Goal: Task Accomplishment & Management: Use online tool/utility

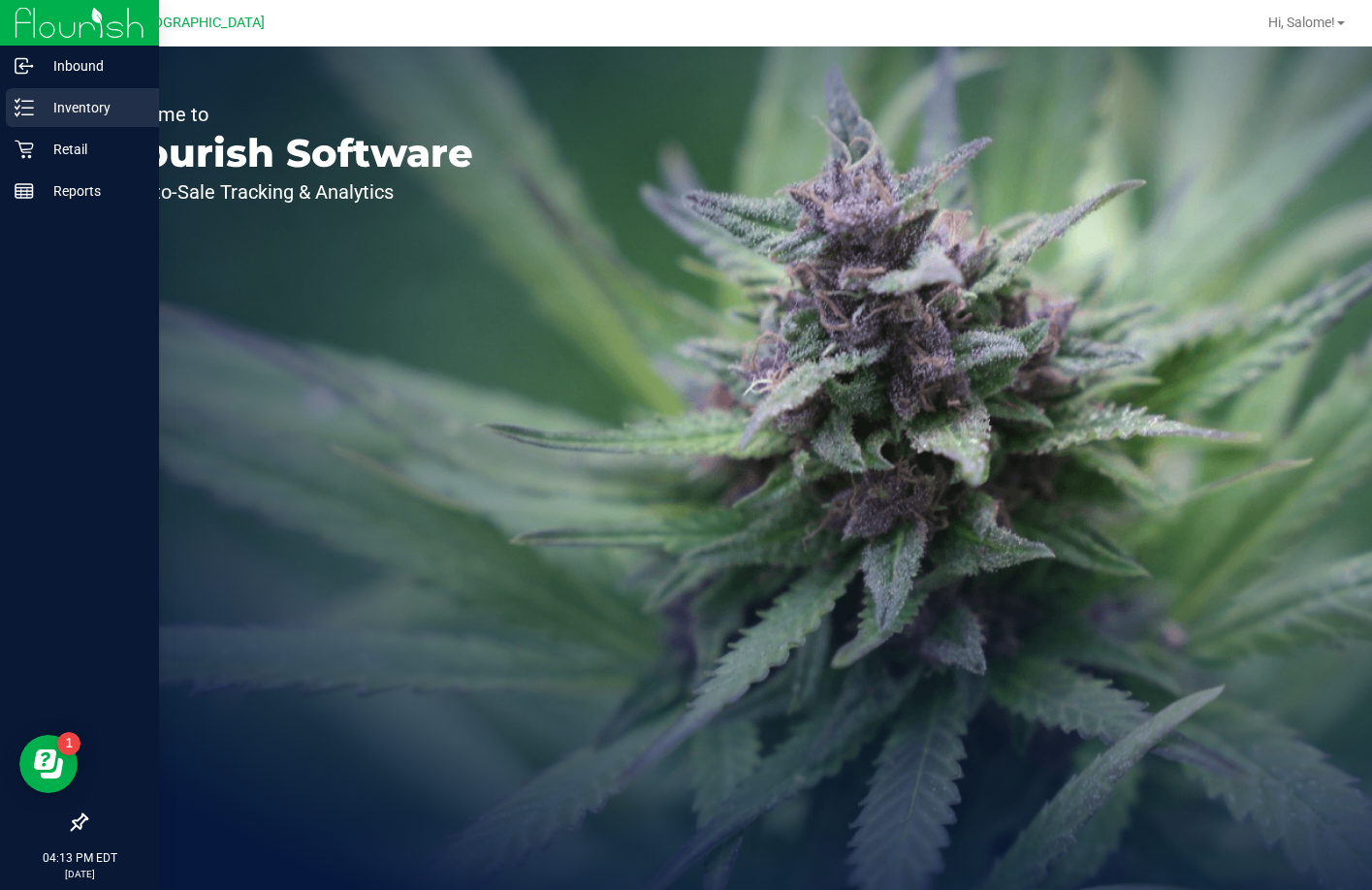
click at [14, 106] on div "Inventory" at bounding box center [83, 108] width 153 height 39
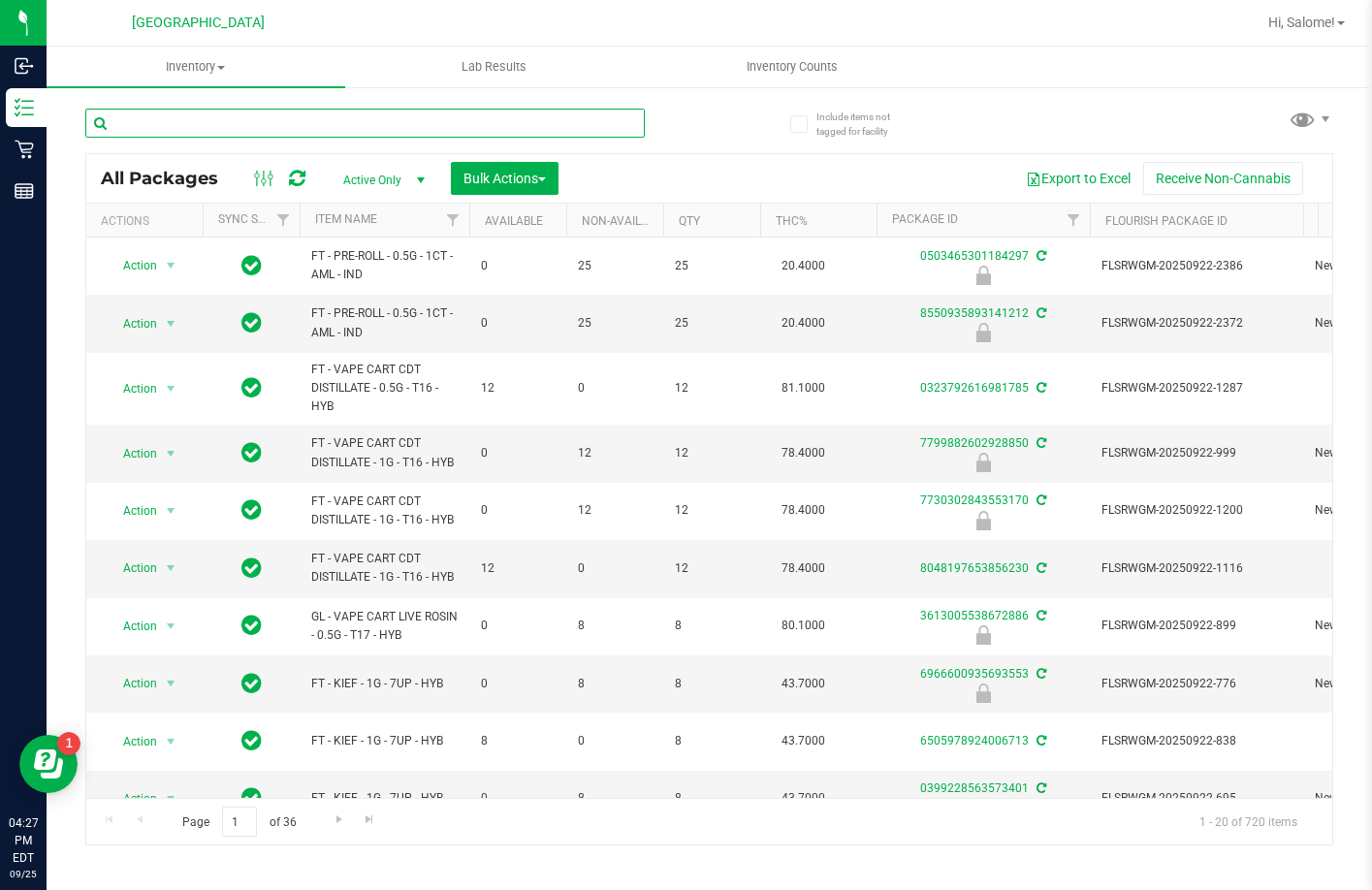
click at [375, 109] on input "text" at bounding box center [365, 123] width 559 height 29
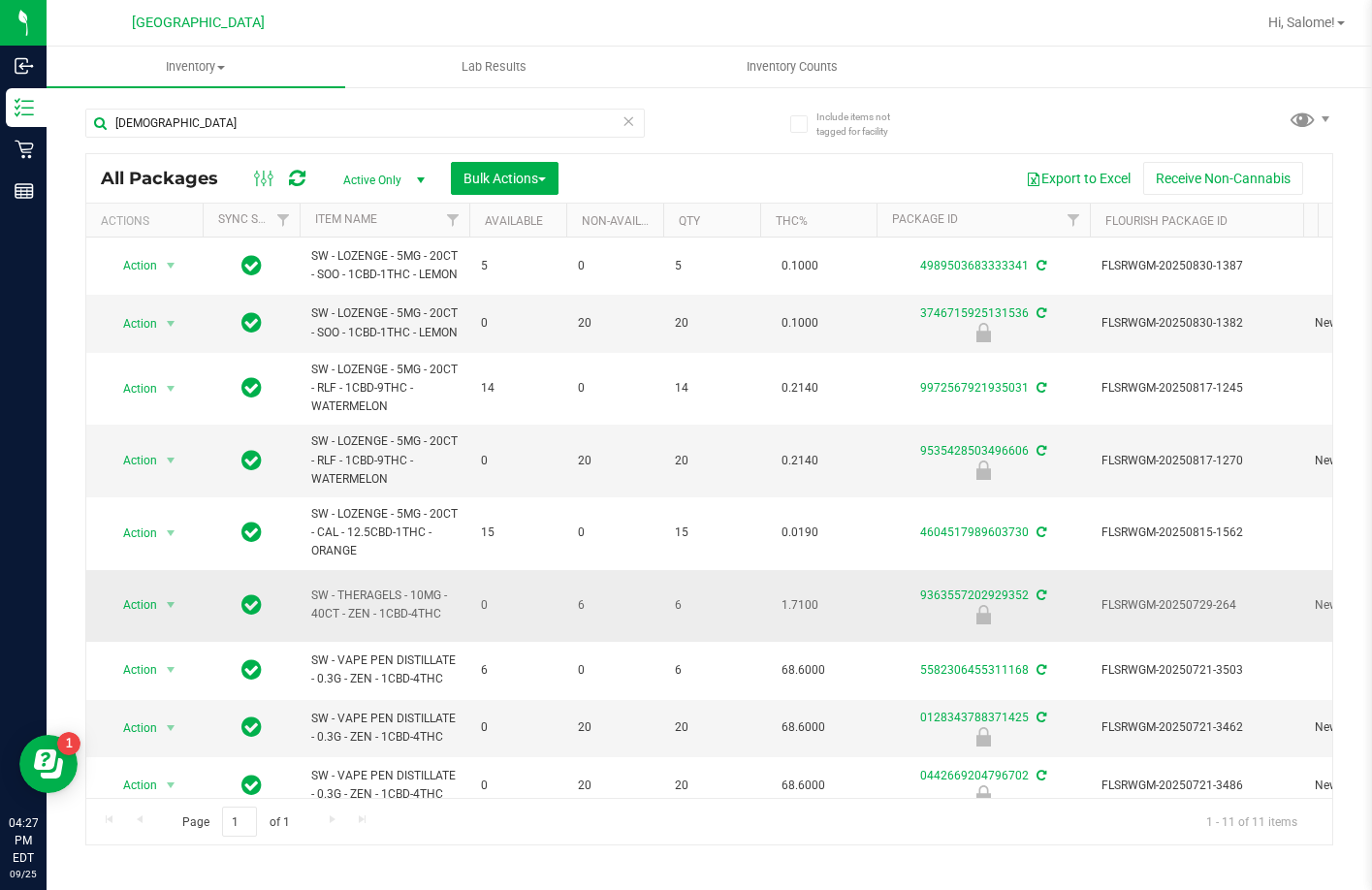
click at [410, 624] on span "SW - THERAGELS - 10MG - 40CT - ZEN - 1CBD-4THC" at bounding box center [384, 605] width 146 height 37
copy tr "SW - THERAGELS - 10MG - 40CT - ZEN - 1CBD-4THC"
click at [542, 124] on input "zen" at bounding box center [365, 123] width 559 height 29
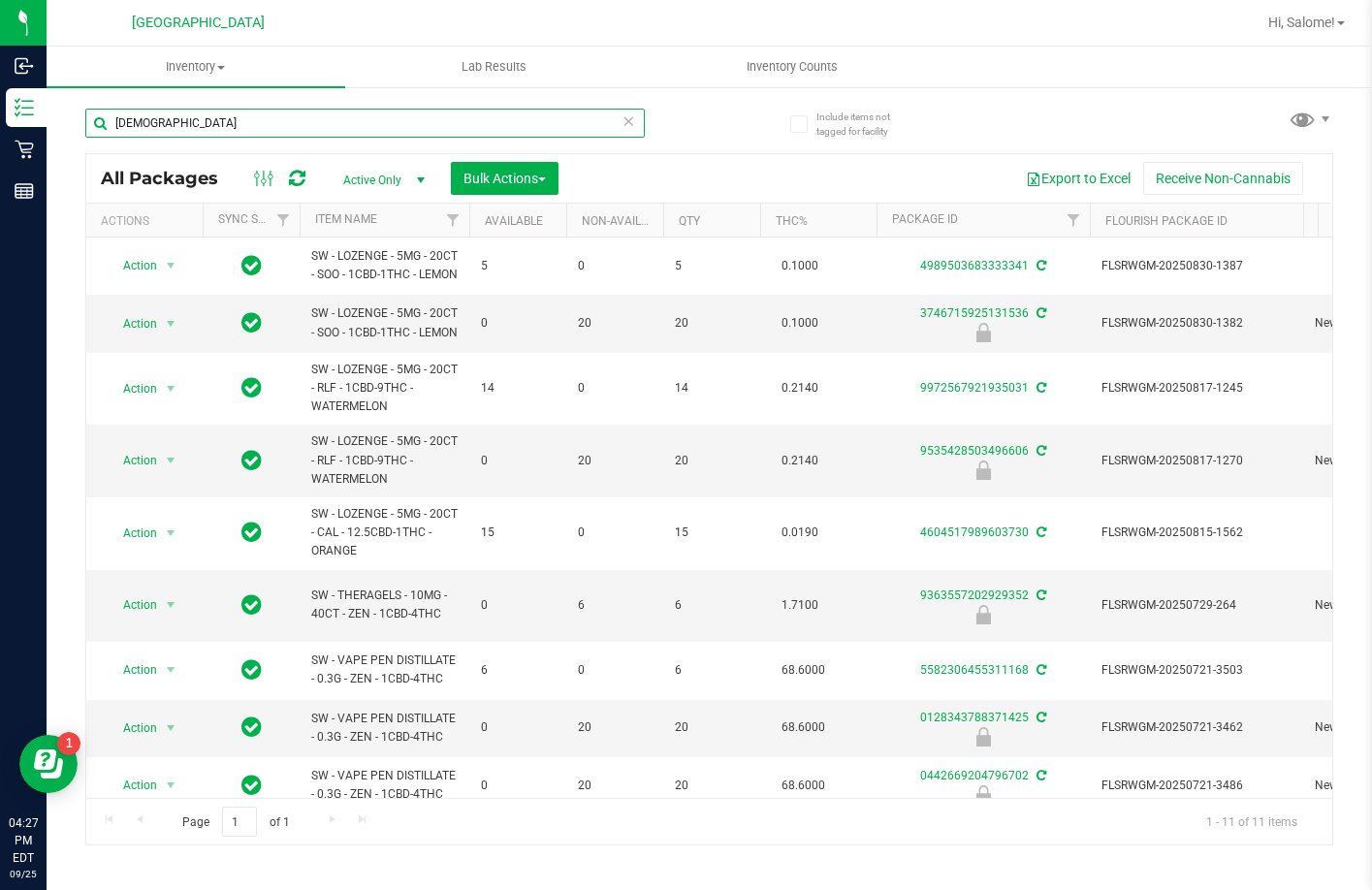
click at [542, 124] on input "zen" at bounding box center [365, 123] width 559 height 29
paste input "SW - THERAGELS - 10MG - 40CT - ZEN - 1CBD-4THC"
type input "SW - THERAGELS - 10MG - 40CT - ZEN - 1CBD-4THC"
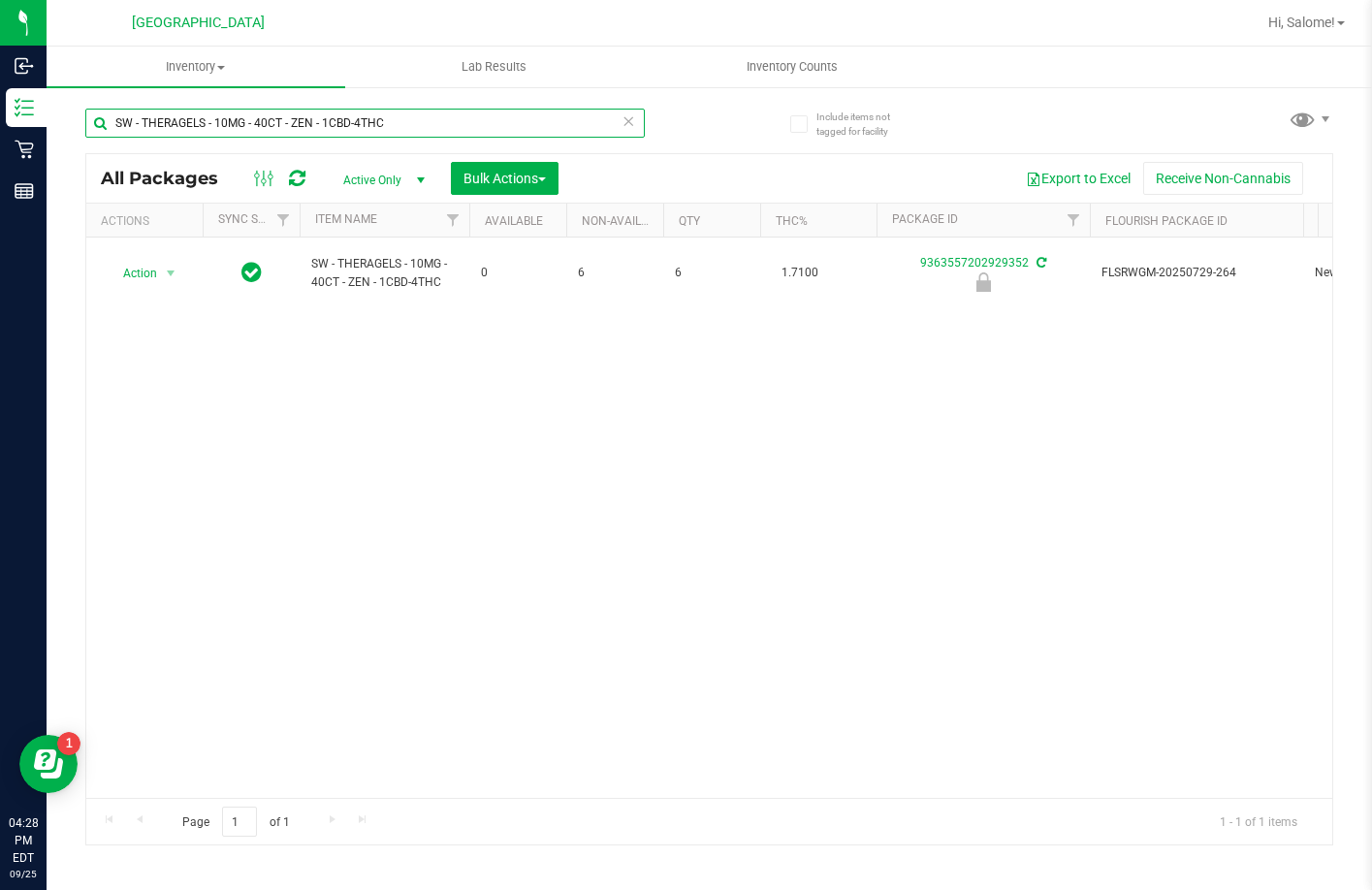
click at [426, 121] on input "SW - THERAGELS - 10MG - 40CT - ZEN - 1CBD-4THC" at bounding box center [365, 123] width 559 height 29
click at [476, 118] on input "SW - THERAGELS - 10MG - 40CT - ZEN - 1CBD-4THC" at bounding box center [365, 123] width 559 height 29
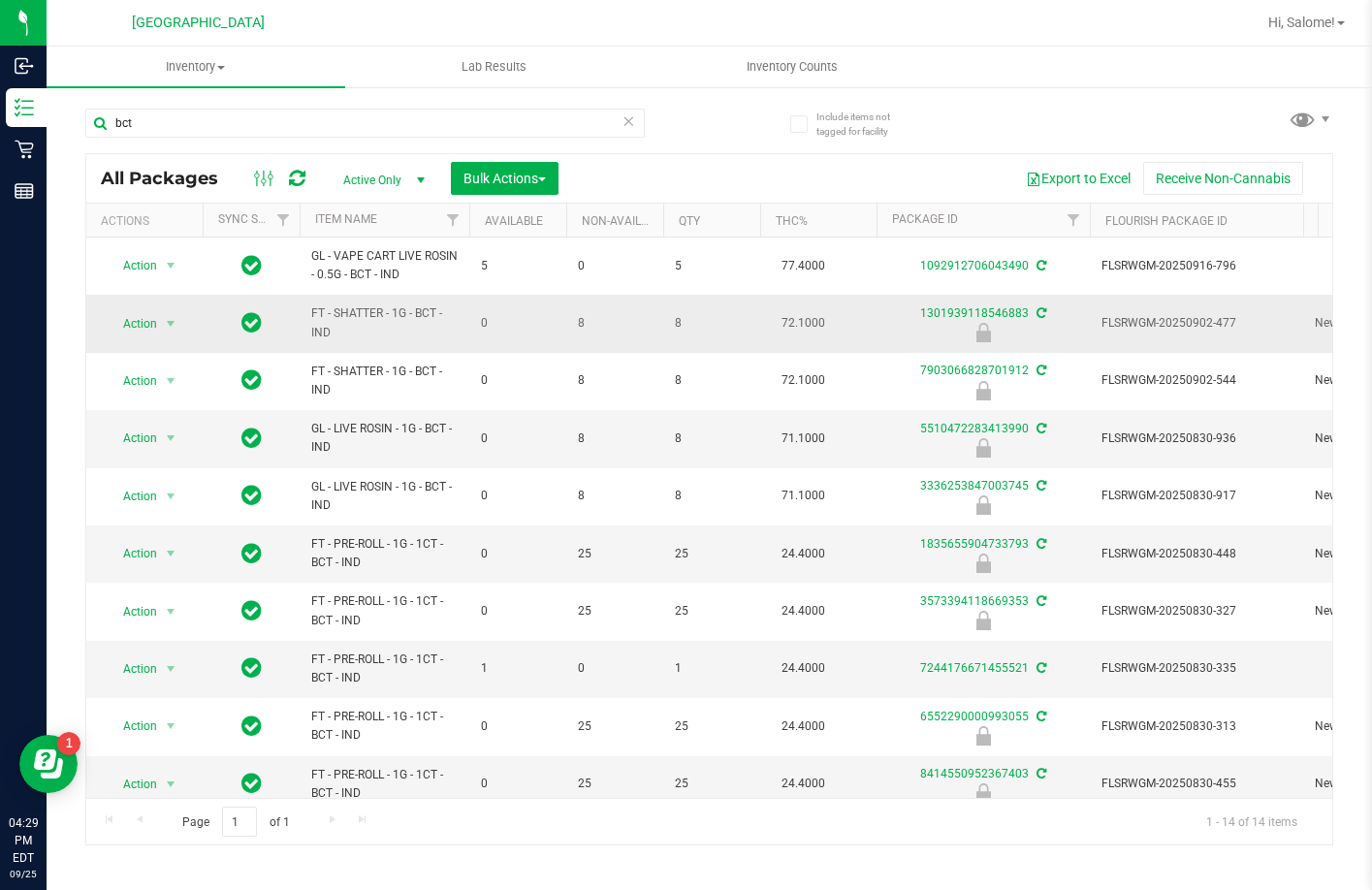
click at [416, 315] on span "FT - SHATTER - 1G - BCT - IND" at bounding box center [384, 322] width 146 height 37
copy tr "FT - SHATTER - 1G - BCT - IND"
click at [420, 134] on input "bct" at bounding box center [365, 123] width 559 height 29
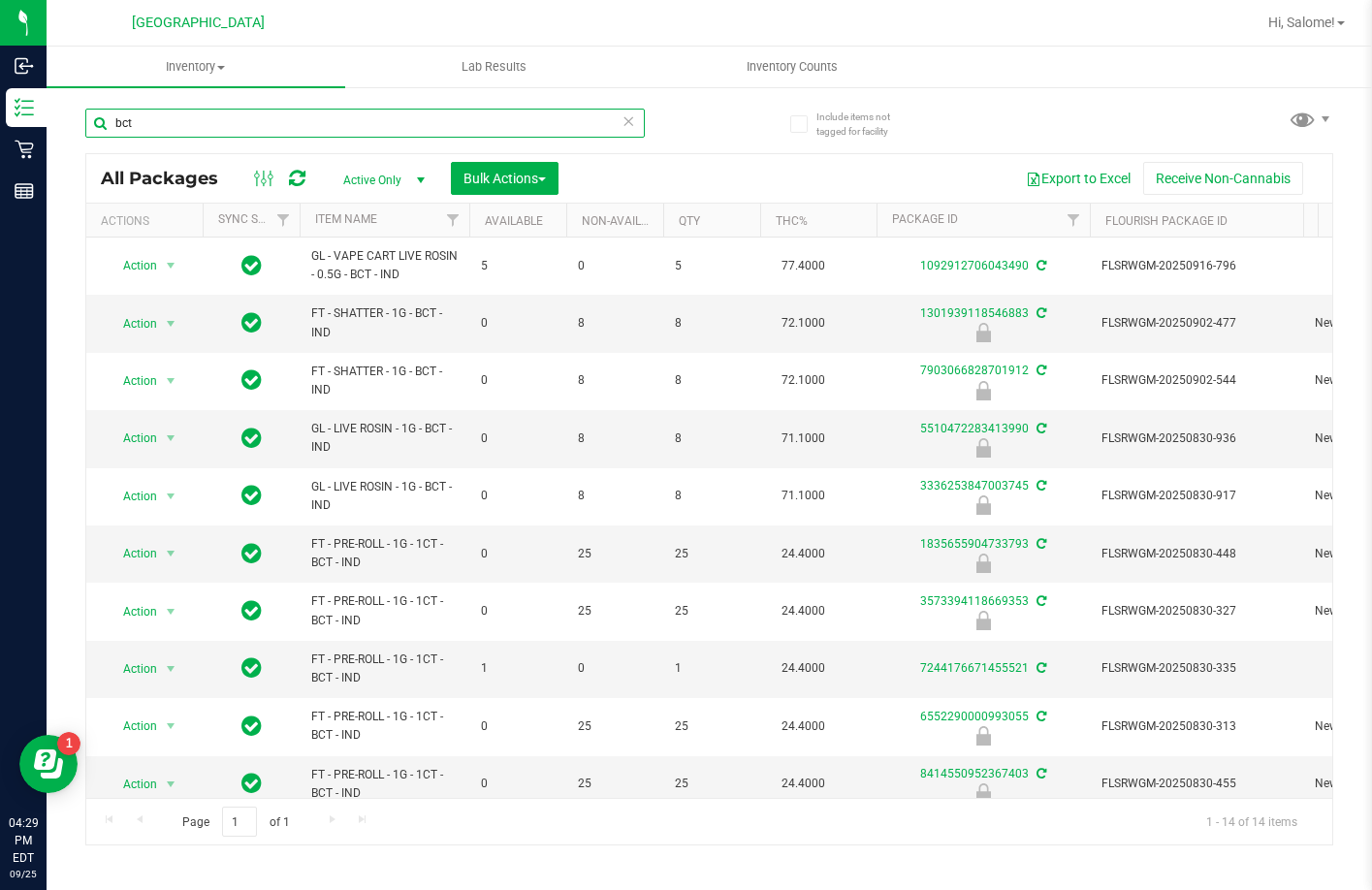
click at [420, 134] on input "bct" at bounding box center [365, 123] width 559 height 29
paste input "FT - SHATTER - 1G - BCT - IND"
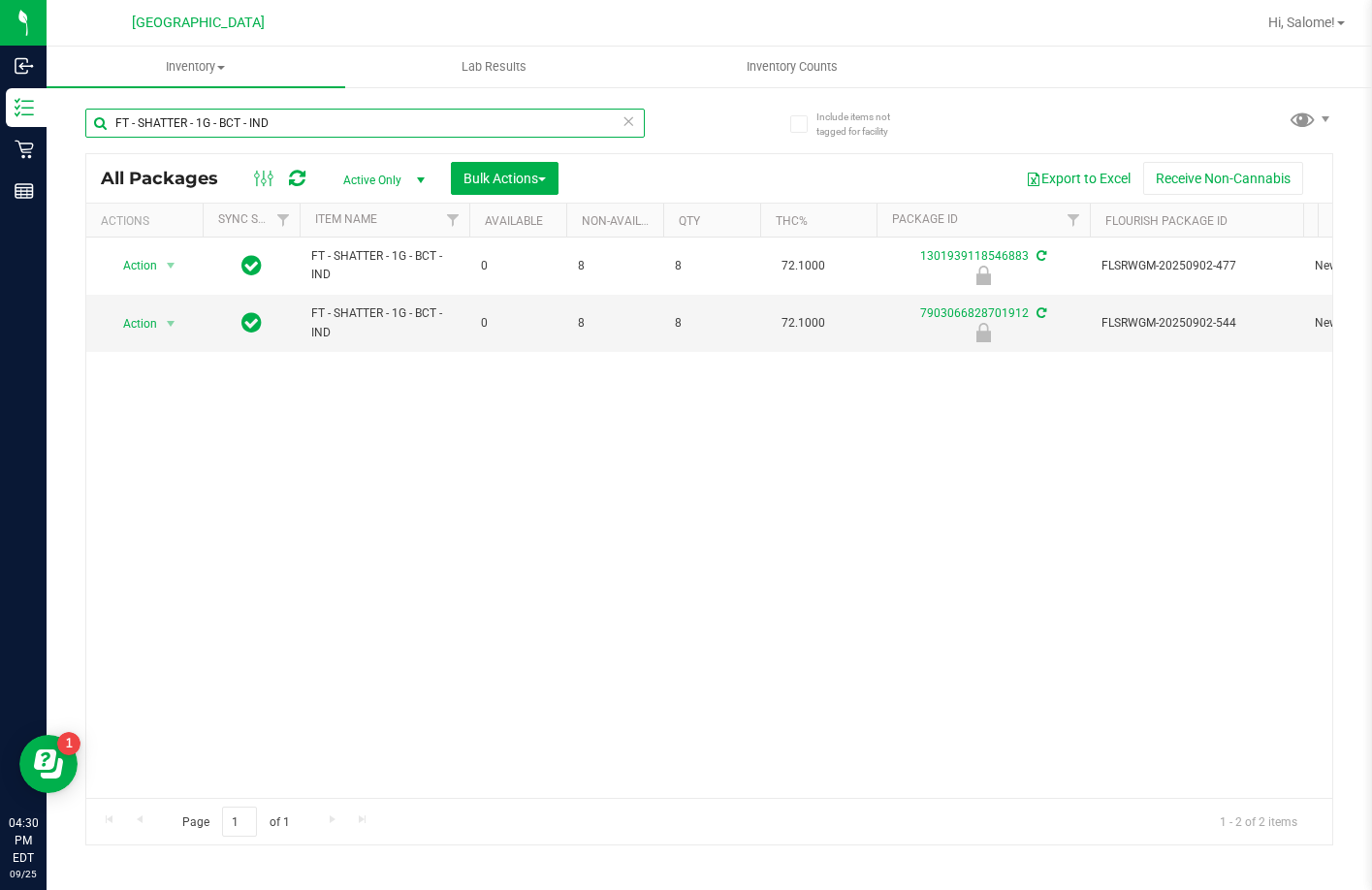
click at [318, 117] on input "FT - SHATTER - 1G - BCT - IND" at bounding box center [365, 123] width 559 height 29
click at [318, 118] on input "FT - SHATTER - 1G - BCT - IND" at bounding box center [365, 123] width 559 height 29
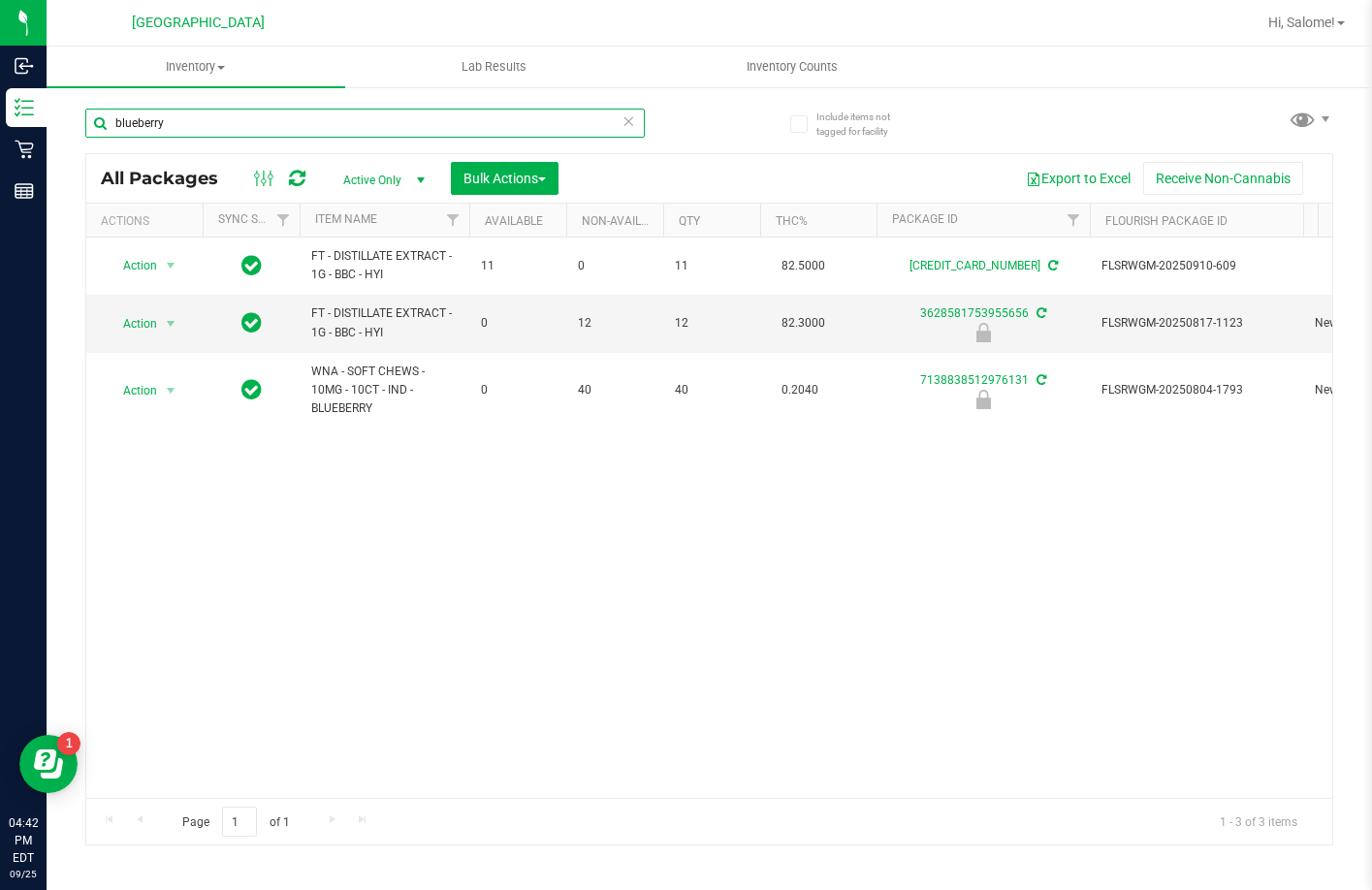
type input "blueberry"
click at [625, 121] on icon at bounding box center [630, 120] width 14 height 23
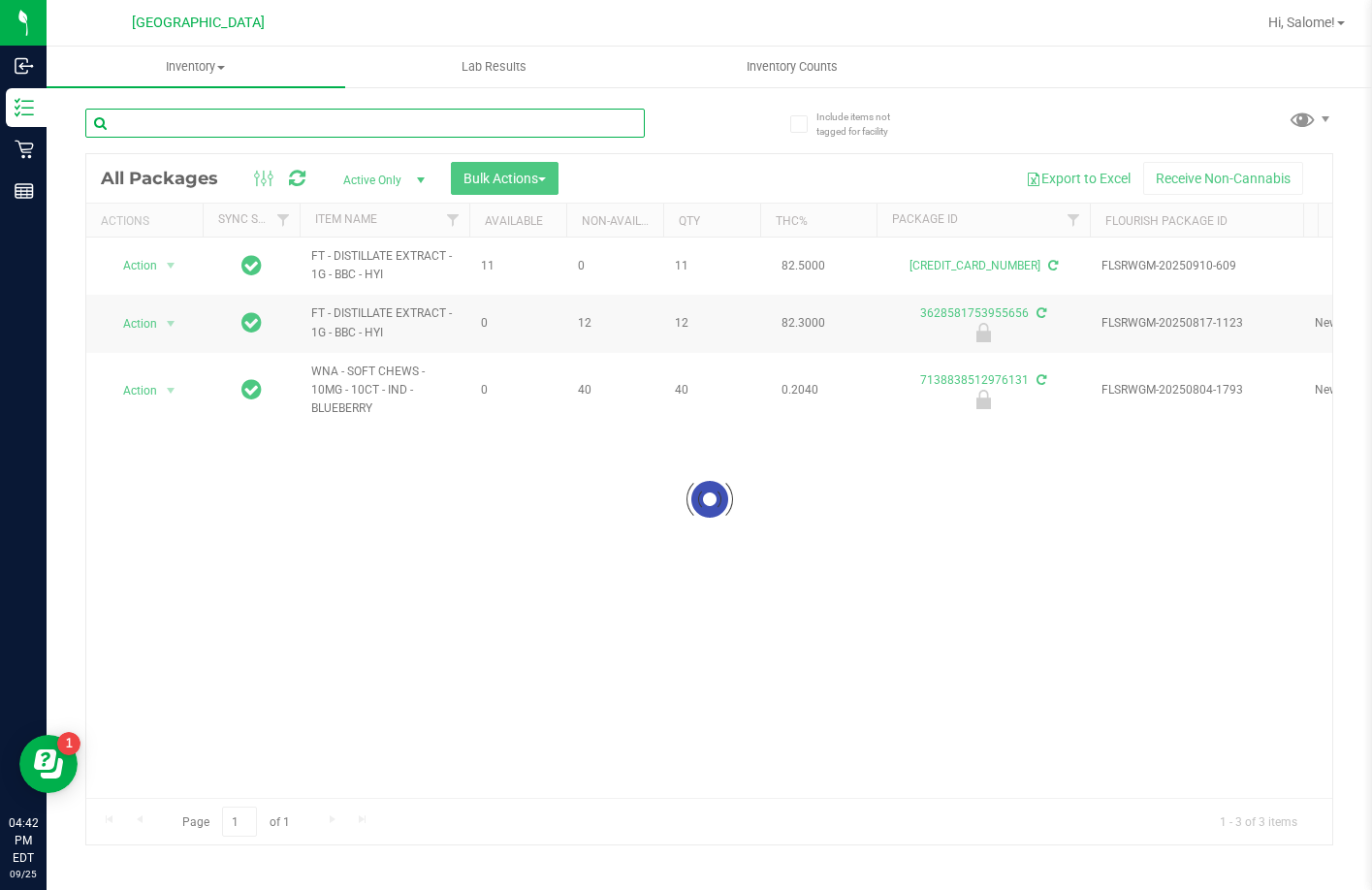
click at [506, 118] on input "text" at bounding box center [365, 123] width 559 height 29
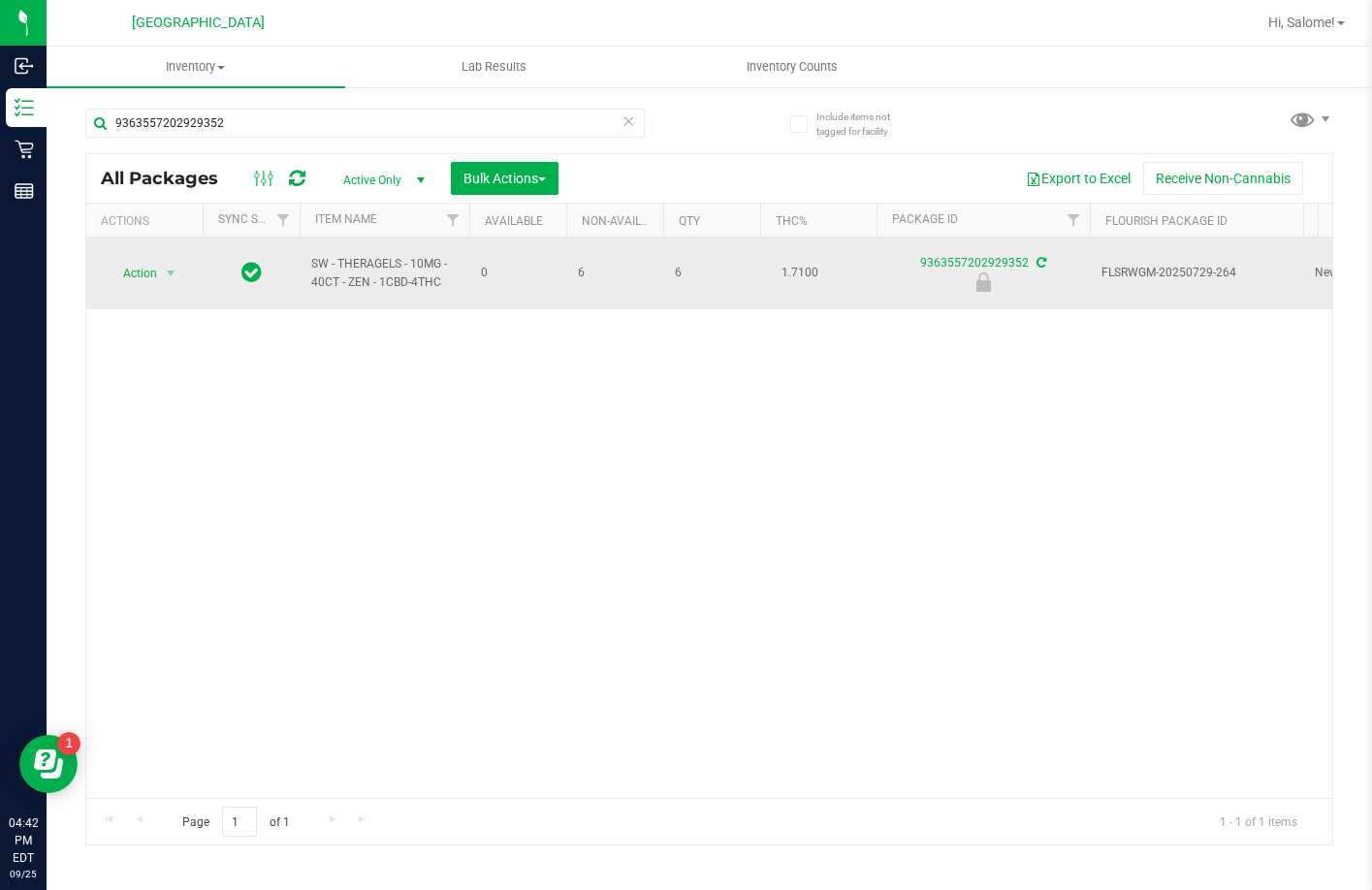
click at [396, 255] on span "SW - THERAGELS - 10MG - 40CT - ZEN - 1CBD-4THC" at bounding box center [384, 273] width 146 height 37
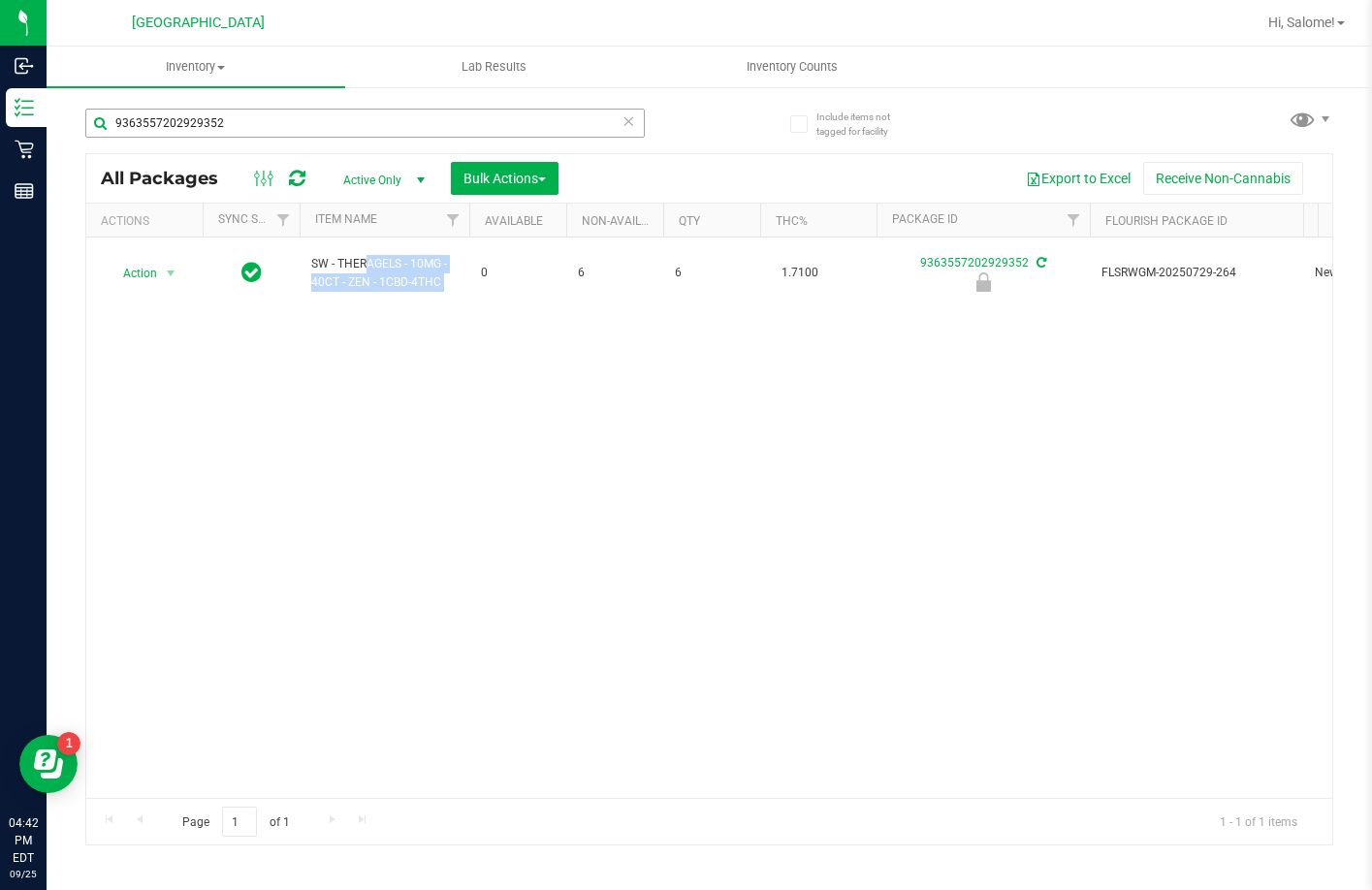
copy tr "SW - THERAGELS - 10MG - 40CT - ZEN - 1CBD-4THC"
click at [550, 119] on input "9363557202929352" at bounding box center [365, 123] width 559 height 29
paste input "SW - THERAGELS - 10MG - 40CT - ZEN - 1CBD-4THC"
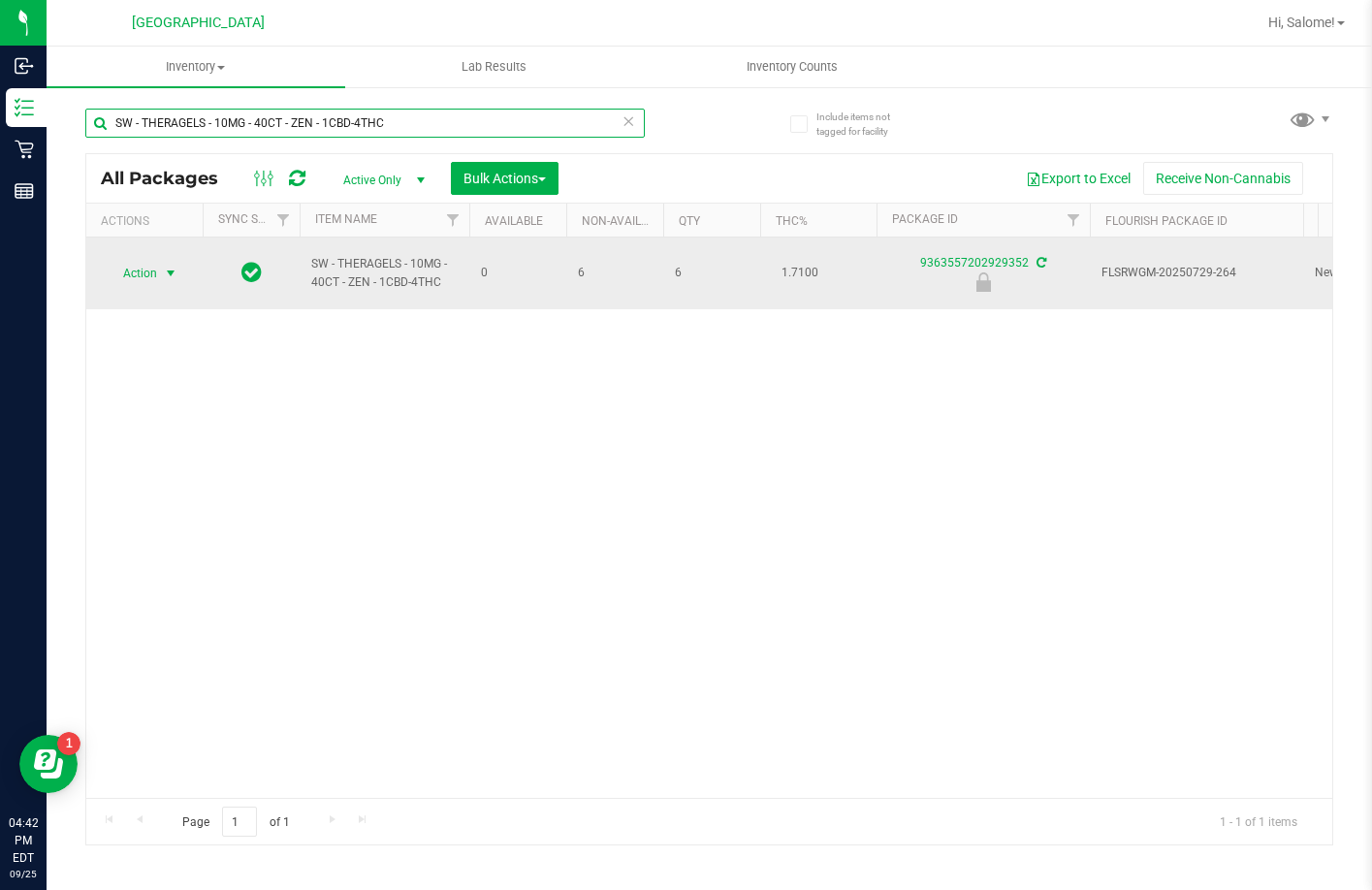
type input "SW - THERAGELS - 10MG - 40CT - ZEN - 1CBD-4THC"
click at [166, 272] on span "select" at bounding box center [170, 274] width 16 height 16
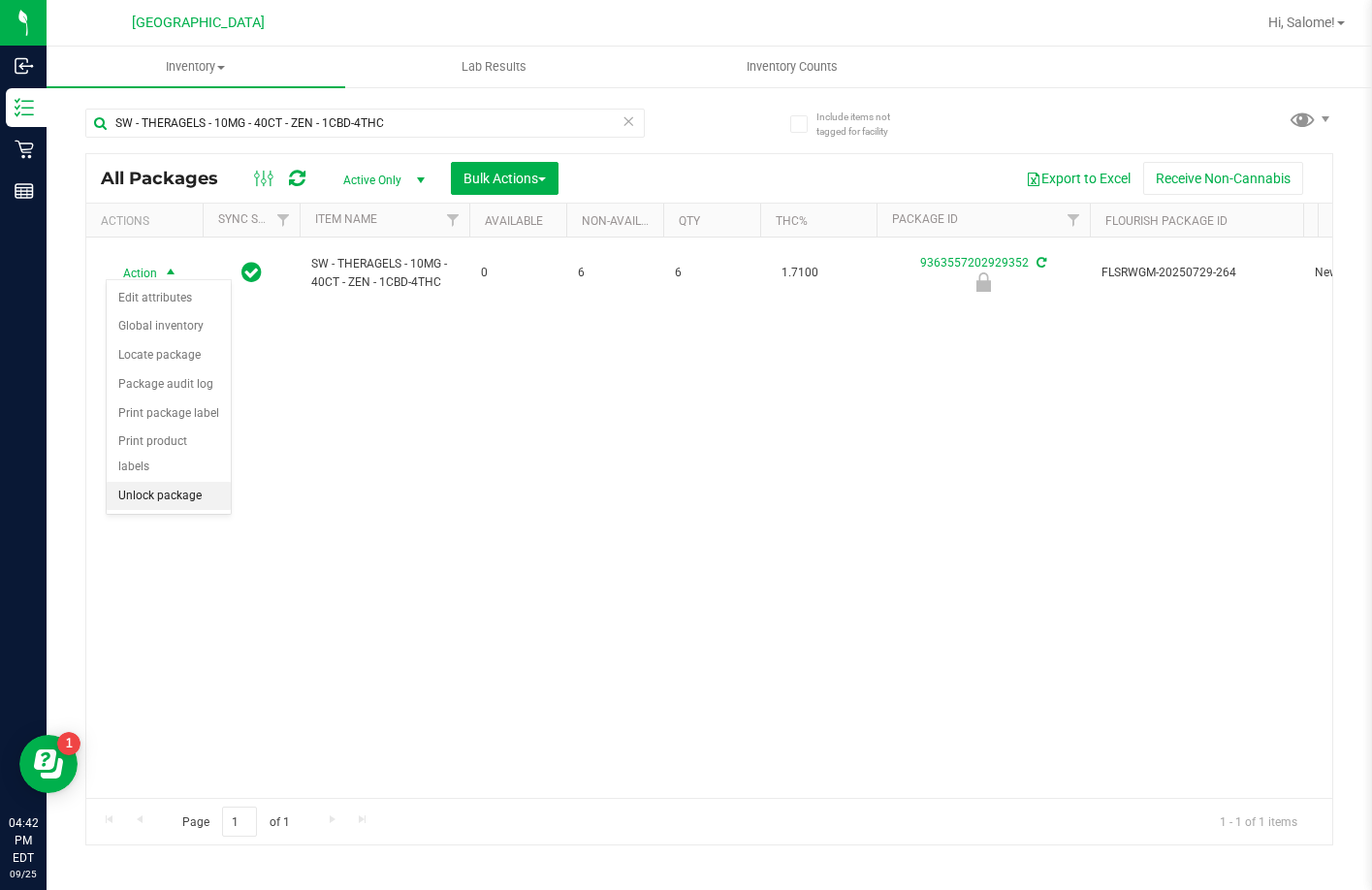
click at [214, 481] on li "Unlock package" at bounding box center [168, 495] width 125 height 29
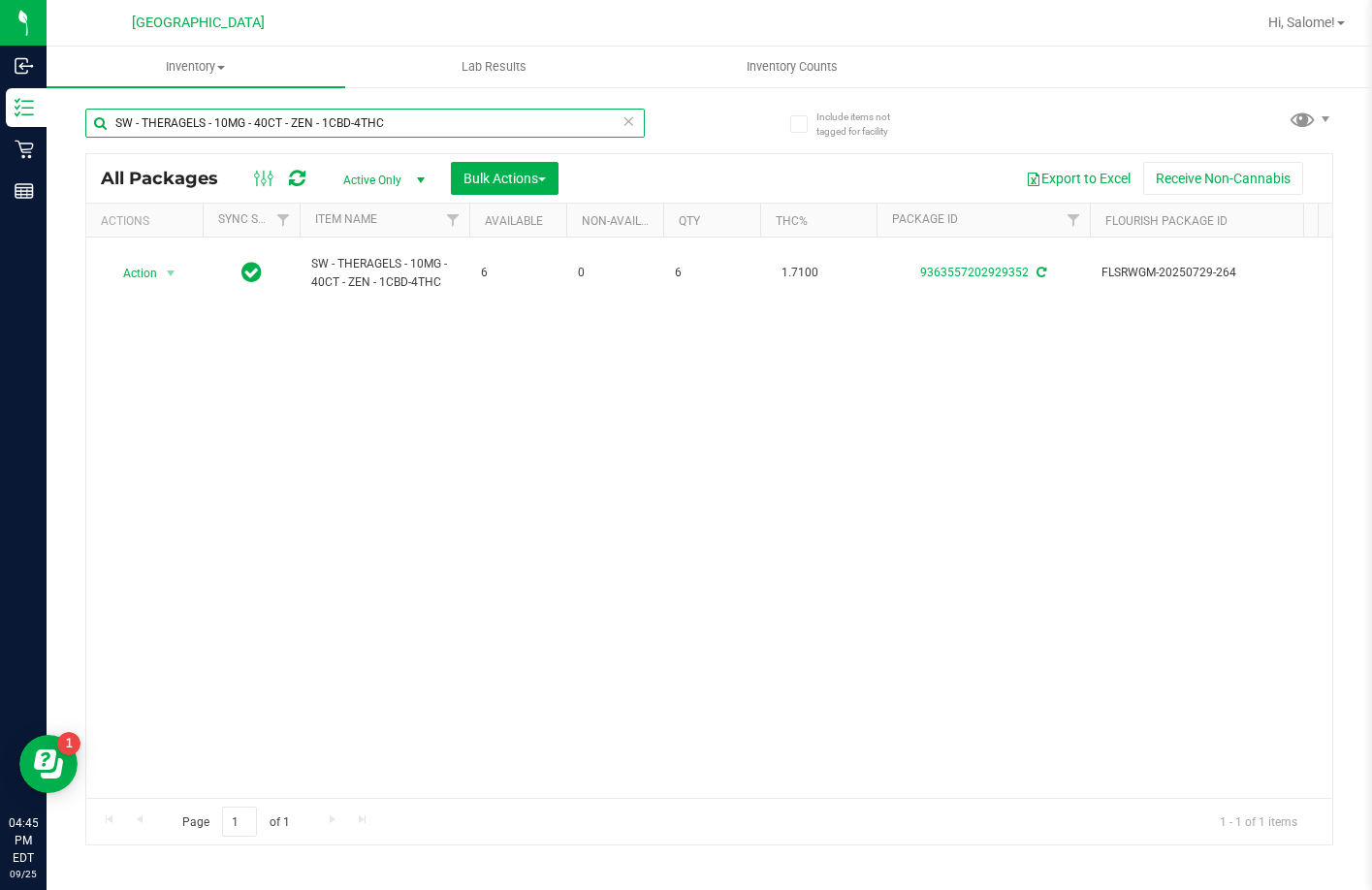
click at [398, 124] on input "SW - THERAGELS - 10MG - 40CT - ZEN - 1CBD-4THC" at bounding box center [365, 123] width 559 height 29
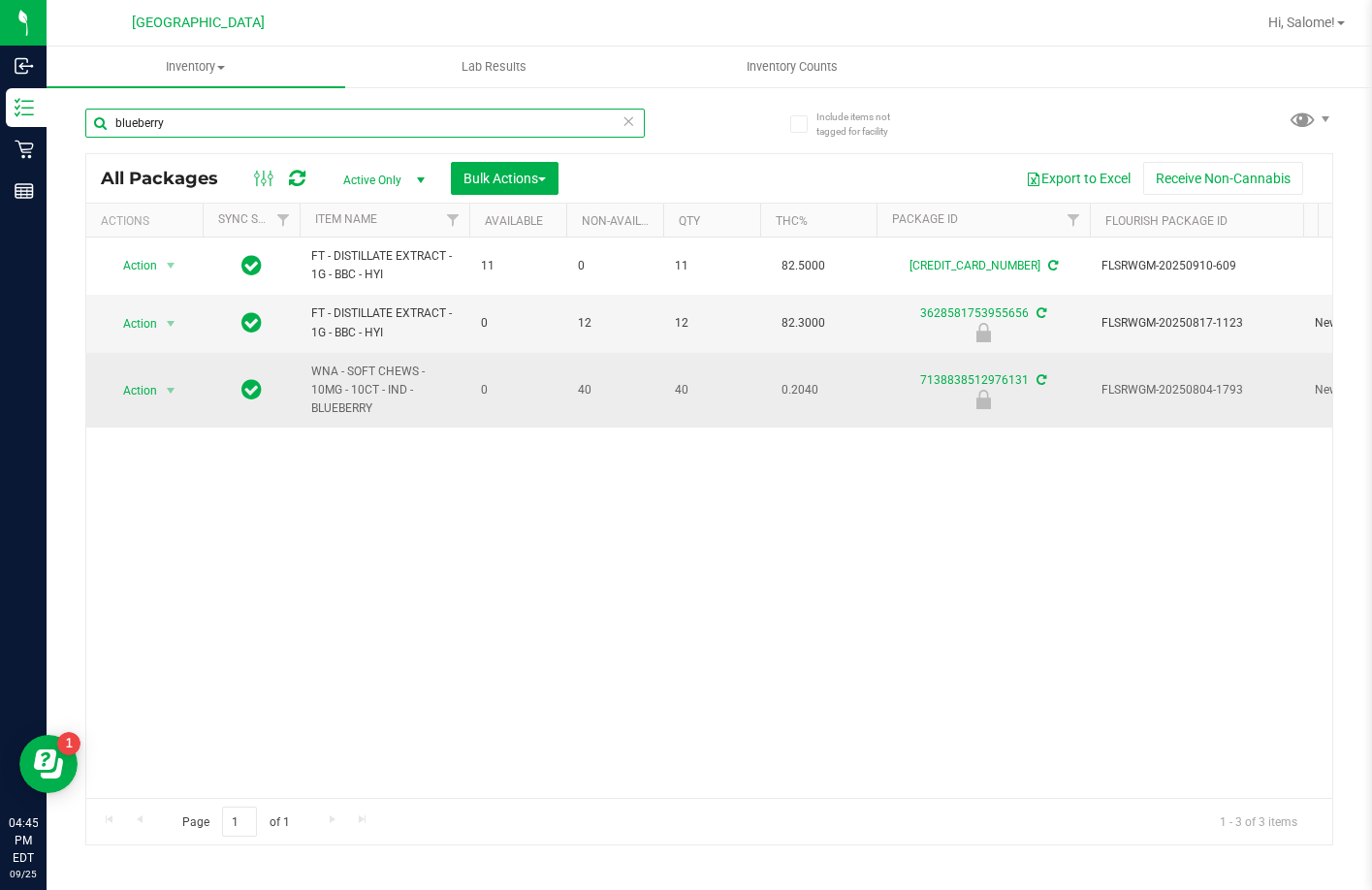
type input "blueberry"
click at [149, 396] on span "Action" at bounding box center [132, 390] width 53 height 27
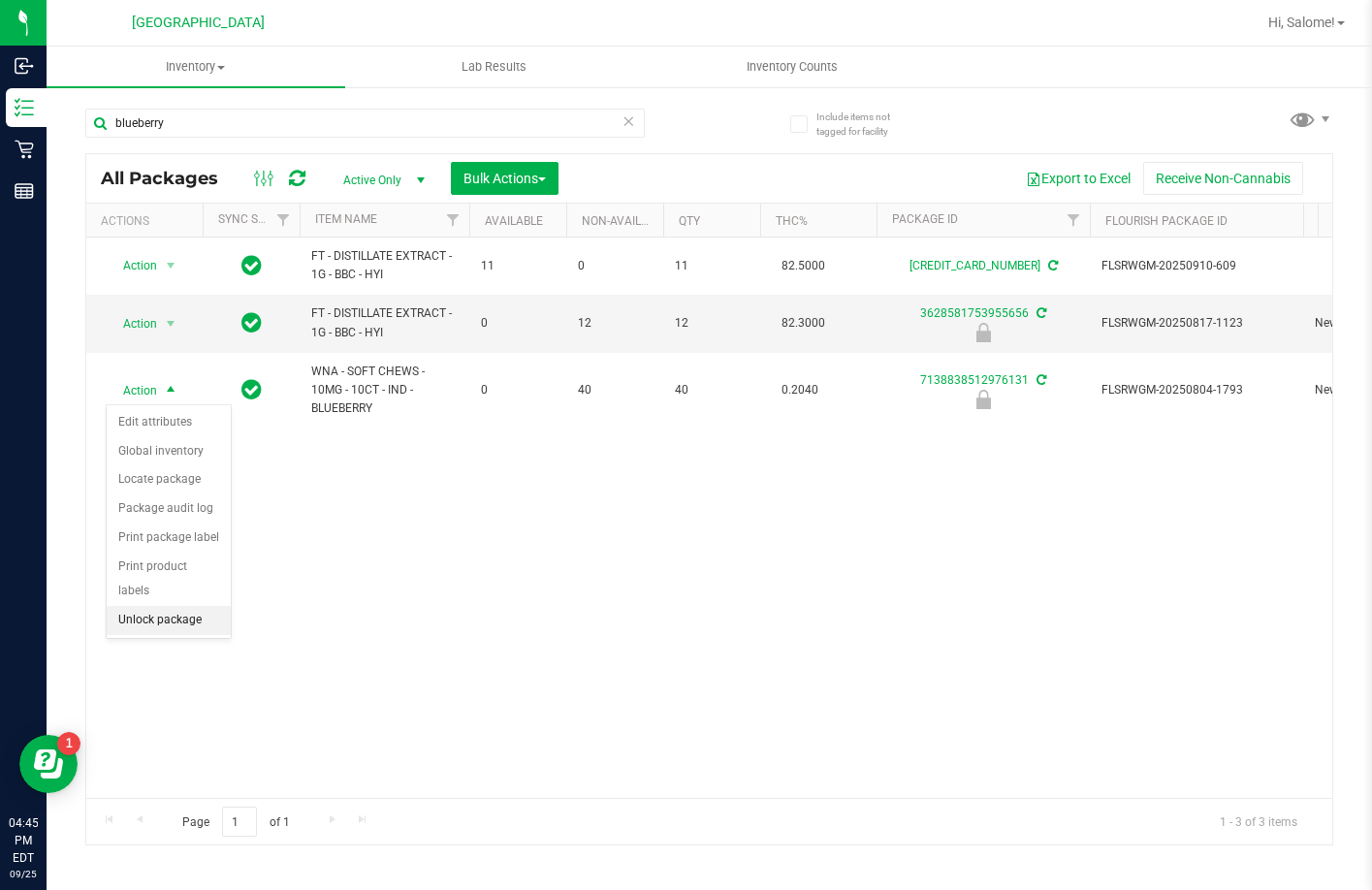
click at [168, 606] on li "Unlock package" at bounding box center [168, 620] width 125 height 29
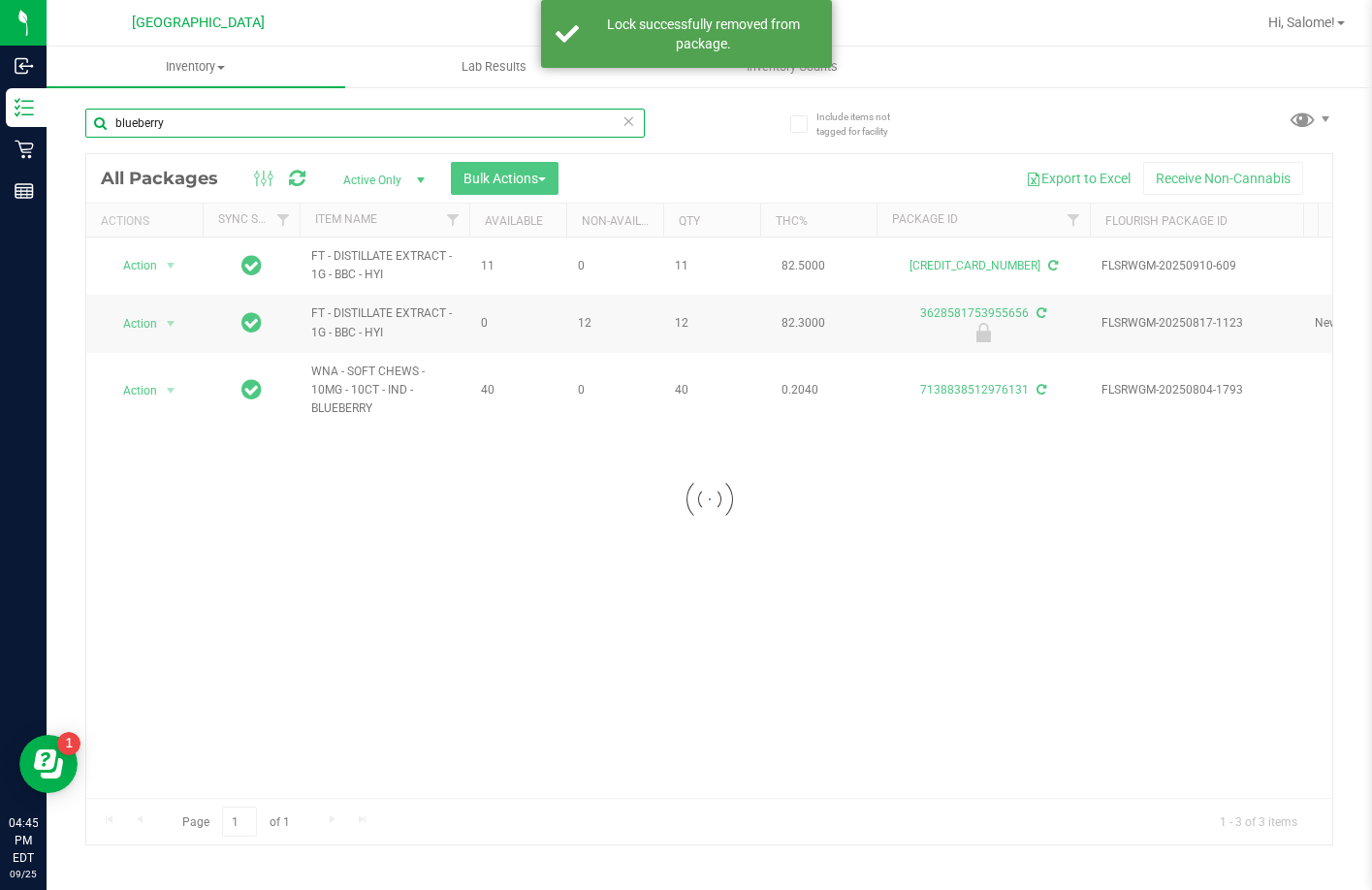
click at [476, 123] on input "blueberry" at bounding box center [365, 123] width 559 height 29
click at [475, 123] on input "blueberry" at bounding box center [365, 123] width 559 height 29
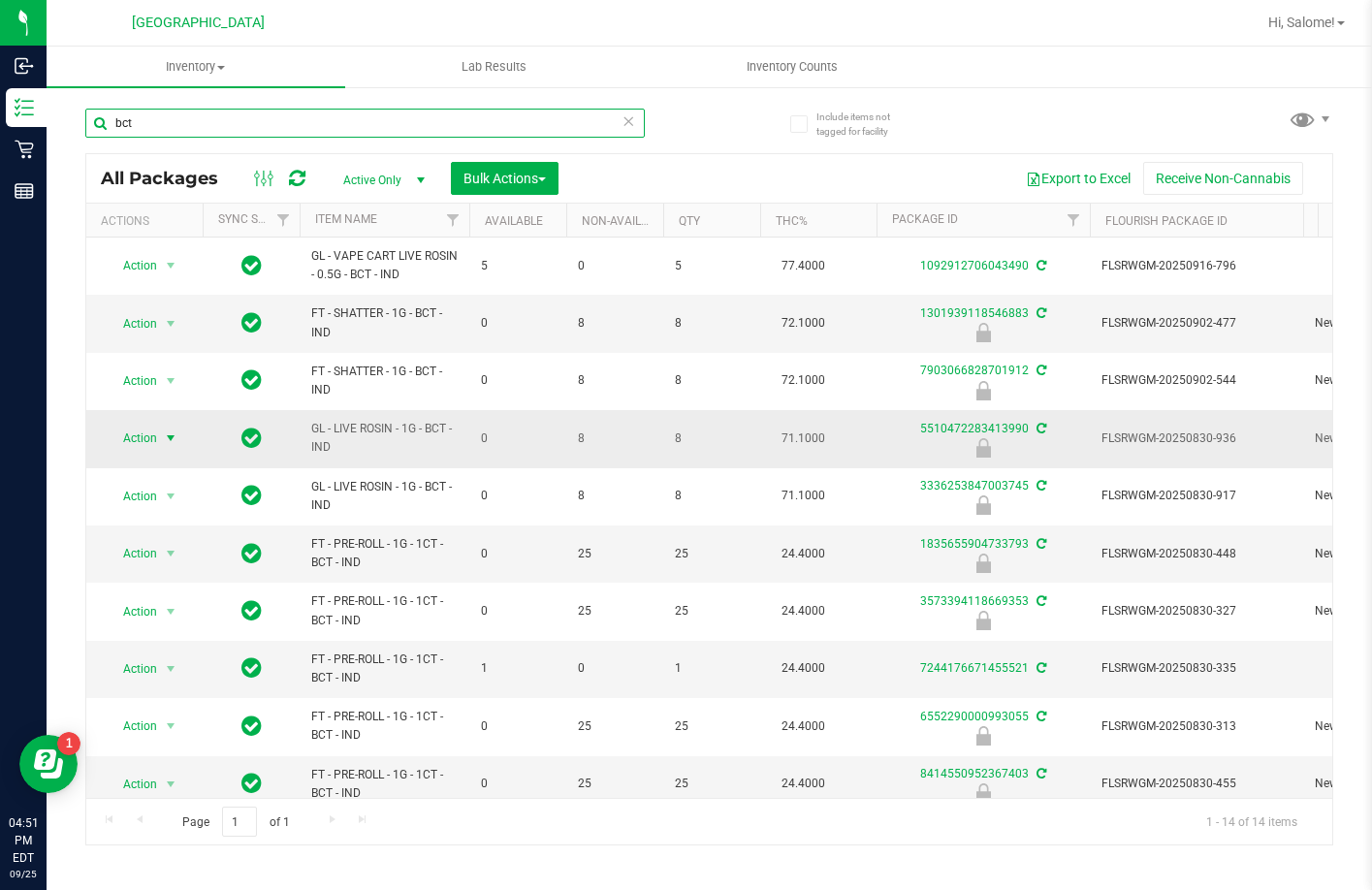
type input "bct"
click at [162, 446] on span "select" at bounding box center [170, 439] width 16 height 16
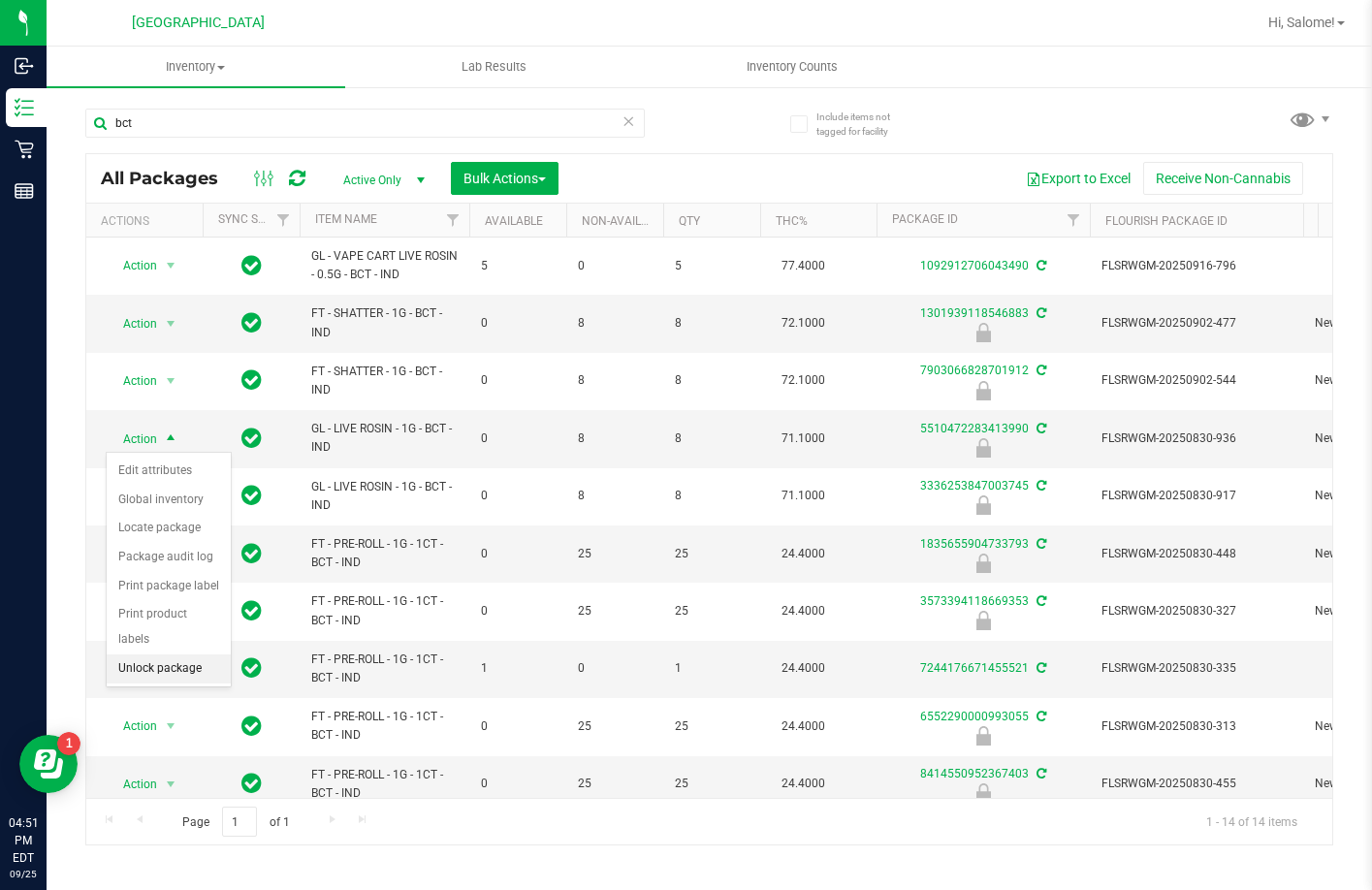
click at [191, 655] on li "Unlock package" at bounding box center [168, 669] width 125 height 29
click at [635, 123] on icon at bounding box center [630, 120] width 14 height 23
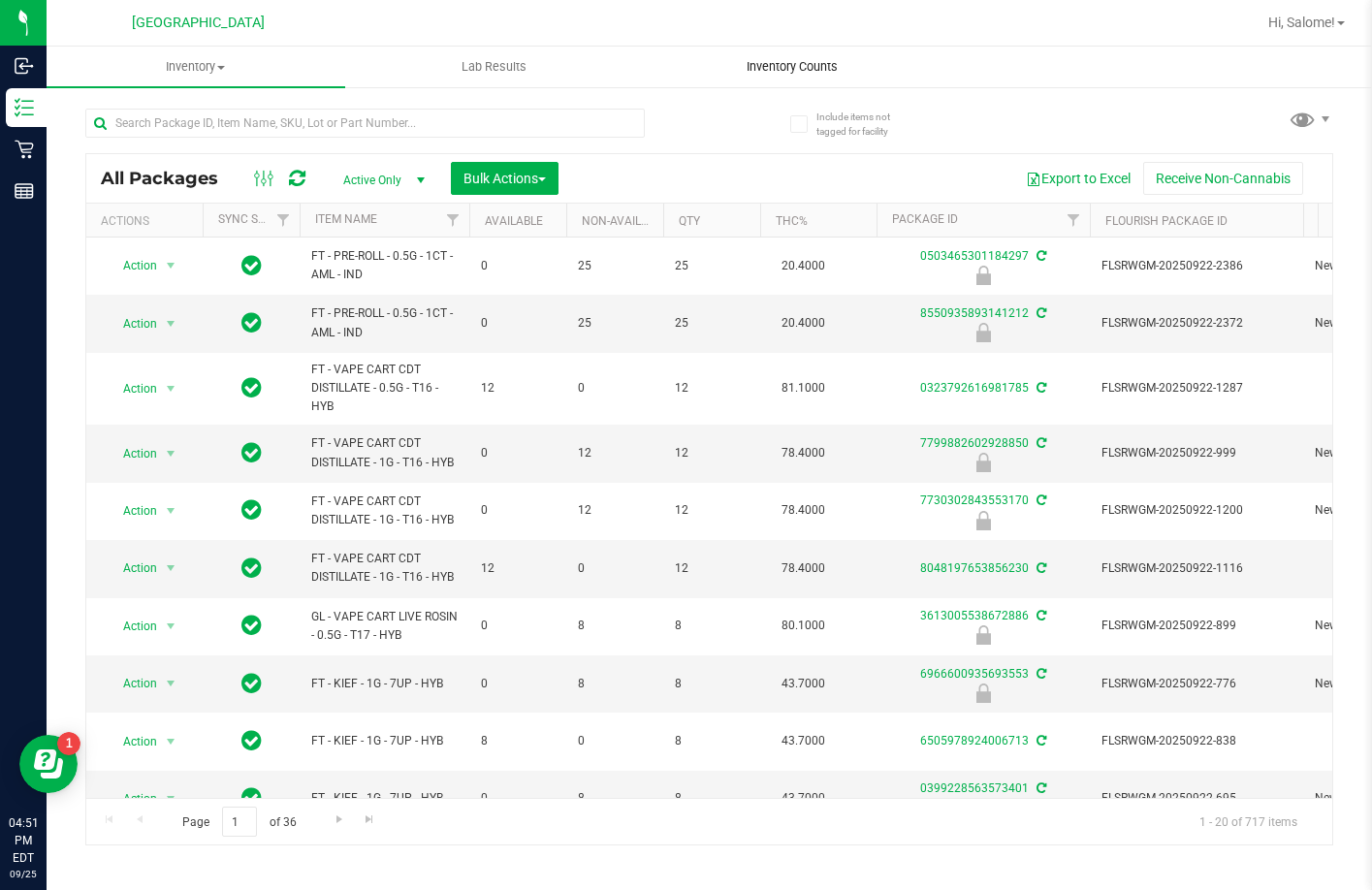
click at [808, 68] on span "Inventory Counts" at bounding box center [792, 67] width 143 height 18
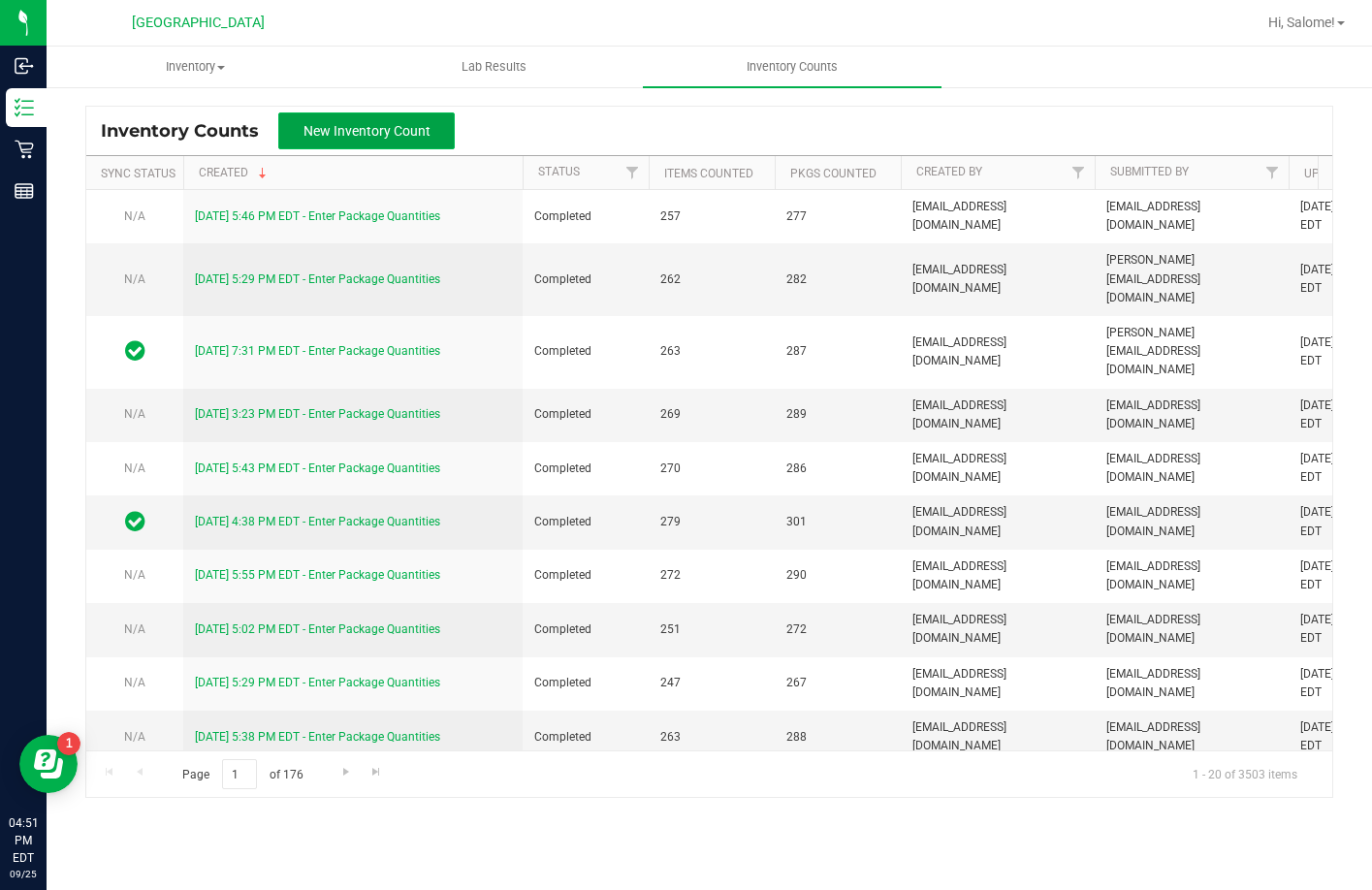
click at [446, 135] on button "New Inventory Count" at bounding box center [366, 131] width 176 height 37
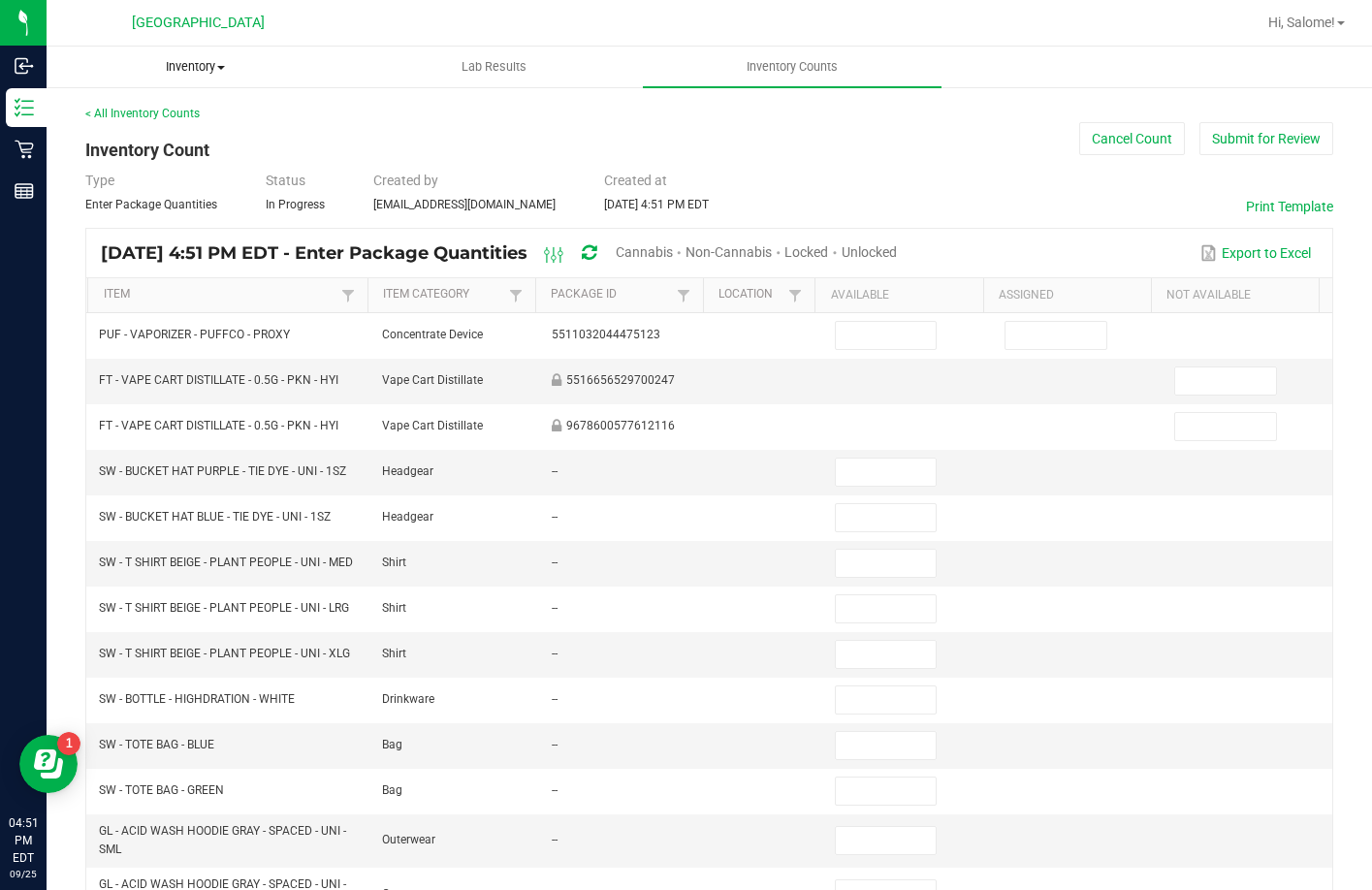
click at [186, 75] on span "Inventory" at bounding box center [196, 67] width 297 height 18
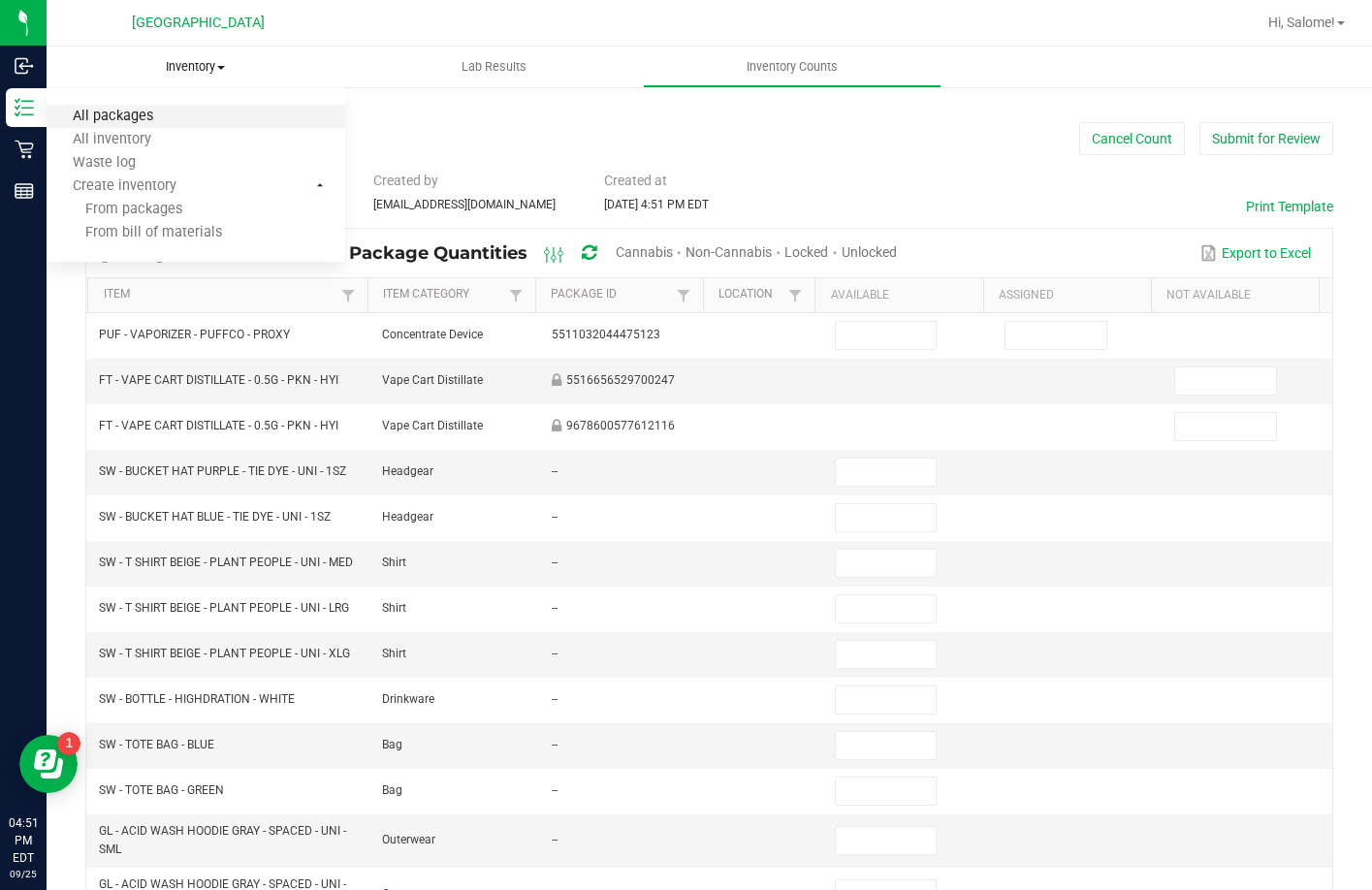
click at [175, 117] on span "All packages" at bounding box center [113, 117] width 133 height 17
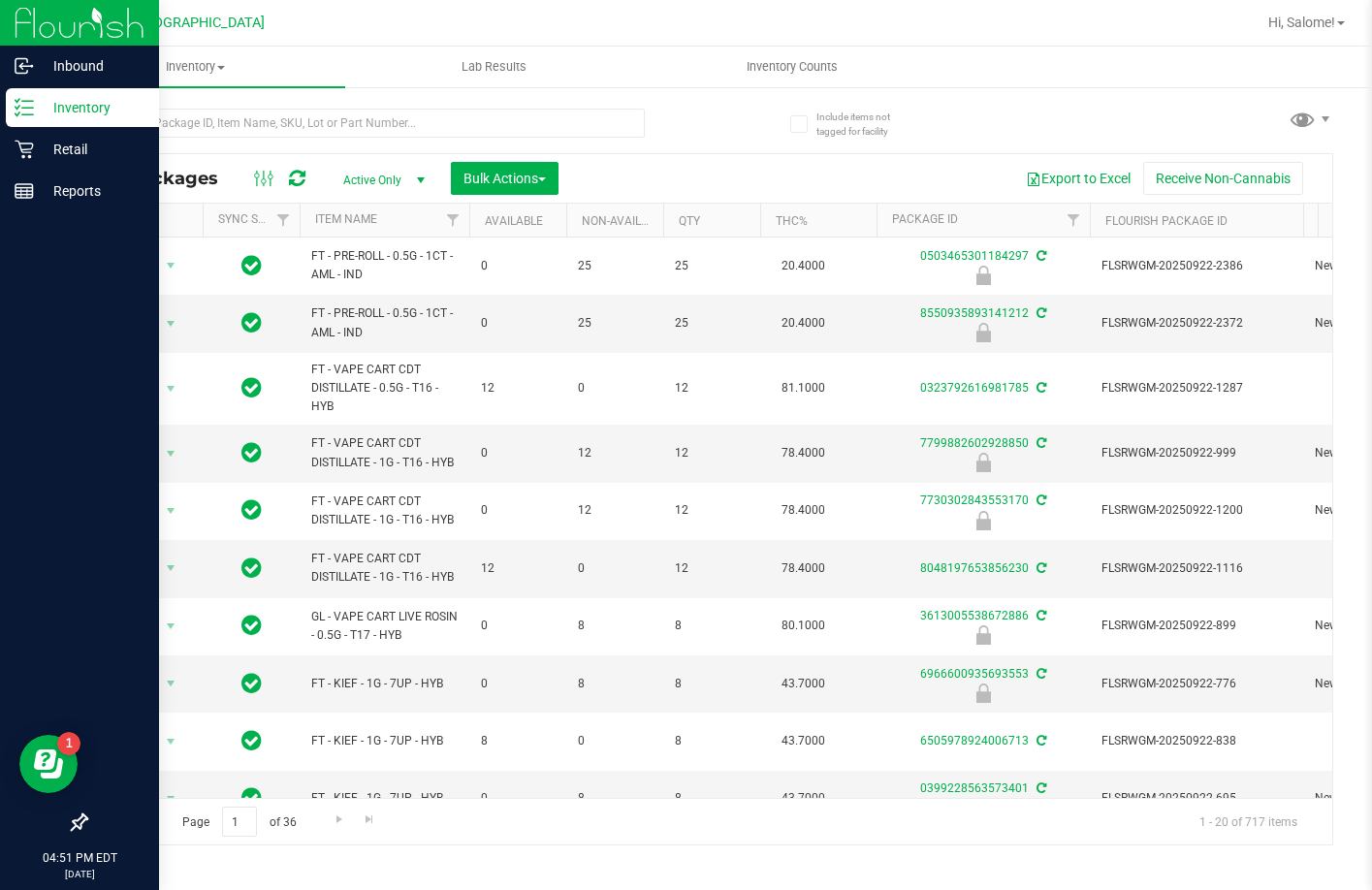
click at [86, 106] on p "Inventory" at bounding box center [92, 107] width 117 height 23
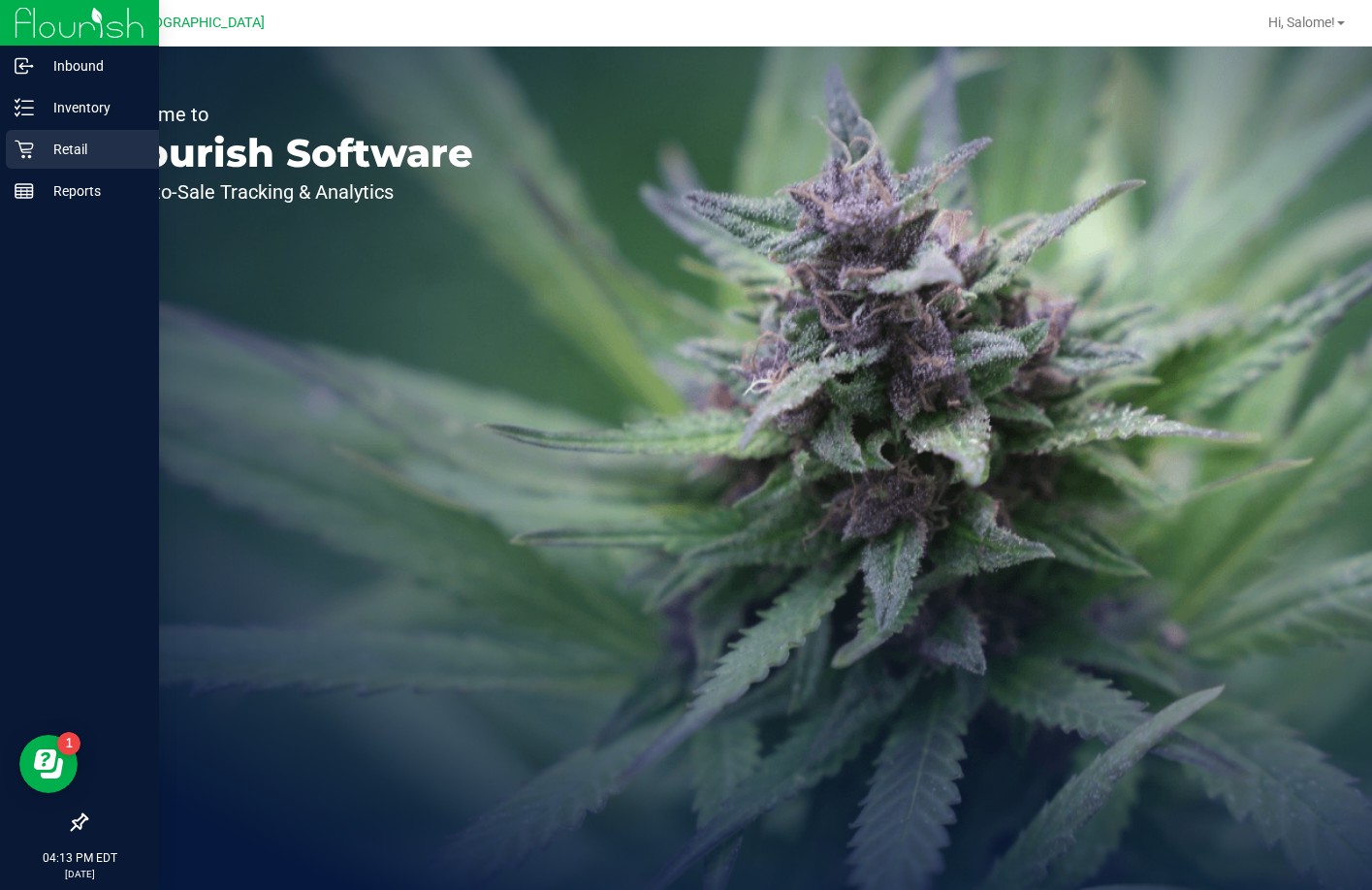
click at [25, 154] on icon at bounding box center [24, 148] width 19 height 19
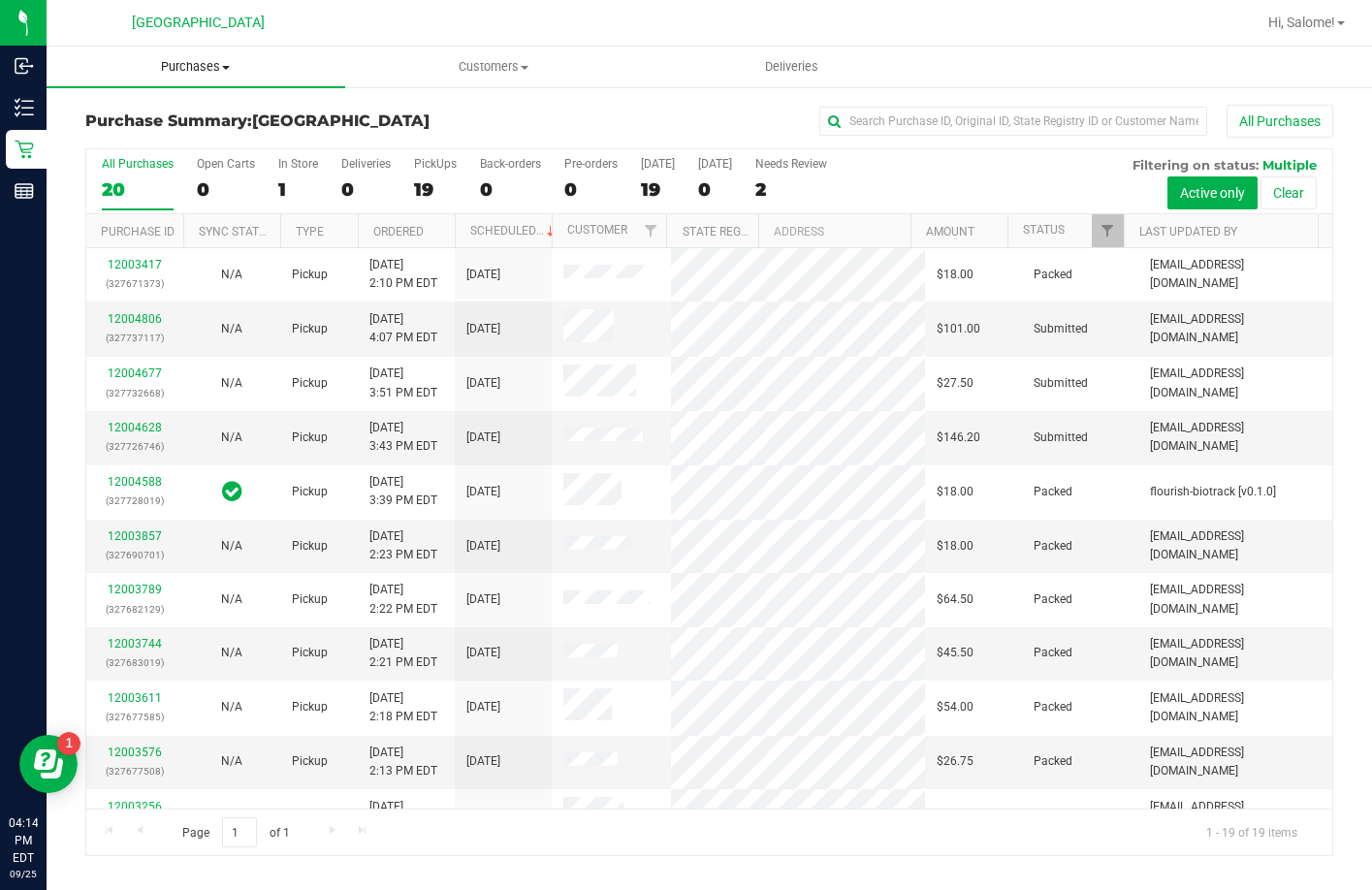
click at [200, 73] on span "Purchases" at bounding box center [196, 67] width 299 height 18
click at [173, 139] on li "Fulfillment" at bounding box center [196, 140] width 299 height 23
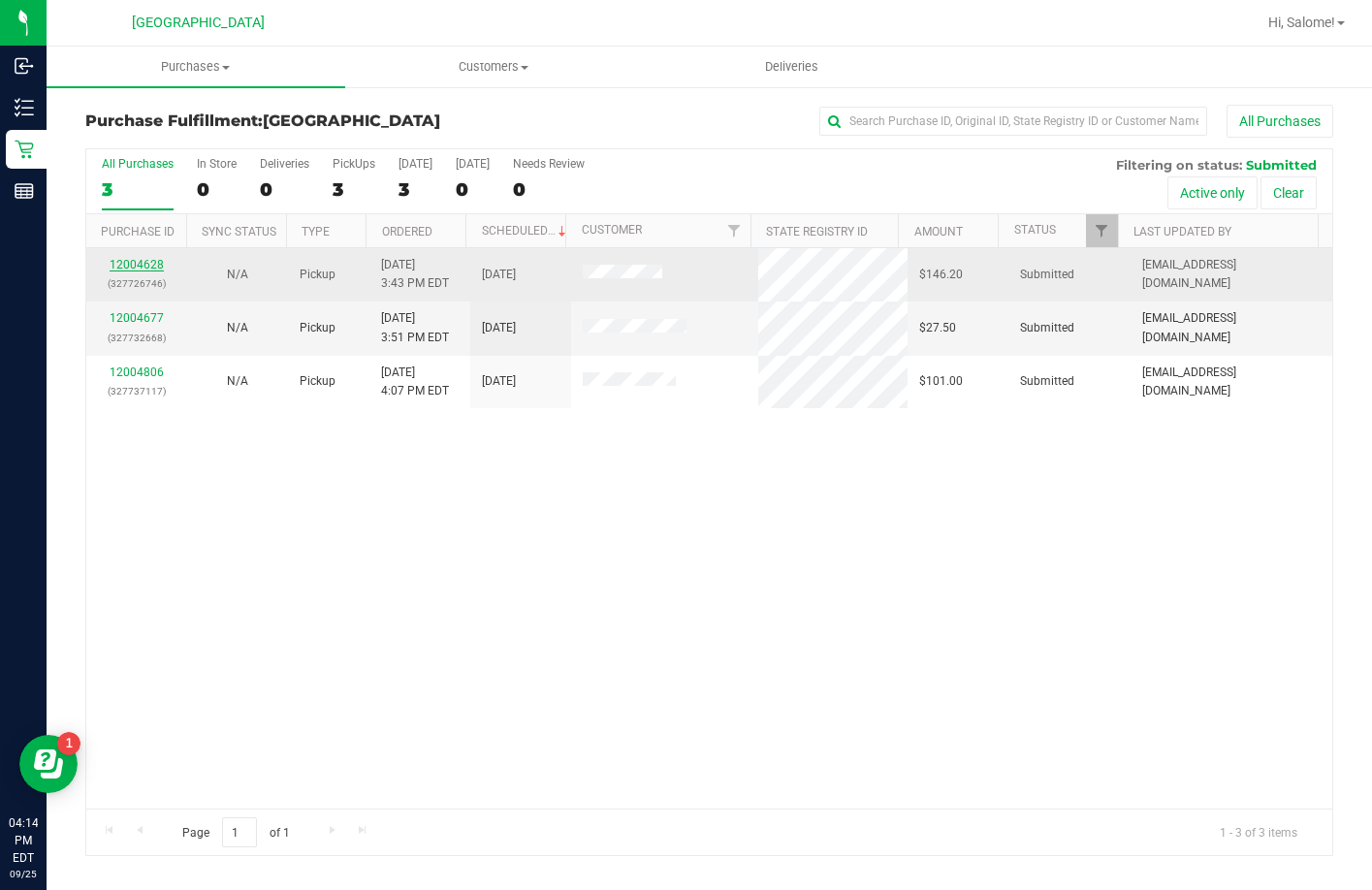
click at [133, 258] on link "12004628" at bounding box center [137, 265] width 54 height 14
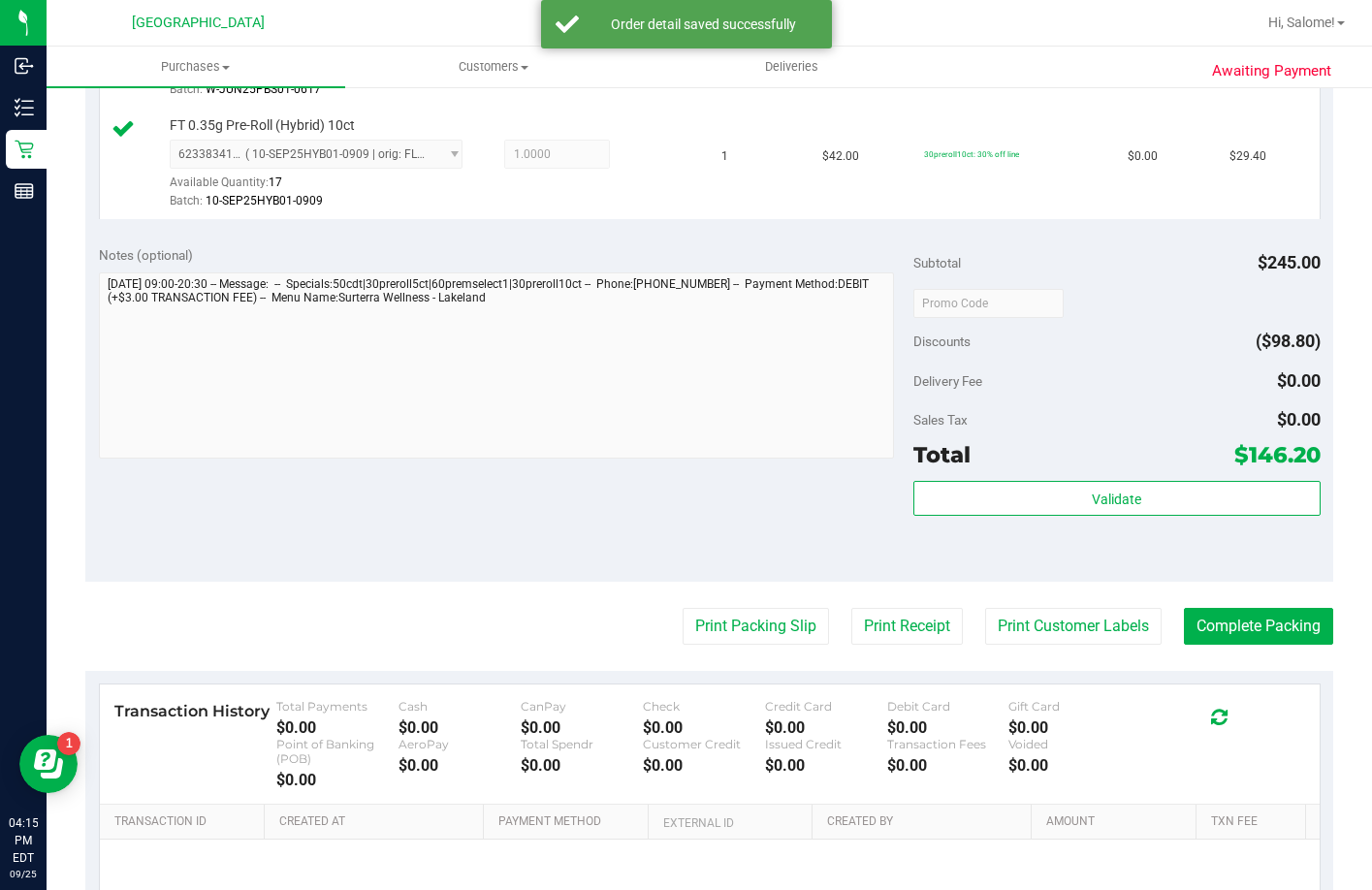
scroll to position [1163, 0]
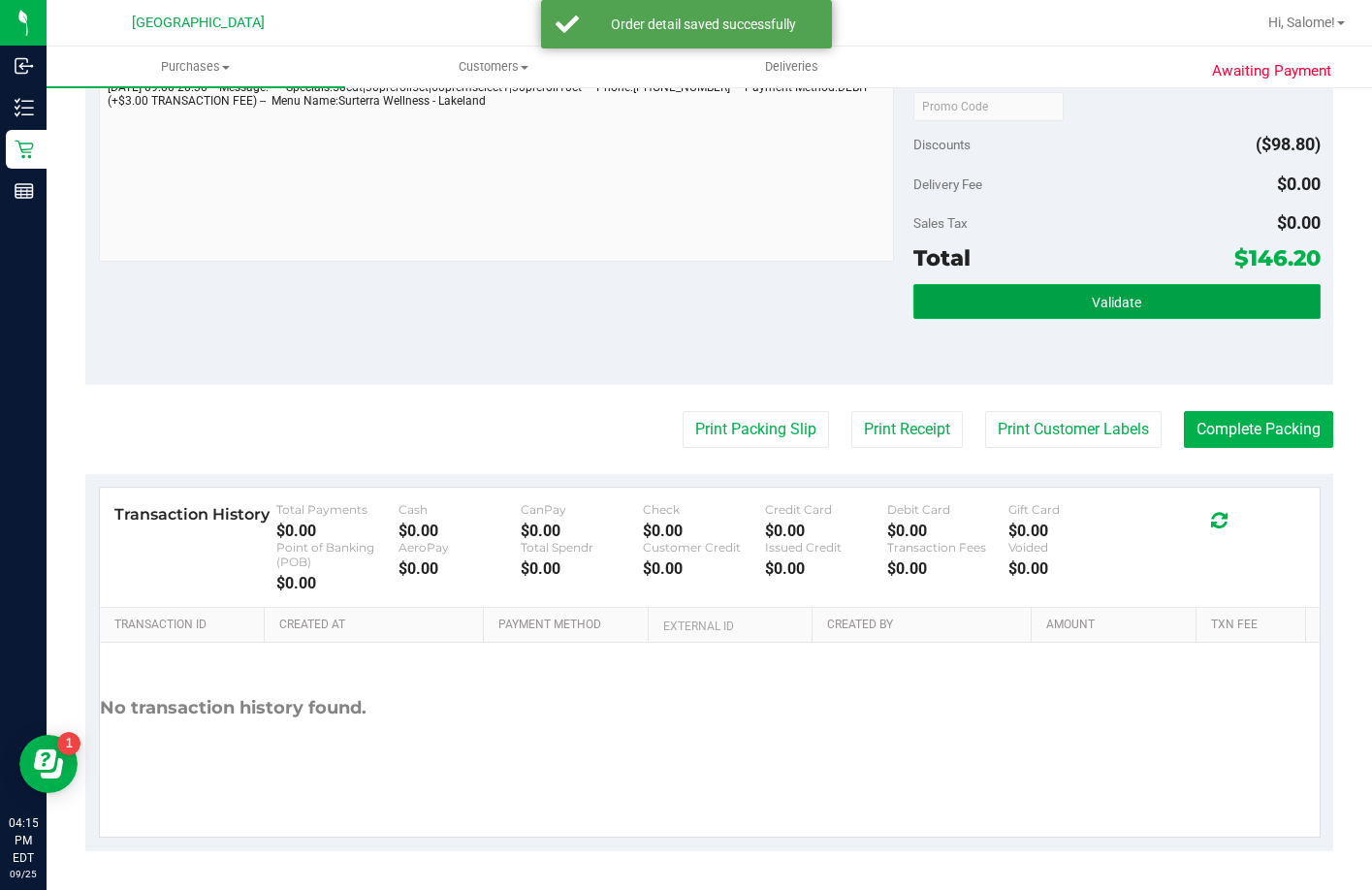
click at [1140, 319] on button "Validate" at bounding box center [1116, 301] width 408 height 35
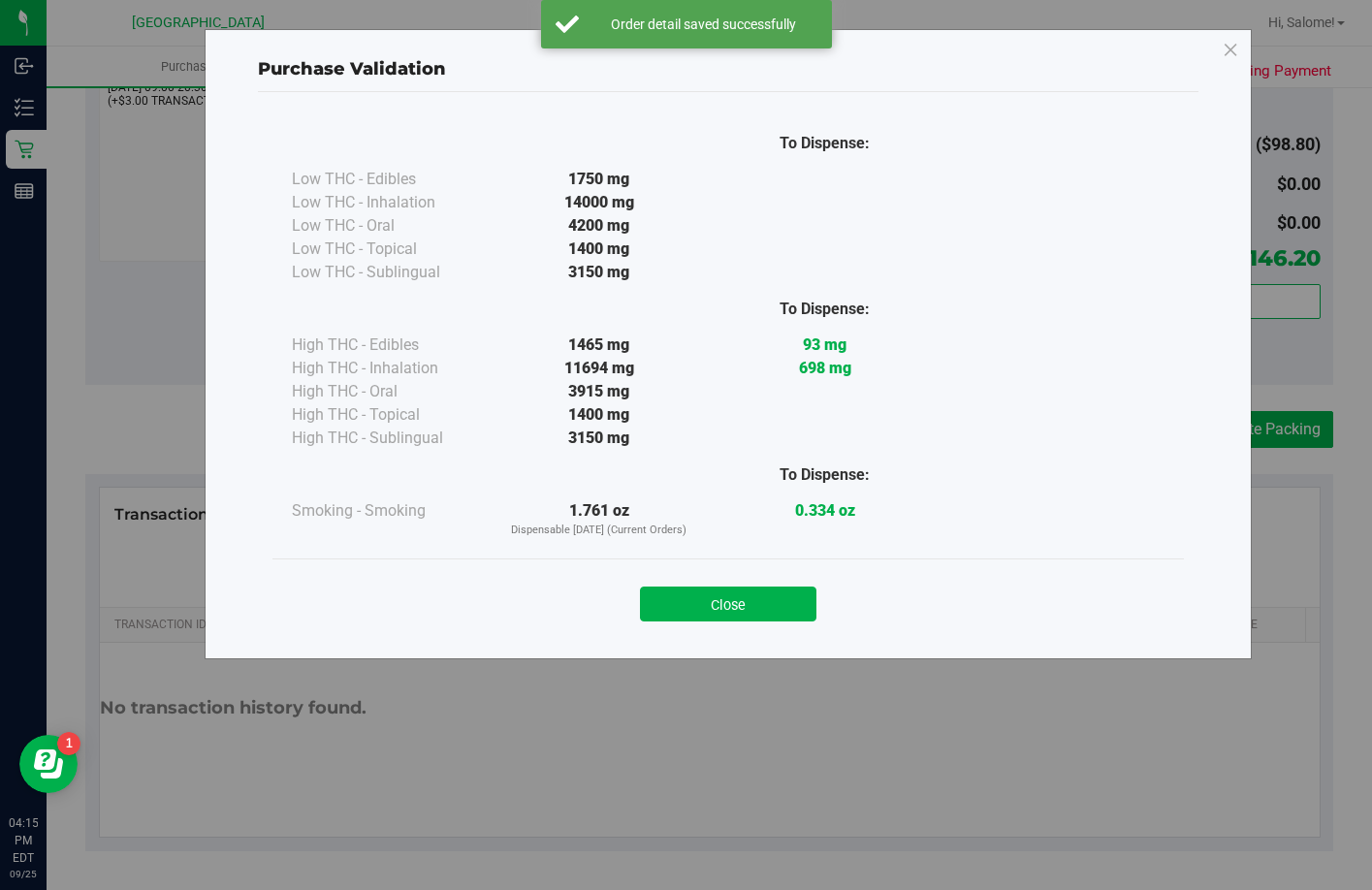
drag, startPoint x: 469, startPoint y: 373, endPoint x: 662, endPoint y: 481, distance: 221.2
drag, startPoint x: 662, startPoint y: 481, endPoint x: 735, endPoint y: 611, distance: 149.1
click at [735, 611] on button "Close" at bounding box center [727, 604] width 176 height 35
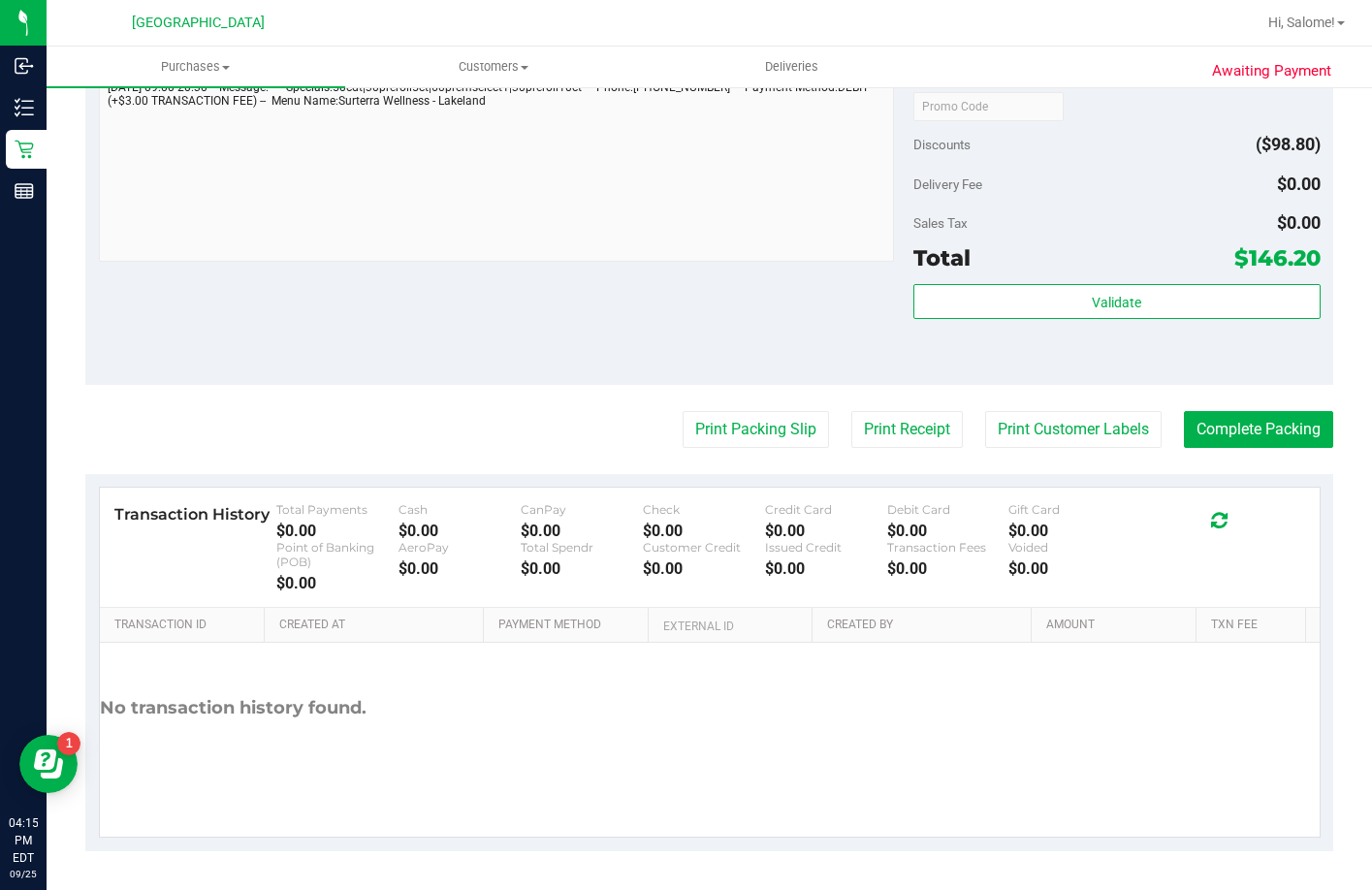
click at [735, 611] on div "Transaction History Total Payments $0.00 Cash $0.00 CanPay $0.00 Check $0.00 Cr…" at bounding box center [709, 663] width 1247 height 377
click at [688, 447] on button "Print Packing Slip" at bounding box center [755, 429] width 146 height 37
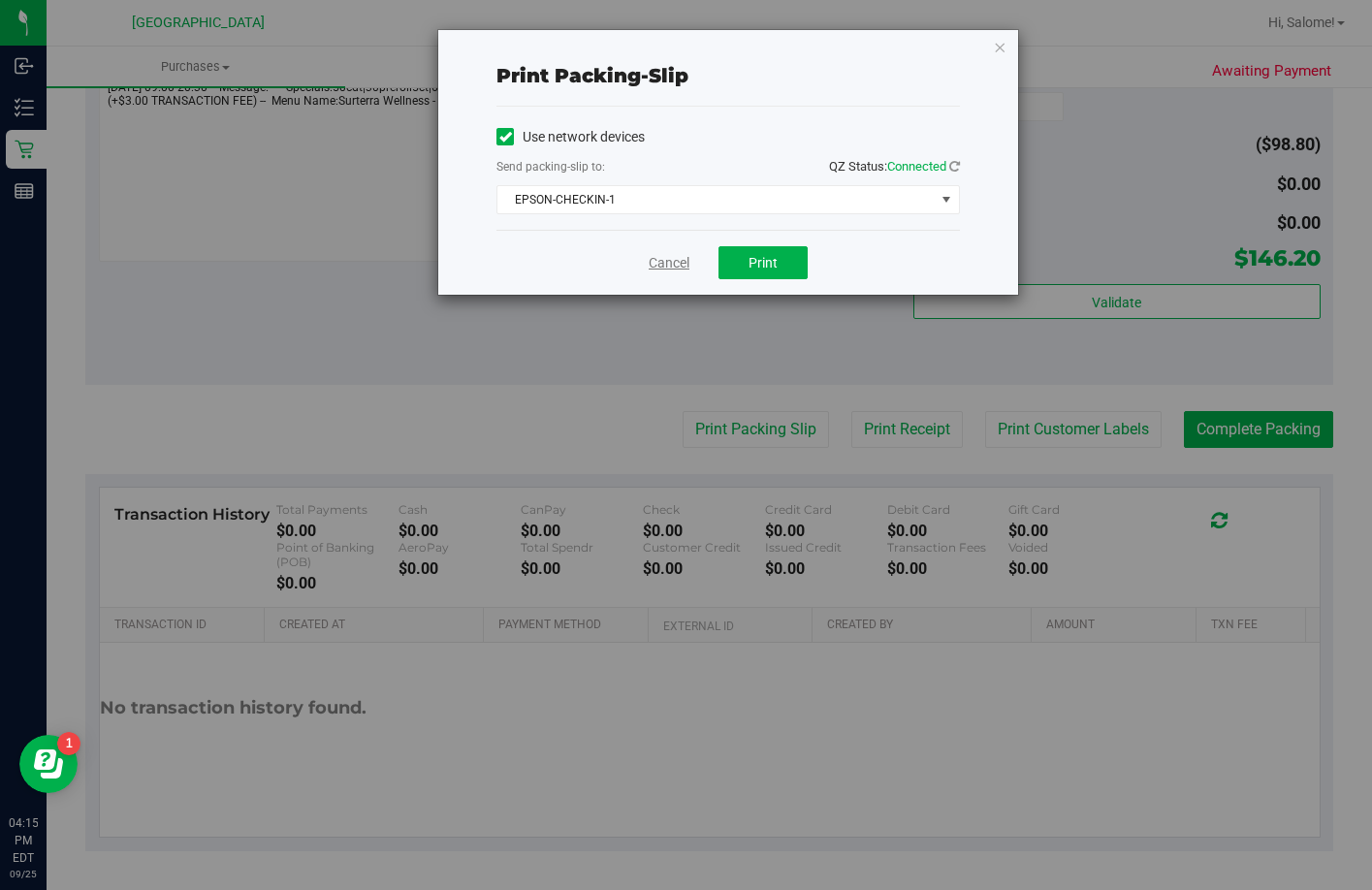
click at [654, 263] on link "Cancel" at bounding box center [669, 263] width 41 height 20
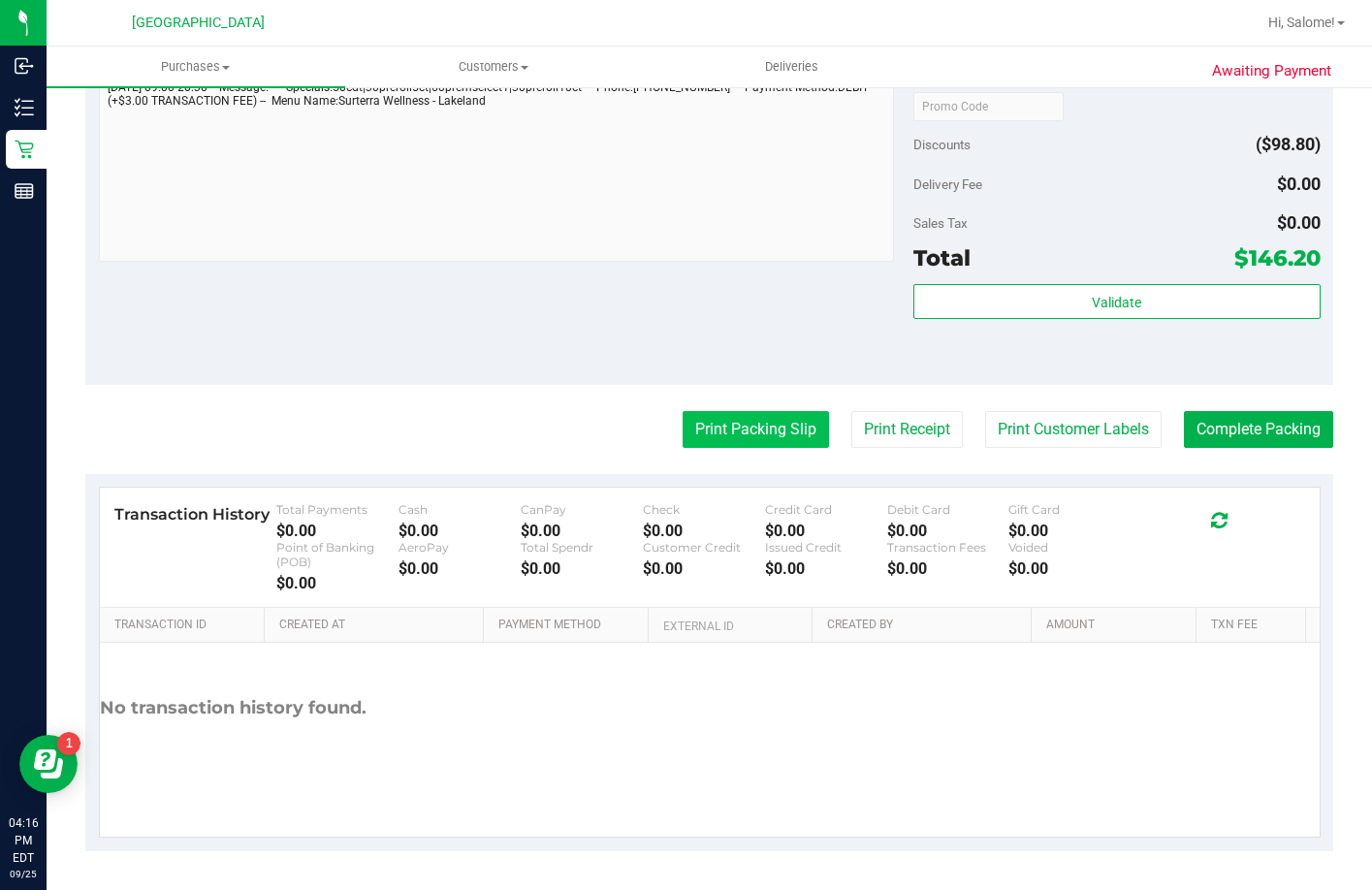
click at [760, 447] on button "Print Packing Slip" at bounding box center [755, 429] width 146 height 37
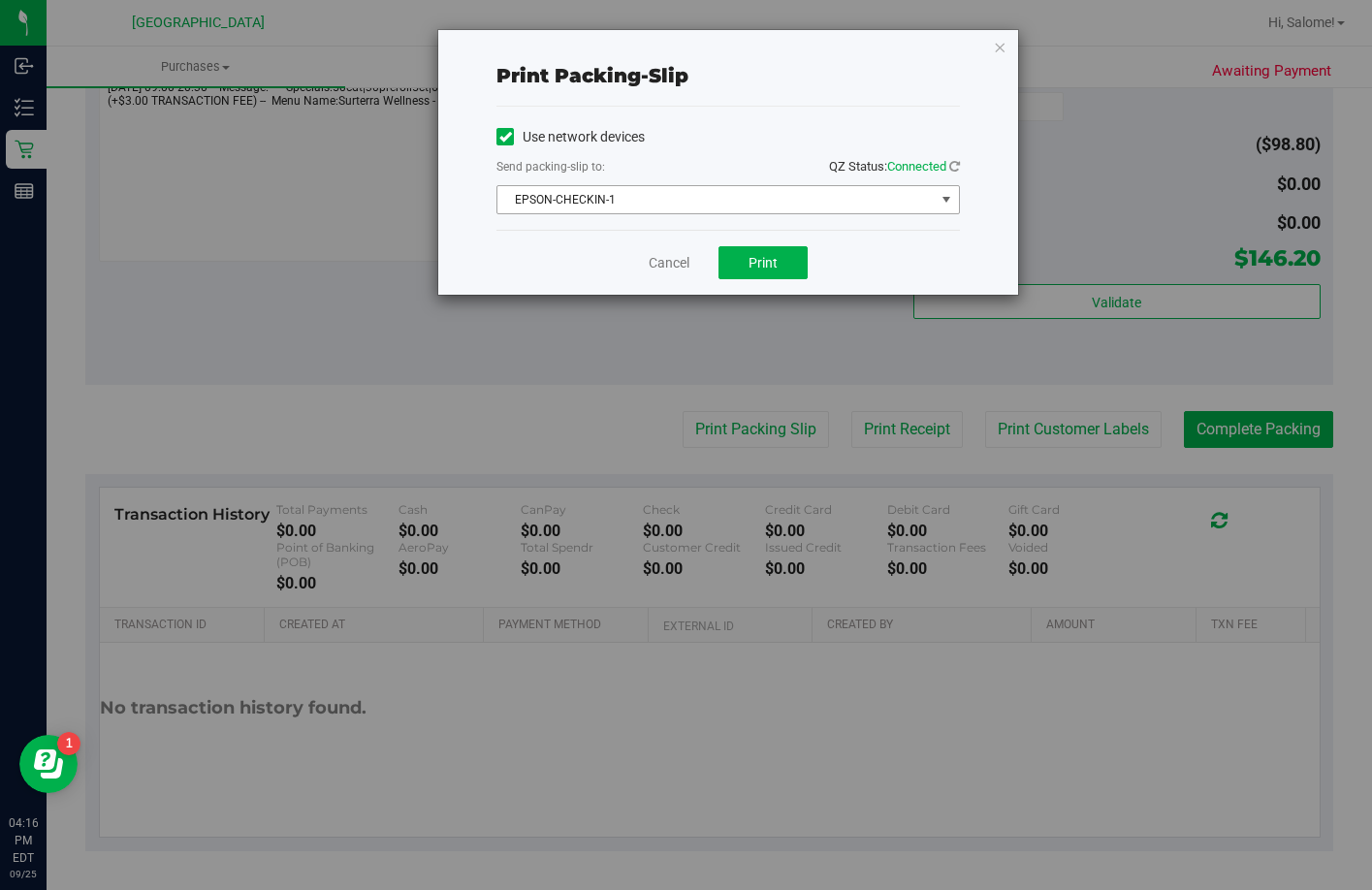
click at [818, 194] on span "EPSON-CHECKIN-1" at bounding box center [715, 199] width 437 height 27
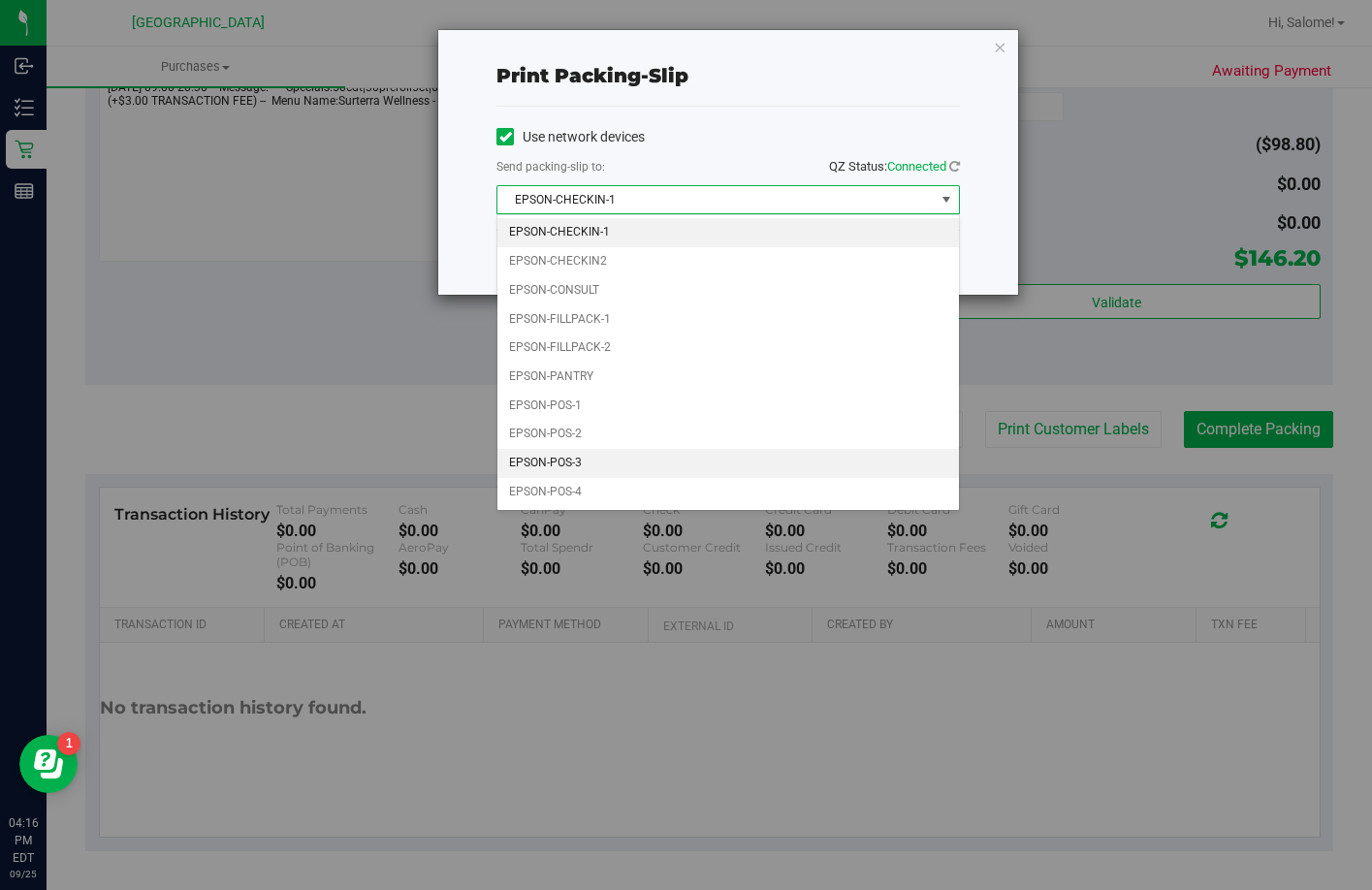
click at [598, 461] on li "EPSON-POS-3" at bounding box center [727, 462] width 461 height 29
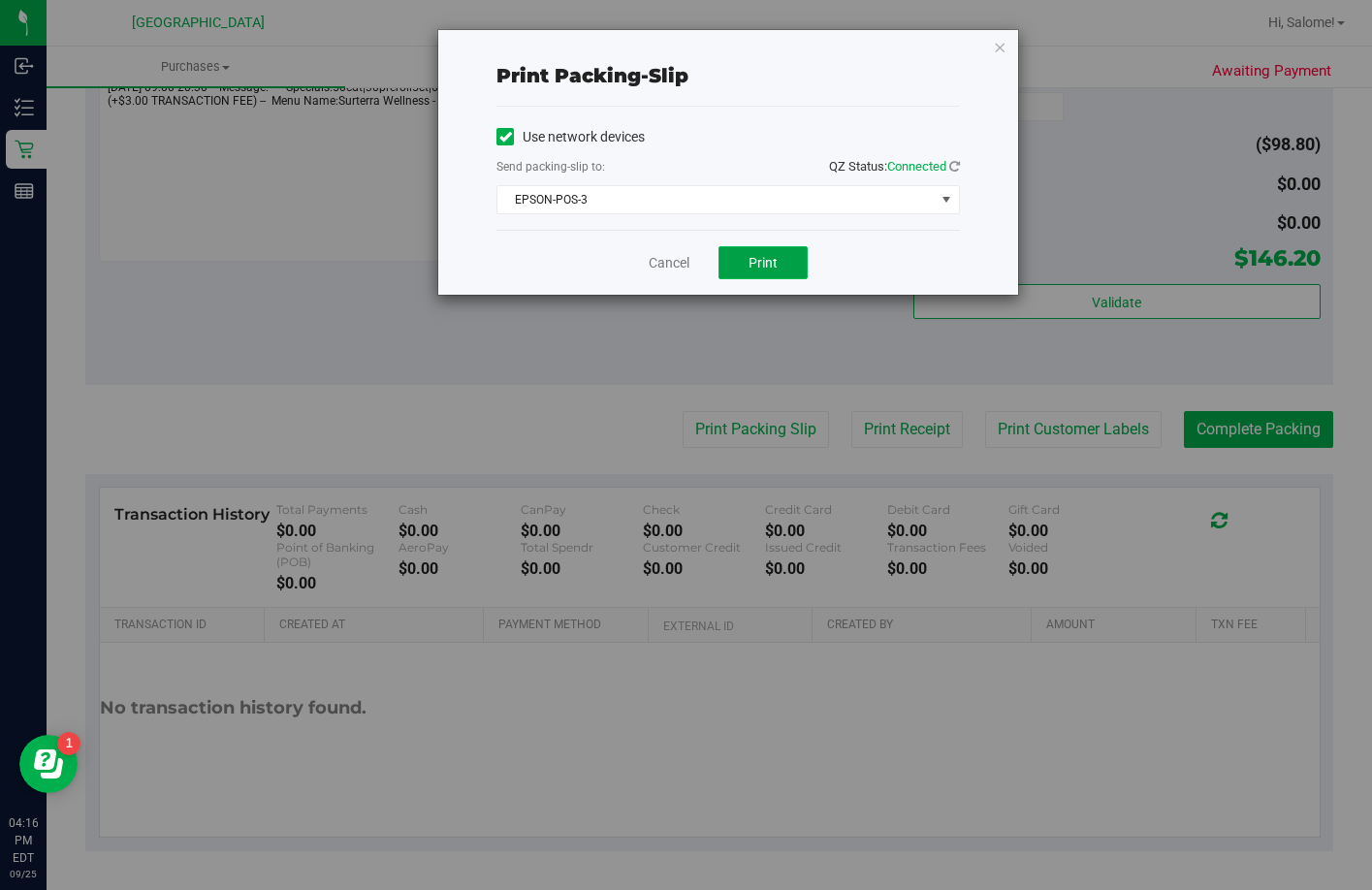
click at [767, 273] on button "Print" at bounding box center [763, 262] width 90 height 33
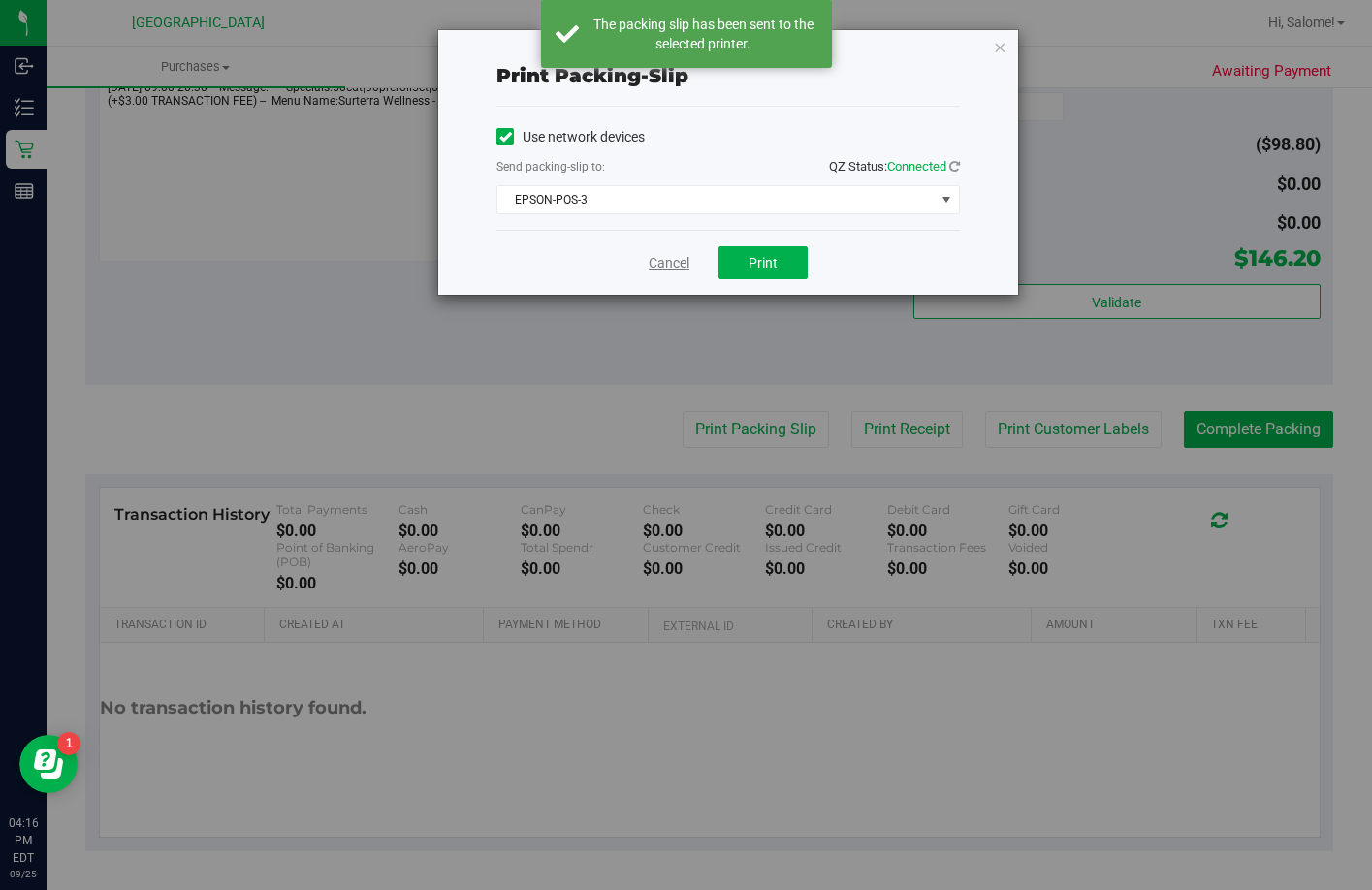
click at [670, 265] on link "Cancel" at bounding box center [669, 263] width 41 height 20
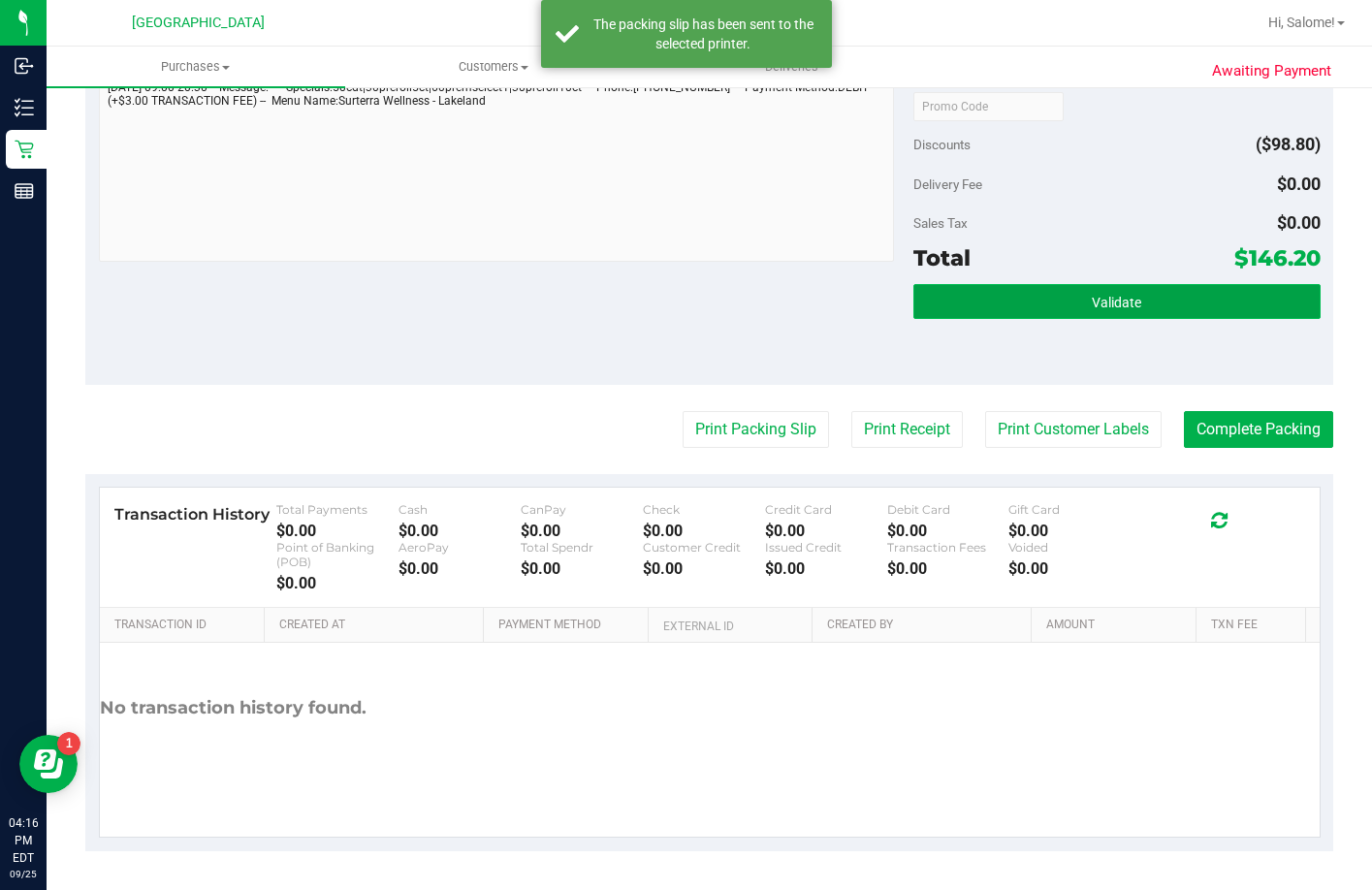
drag, startPoint x: 1033, startPoint y: 429, endPoint x: 941, endPoint y: 428, distance: 92.0
click at [1033, 319] on button "Validate" at bounding box center [1116, 301] width 408 height 35
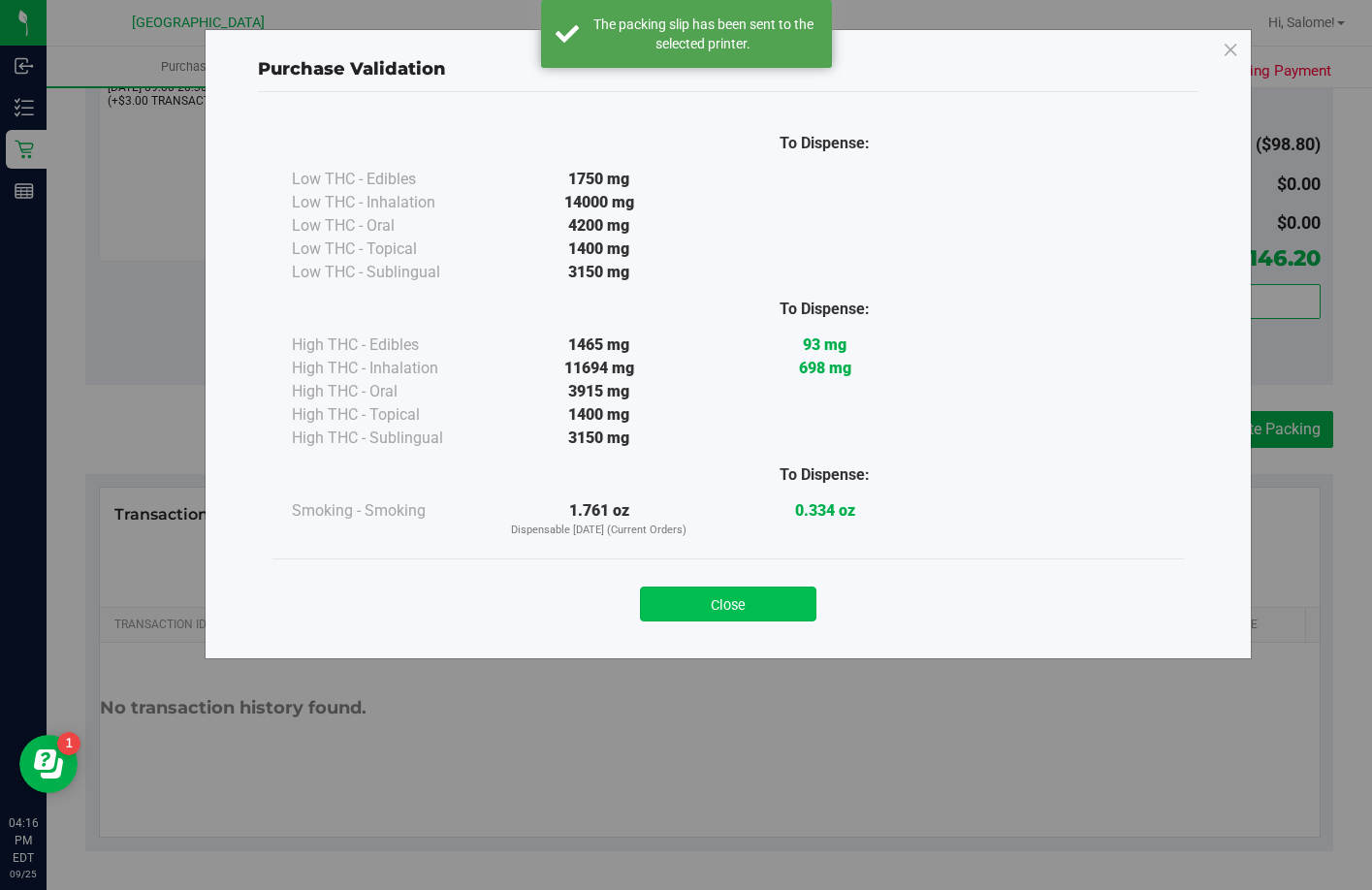
click at [732, 608] on button "Close" at bounding box center [727, 604] width 176 height 35
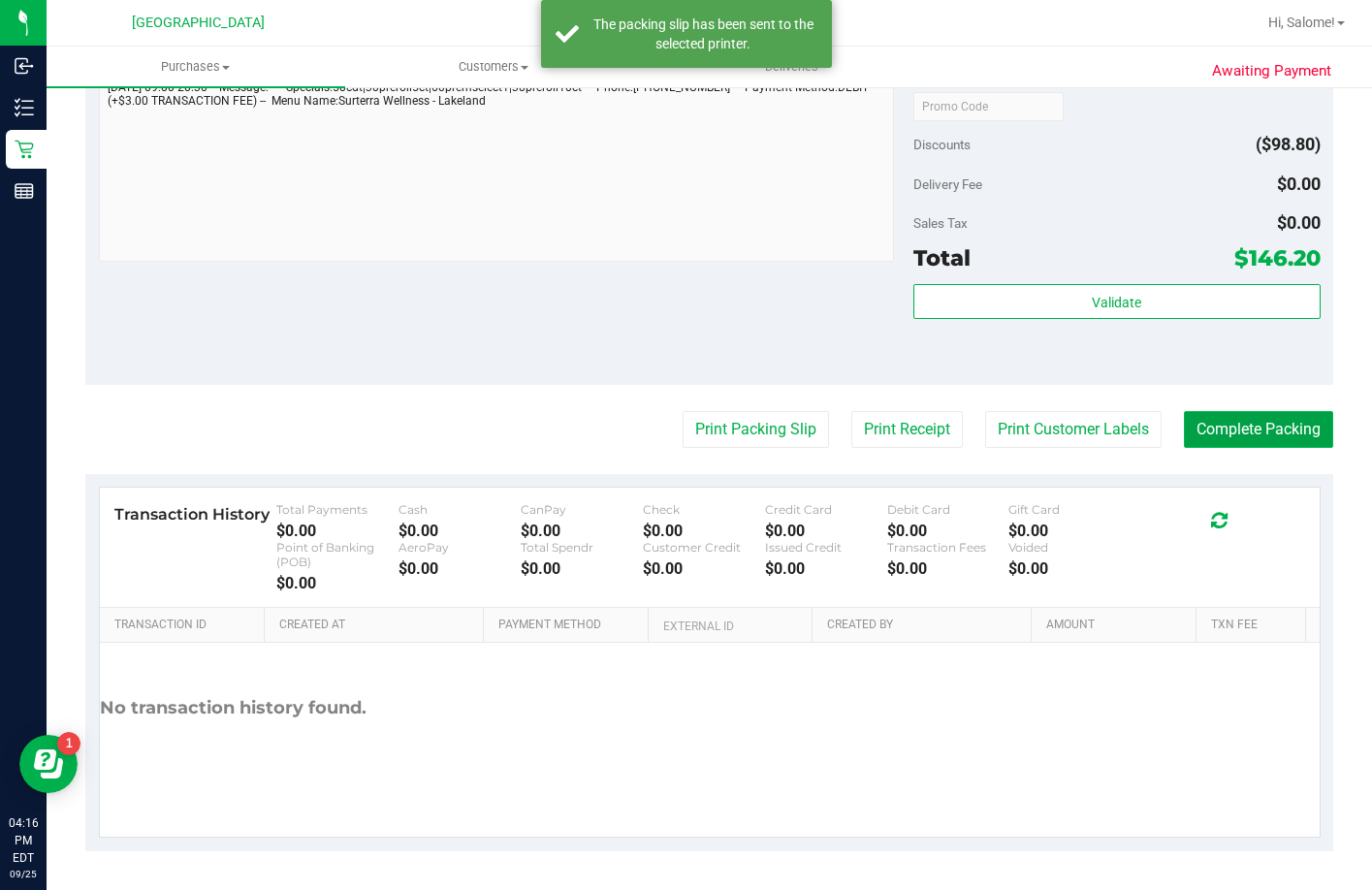
click at [1250, 447] on button "Complete Packing" at bounding box center [1258, 429] width 149 height 37
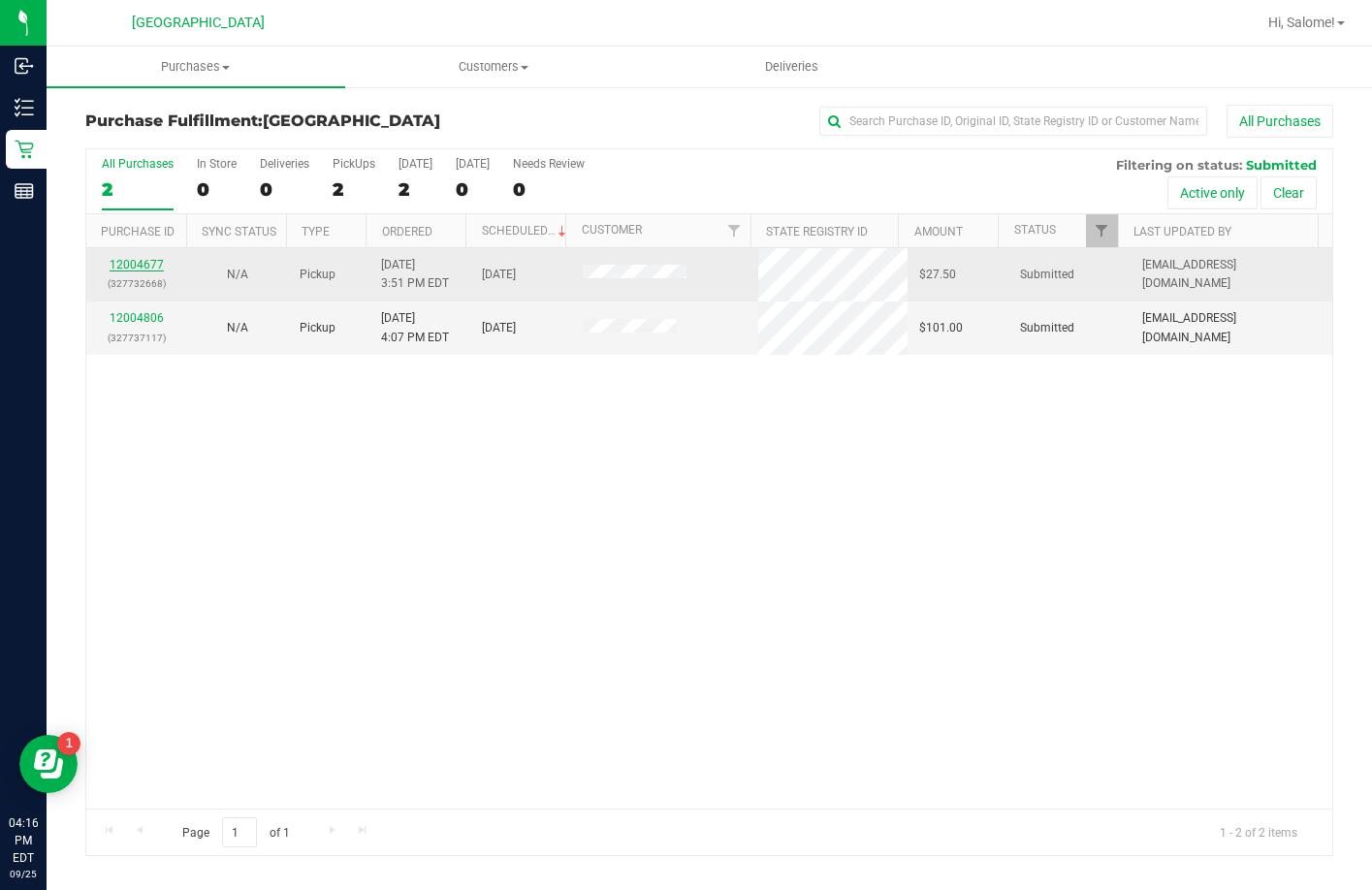
click at [140, 259] on link "12004677" at bounding box center [137, 265] width 54 height 14
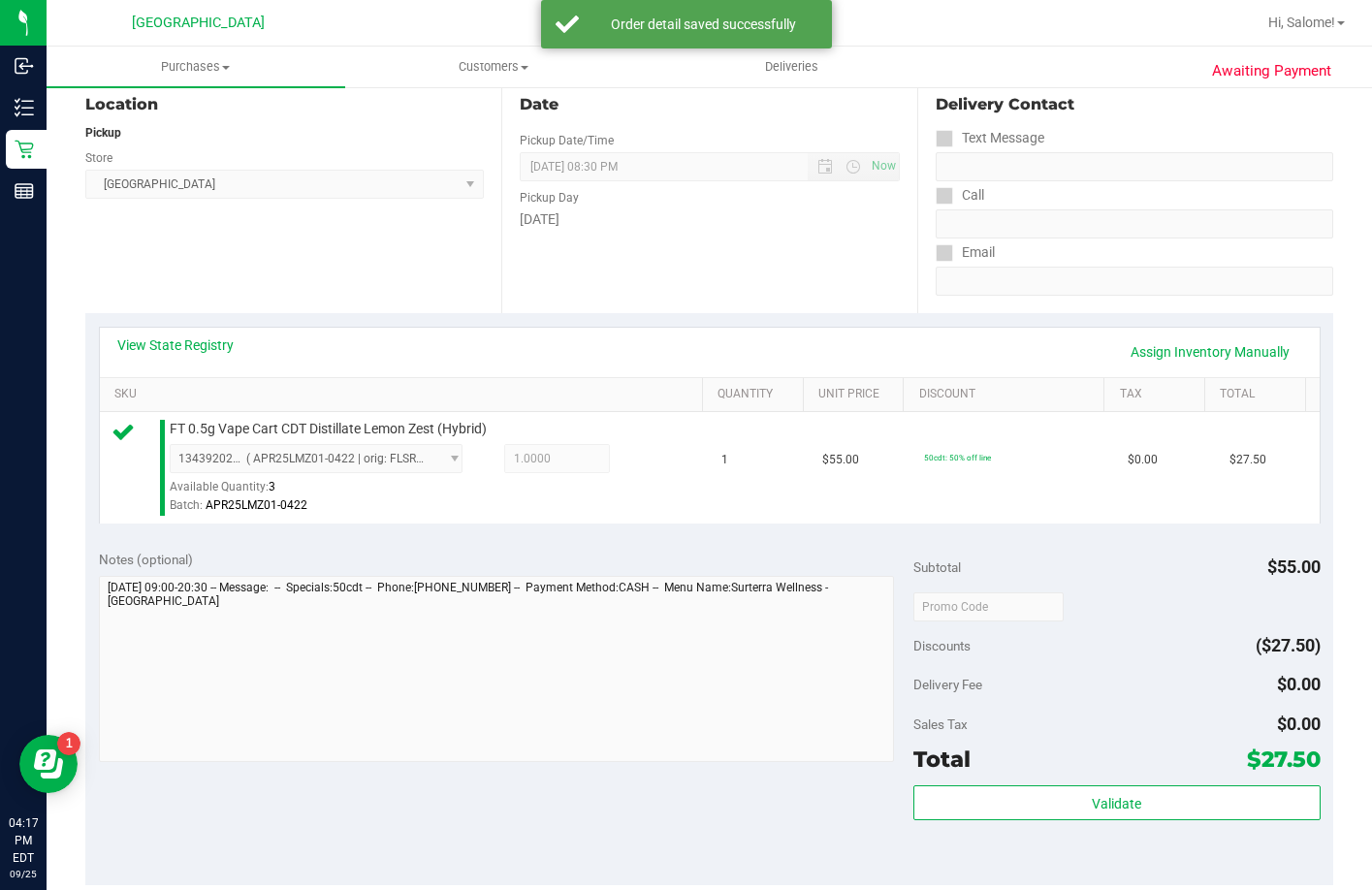
scroll to position [582, 0]
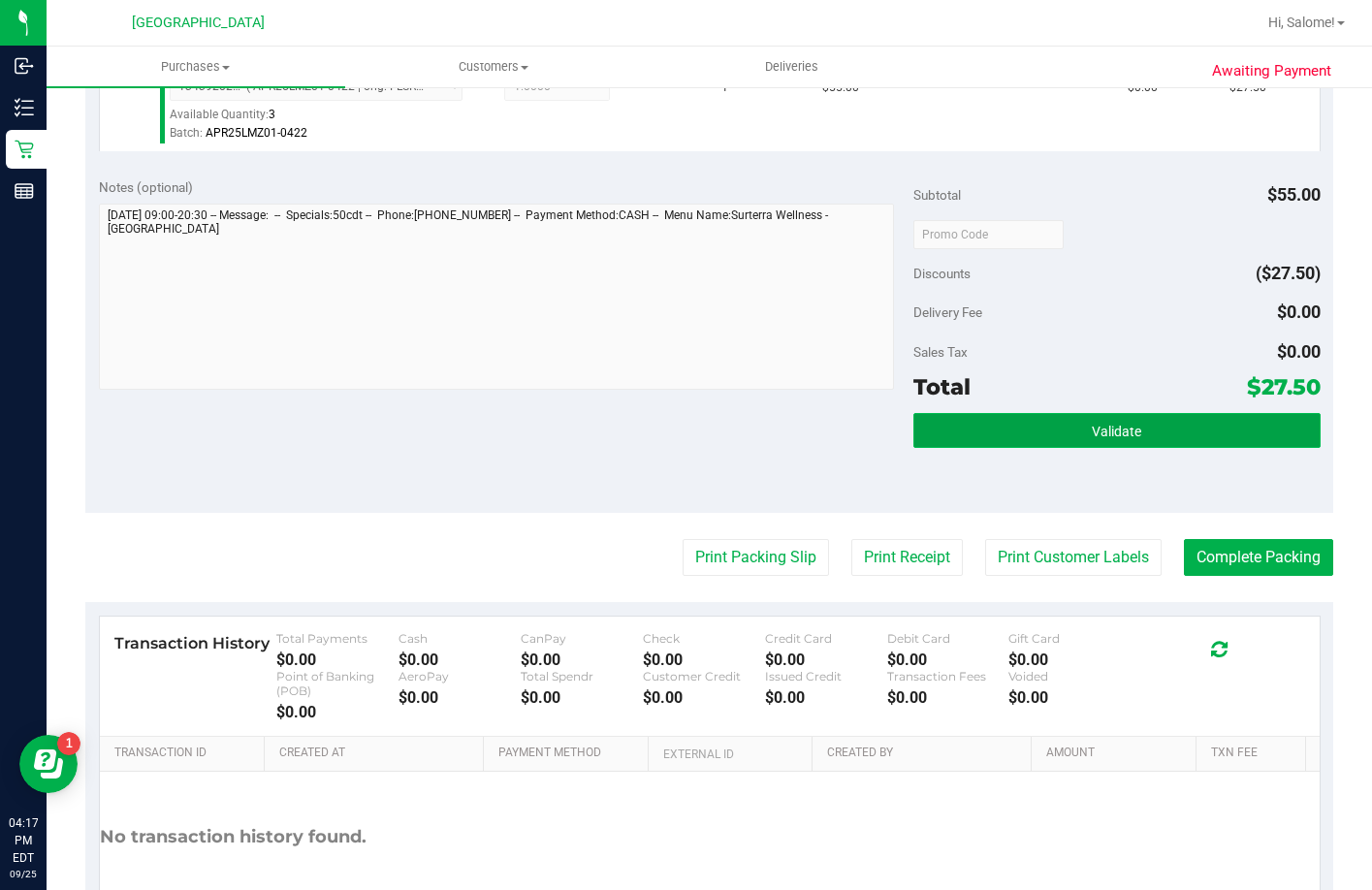
click at [1107, 440] on span "Validate" at bounding box center [1116, 432] width 50 height 16
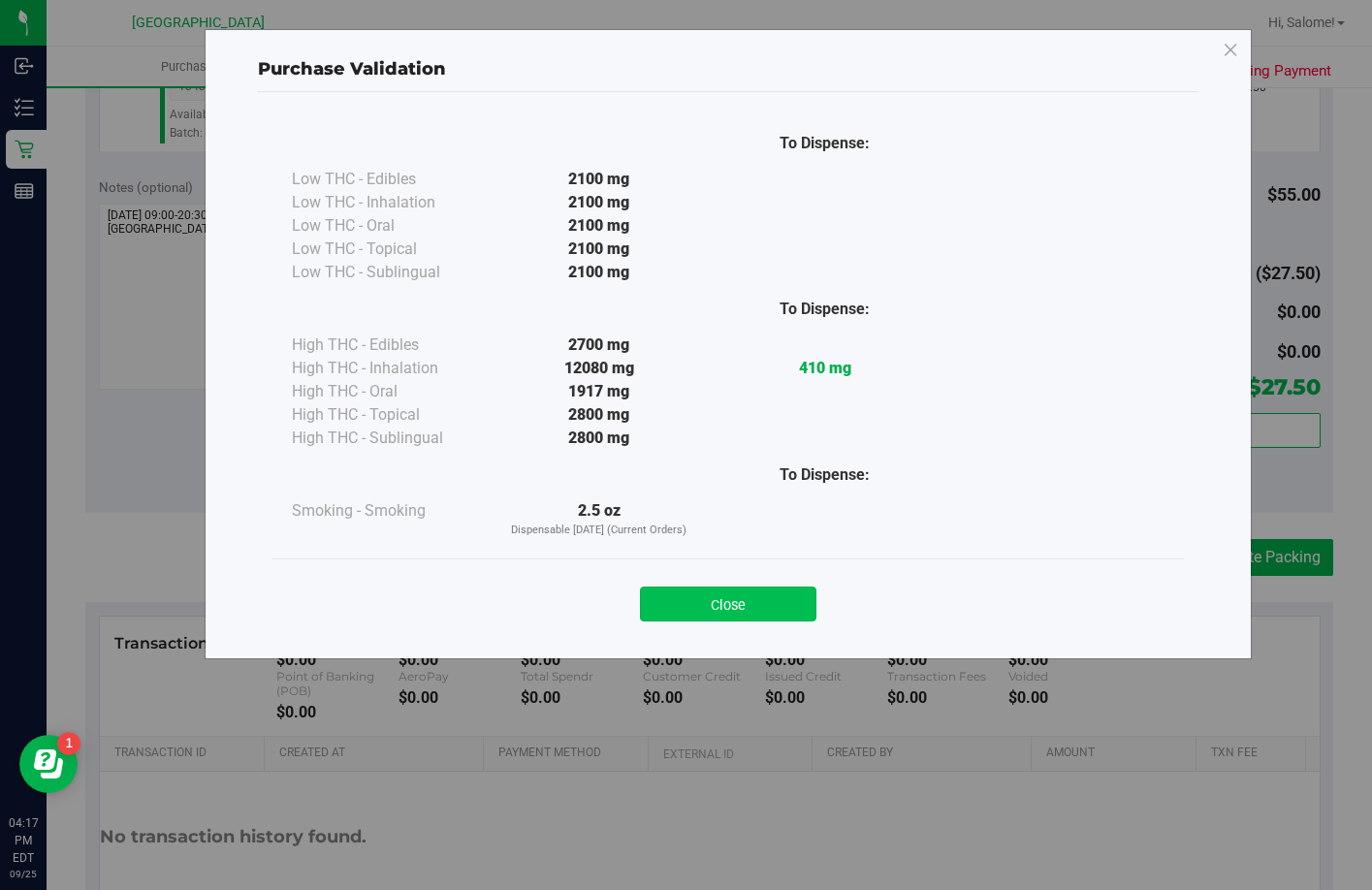
click at [736, 605] on button "Close" at bounding box center [727, 604] width 176 height 35
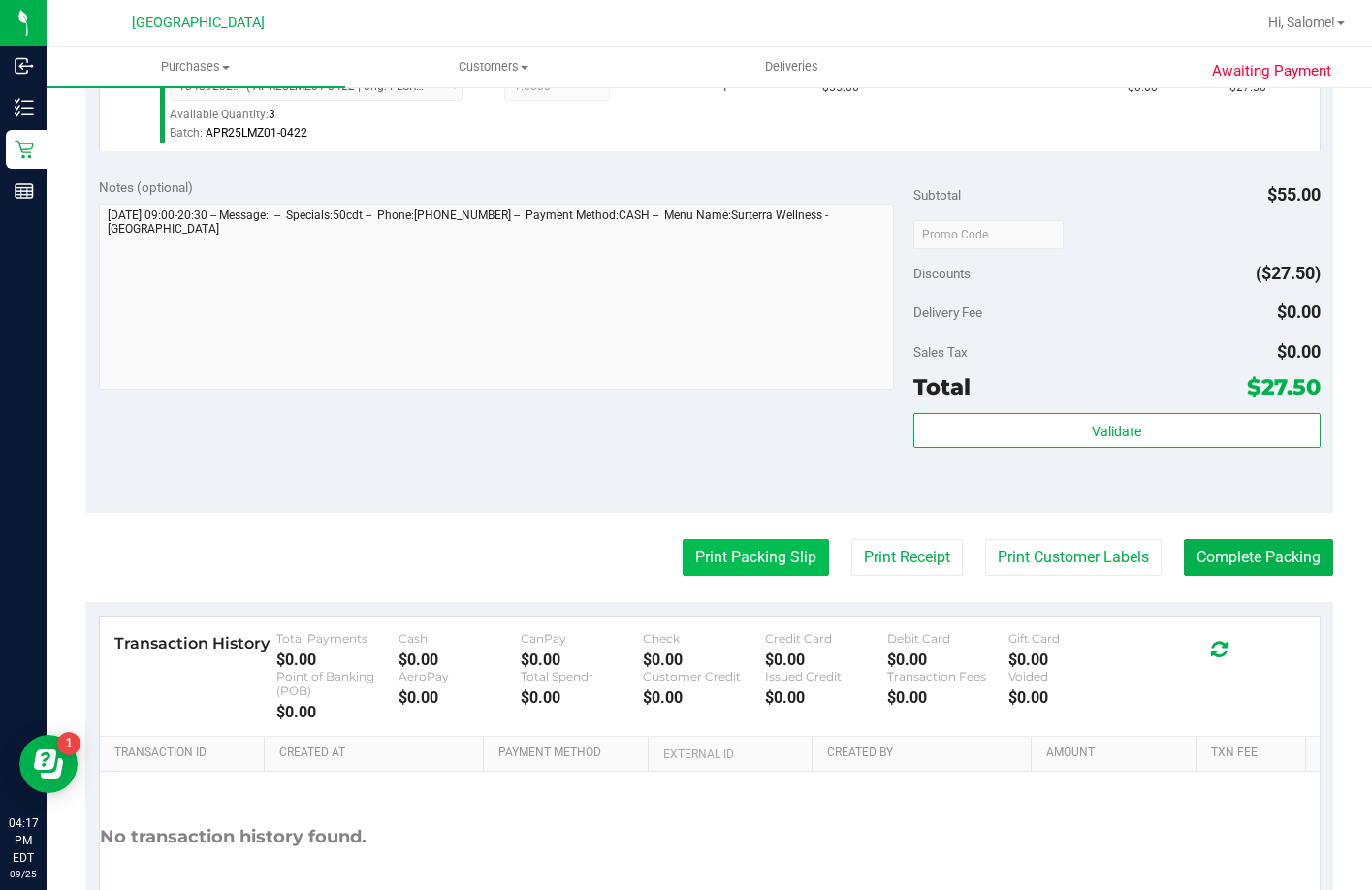
click at [762, 575] on button "Print Packing Slip" at bounding box center [755, 557] width 146 height 37
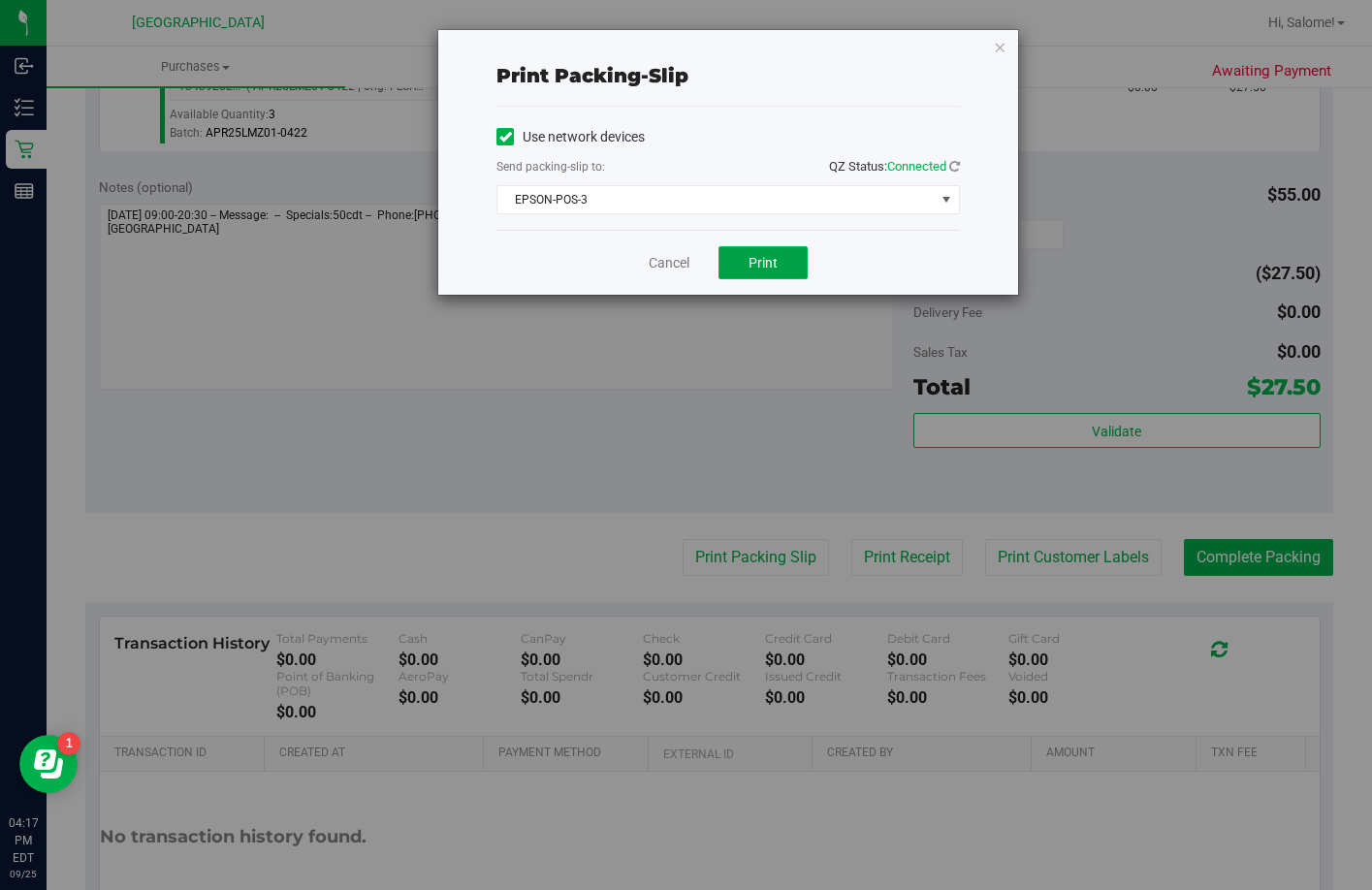
click at [763, 259] on span "Print" at bounding box center [762, 263] width 29 height 16
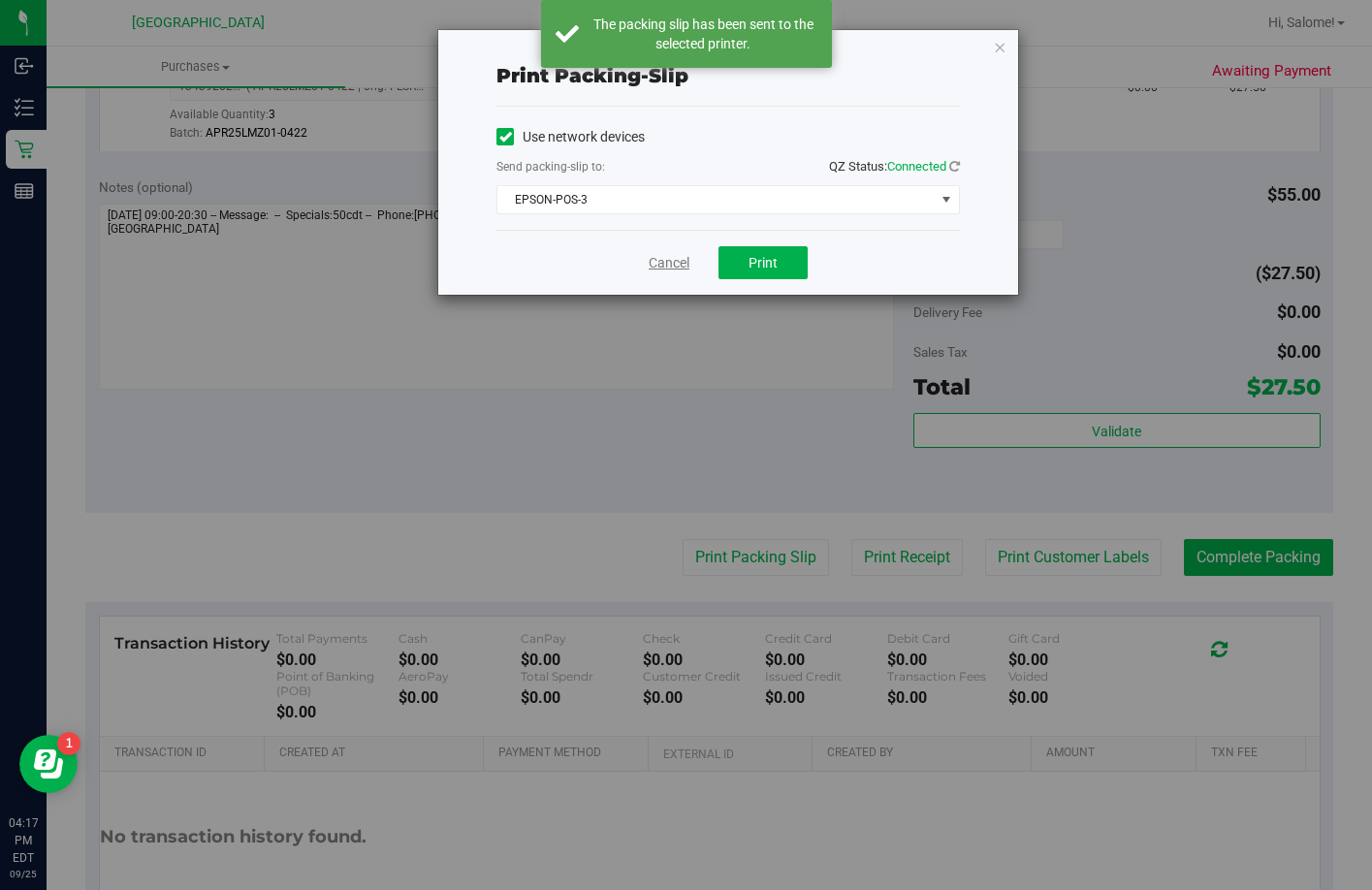
click at [662, 263] on link "Cancel" at bounding box center [669, 263] width 41 height 20
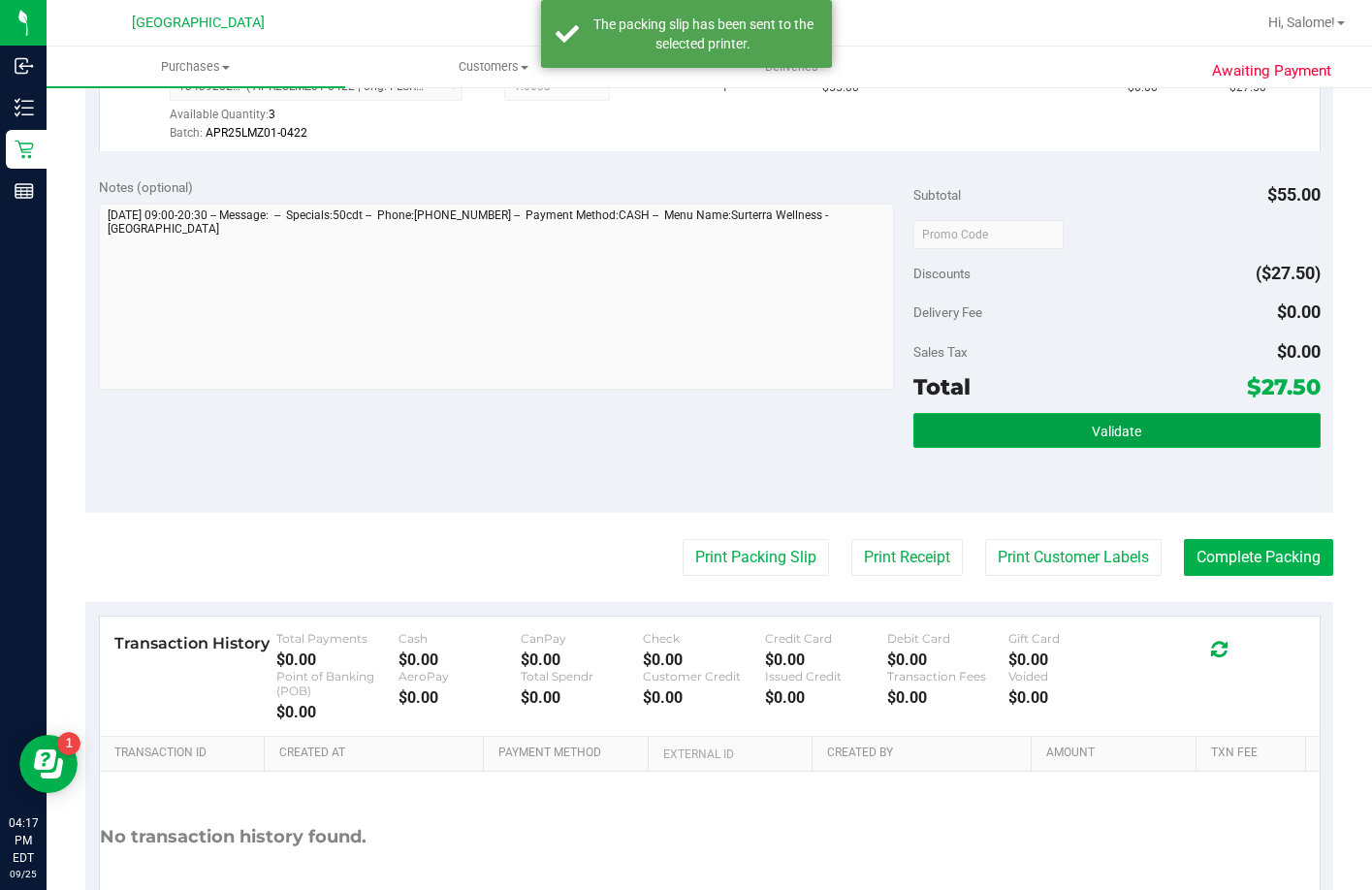
click at [1022, 447] on button "Validate" at bounding box center [1116, 430] width 408 height 35
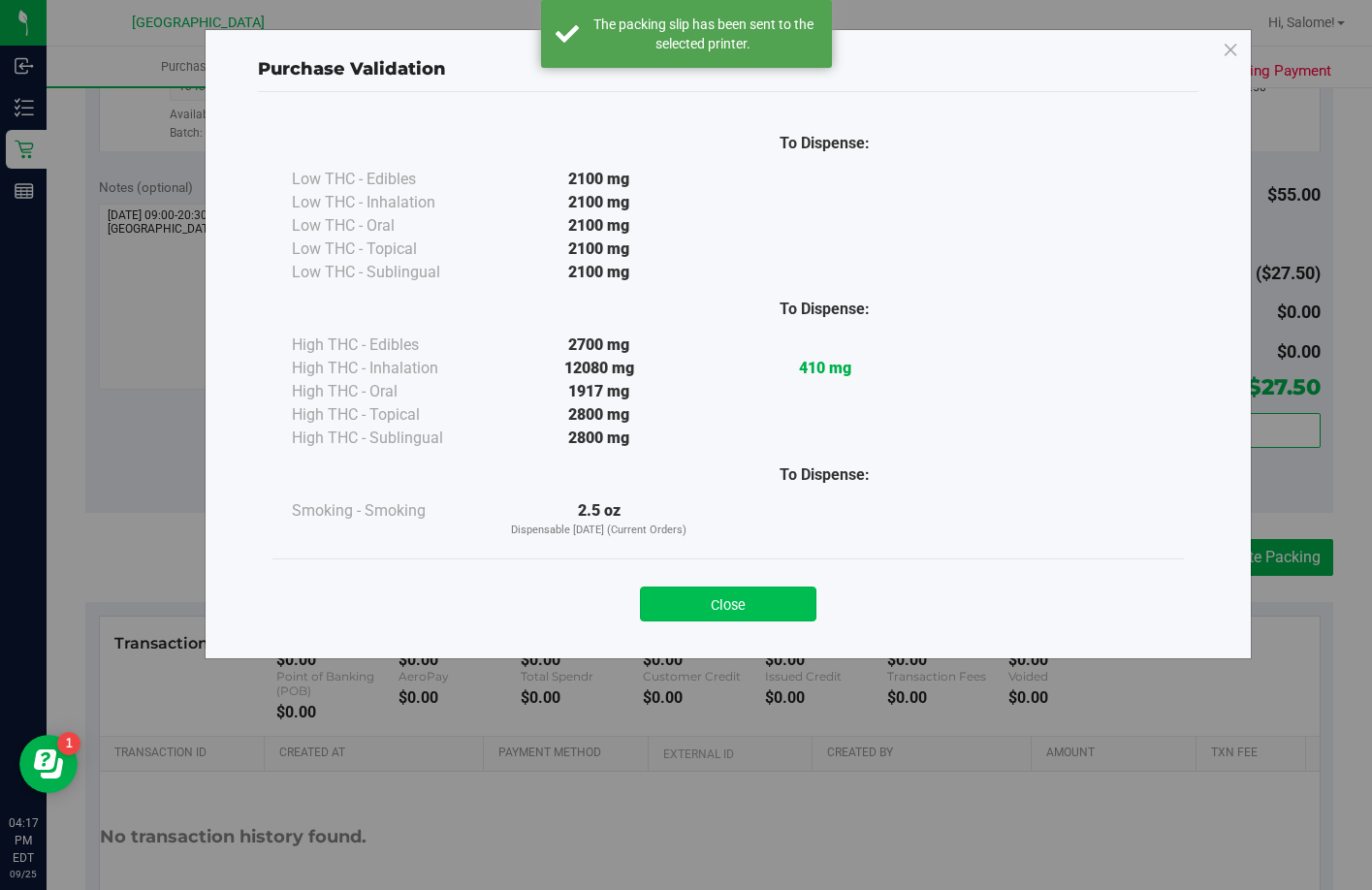
click at [753, 614] on button "Close" at bounding box center [727, 604] width 176 height 35
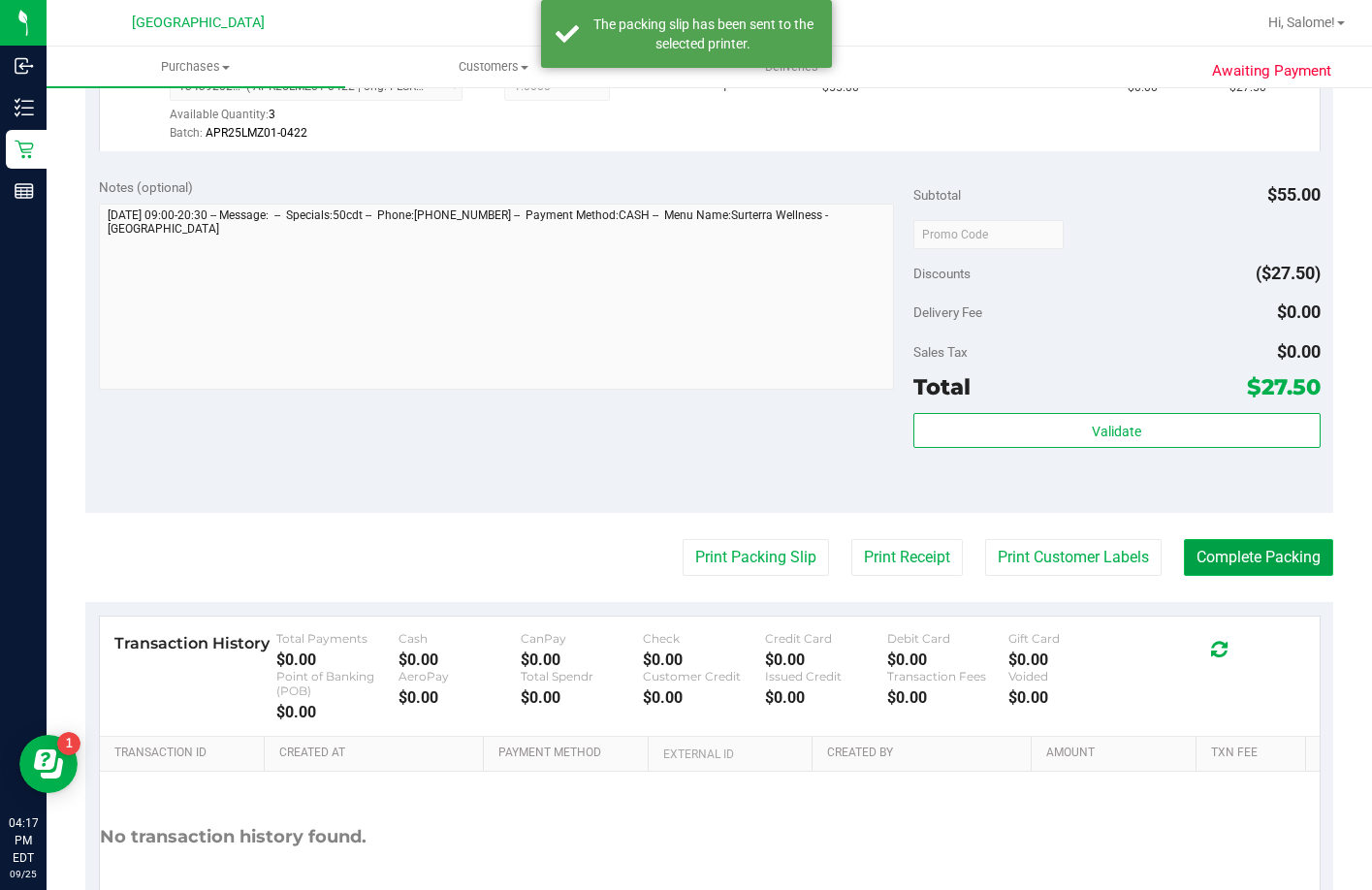
click at [1223, 576] on button "Complete Packing" at bounding box center [1258, 557] width 149 height 37
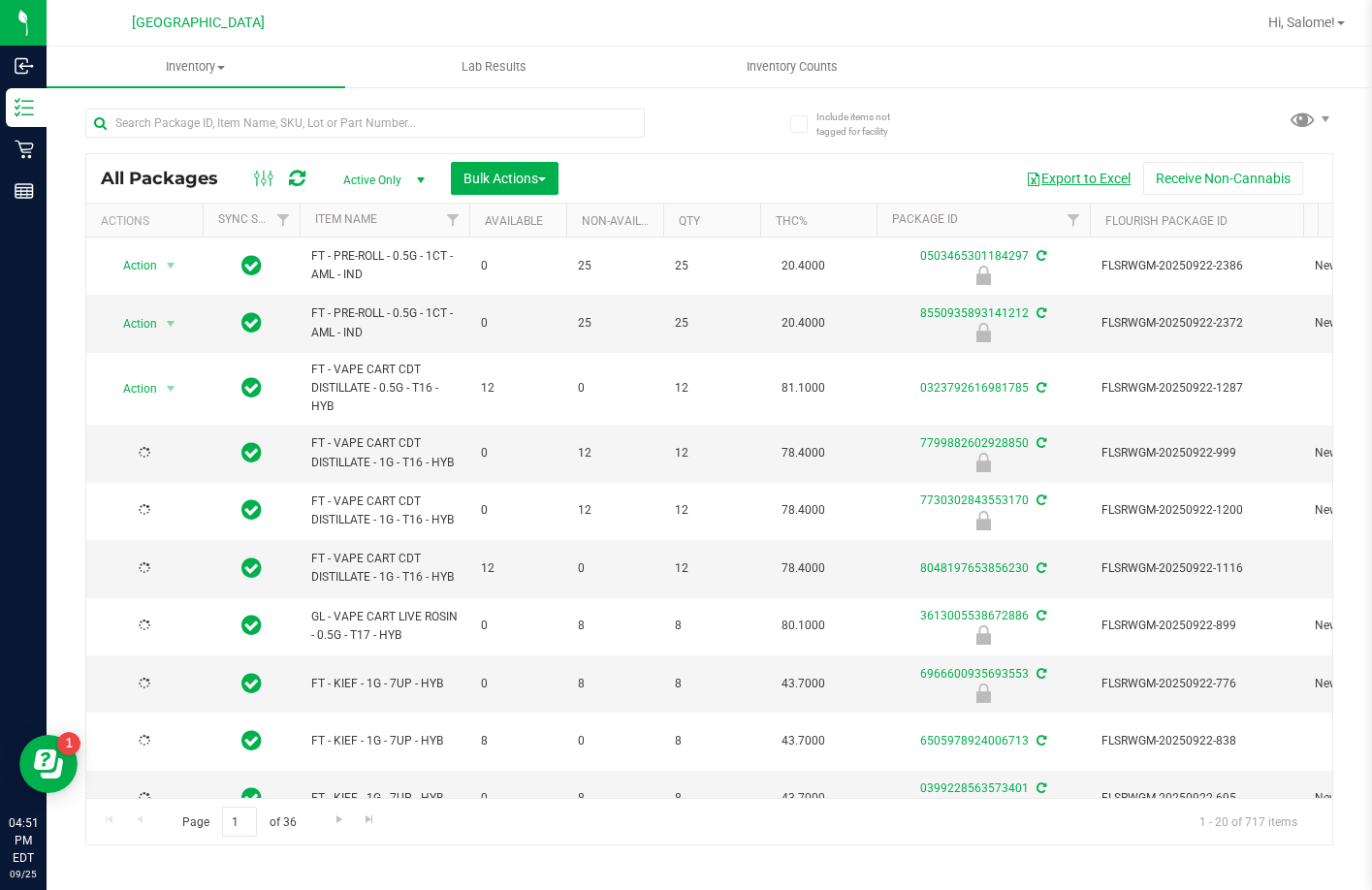
click at [1094, 178] on button "Export to Excel" at bounding box center [1078, 177] width 130 height 33
click at [763, 76] on uib-tab-heading "Inventory Counts" at bounding box center [792, 67] width 297 height 39
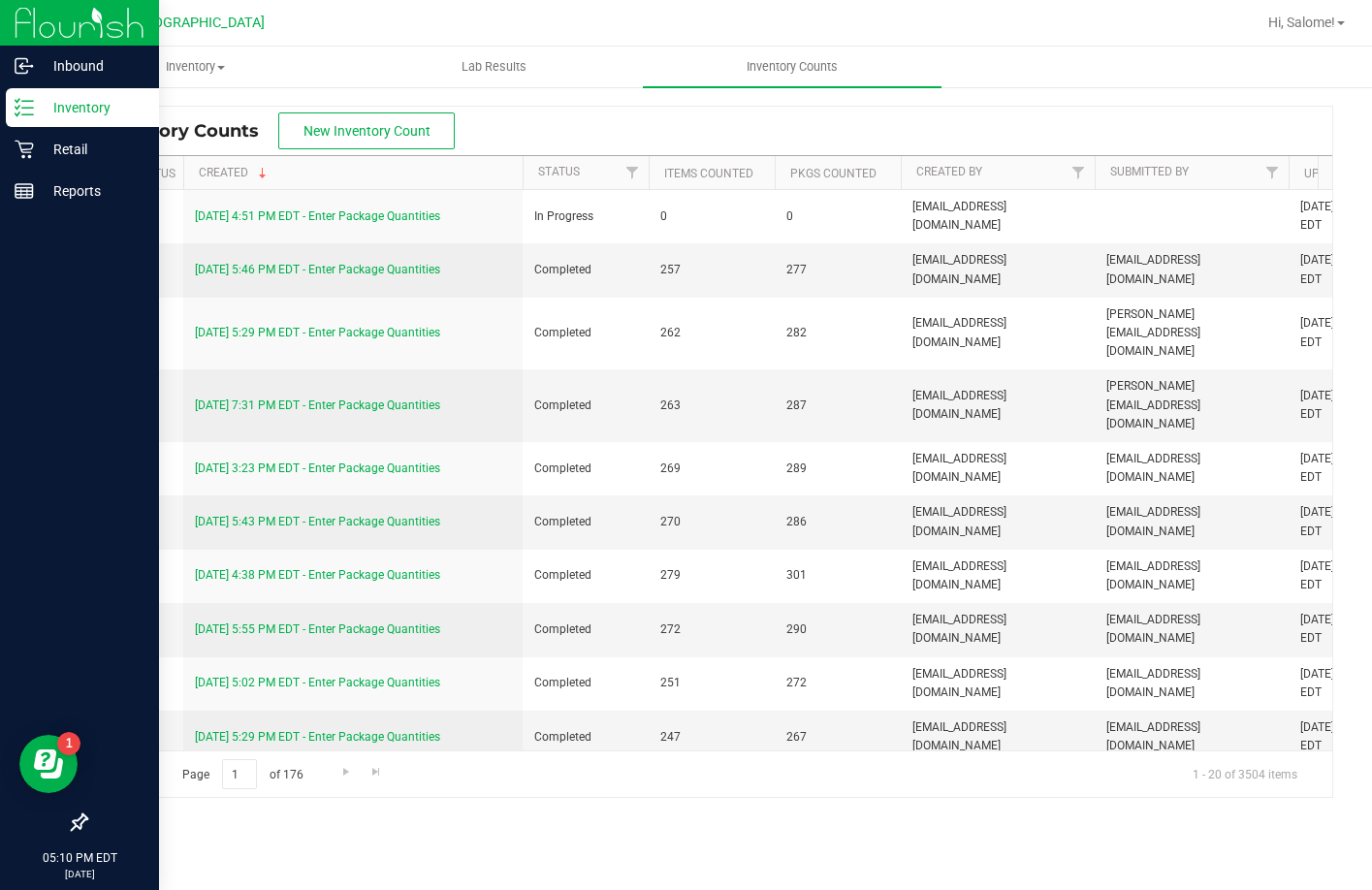
click at [29, 107] on icon at bounding box center [24, 107] width 19 height 19
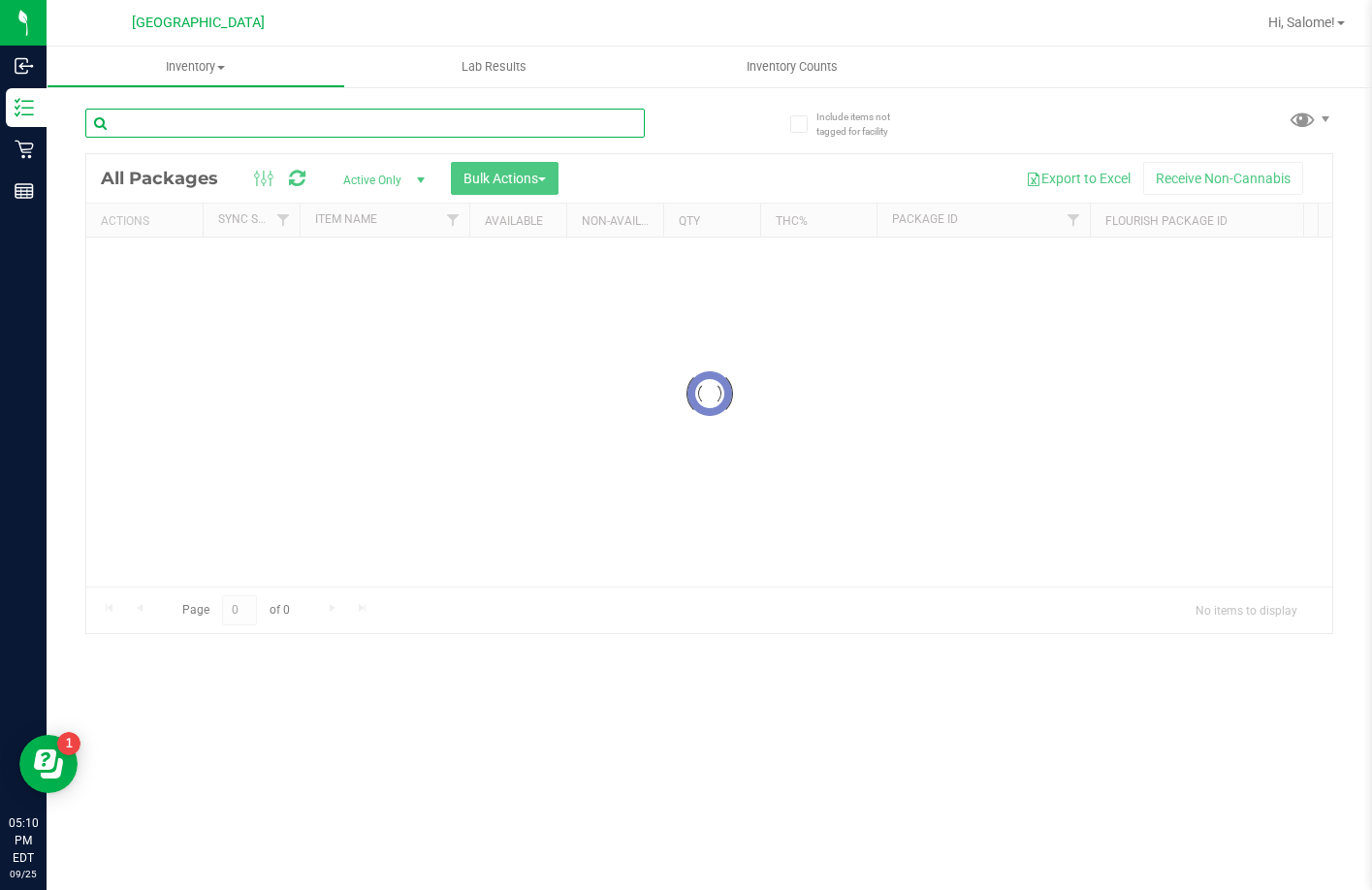
click at [294, 116] on input "text" at bounding box center [365, 123] width 559 height 29
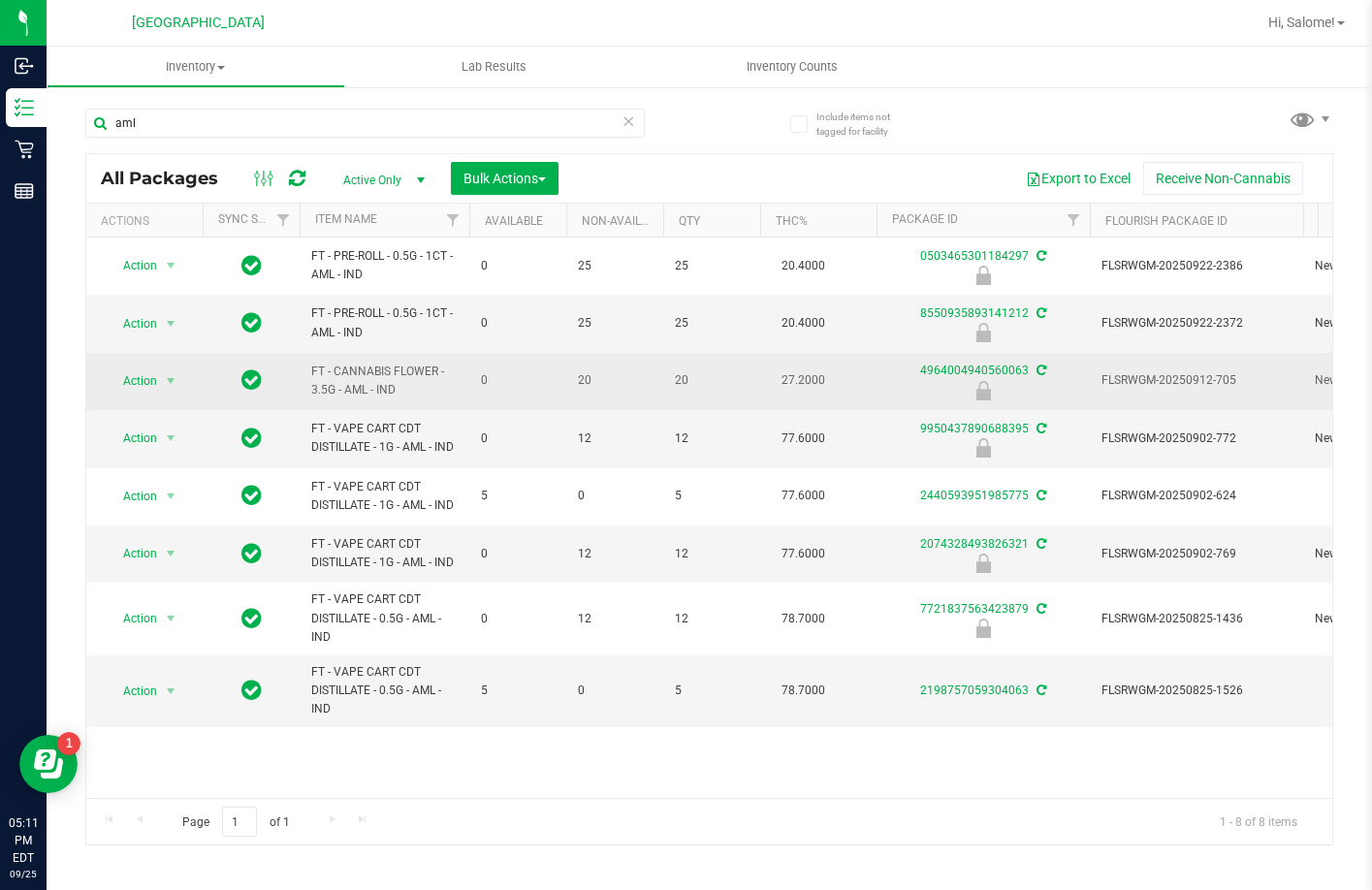
click at [411, 371] on span "FT - CANNABIS FLOWER - 3.5G - AML - IND" at bounding box center [384, 381] width 146 height 37
copy tr "FT - CANNABIS FLOWER - 3.5G - AML - IND"
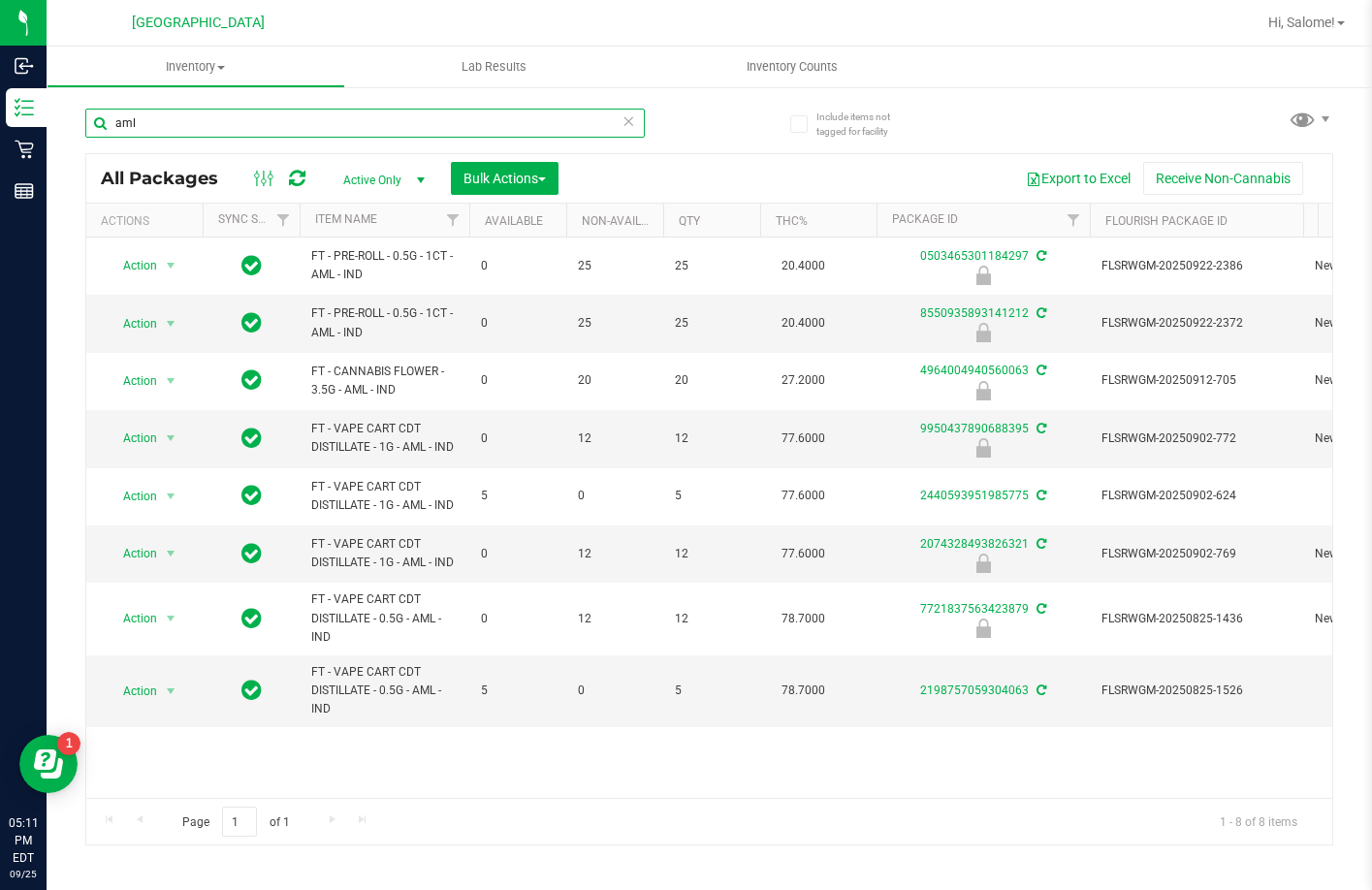
click at [527, 113] on input "aml" at bounding box center [365, 123] width 559 height 29
paste input "FT - CANNABIS FLOWER - 3.5G - AML - IND"
type input "FT - CANNABIS FLOWER - 3.5G - AML - IND"
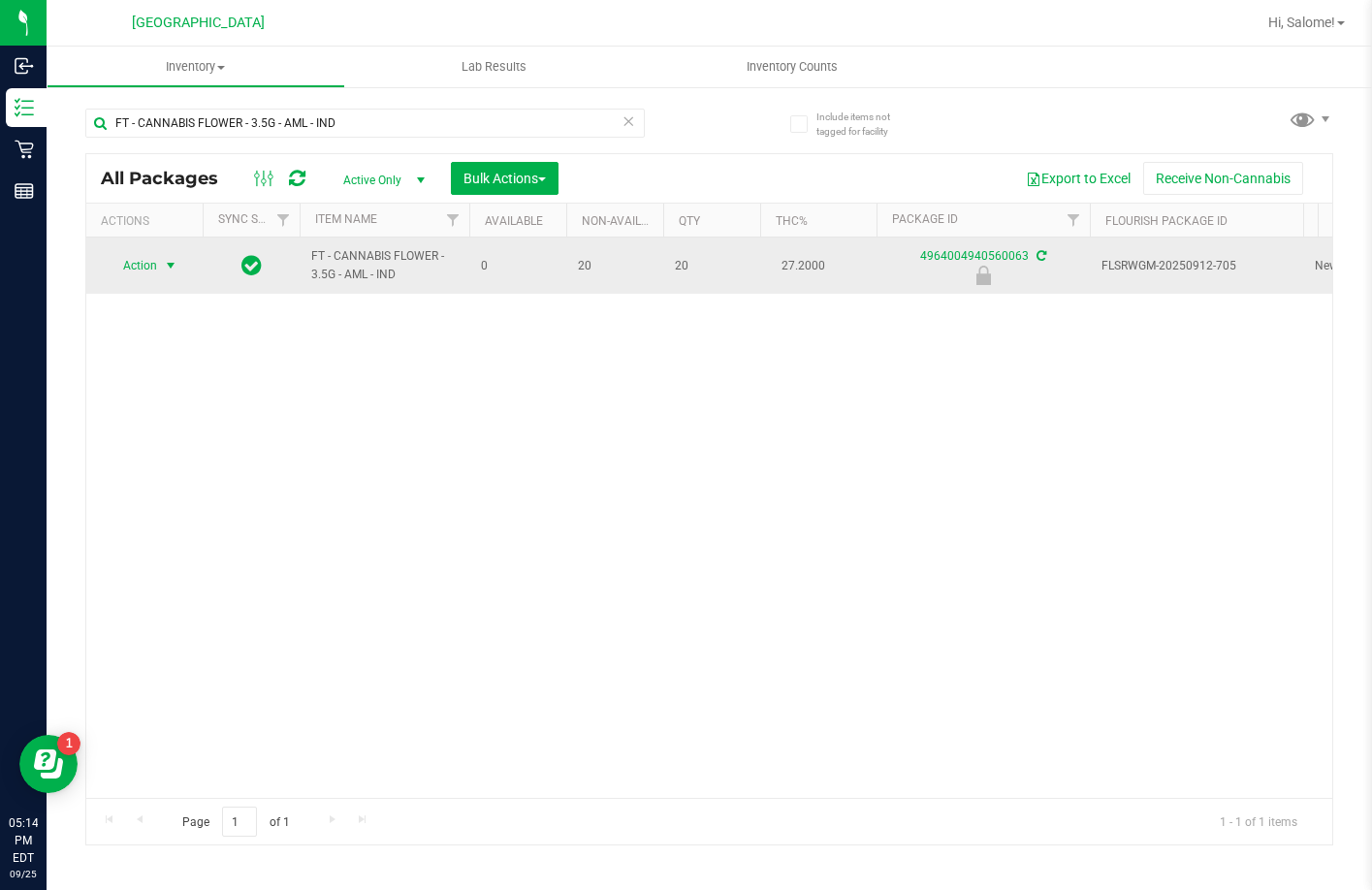
click at [171, 268] on span "select" at bounding box center [170, 266] width 16 height 16
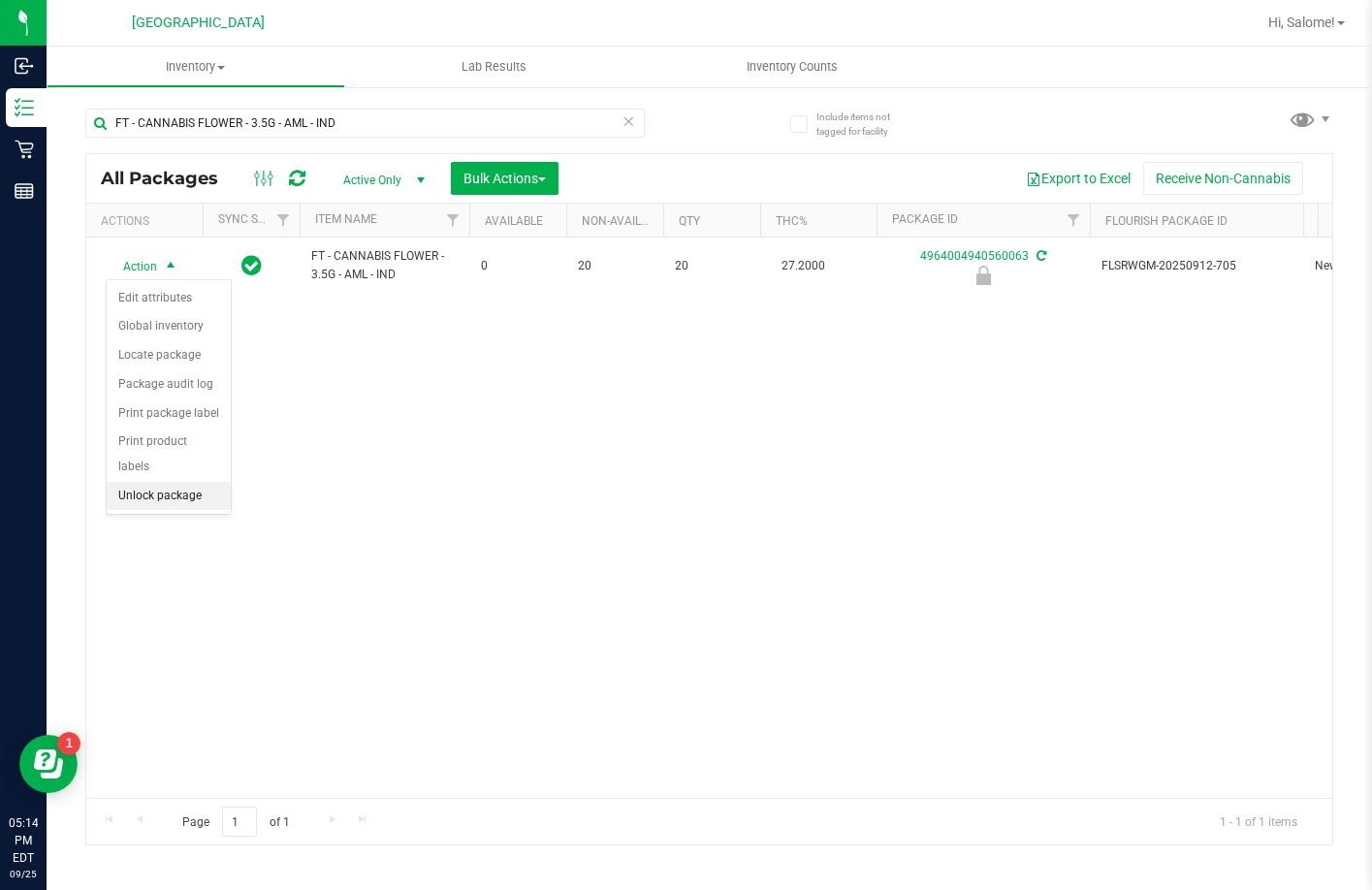
click at [205, 481] on li "Unlock package" at bounding box center [168, 495] width 125 height 29
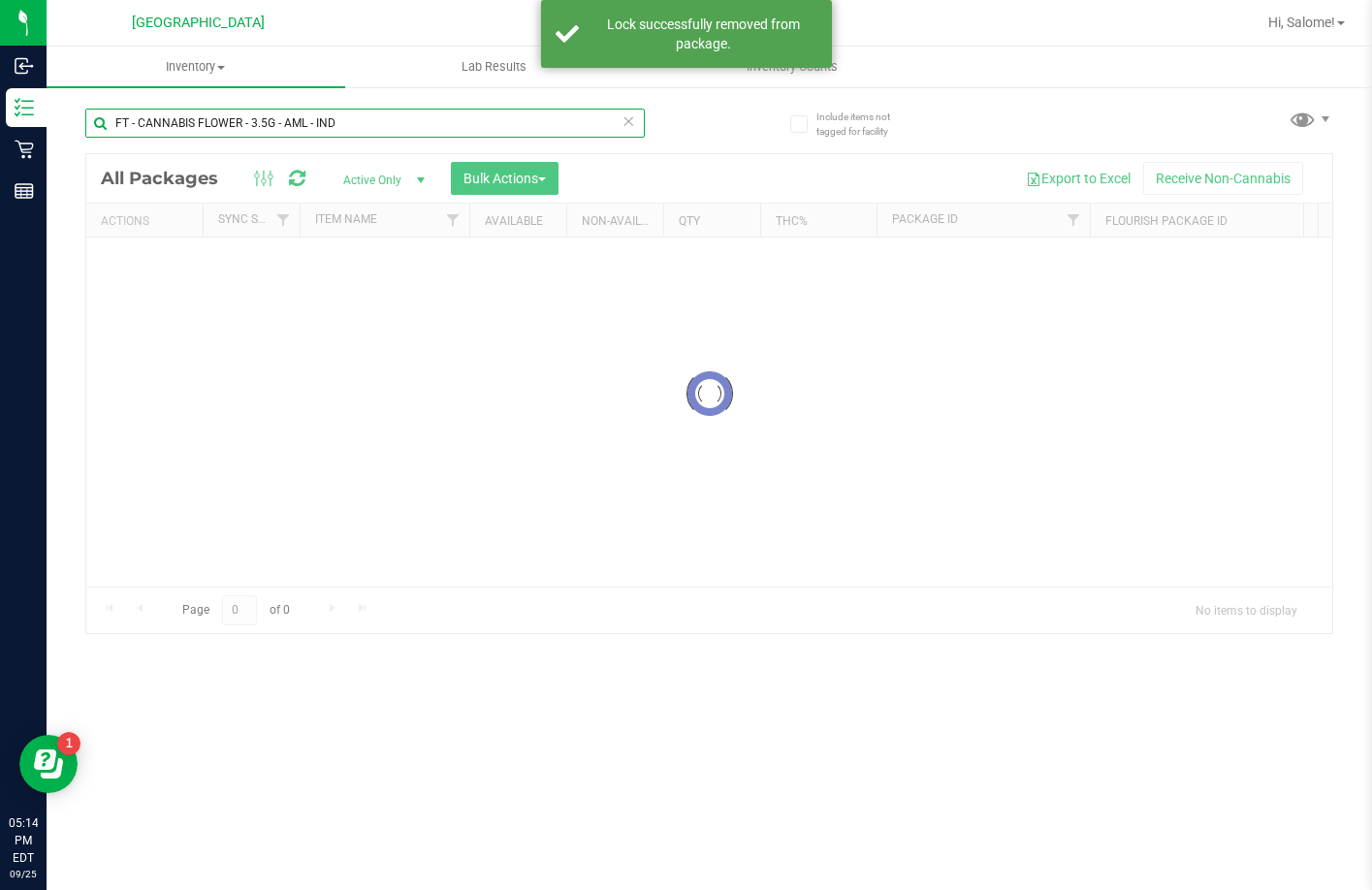
click at [376, 121] on input "FT - CANNABIS FLOWER - 3.5G - AML - IND" at bounding box center [365, 123] width 559 height 29
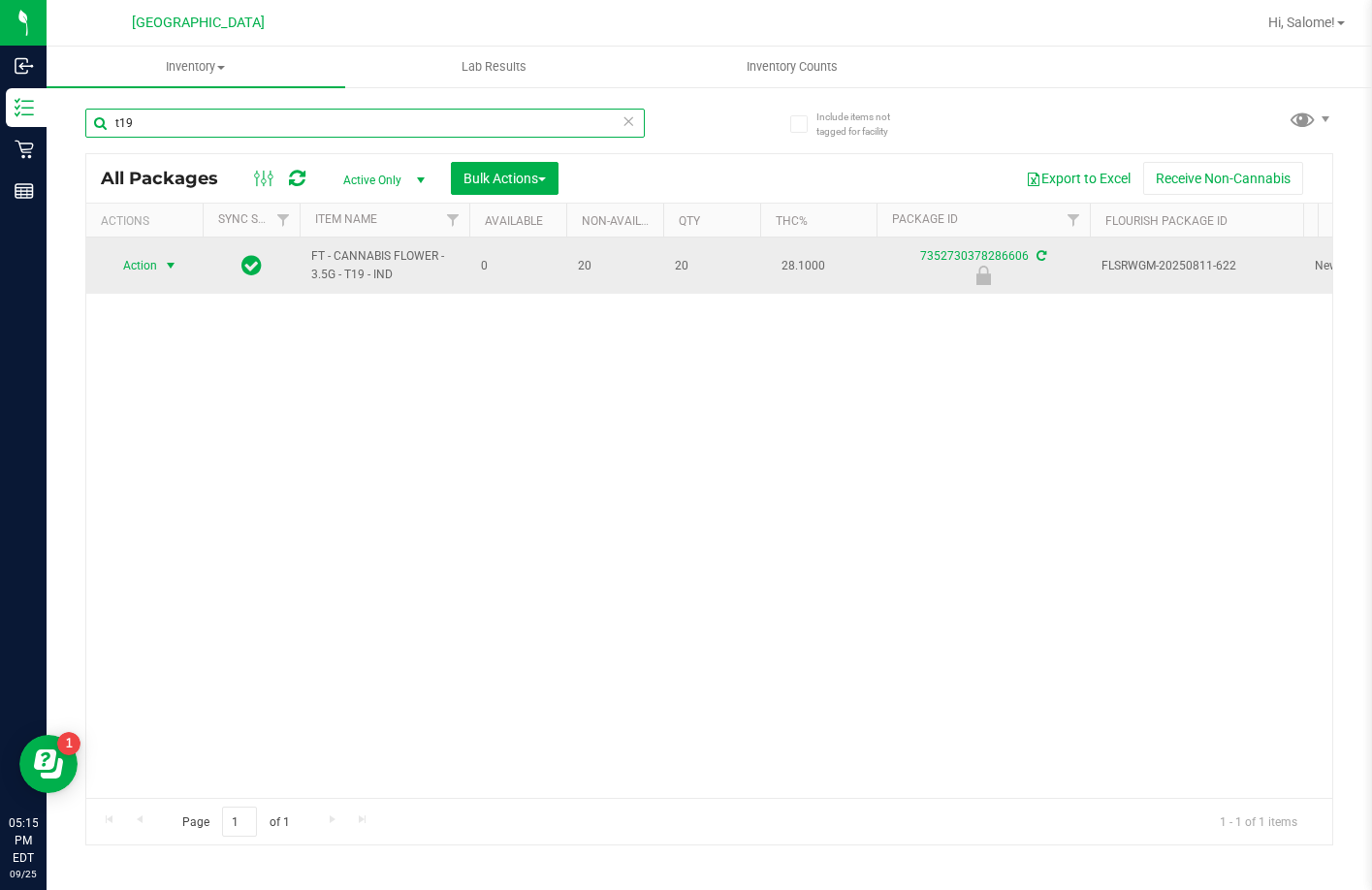
type input "t19"
click at [160, 261] on span "select" at bounding box center [171, 265] width 24 height 27
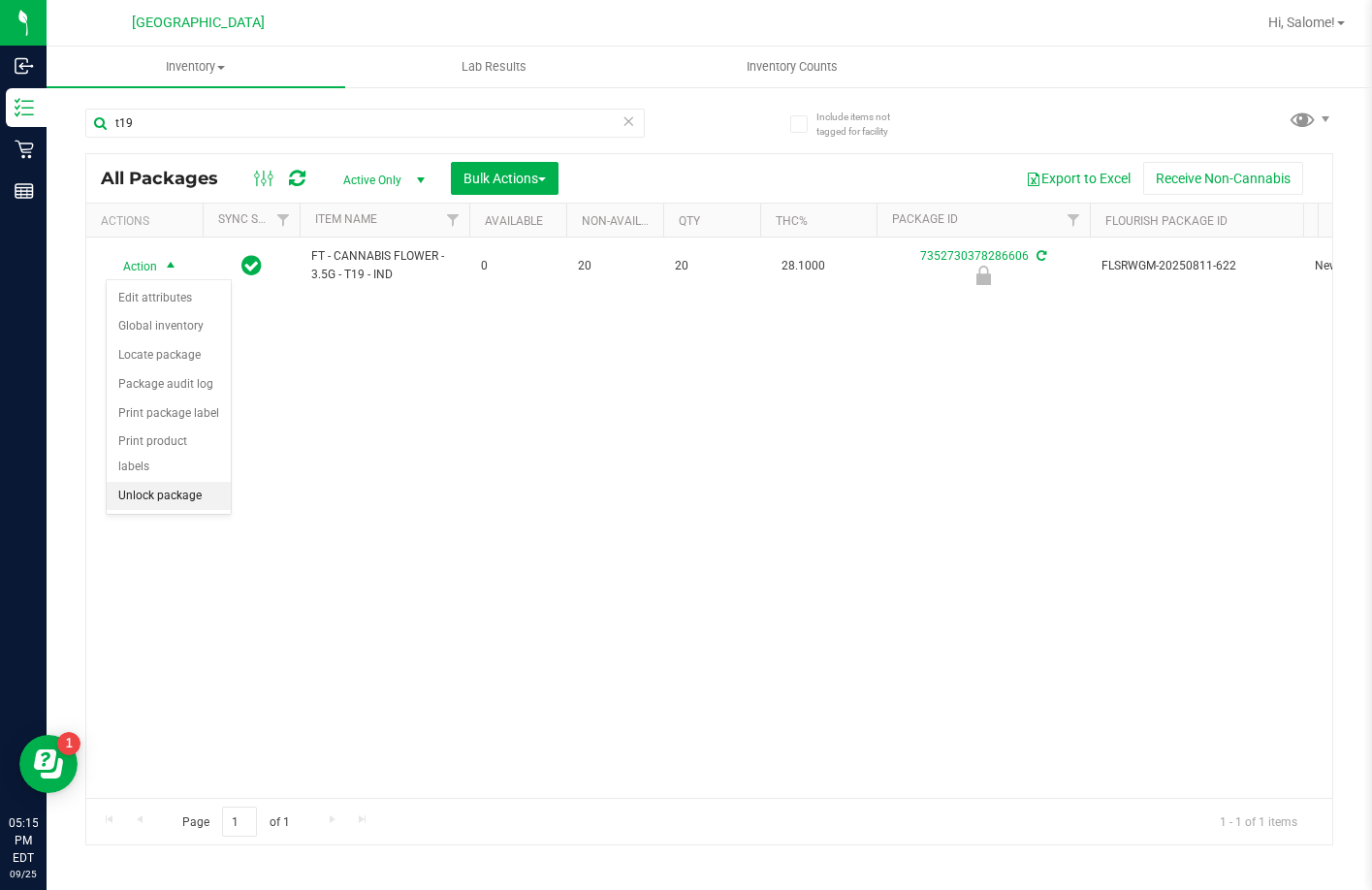
click at [195, 481] on li "Unlock package" at bounding box center [168, 495] width 125 height 29
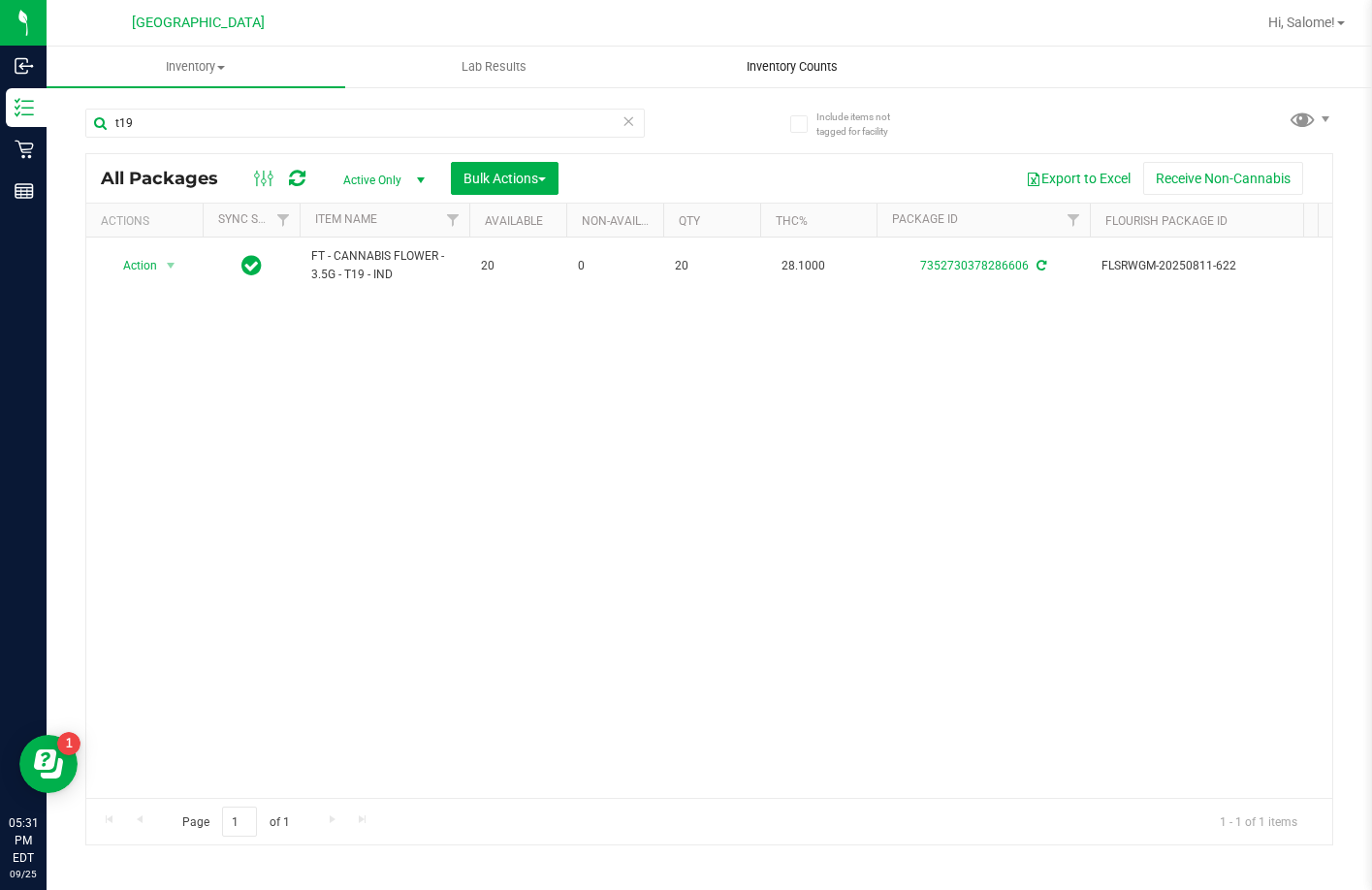
click at [812, 63] on span "Inventory Counts" at bounding box center [792, 67] width 143 height 18
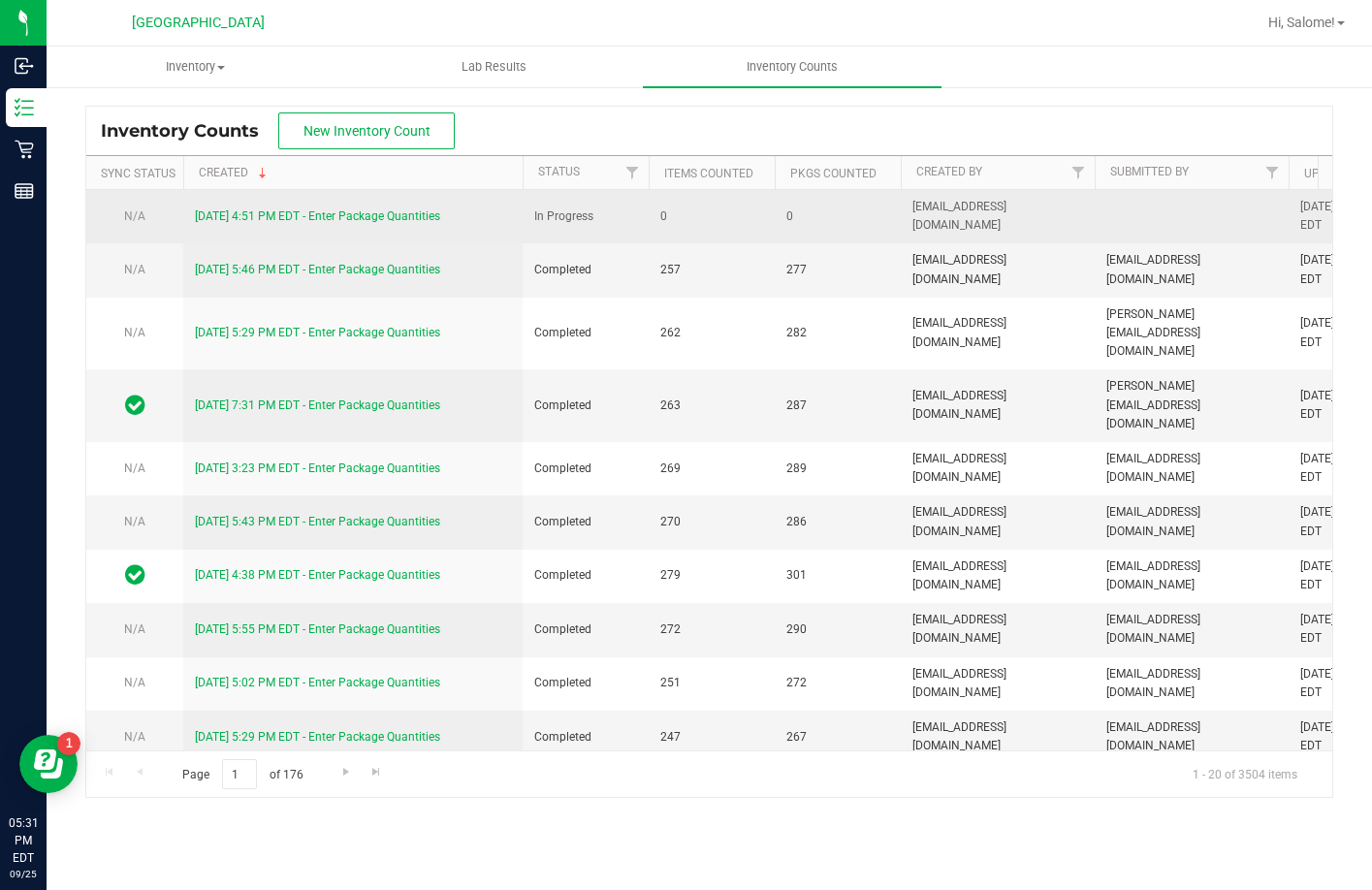
click at [232, 217] on link "9/25/25 4:51 PM EDT - Enter Package Quantities" at bounding box center [318, 216] width 245 height 14
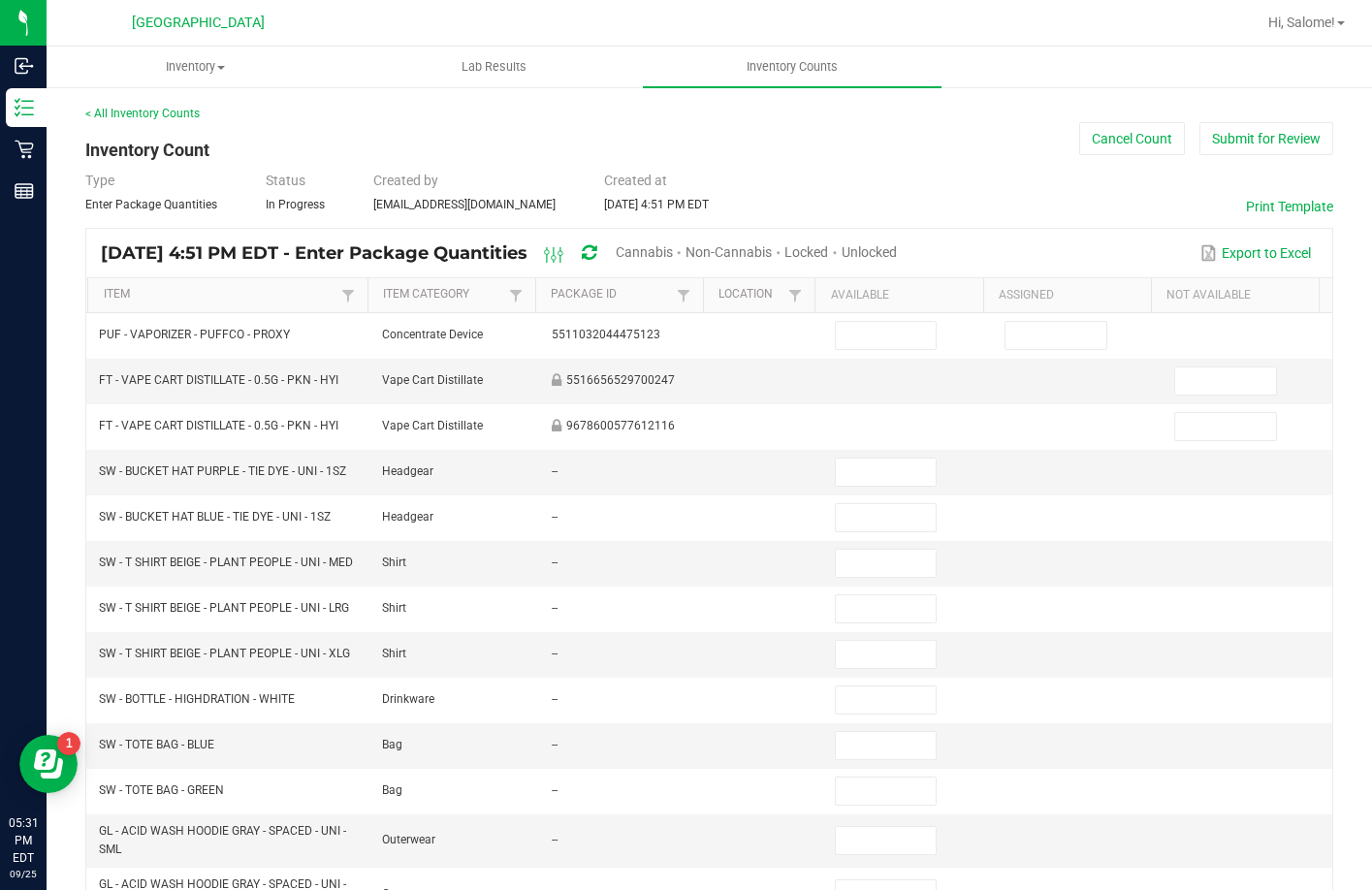
click at [897, 249] on span "Unlocked" at bounding box center [868, 252] width 55 height 16
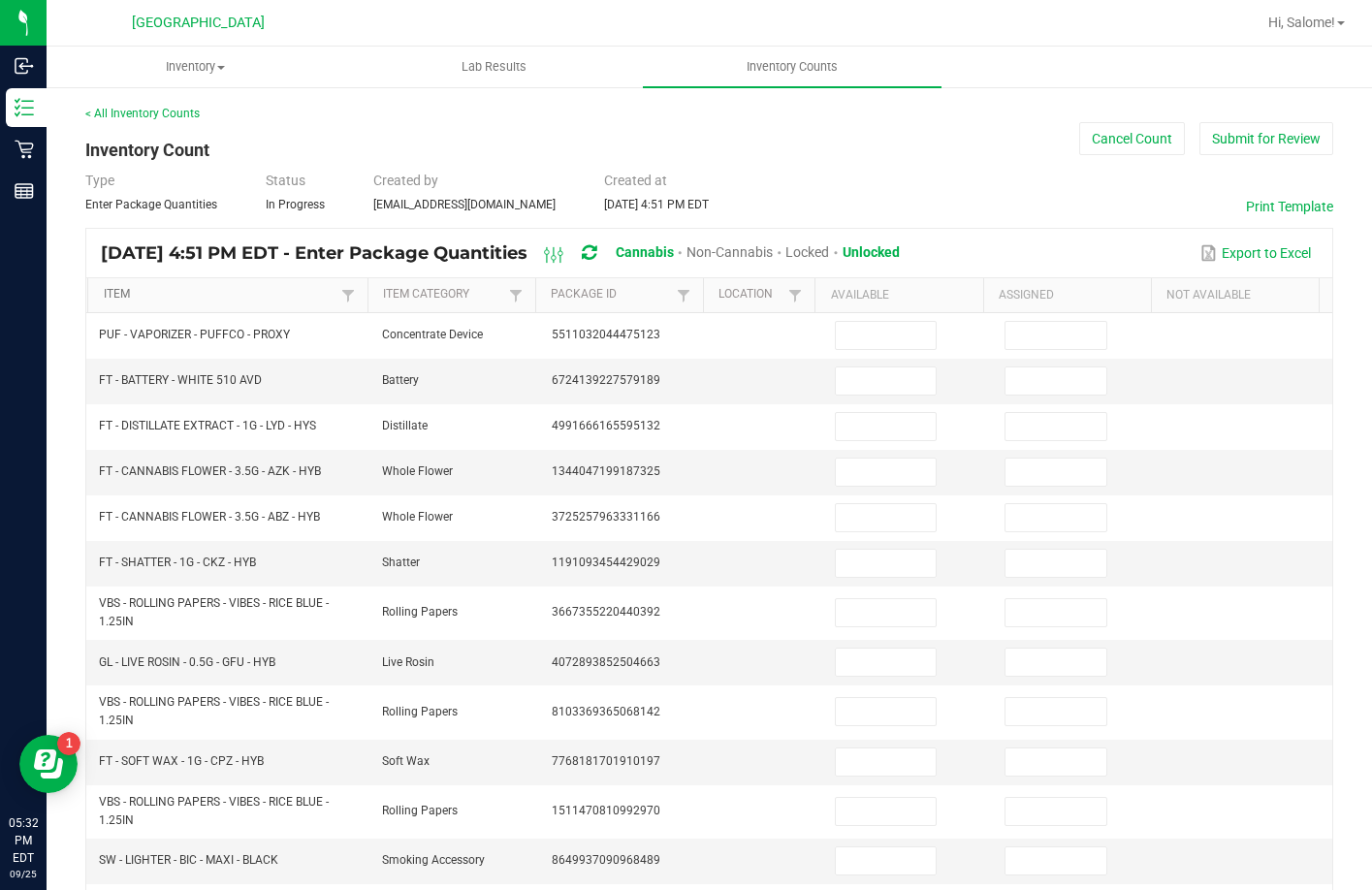
click at [132, 293] on link "Item" at bounding box center [219, 295] width 232 height 16
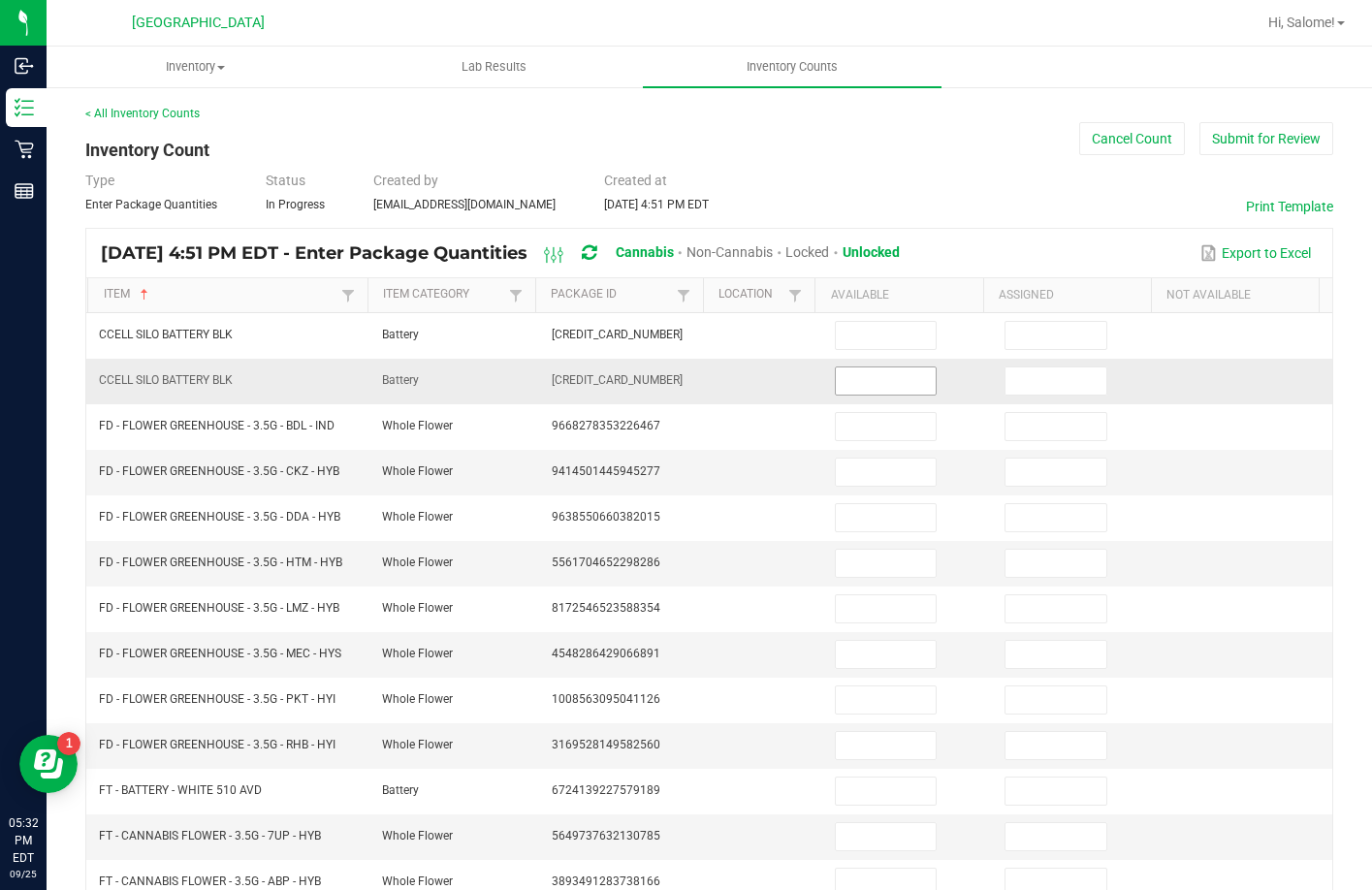
click at [875, 379] on input at bounding box center [886, 381] width 101 height 27
type input "0"
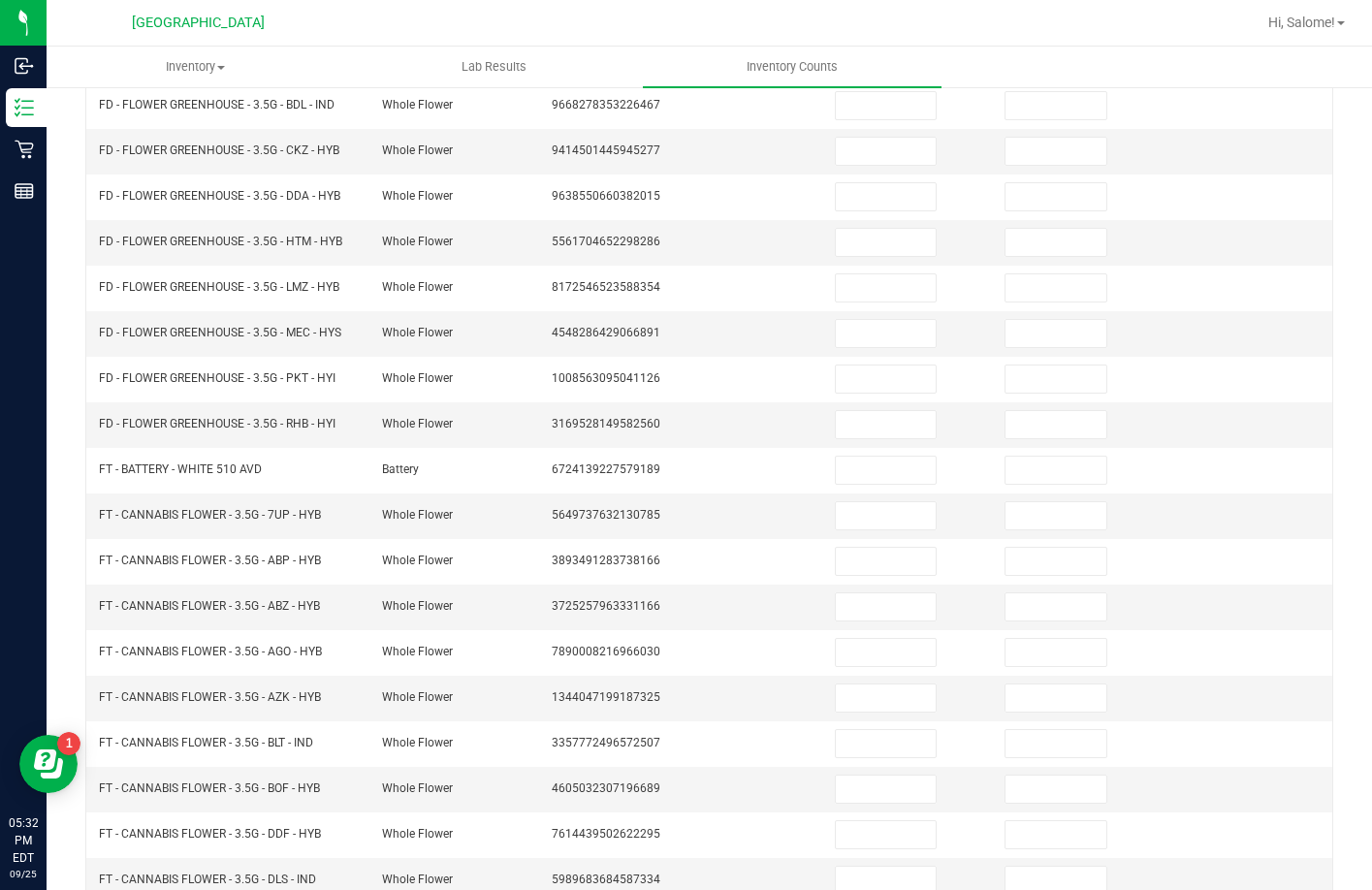
scroll to position [388, 0]
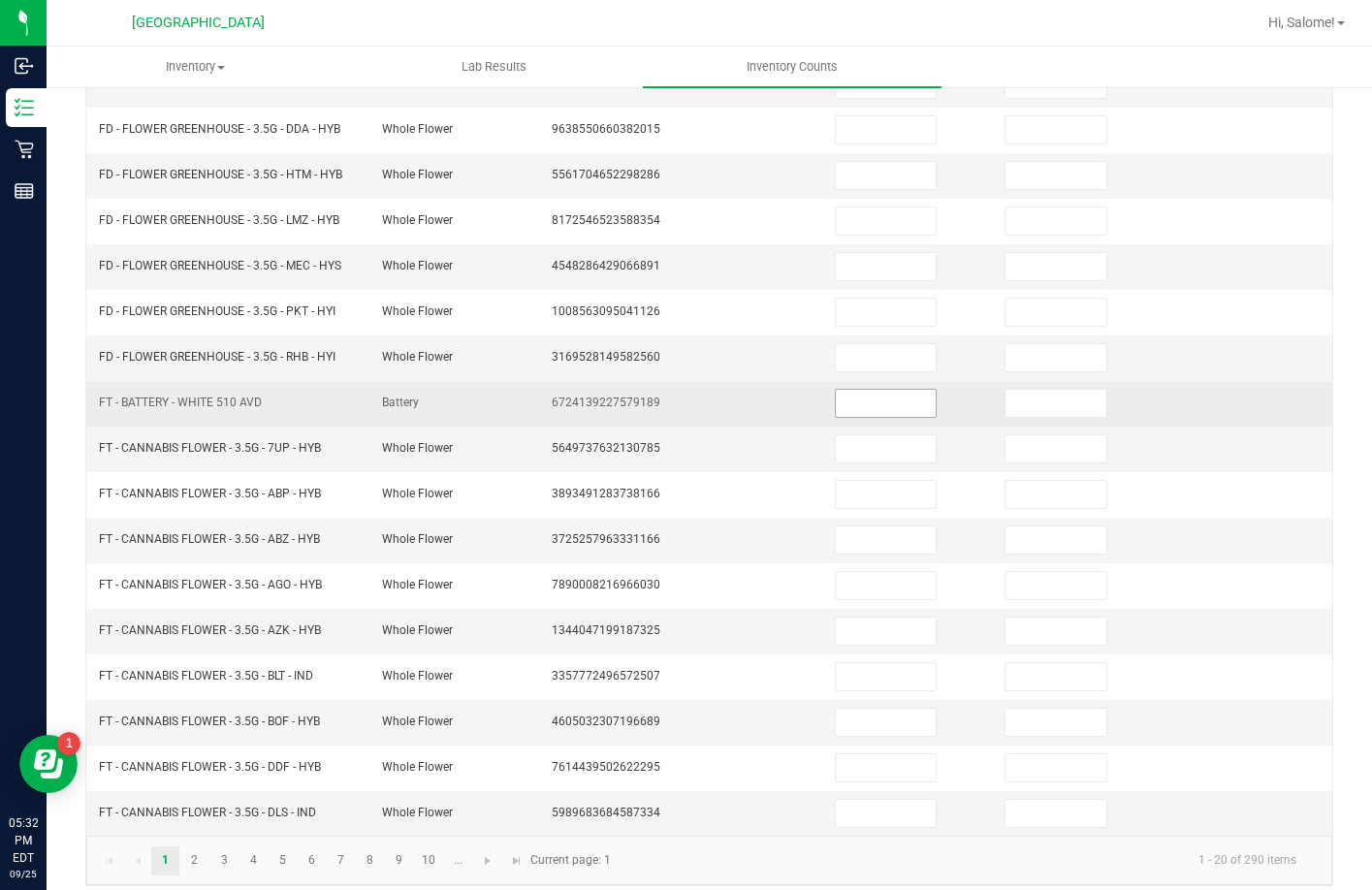
type input "0"
click at [882, 396] on input at bounding box center [886, 403] width 101 height 27
type input "1"
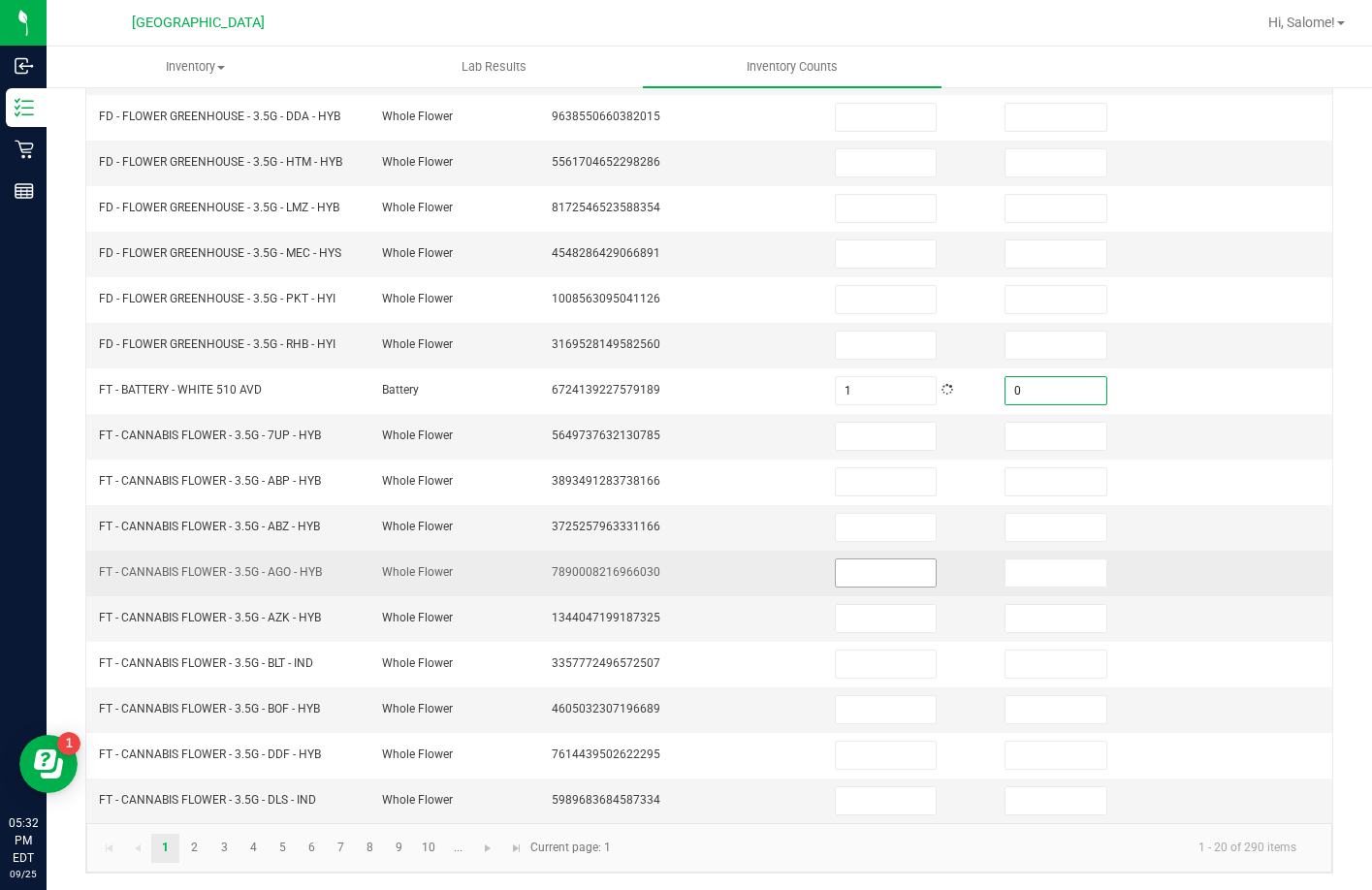
scroll to position [404, 0]
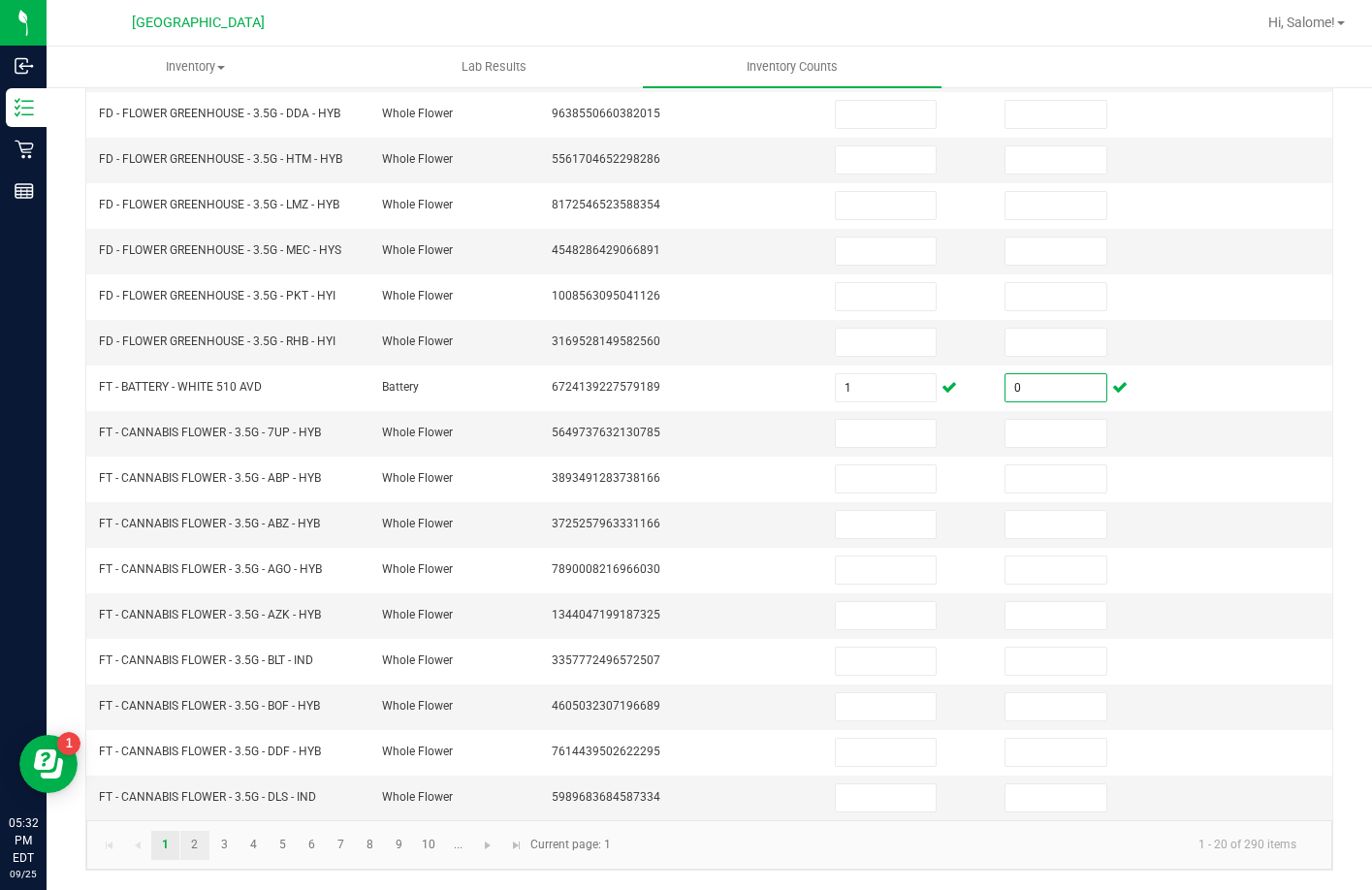
type input "0"
click at [205, 839] on link "2" at bounding box center [194, 845] width 28 height 29
click at [218, 849] on link "3" at bounding box center [224, 845] width 28 height 29
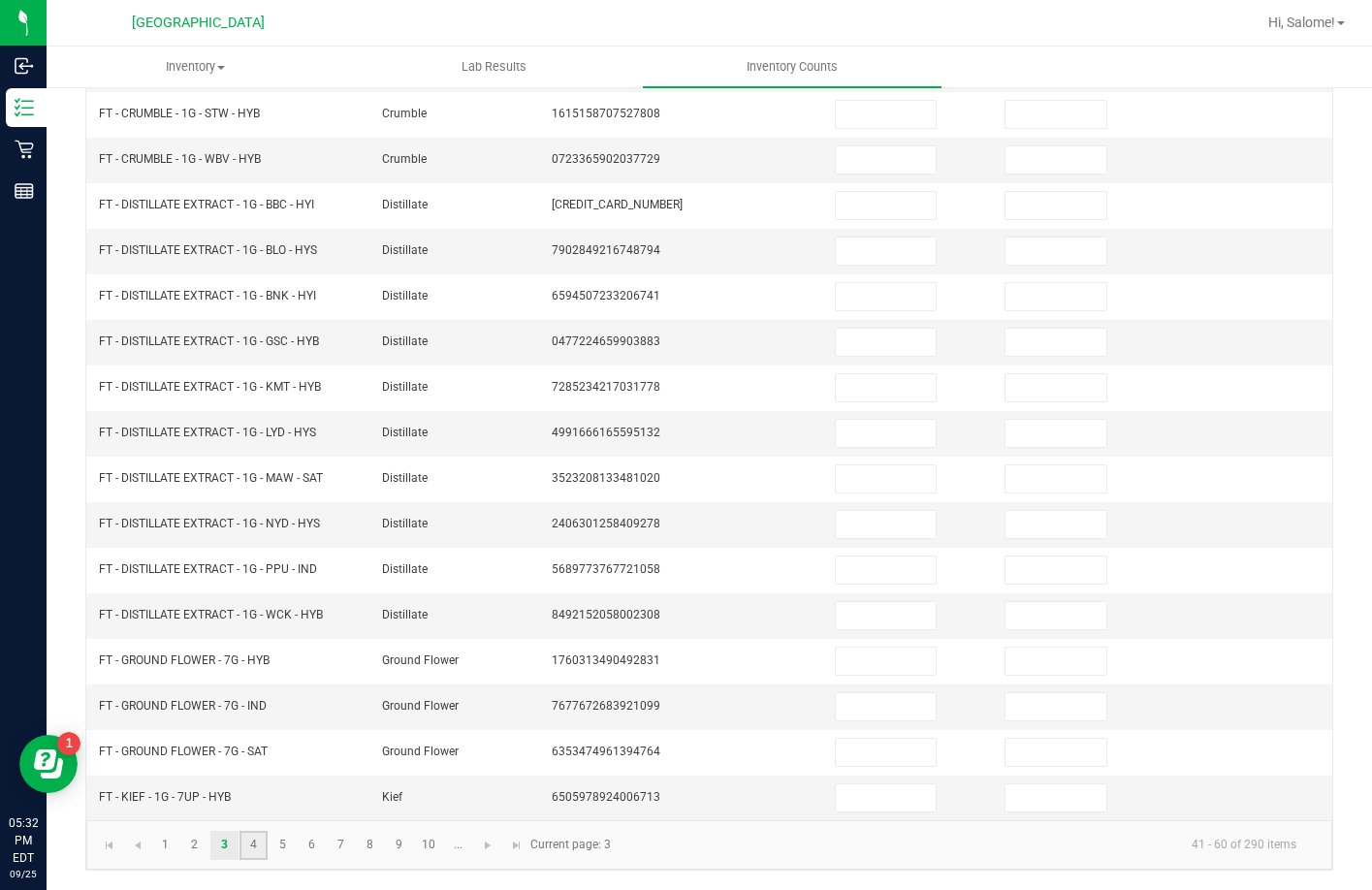
click at [262, 839] on link "4" at bounding box center [253, 845] width 28 height 29
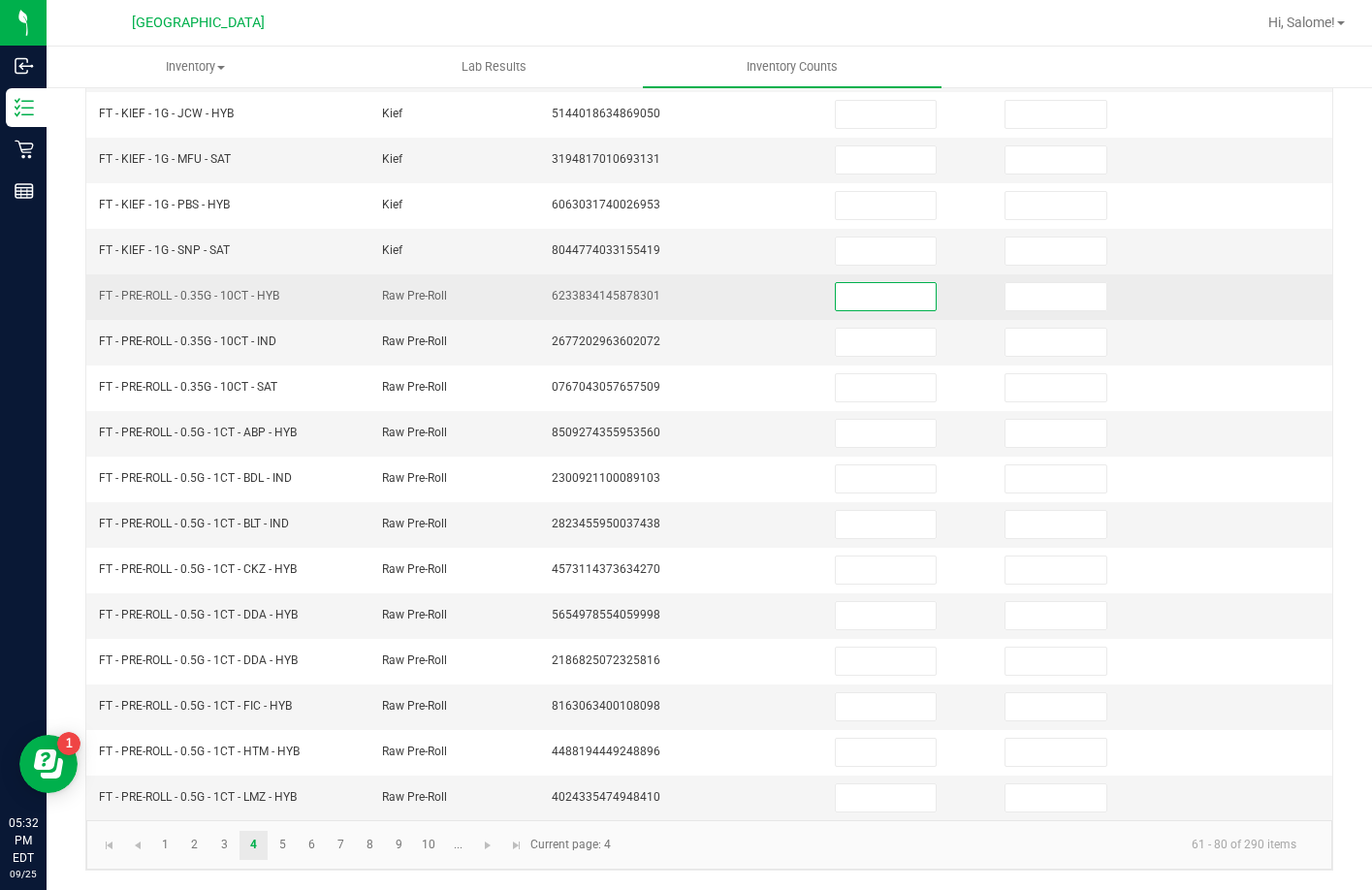
click at [874, 306] on input at bounding box center [886, 296] width 101 height 27
type input "13"
type input "0"
type input "3"
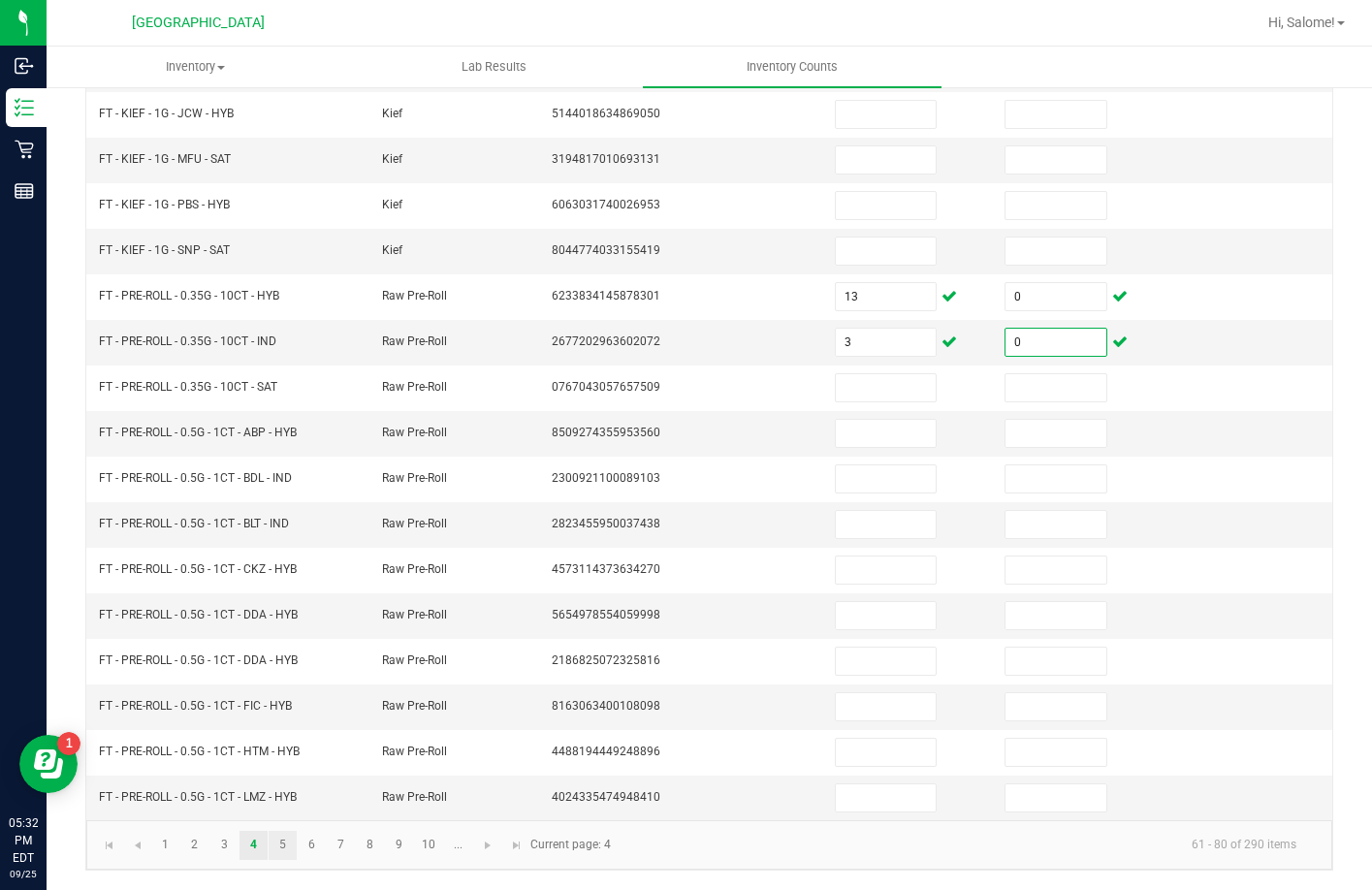
type input "0"
click at [294, 846] on link "5" at bounding box center [282, 845] width 28 height 29
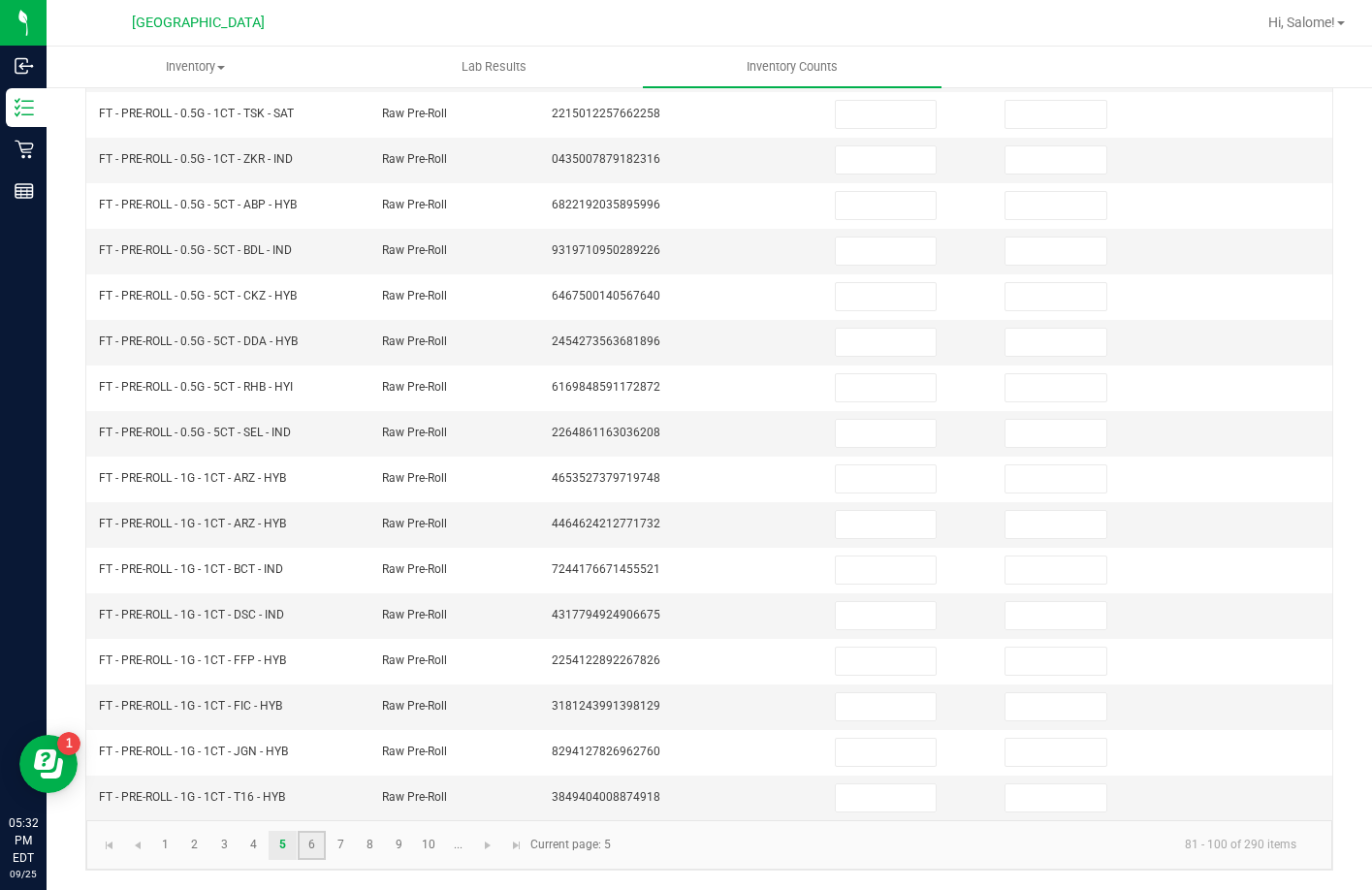
click at [319, 850] on link "6" at bounding box center [312, 845] width 28 height 29
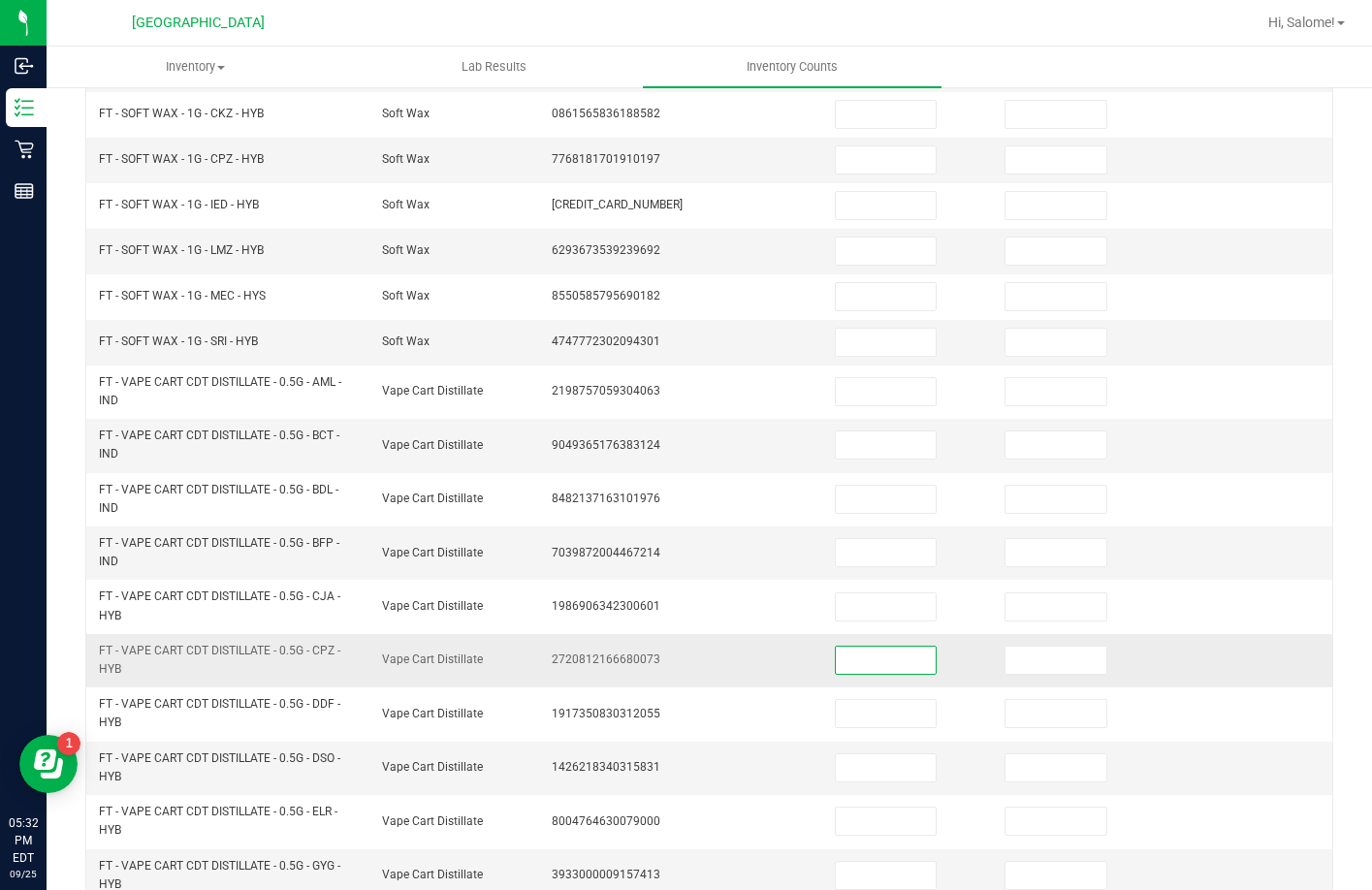
click at [842, 661] on input at bounding box center [886, 660] width 101 height 27
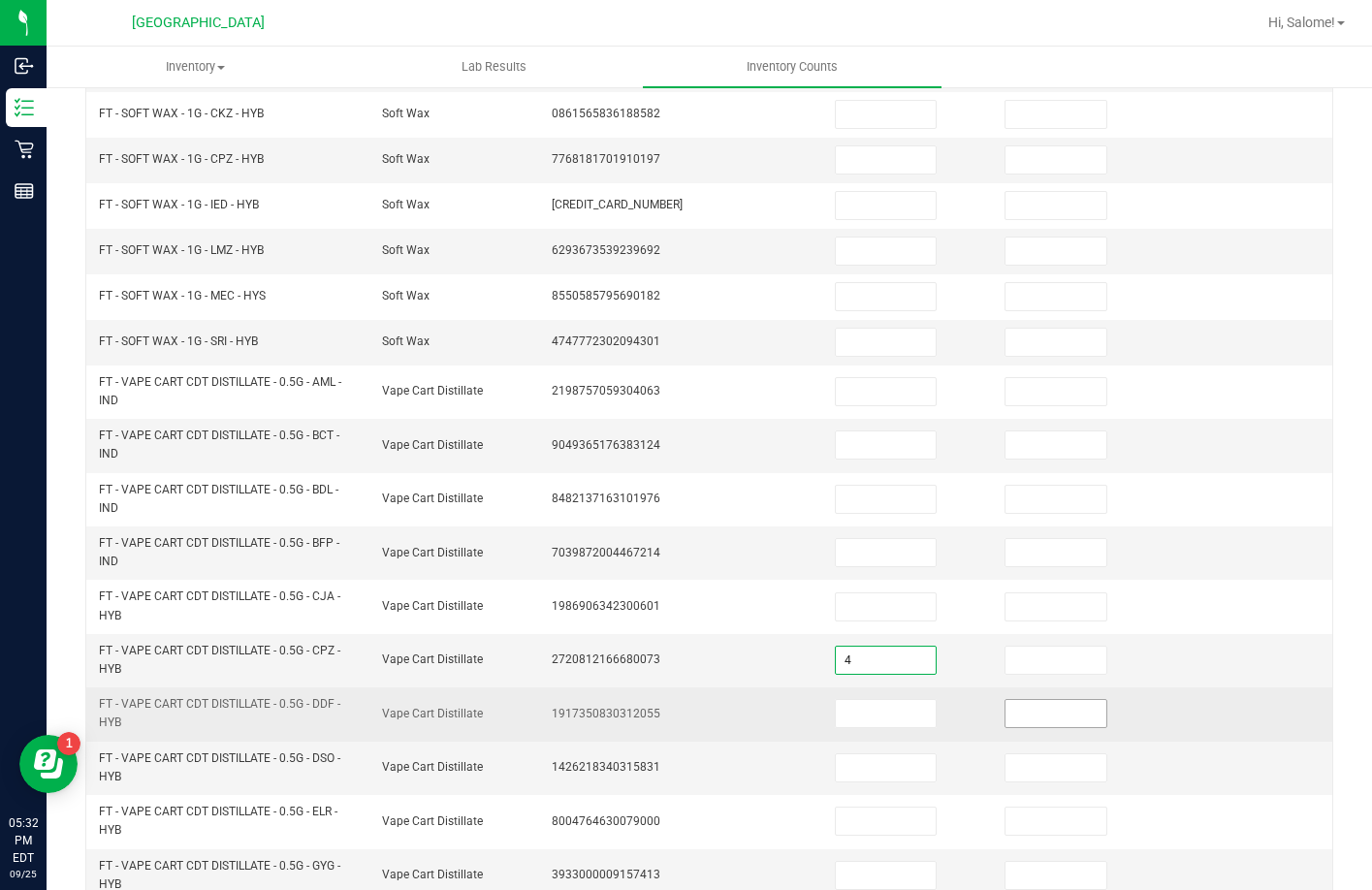
type input "4"
type input "0"
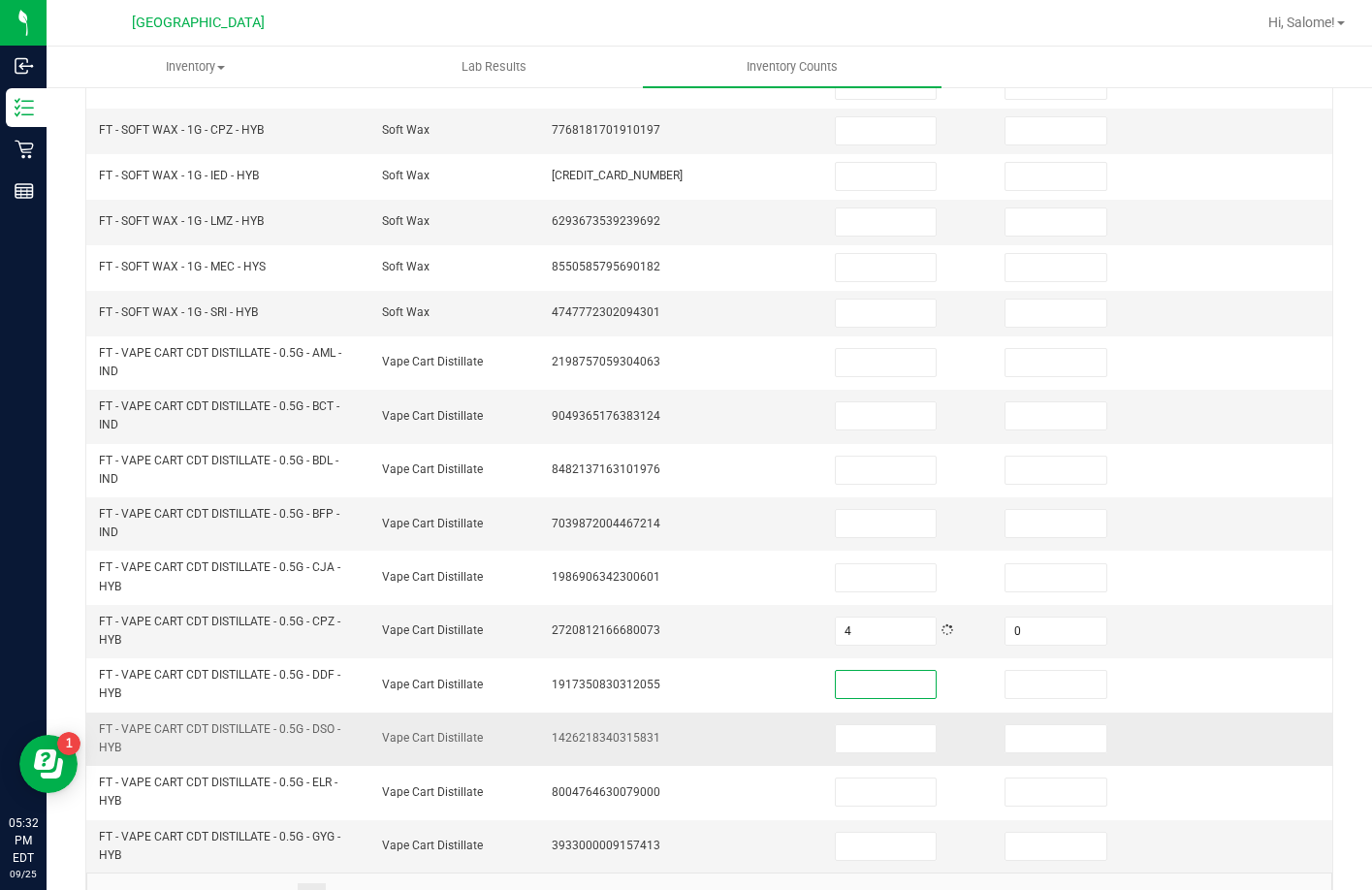
scroll to position [484, 0]
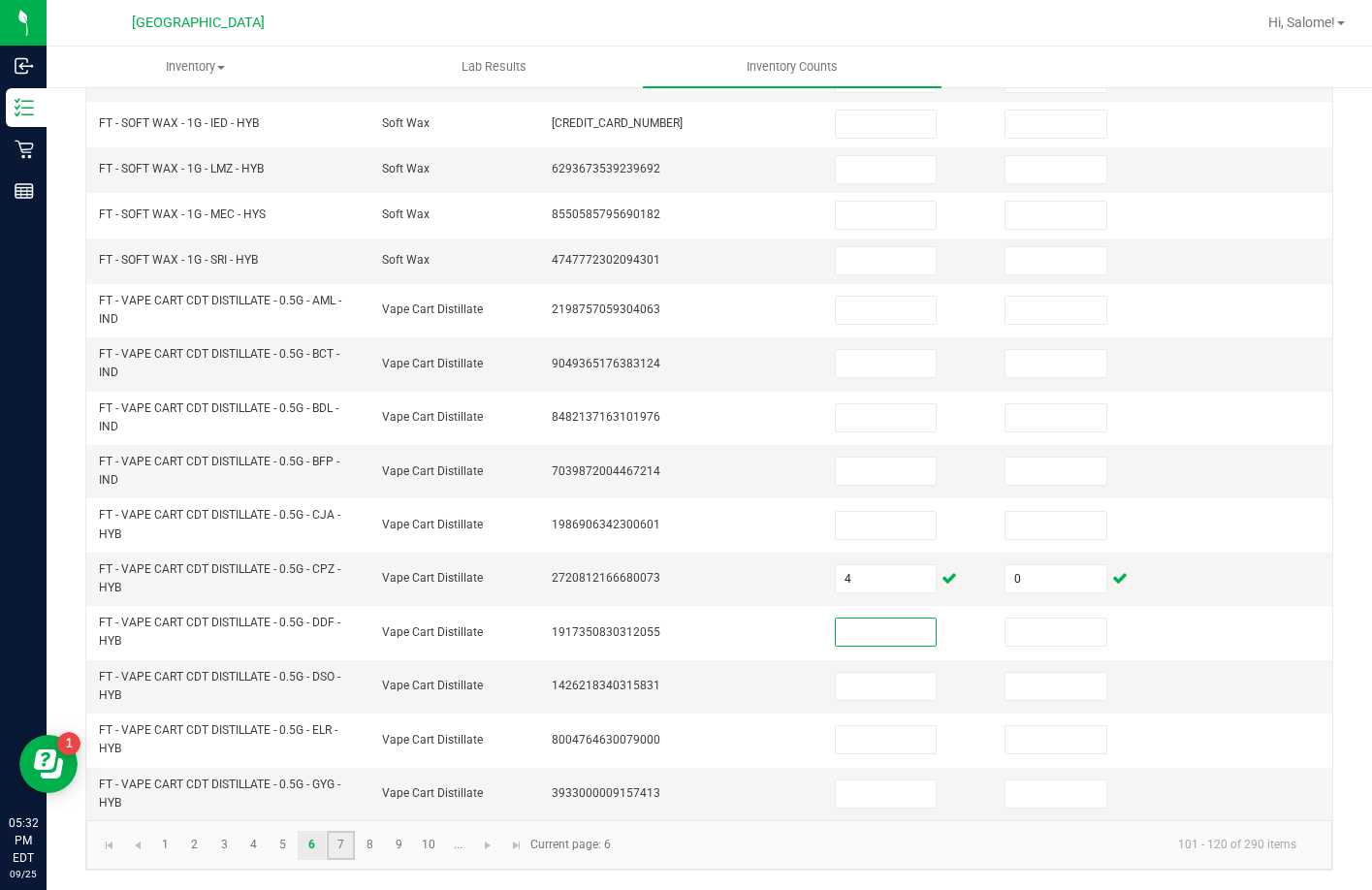
click at [339, 846] on link "7" at bounding box center [341, 845] width 28 height 29
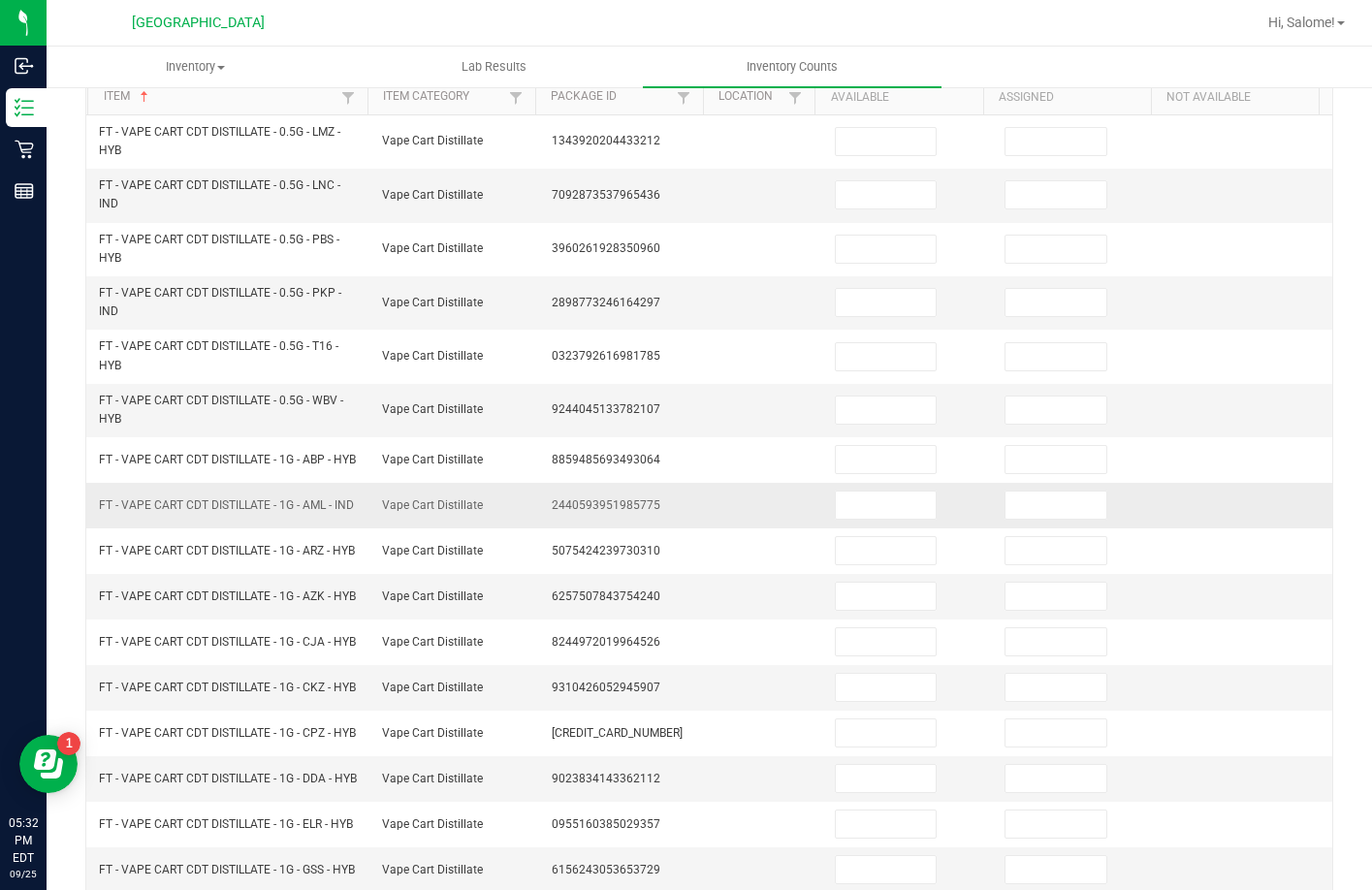
scroll to position [194, 0]
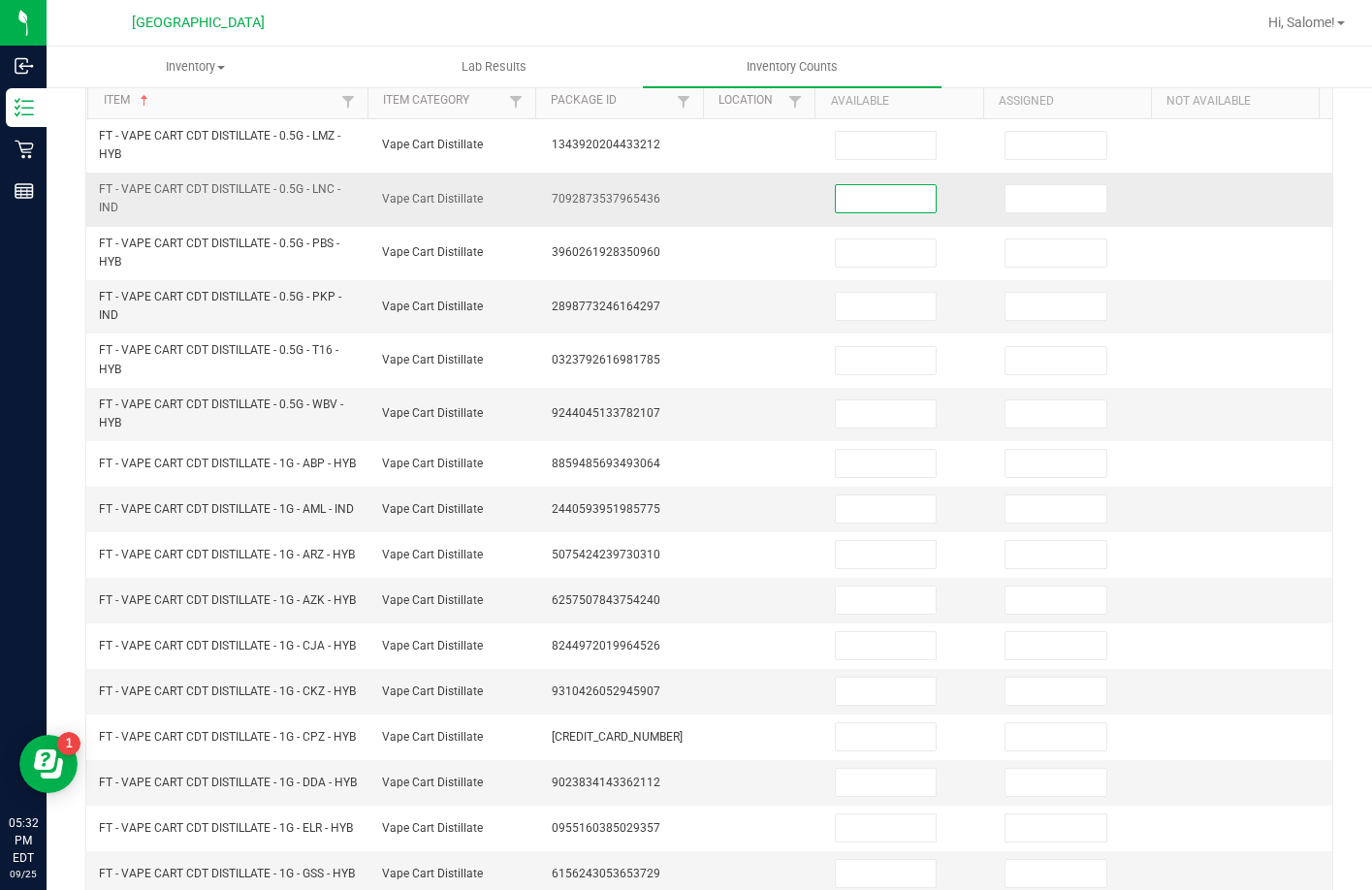
click at [850, 211] on input at bounding box center [886, 198] width 101 height 27
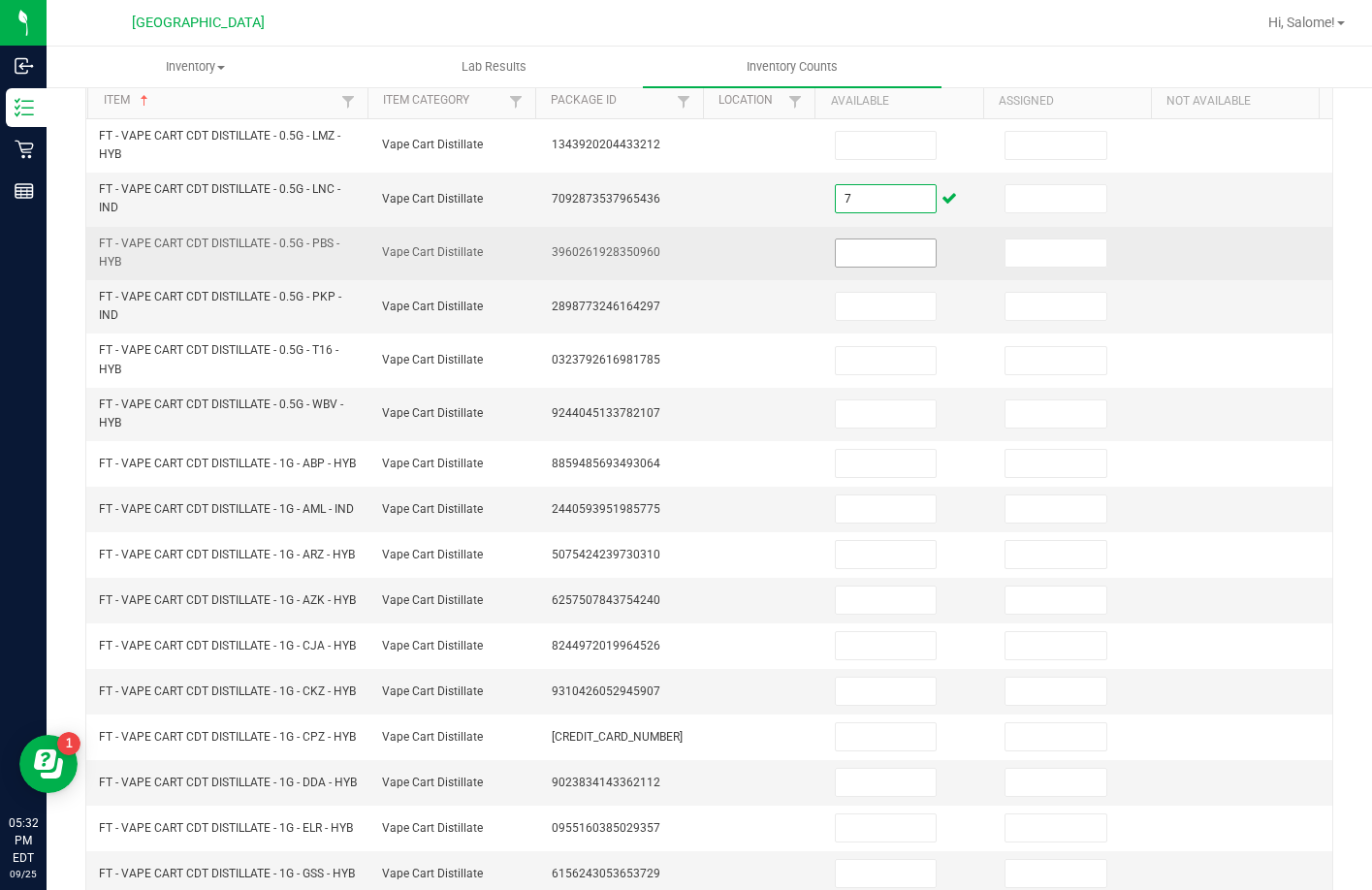
type input "7"
type input "0"
type input "5"
type input "0"
type input "5"
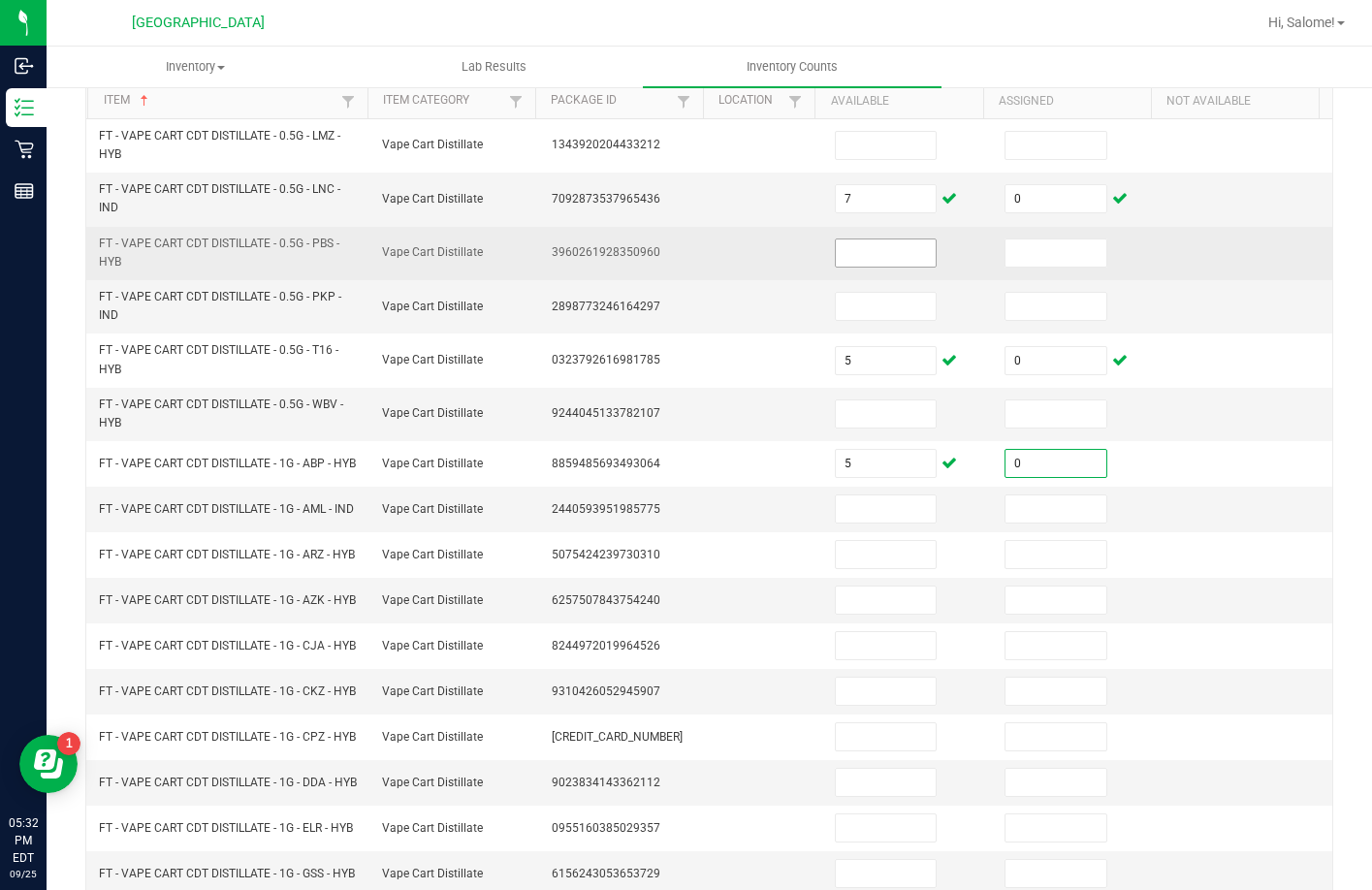
type input "0"
type input "4"
type input "0"
type input "4"
type input "0"
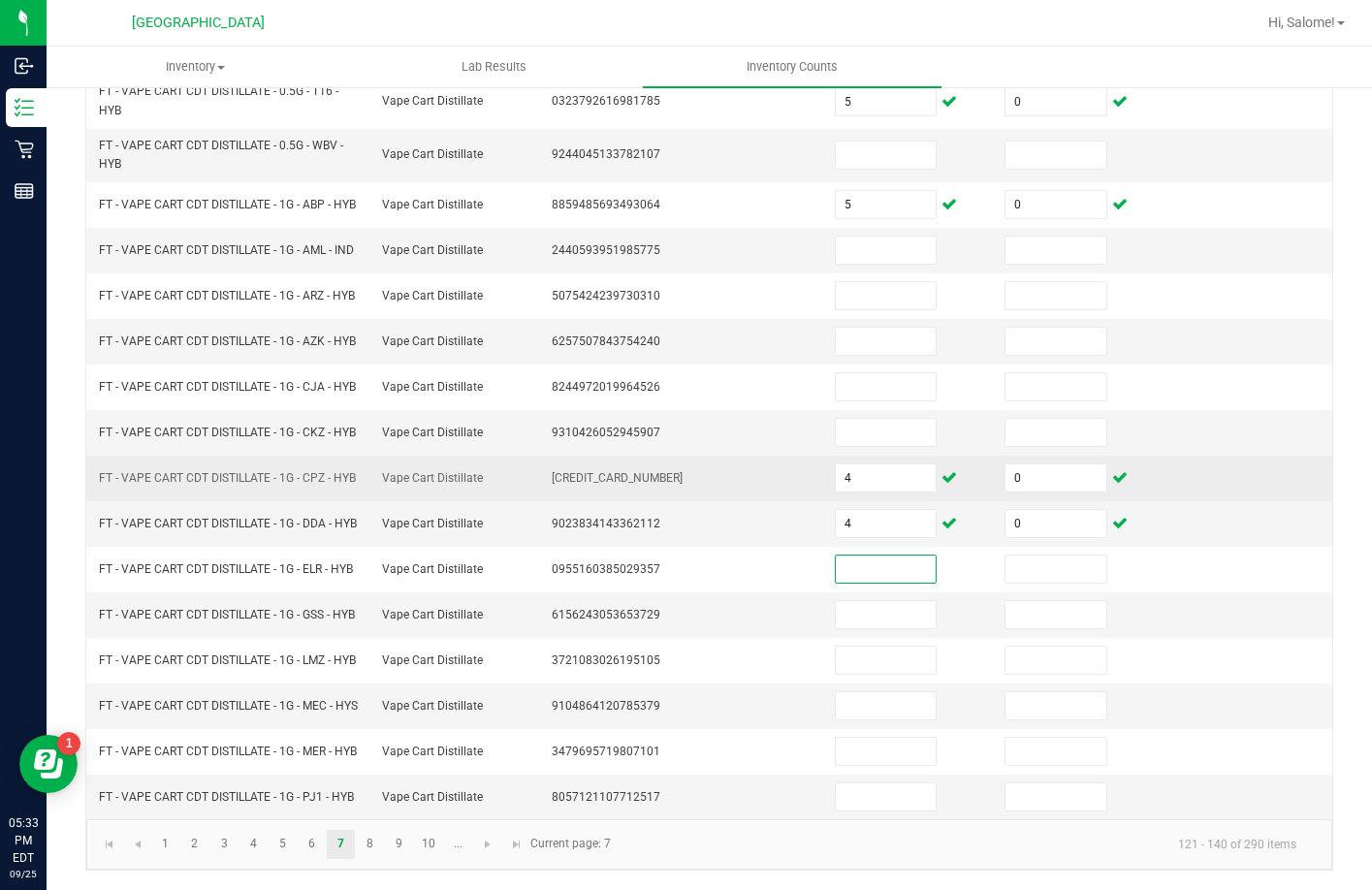
scroll to position [566, 0]
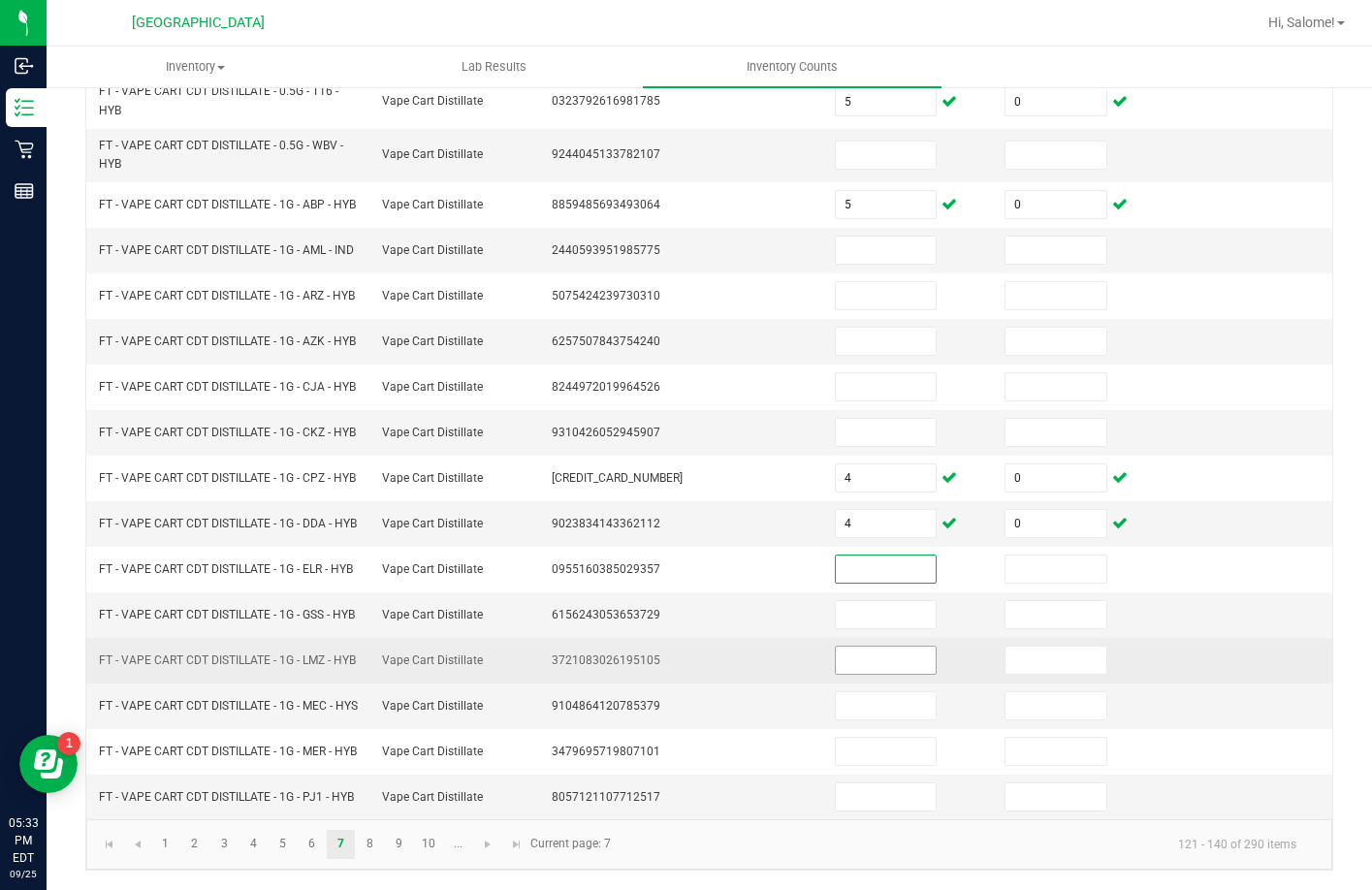
click at [867, 647] on input at bounding box center [886, 660] width 101 height 27
type input "6"
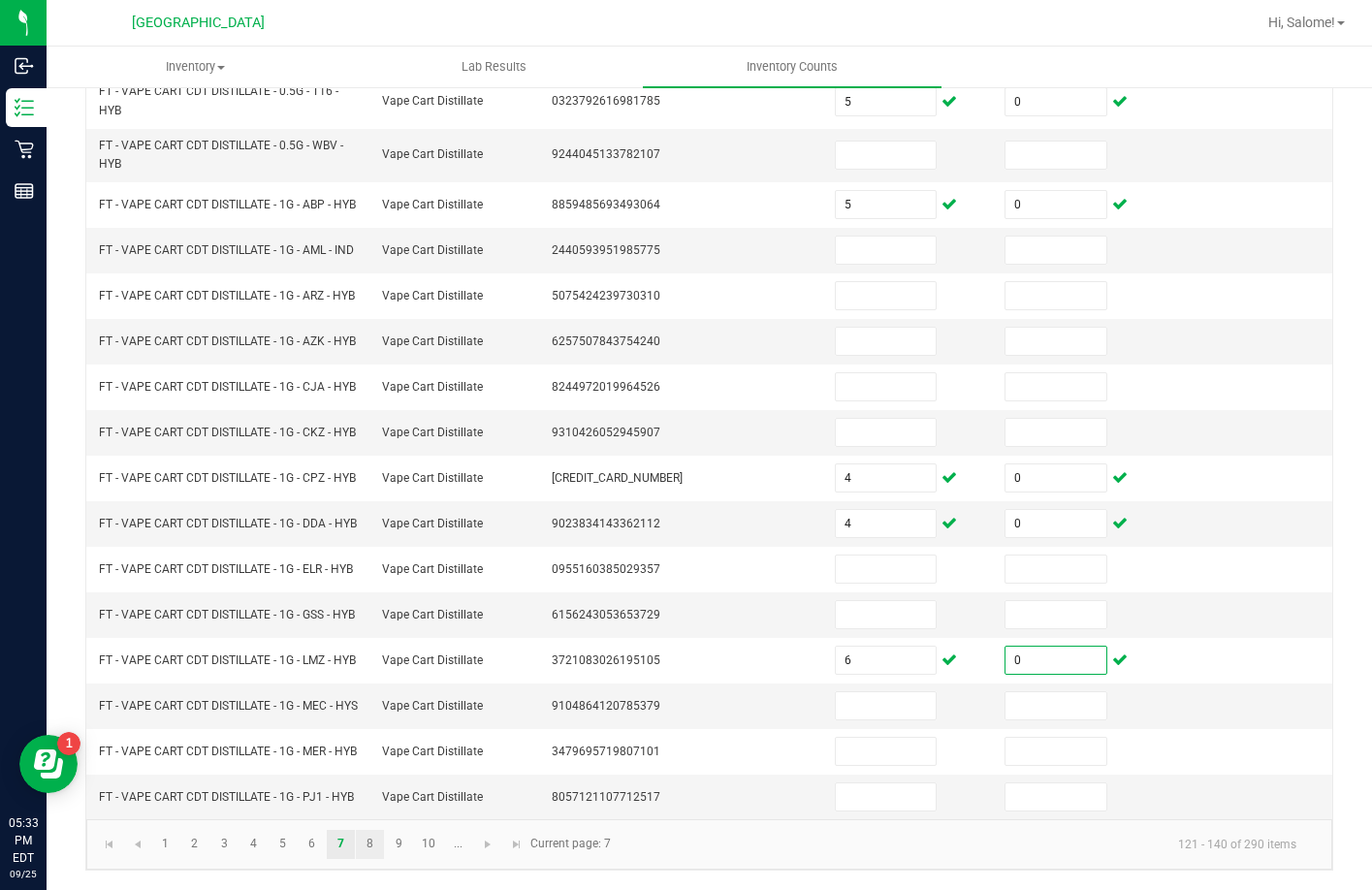
type input "0"
click at [379, 842] on link "8" at bounding box center [370, 844] width 28 height 29
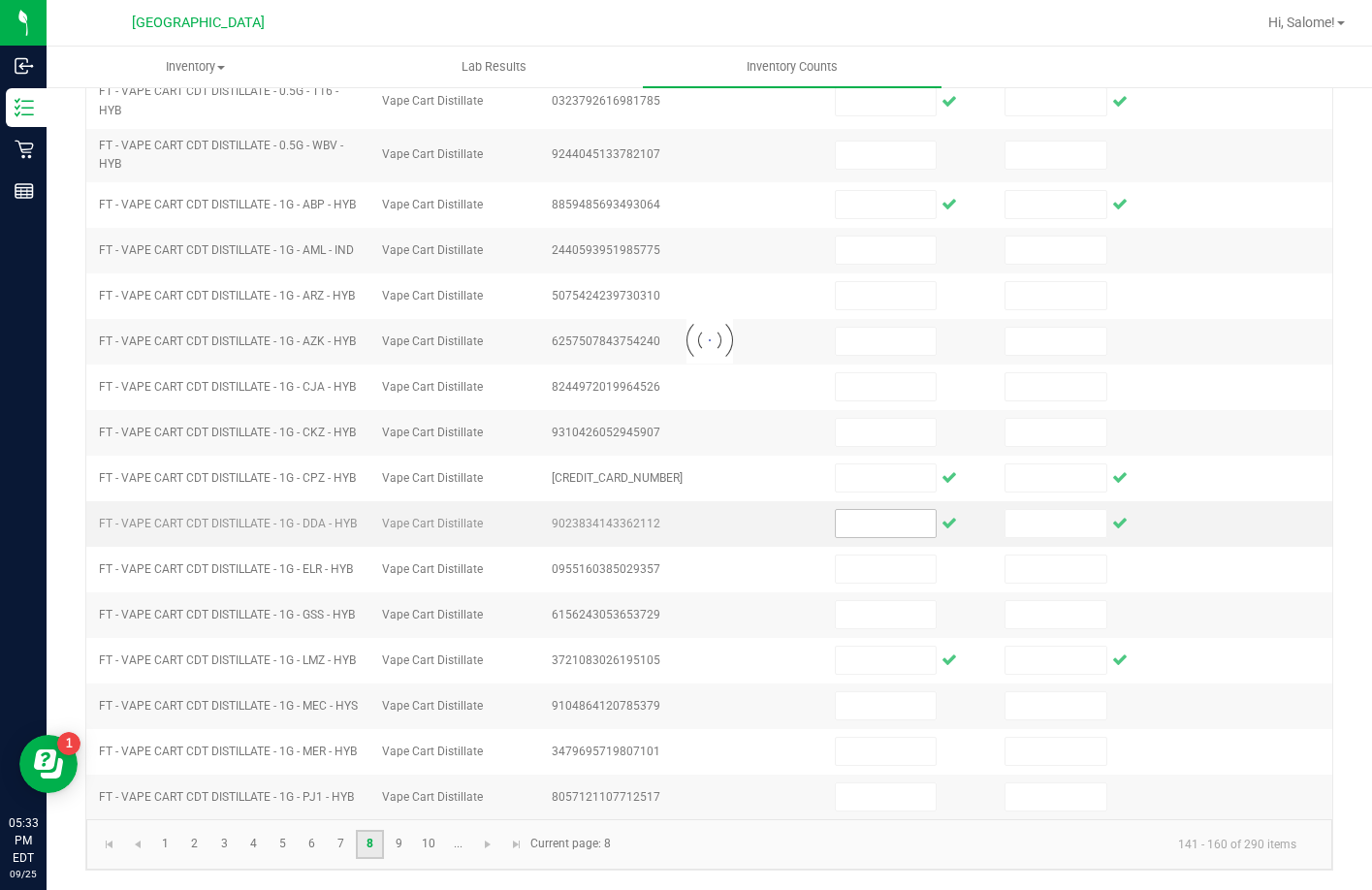
scroll to position [437, 0]
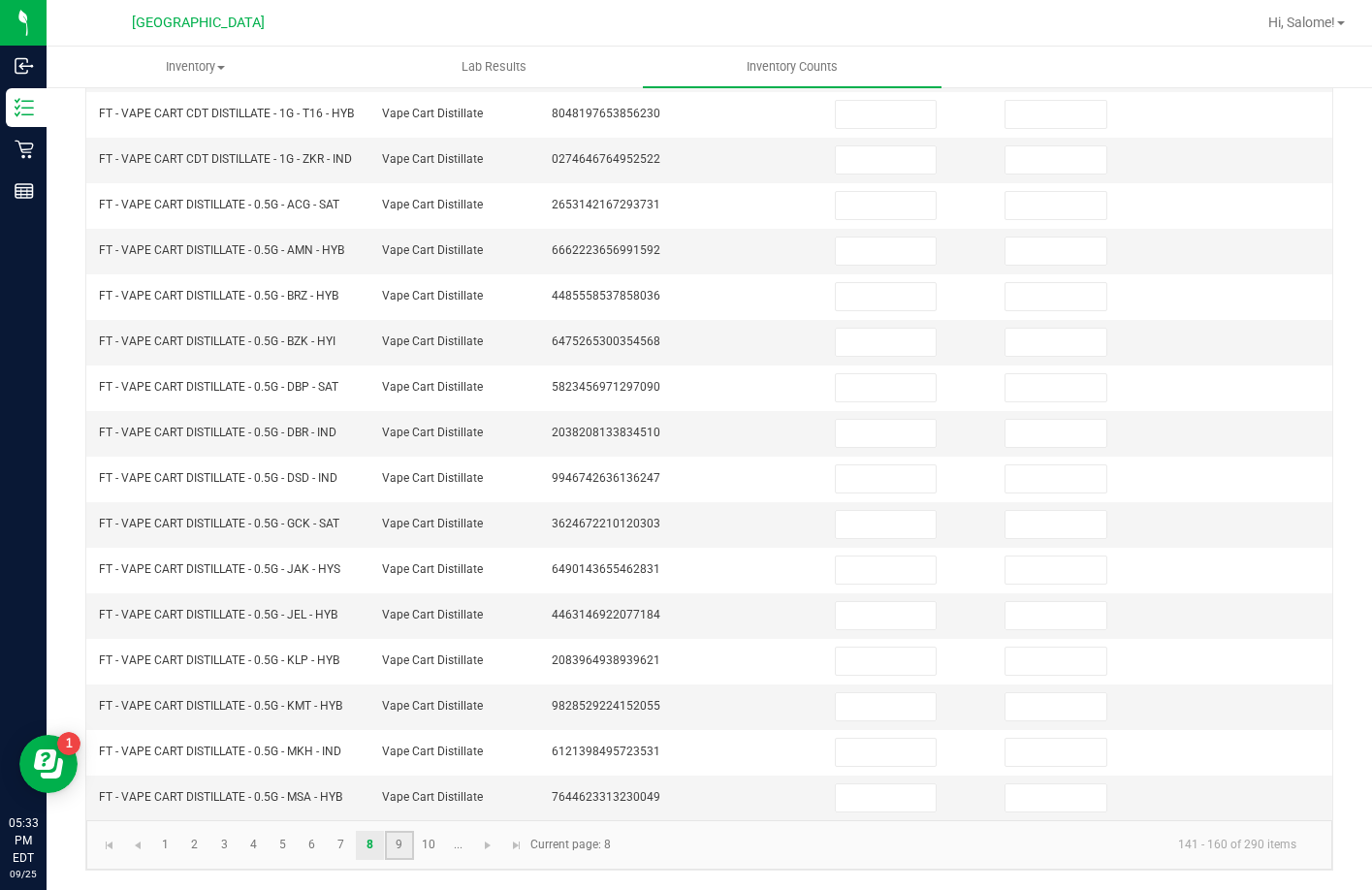
click at [397, 844] on link "9" at bounding box center [399, 845] width 28 height 29
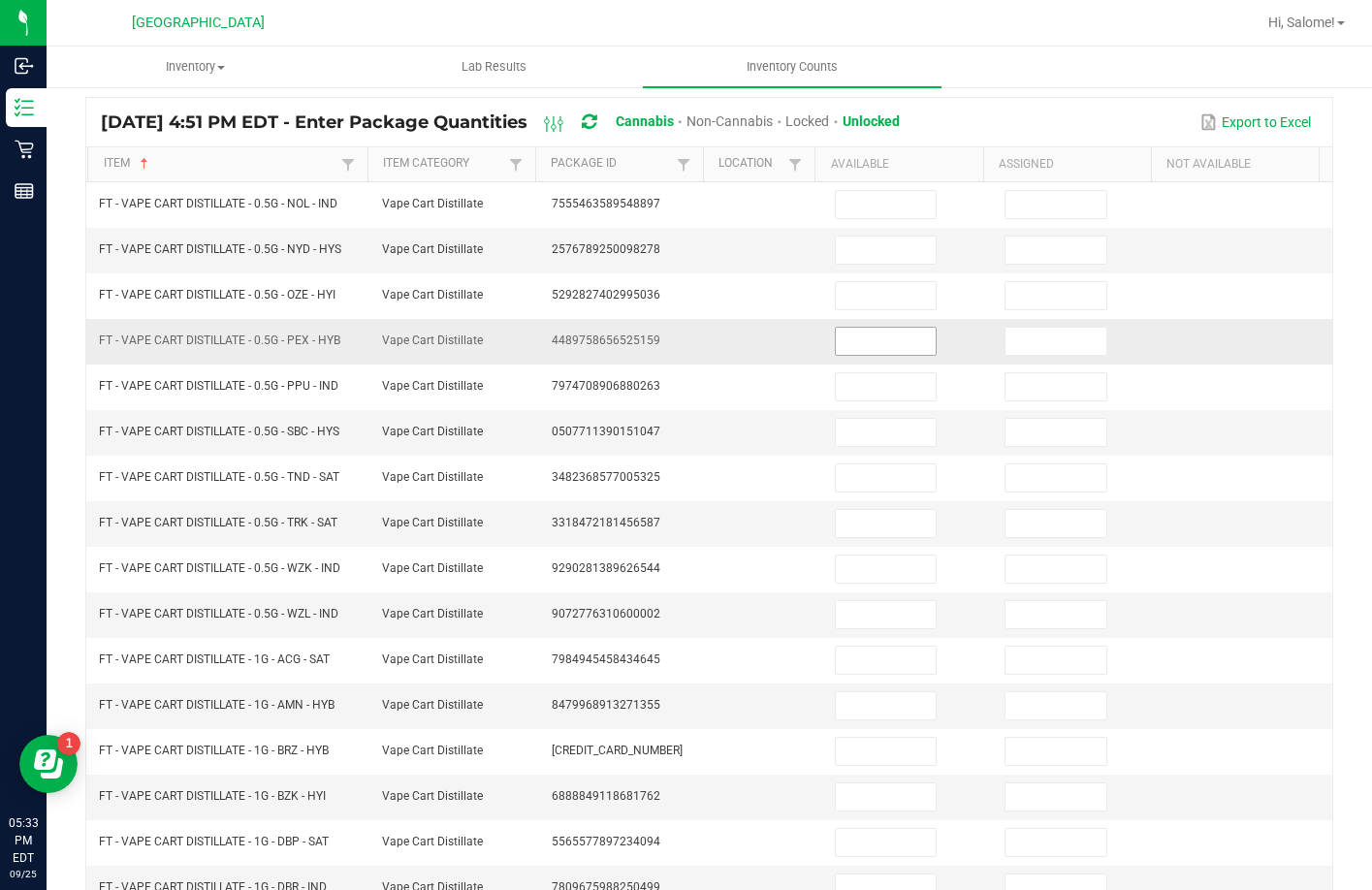
scroll to position [113, 0]
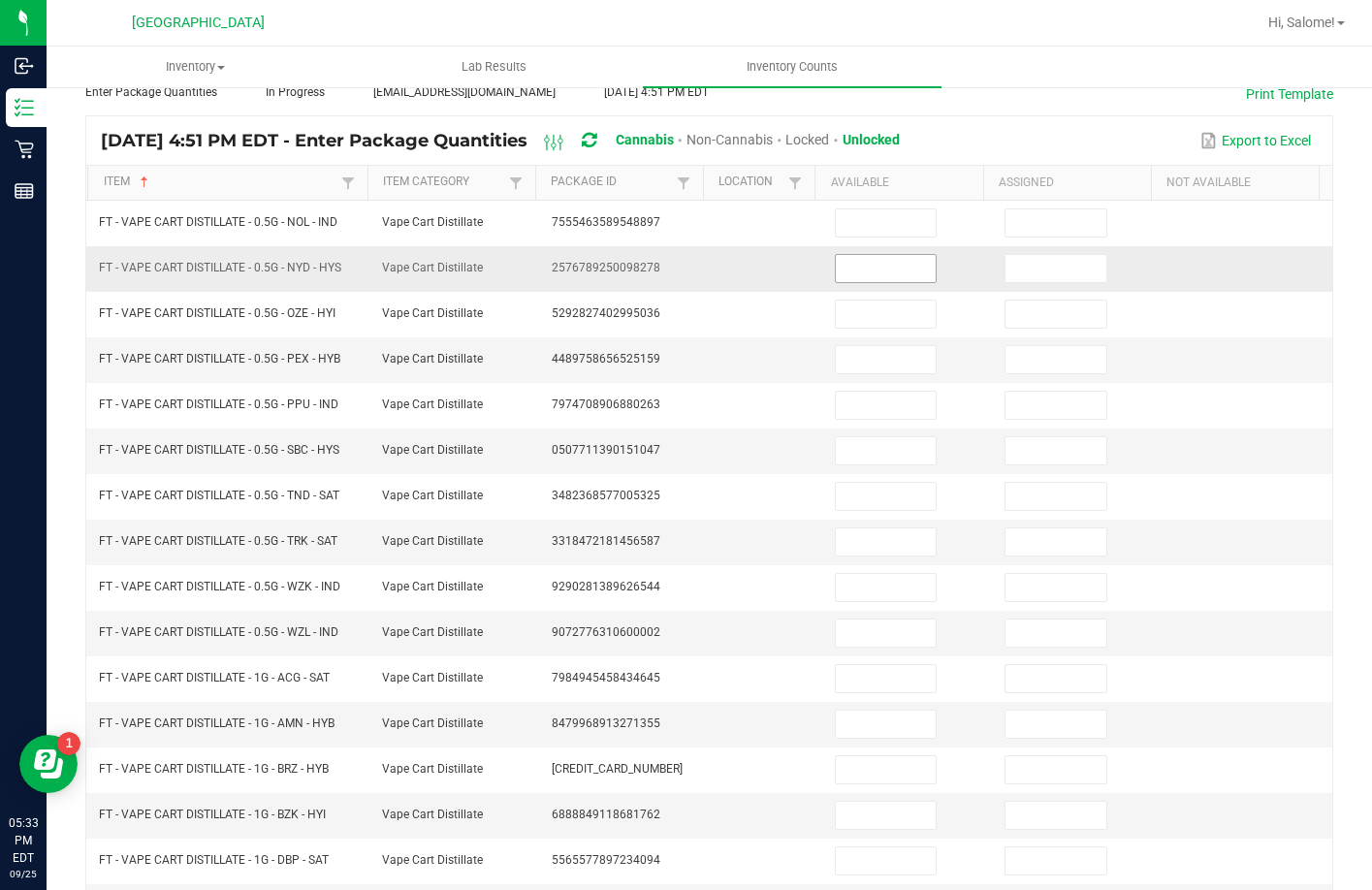
click at [857, 267] on input at bounding box center [886, 268] width 101 height 27
type input "4"
type input "0"
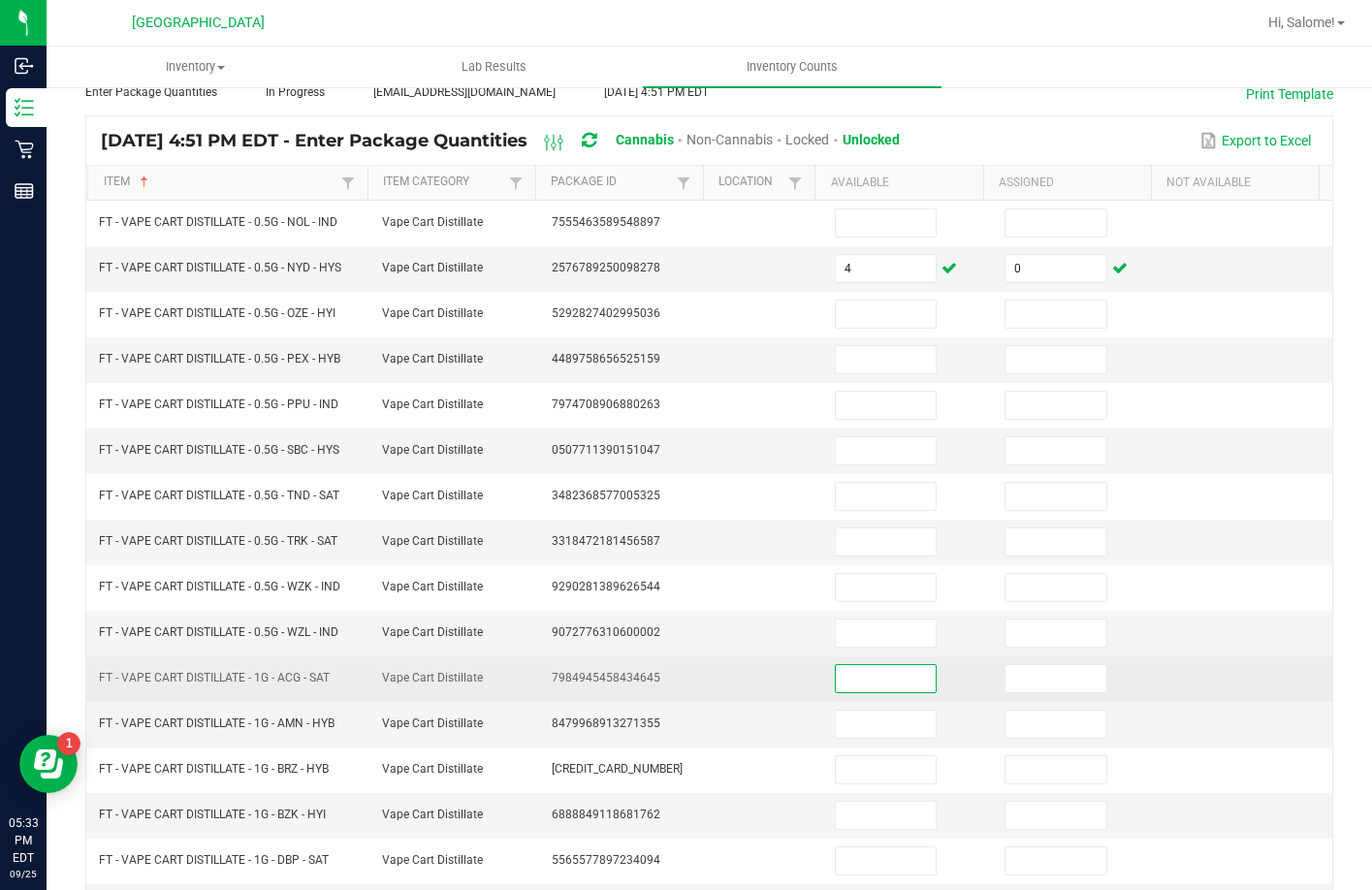
click at [854, 683] on input at bounding box center [886, 678] width 101 height 27
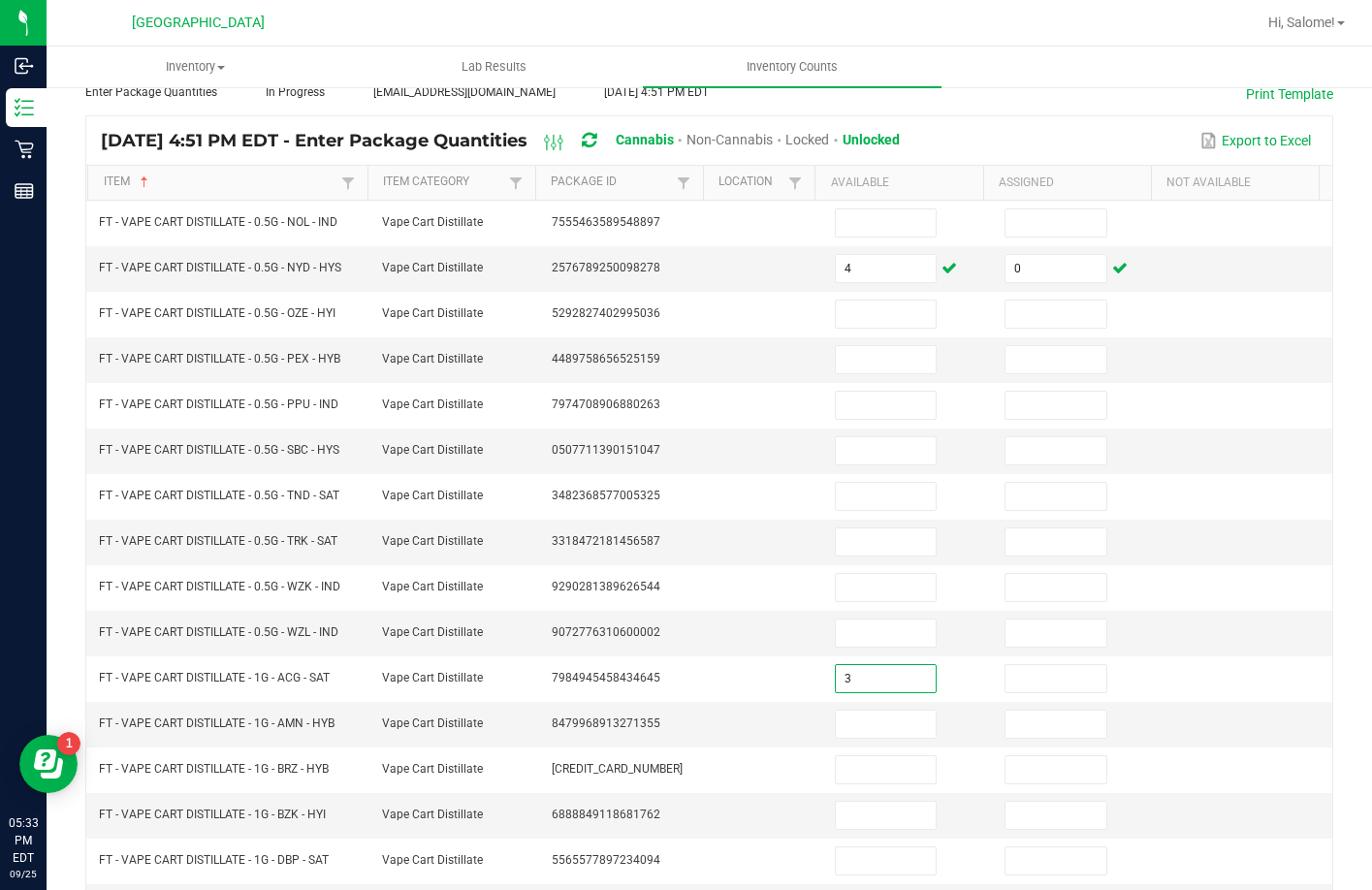
type input "3"
type input "0"
type input "6"
type input "0"
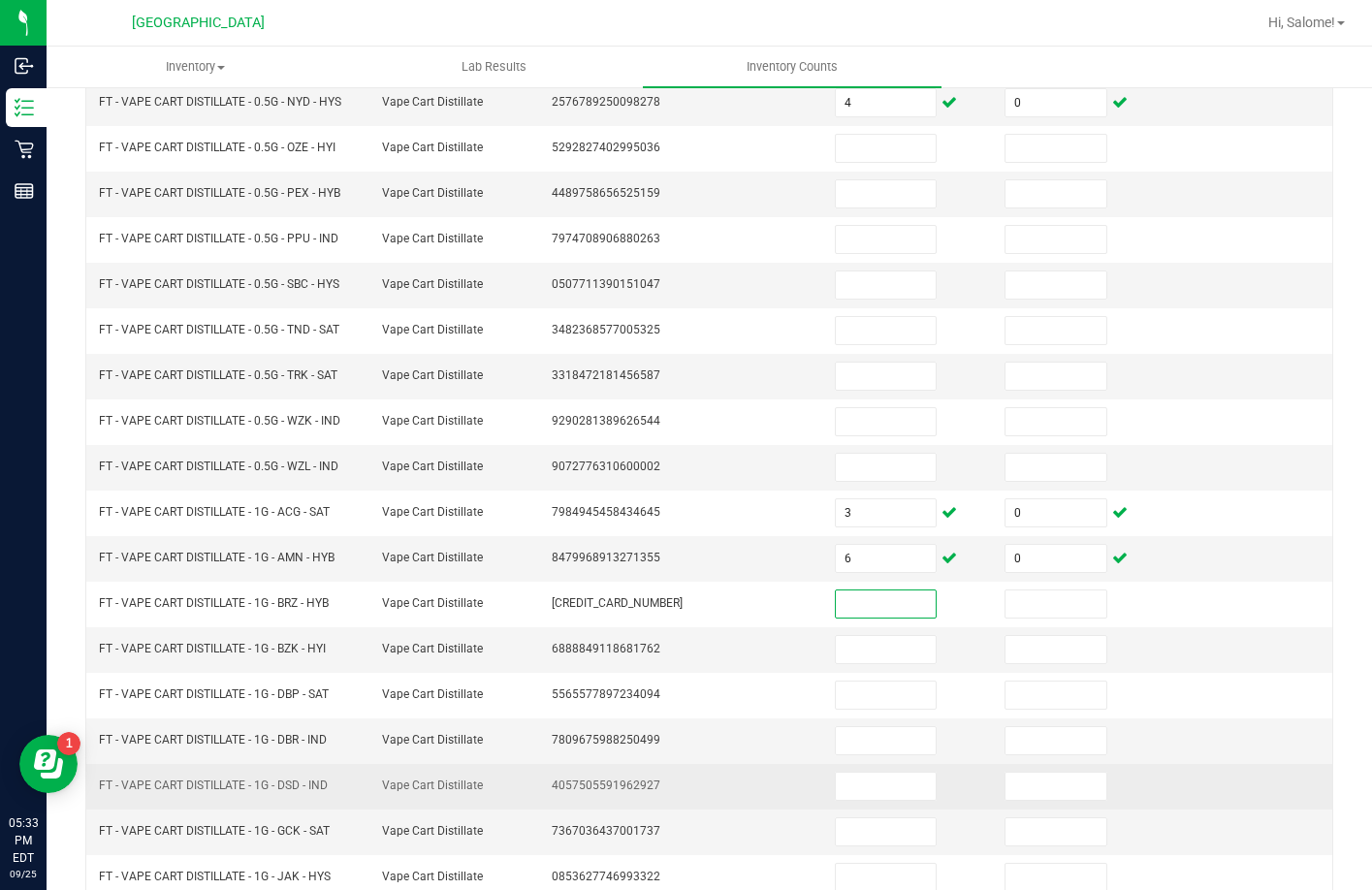
scroll to position [404, 0]
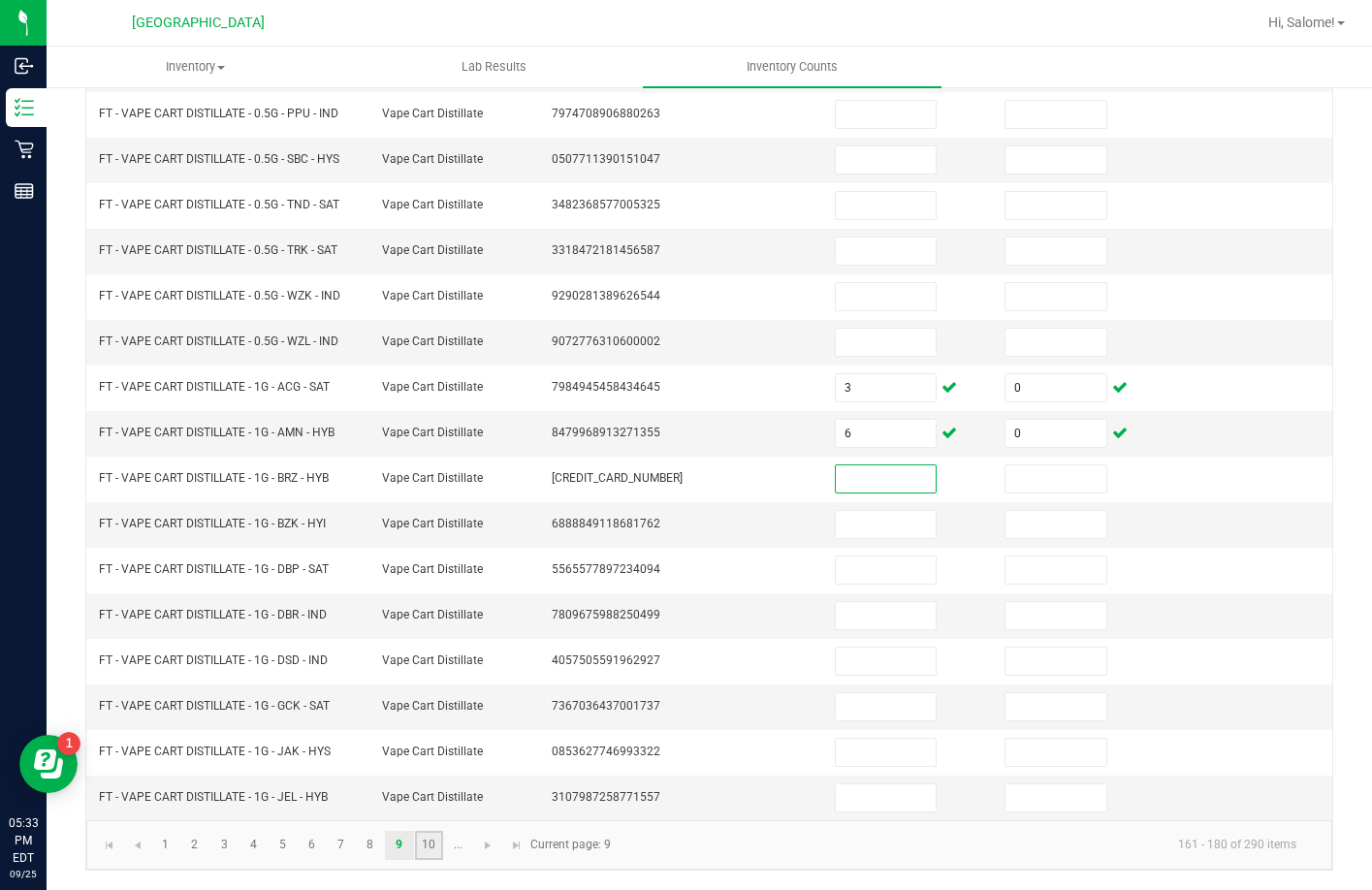
click at [434, 850] on link "10" at bounding box center [428, 845] width 28 height 29
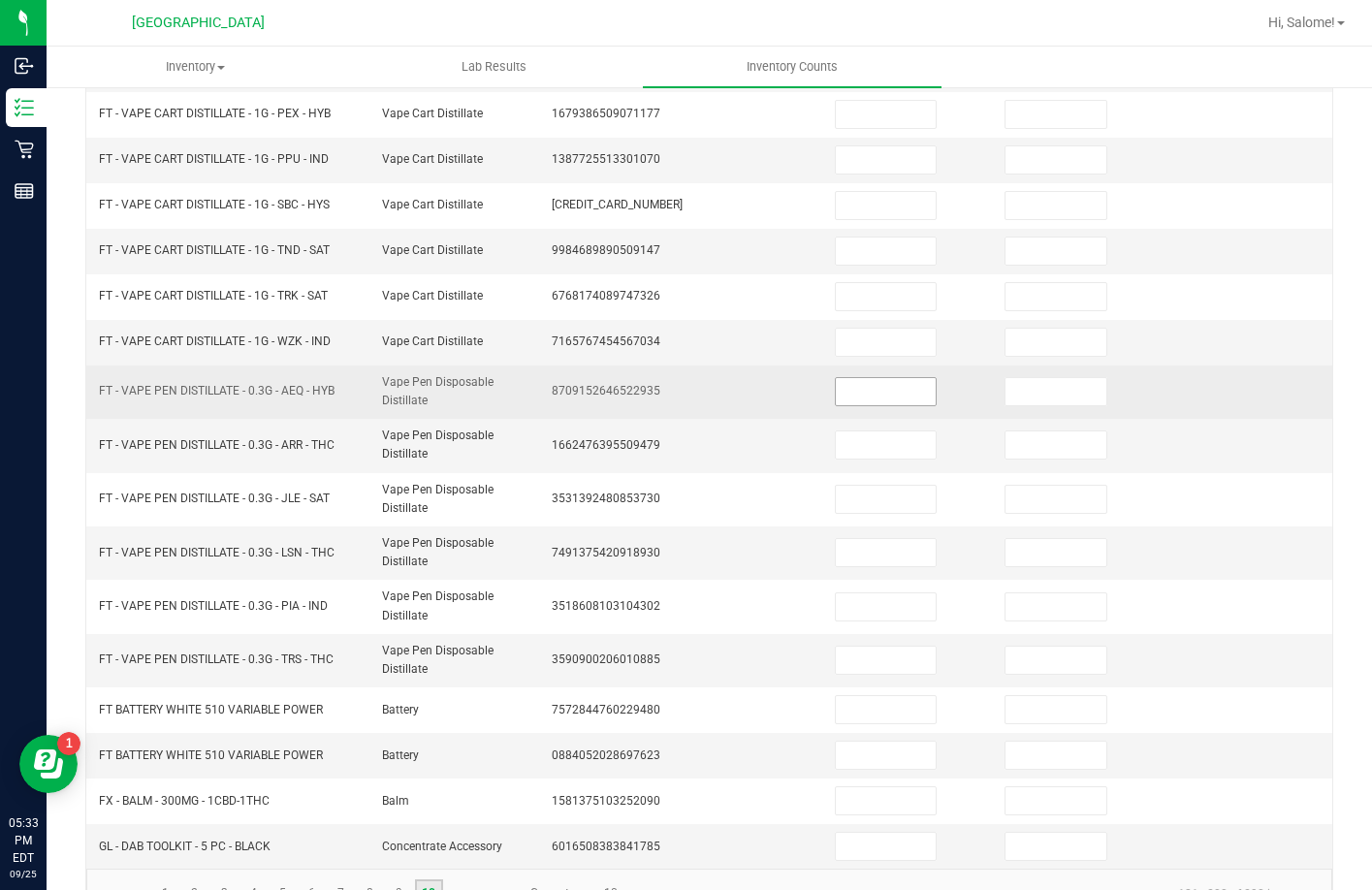
scroll to position [306, 0]
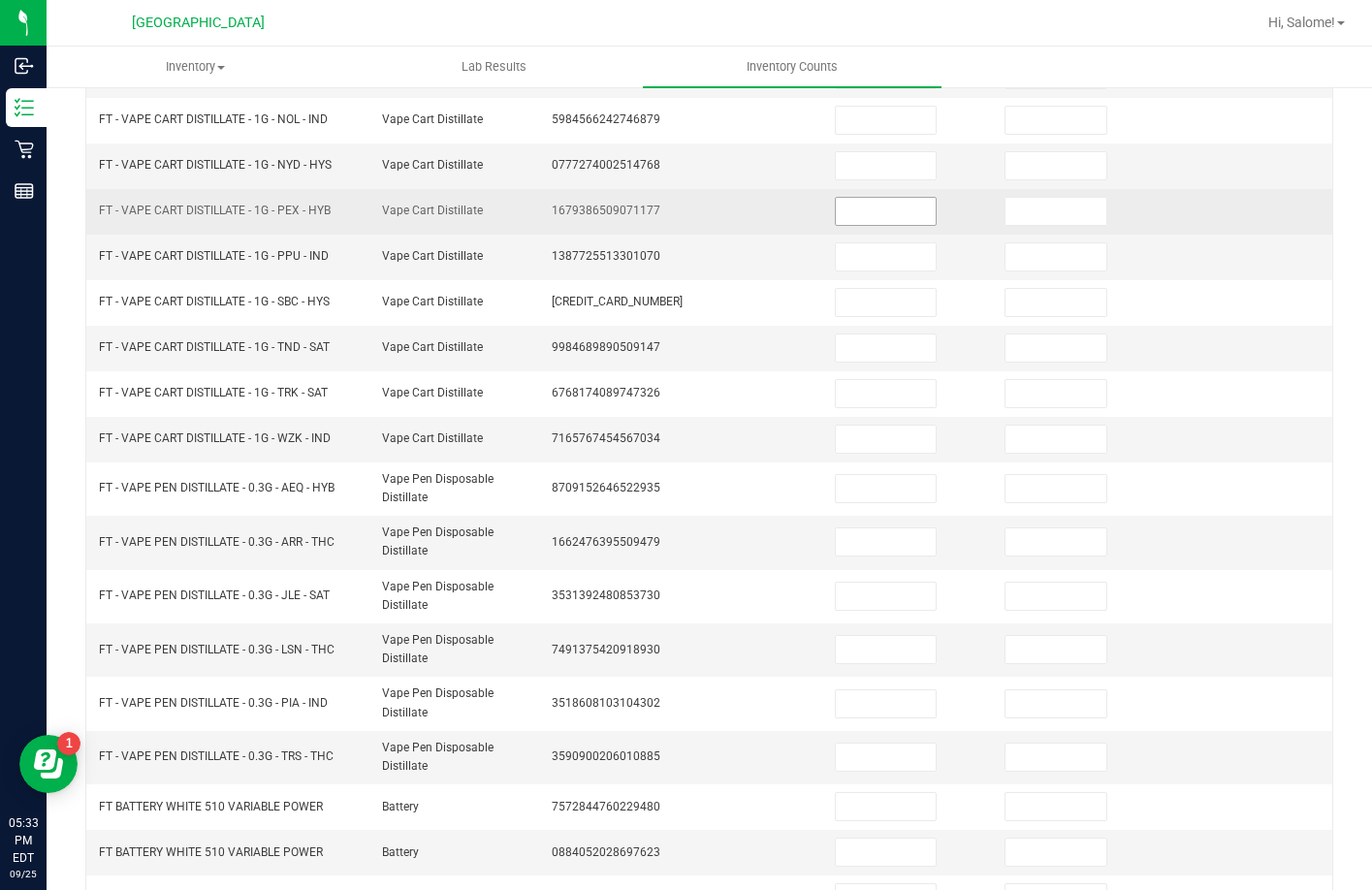
click at [856, 223] on input at bounding box center [886, 210] width 101 height 27
type input "3"
type input "0"
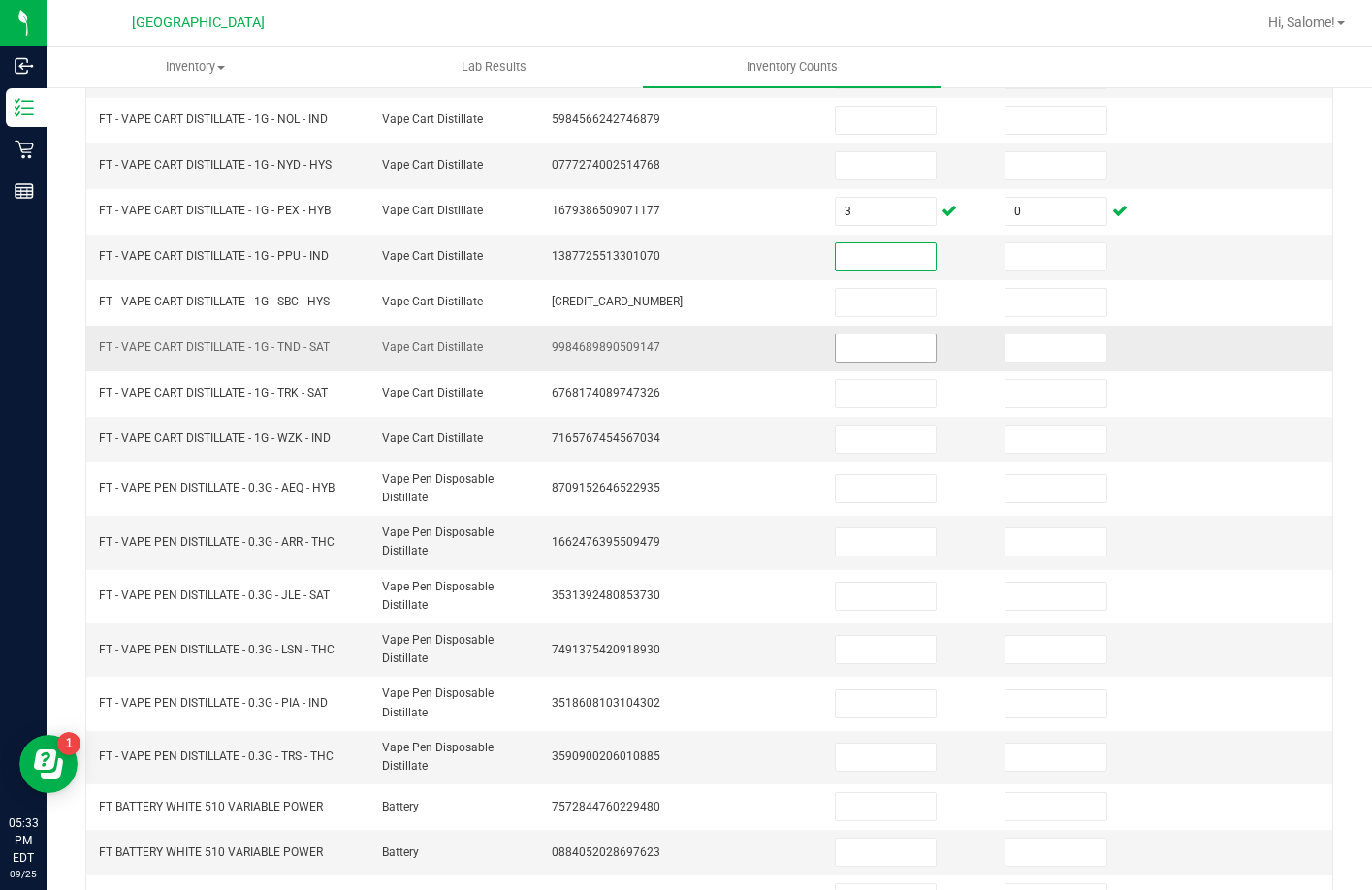
click at [836, 356] on input at bounding box center [886, 348] width 101 height 27
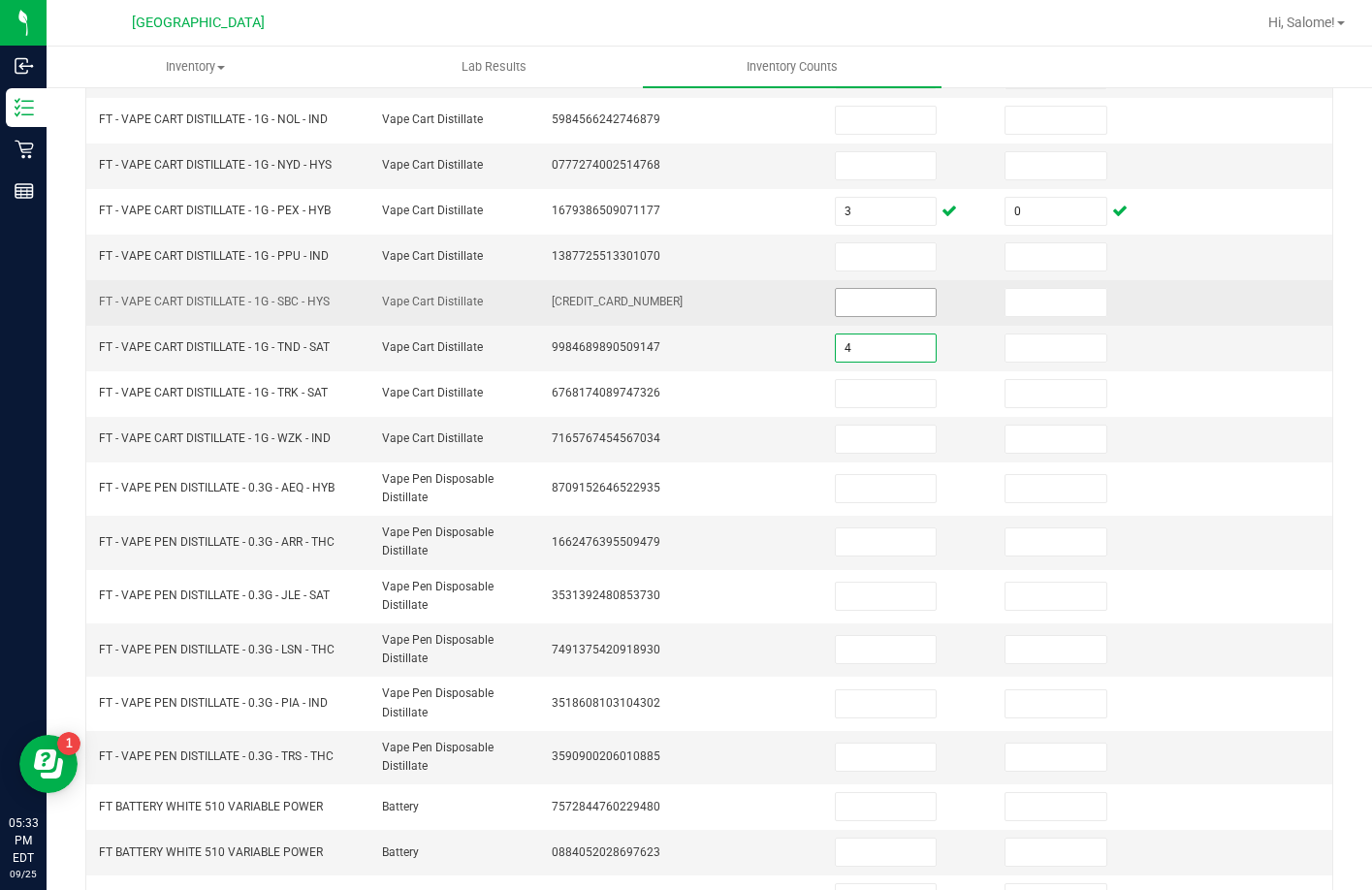
type input "4"
type input "0"
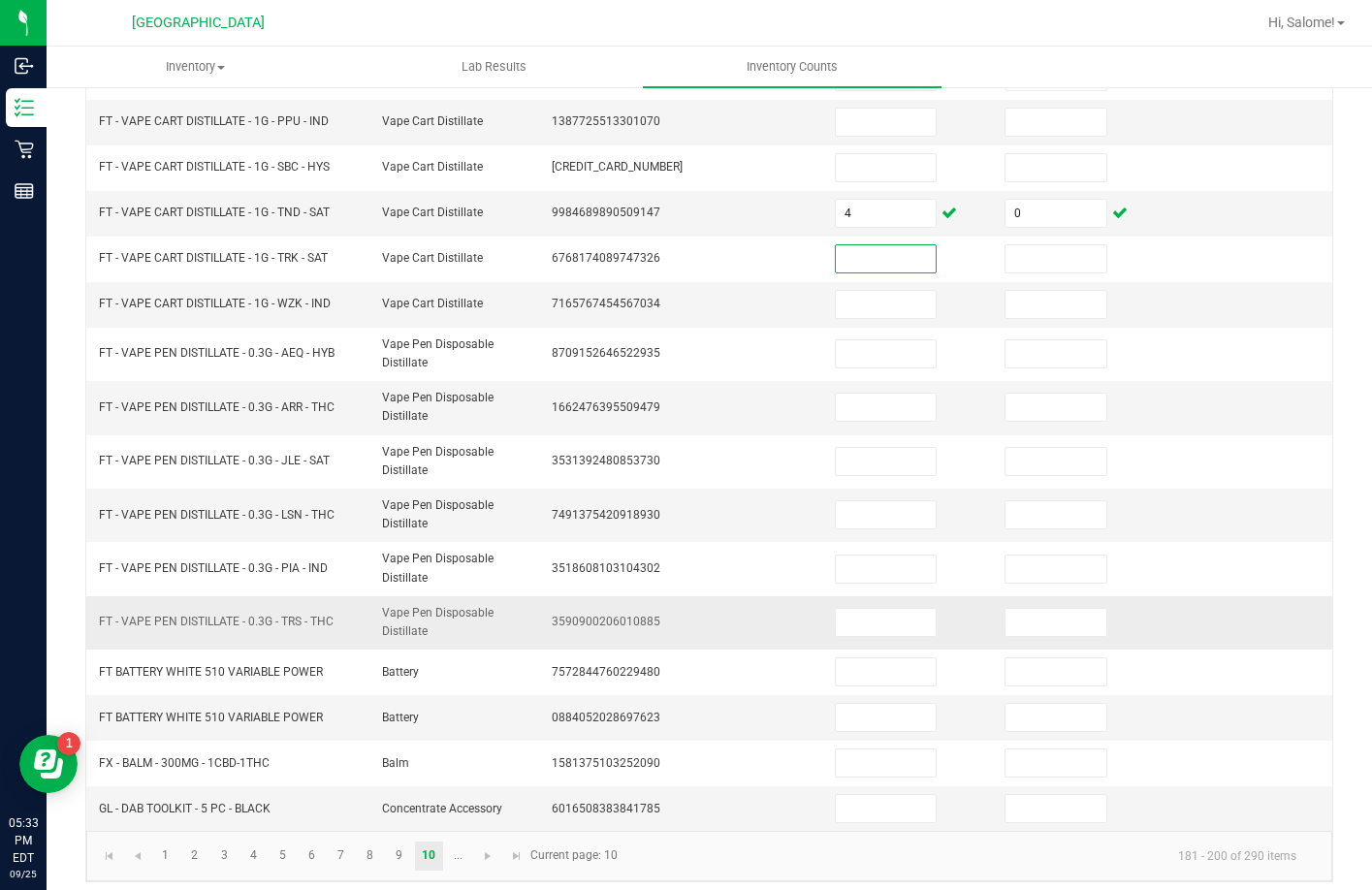
scroll to position [452, 0]
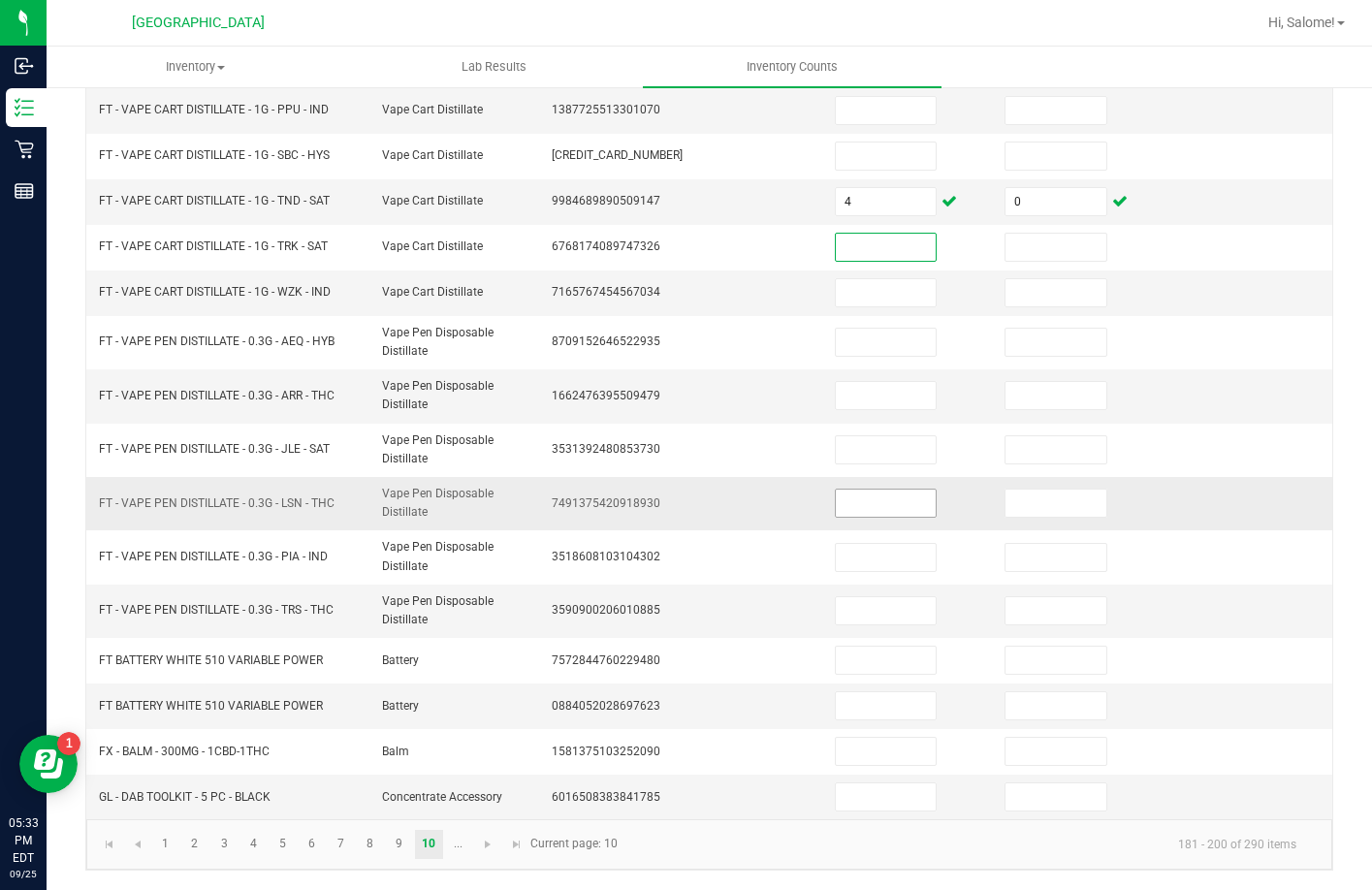
click at [855, 497] on input at bounding box center [886, 502] width 101 height 27
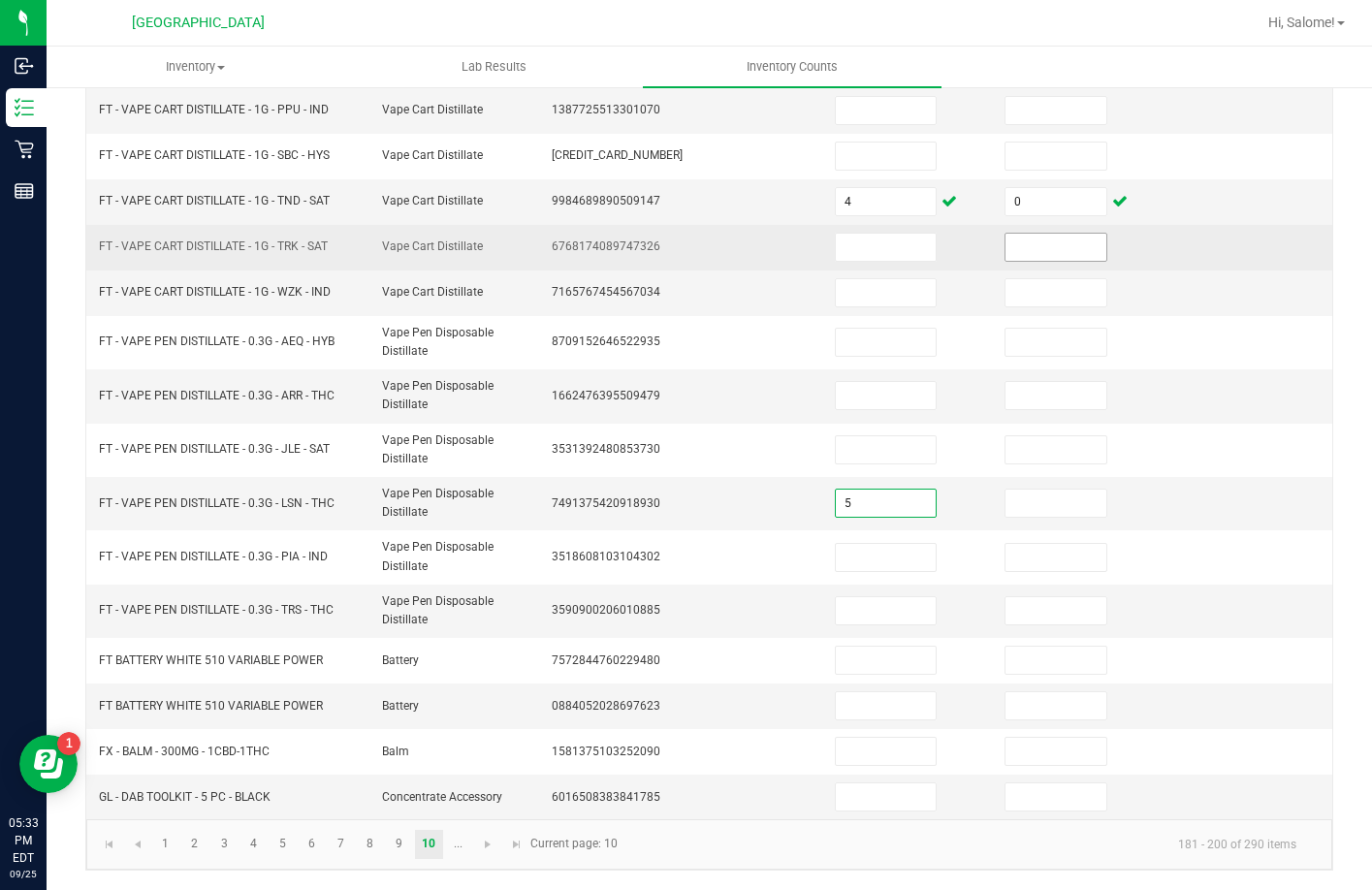
type input "5"
type input "0"
type input "5"
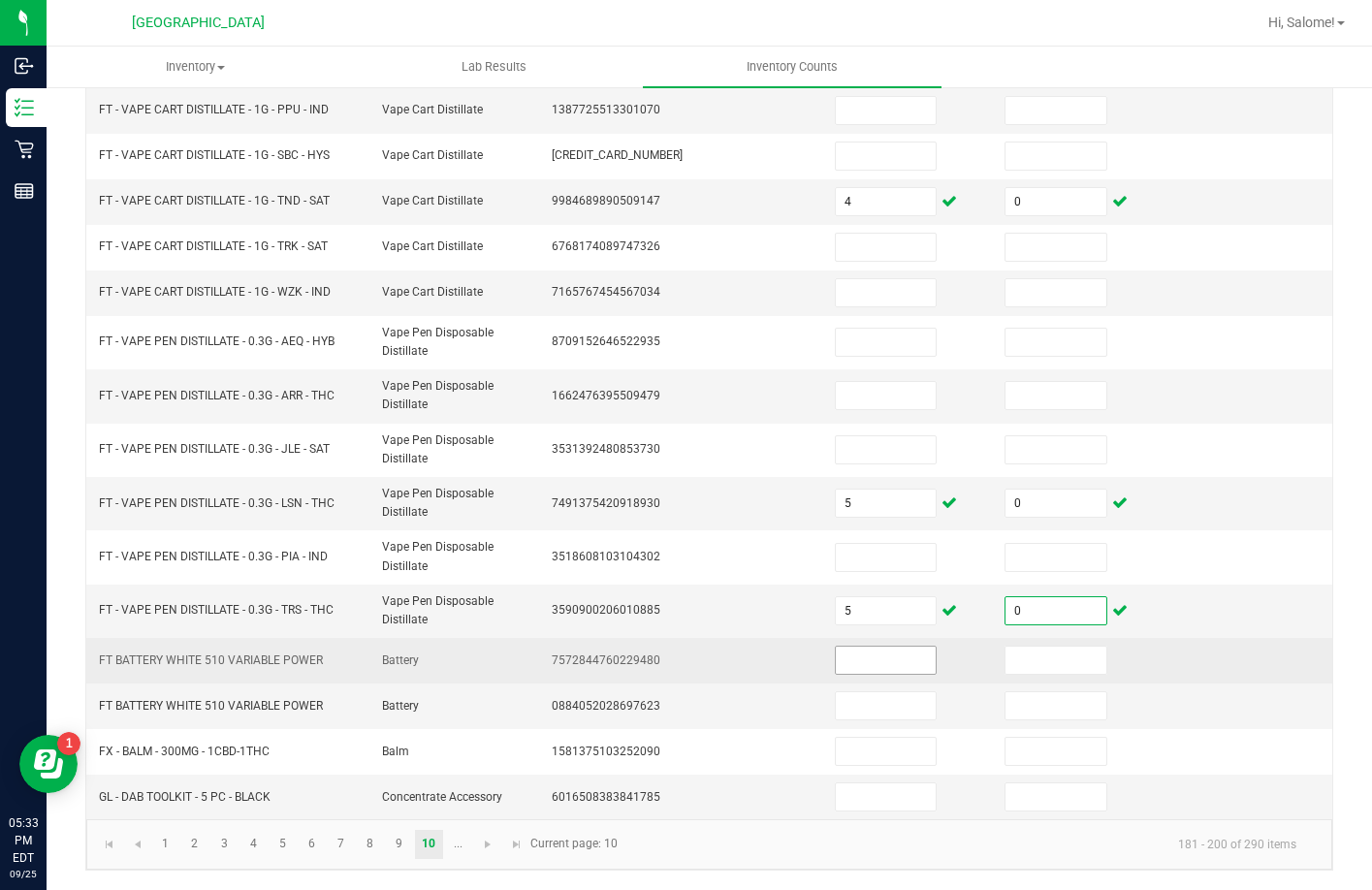
type input "0"
click at [868, 663] on input at bounding box center [886, 660] width 101 height 27
type input "80"
type input "0"
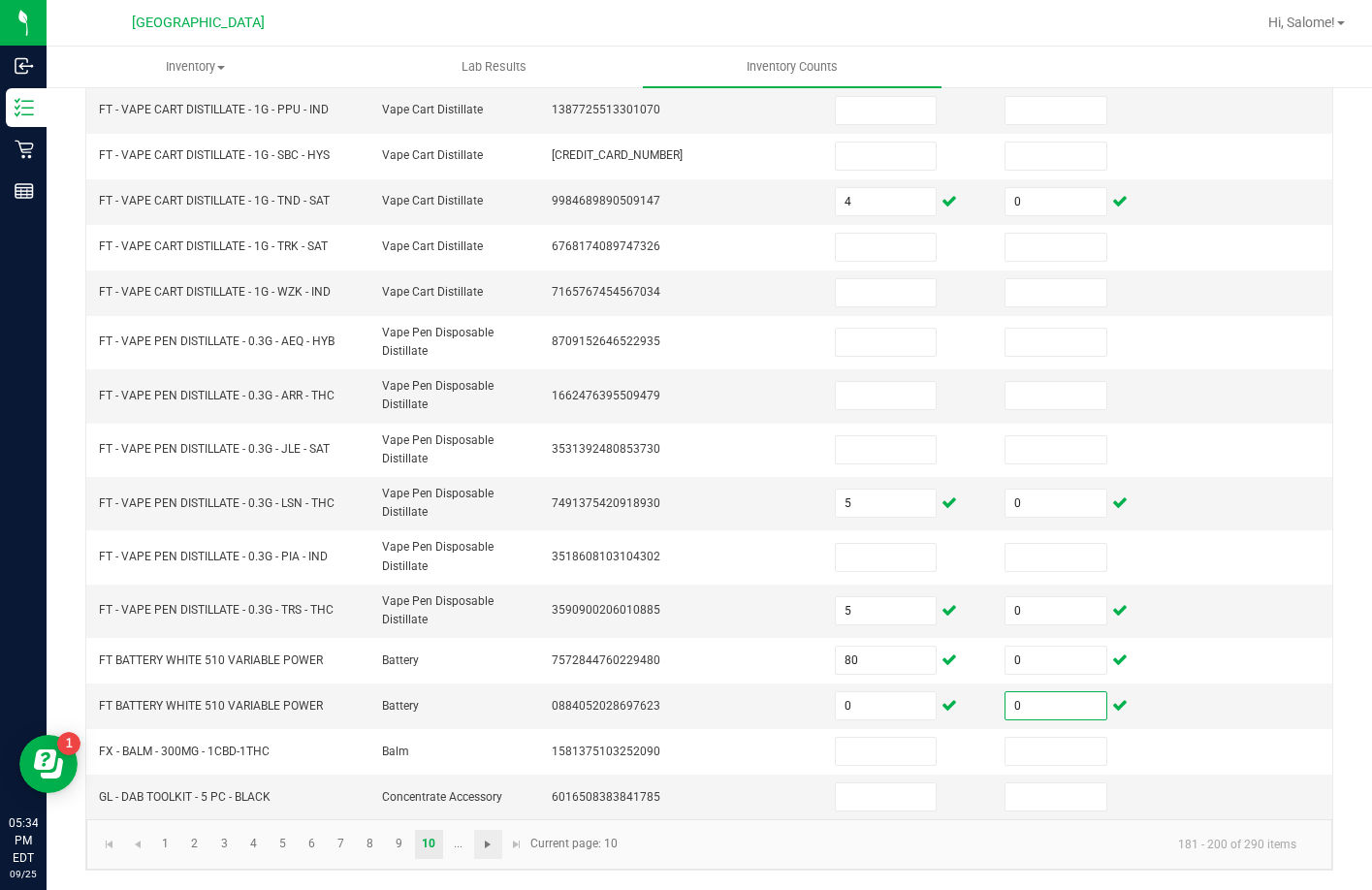
type input "0"
click at [485, 849] on span "Go to the next page" at bounding box center [488, 845] width 16 height 16
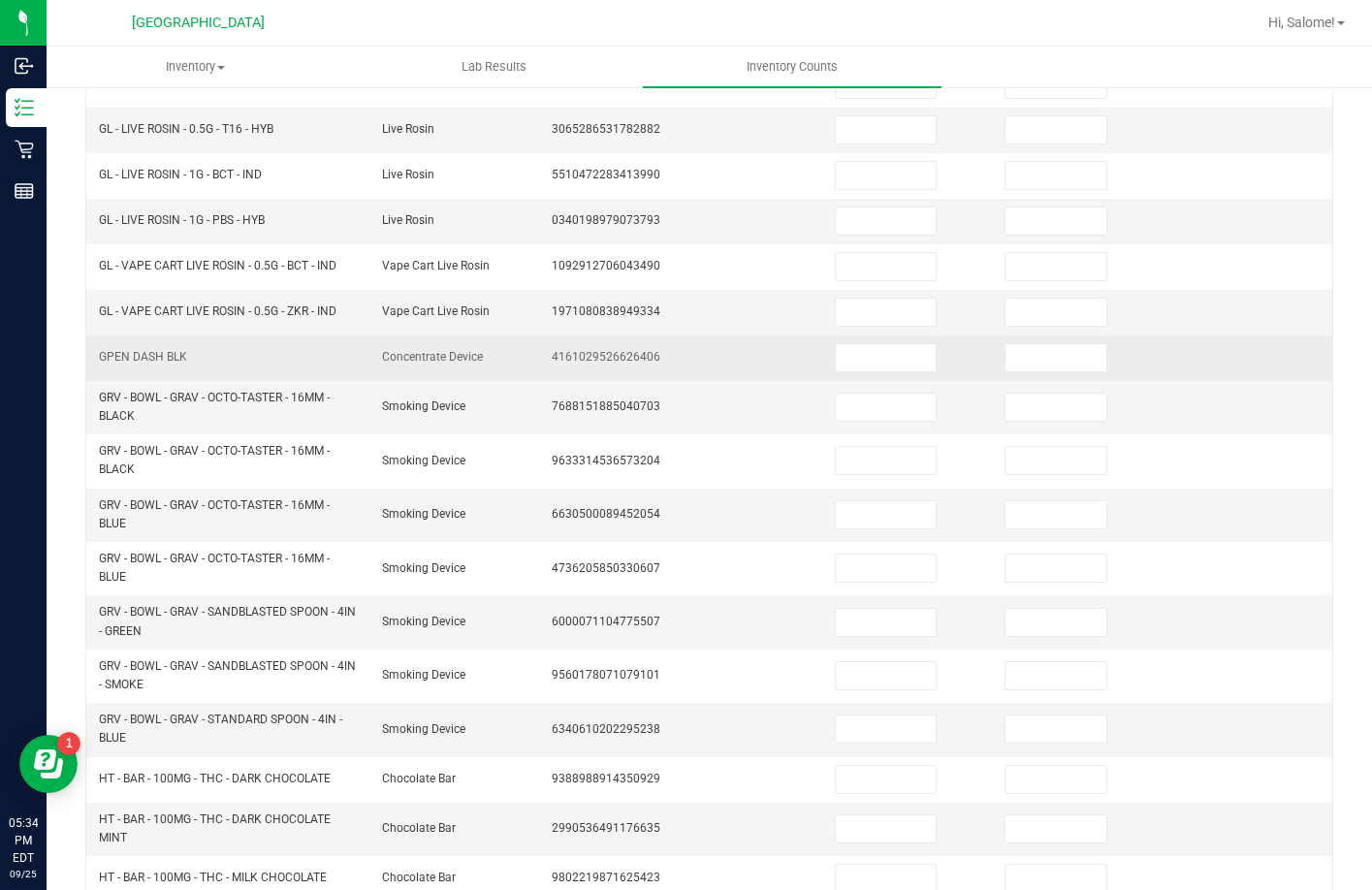
scroll to position [161, 0]
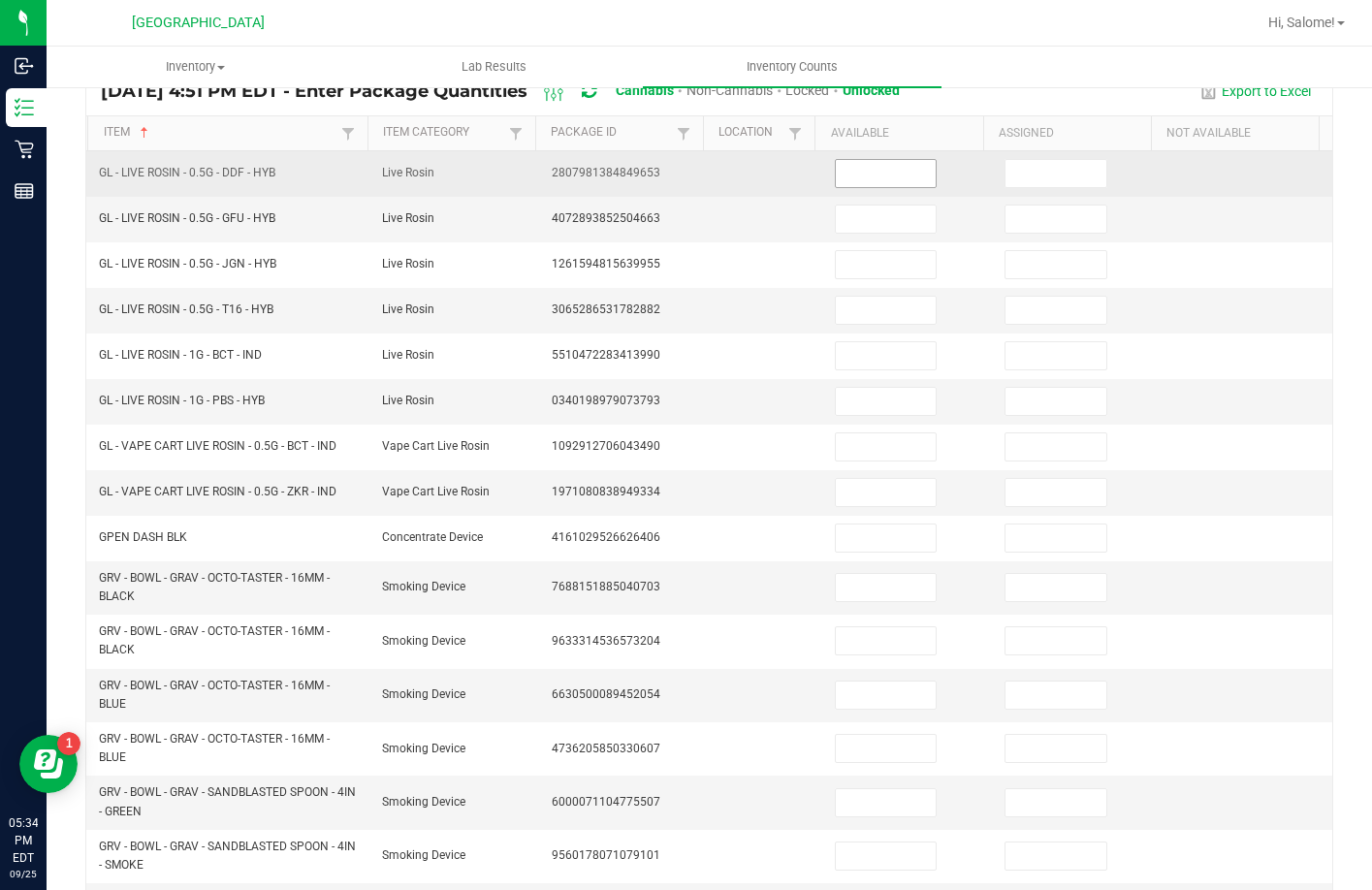
click at [884, 176] on input at bounding box center [886, 173] width 101 height 27
type input "6"
type input "0"
type input "3"
type input "0"
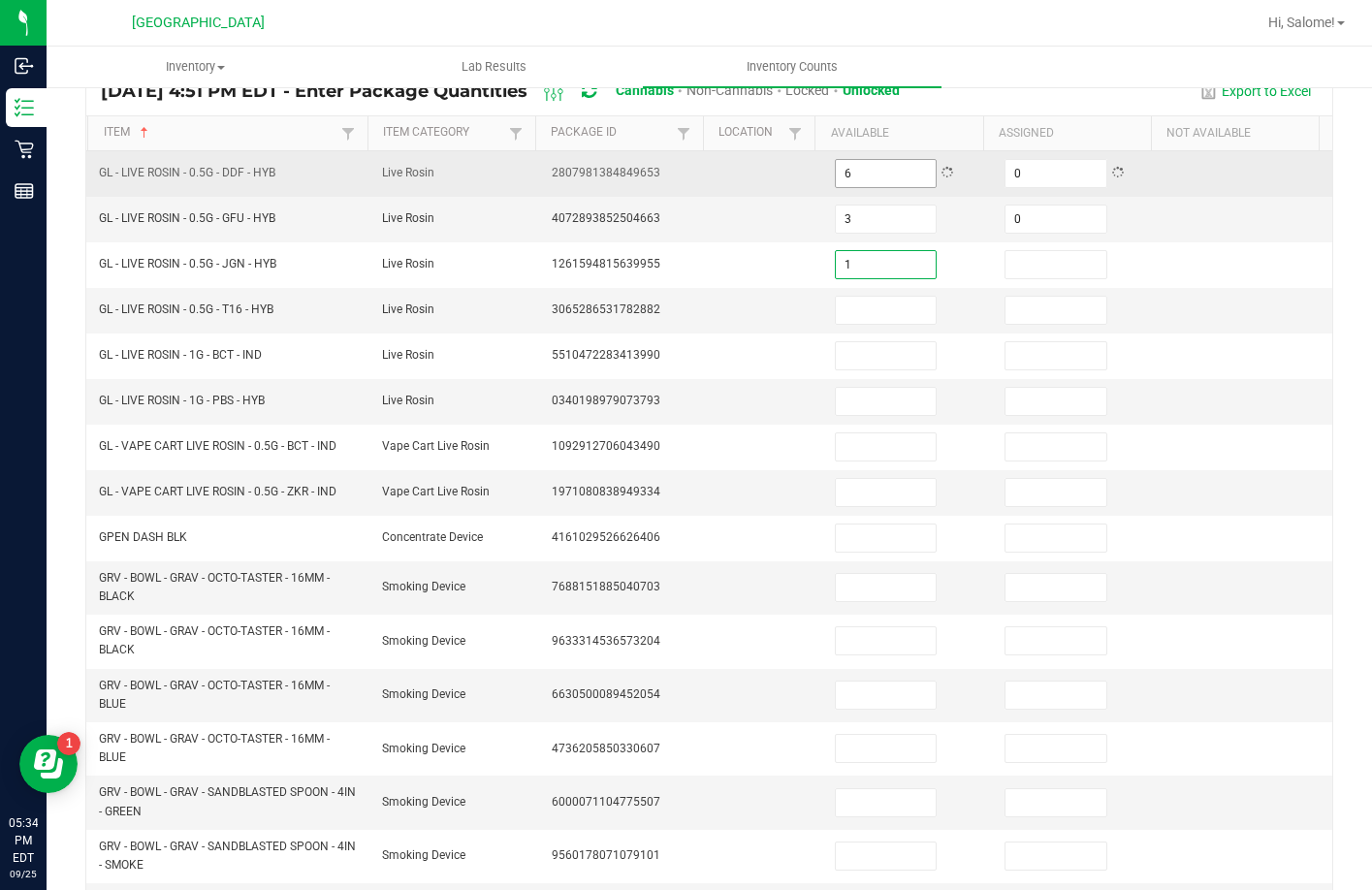
type input "1"
type input "0"
type input "1"
type input "0"
type input "8"
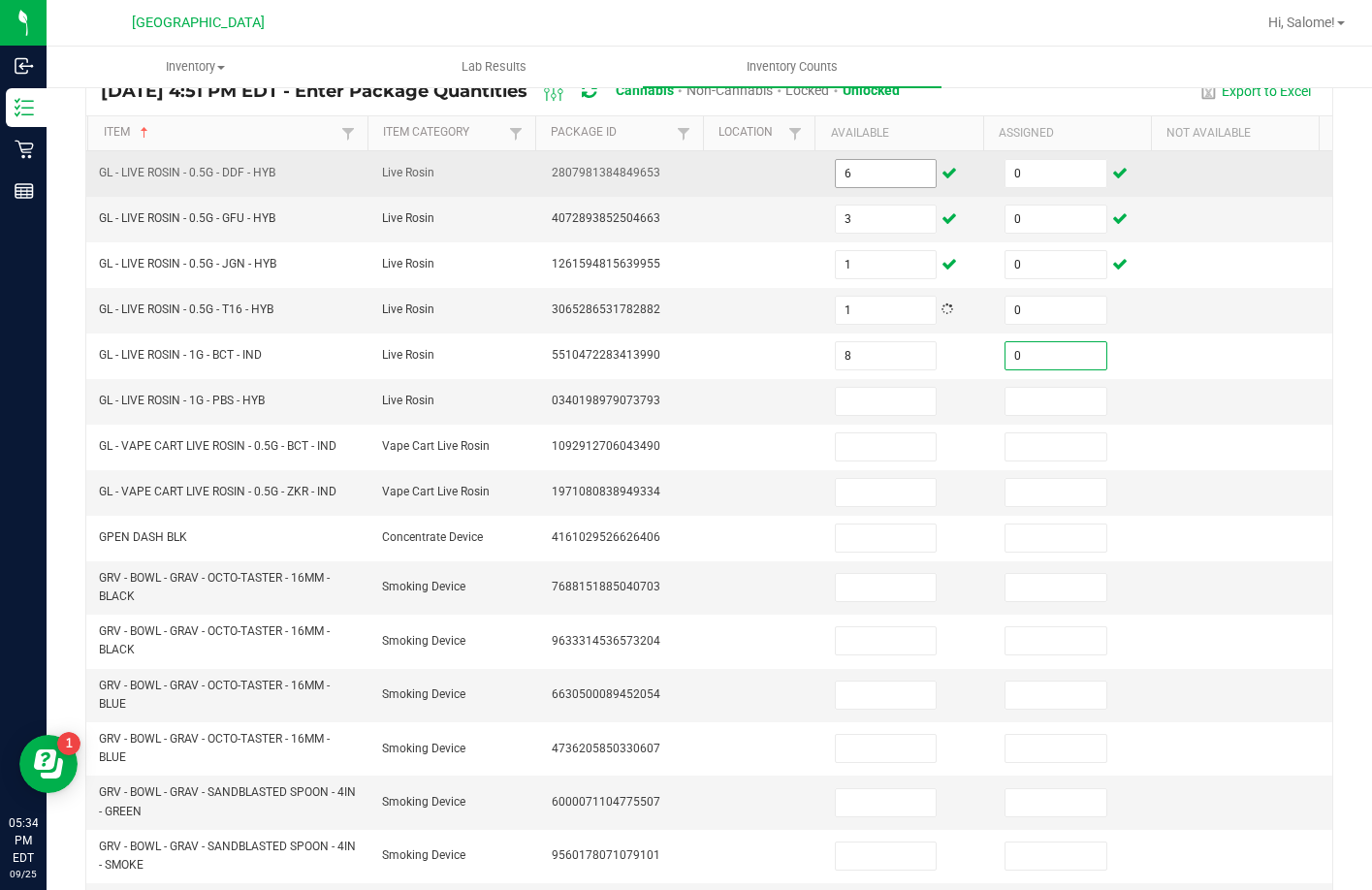
type input "0"
type input "3"
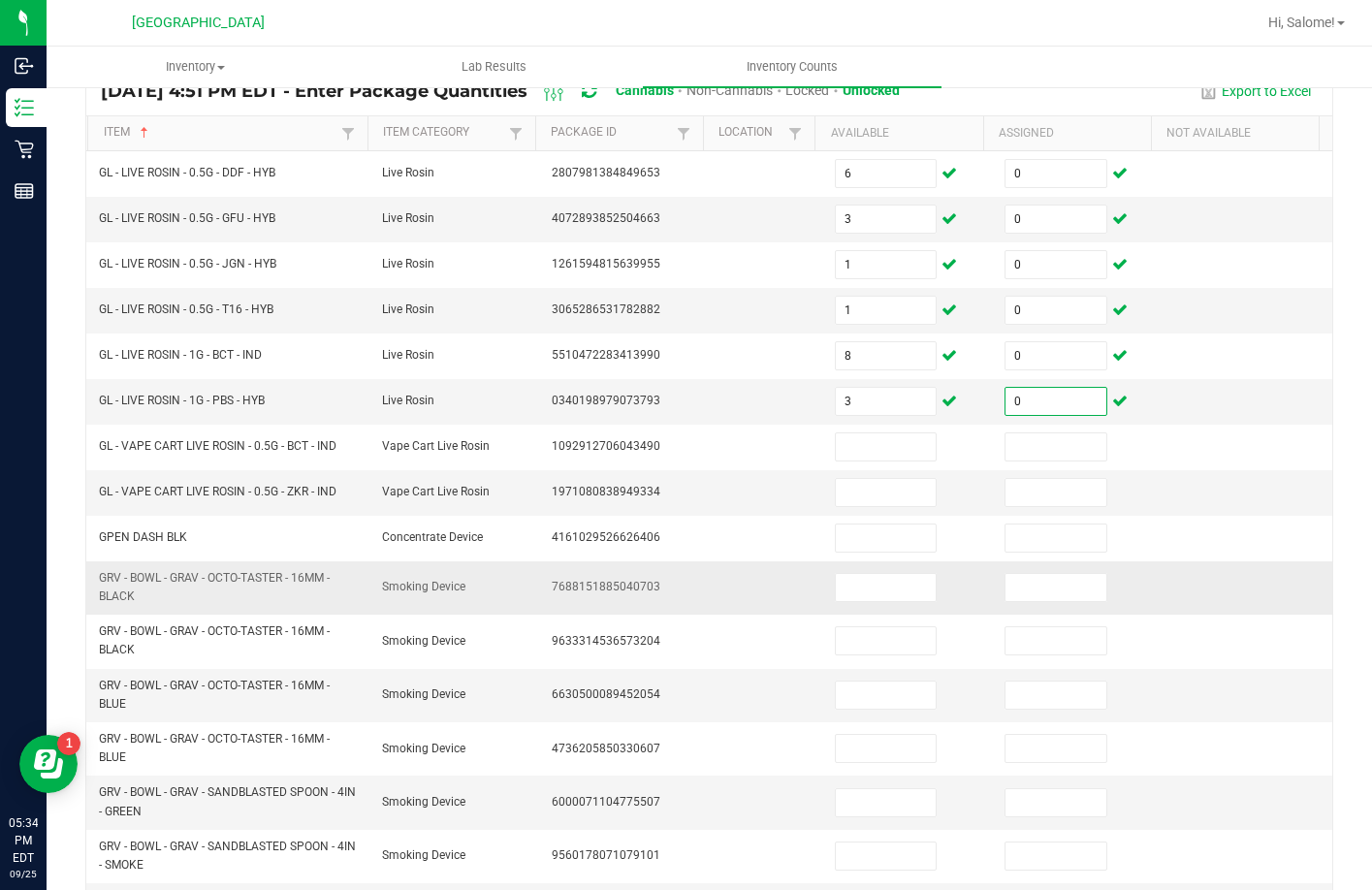
scroll to position [259, 0]
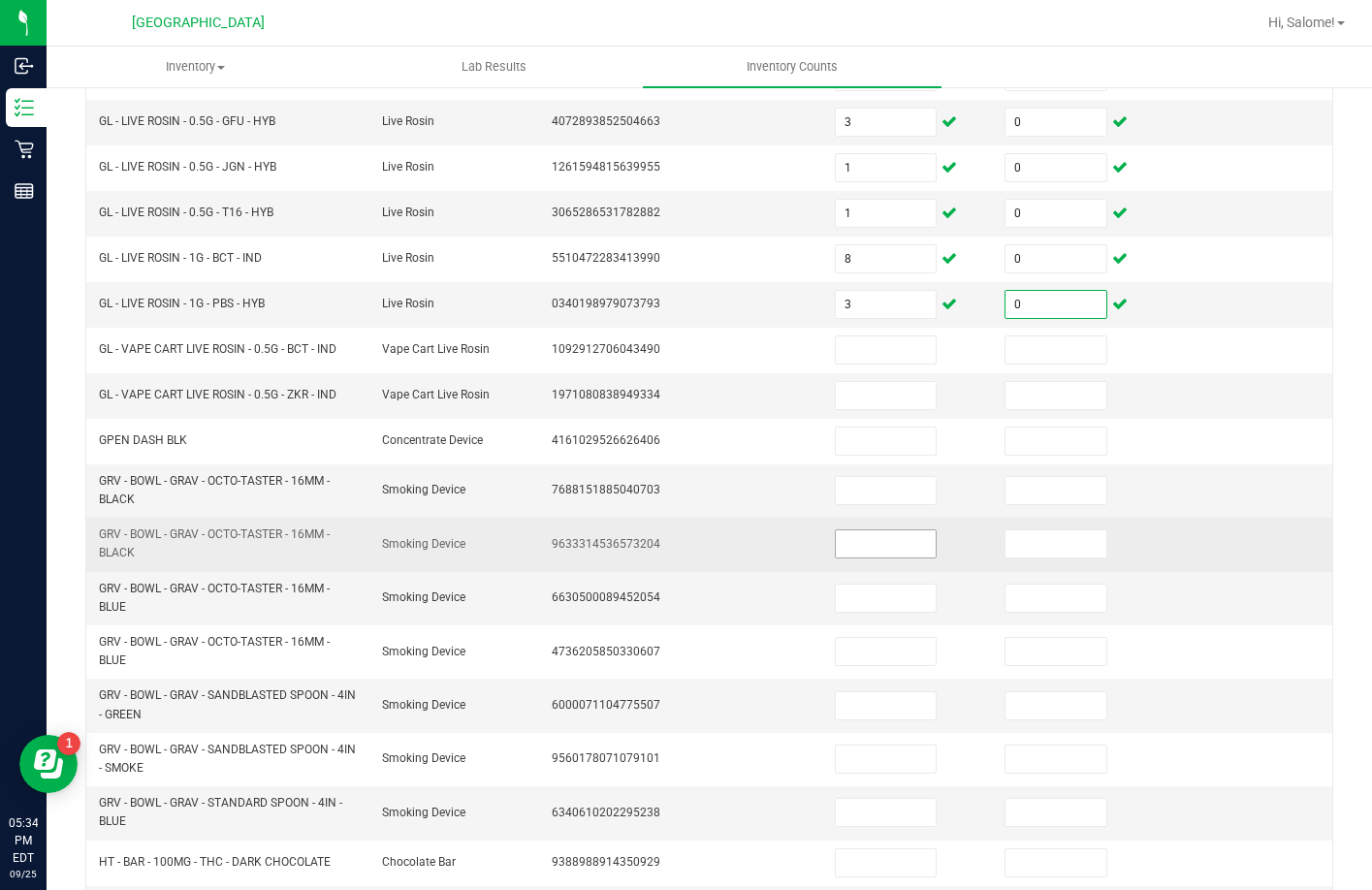
type input "0"
click at [898, 538] on input at bounding box center [886, 543] width 101 height 27
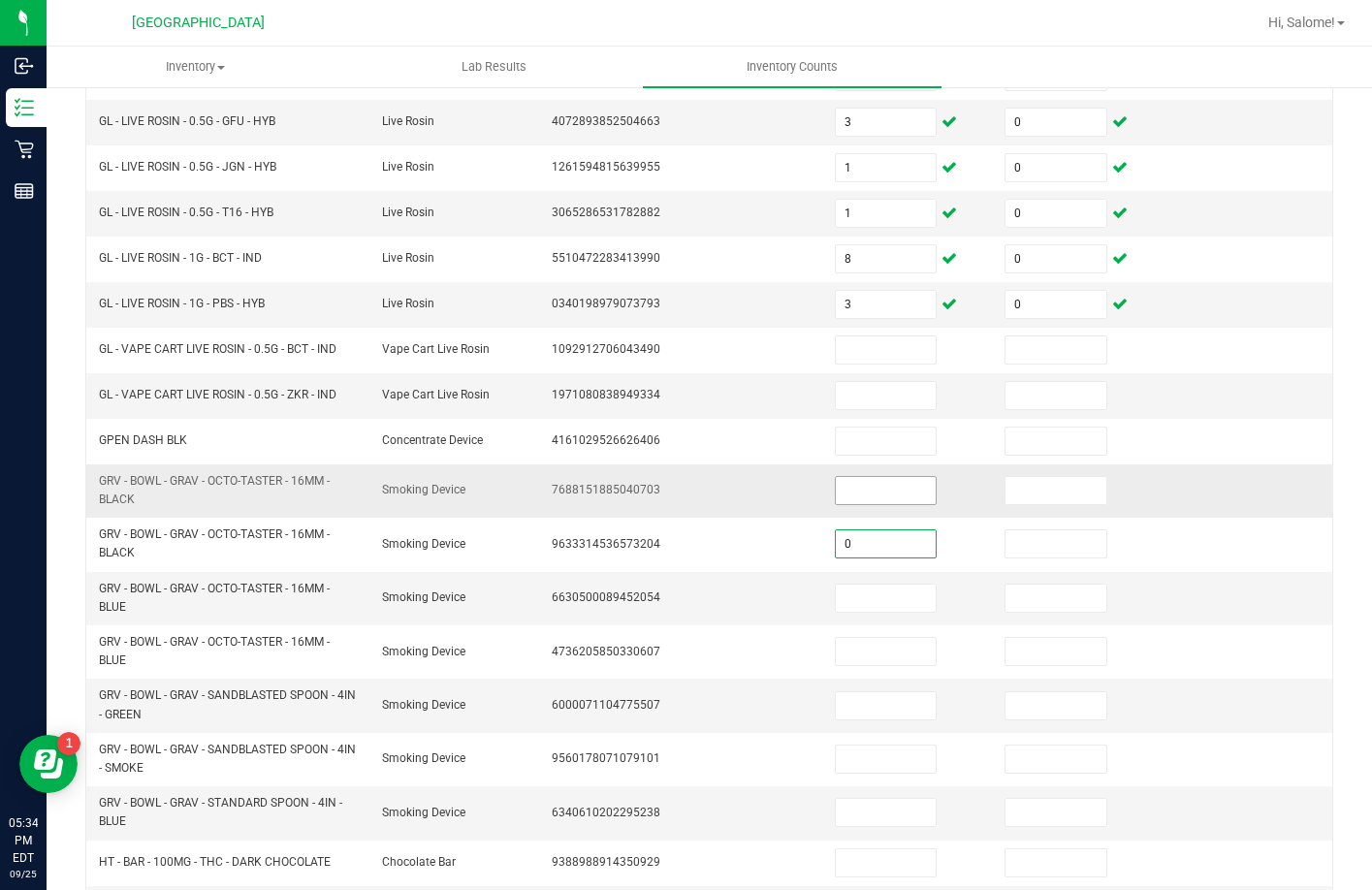
type input "0"
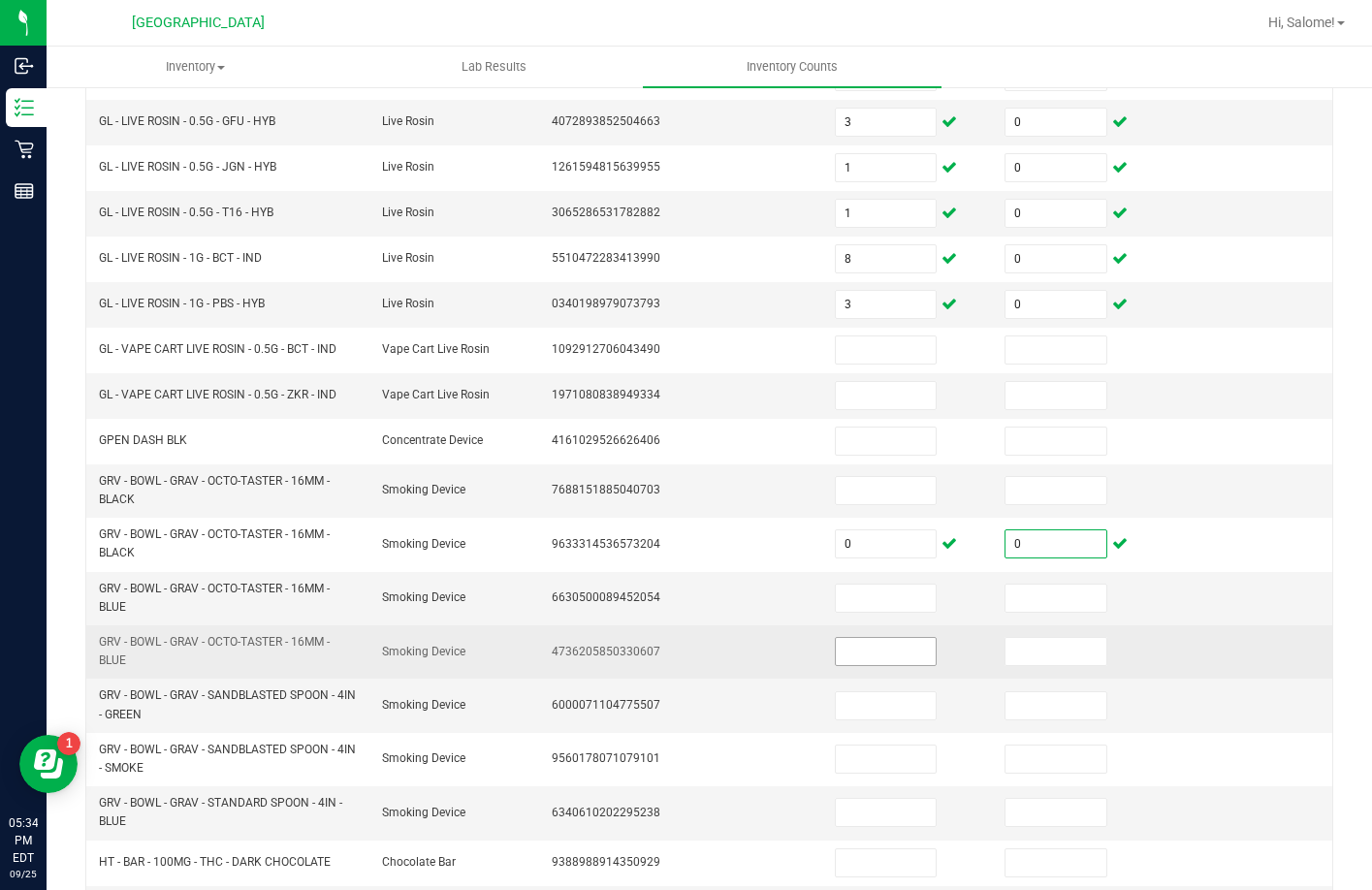
type input "0"
click at [851, 642] on input at bounding box center [886, 651] width 101 height 27
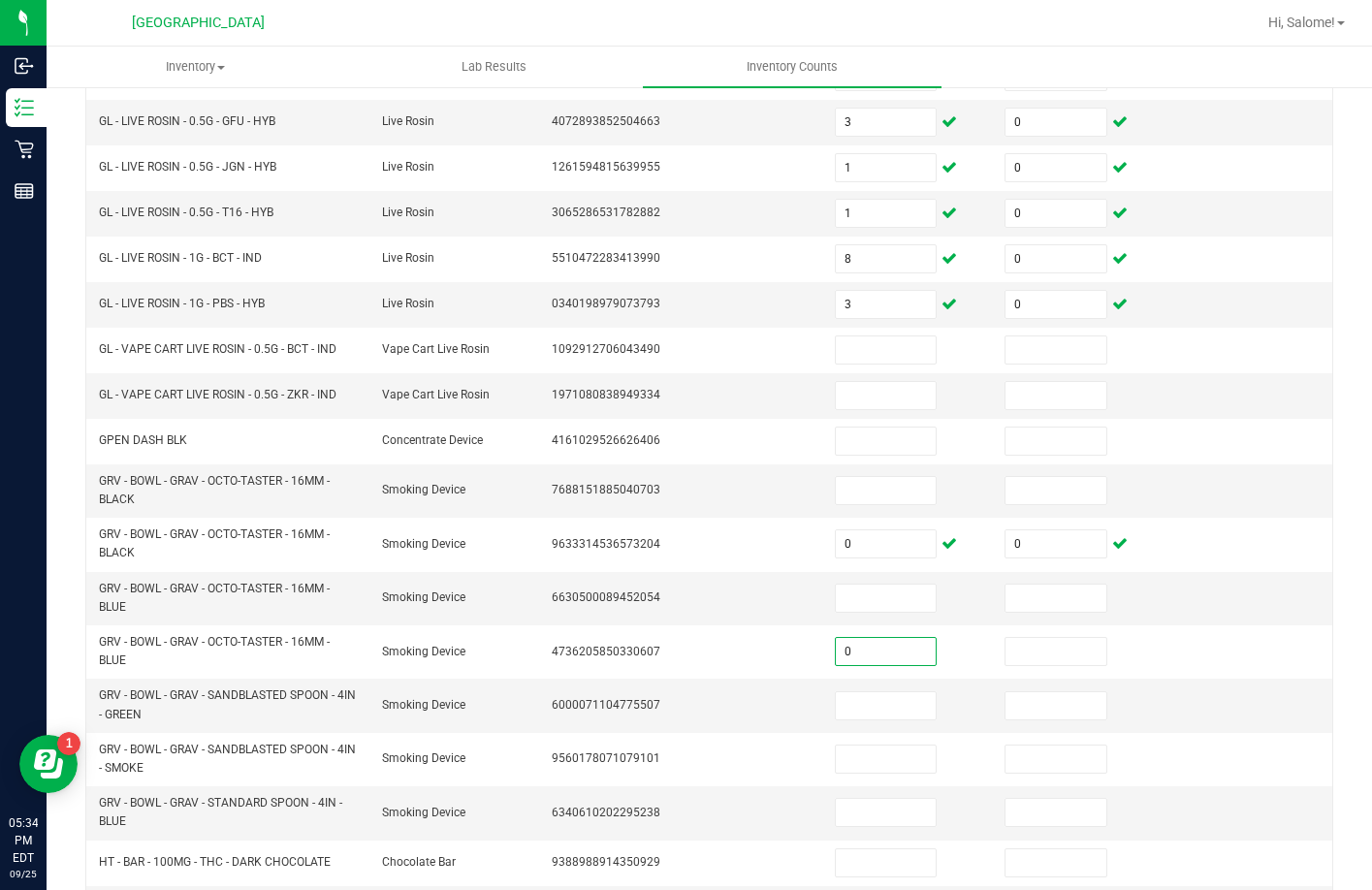
type input "0"
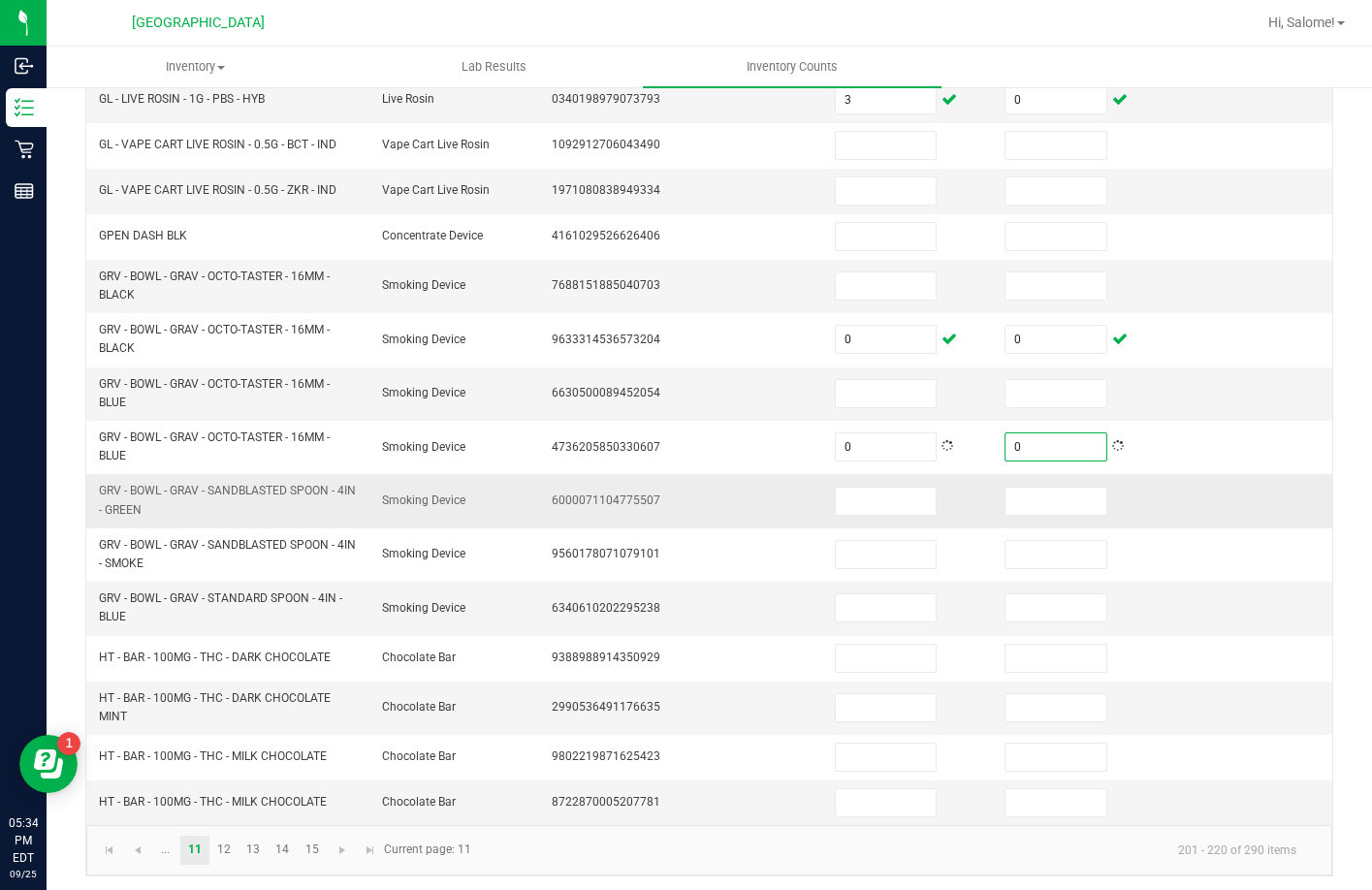
scroll to position [469, 0]
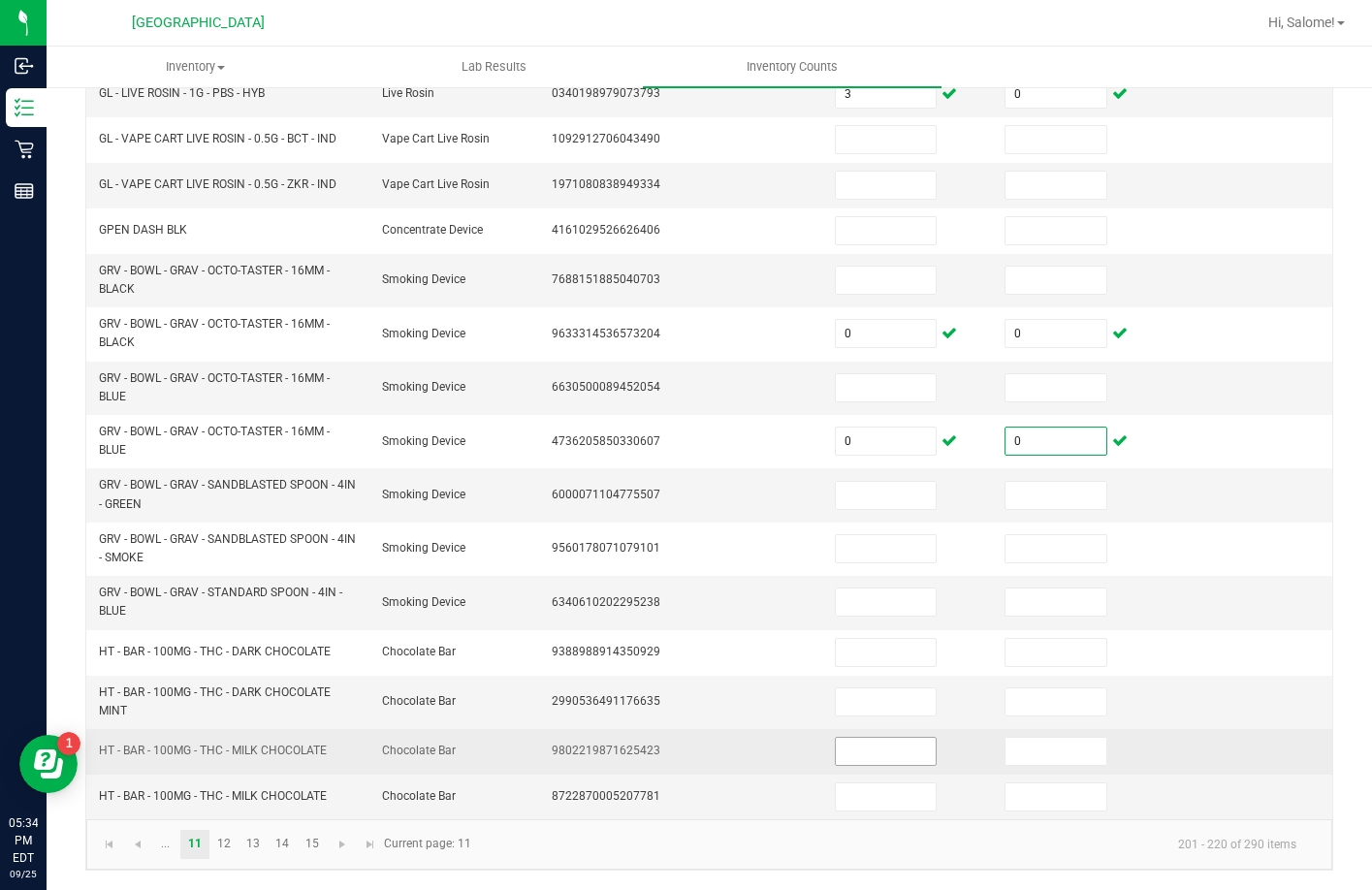
type input "0"
click at [877, 758] on input at bounding box center [886, 750] width 101 height 27
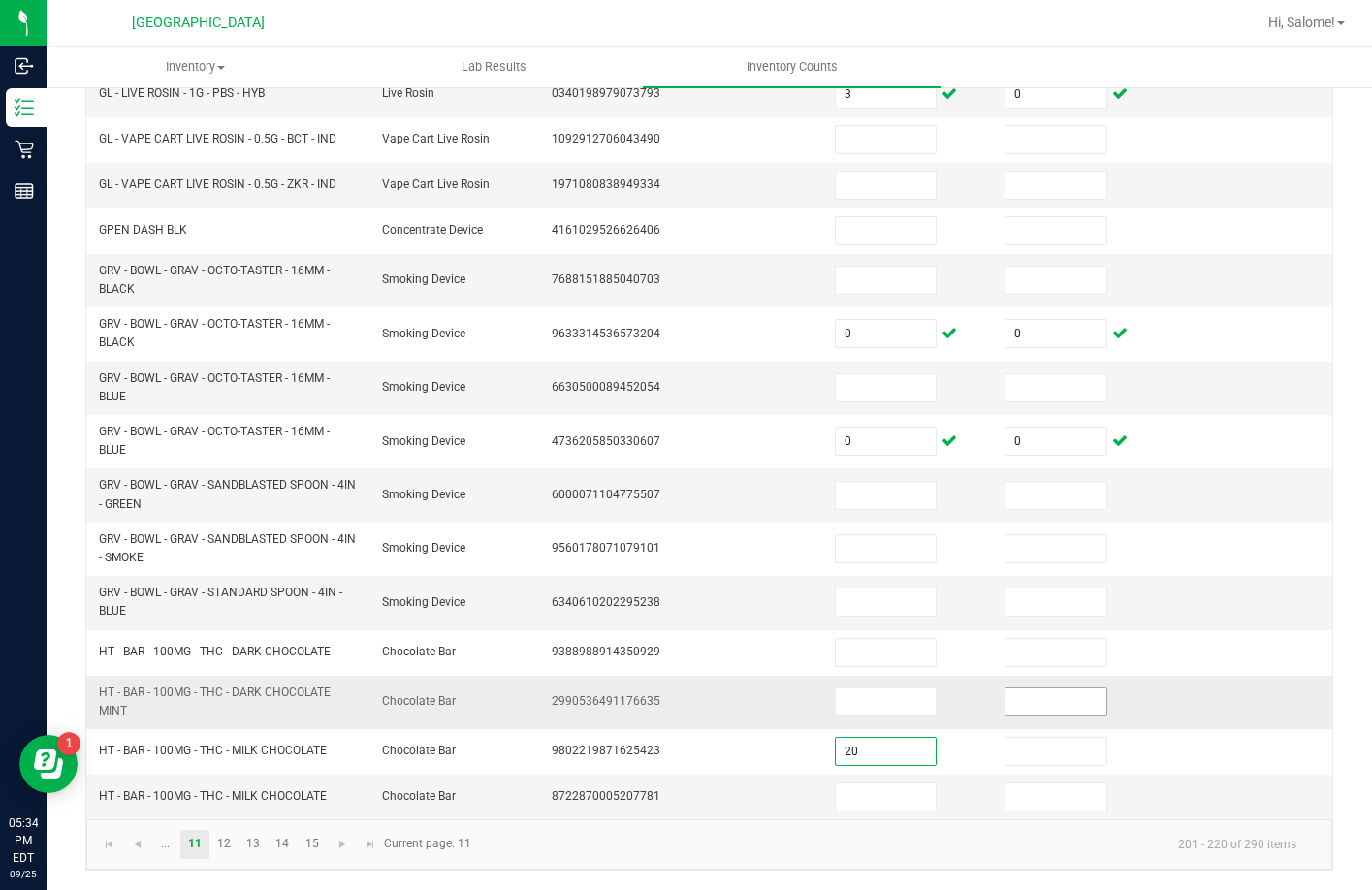
type input "20"
type input "0"
type input "25"
type input "0"
click at [870, 799] on input "25" at bounding box center [886, 796] width 101 height 27
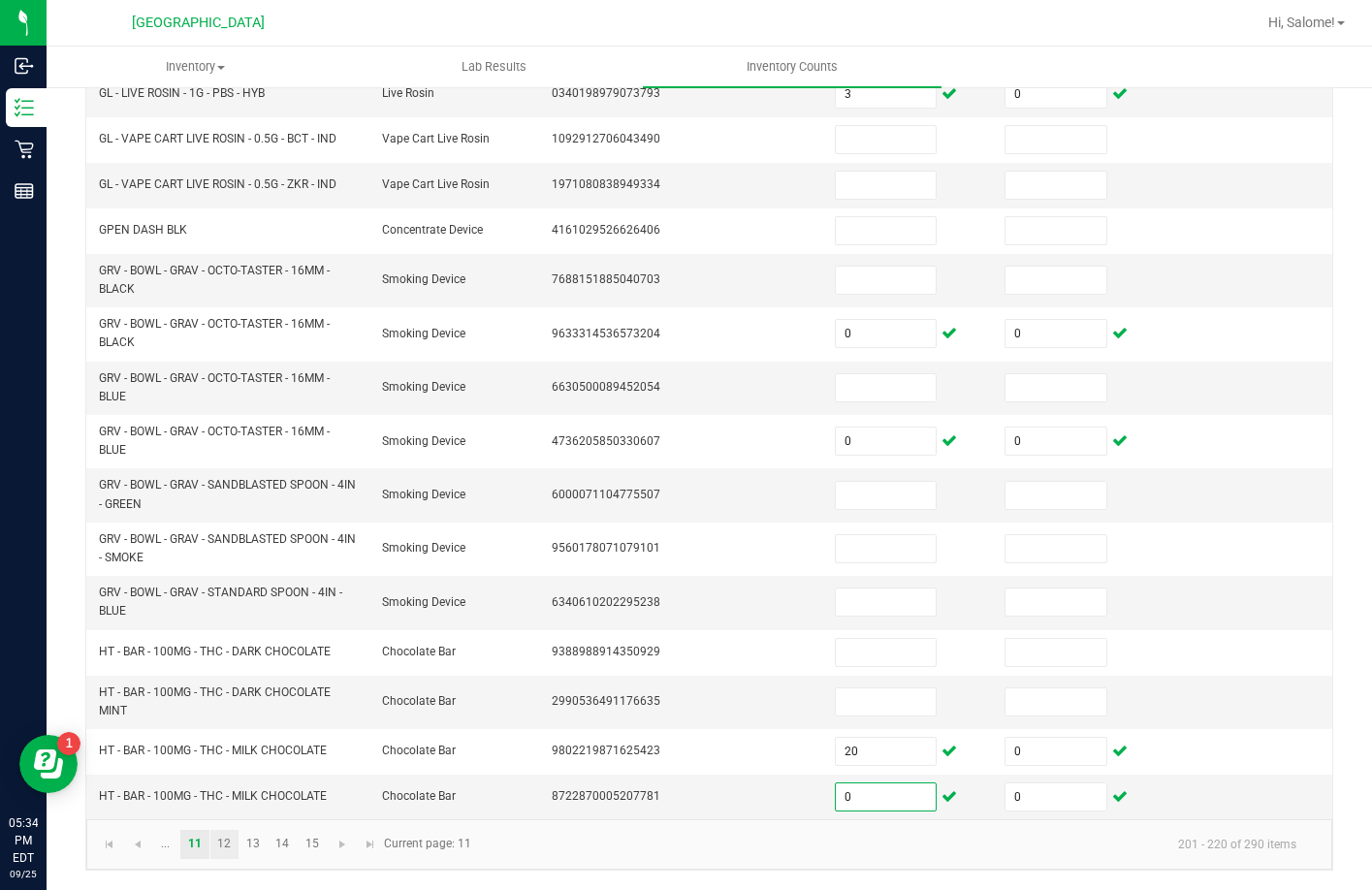
type input "0"
click at [232, 845] on link "12" at bounding box center [224, 844] width 28 height 29
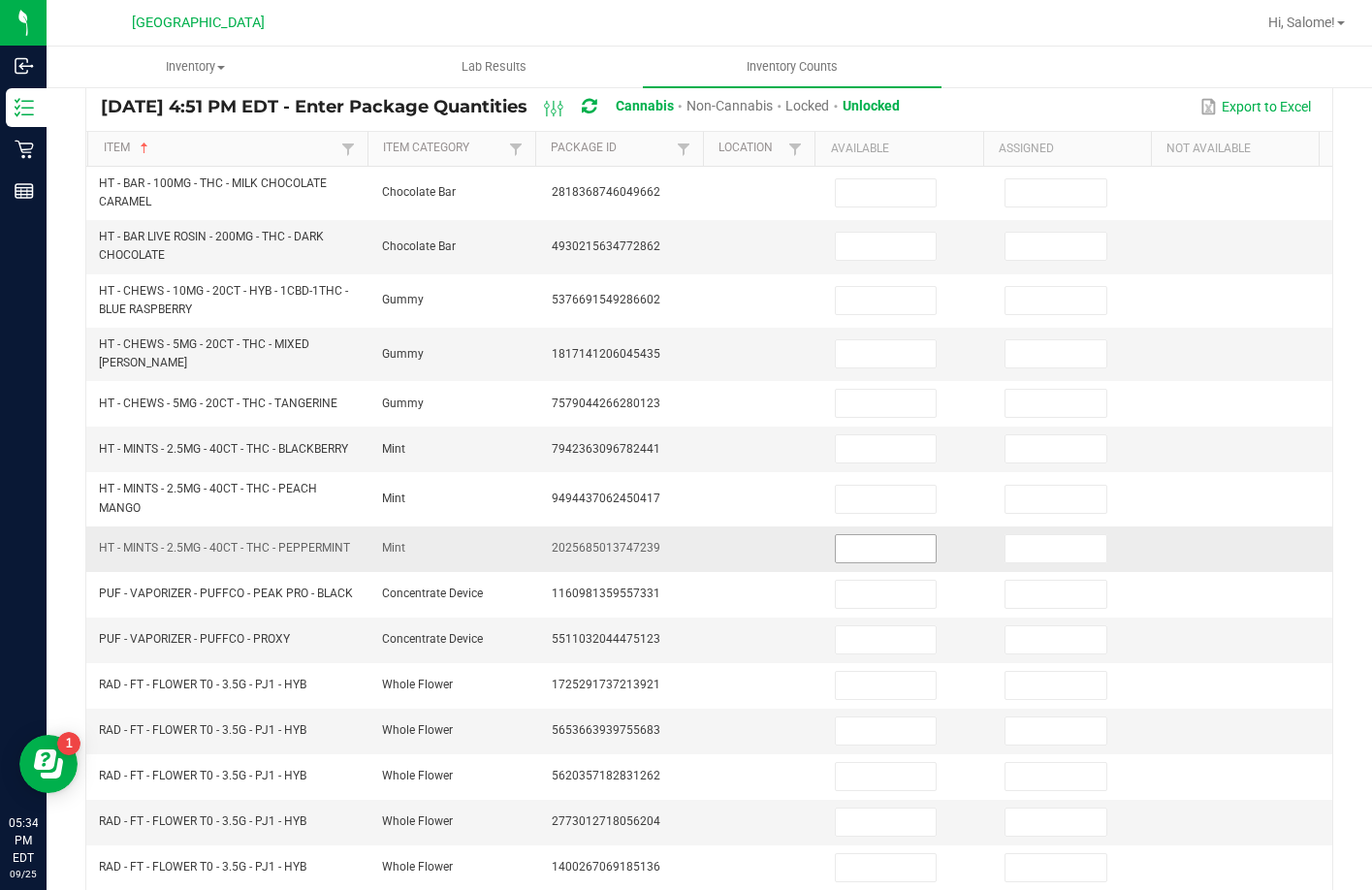
scroll to position [146, 0]
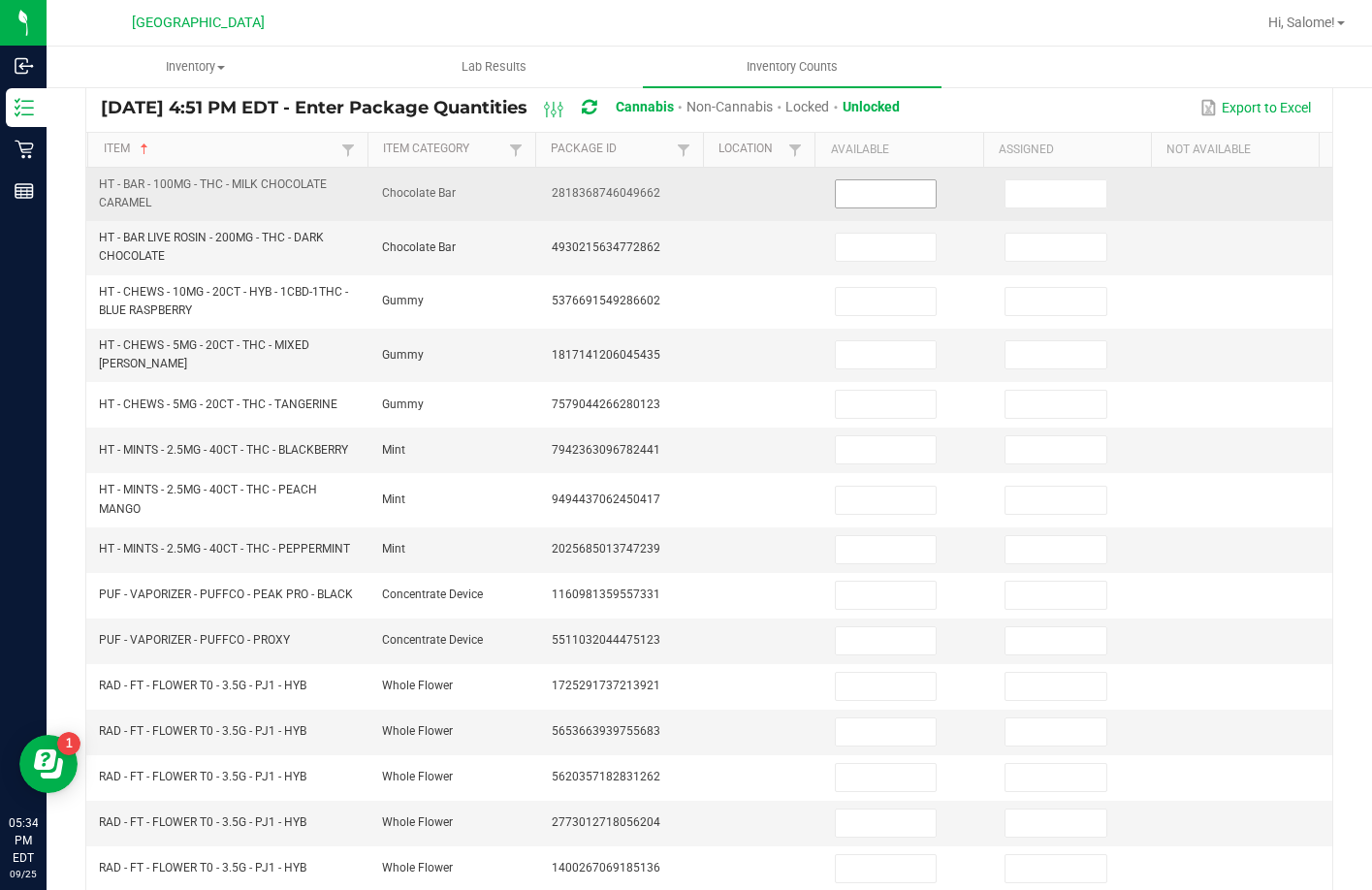
click at [846, 193] on input at bounding box center [886, 193] width 101 height 27
type input "25"
type input "0"
type input "30"
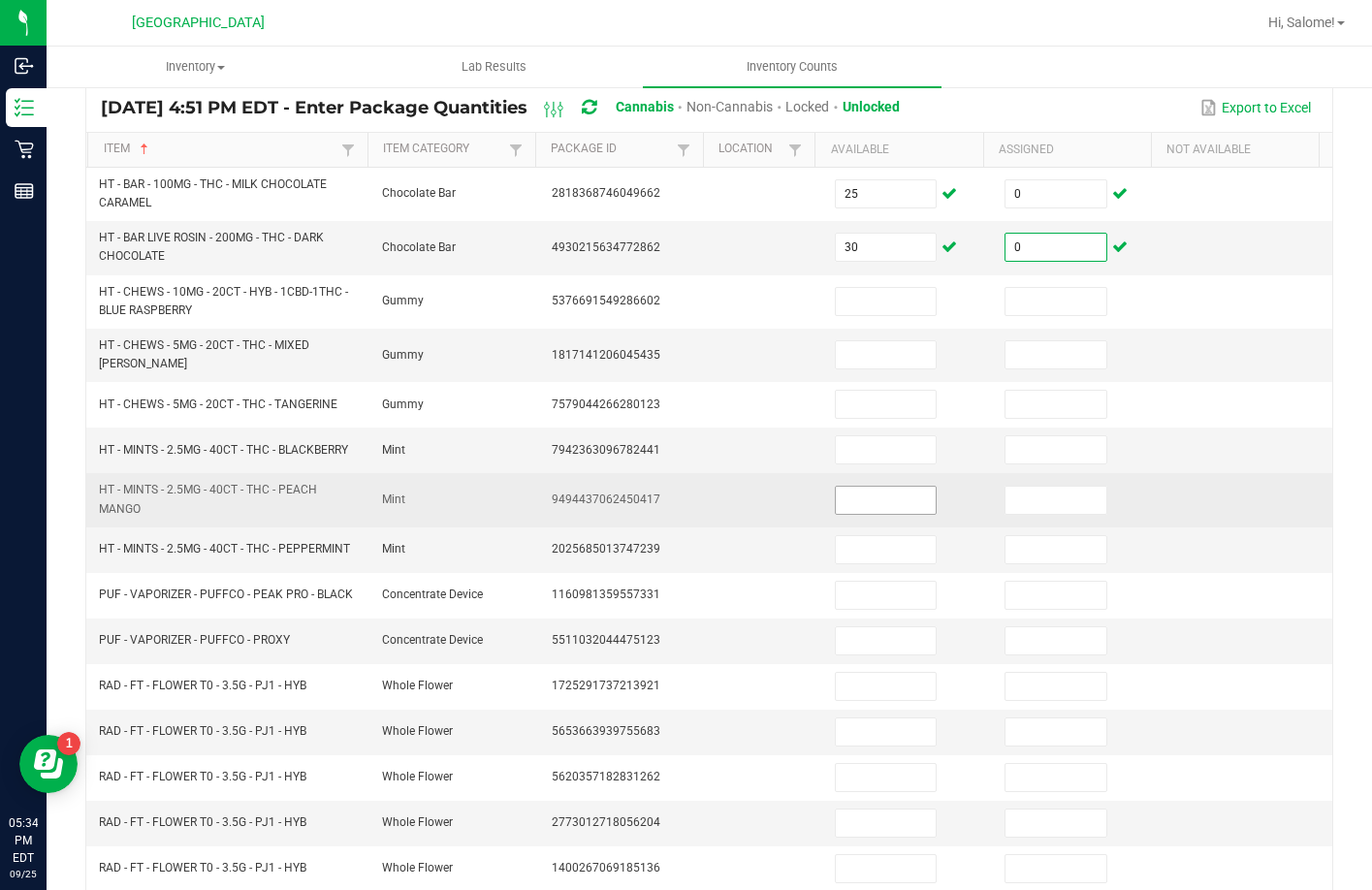
type input "0"
click at [897, 498] on input at bounding box center [886, 499] width 101 height 27
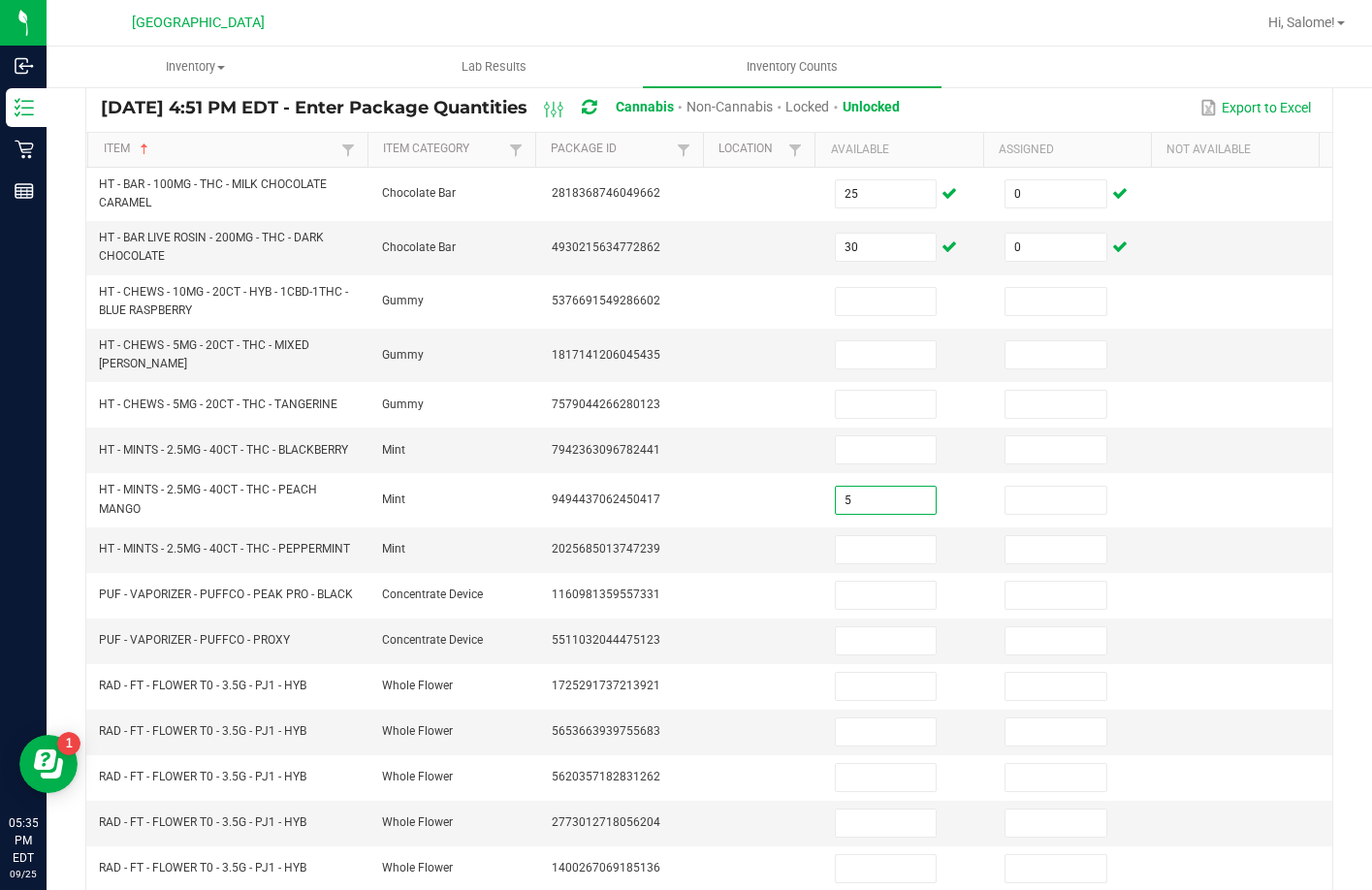
type input "5"
type input "0"
type input "10"
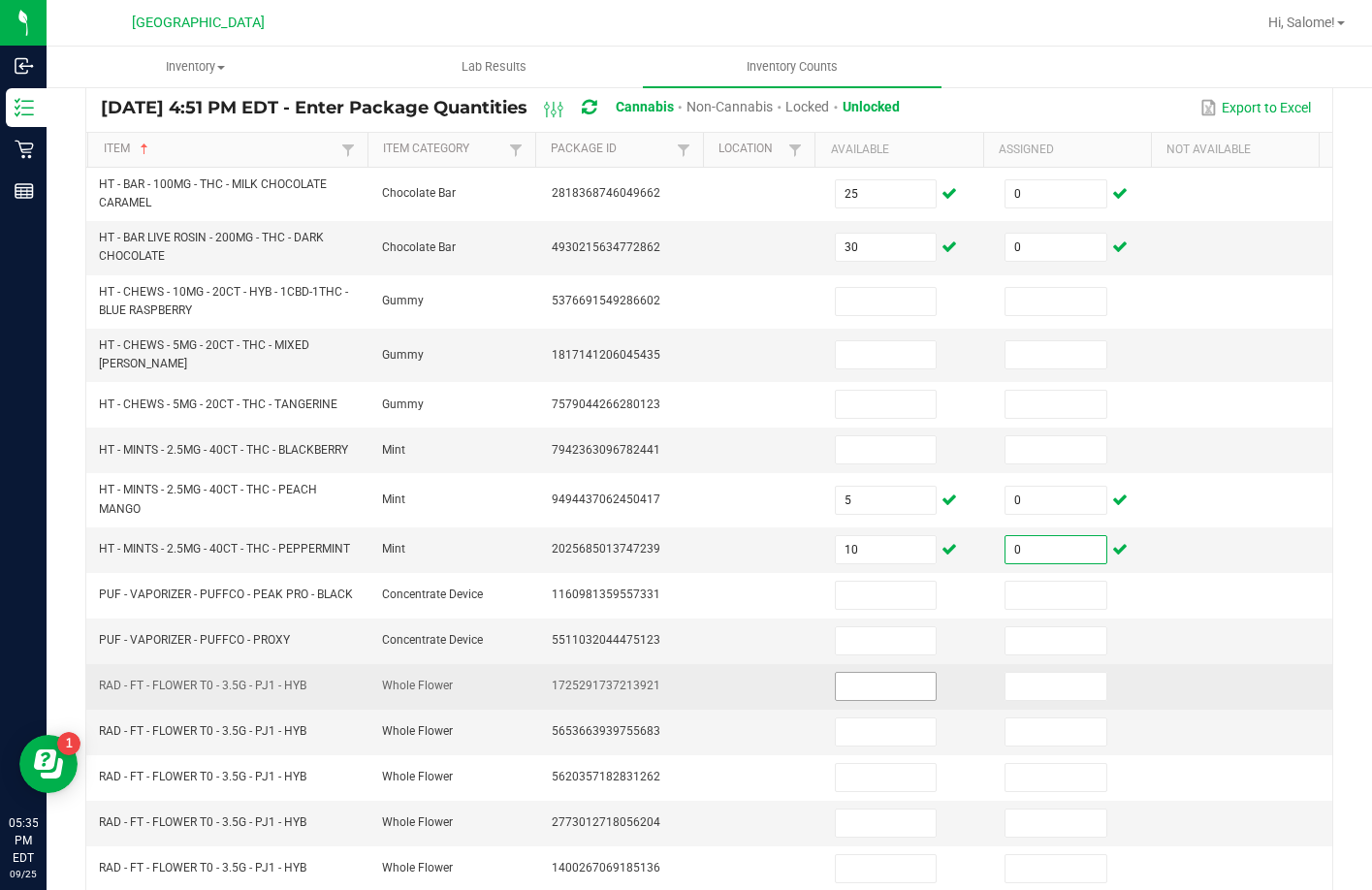
type input "0"
click at [876, 677] on input at bounding box center [886, 686] width 101 height 27
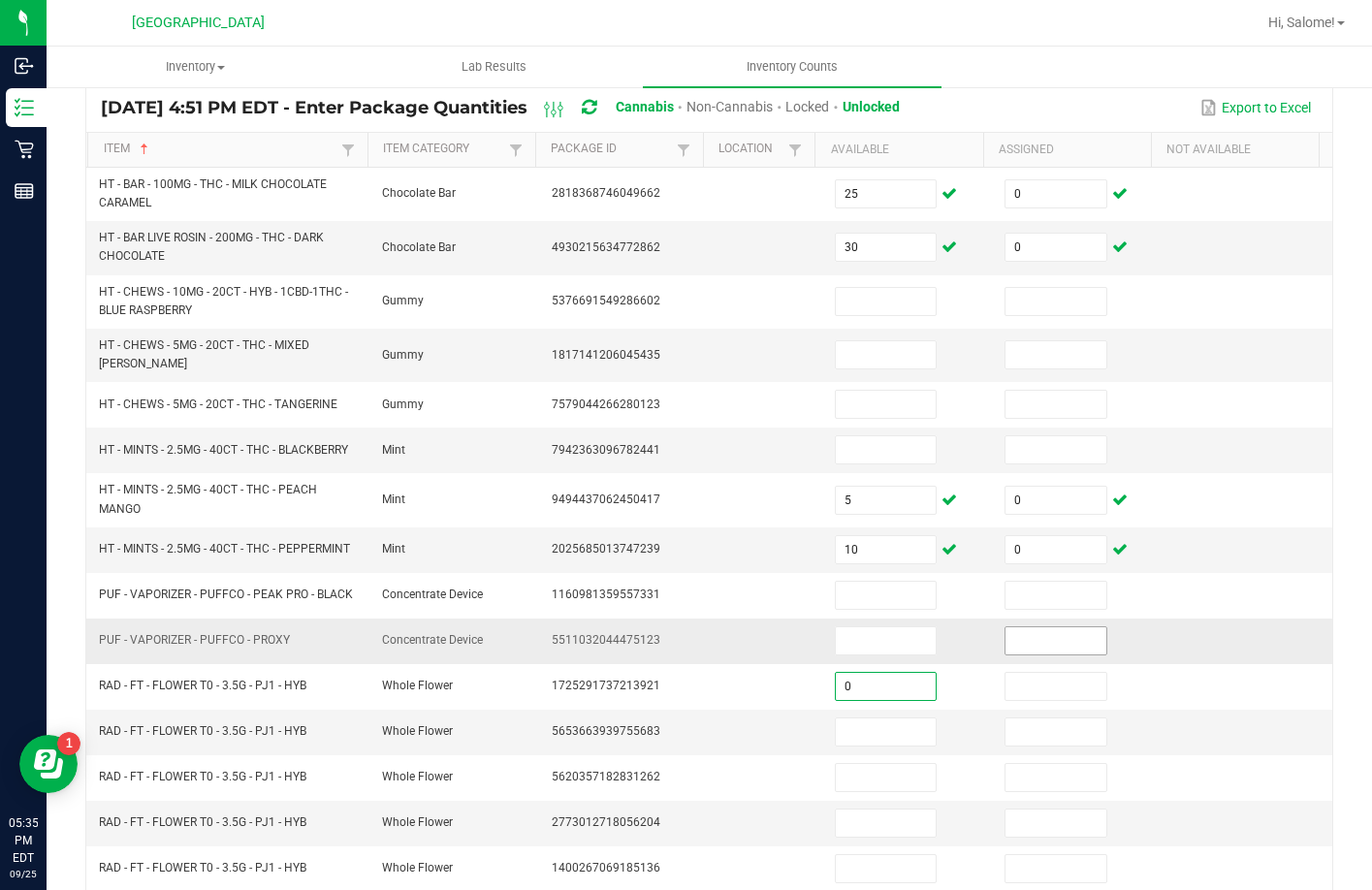
type input "0"
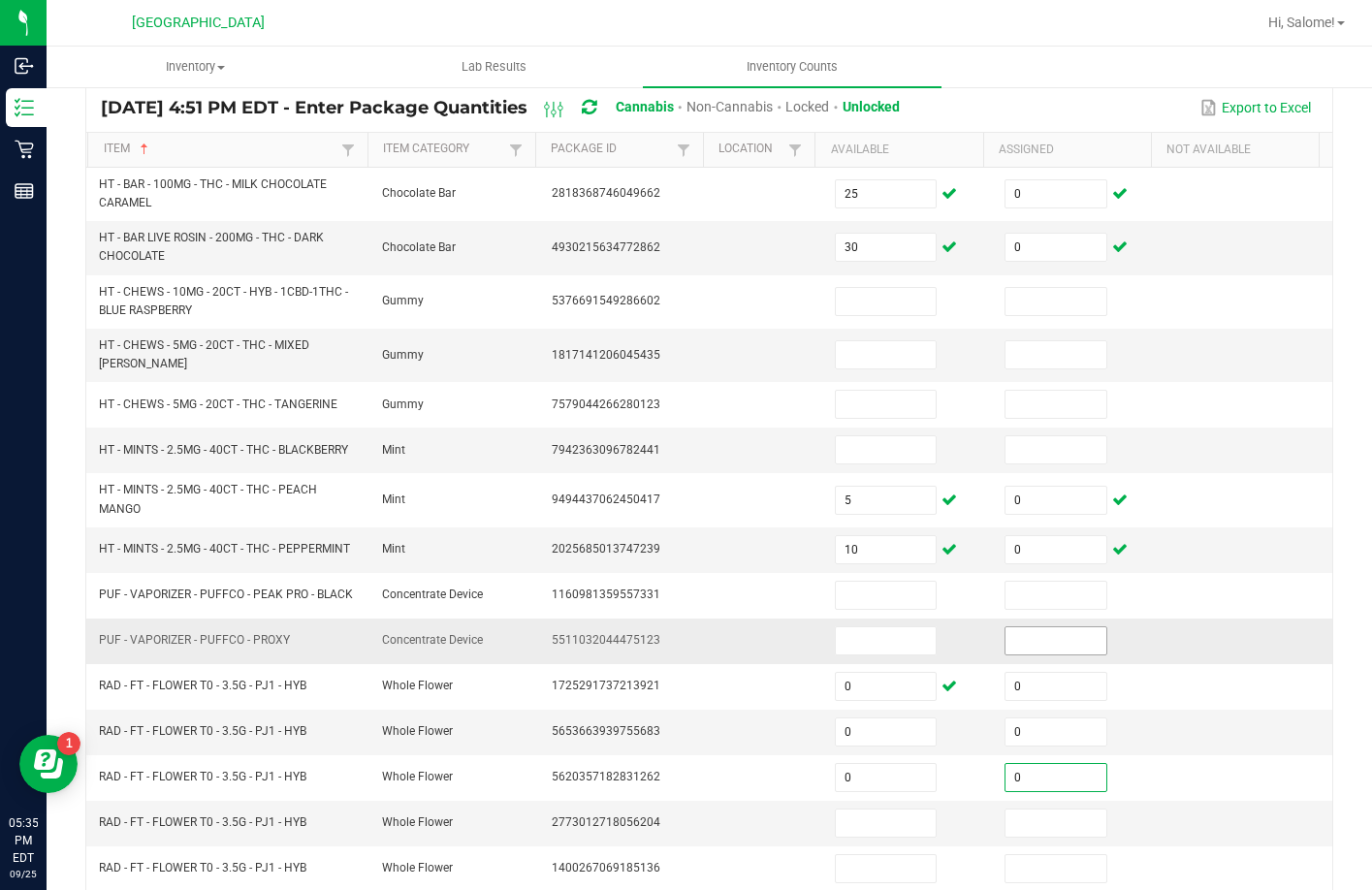
type input "0"
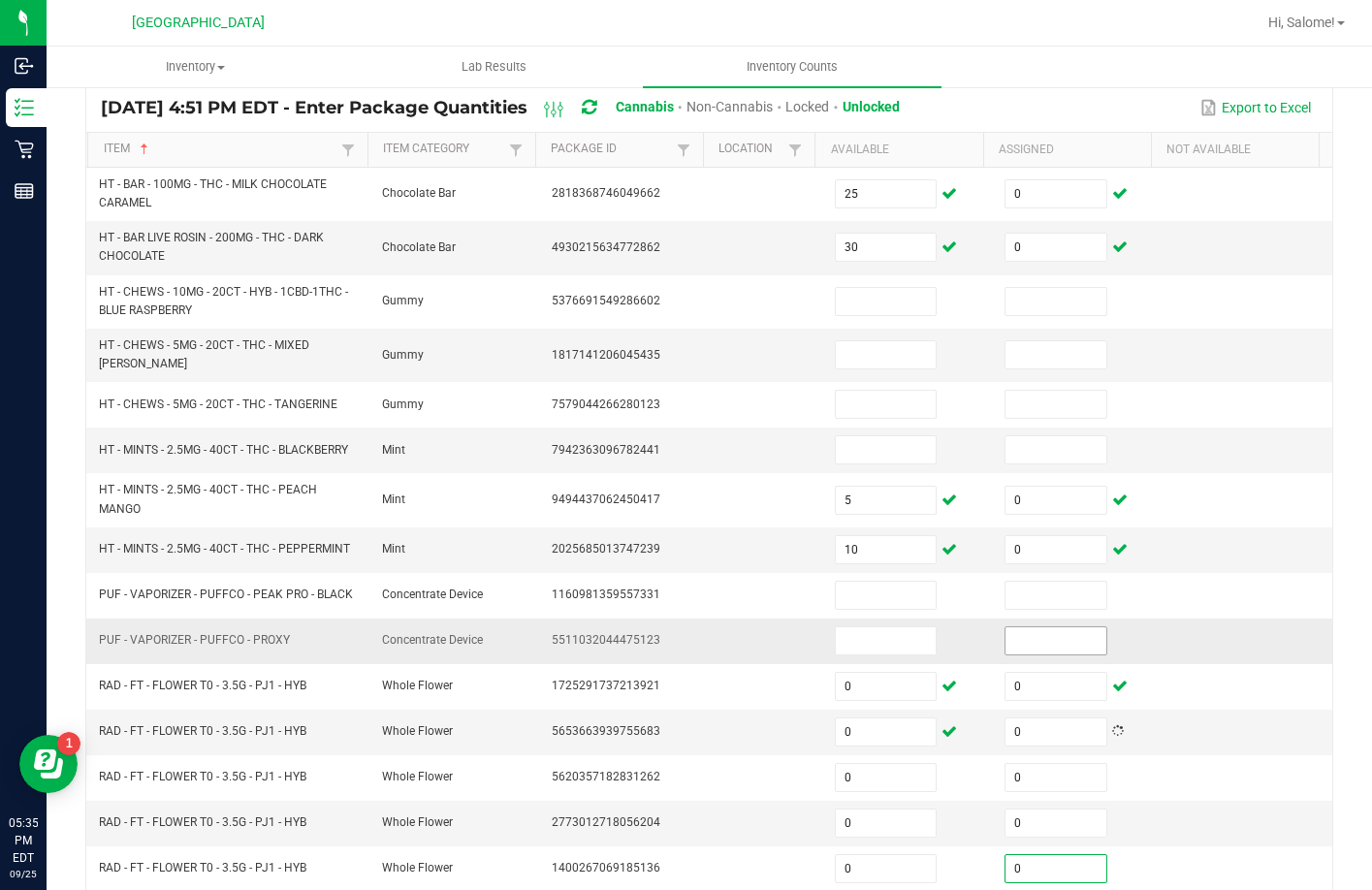
scroll to position [437, 0]
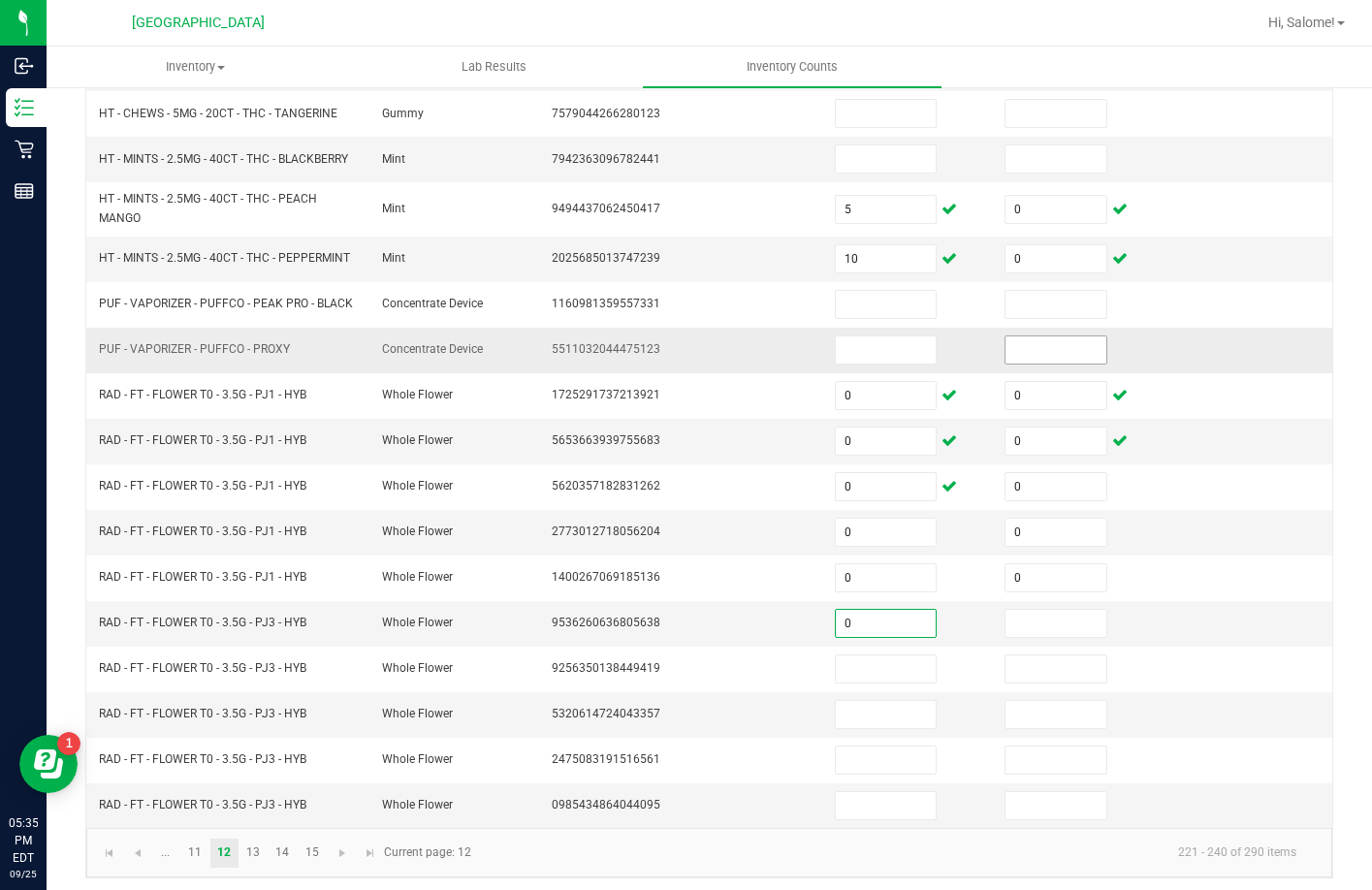
type input "0"
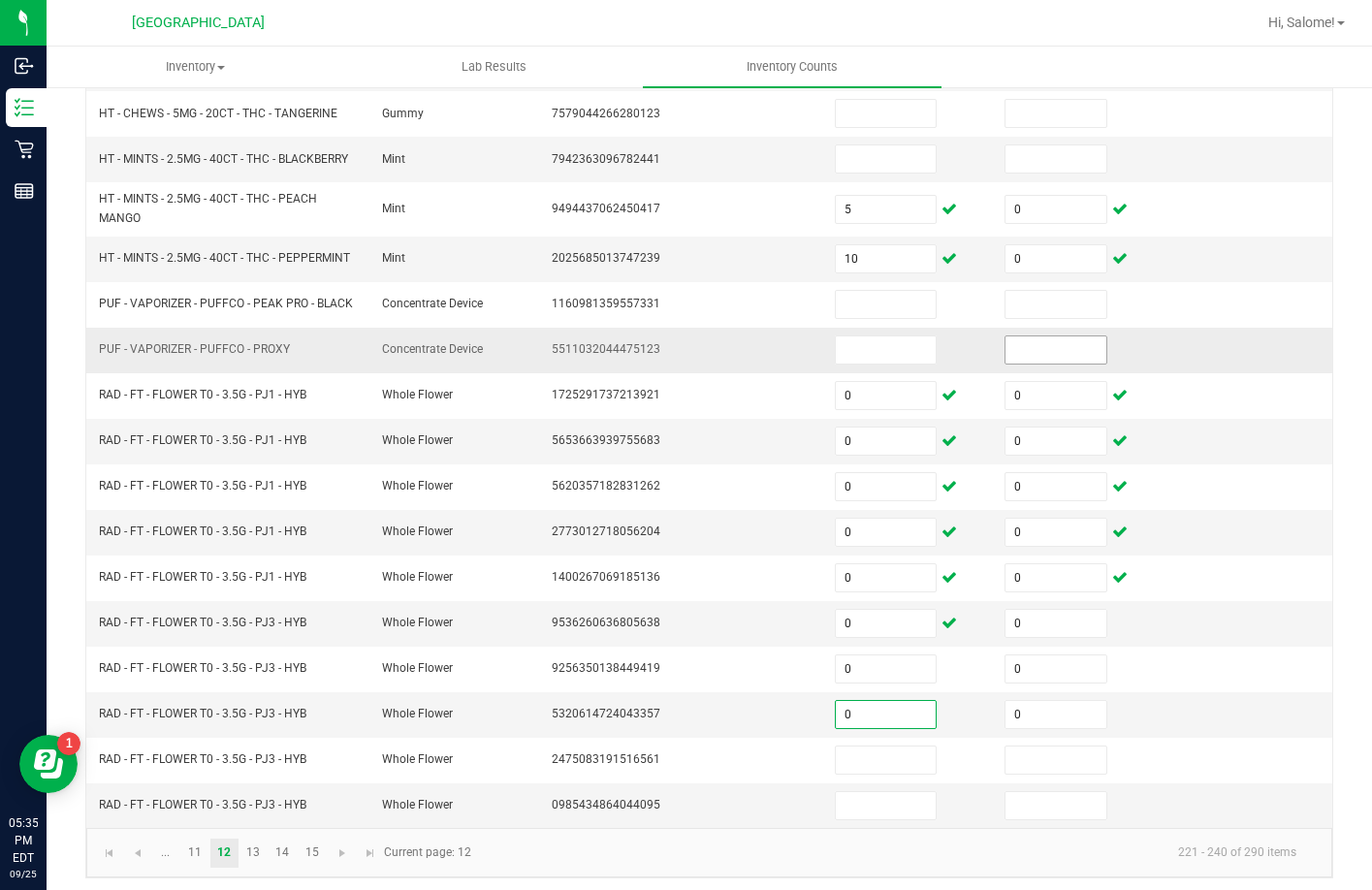
type input "0"
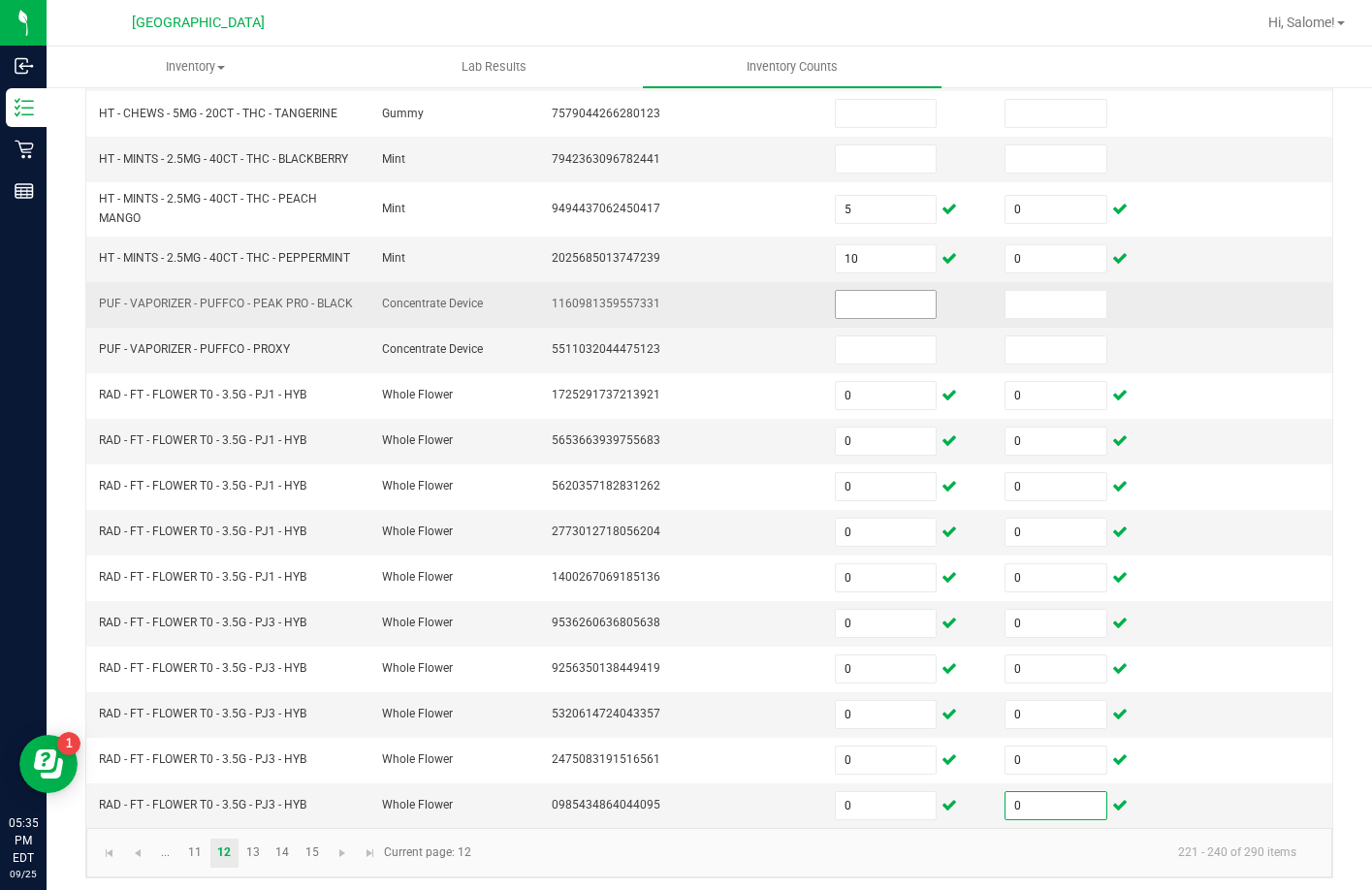
type input "0"
click at [866, 304] on input at bounding box center [886, 304] width 101 height 27
type input "1"
type input "0"
type input "5"
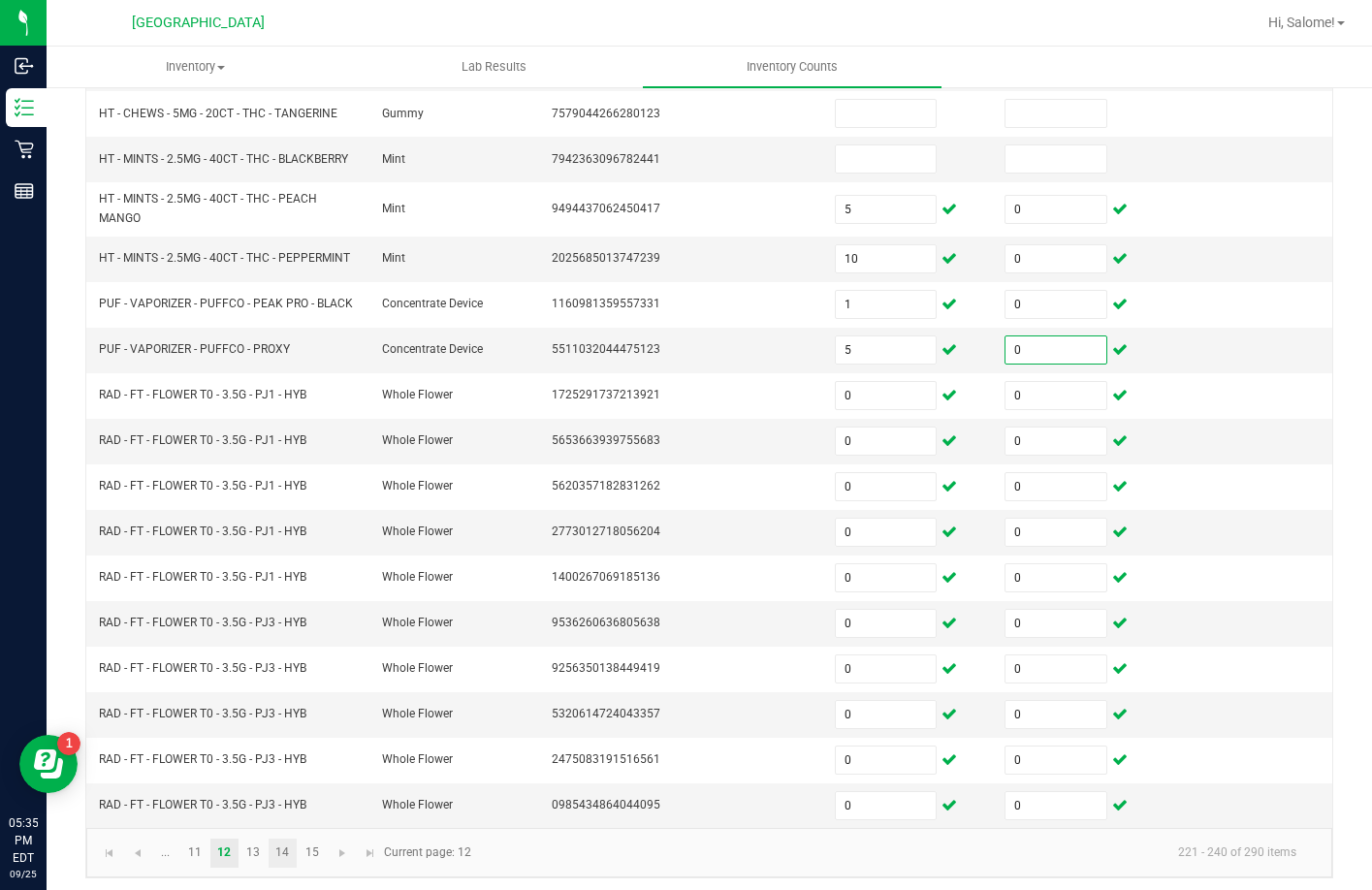
type input "0"
click at [271, 839] on link "14" at bounding box center [282, 853] width 28 height 29
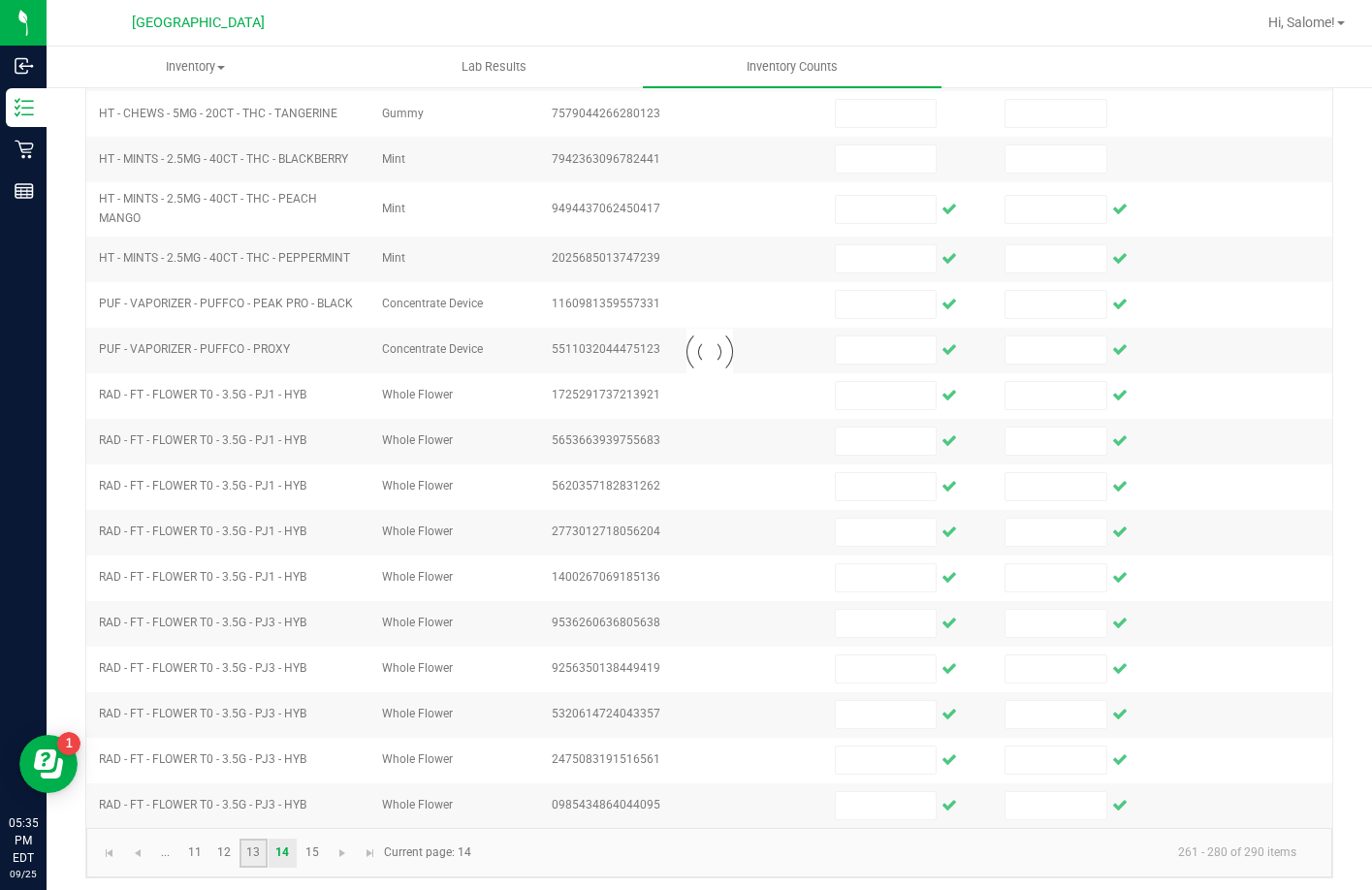
click at [254, 845] on kendo-grid "Sep 25, 2025 4:51 PM EDT - Enter Package Quantities Cannabis Non-Cannabis Locke…" at bounding box center [709, 335] width 1247 height 1087
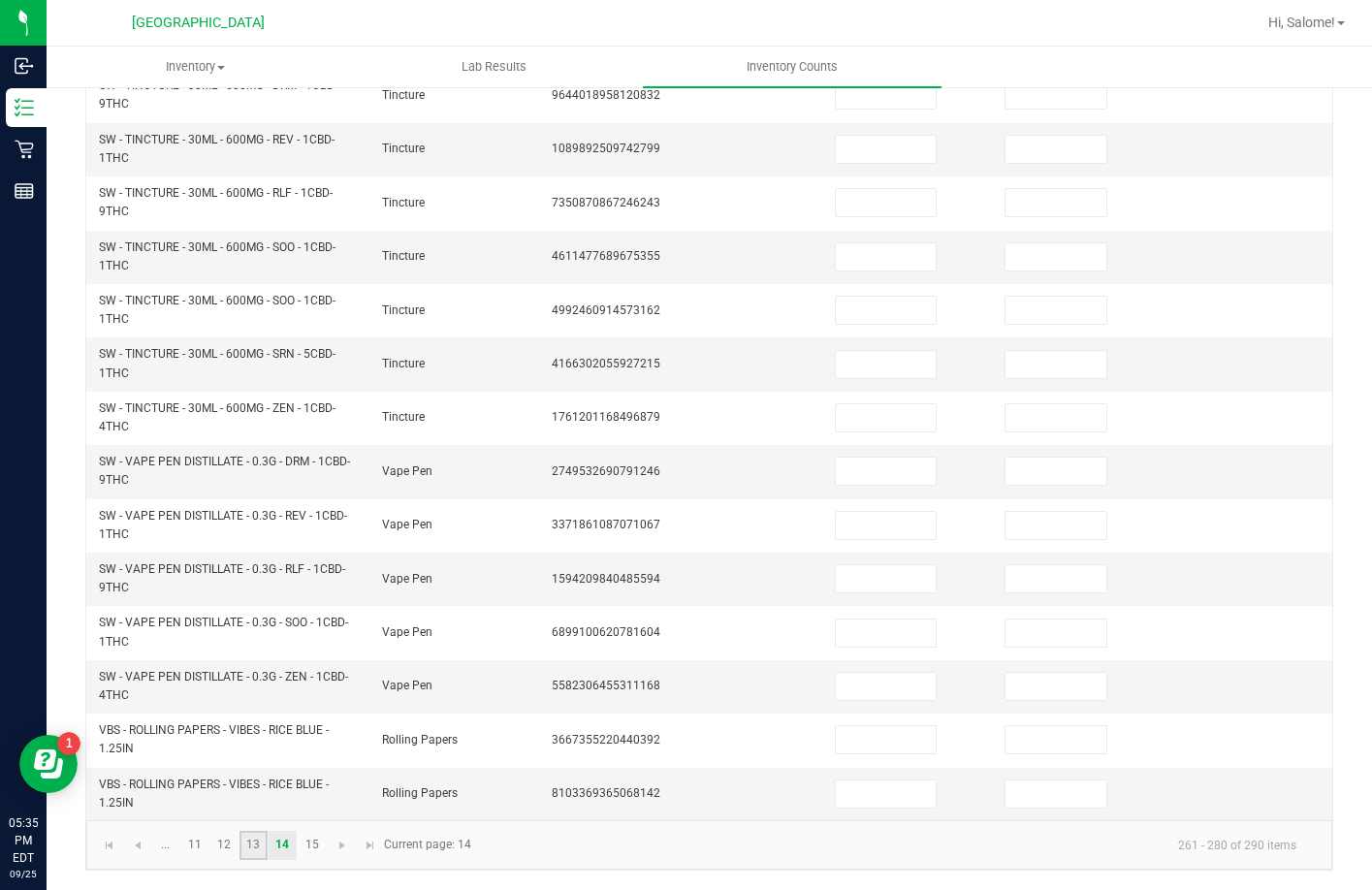
click at [256, 856] on link "13" at bounding box center [253, 845] width 28 height 29
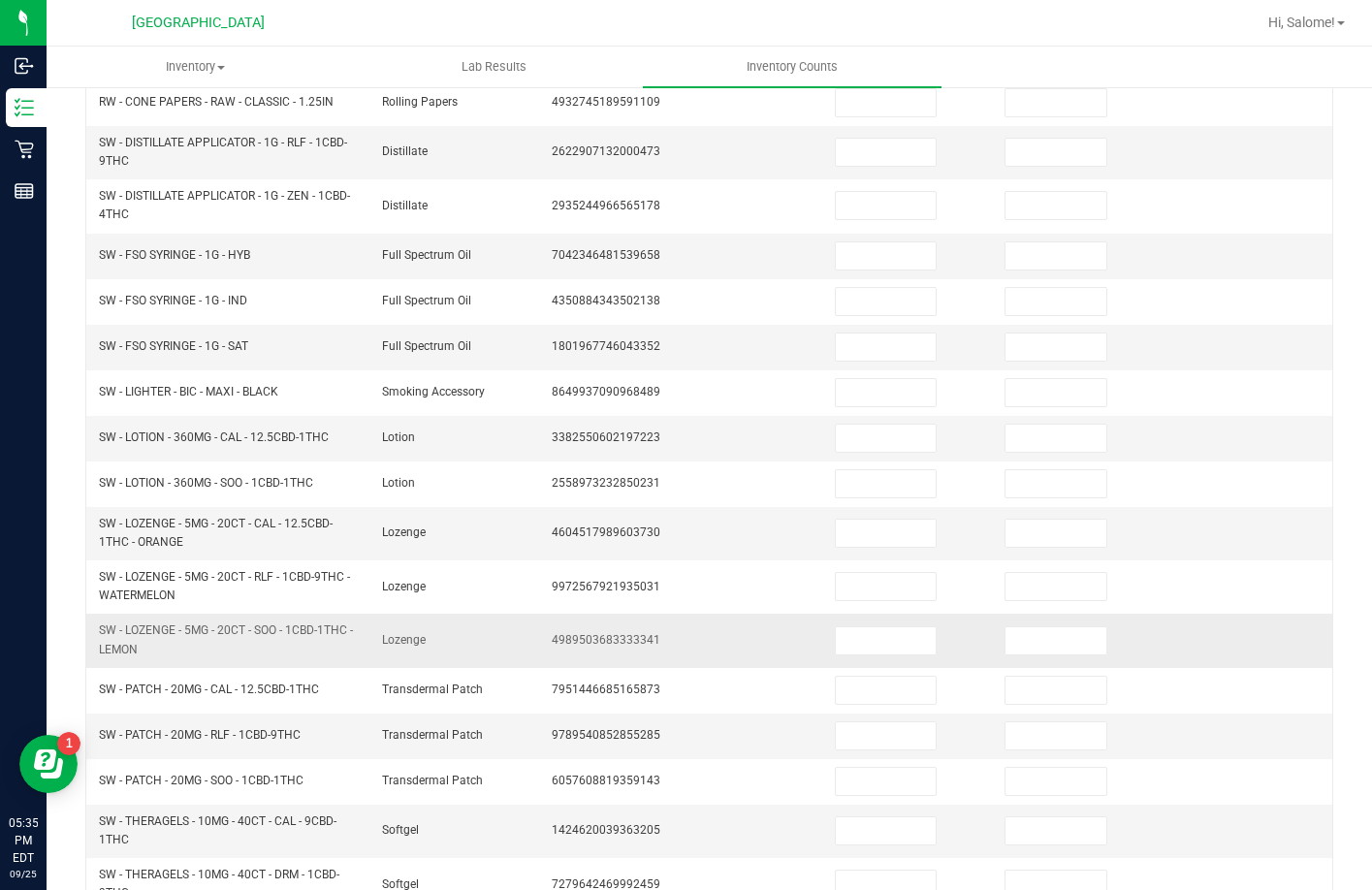
scroll to position [82, 0]
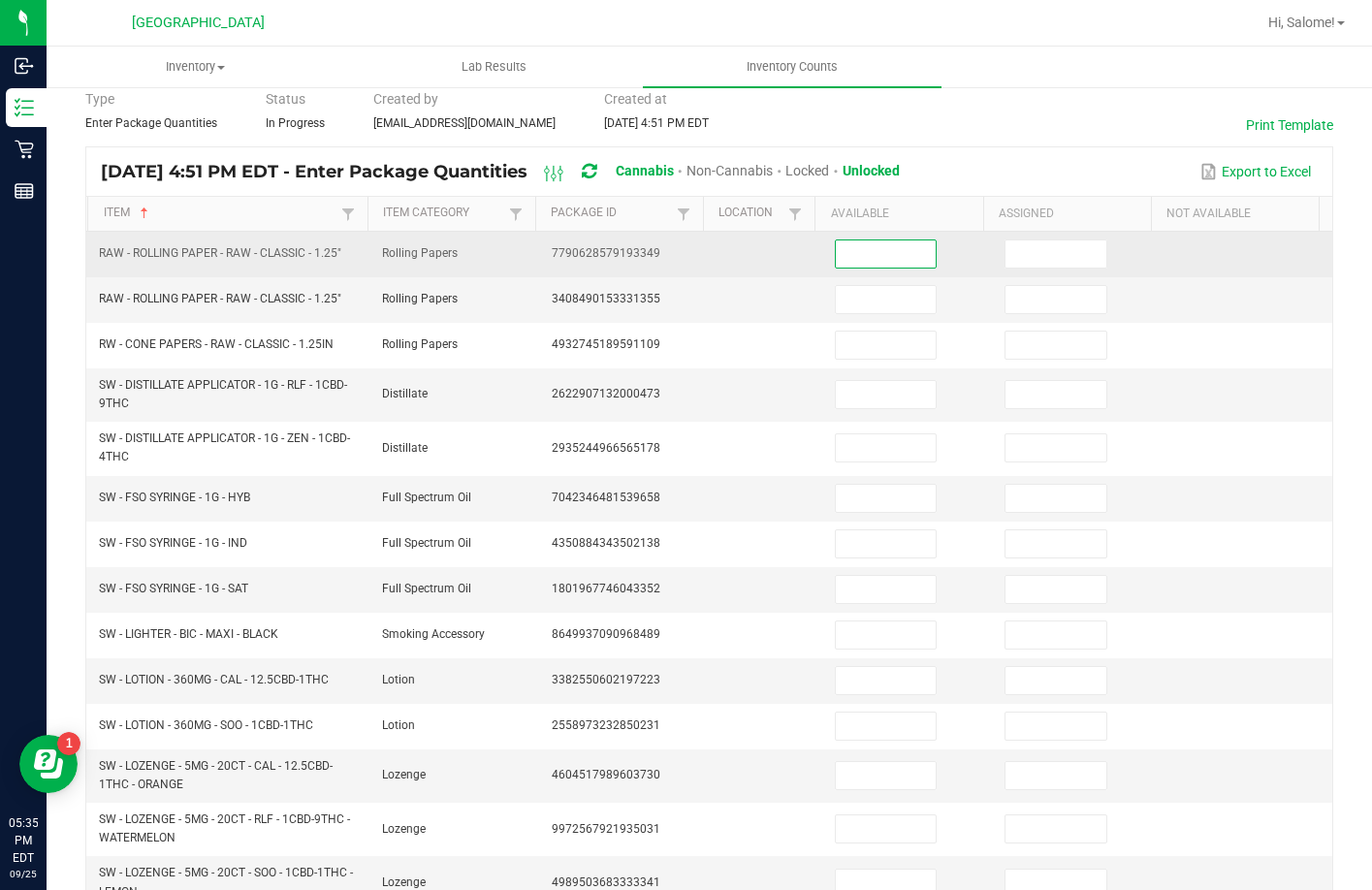
click at [904, 254] on input at bounding box center [886, 253] width 101 height 27
type input "48"
type input "0"
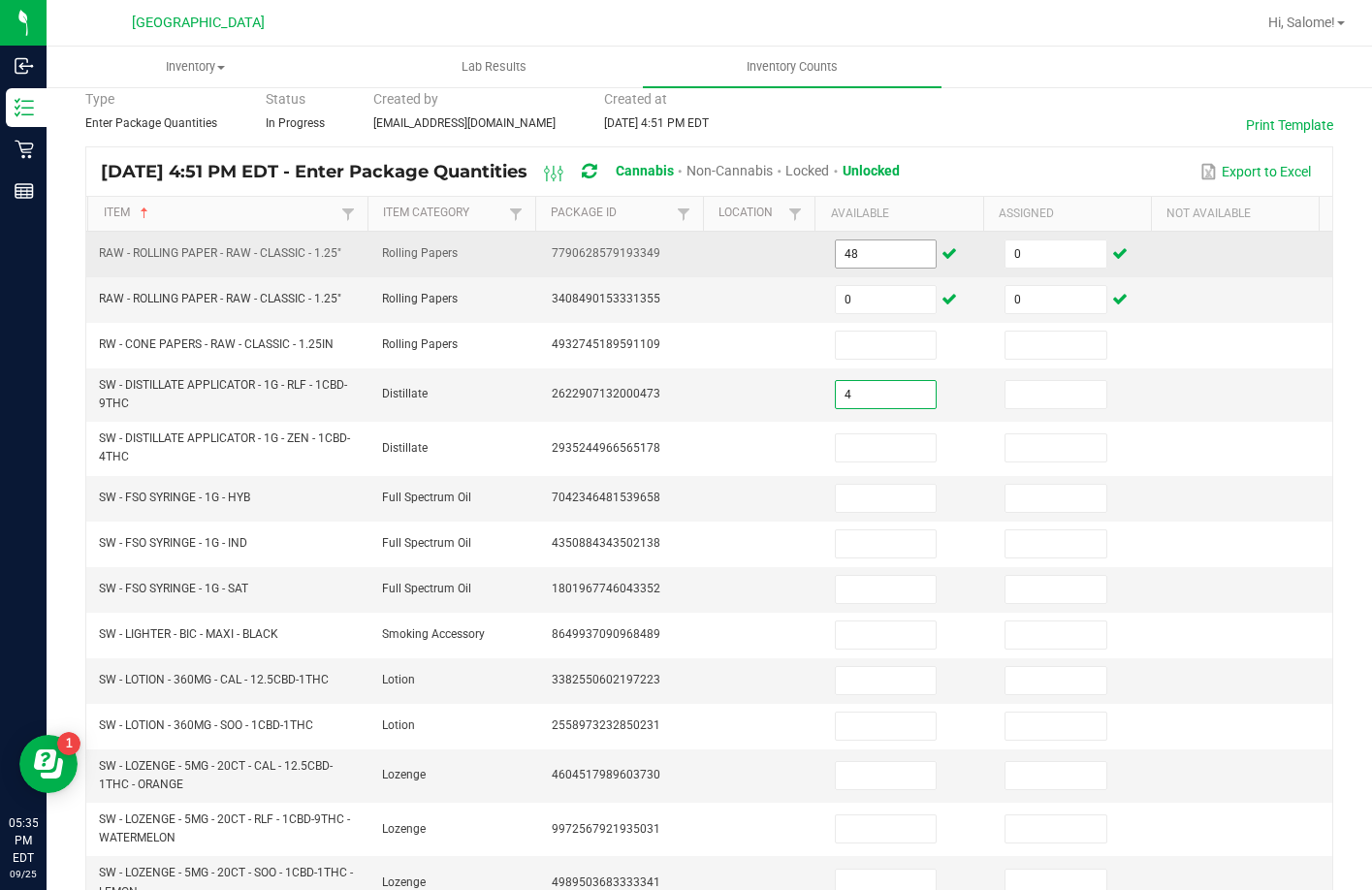
type input "4"
type input "0"
type input "10"
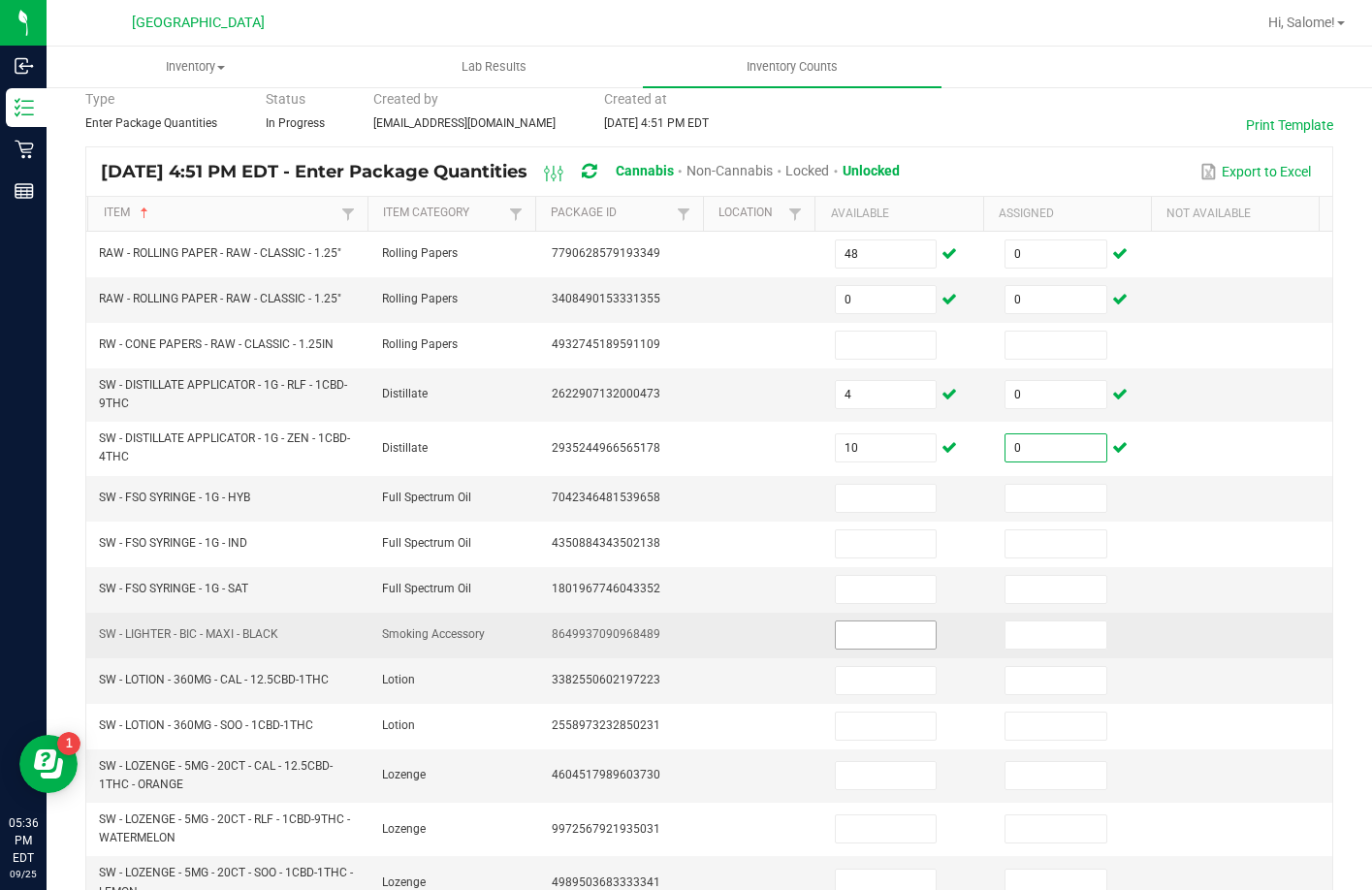
type input "0"
click at [889, 641] on input at bounding box center [886, 635] width 101 height 27
type input "50"
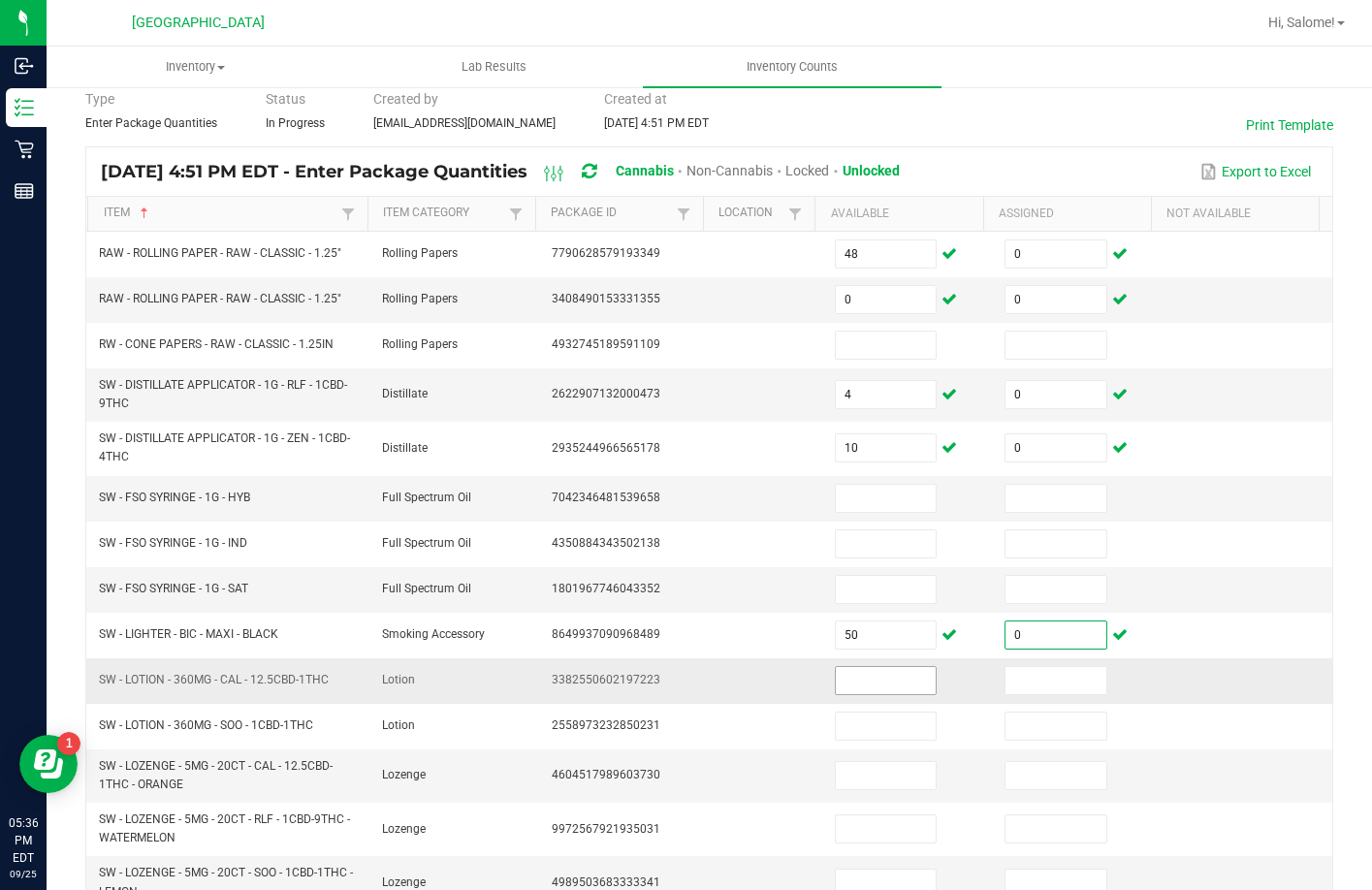
type input "0"
click at [864, 675] on input at bounding box center [886, 680] width 101 height 27
type input "3"
type input "0"
type input "6"
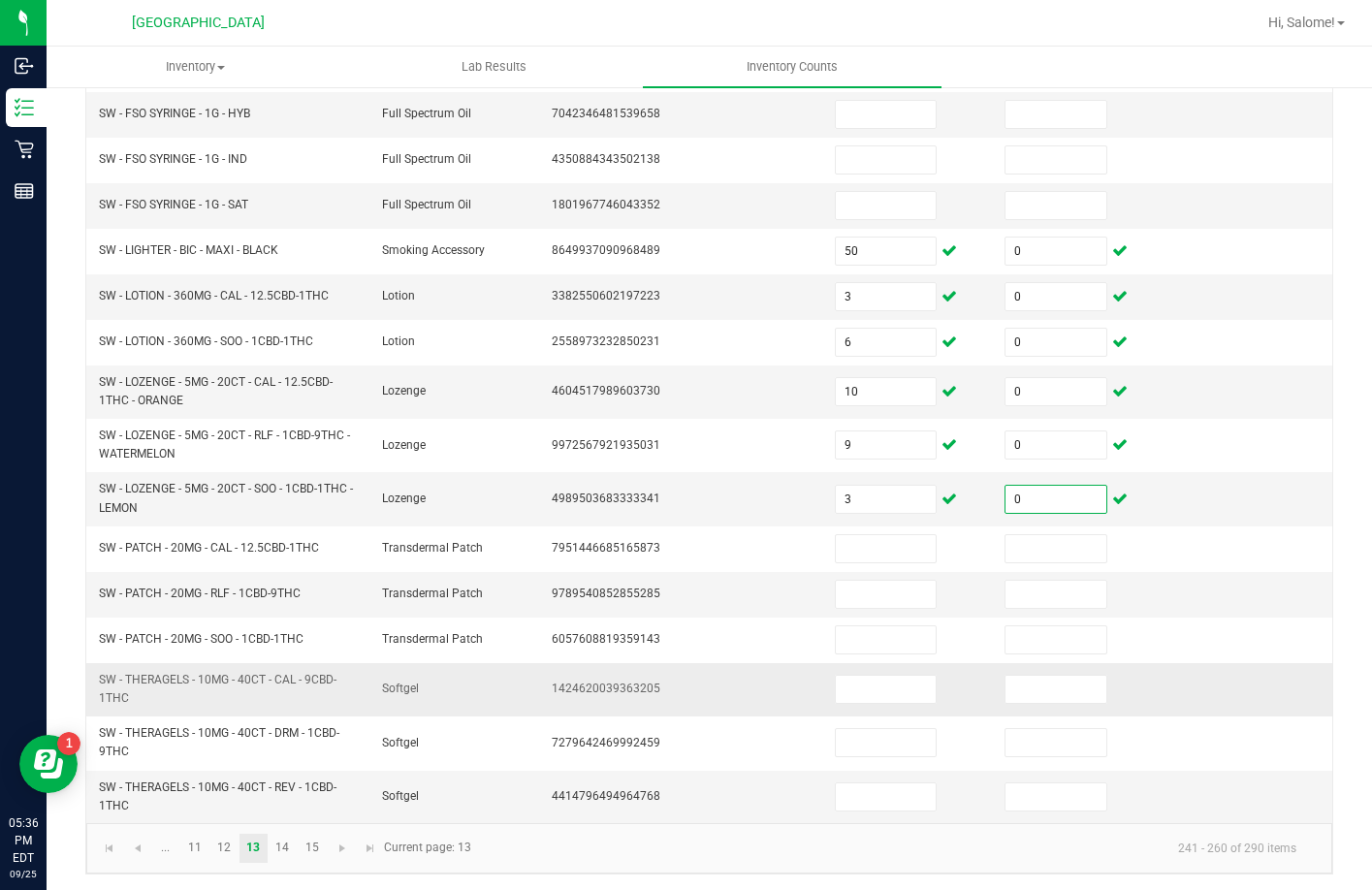
scroll to position [469, 0]
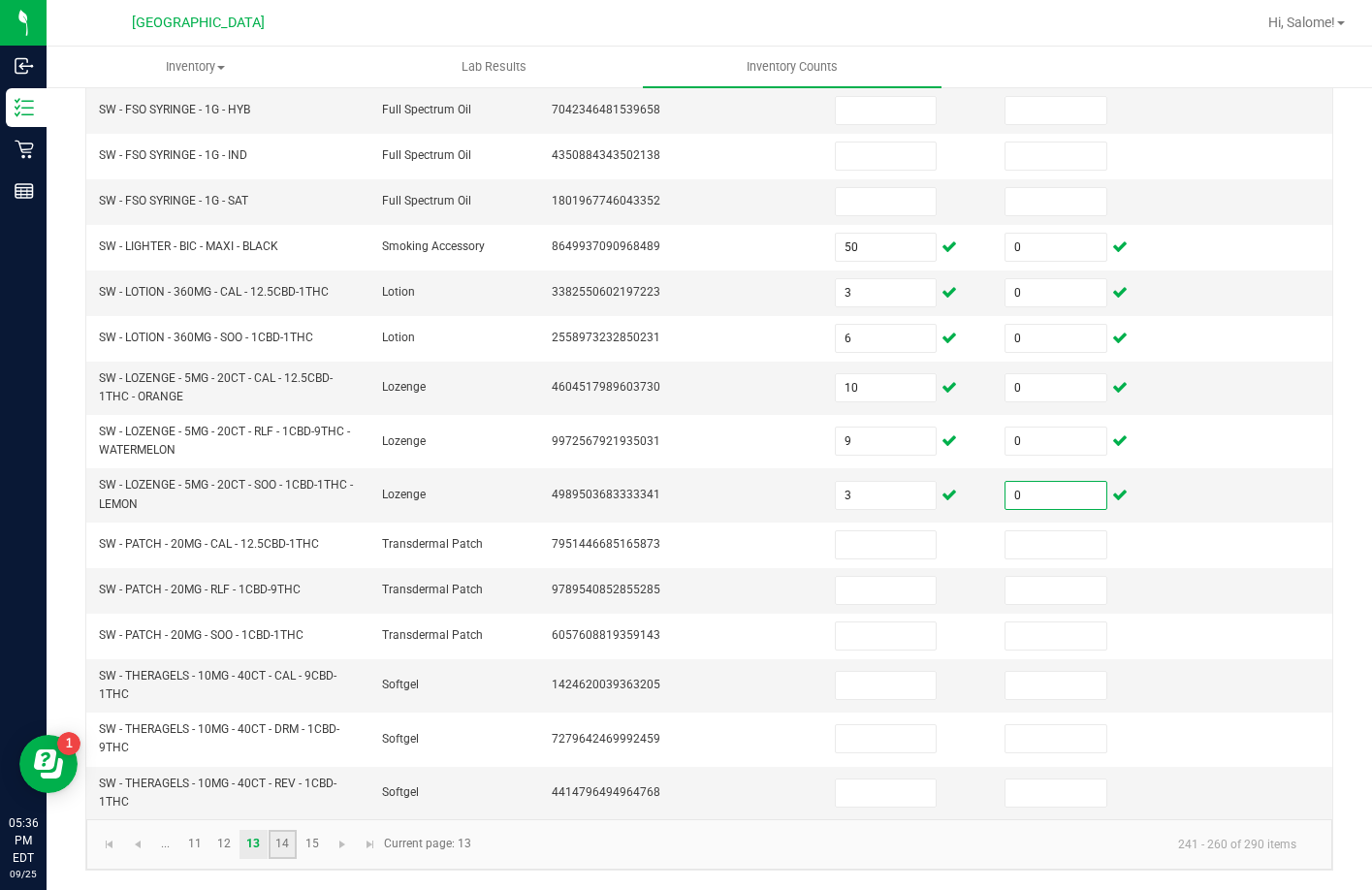
click at [292, 843] on link "14" at bounding box center [282, 844] width 28 height 29
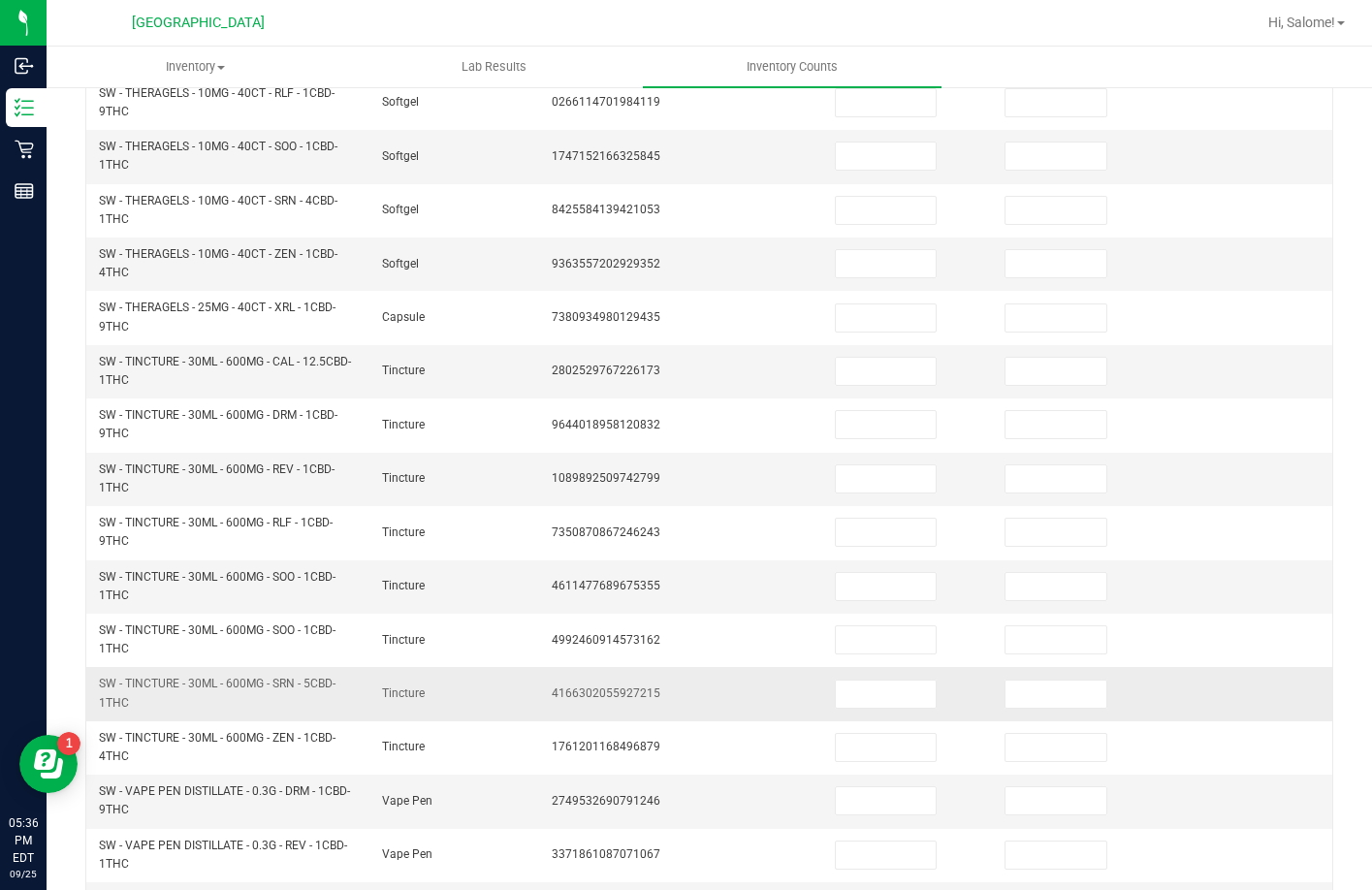
scroll to position [178, 0]
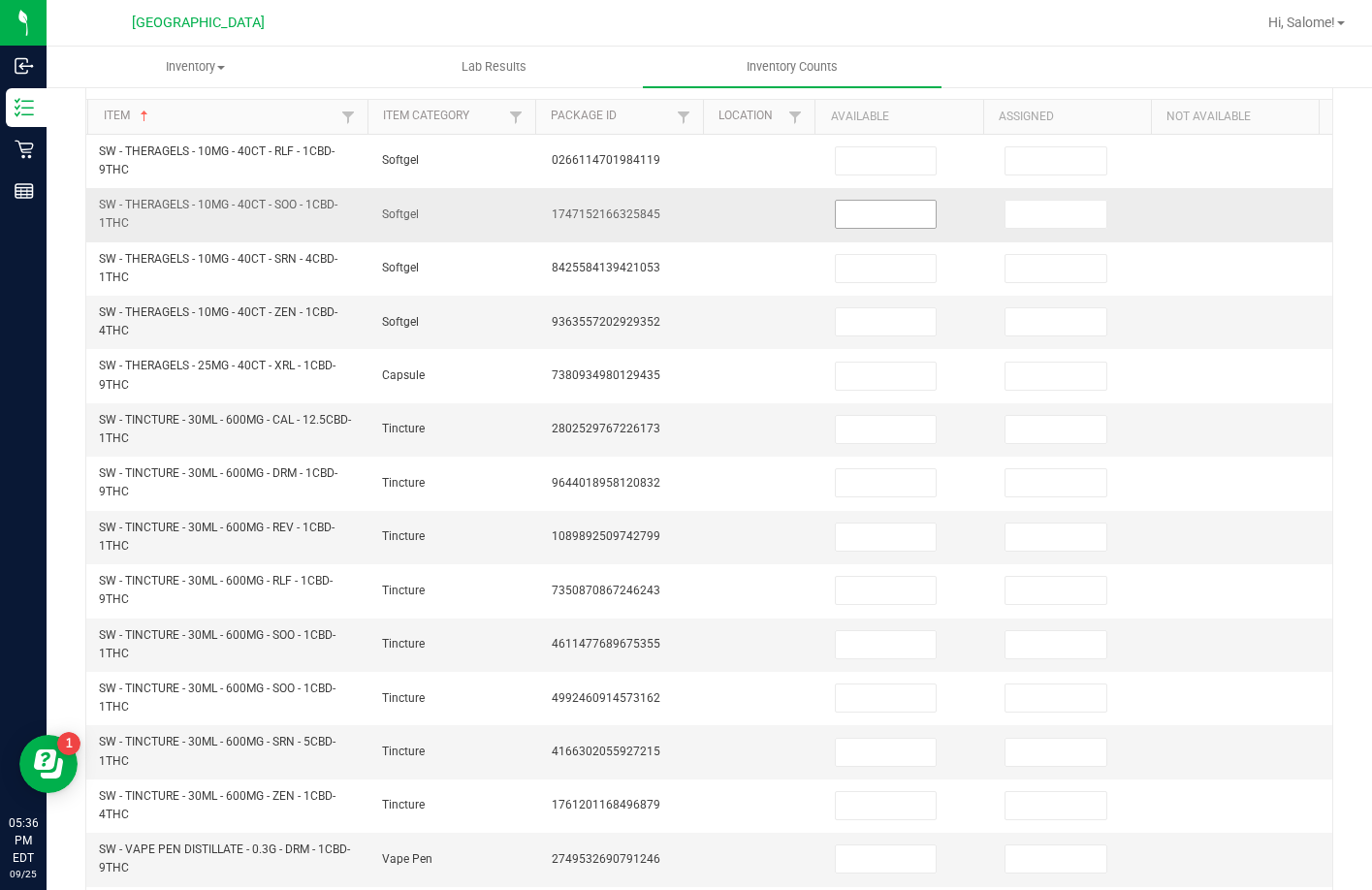
click at [846, 229] on span at bounding box center [886, 213] width 103 height 29
click at [866, 211] on input at bounding box center [886, 213] width 101 height 27
click at [841, 433] on input at bounding box center [886, 429] width 101 height 27
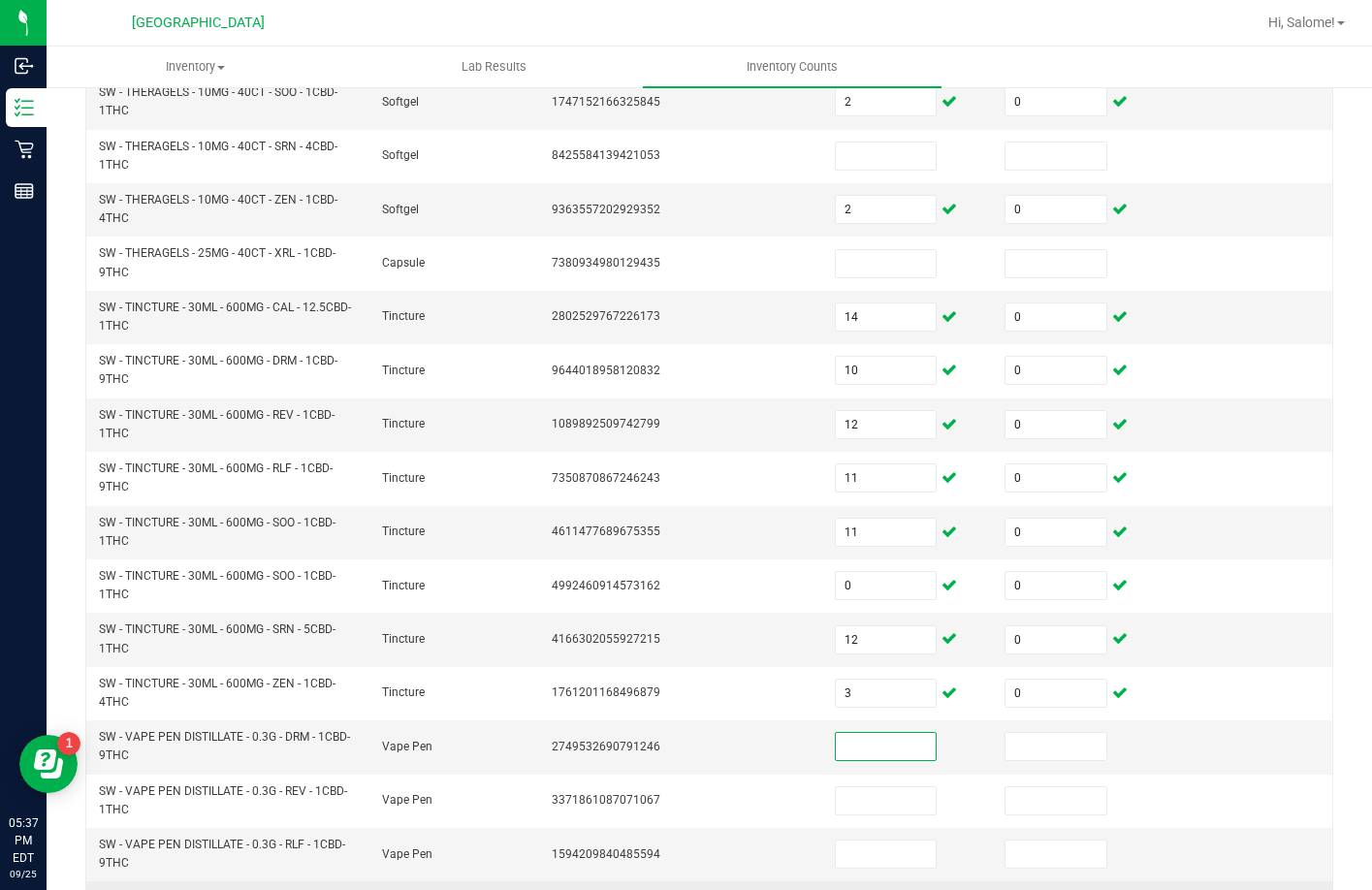
scroll to position [469, 0]
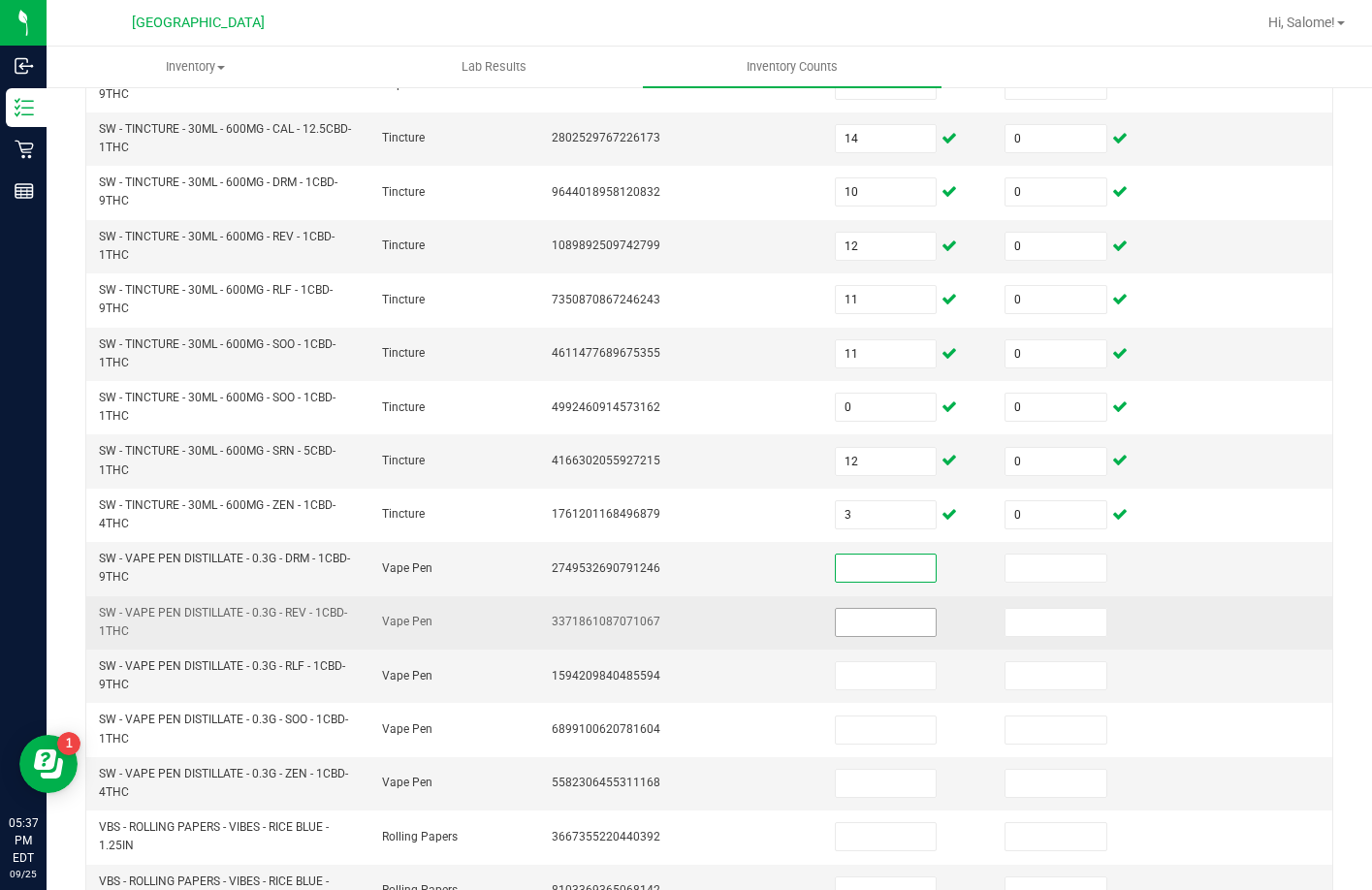
click at [840, 621] on input at bounding box center [886, 622] width 101 height 27
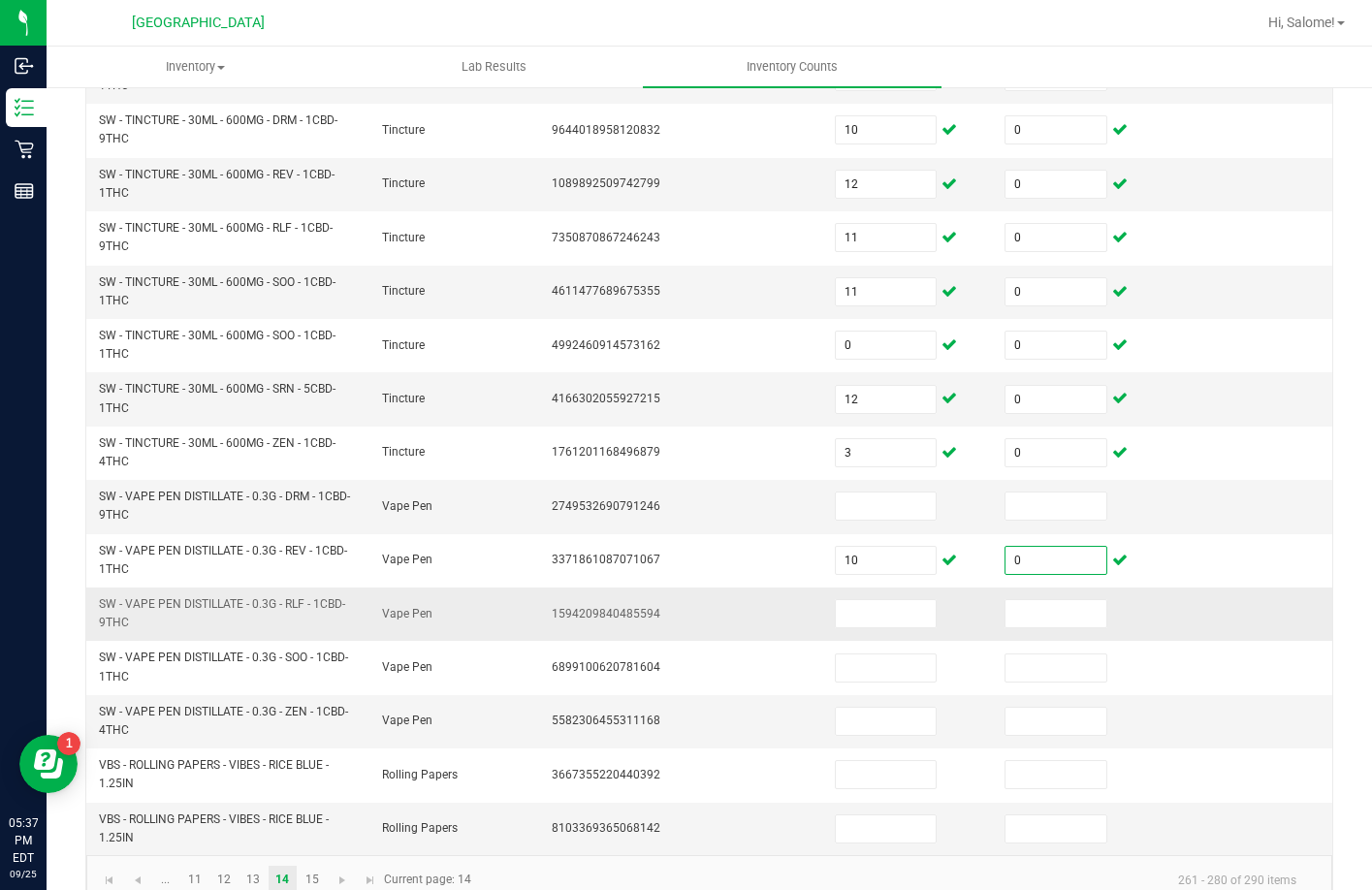
scroll to position [566, 0]
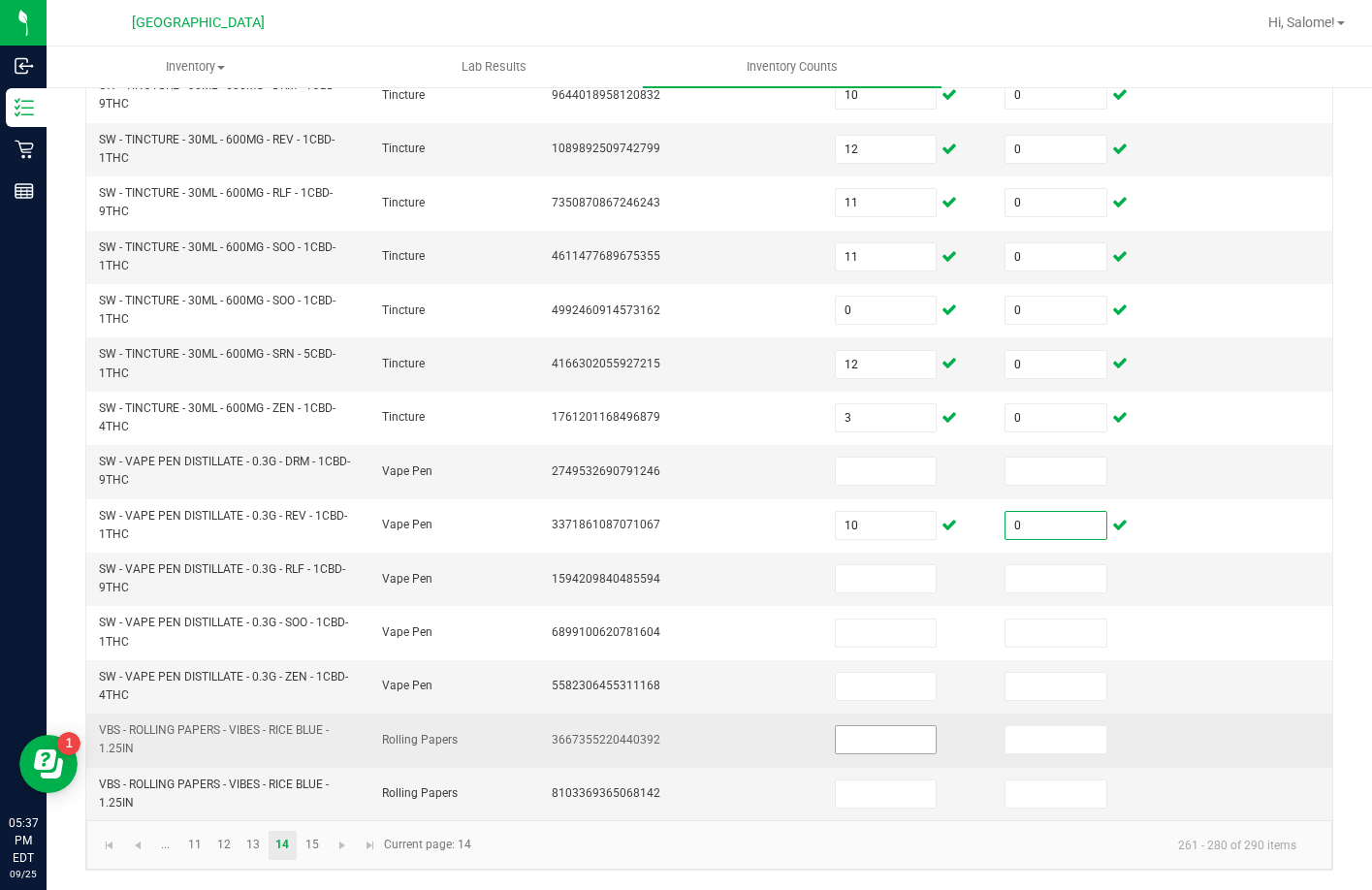
click at [851, 738] on input at bounding box center [886, 740] width 101 height 27
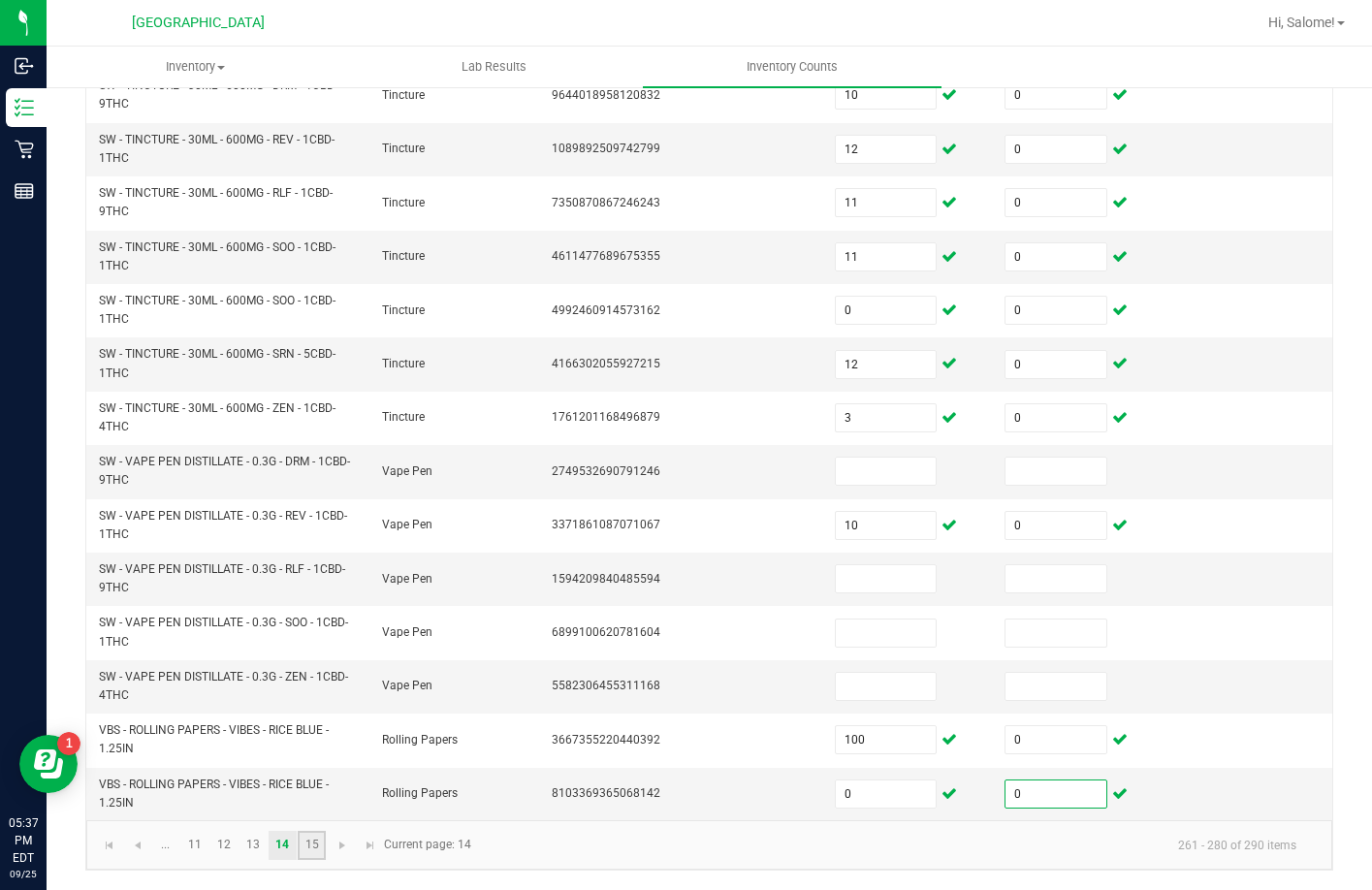
click at [320, 839] on link "15" at bounding box center [312, 845] width 28 height 29
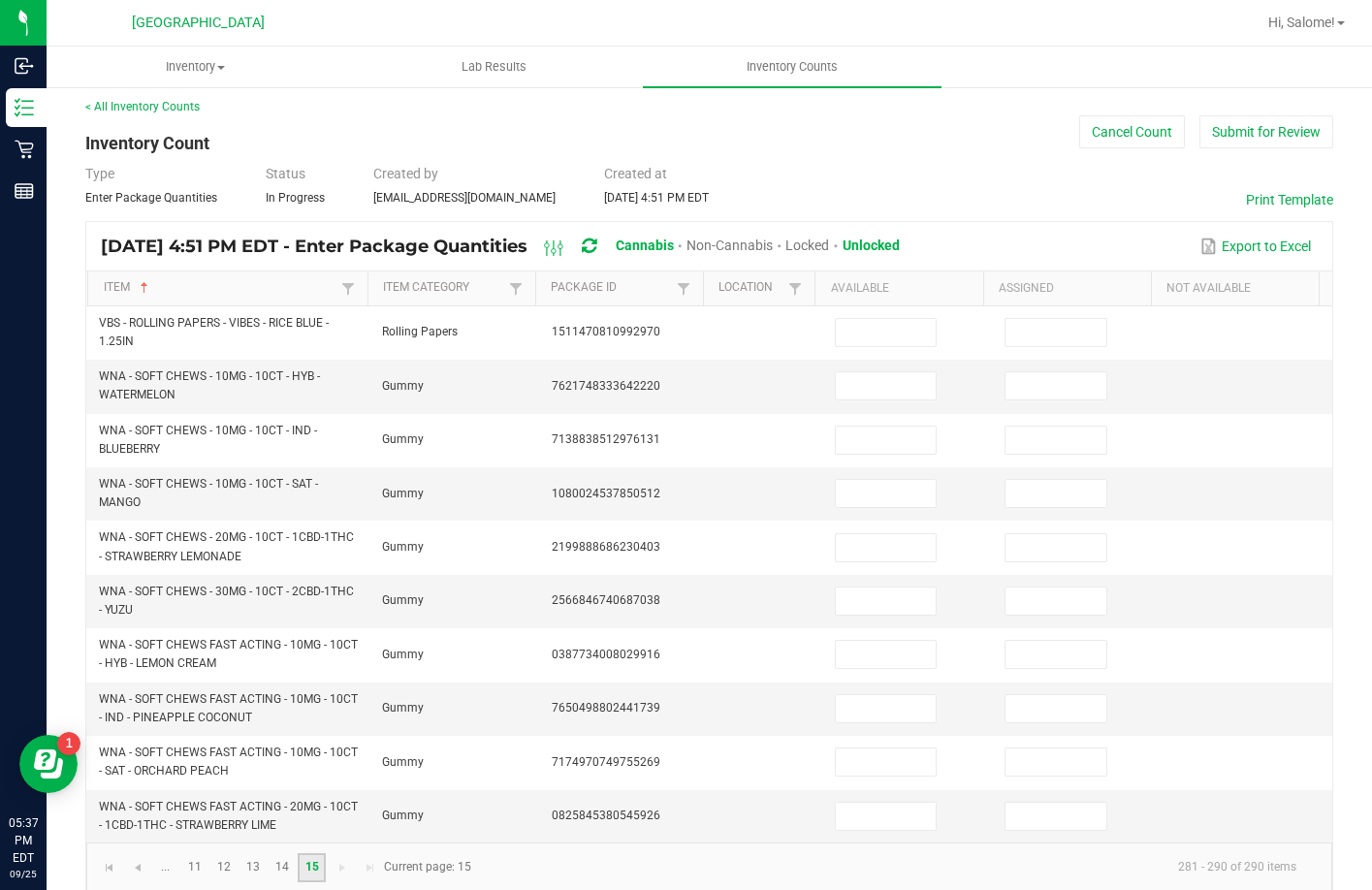
scroll to position [0, 0]
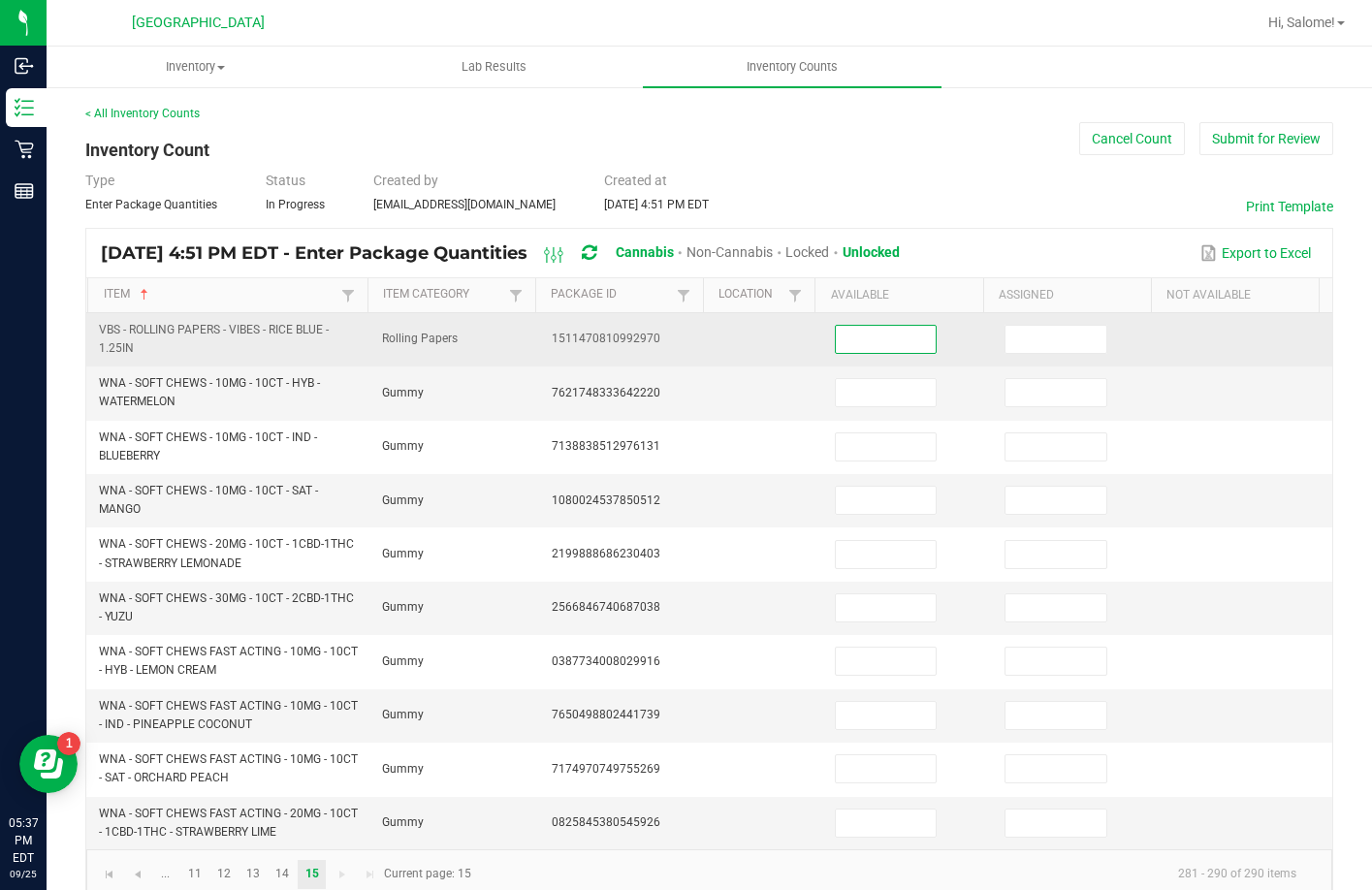
click at [836, 337] on input at bounding box center [886, 339] width 101 height 27
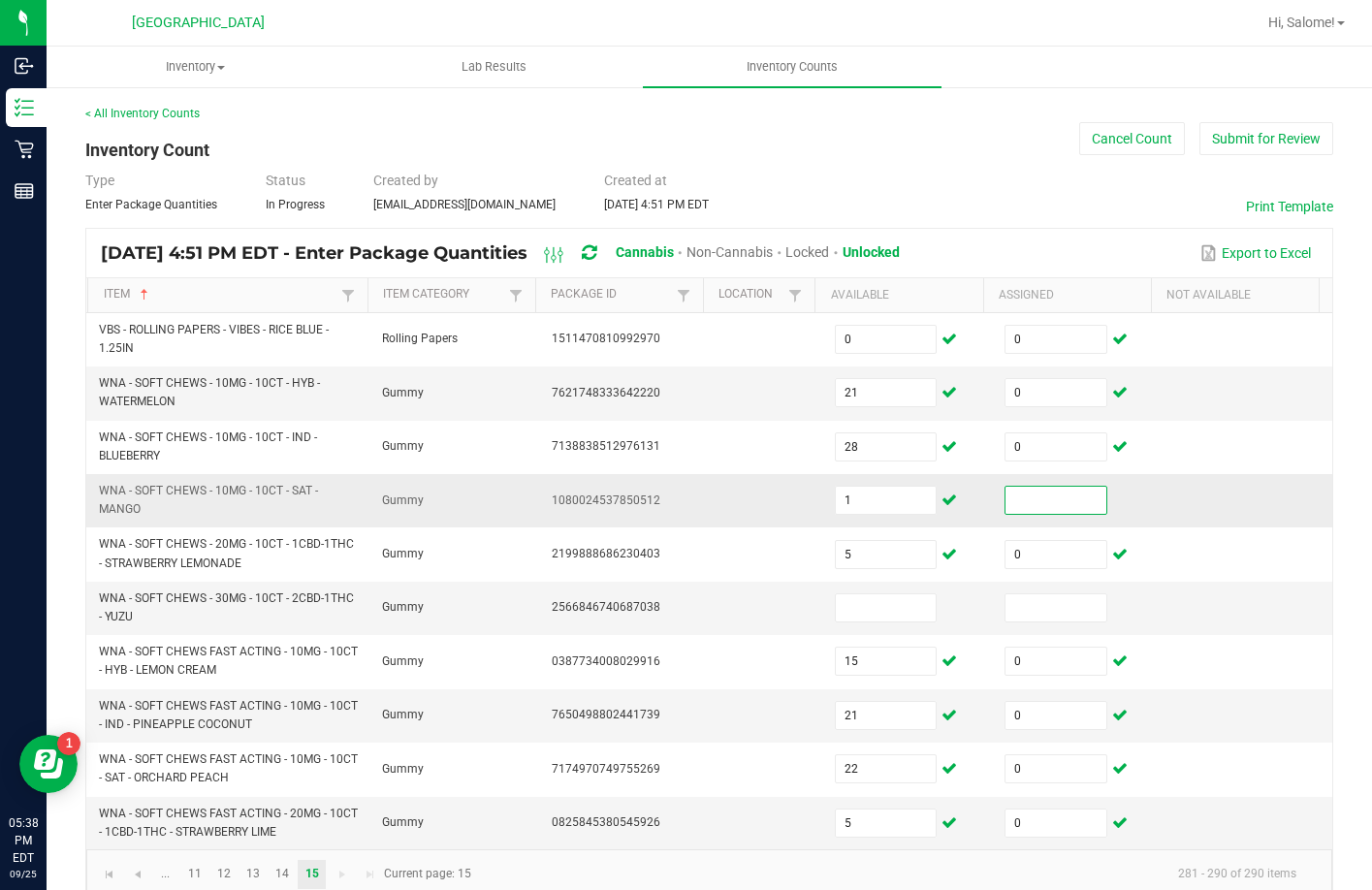
click at [1031, 500] on input at bounding box center [1055, 499] width 101 height 27
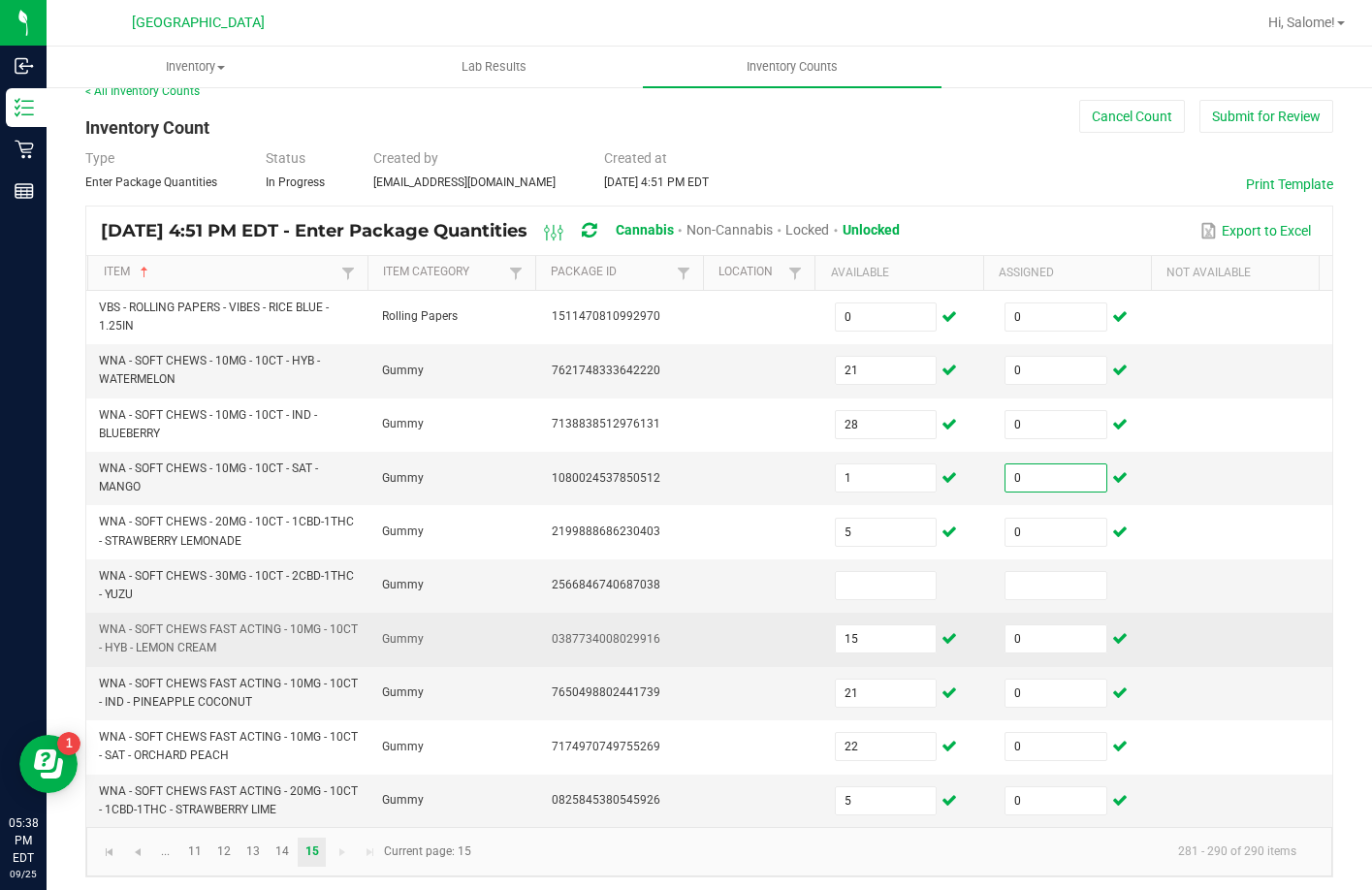
scroll to position [29, 0]
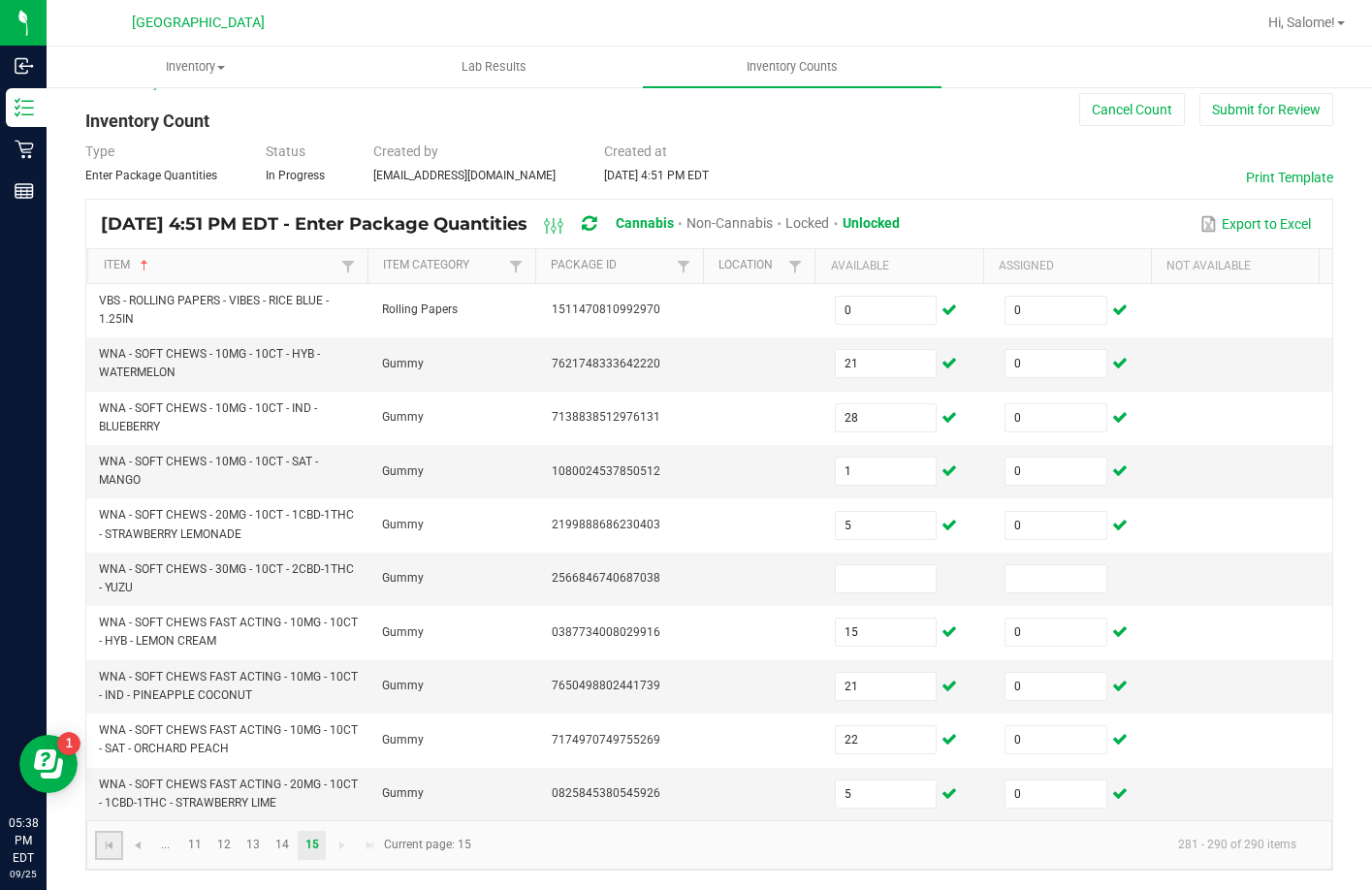
click at [110, 853] on link at bounding box center [109, 845] width 28 height 29
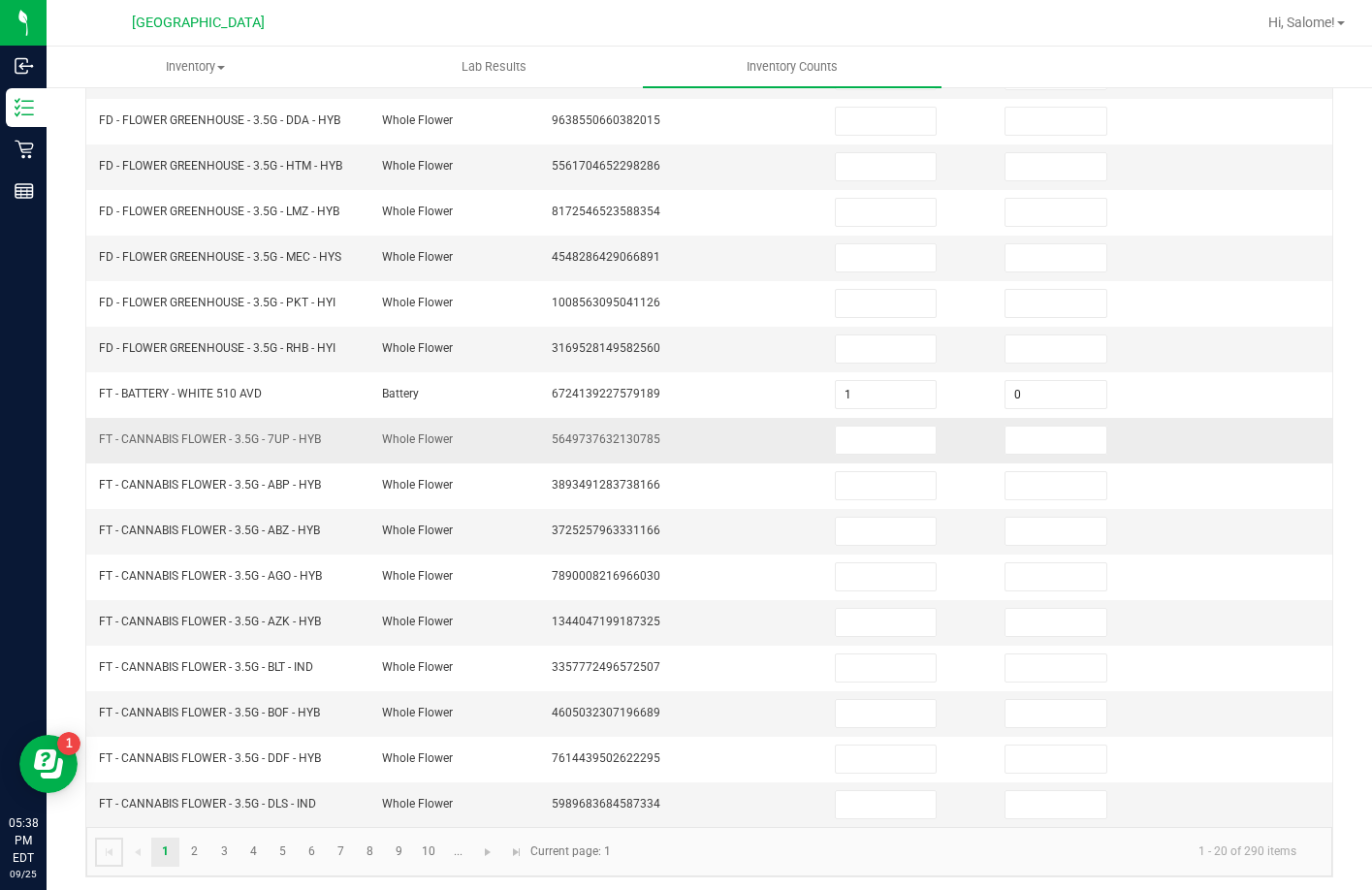
scroll to position [404, 0]
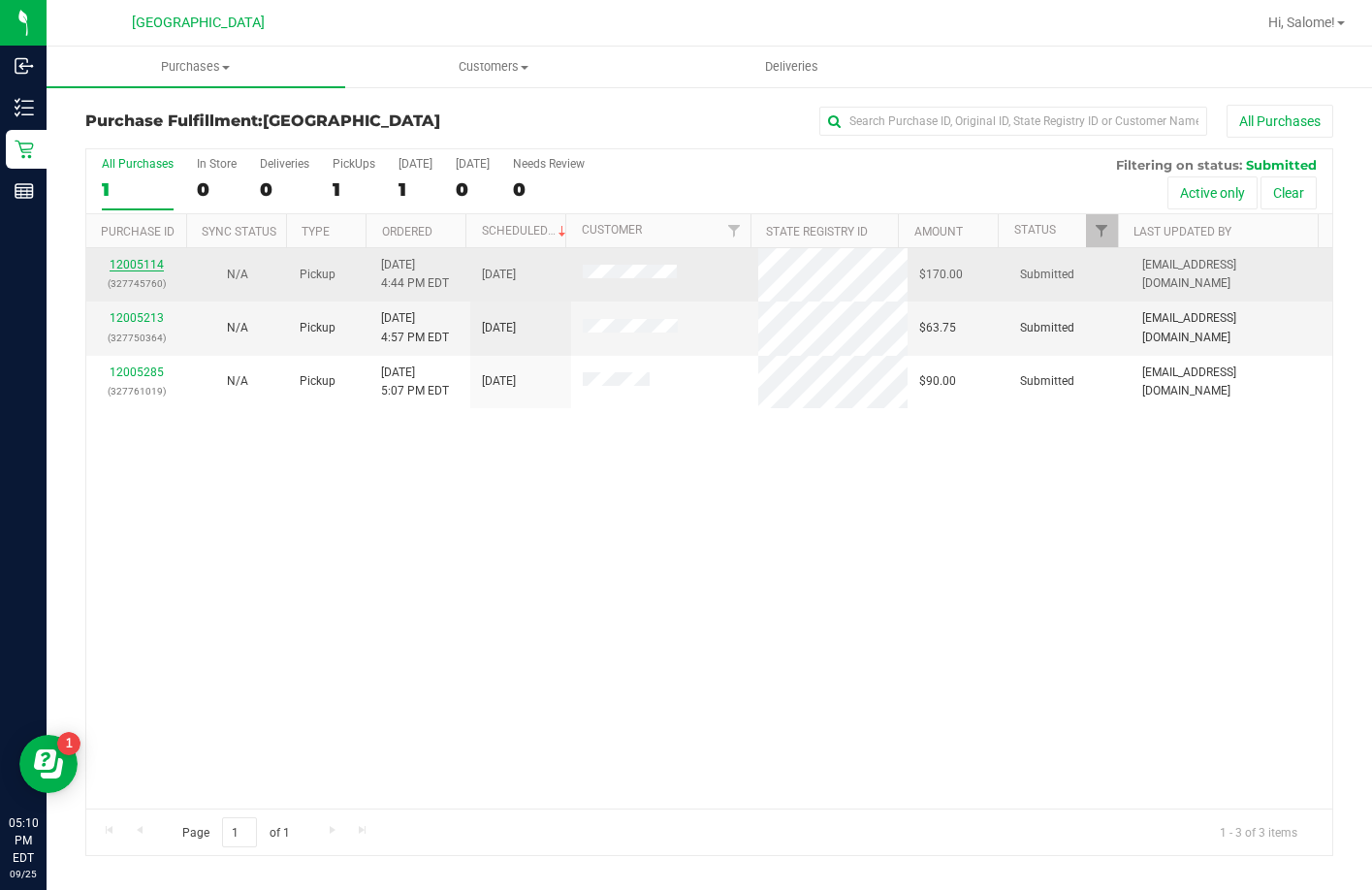
click at [136, 265] on link "12005114" at bounding box center [137, 265] width 54 height 14
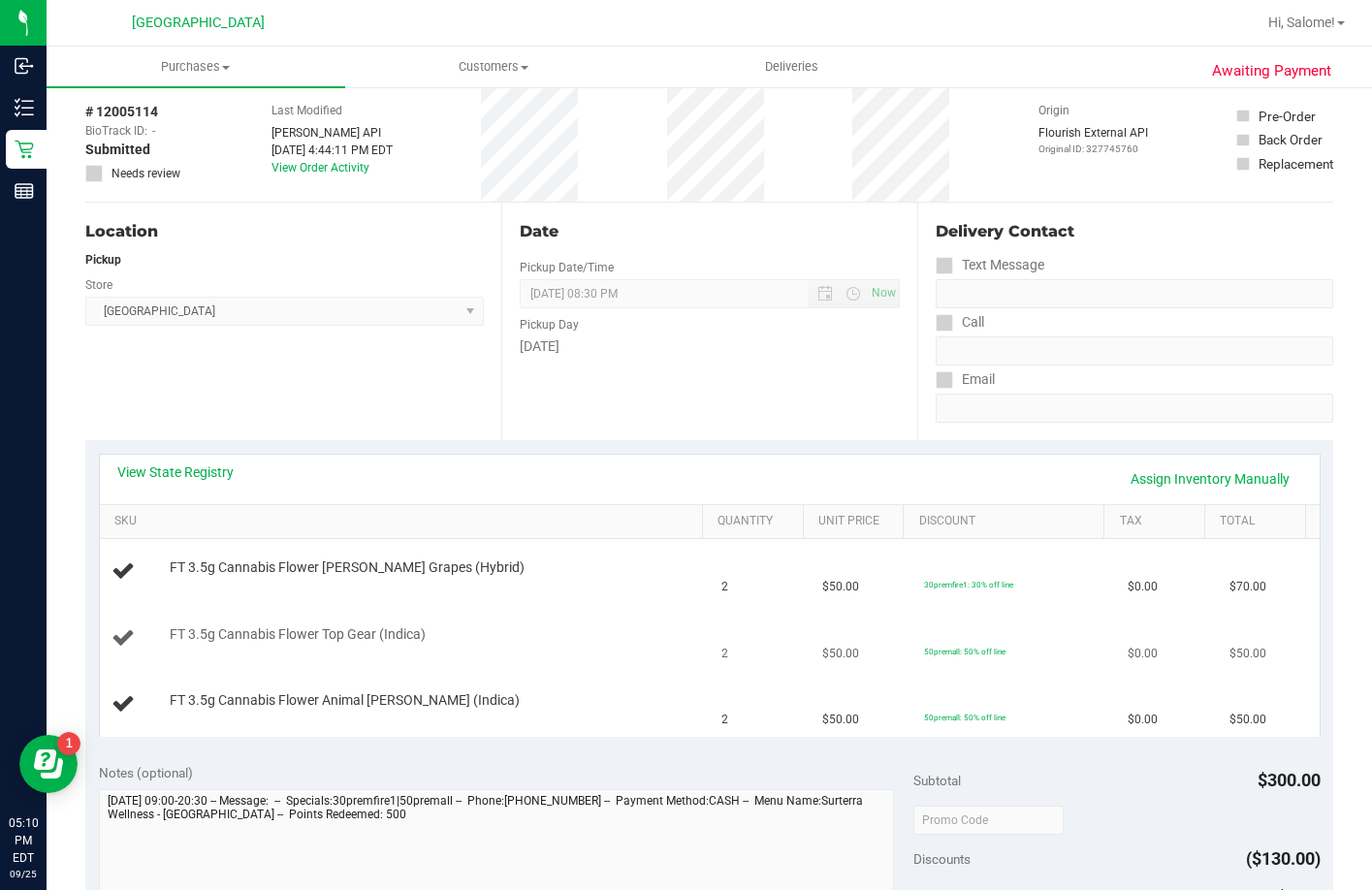
scroll to position [194, 0]
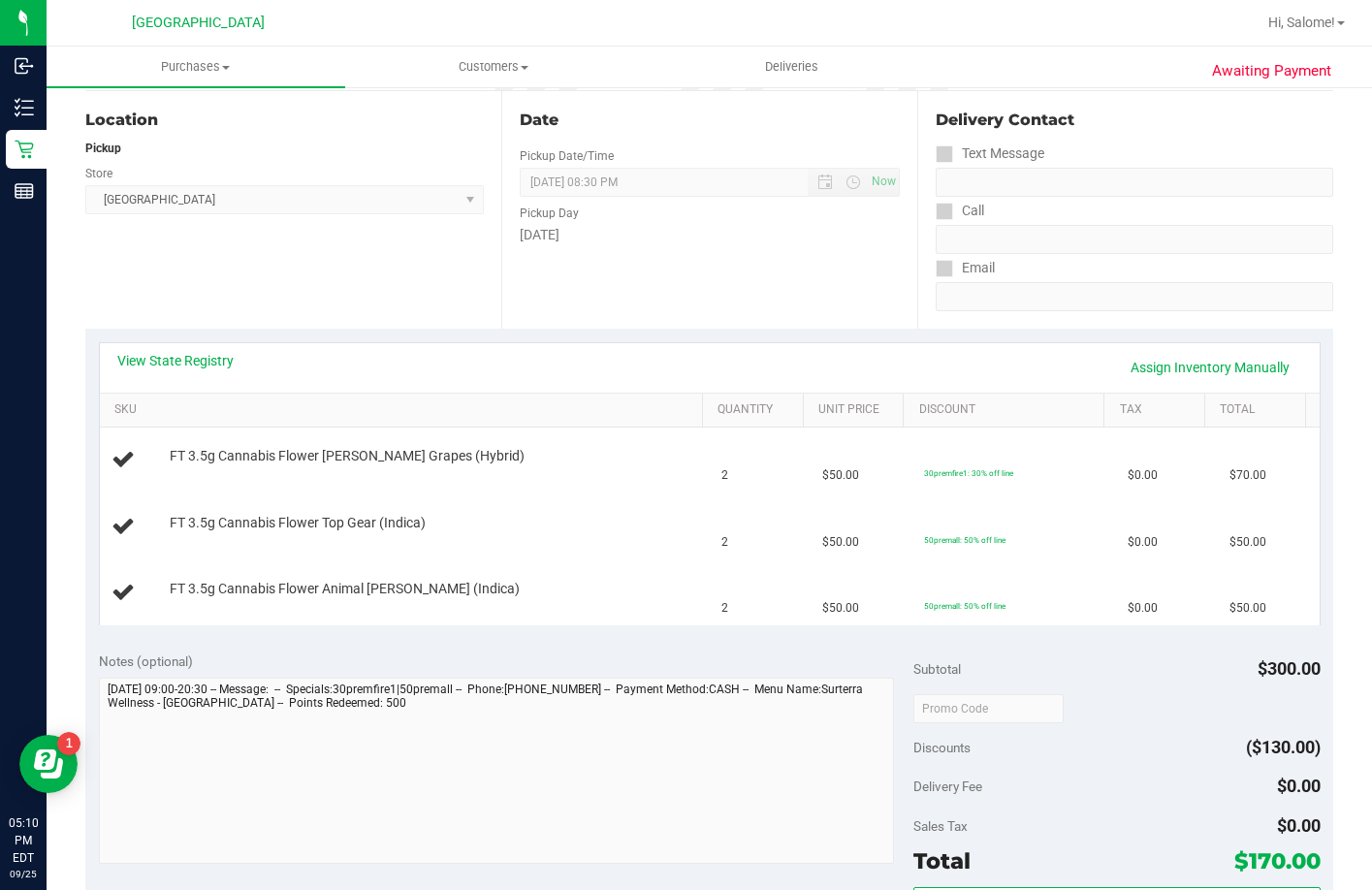
click at [624, 642] on div "Notes (optional) Subtotal $300.00 Discounts ($130.00) Delivery Fee $0.00 Sales …" at bounding box center [709, 812] width 1247 height 349
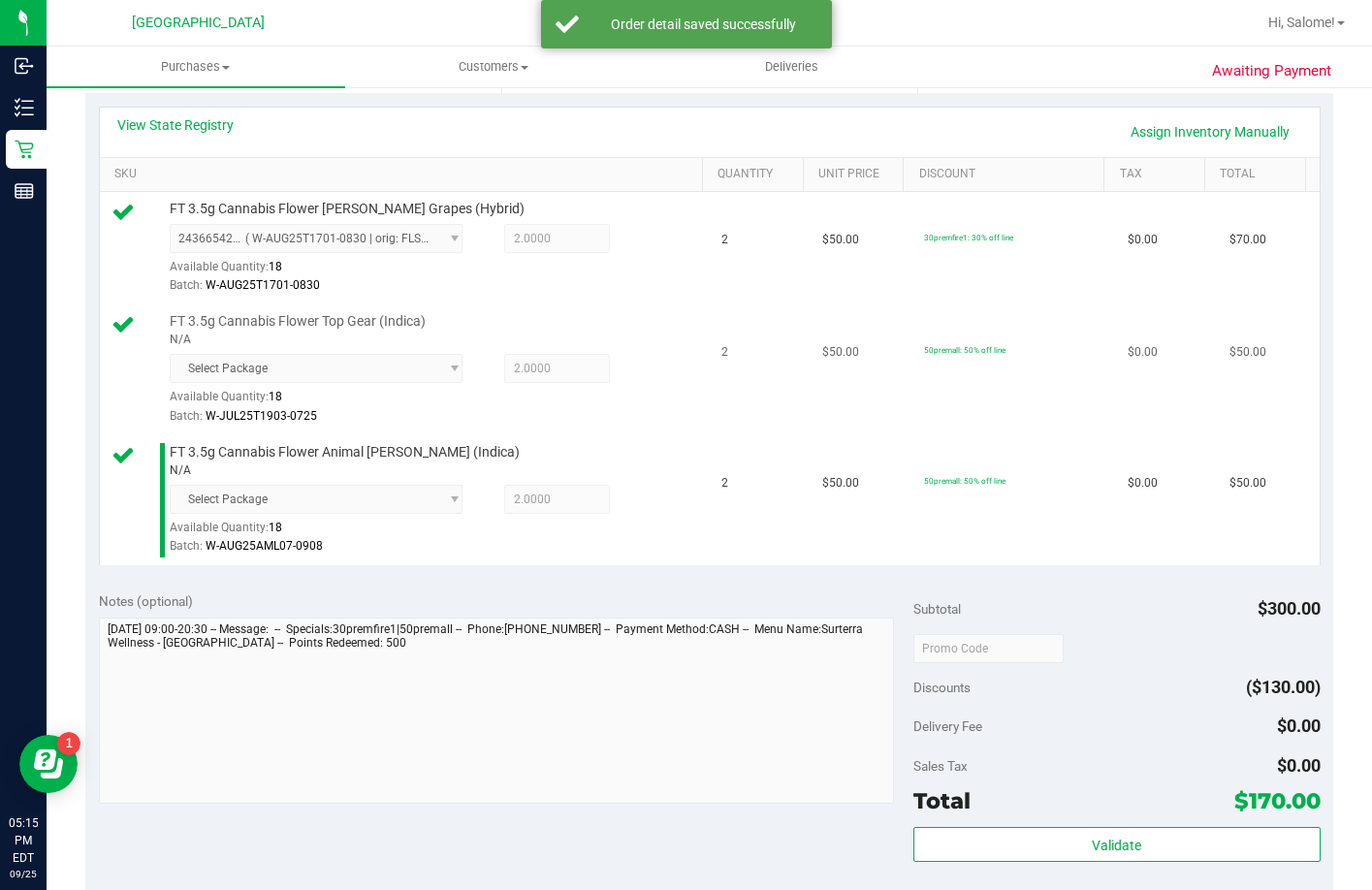
scroll to position [484, 0]
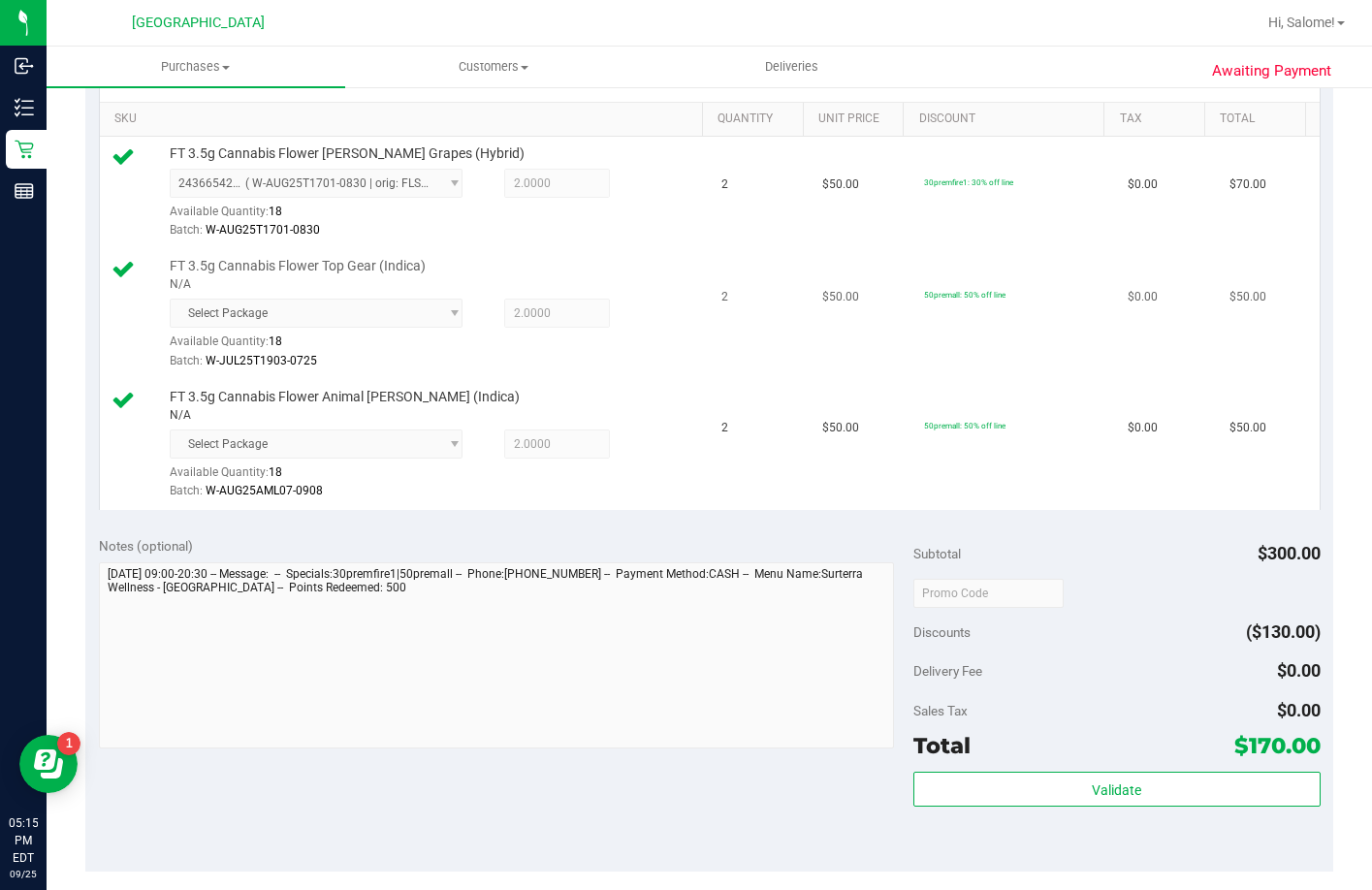
click at [380, 328] on span "Select Package" at bounding box center [316, 313] width 293 height 29
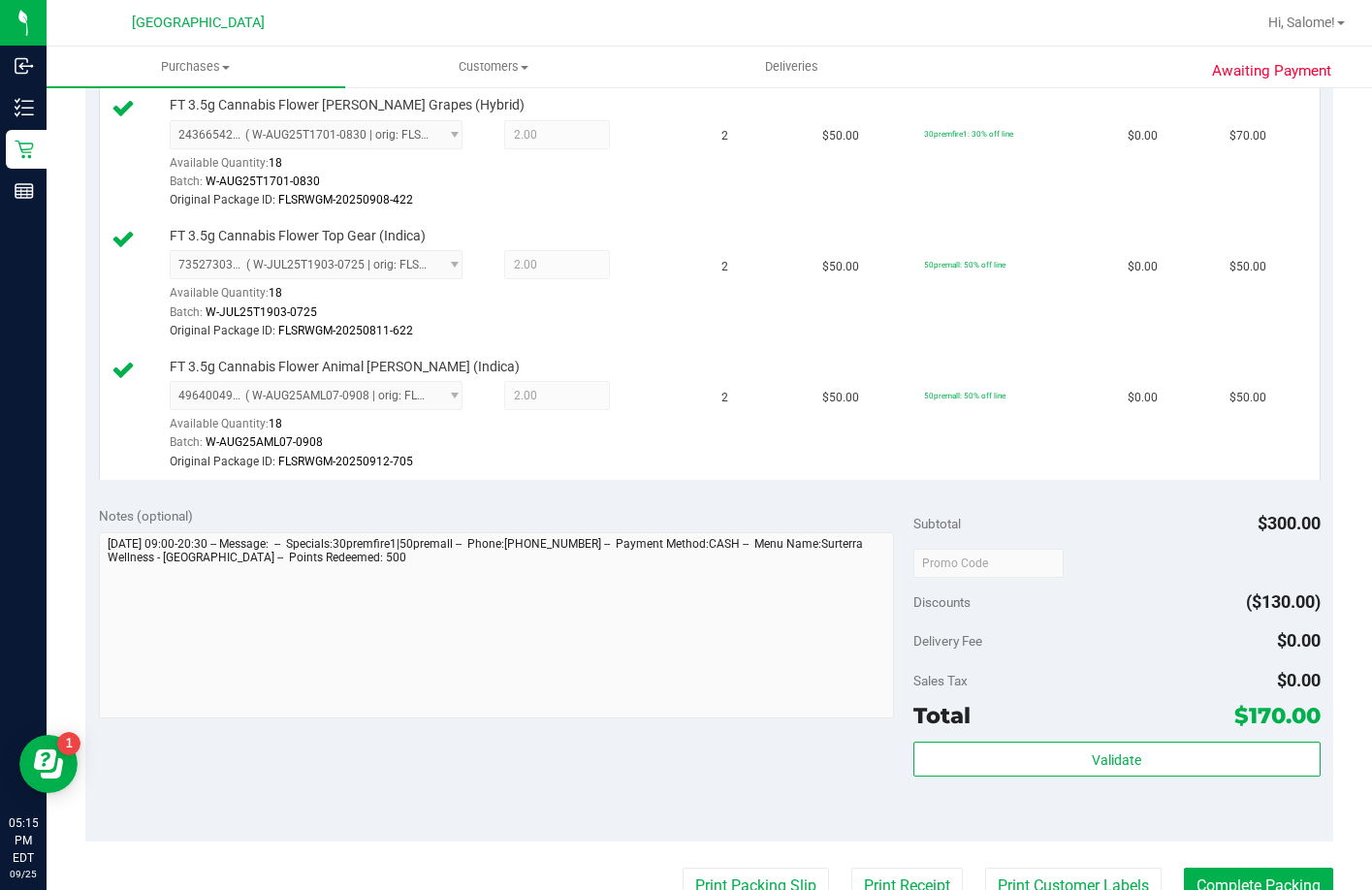
scroll to position [970, 0]
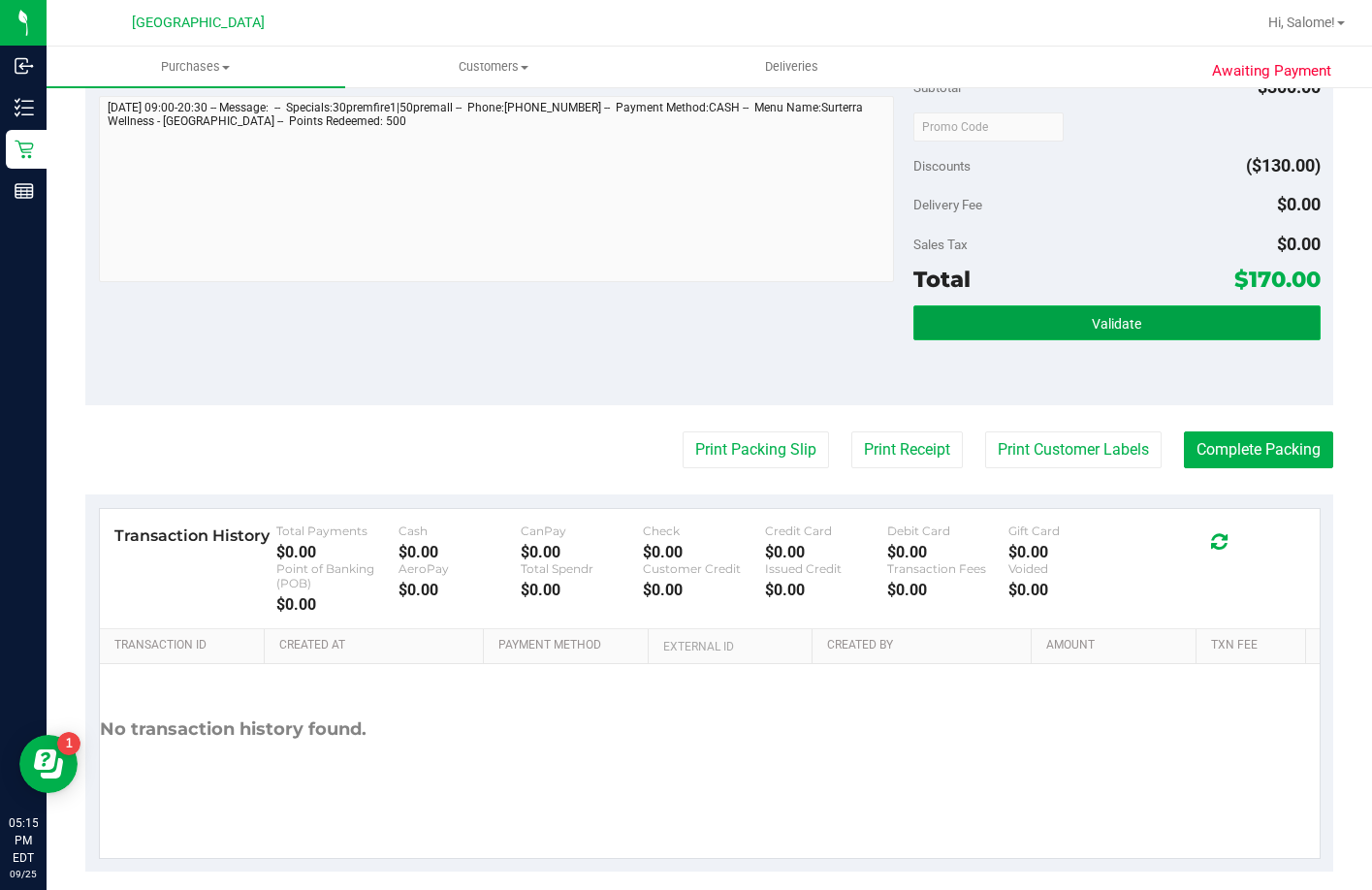
click at [1172, 340] on button "Validate" at bounding box center [1116, 322] width 408 height 35
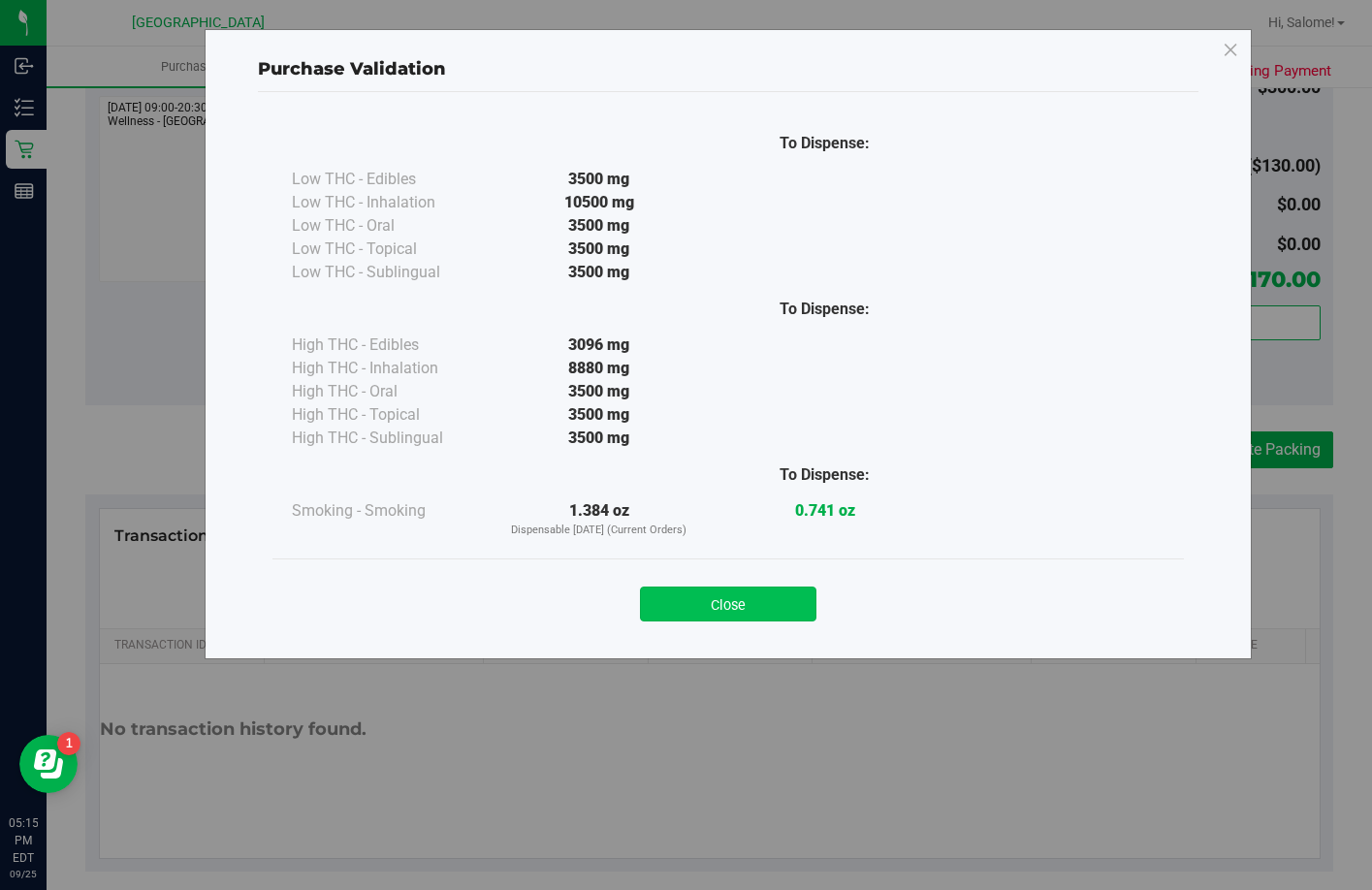
click at [717, 612] on button "Close" at bounding box center [727, 604] width 176 height 35
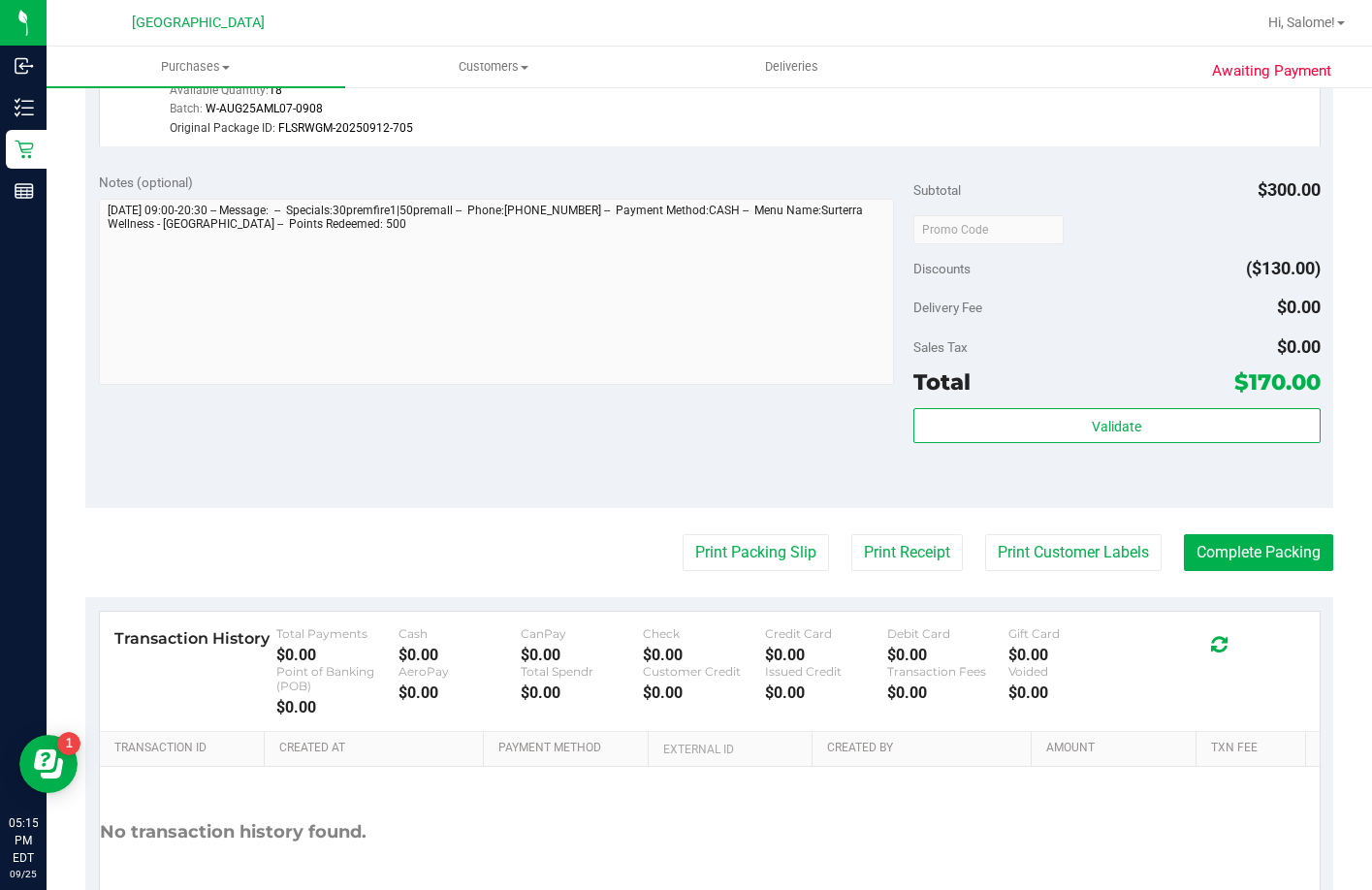
scroll to position [682, 0]
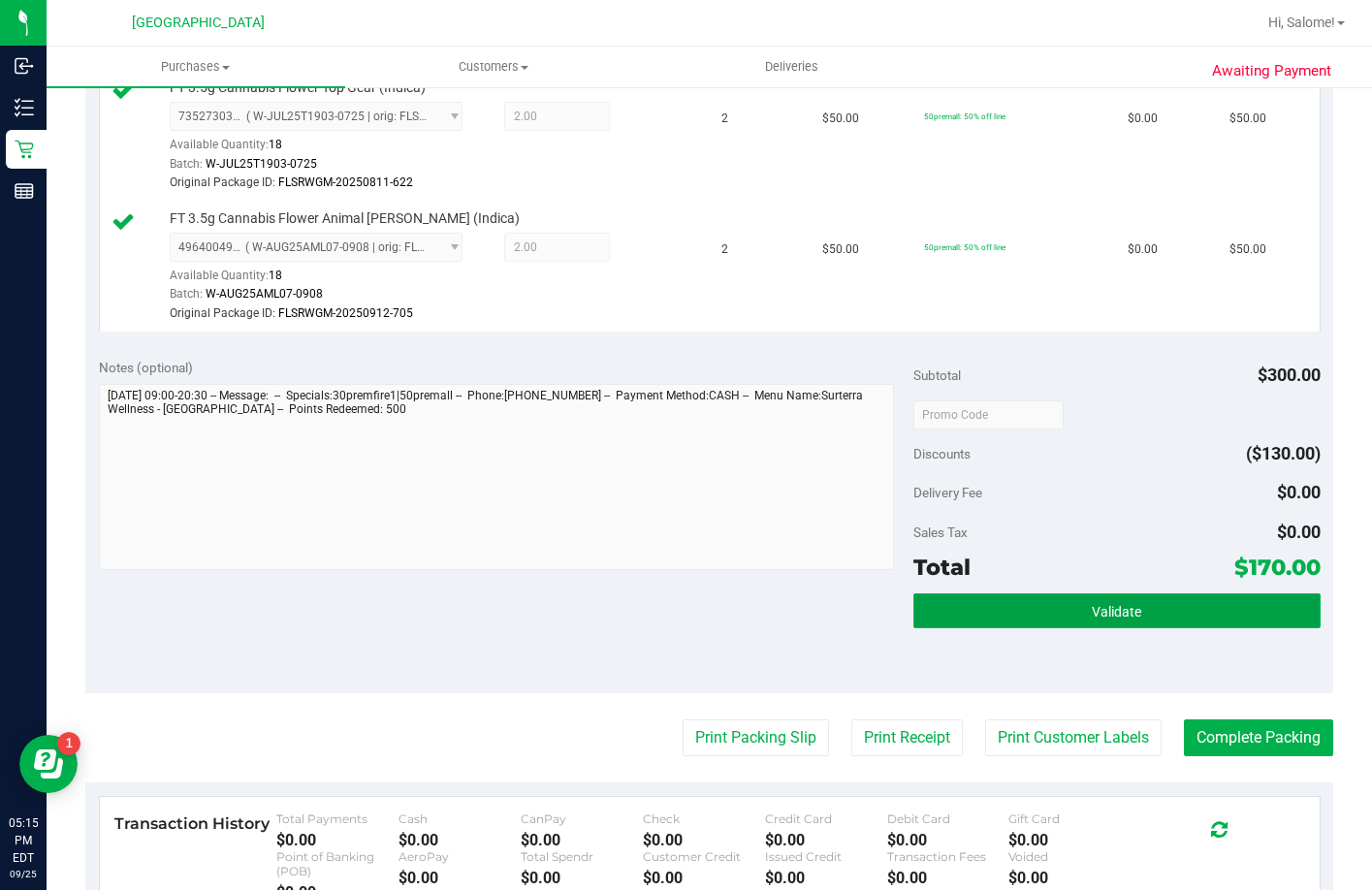
click at [1048, 628] on button "Validate" at bounding box center [1116, 610] width 408 height 35
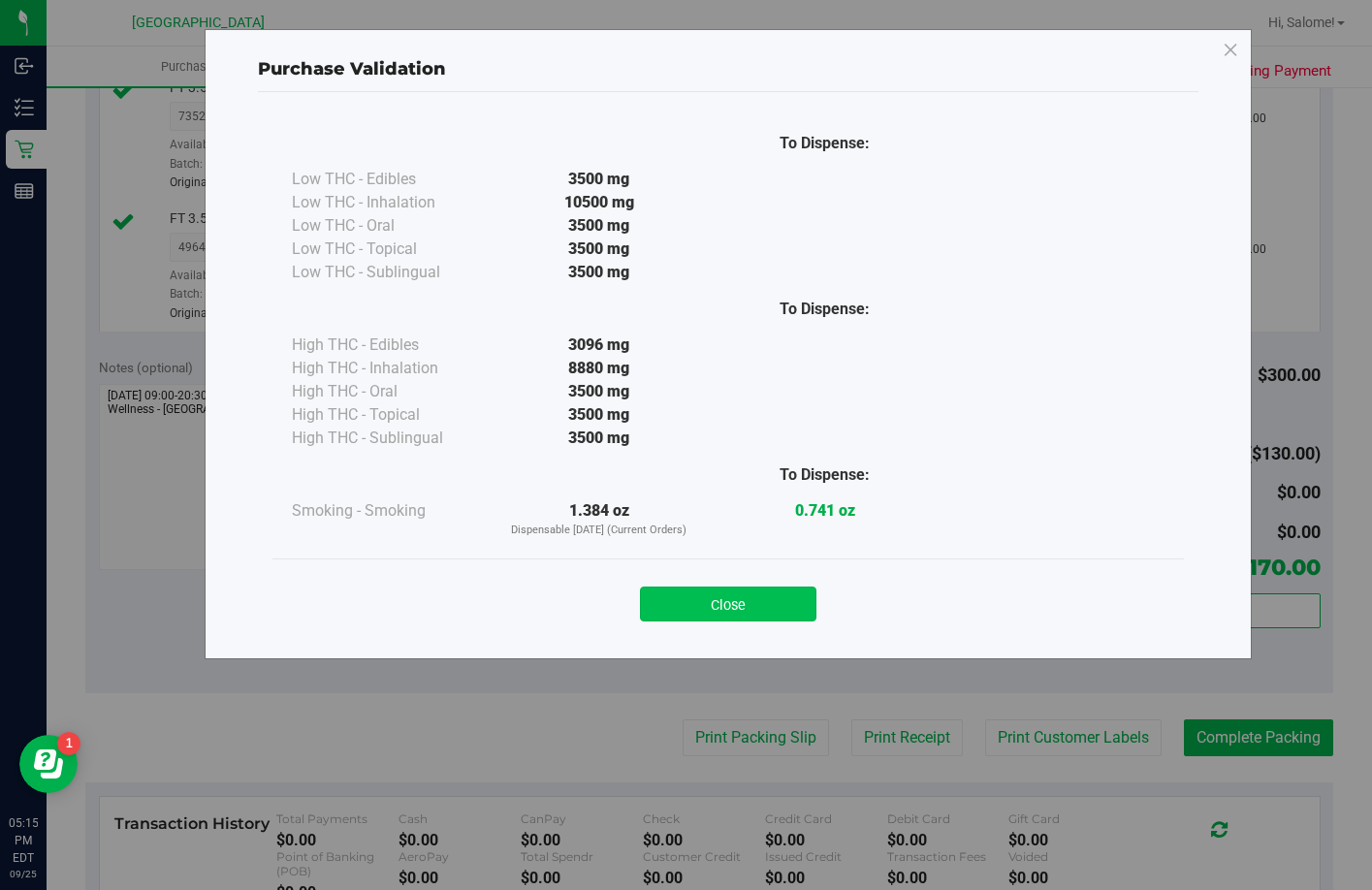
click at [753, 618] on button "Close" at bounding box center [727, 604] width 176 height 35
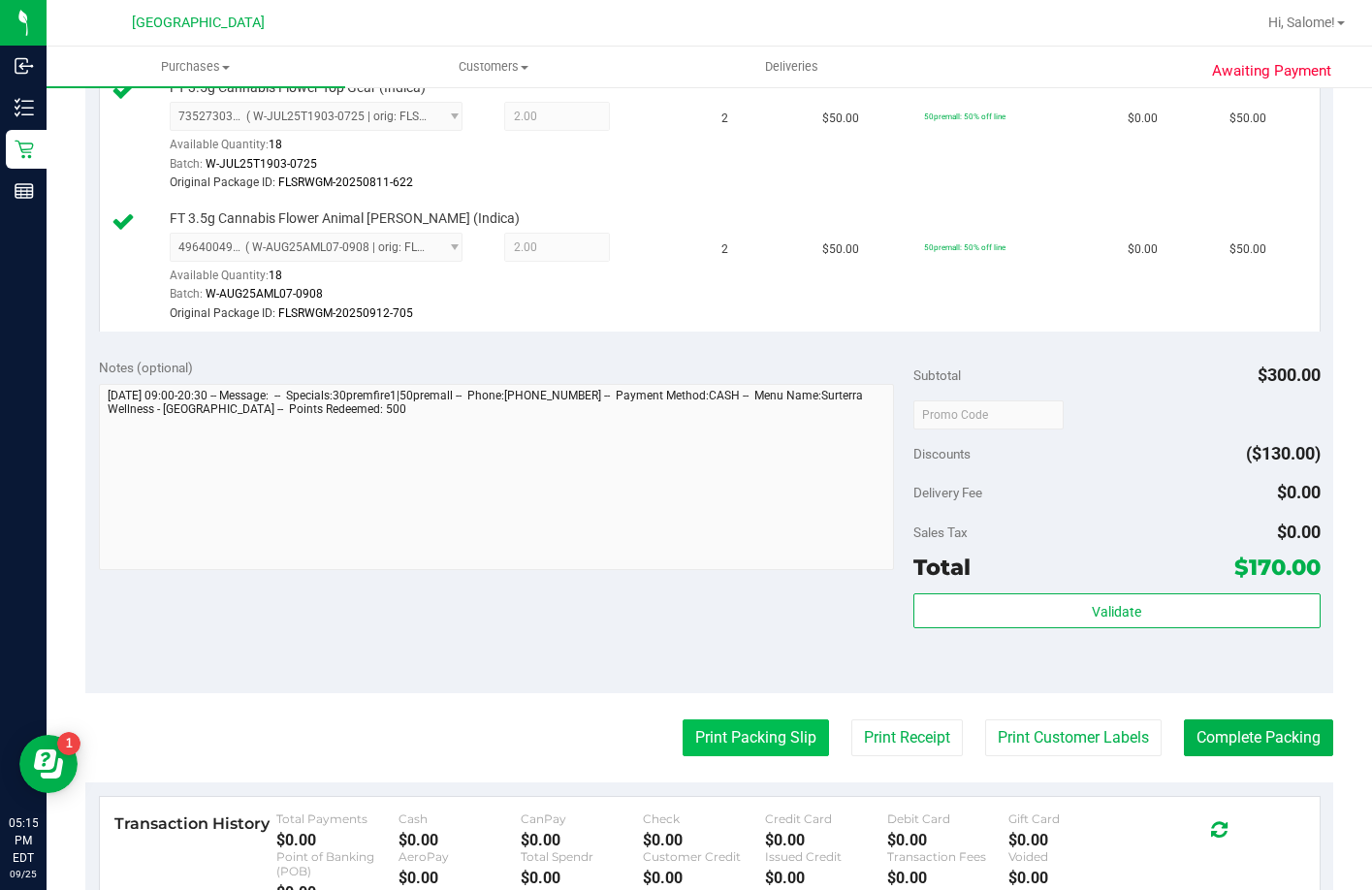
click at [754, 756] on button "Print Packing Slip" at bounding box center [755, 738] width 146 height 37
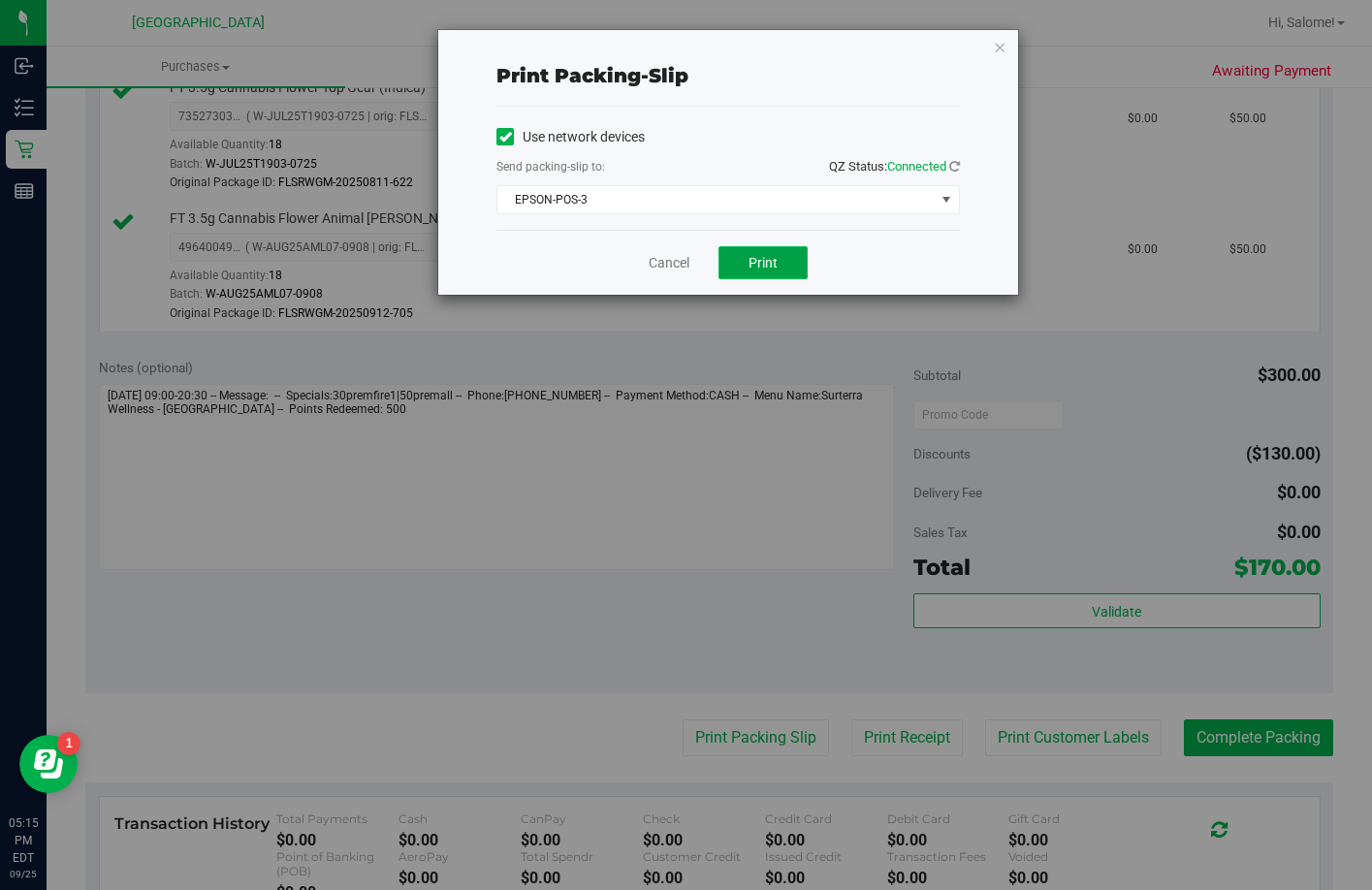
click at [732, 277] on button "Print" at bounding box center [763, 262] width 90 height 33
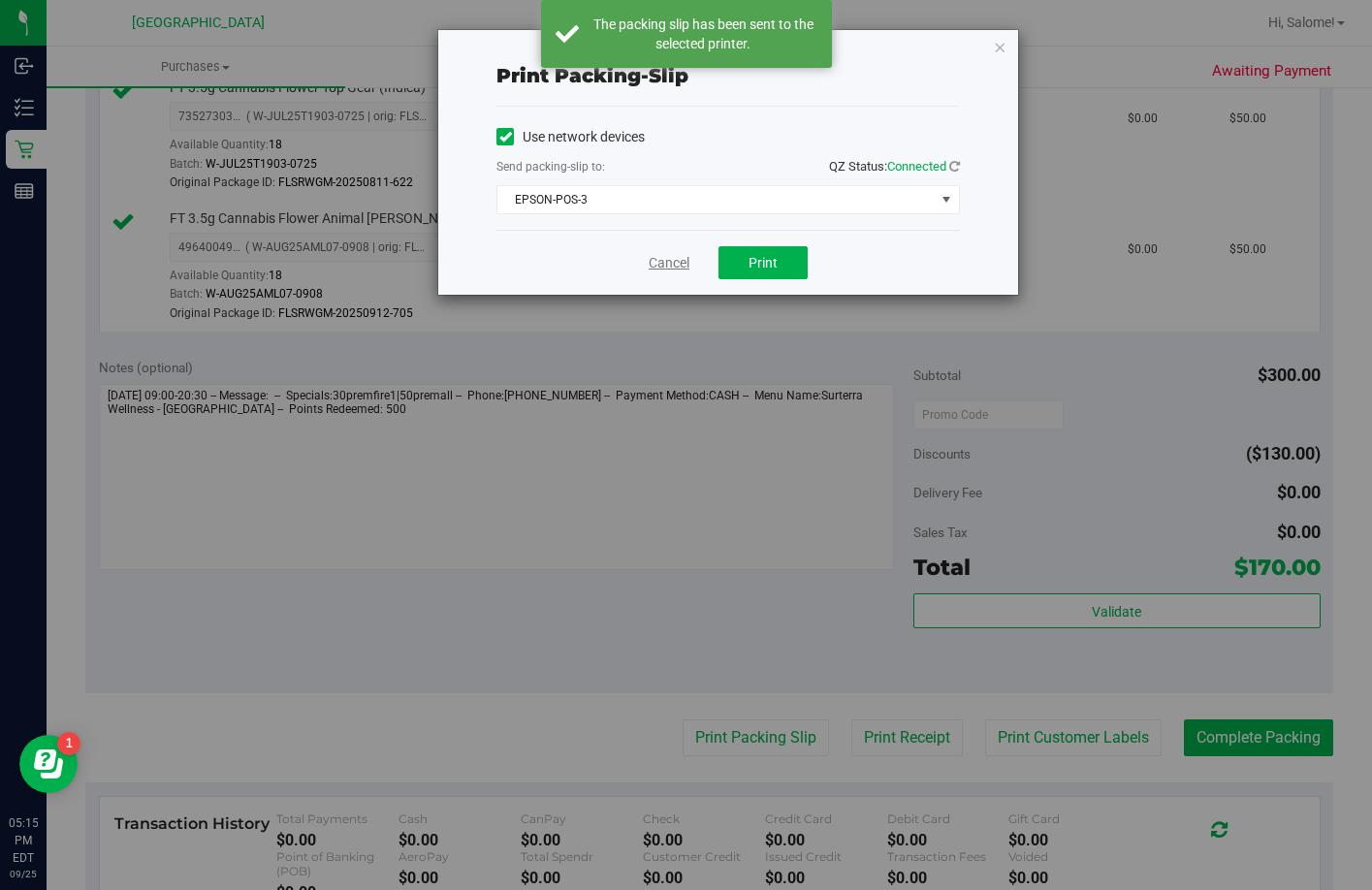
click at [667, 265] on link "Cancel" at bounding box center [669, 263] width 41 height 20
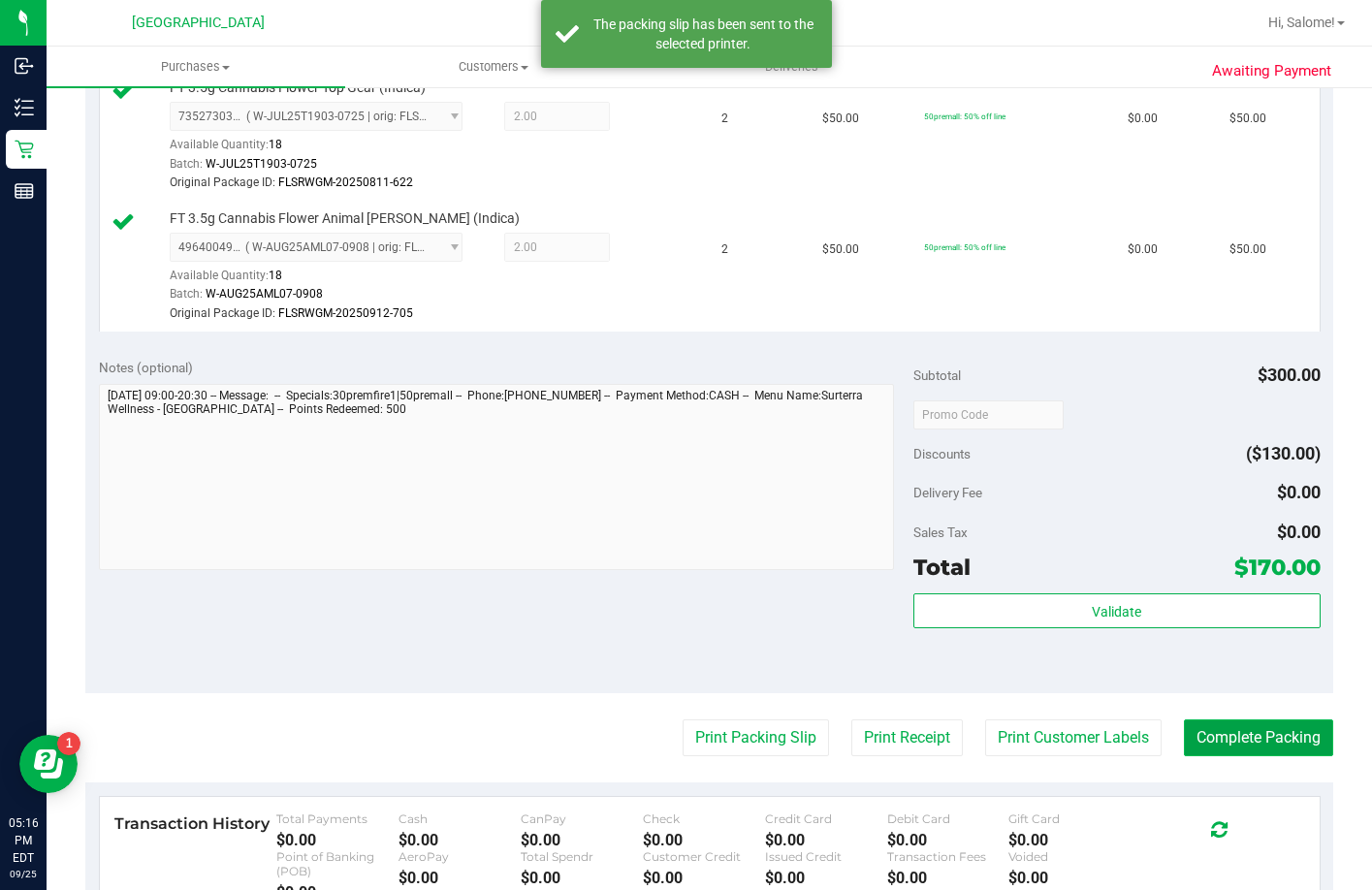
click at [1243, 756] on button "Complete Packing" at bounding box center [1258, 738] width 149 height 37
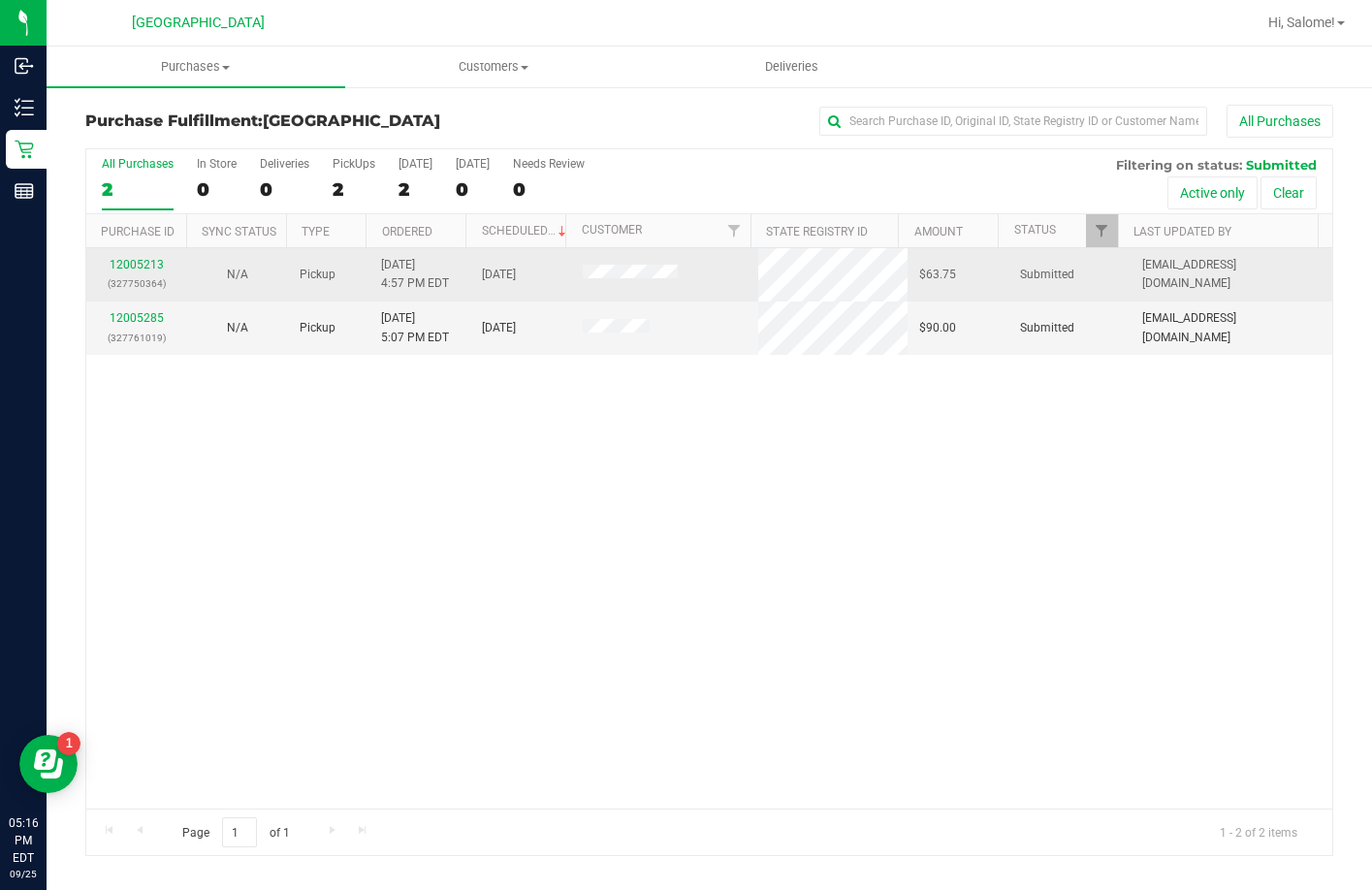
click at [121, 253] on td "12005213 (327750364)" at bounding box center [137, 275] width 101 height 54
click at [126, 272] on div "12005213 (327750364)" at bounding box center [137, 274] width 78 height 37
click at [135, 263] on link "12005213" at bounding box center [137, 265] width 54 height 14
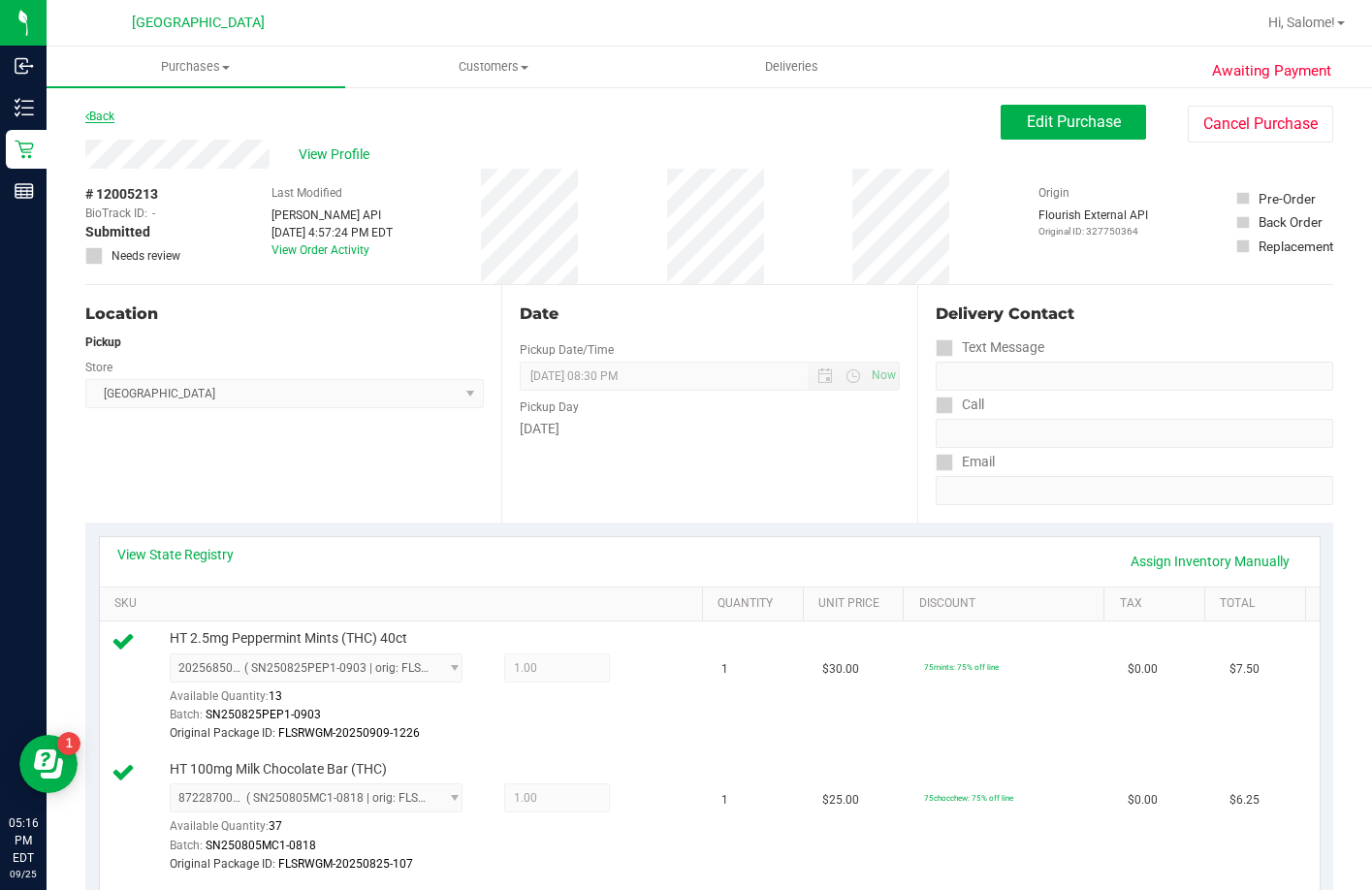
click at [98, 119] on link "Back" at bounding box center [100, 117] width 29 height 14
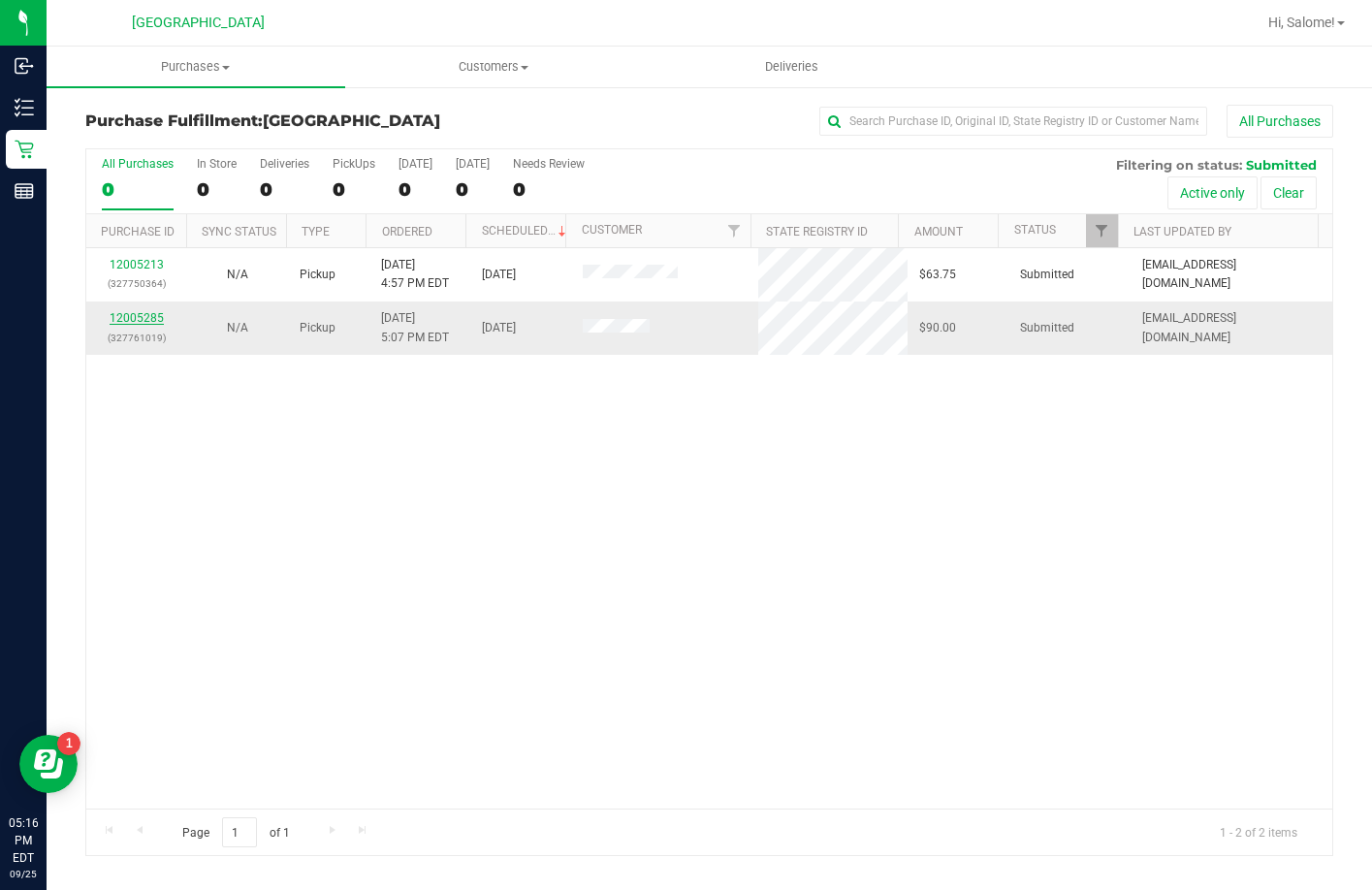
click at [125, 312] on link "12005285" at bounding box center [137, 318] width 54 height 14
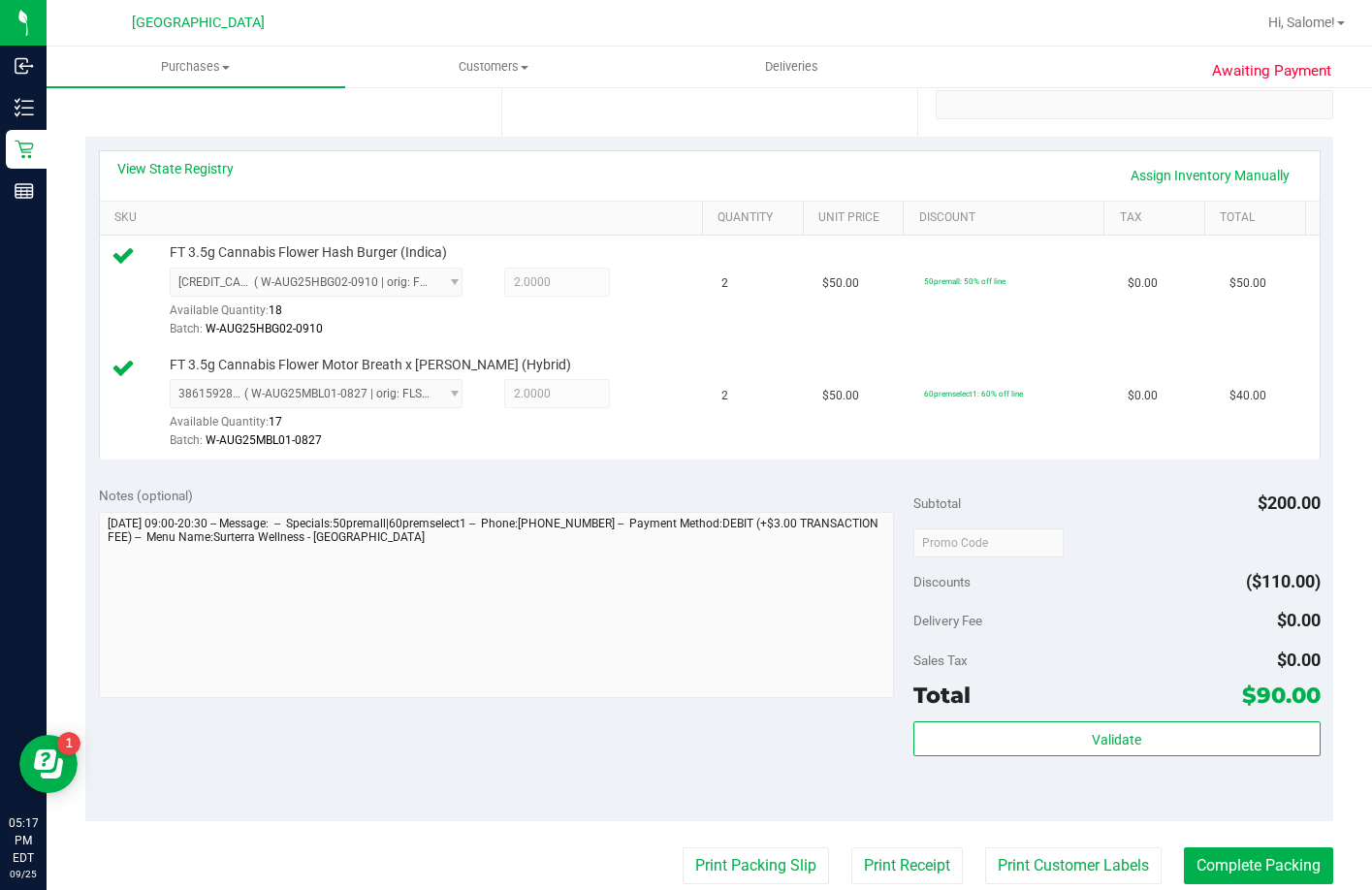
scroll to position [388, 0]
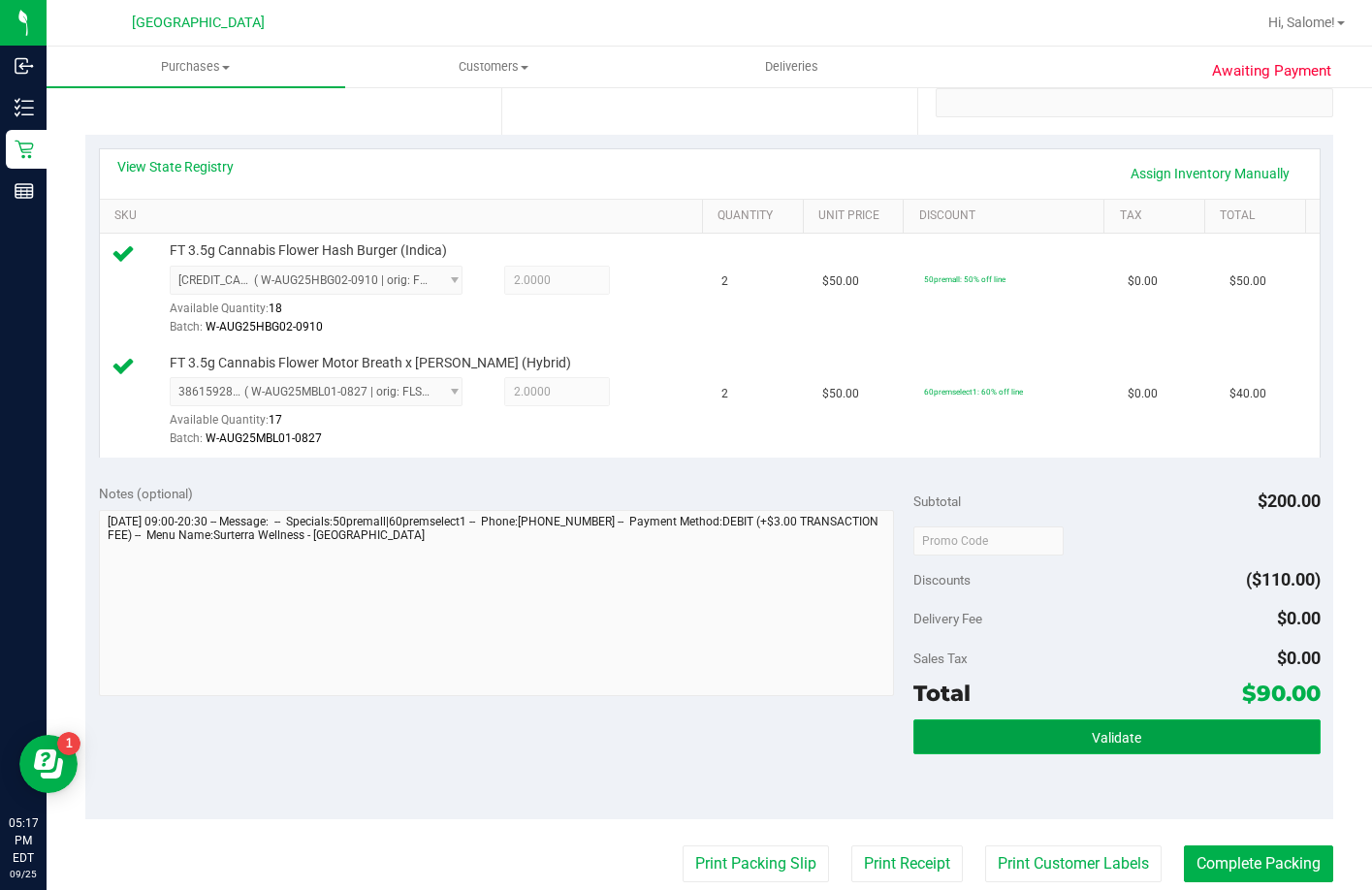
click at [1113, 745] on span "Validate" at bounding box center [1116, 739] width 50 height 16
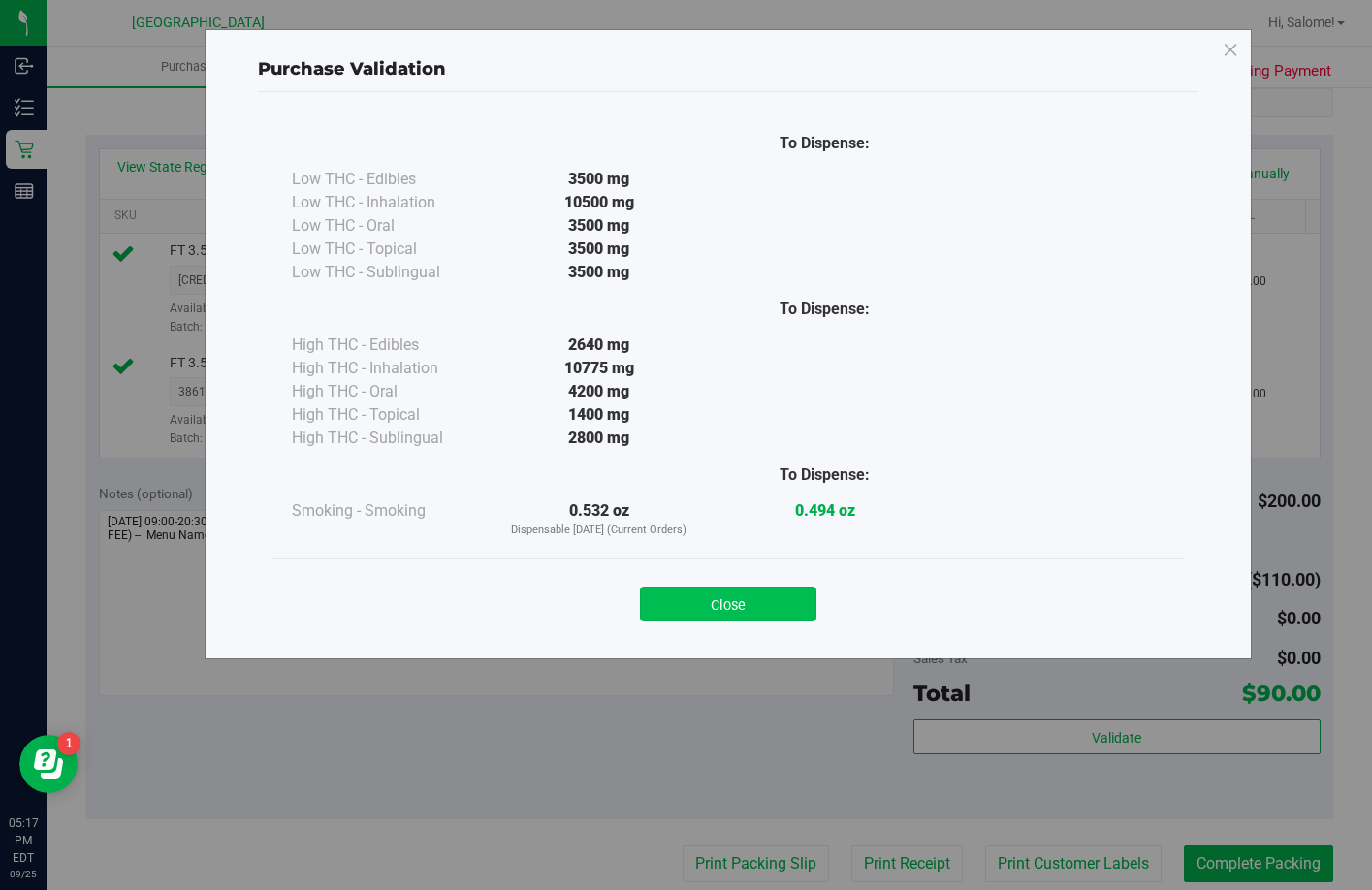
click at [771, 600] on button "Close" at bounding box center [727, 604] width 176 height 35
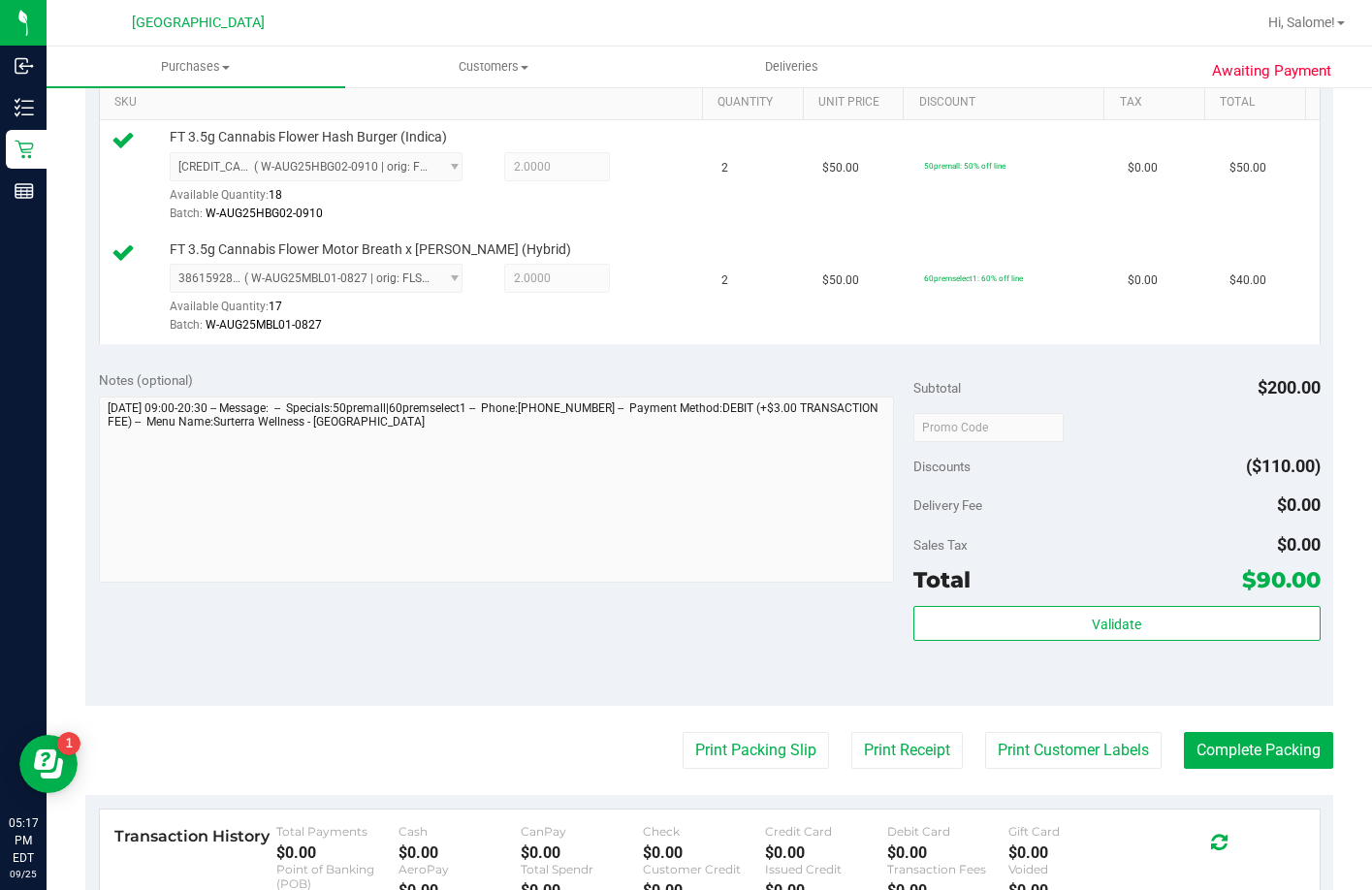
scroll to position [775, 0]
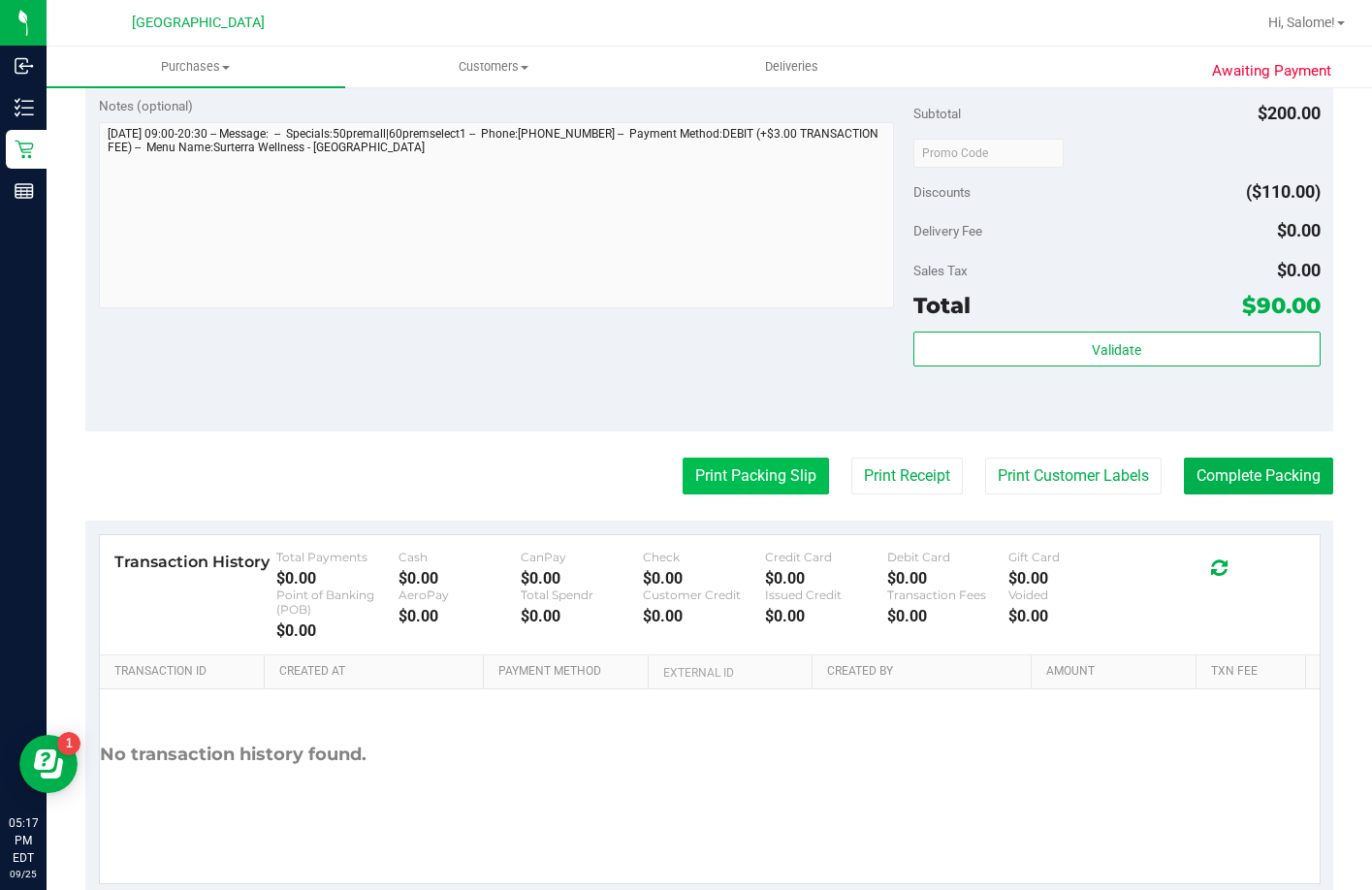
click at [750, 494] on button "Print Packing Slip" at bounding box center [755, 475] width 146 height 37
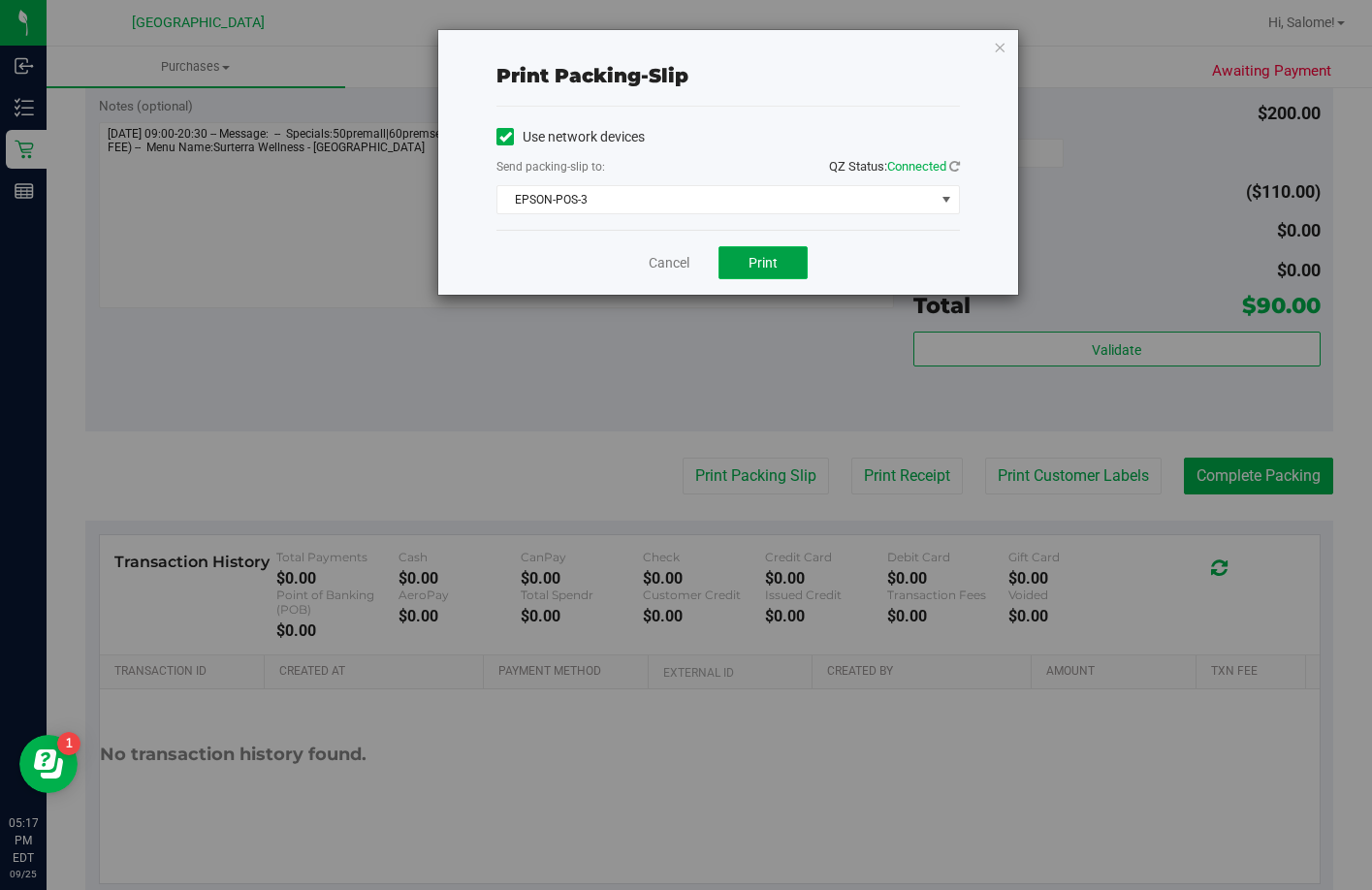
click at [738, 264] on button "Print" at bounding box center [763, 262] width 90 height 33
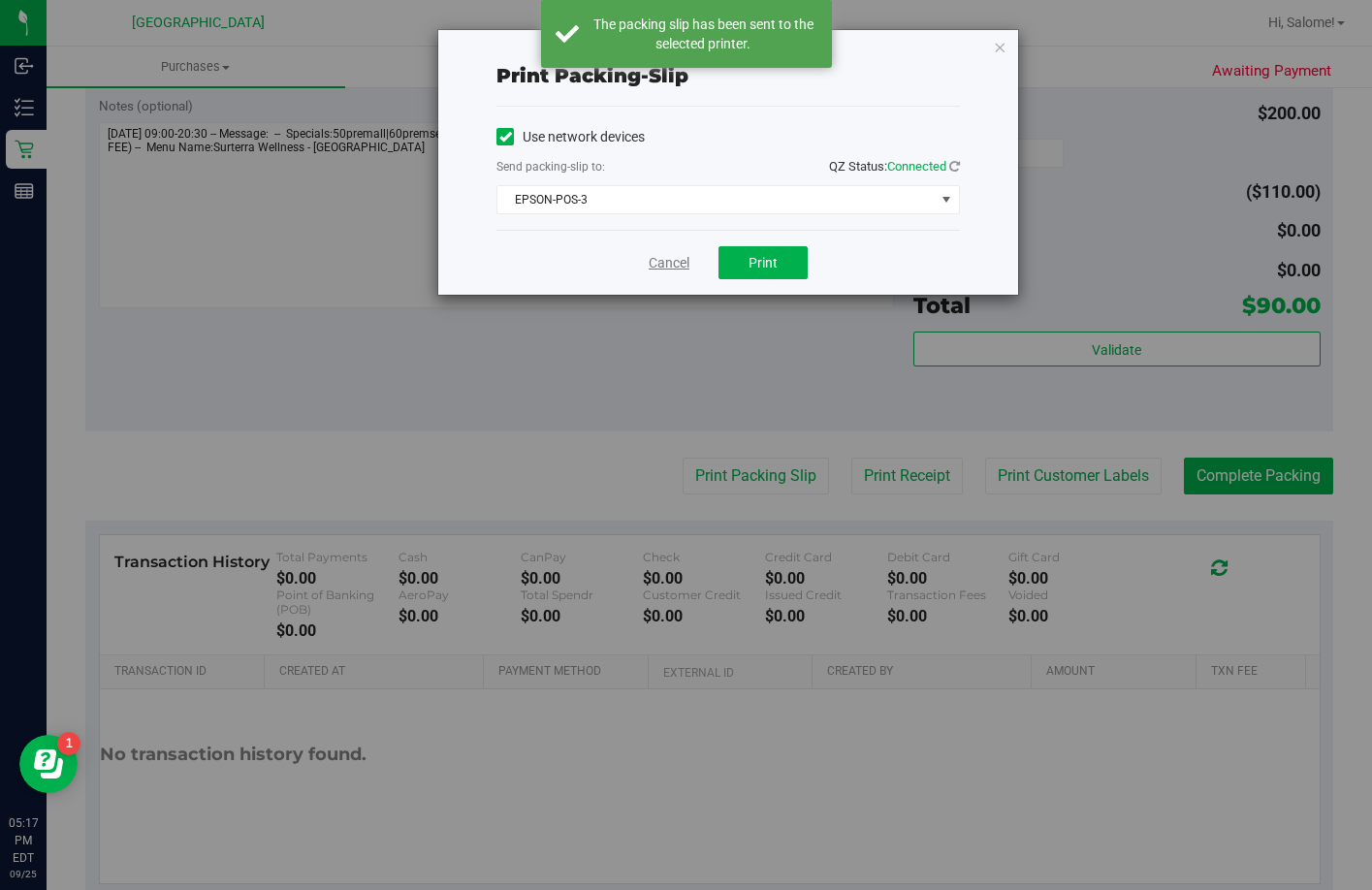
click at [663, 265] on link "Cancel" at bounding box center [669, 263] width 41 height 20
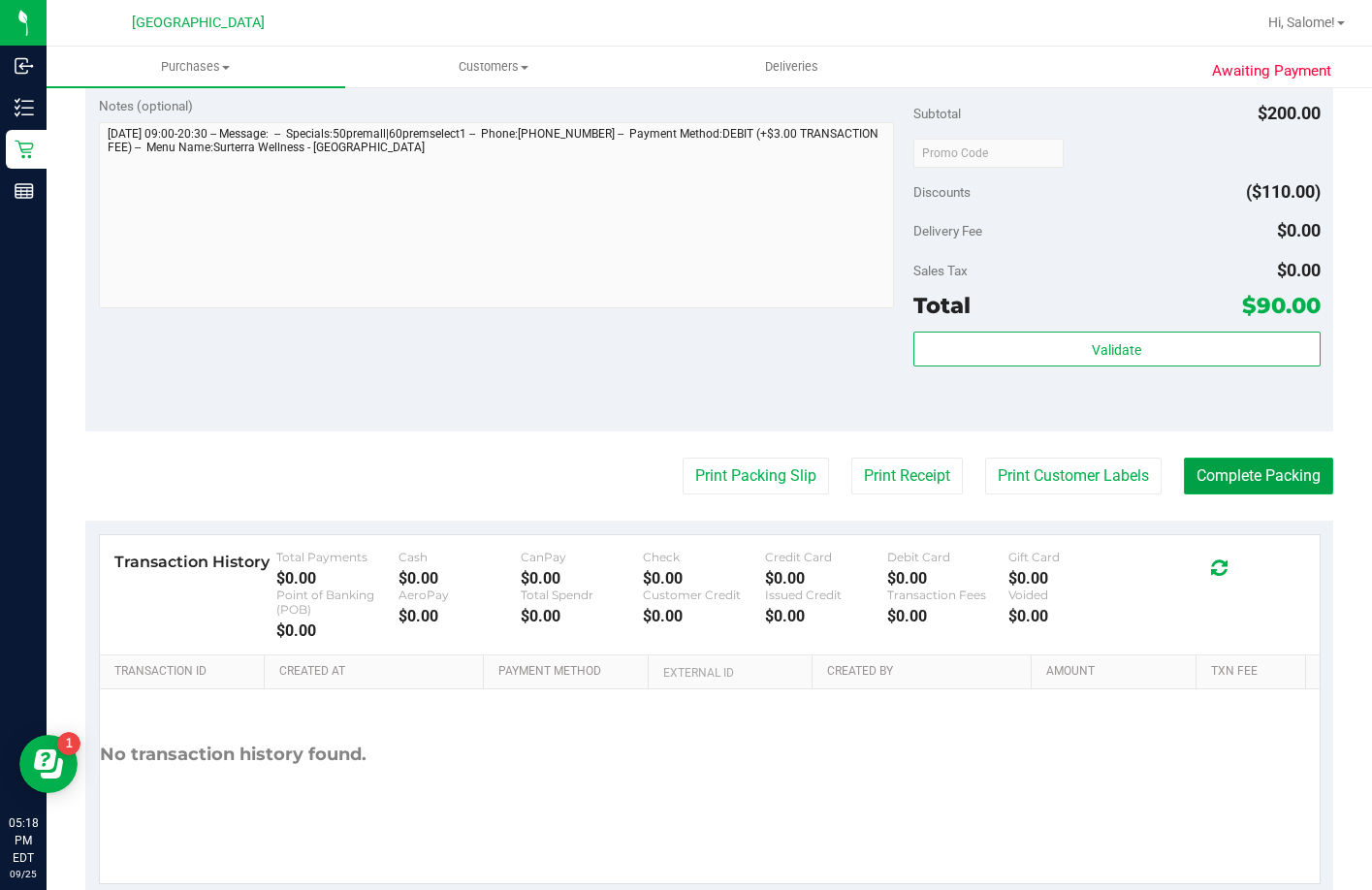
click at [1273, 494] on button "Complete Packing" at bounding box center [1258, 475] width 149 height 37
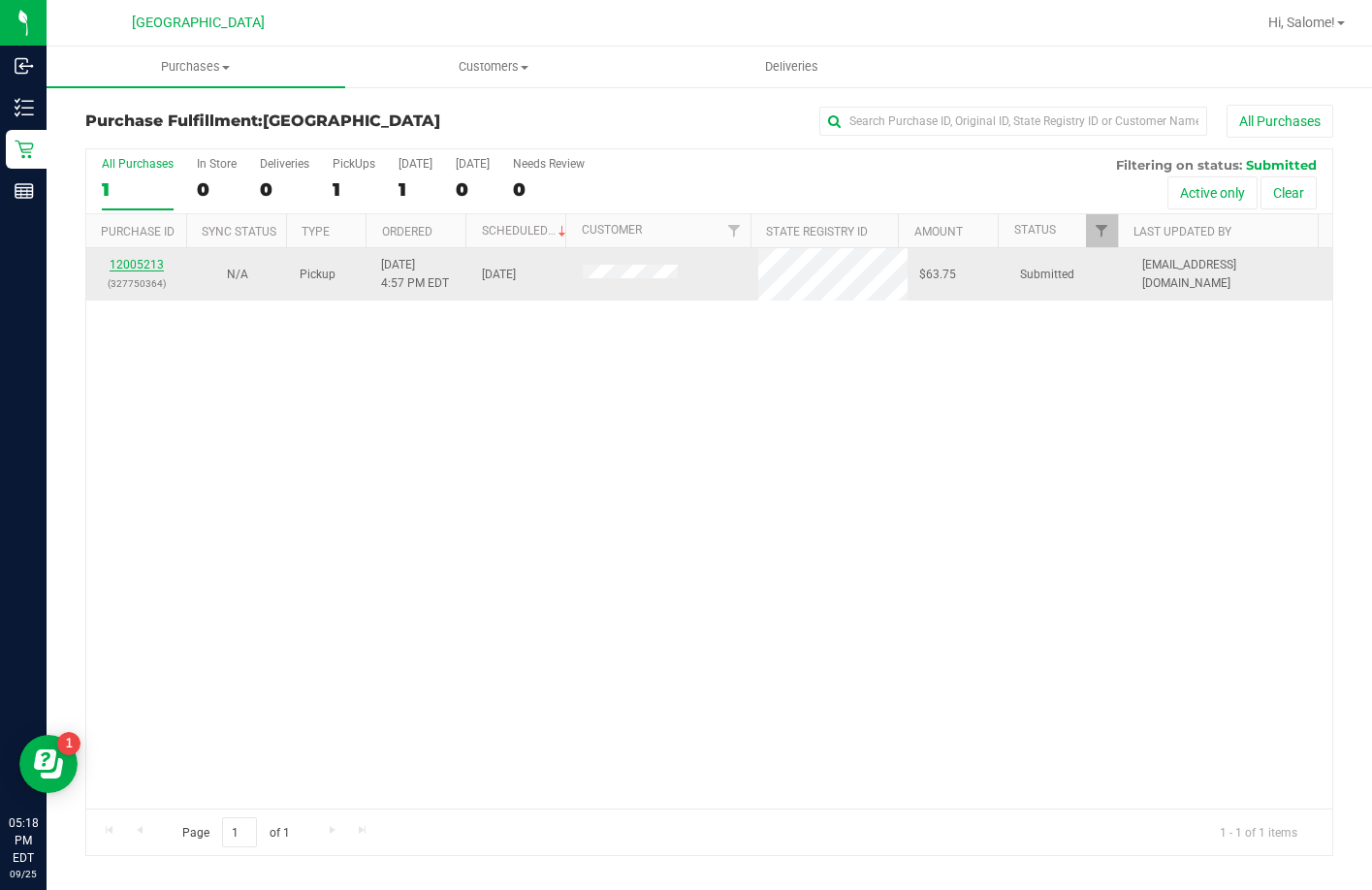
click at [149, 260] on link "12005213" at bounding box center [137, 265] width 54 height 14
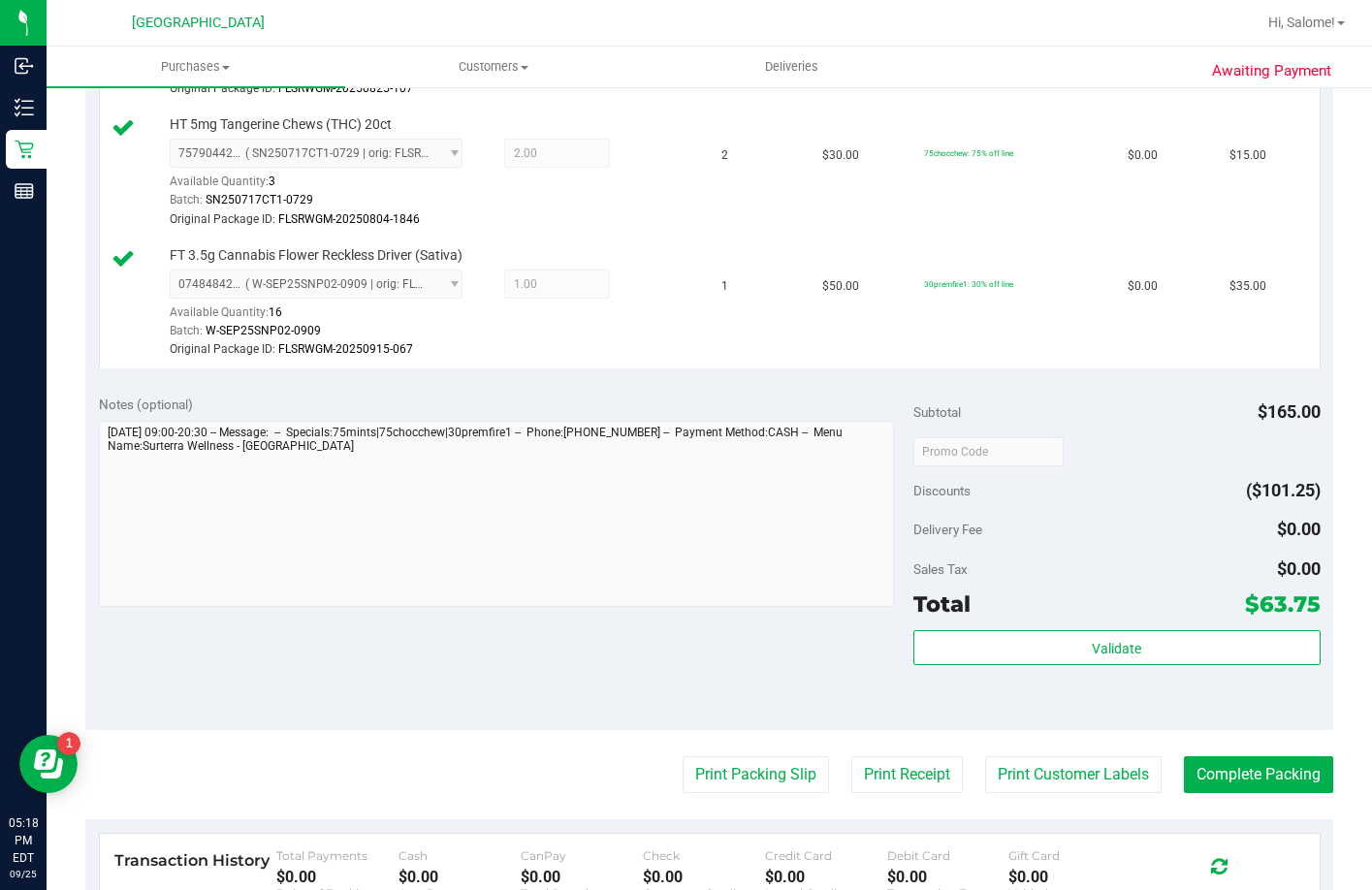
scroll to position [1066, 0]
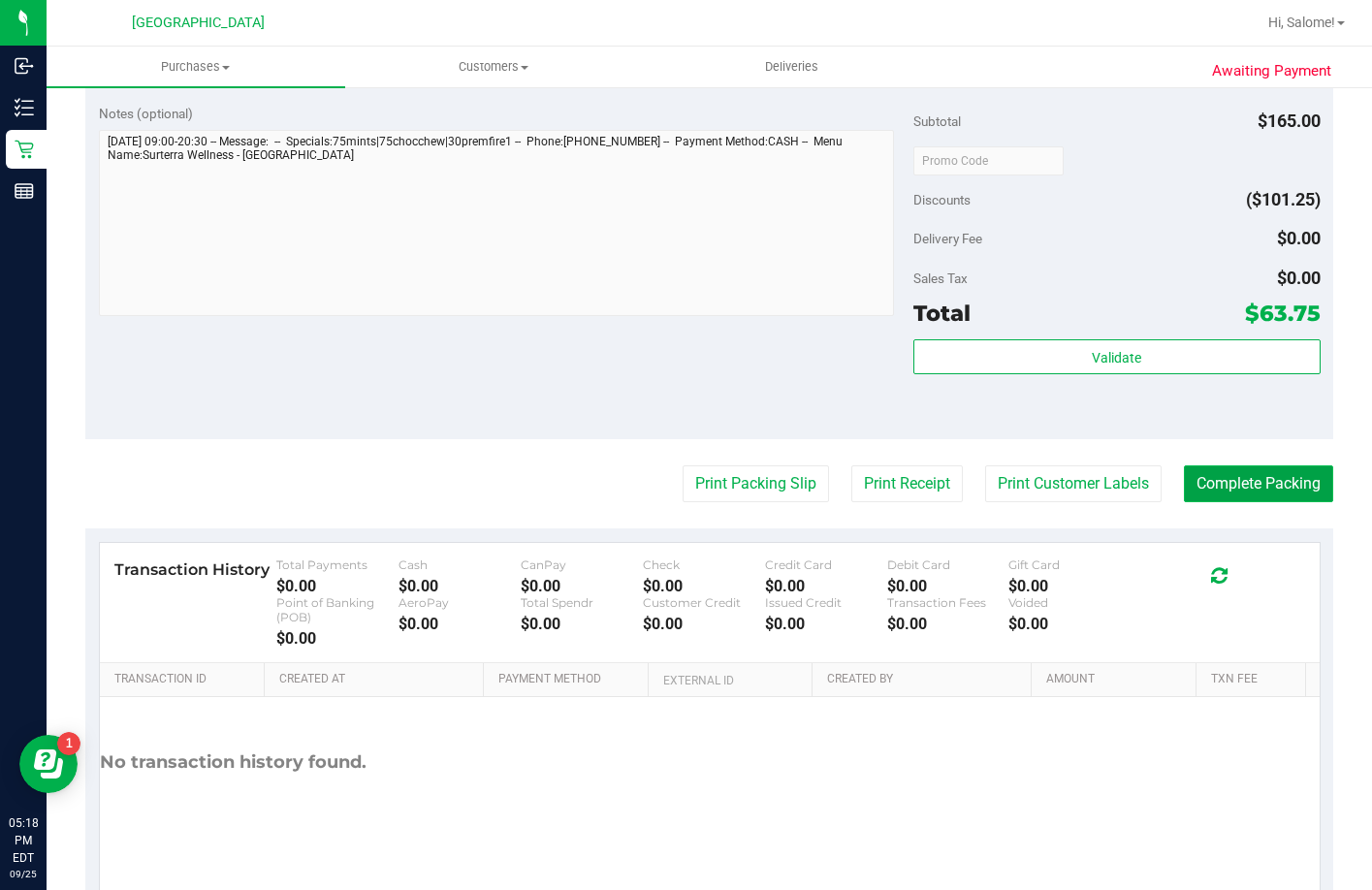
click at [1275, 502] on button "Complete Packing" at bounding box center [1258, 483] width 149 height 37
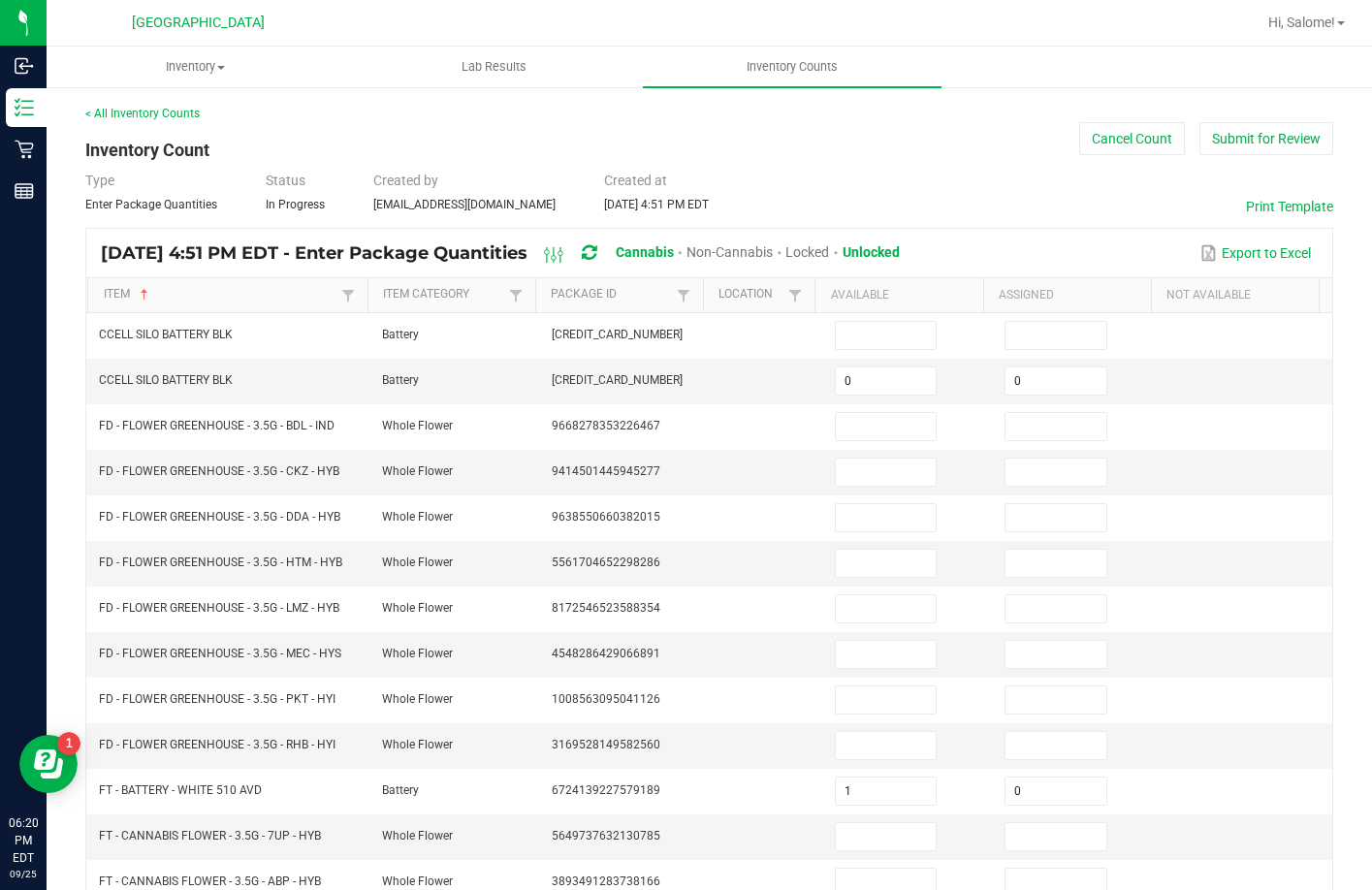
scroll to position [404, 0]
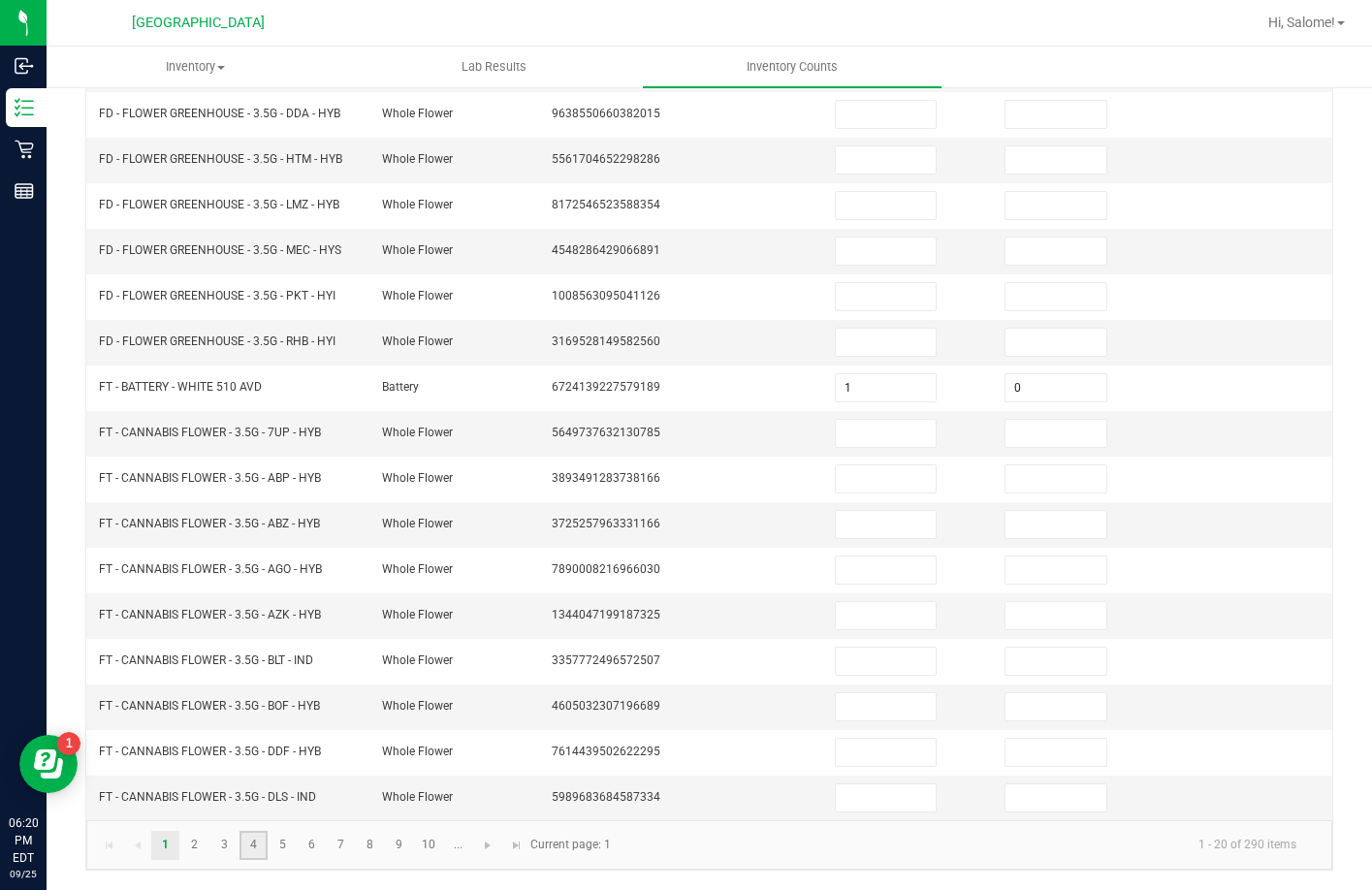
click at [252, 839] on link "4" at bounding box center [253, 845] width 28 height 29
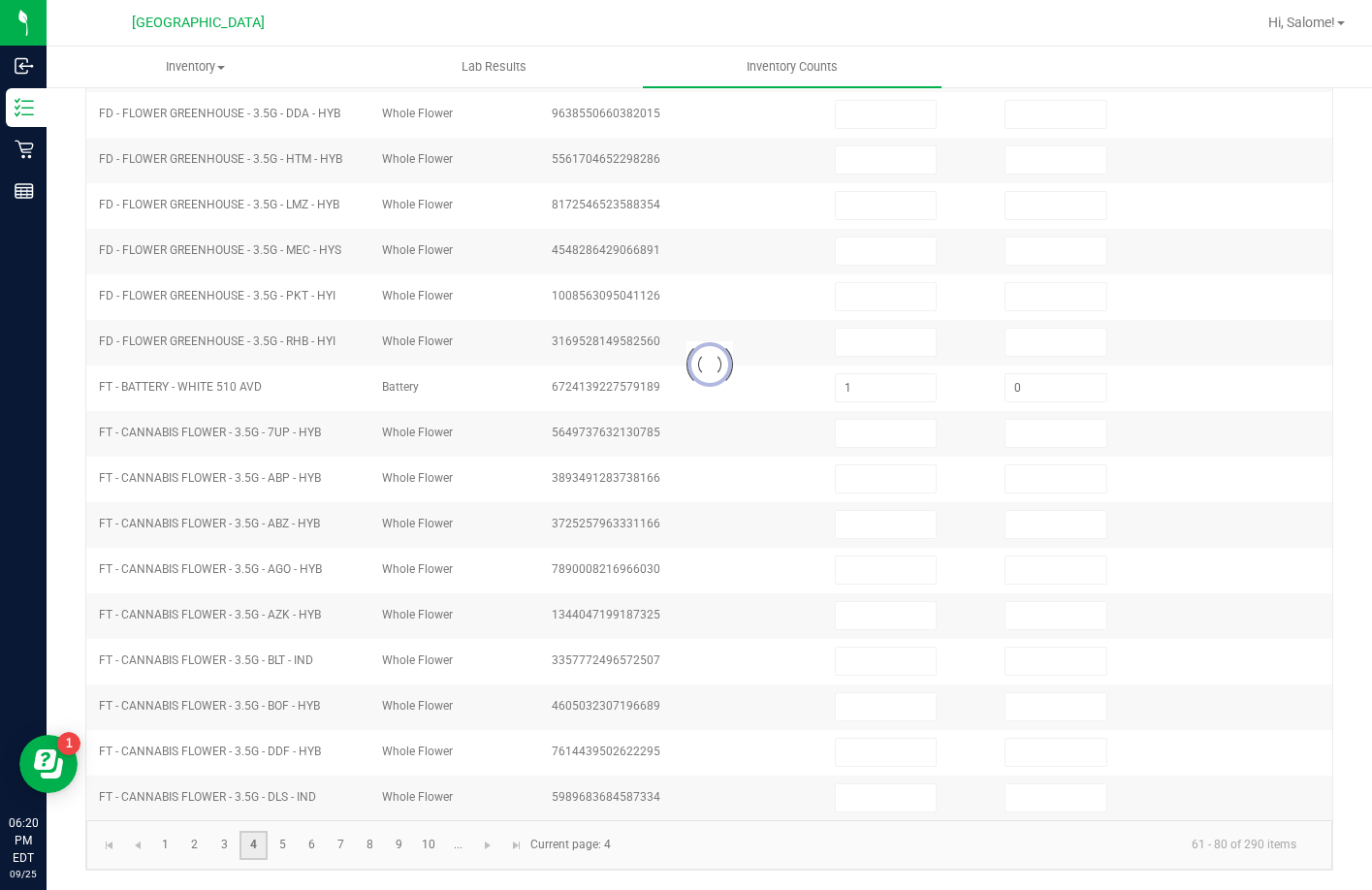
type input "13"
type input "0"
type input "3"
type input "0"
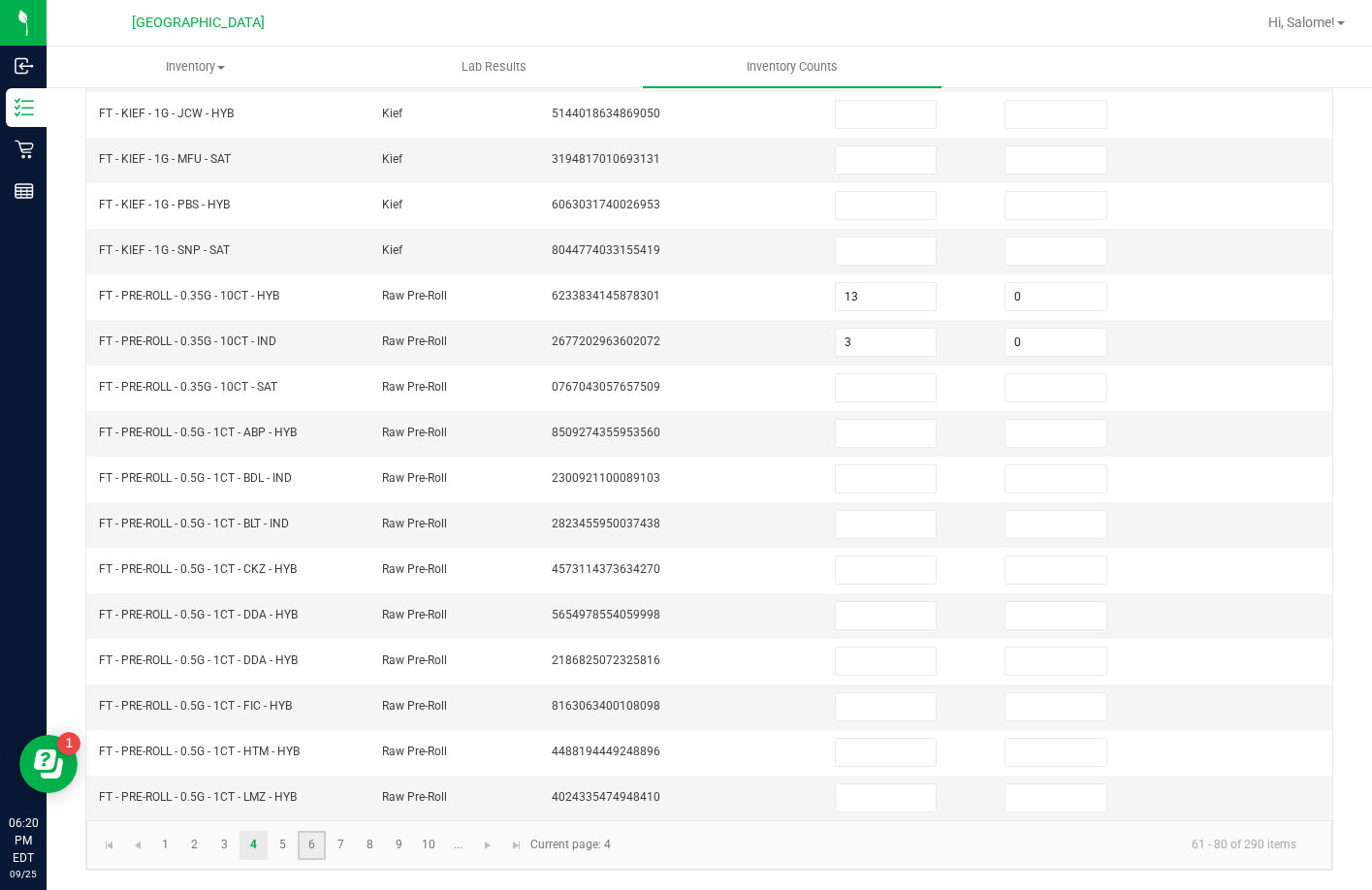
click at [298, 848] on link "6" at bounding box center [312, 845] width 28 height 29
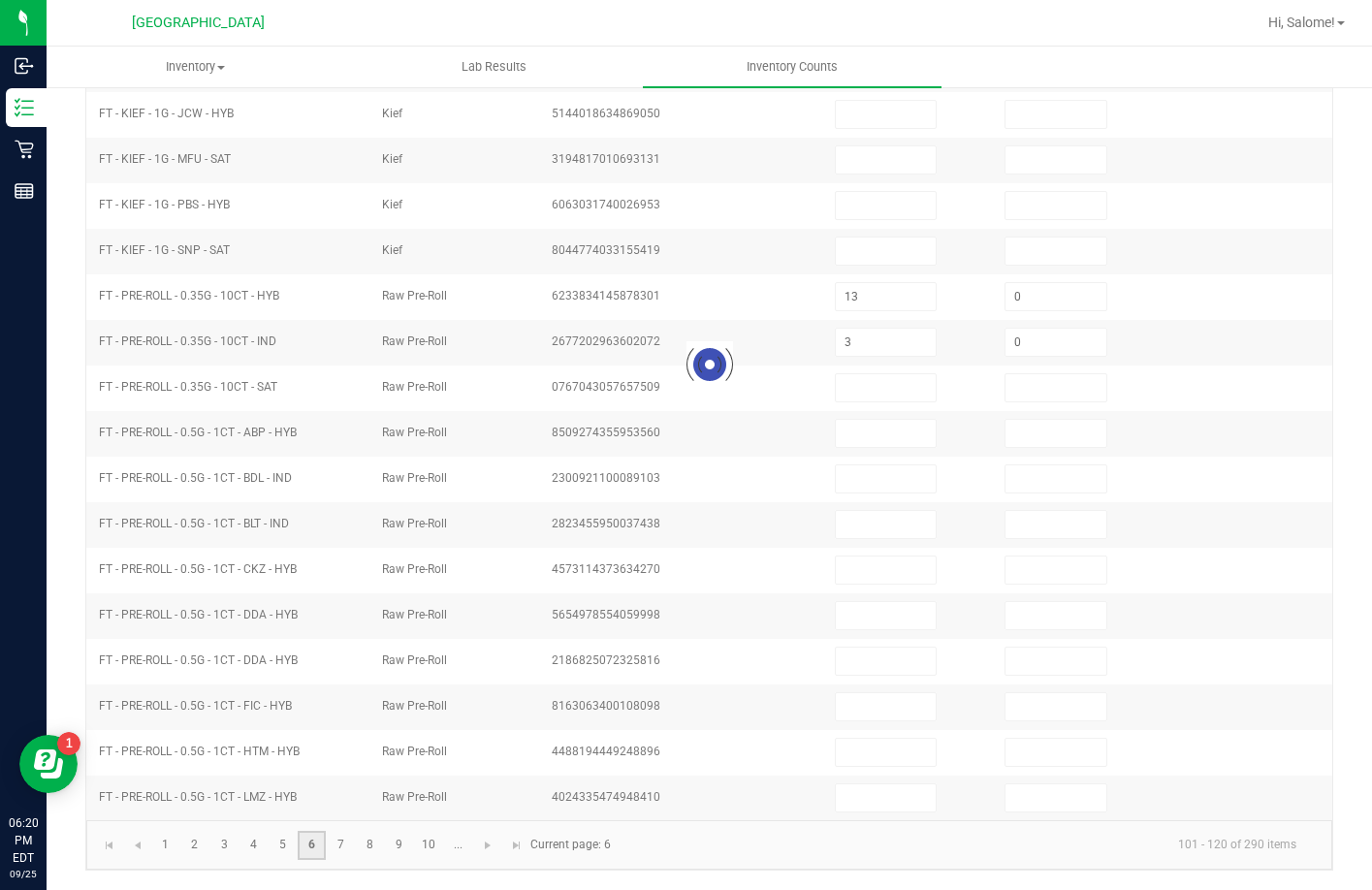
type input "4"
type input "0"
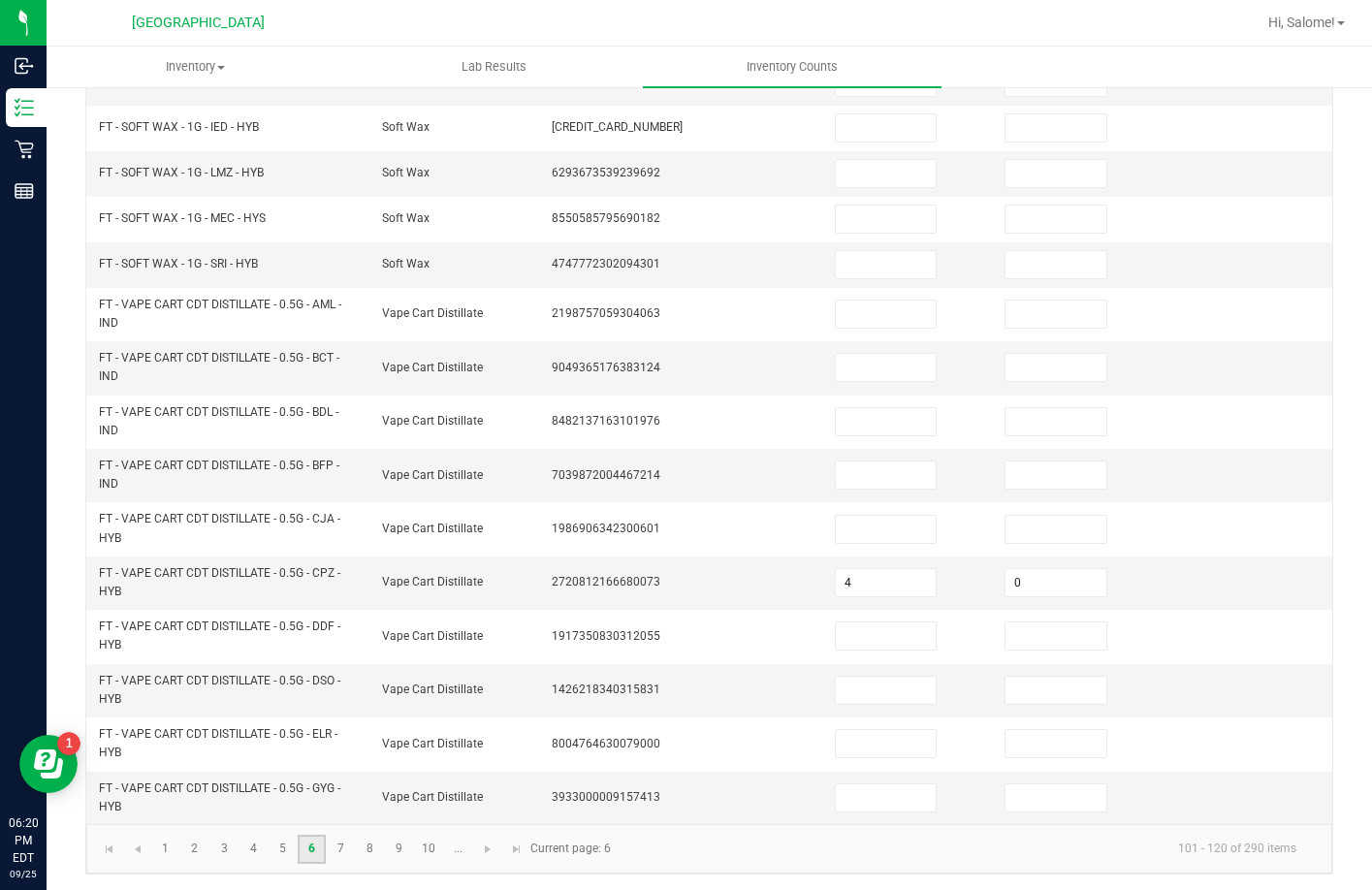
scroll to position [484, 0]
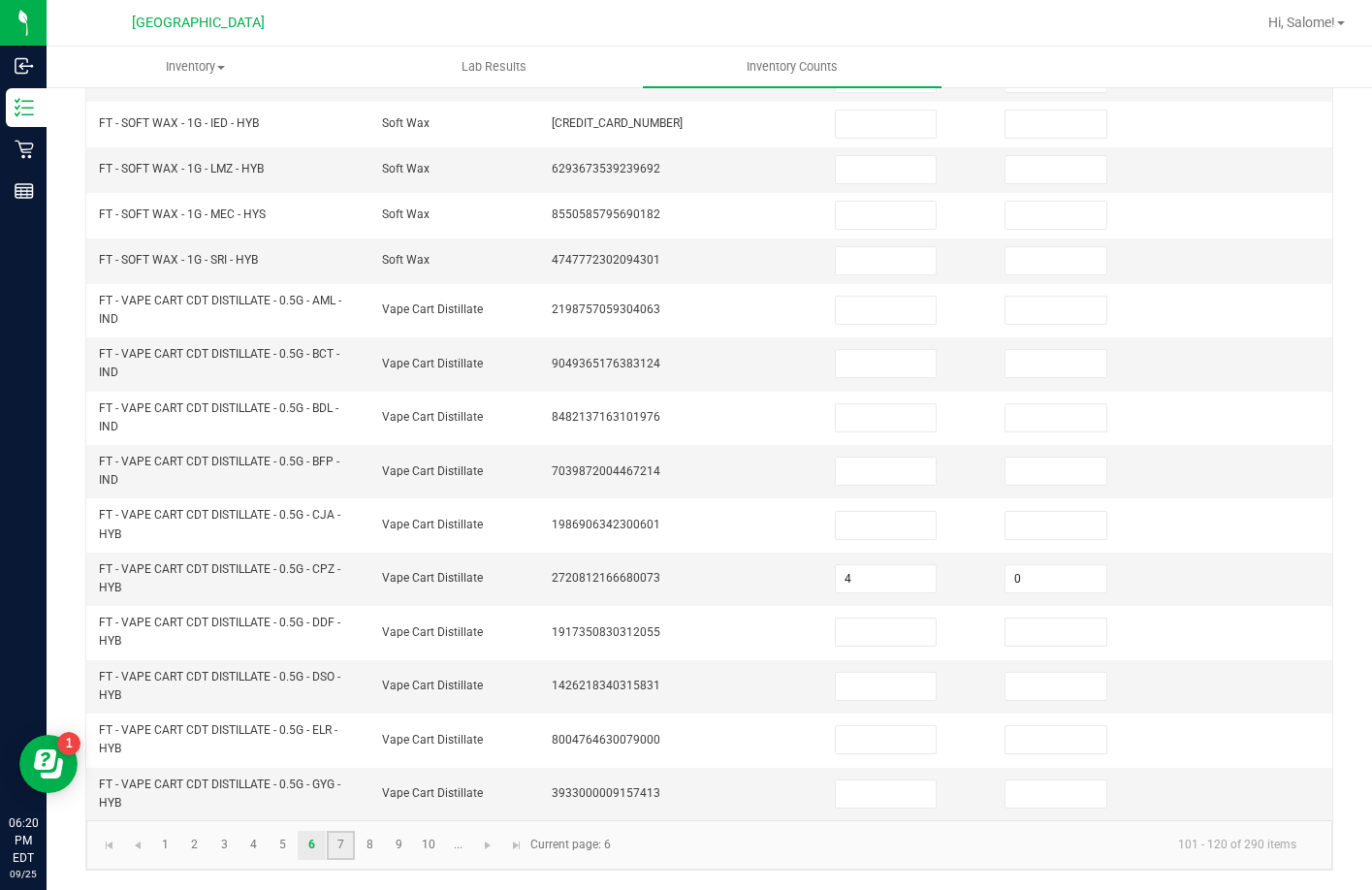
click at [348, 842] on link "7" at bounding box center [341, 845] width 28 height 29
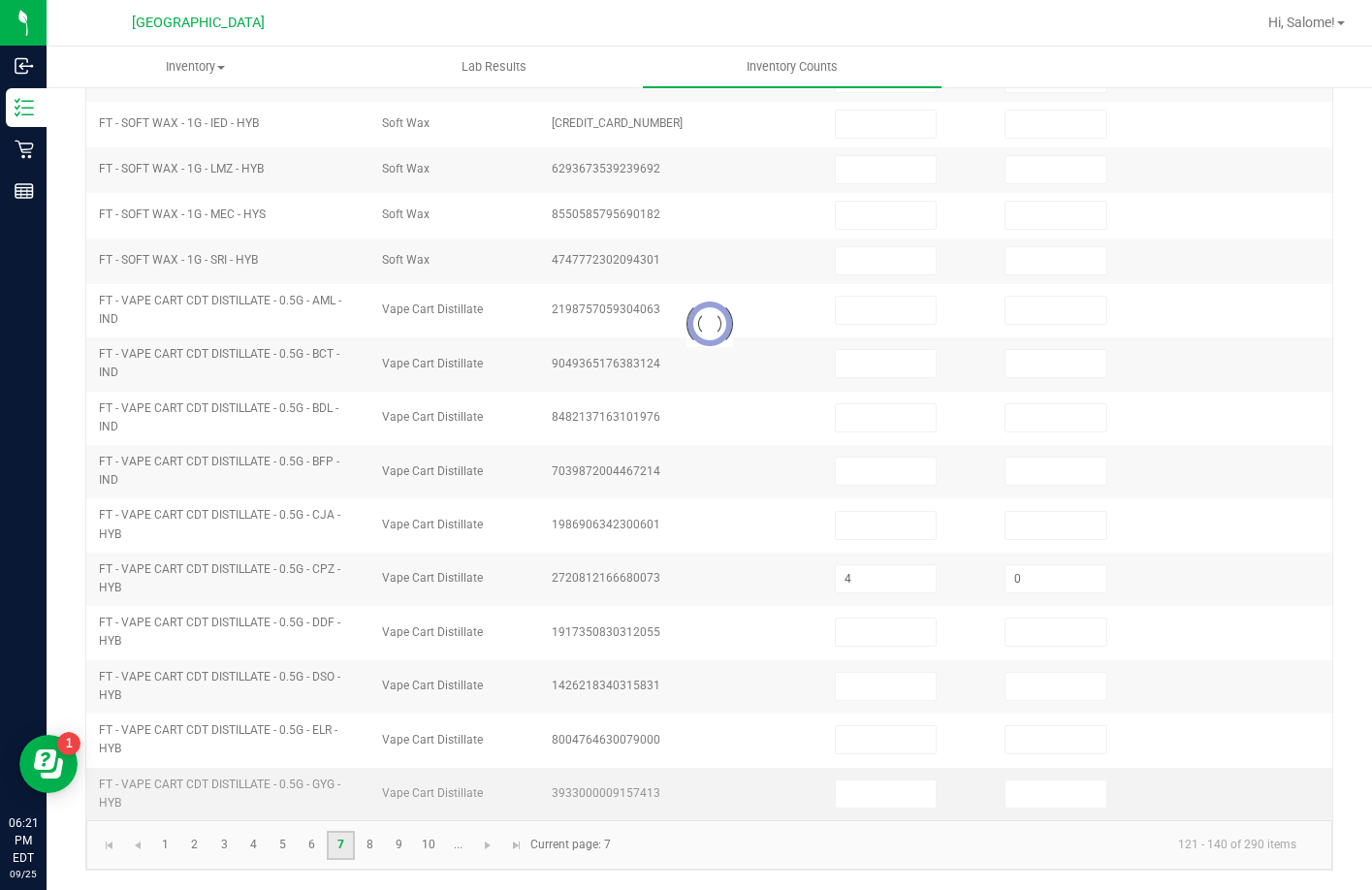
type input "7"
type input "0"
type input "5"
type input "0"
type input "5"
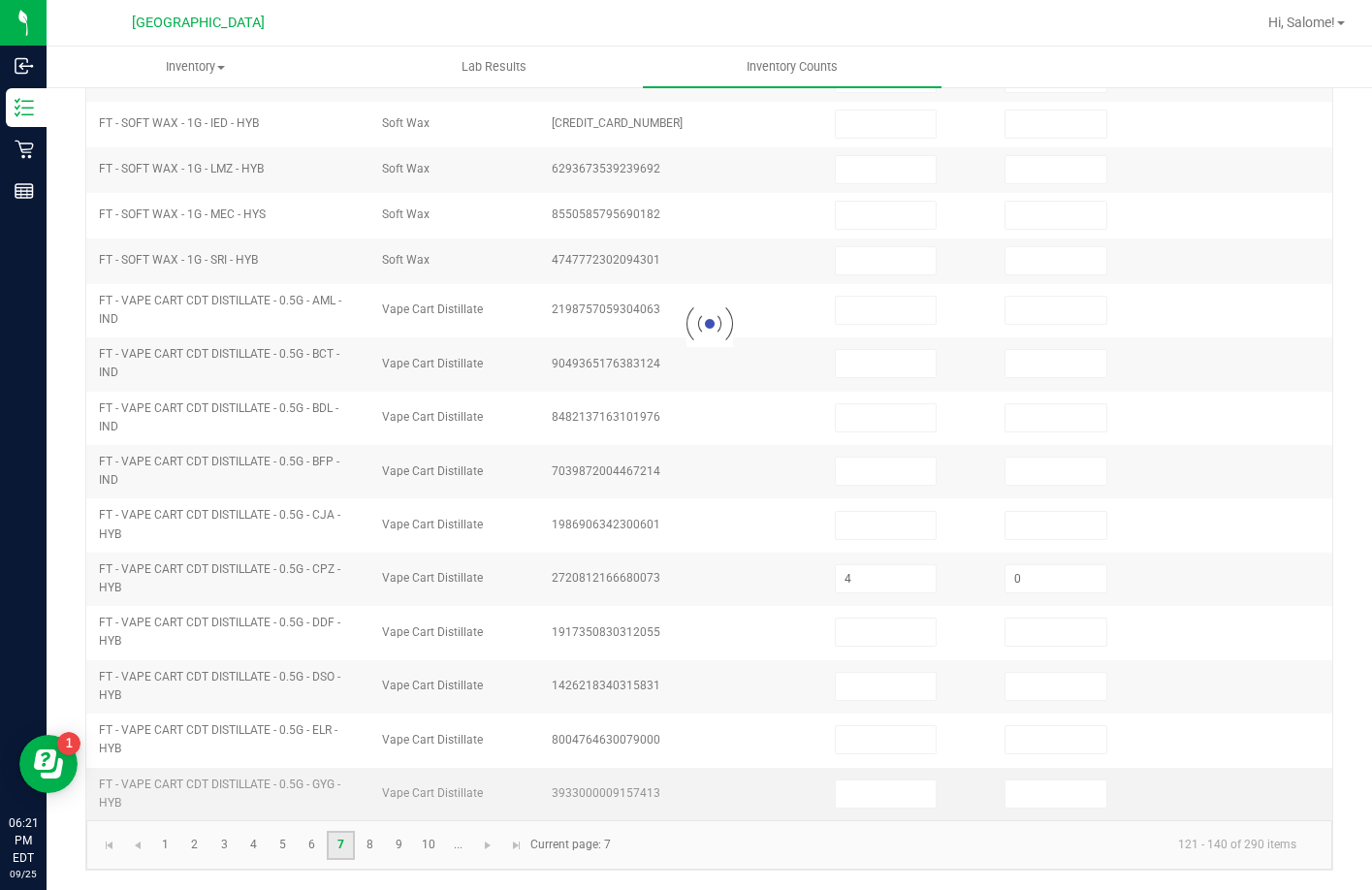
type input "0"
type input "4"
type input "0"
type input "4"
type input "0"
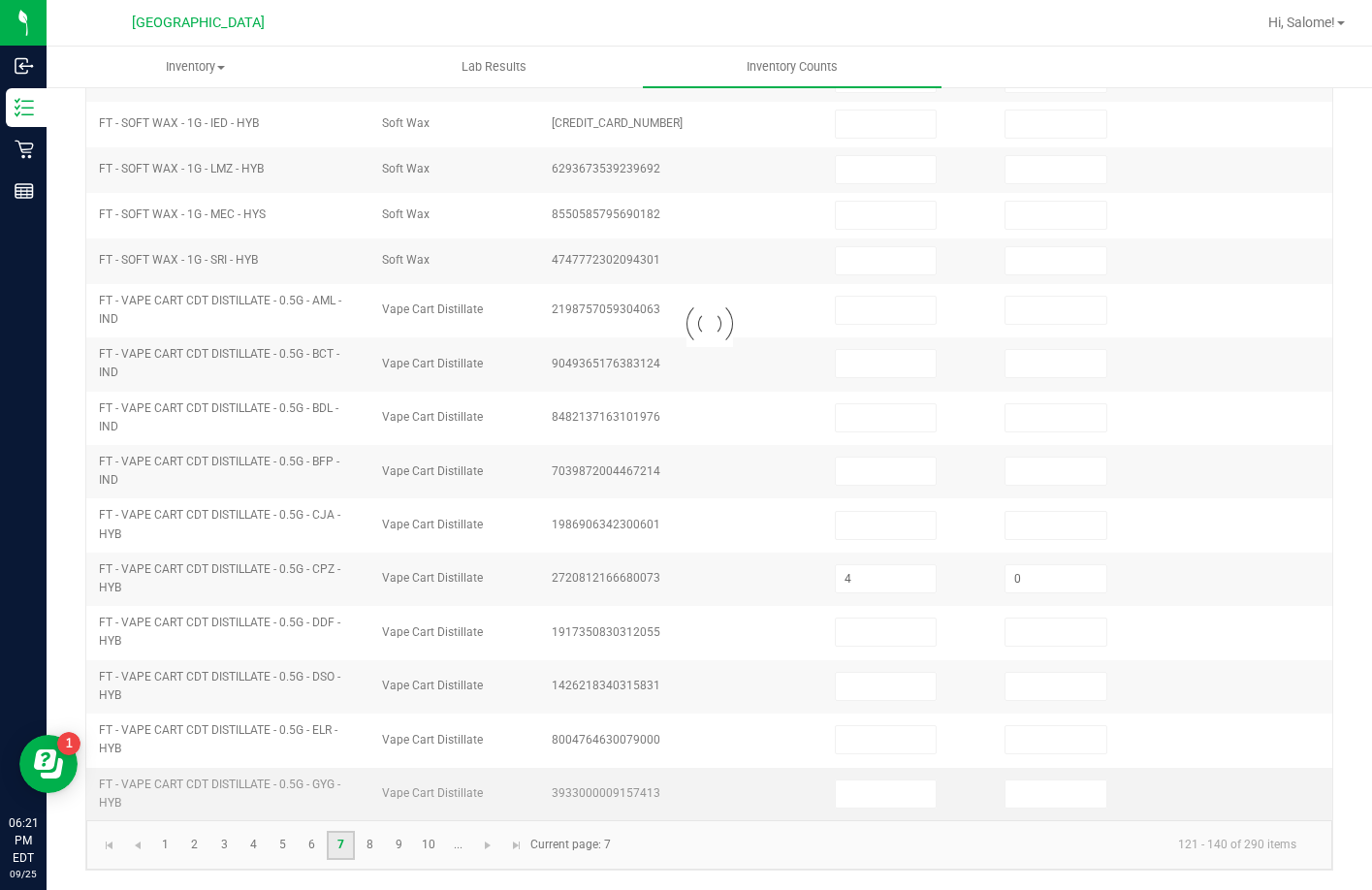
type input "6"
type input "0"
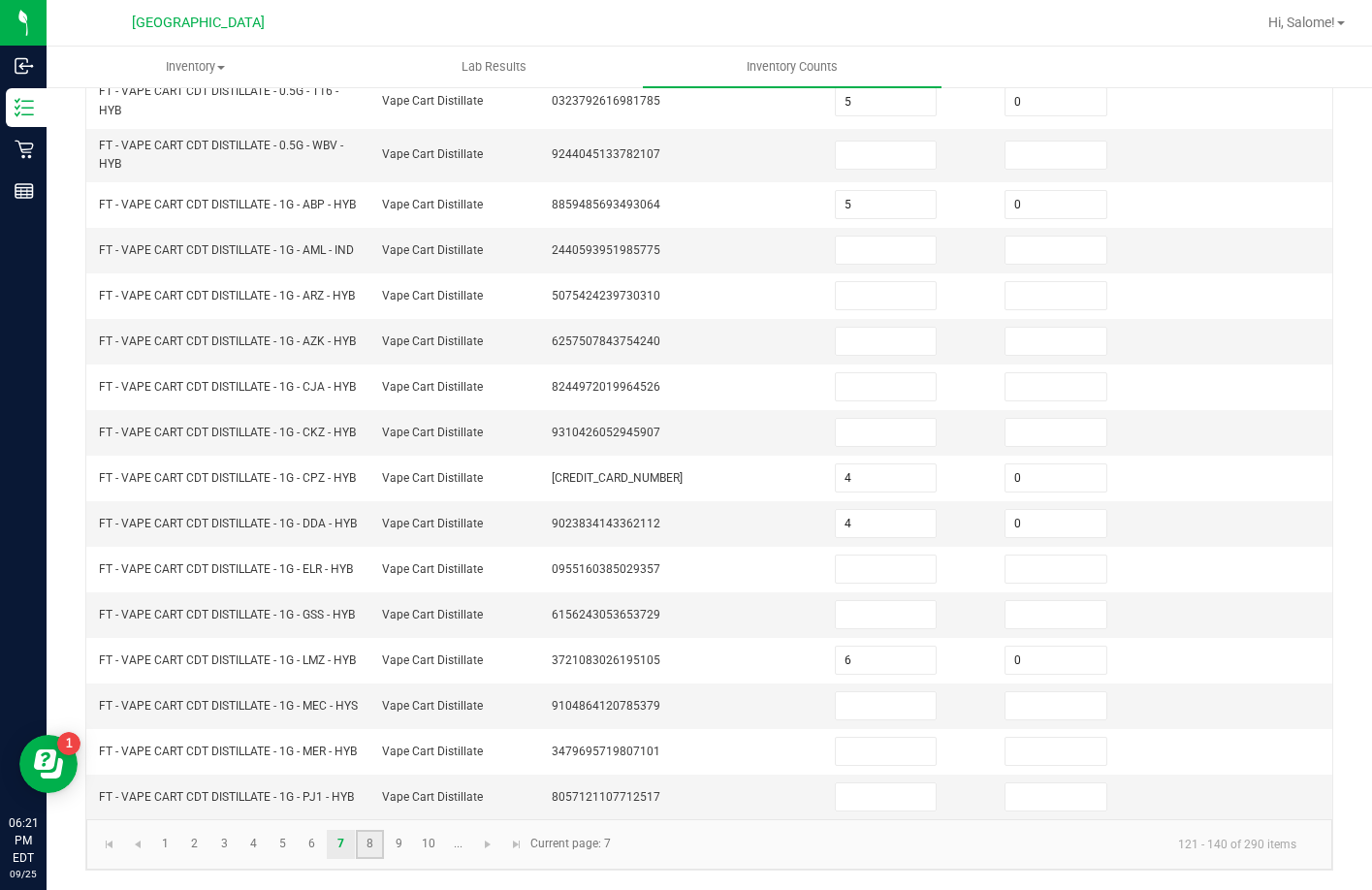
click at [362, 840] on link "8" at bounding box center [370, 844] width 28 height 29
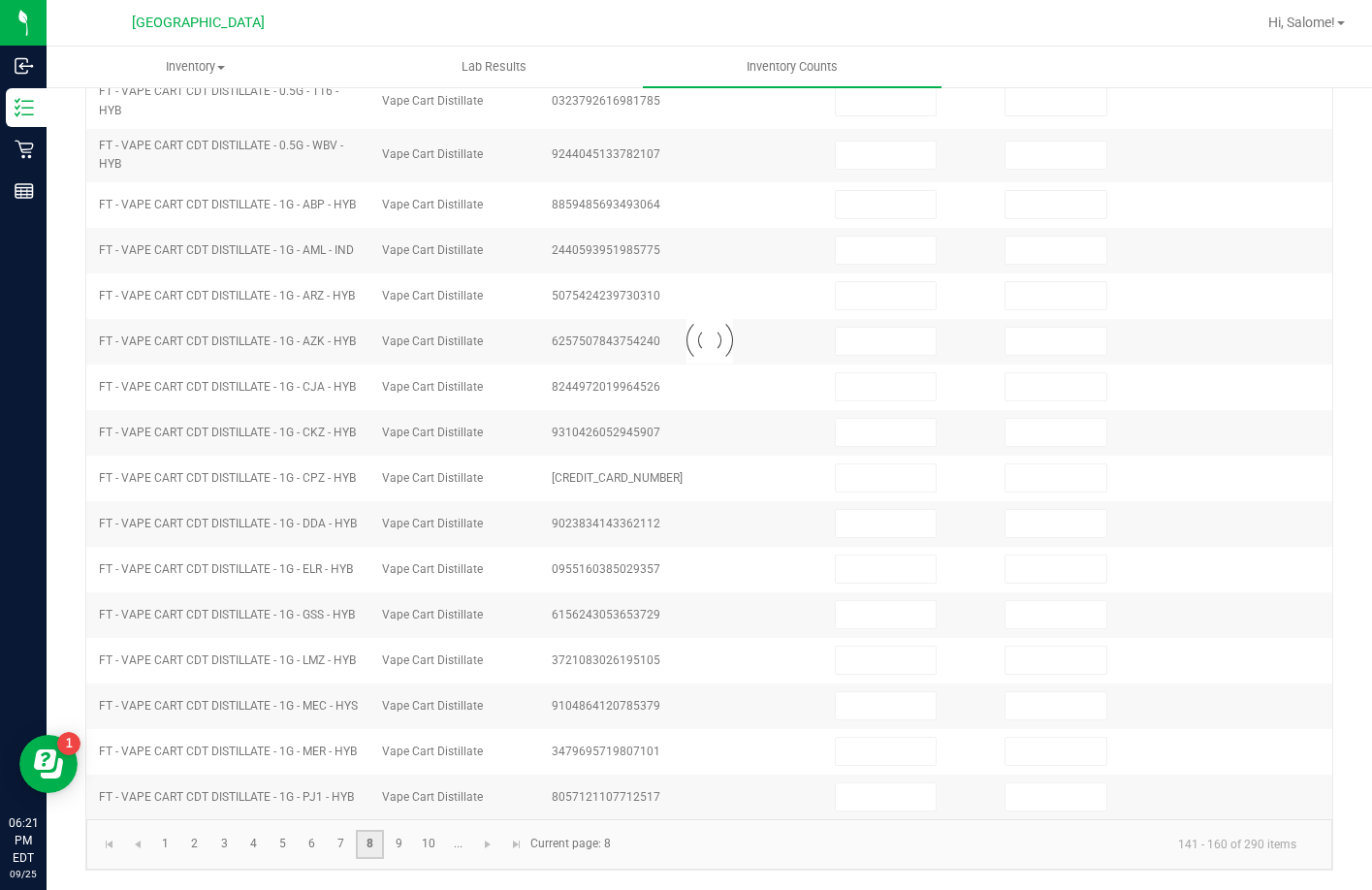
scroll to position [437, 0]
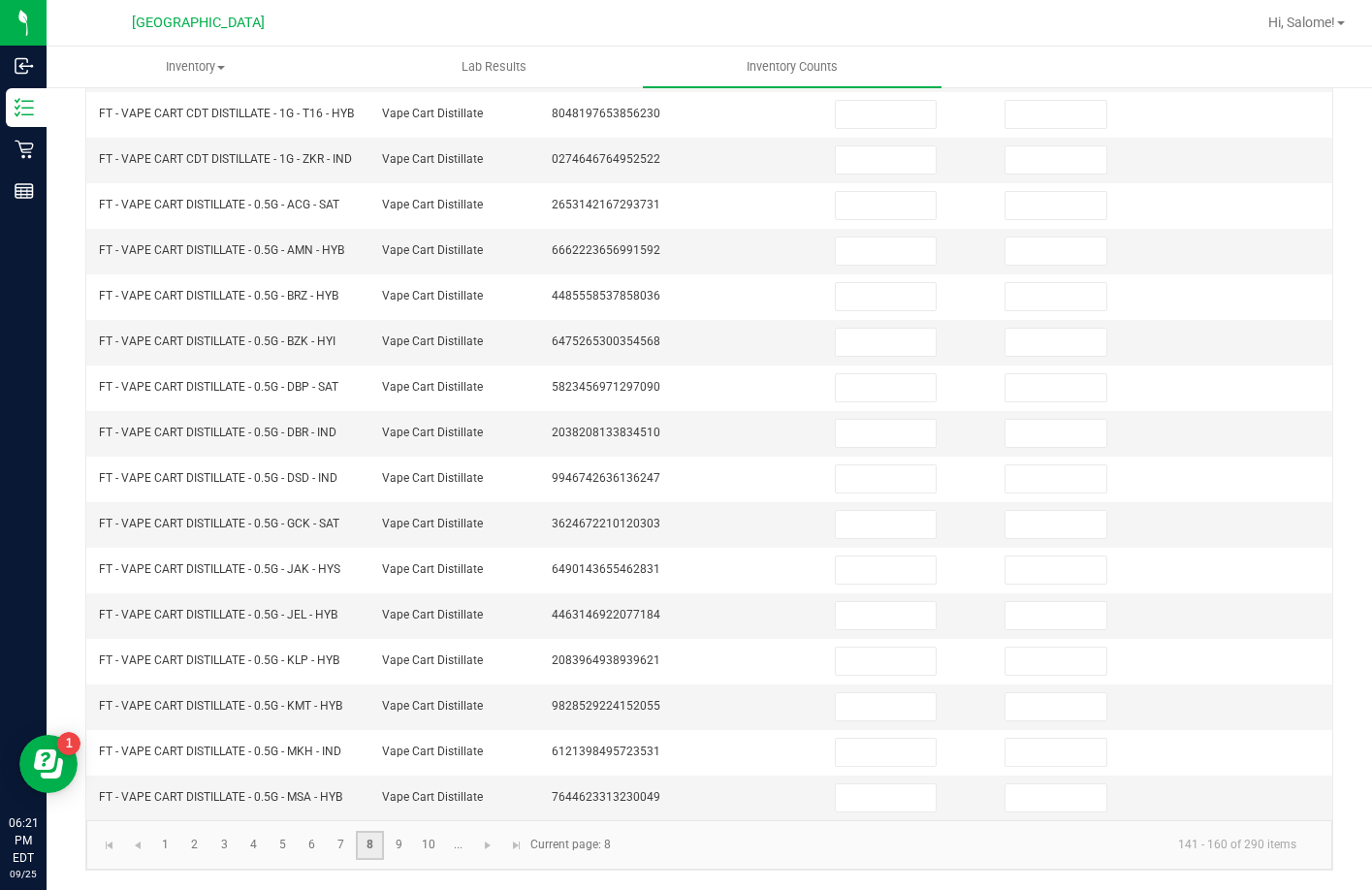
click at [373, 842] on link "8" at bounding box center [370, 845] width 28 height 29
click at [392, 842] on link "9" at bounding box center [399, 845] width 28 height 29
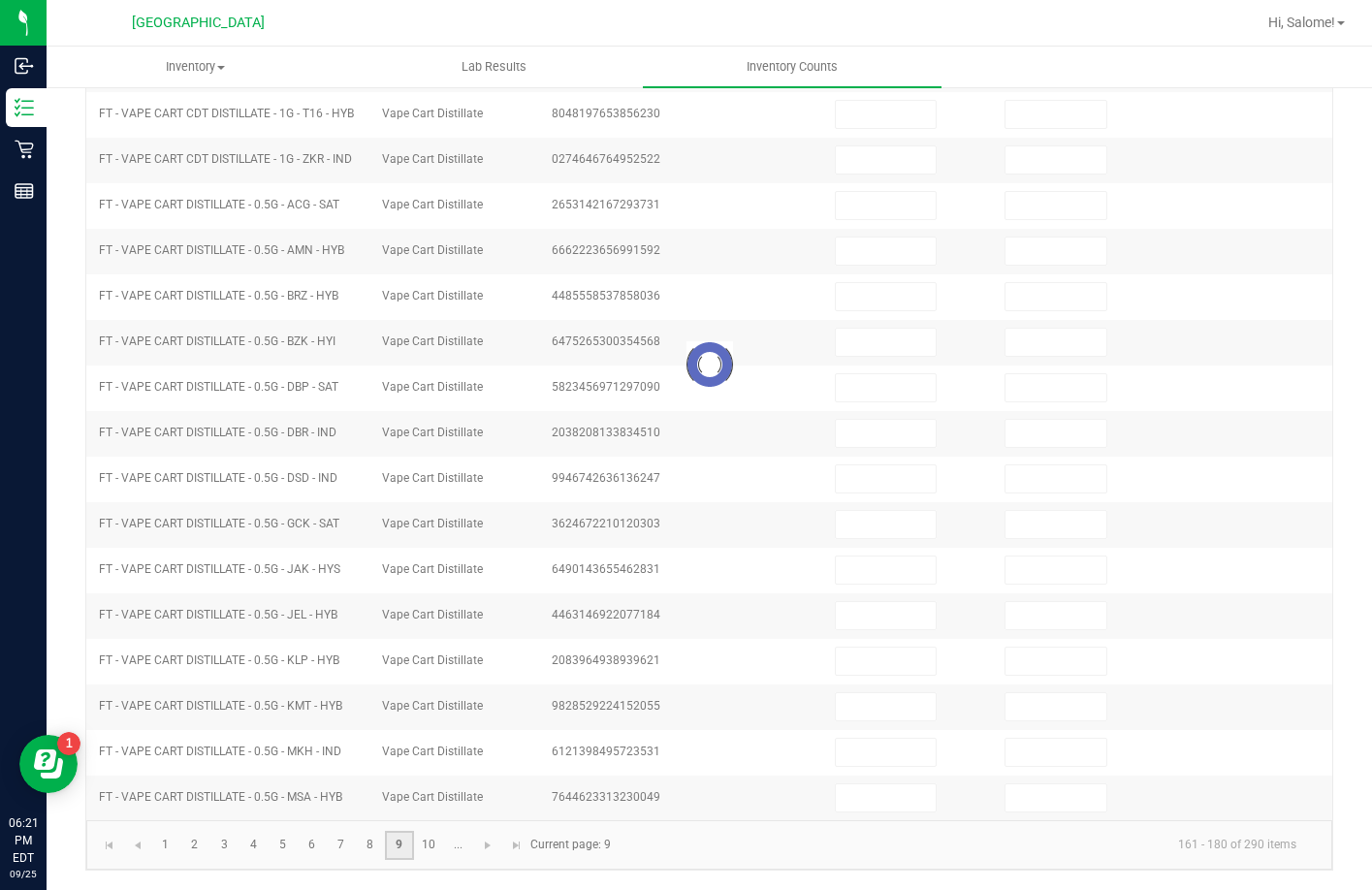
type input "4"
type input "0"
type input "3"
type input "0"
type input "6"
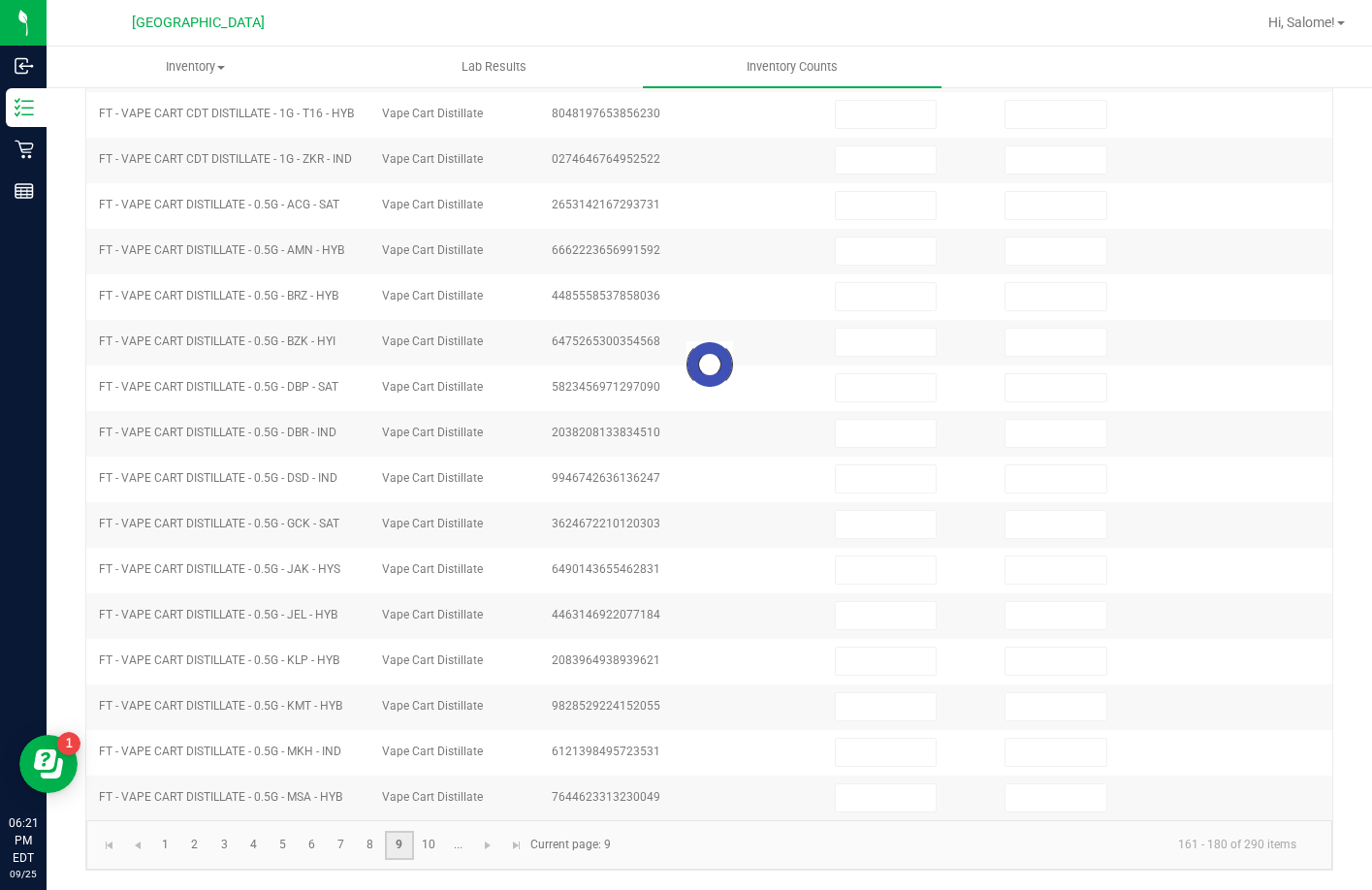
type input "0"
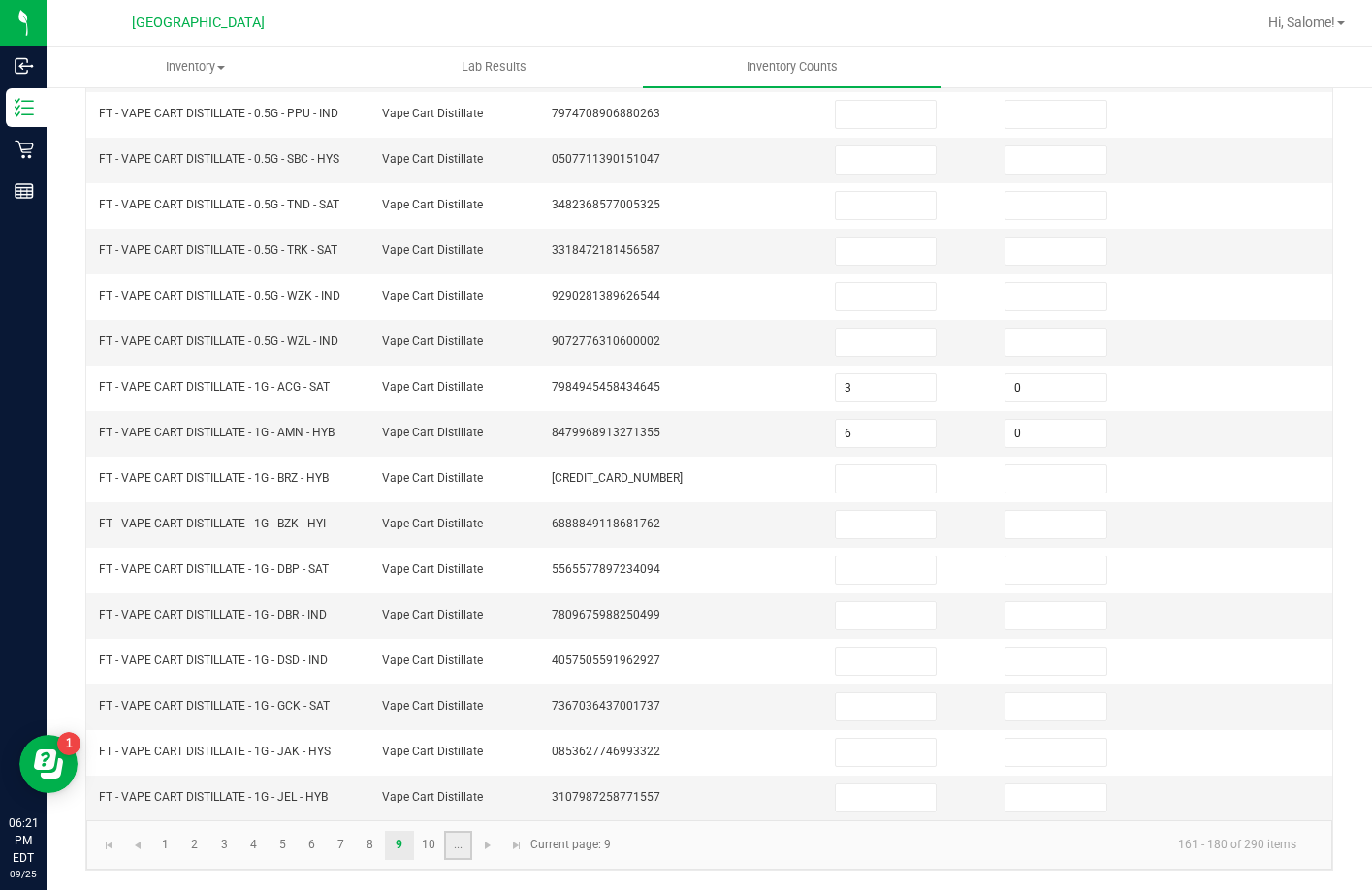
click at [461, 842] on link "..." at bounding box center [458, 845] width 28 height 29
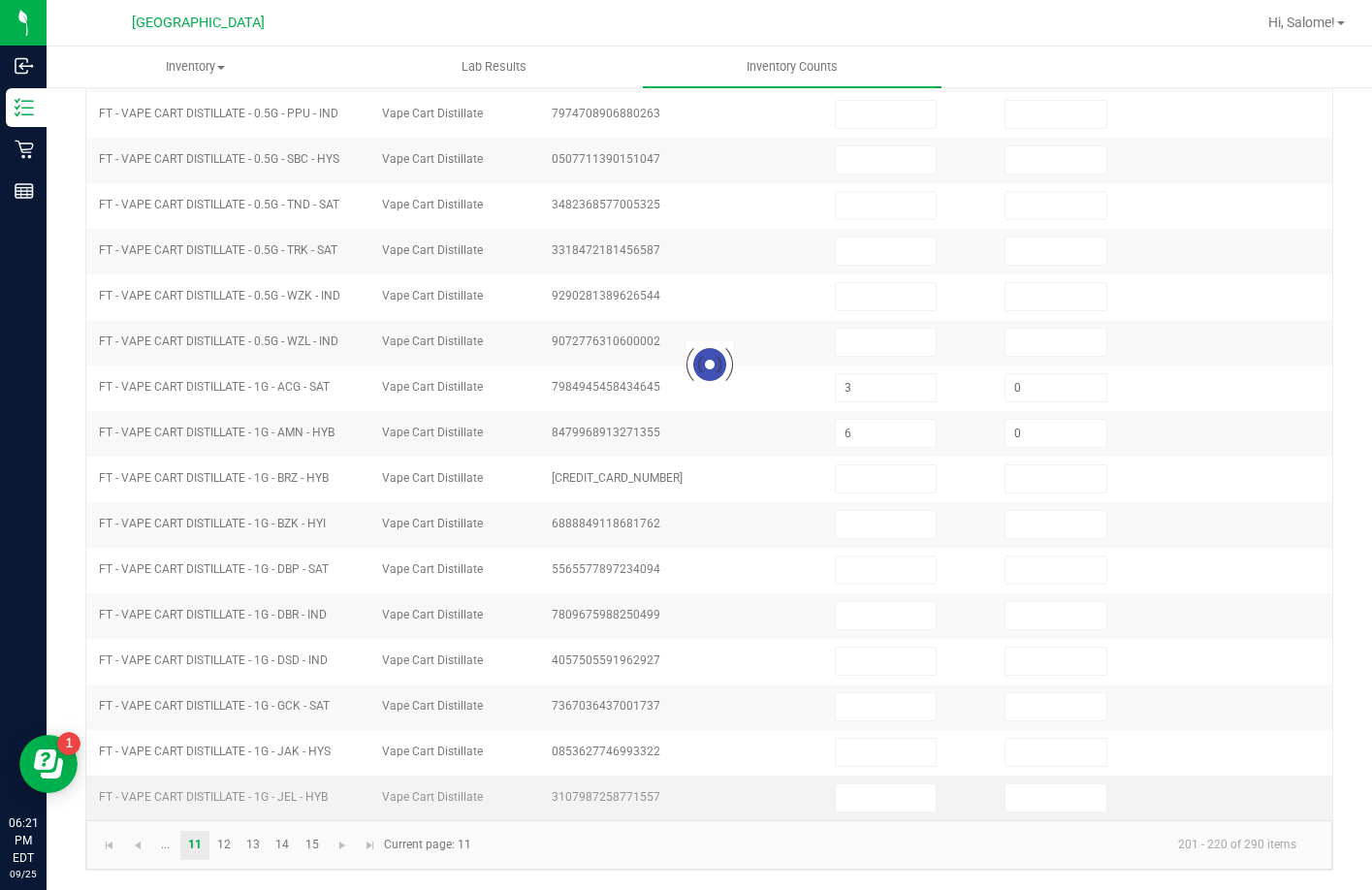
type input "6"
type input "0"
type input "3"
type input "1"
type input "0"
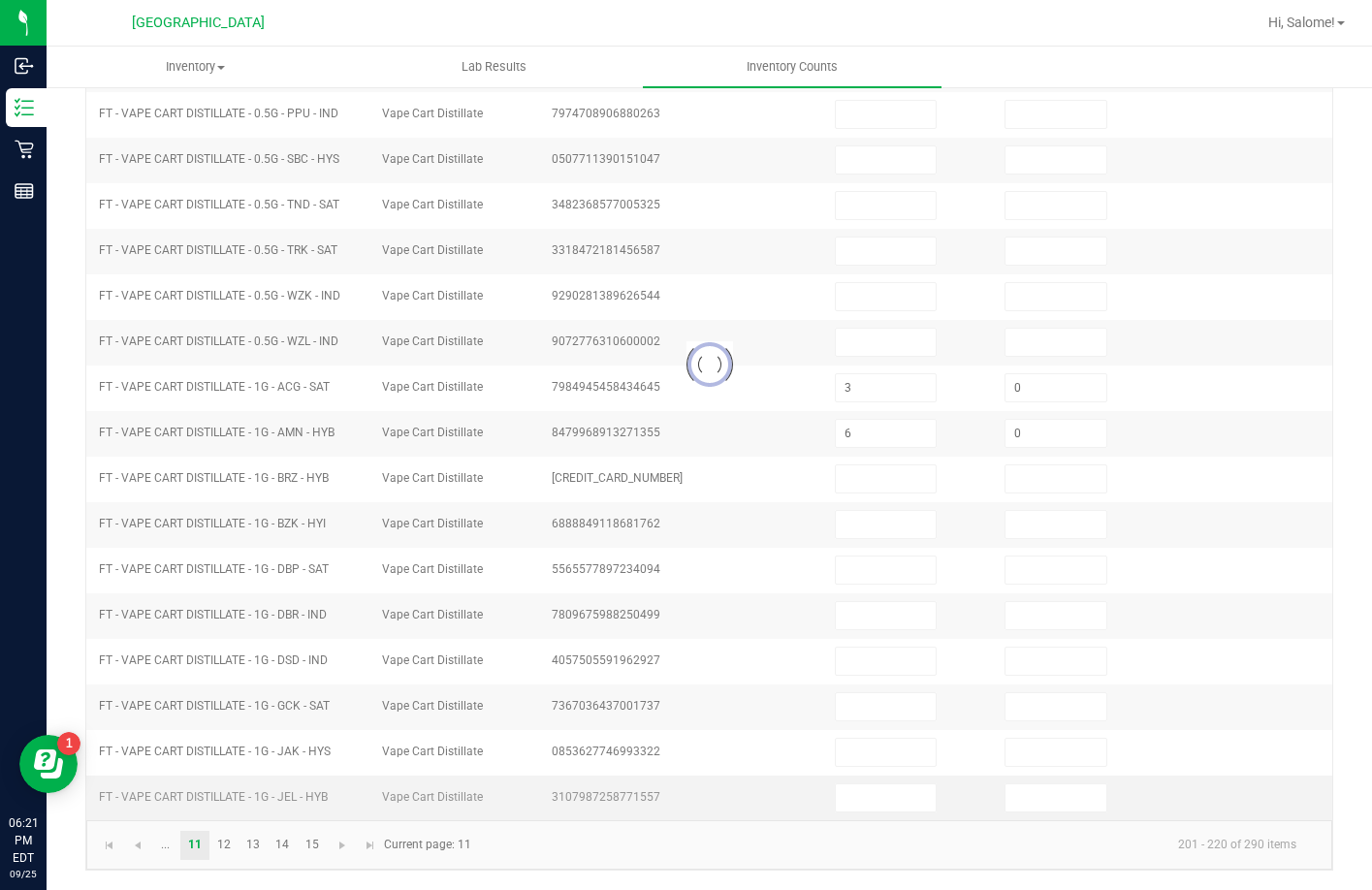
type input "1"
type input "0"
type input "8"
type input "0"
type input "3"
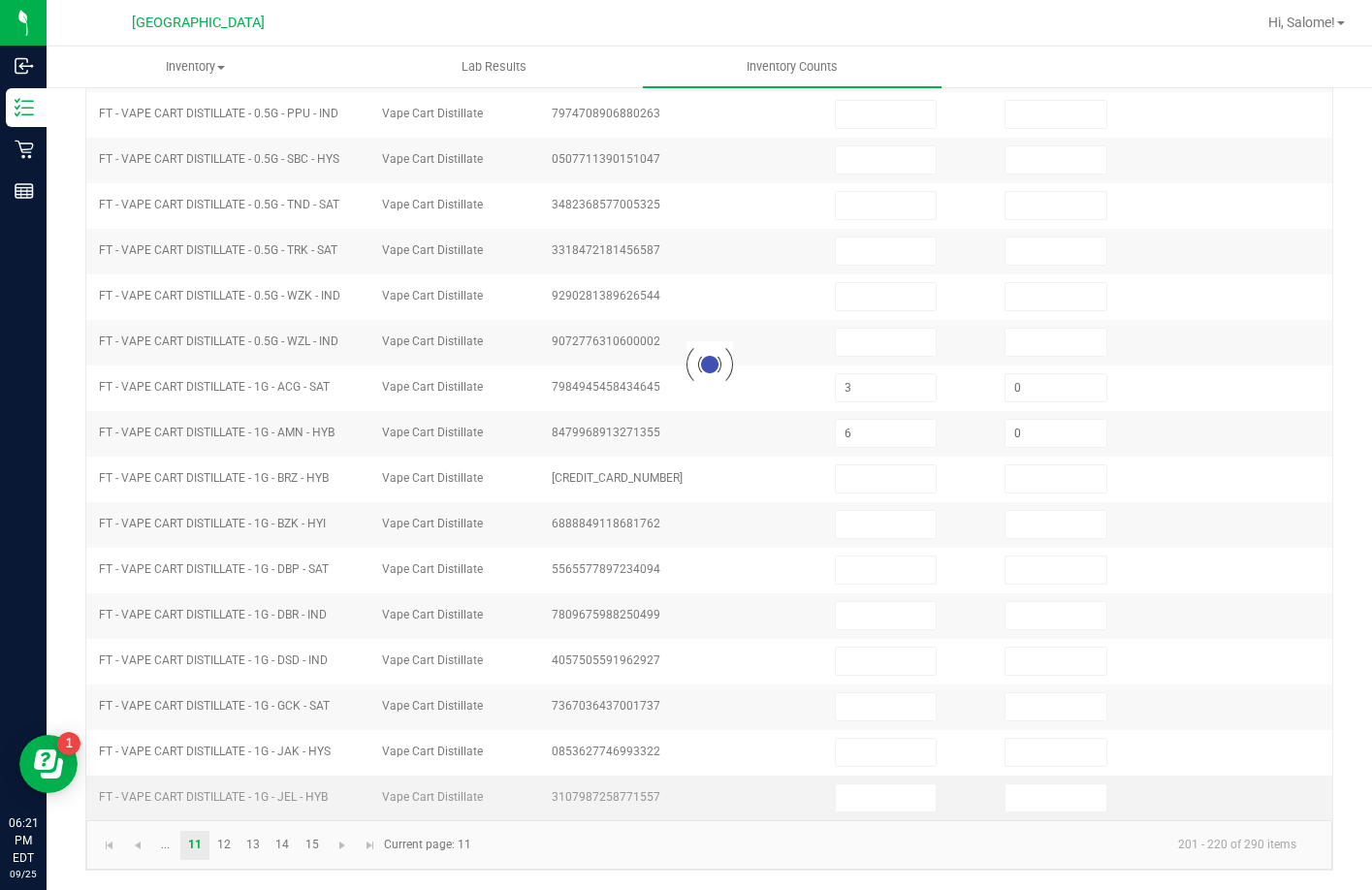
type input "0"
type input "20"
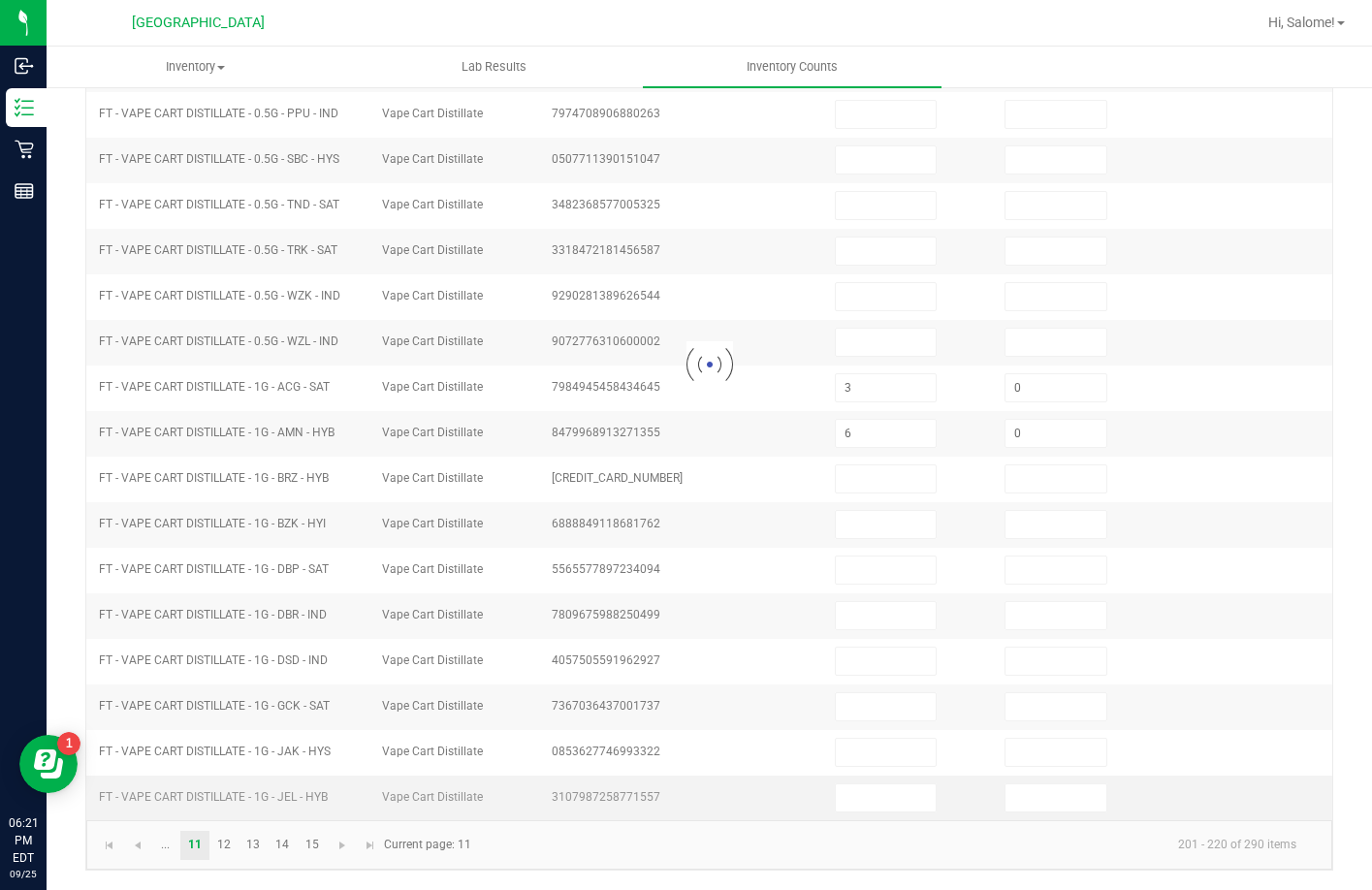
type input "0"
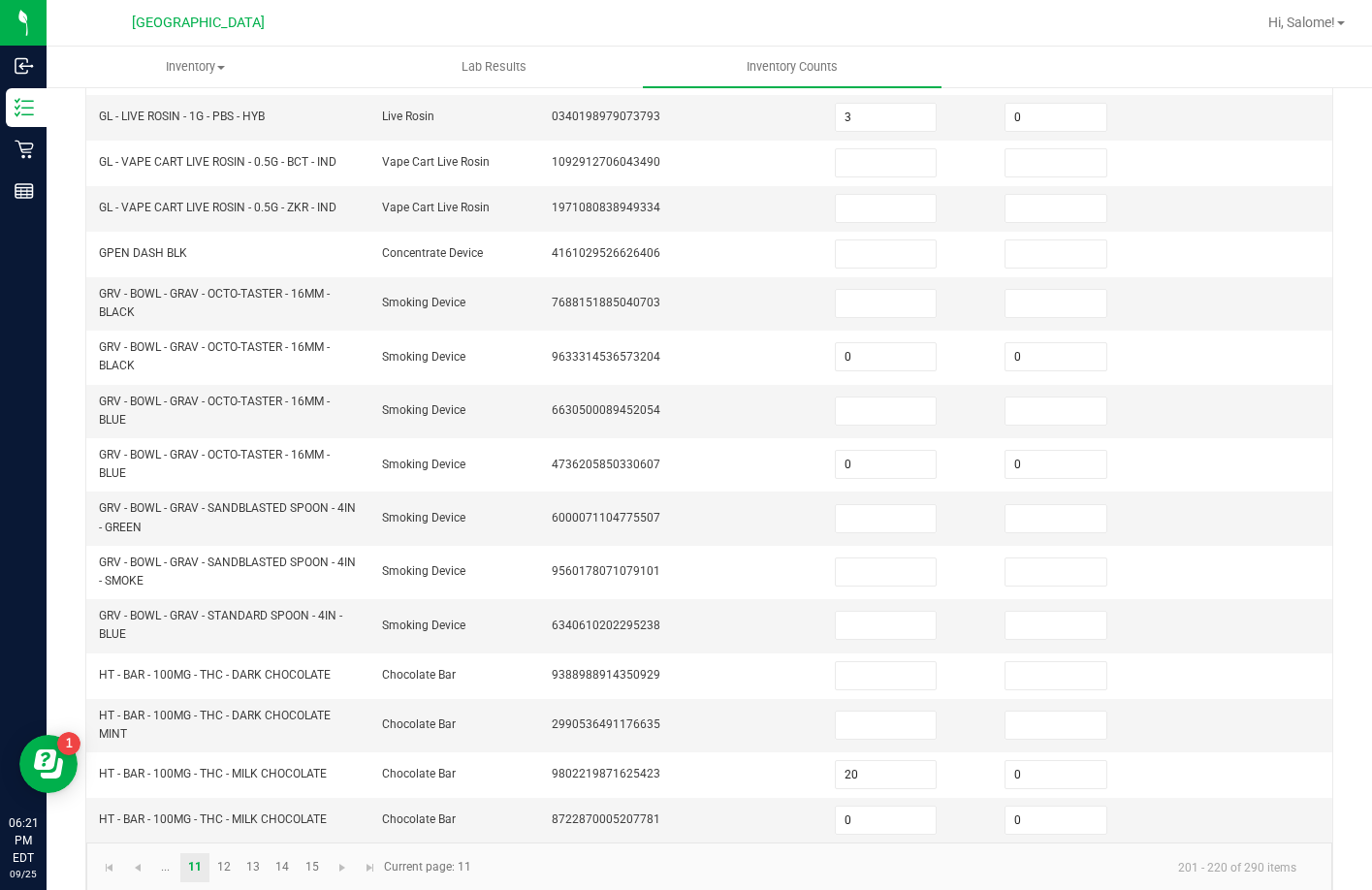
scroll to position [469, 0]
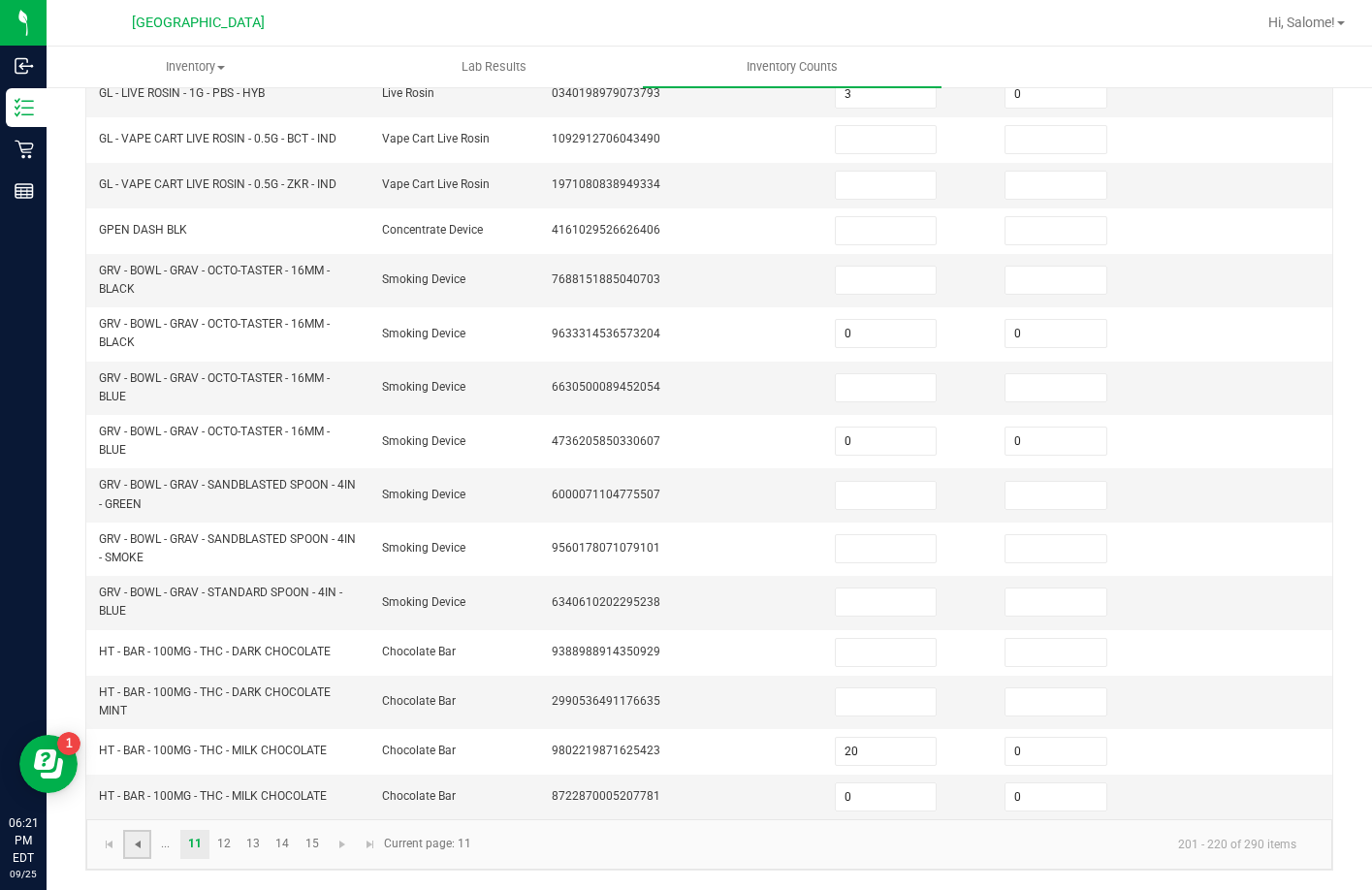
click at [140, 841] on span "Go to the previous page" at bounding box center [137, 845] width 16 height 16
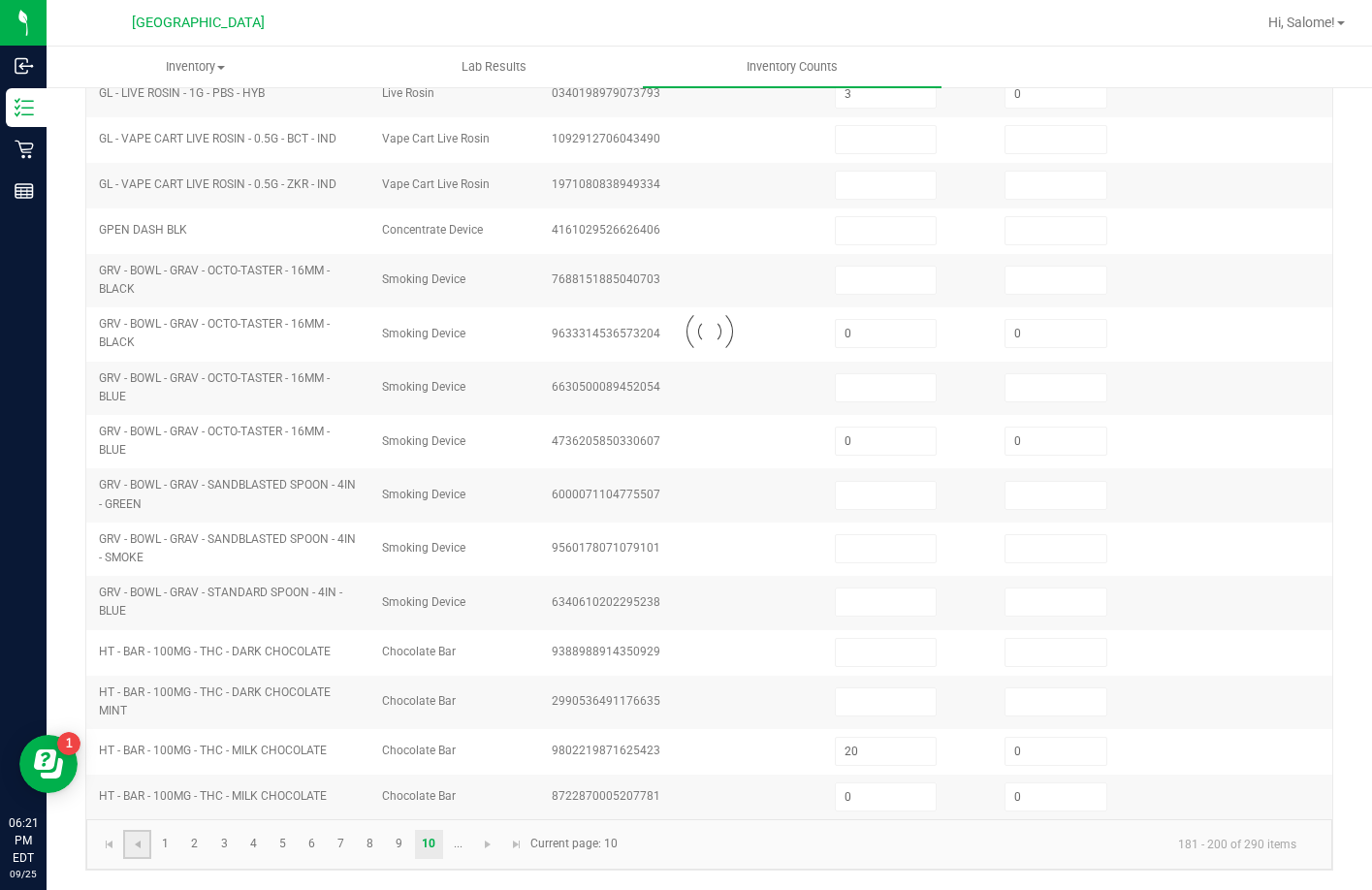
type input "3"
type input "4"
type input "0"
type input "5"
type input "0"
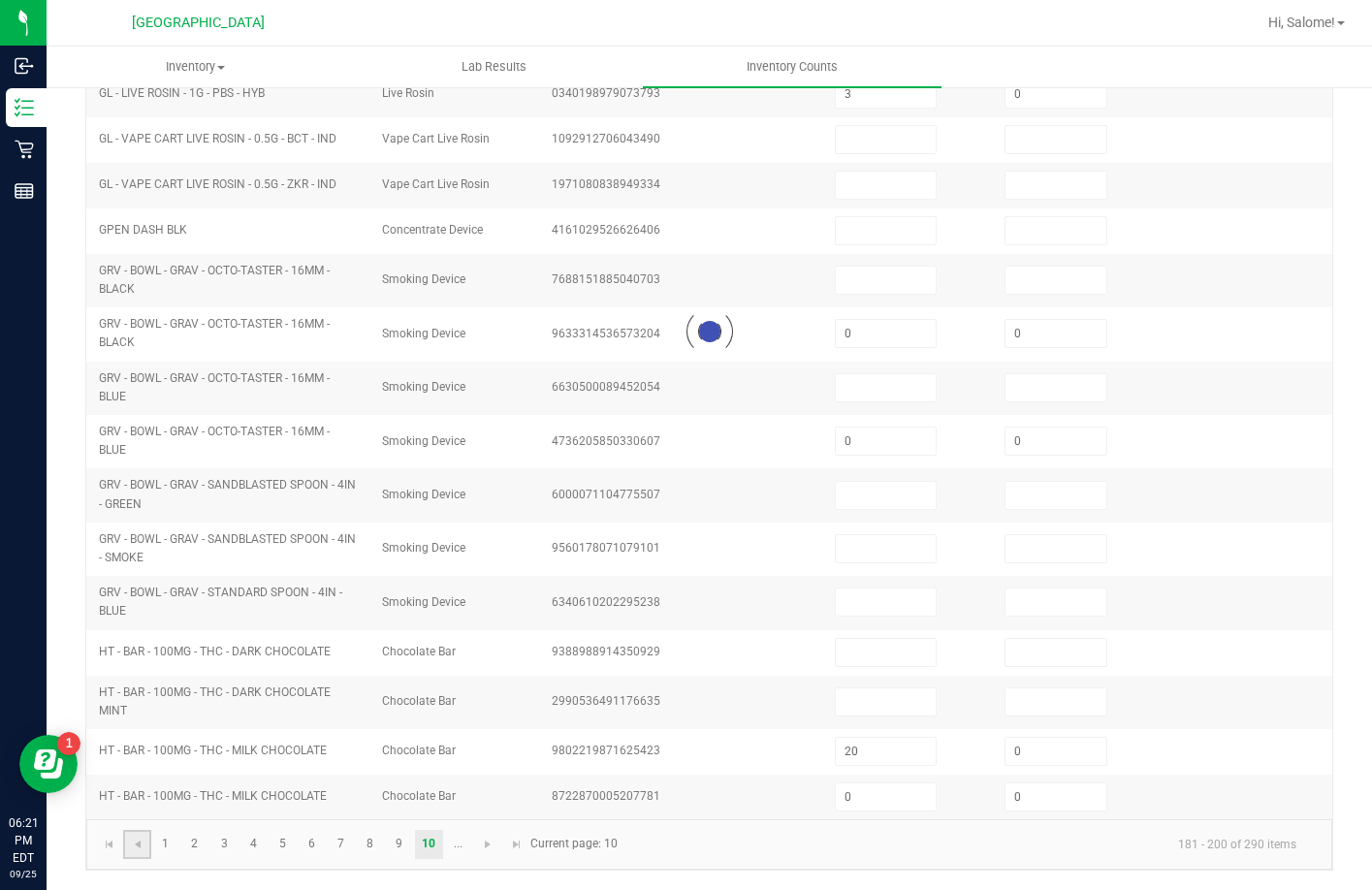
type input "5"
type input "0"
type input "80"
type input "0"
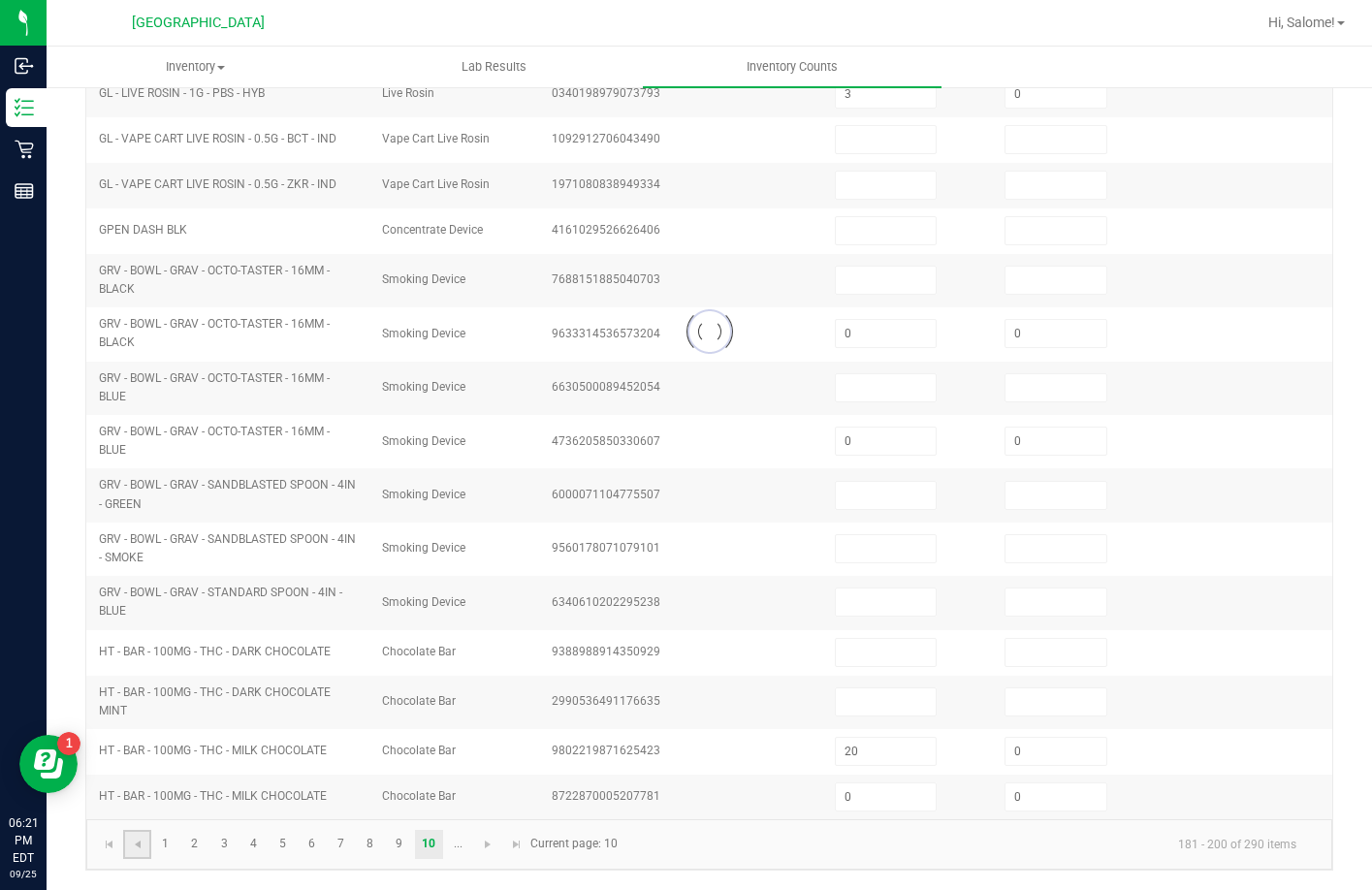
type input "0"
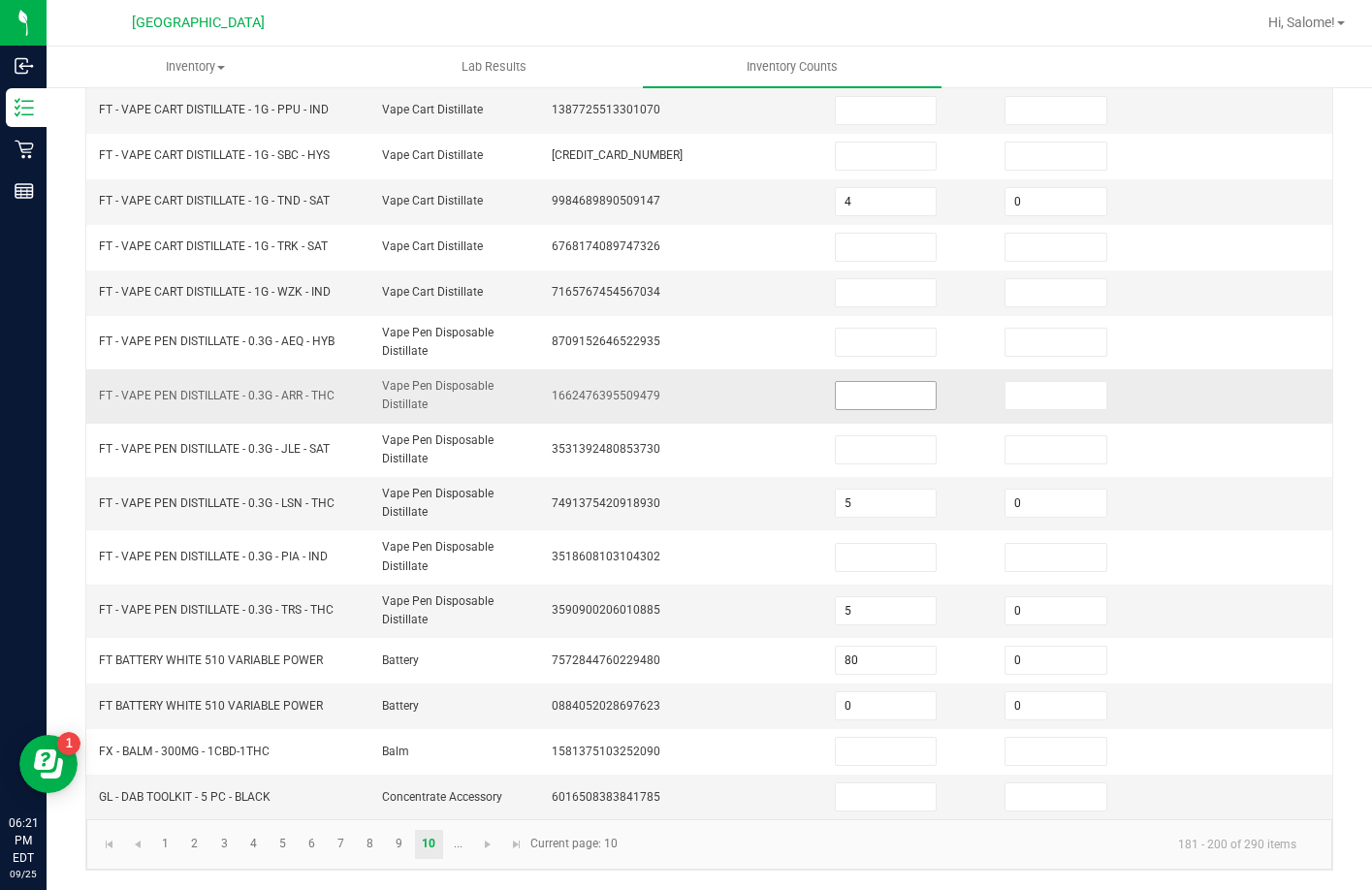
click at [886, 398] on input at bounding box center [886, 395] width 101 height 27
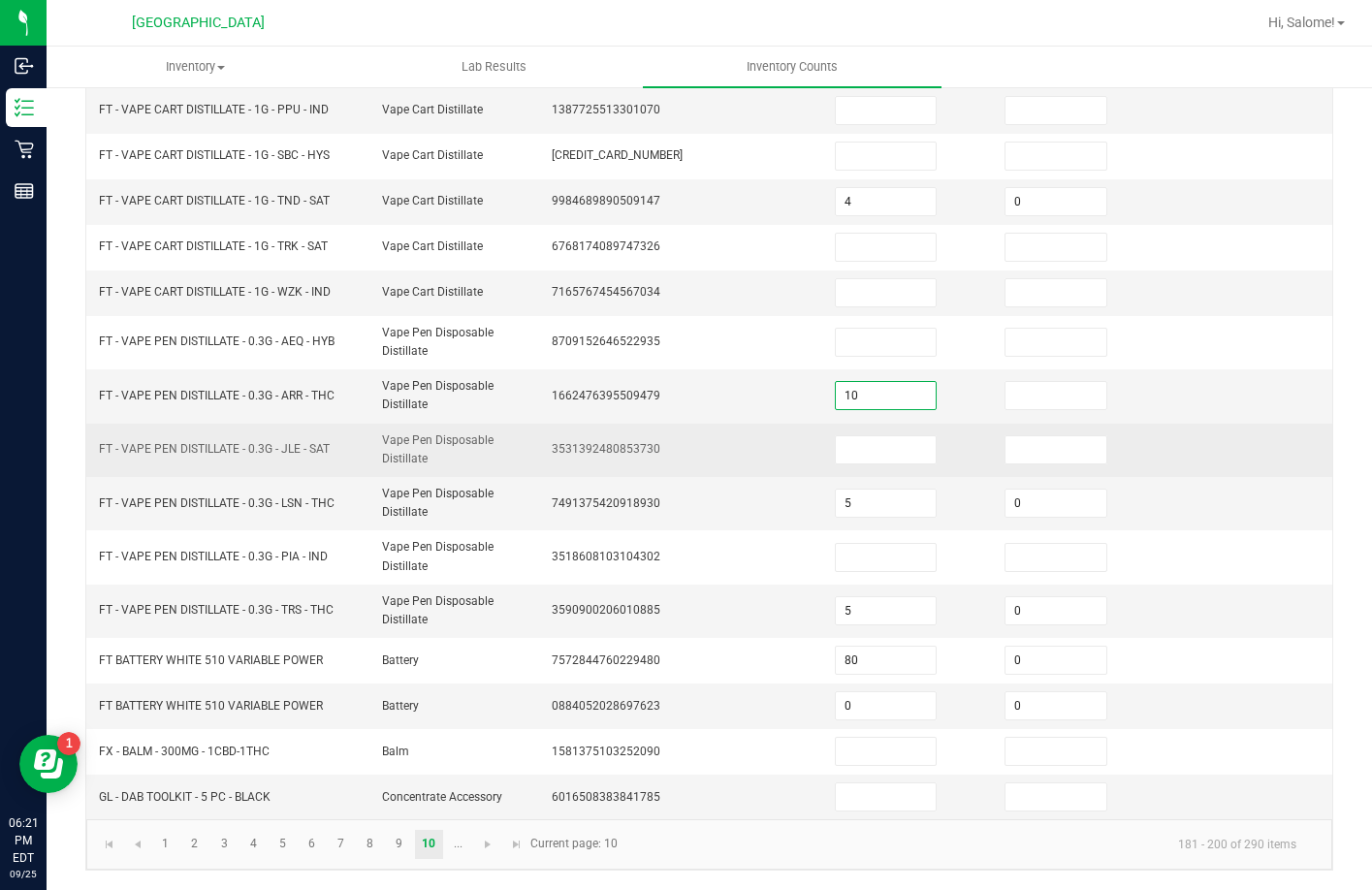
type input "10"
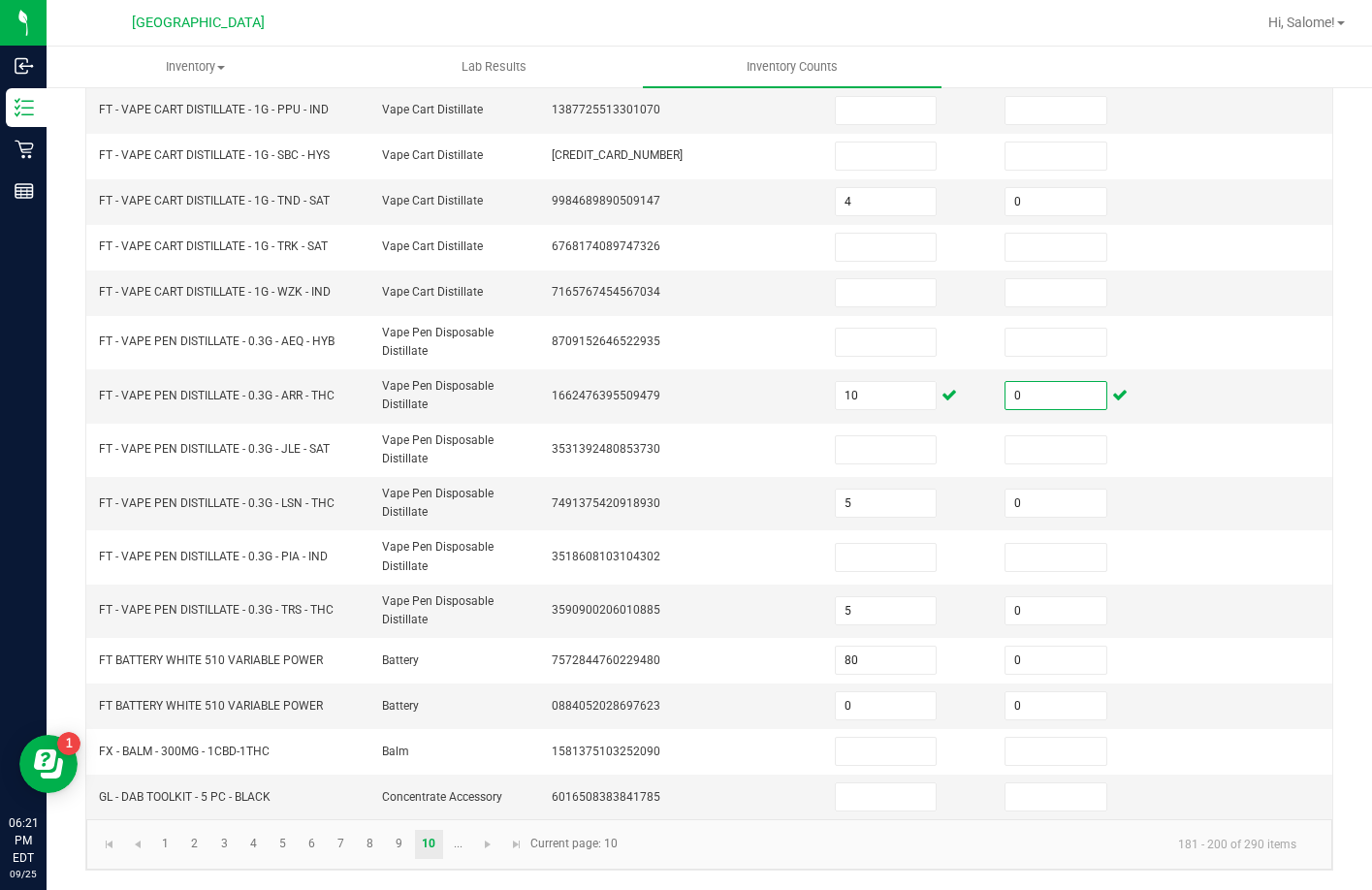
type input "0"
click at [509, 849] on span "Go to the last page" at bounding box center [517, 845] width 16 height 16
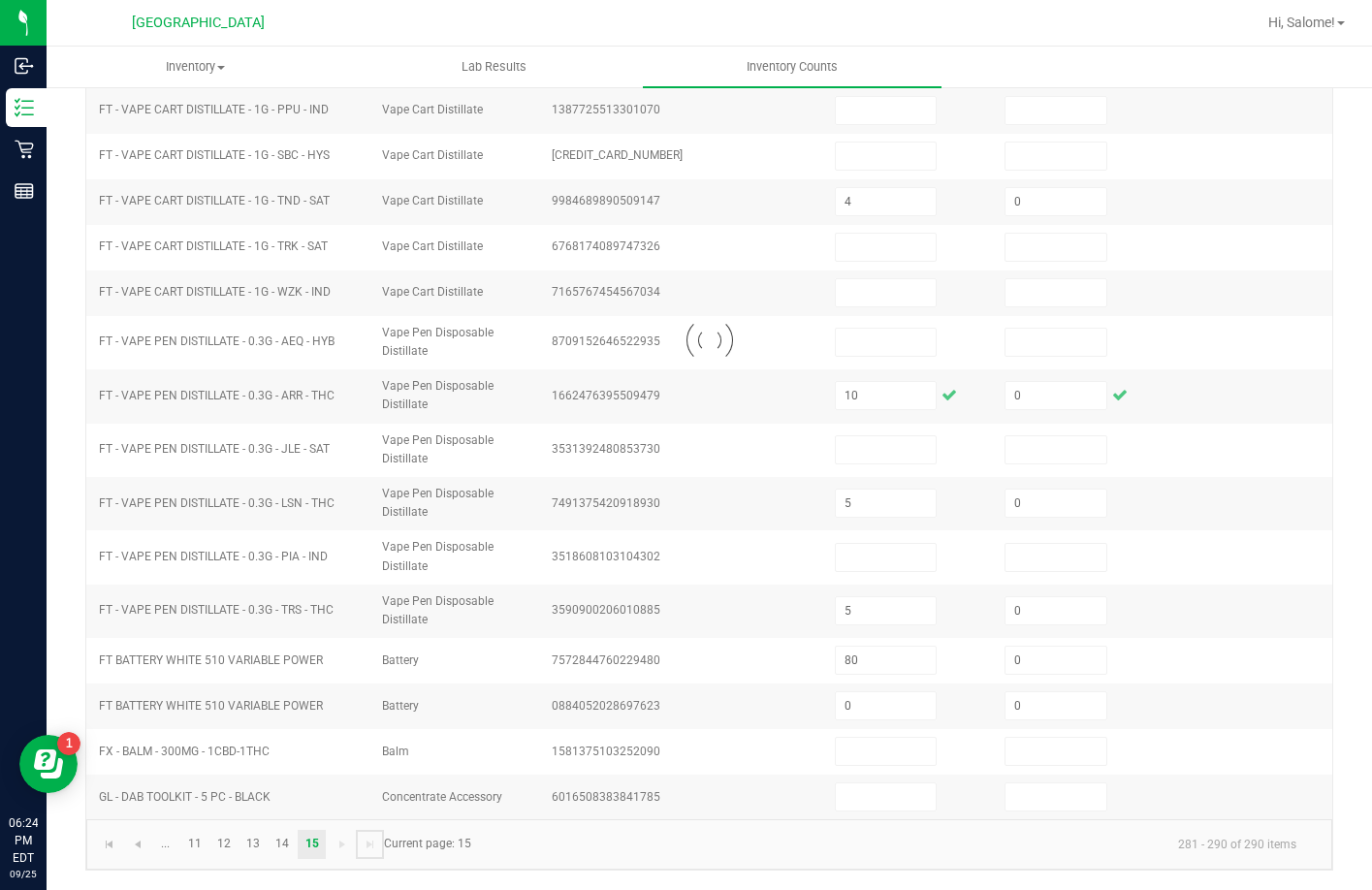
type input "0"
type input "21"
type input "0"
type input "28"
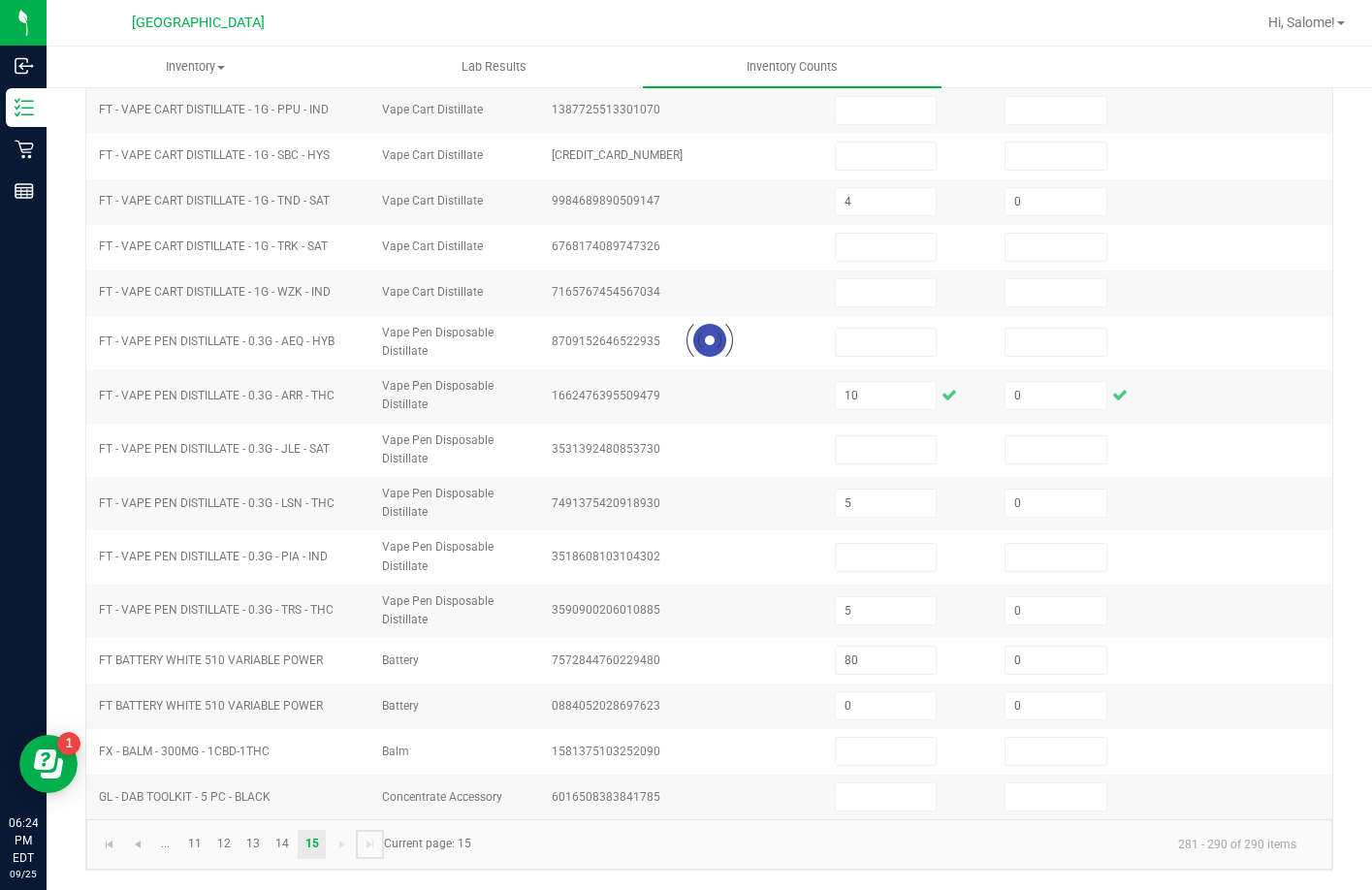
type input "0"
type input "1"
type input "0"
type input "5"
type input "15"
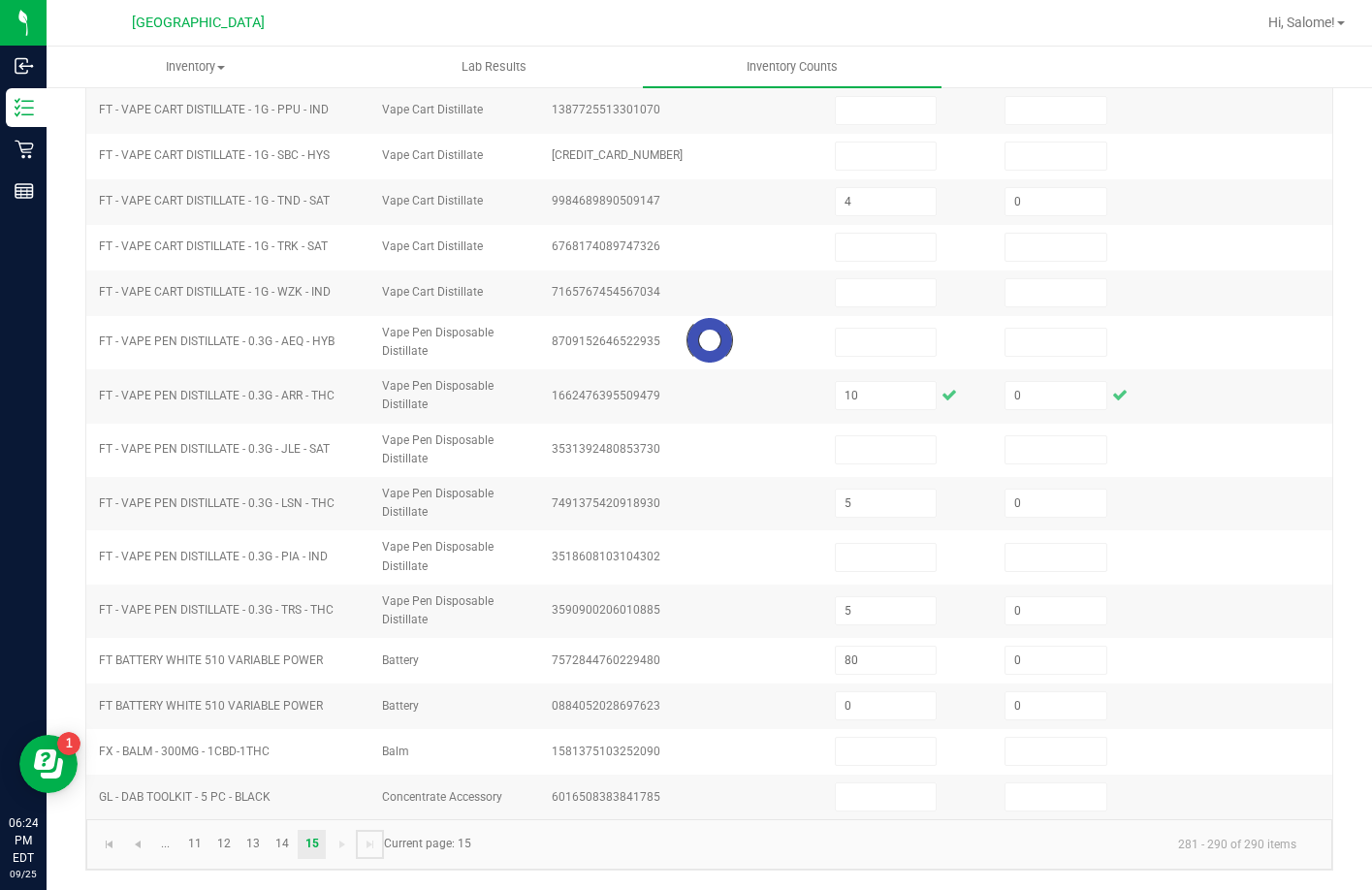
type input "0"
type input "21"
type input "22"
type input "0"
type input "5"
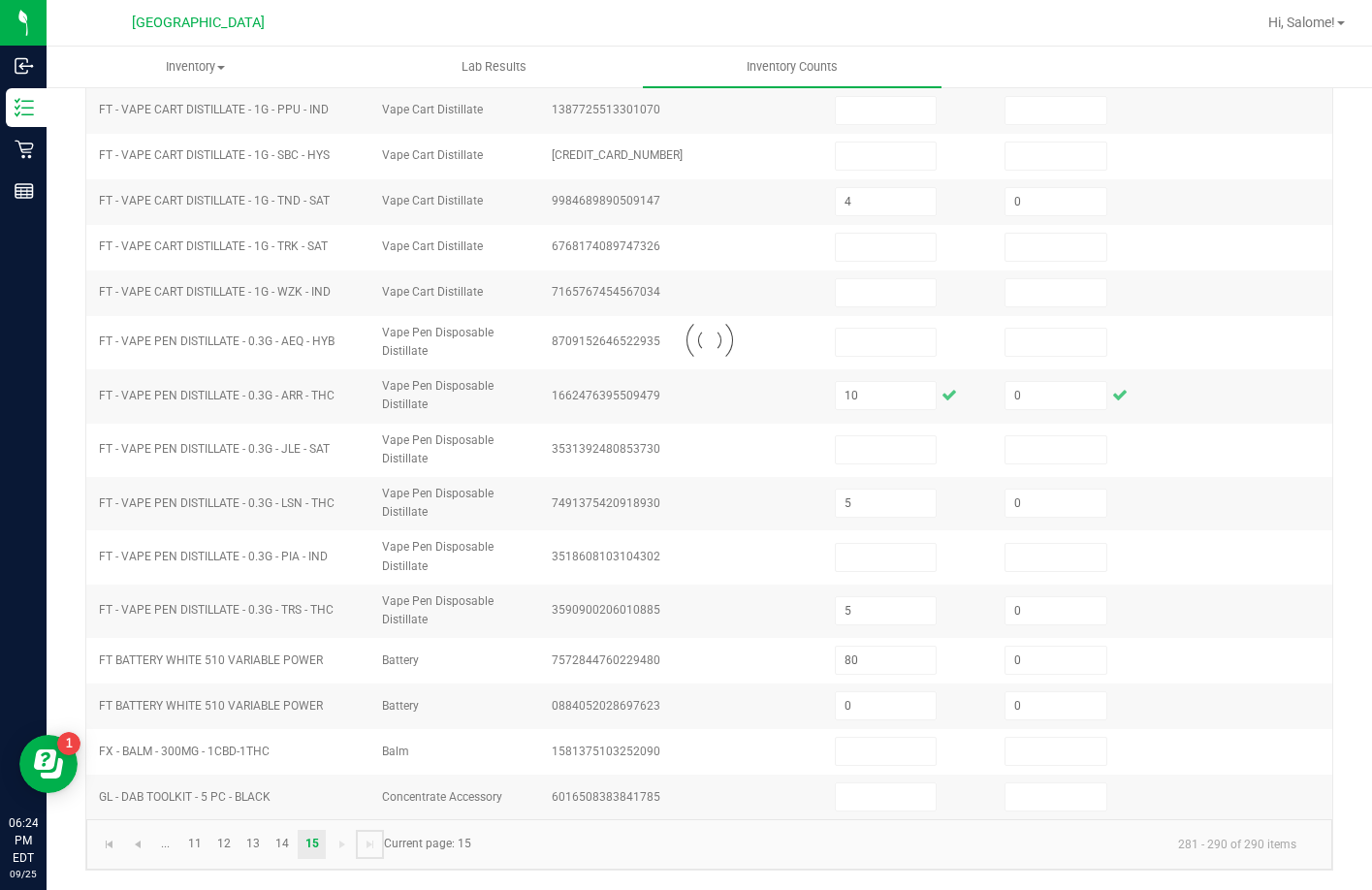
type input "0"
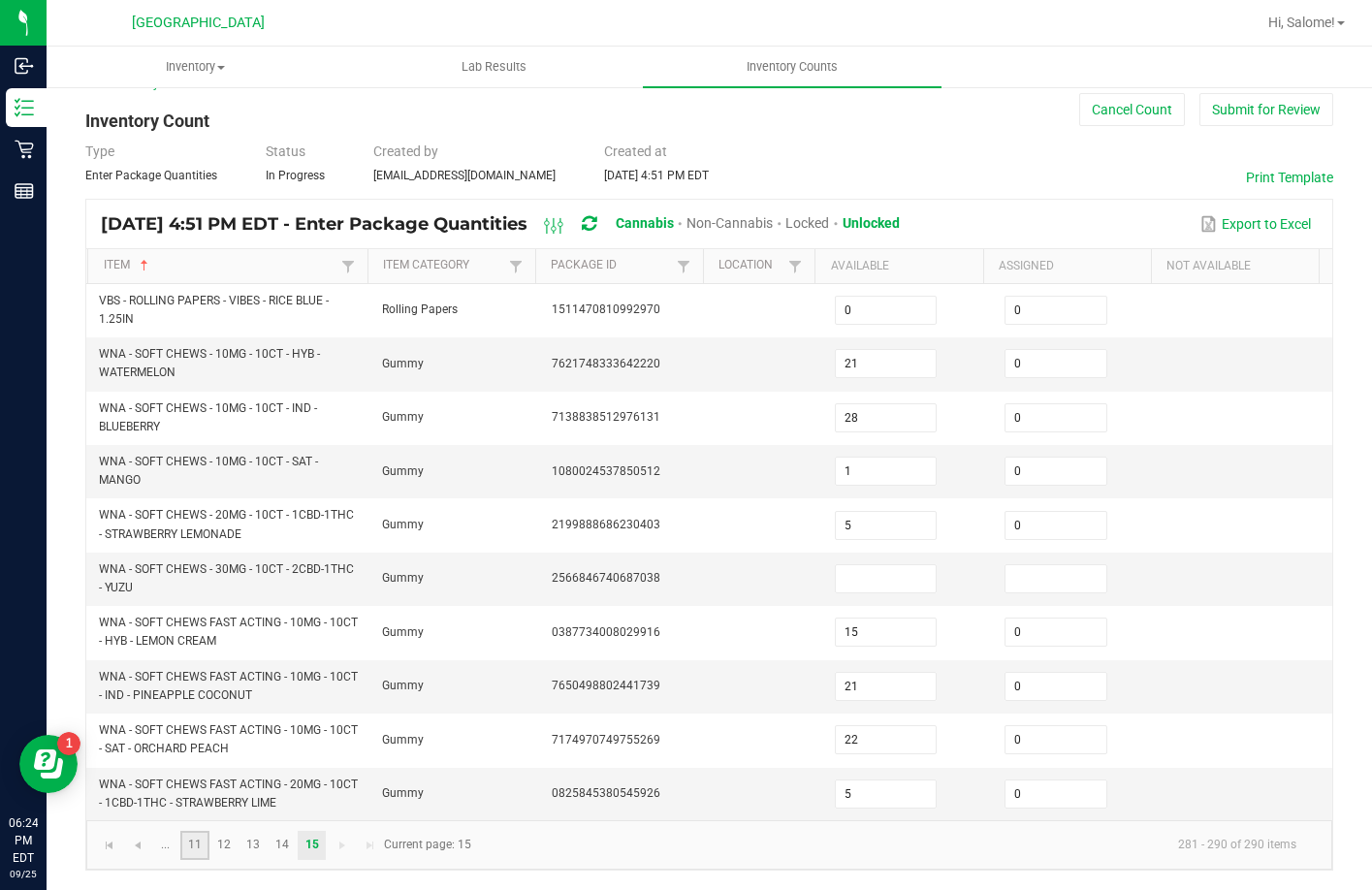
click at [200, 854] on link "11" at bounding box center [194, 845] width 28 height 29
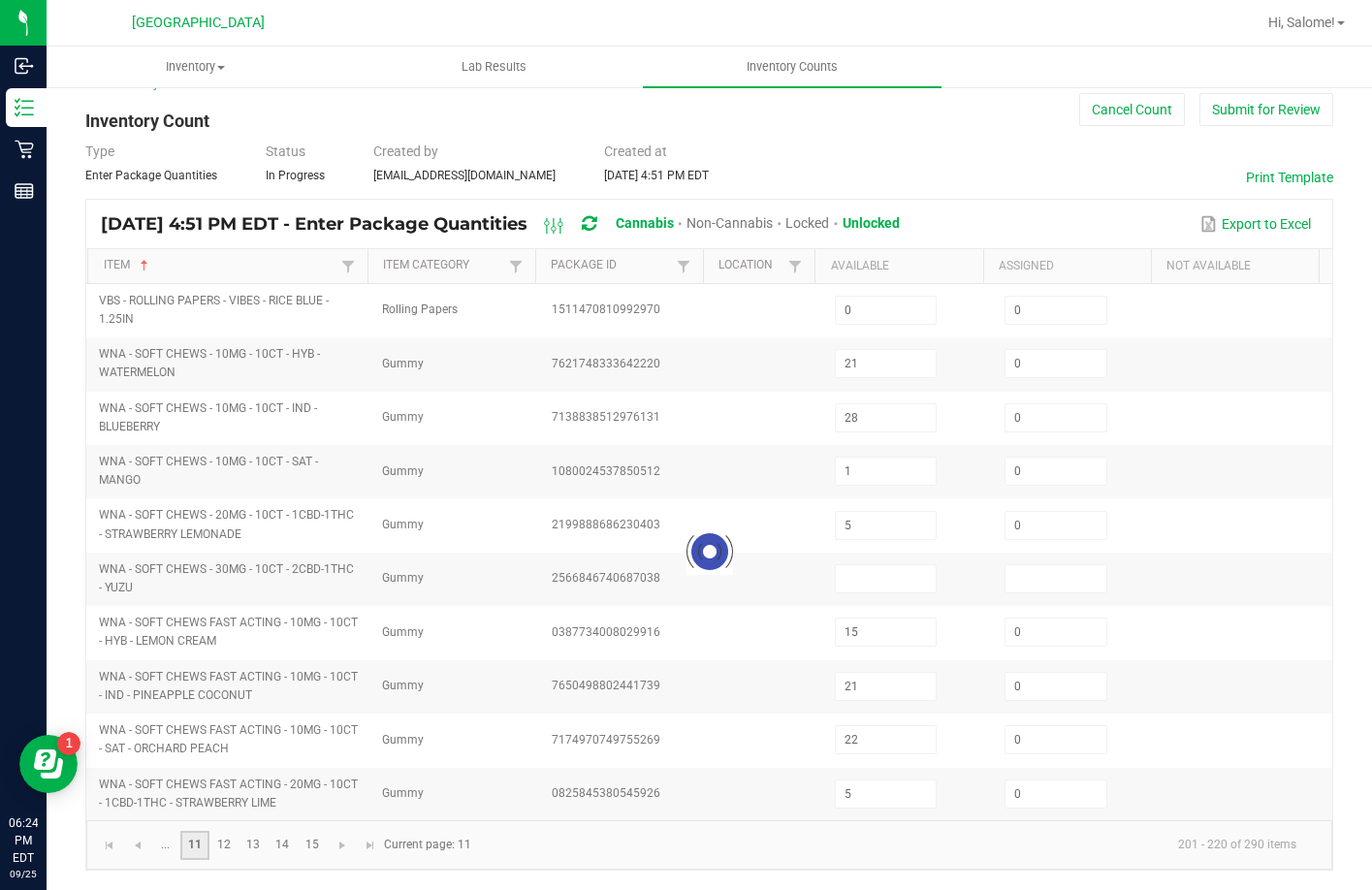
type input "6"
type input "3"
type input "1"
type input "8"
type input "3"
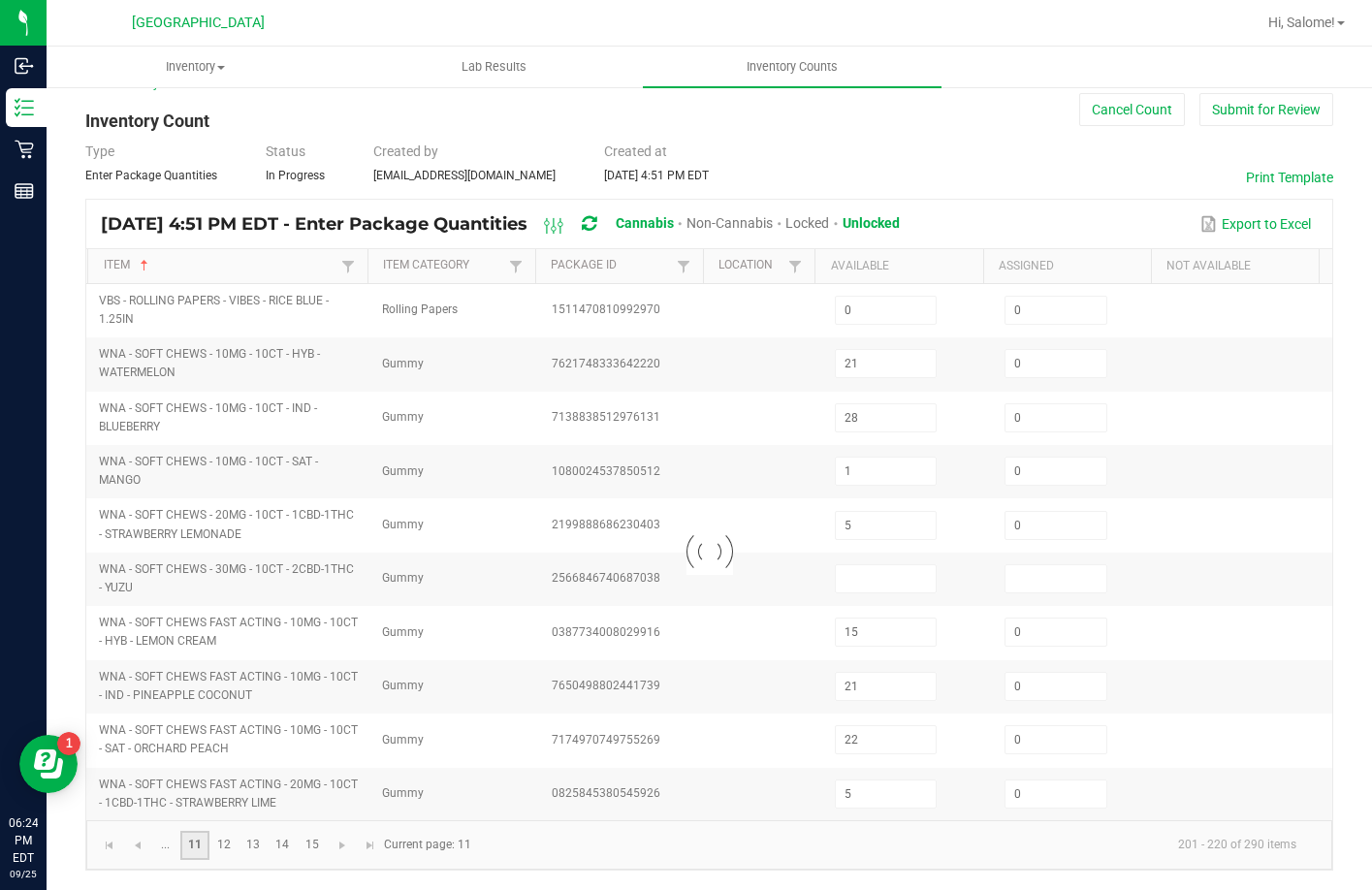
type input "0"
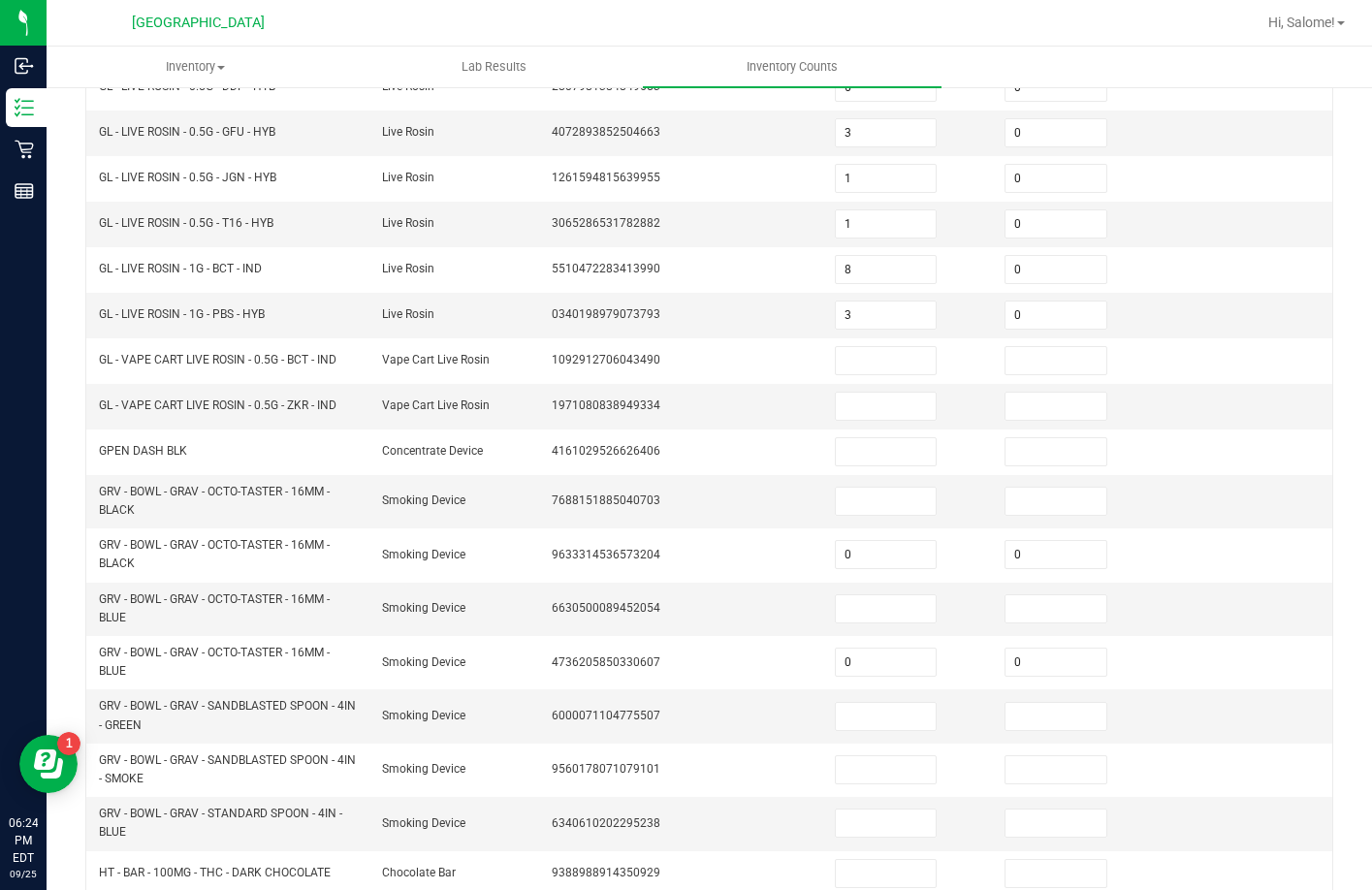
scroll to position [469, 0]
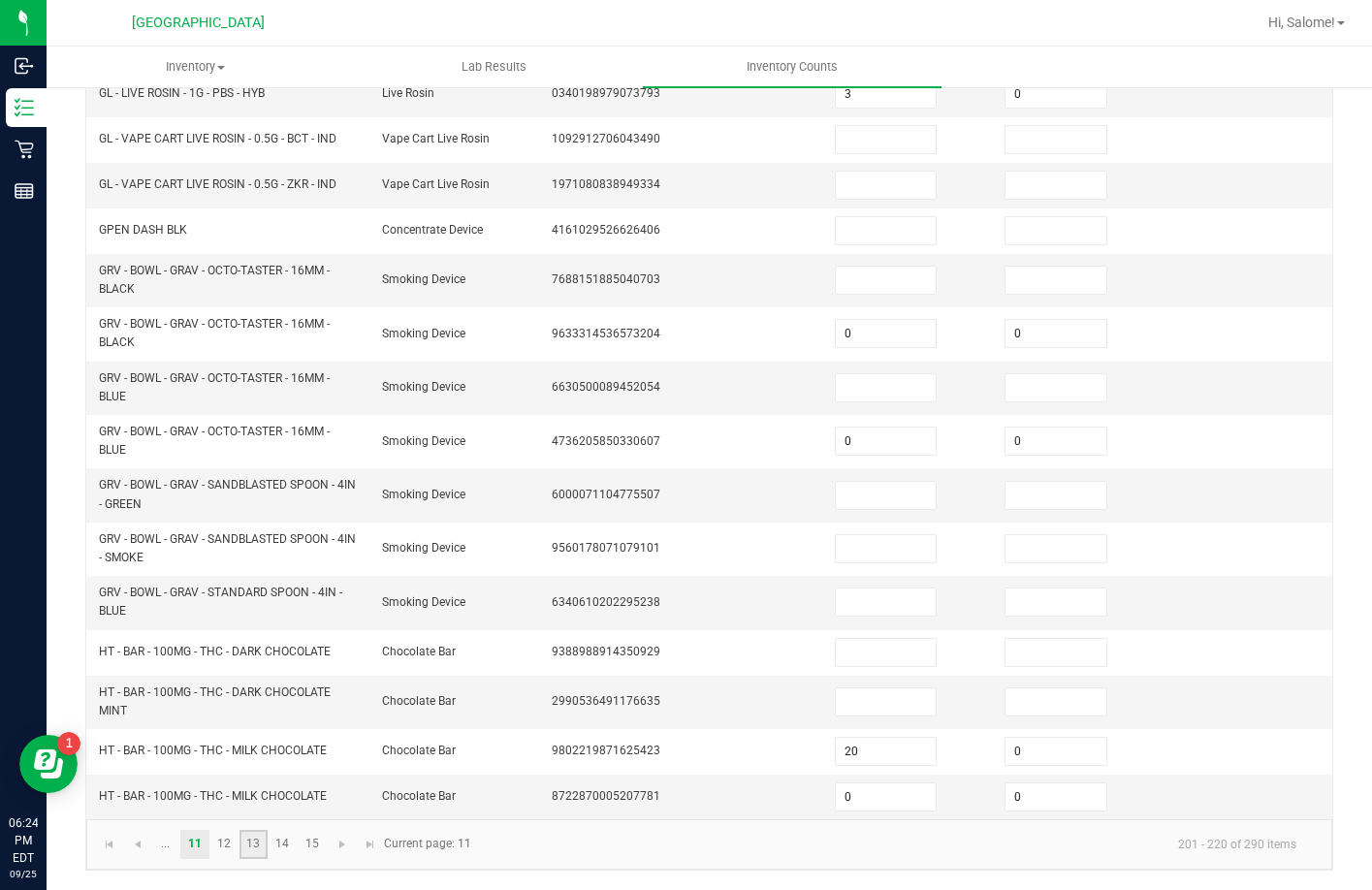
click at [249, 842] on link "13" at bounding box center [253, 844] width 28 height 29
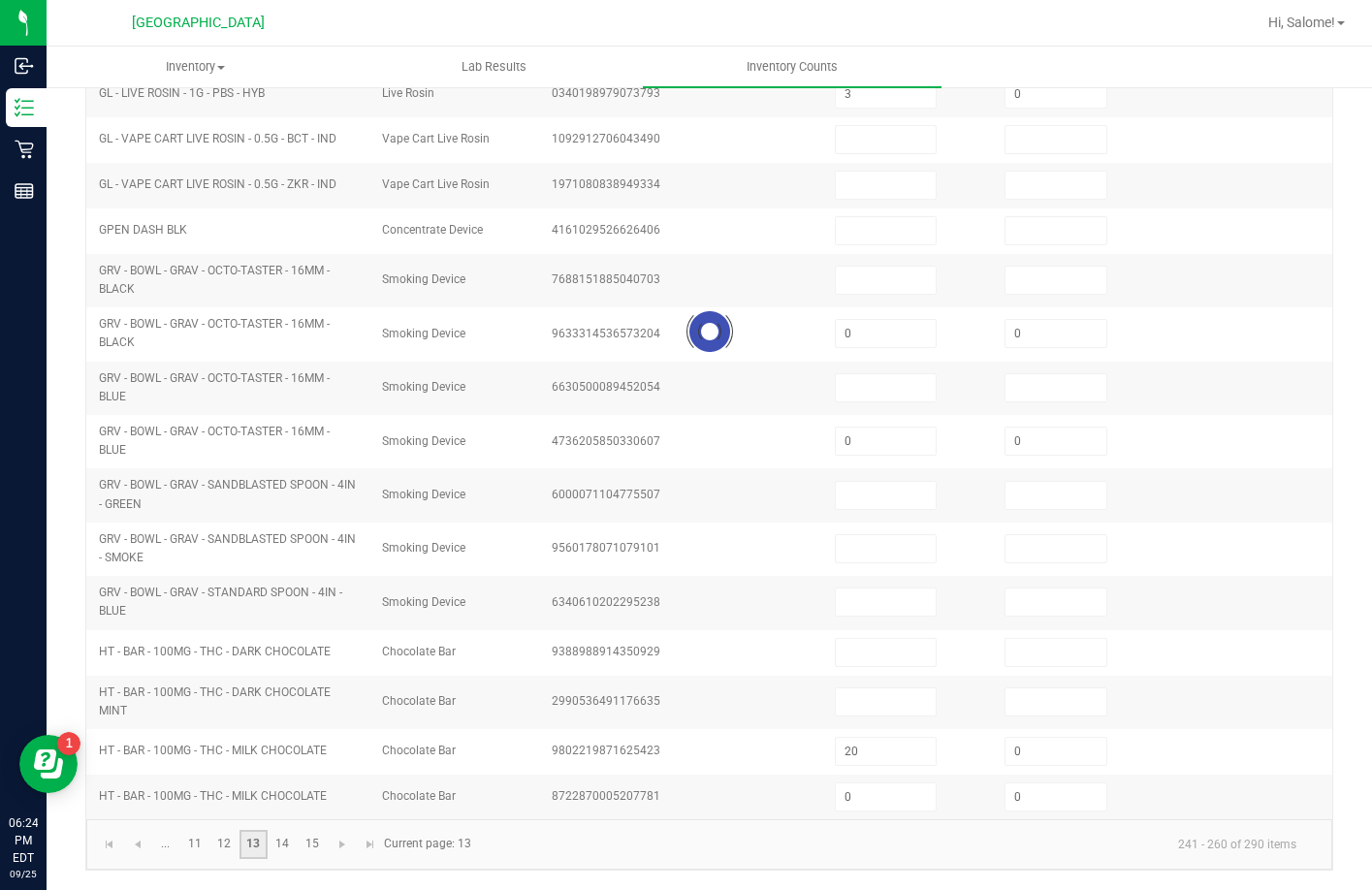
type input "48"
type input "0"
type input "4"
type input "10"
type input "50"
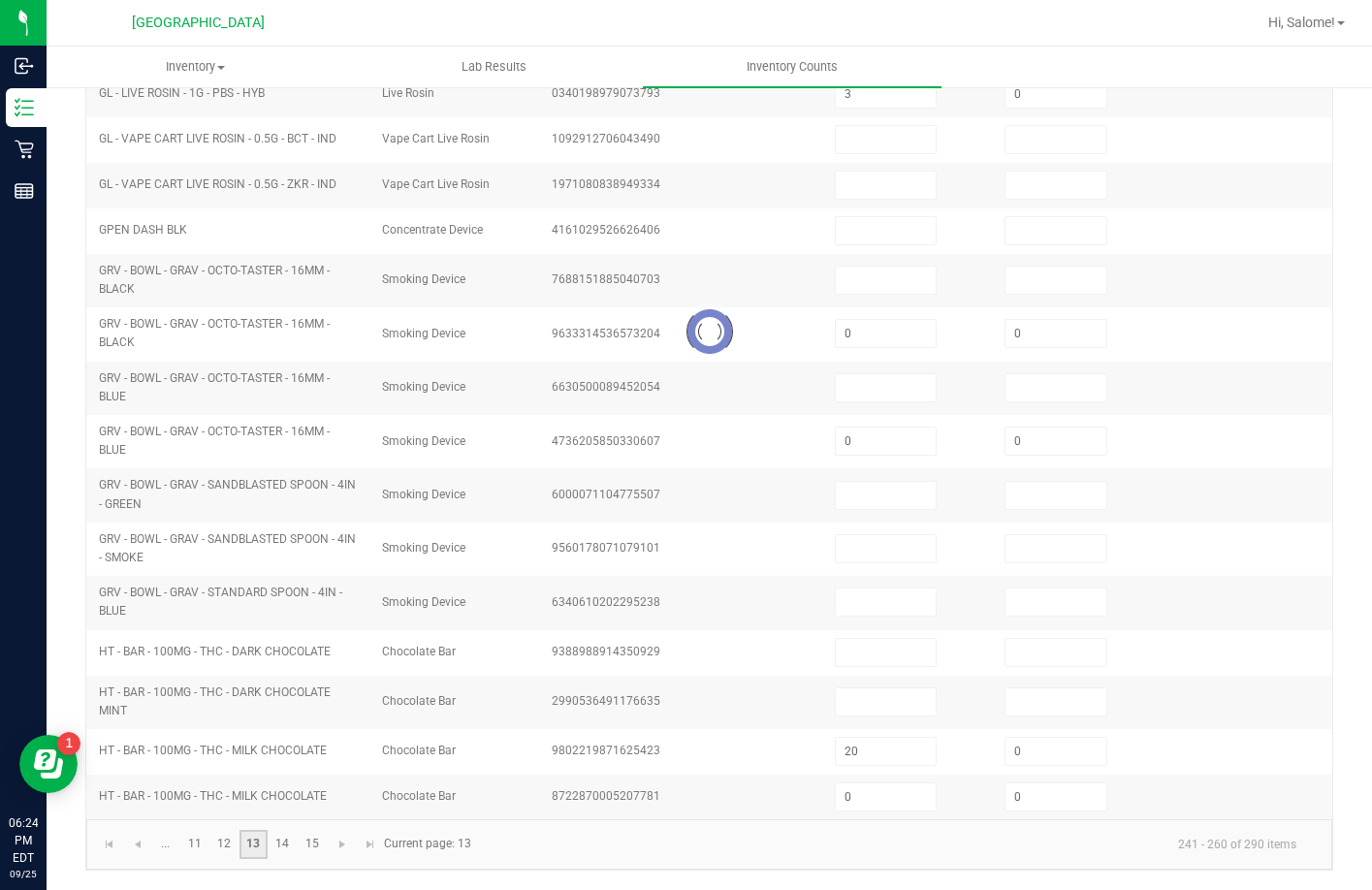
type input "0"
type input "3"
type input "0"
type input "6"
type input "10"
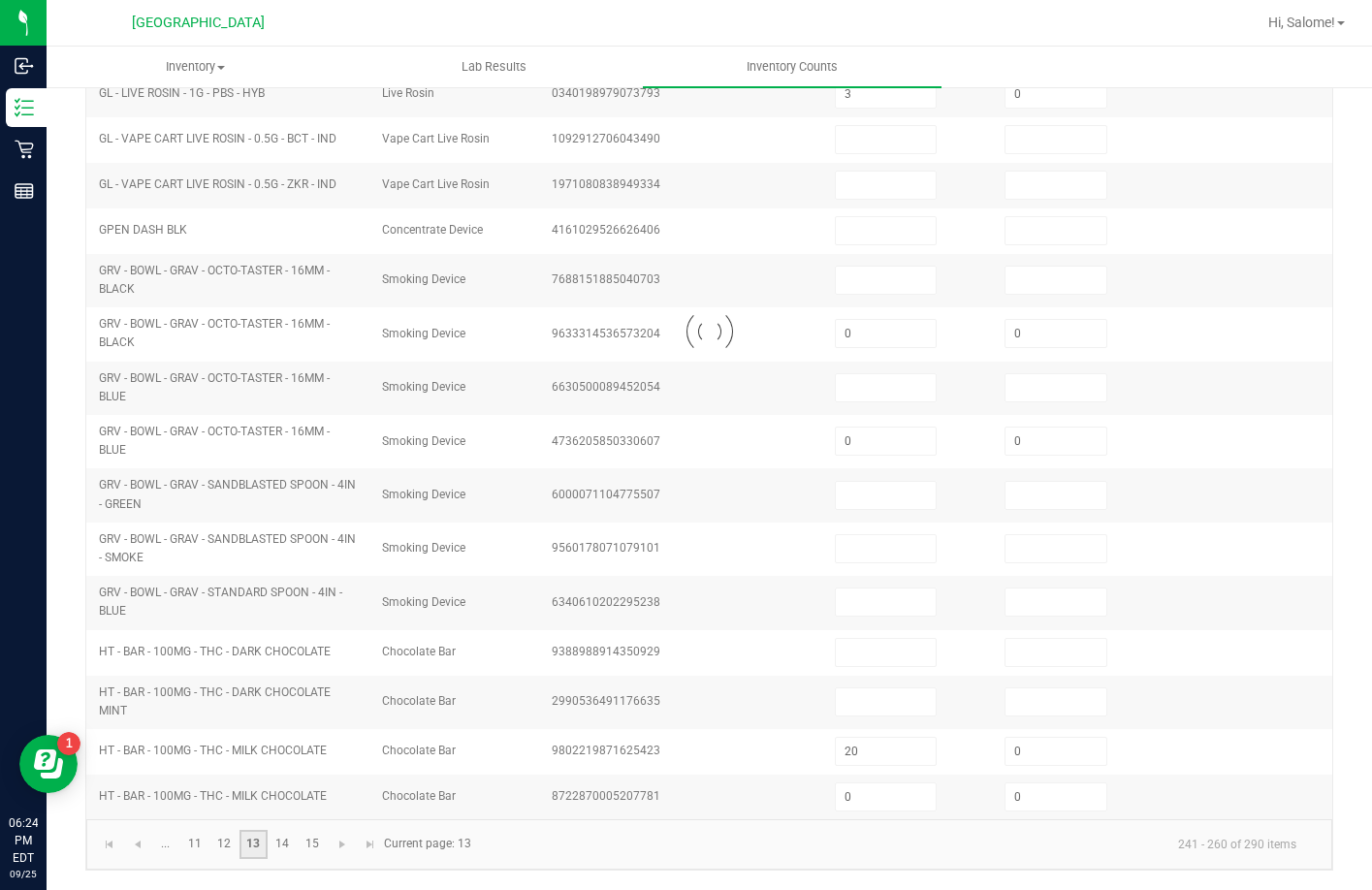
type input "0"
type input "9"
type input "3"
type input "0"
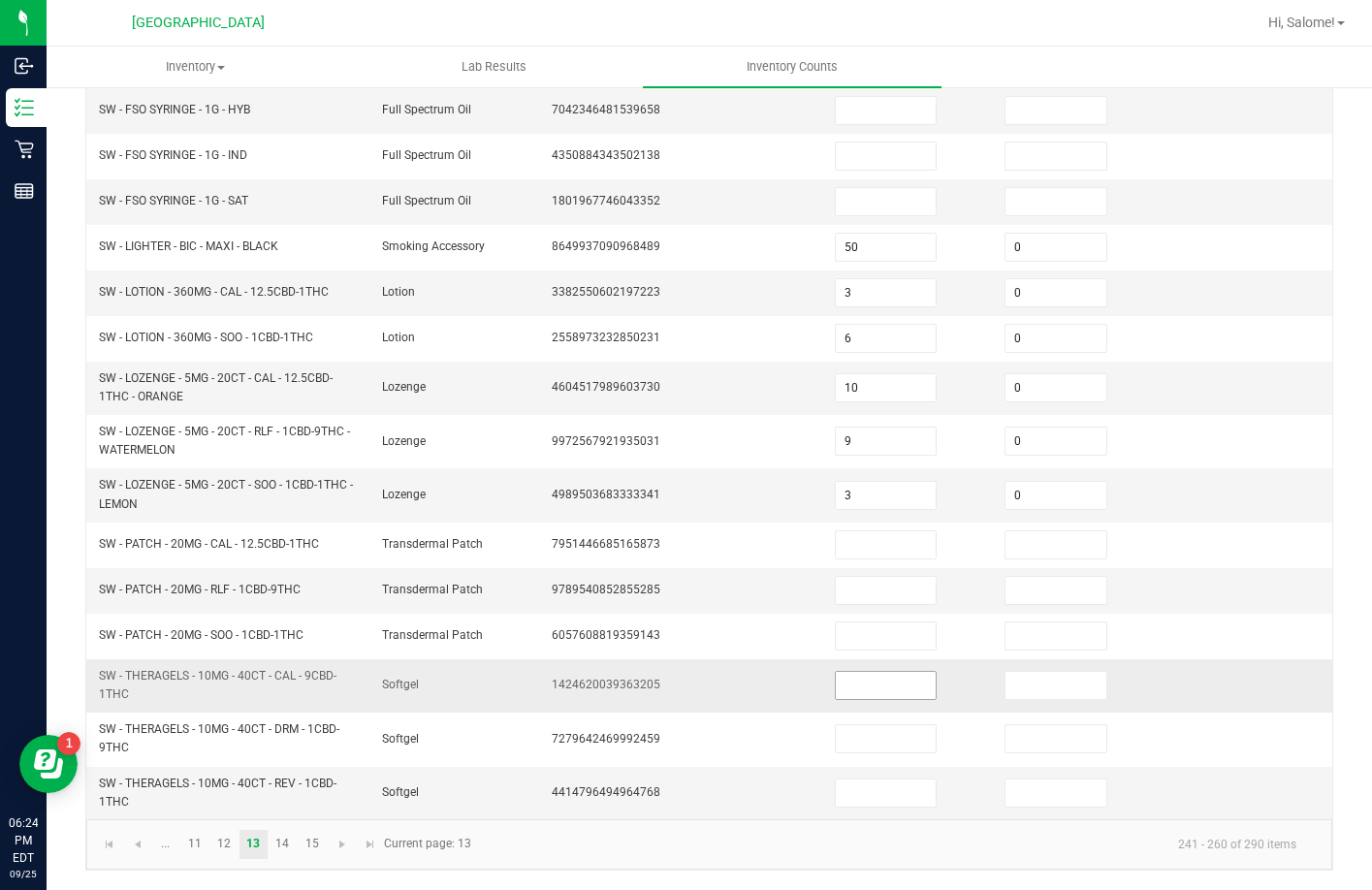
click at [861, 683] on input at bounding box center [886, 685] width 101 height 27
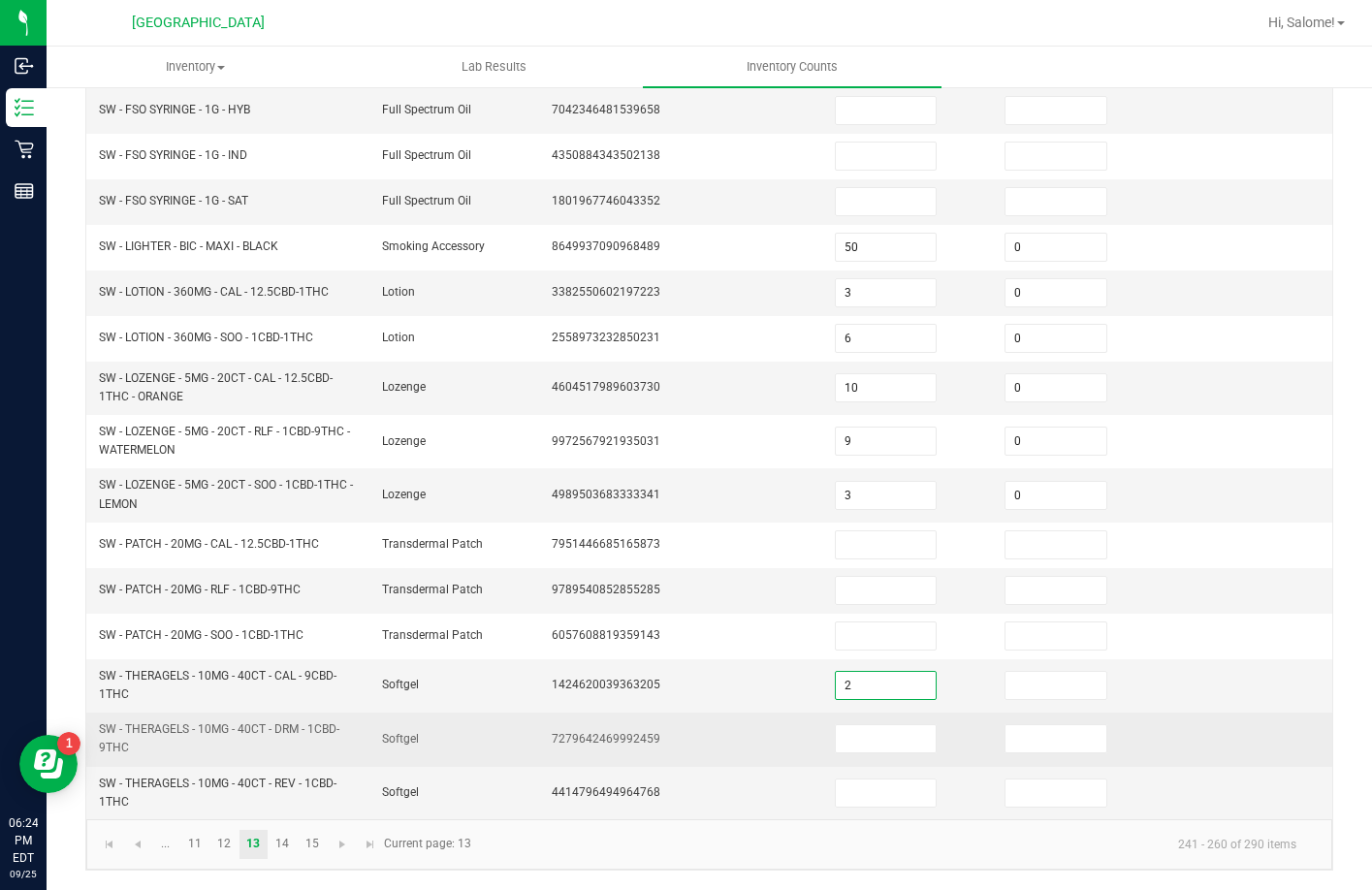
type input "2"
type input "0"
type input "4"
type input "0"
type input "1"
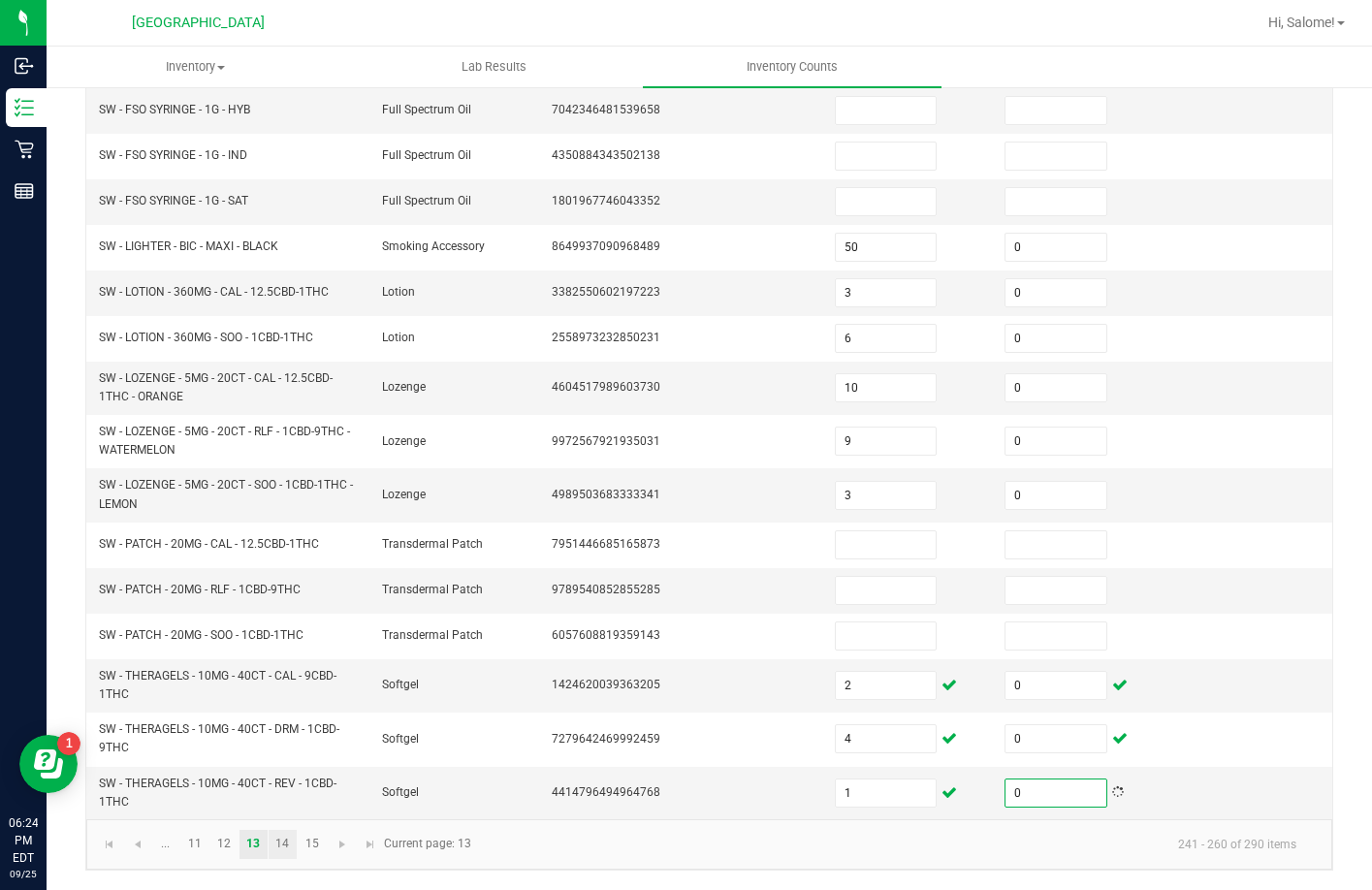
type input "0"
click at [269, 836] on link "14" at bounding box center [282, 844] width 28 height 29
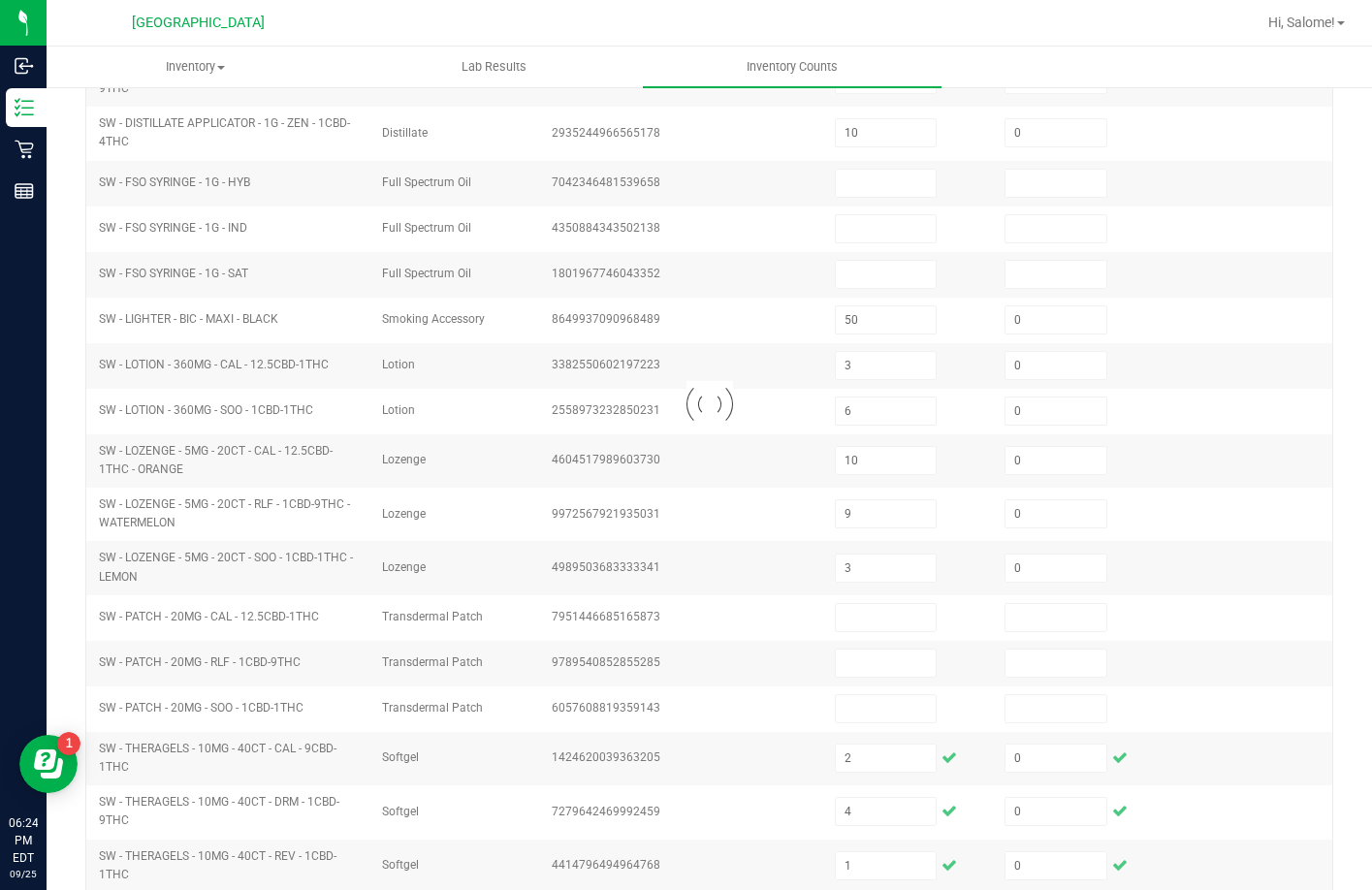
type input "2"
type input "14"
type input "0"
type input "10"
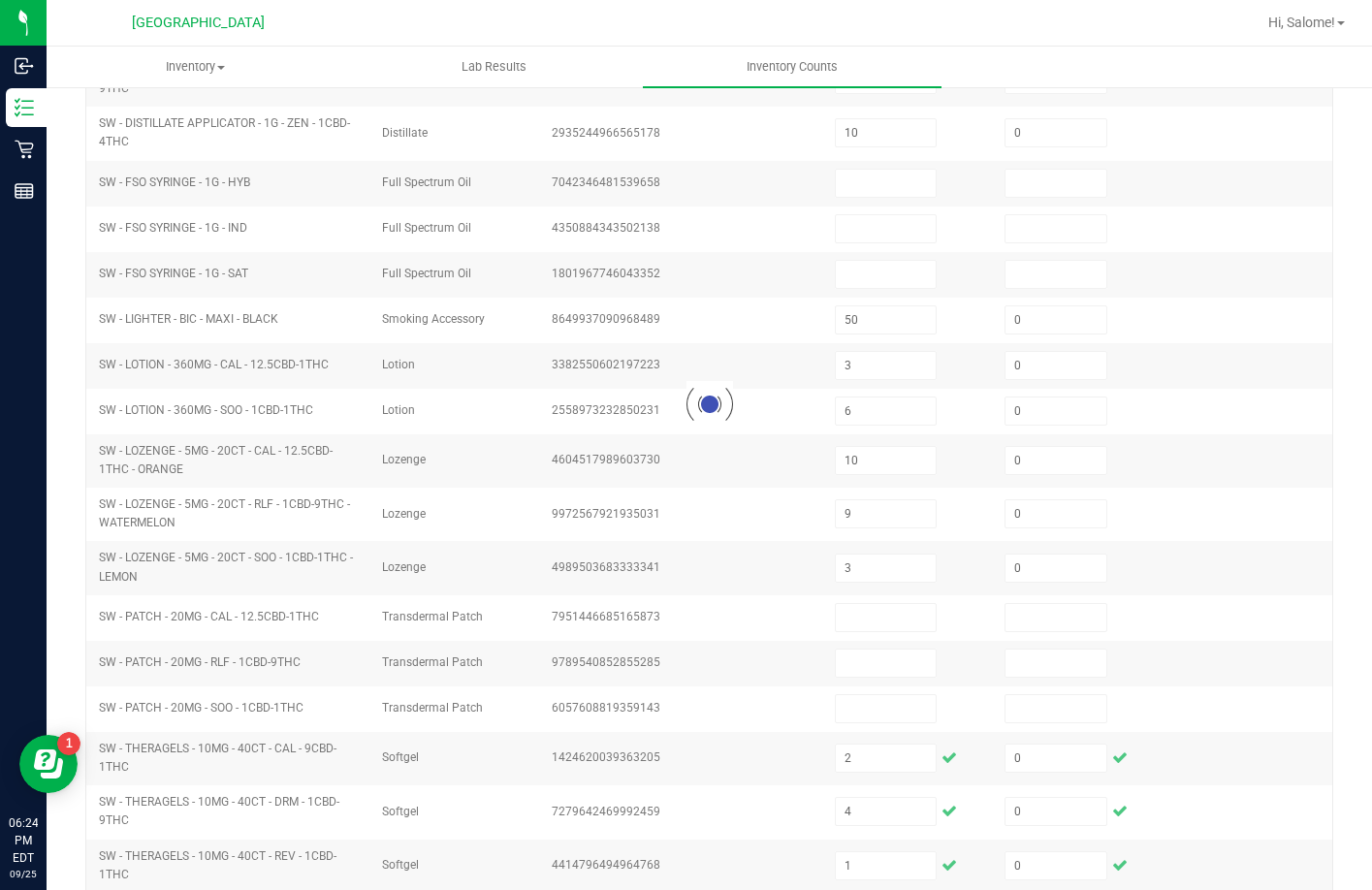
type input "0"
type input "12"
type input "0"
type input "11"
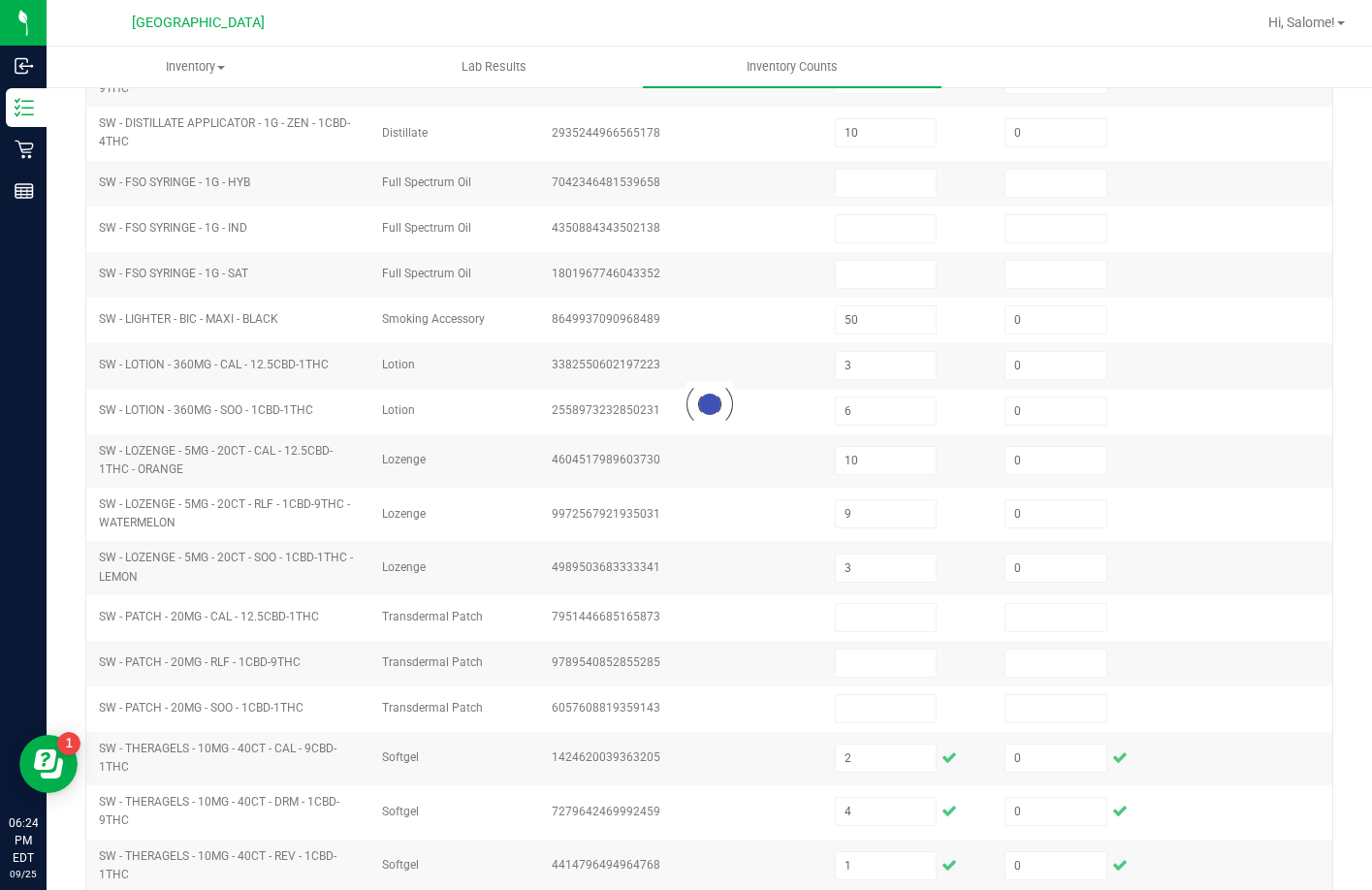
type input "0"
type input "12"
type input "3"
type input "10"
type input "0"
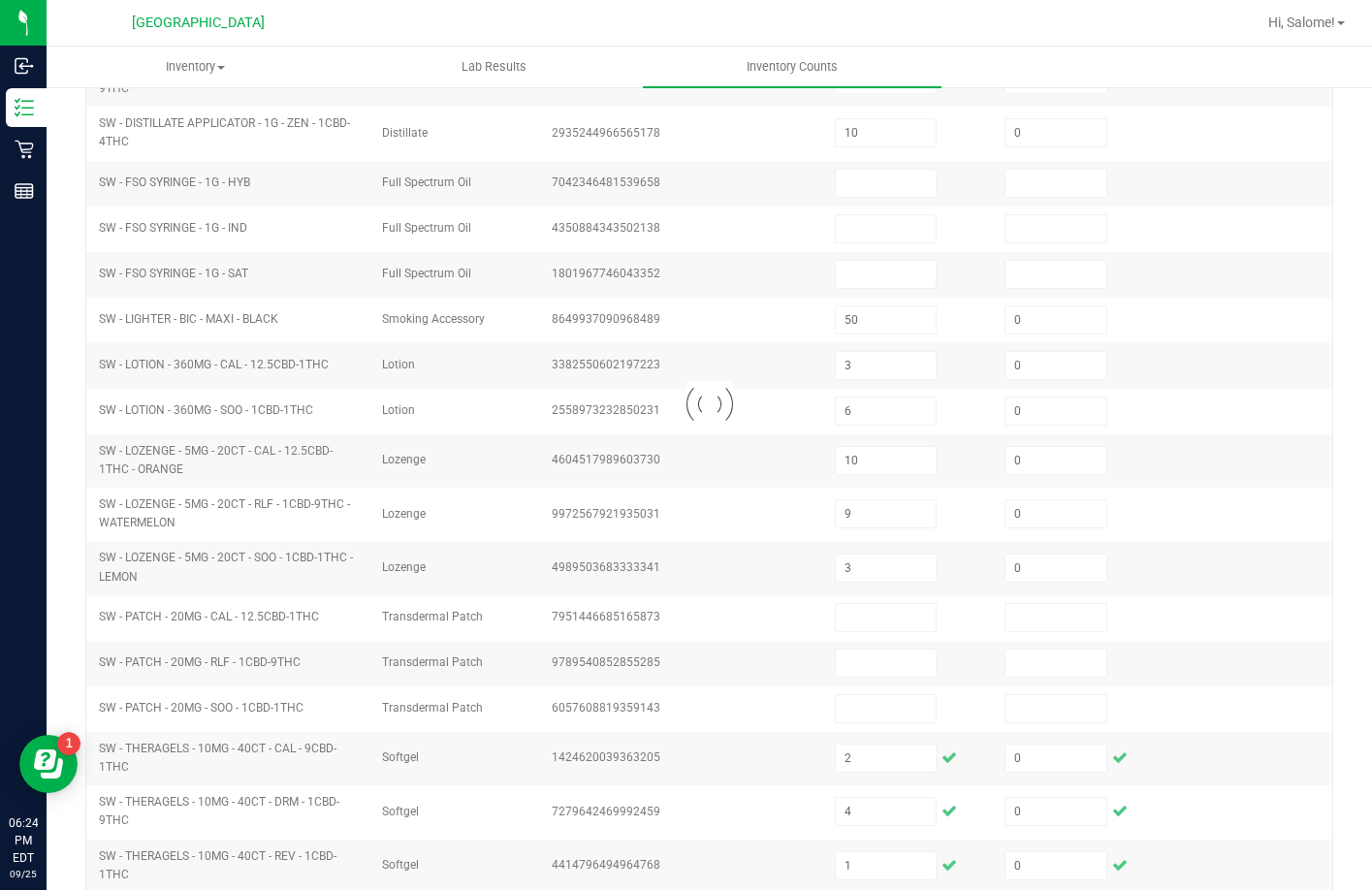
type input "100"
type input "0"
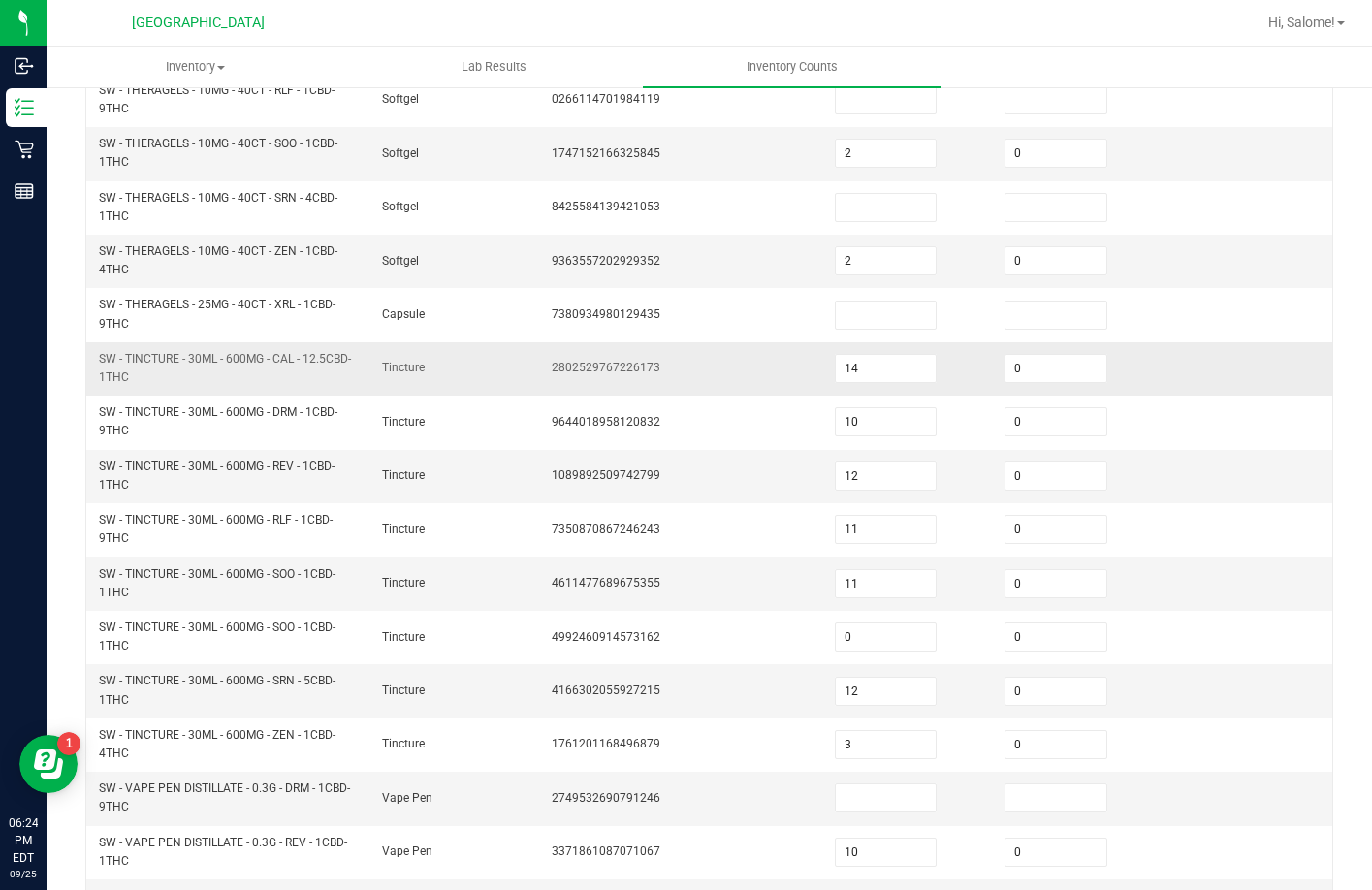
scroll to position [178, 0]
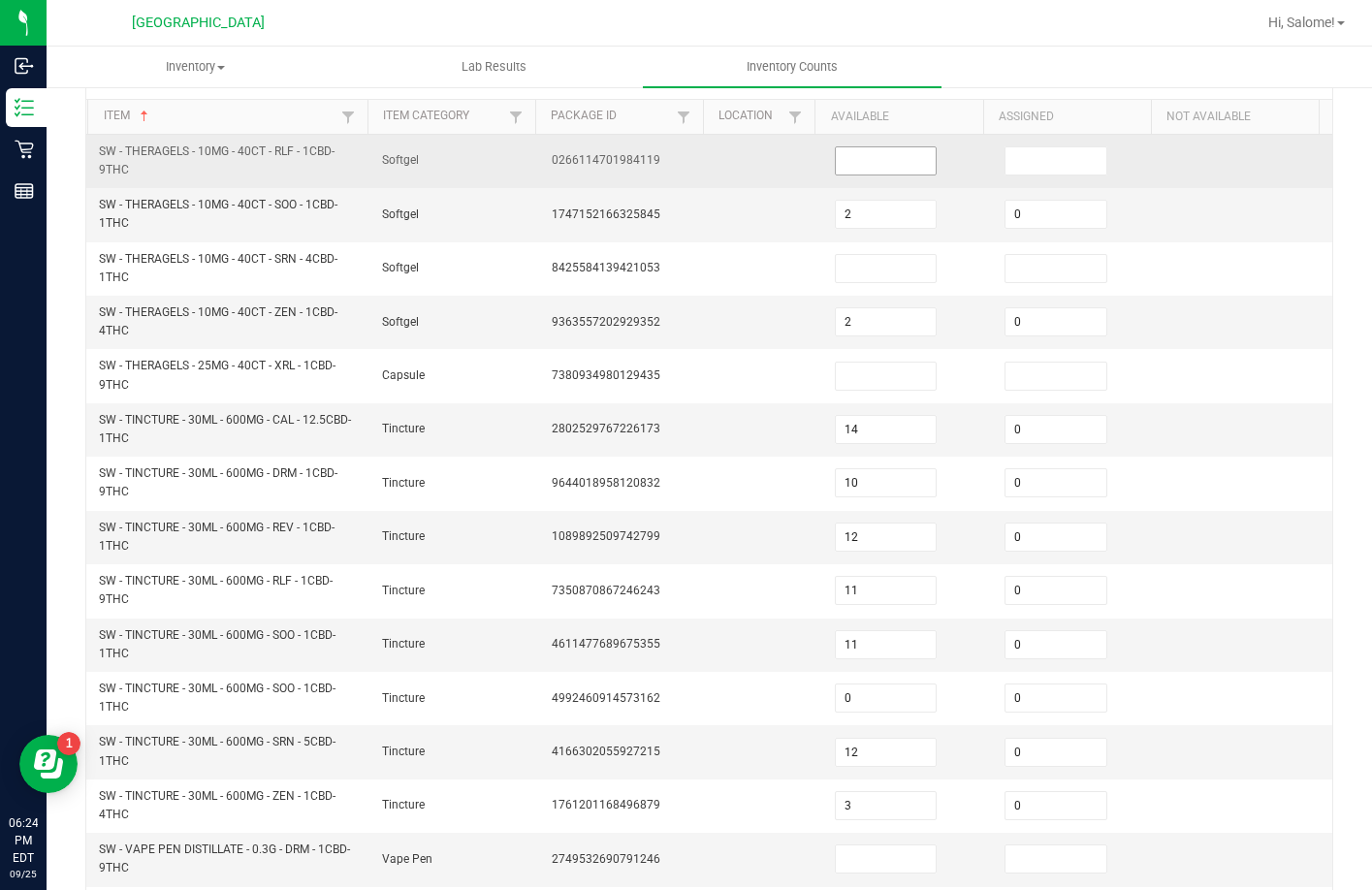
click at [858, 169] on input at bounding box center [886, 160] width 101 height 27
type input "2"
type input "0"
type input "4"
type input "3"
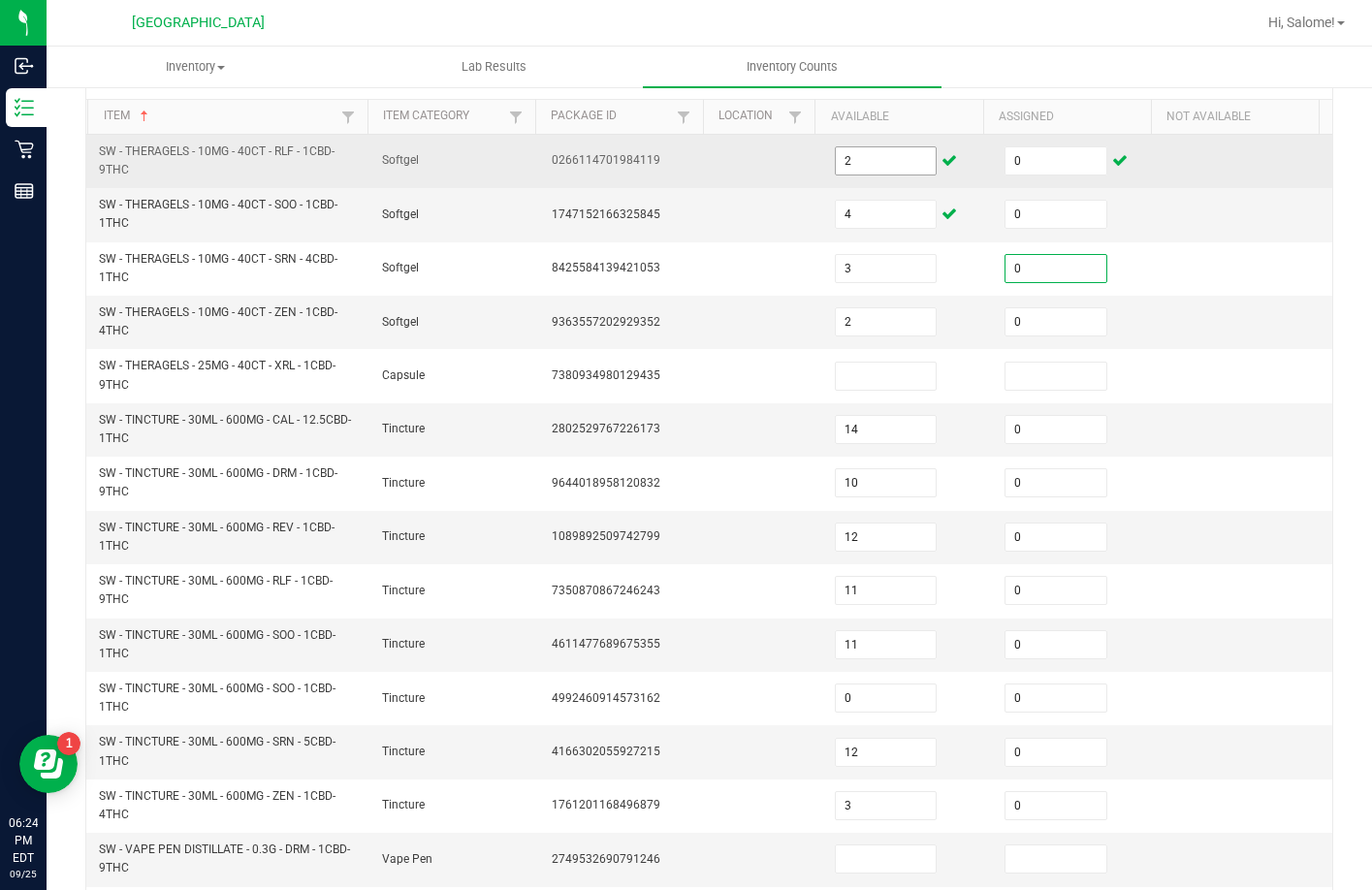
type input "0"
type input "6"
type input "1"
type input "0"
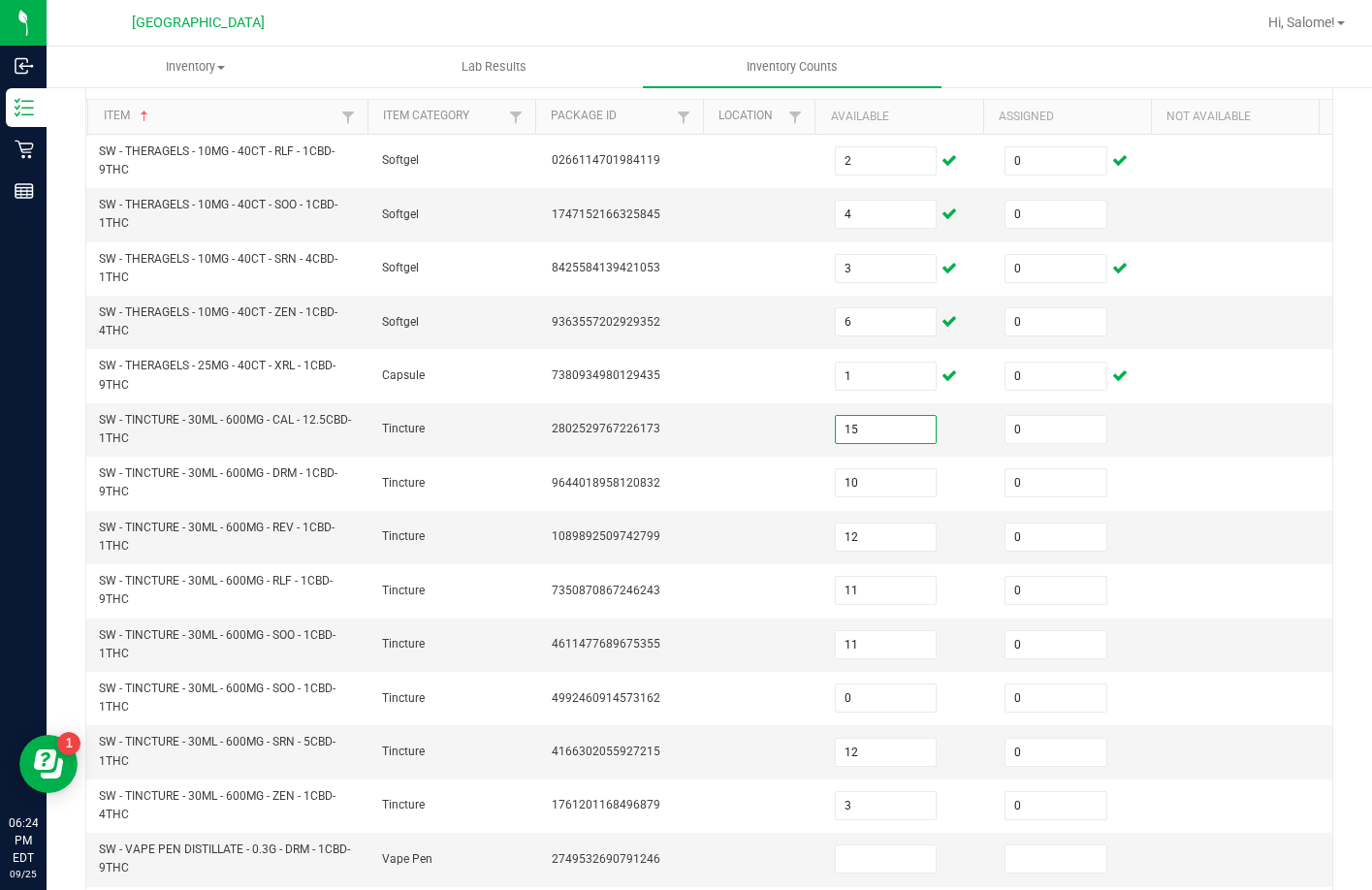
type input "15"
type input "14"
type input "16"
type input "15"
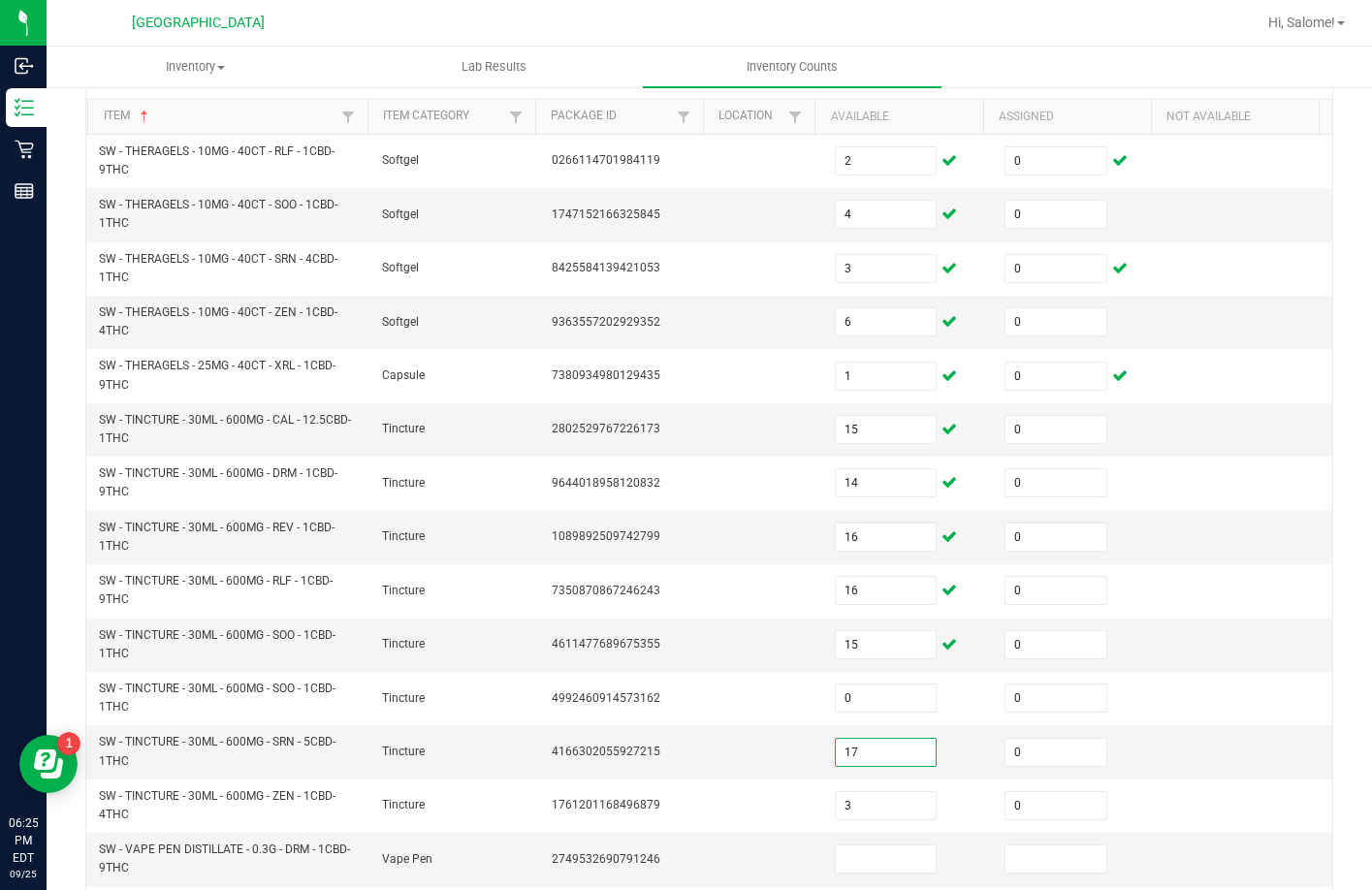
type input "17"
type input "6"
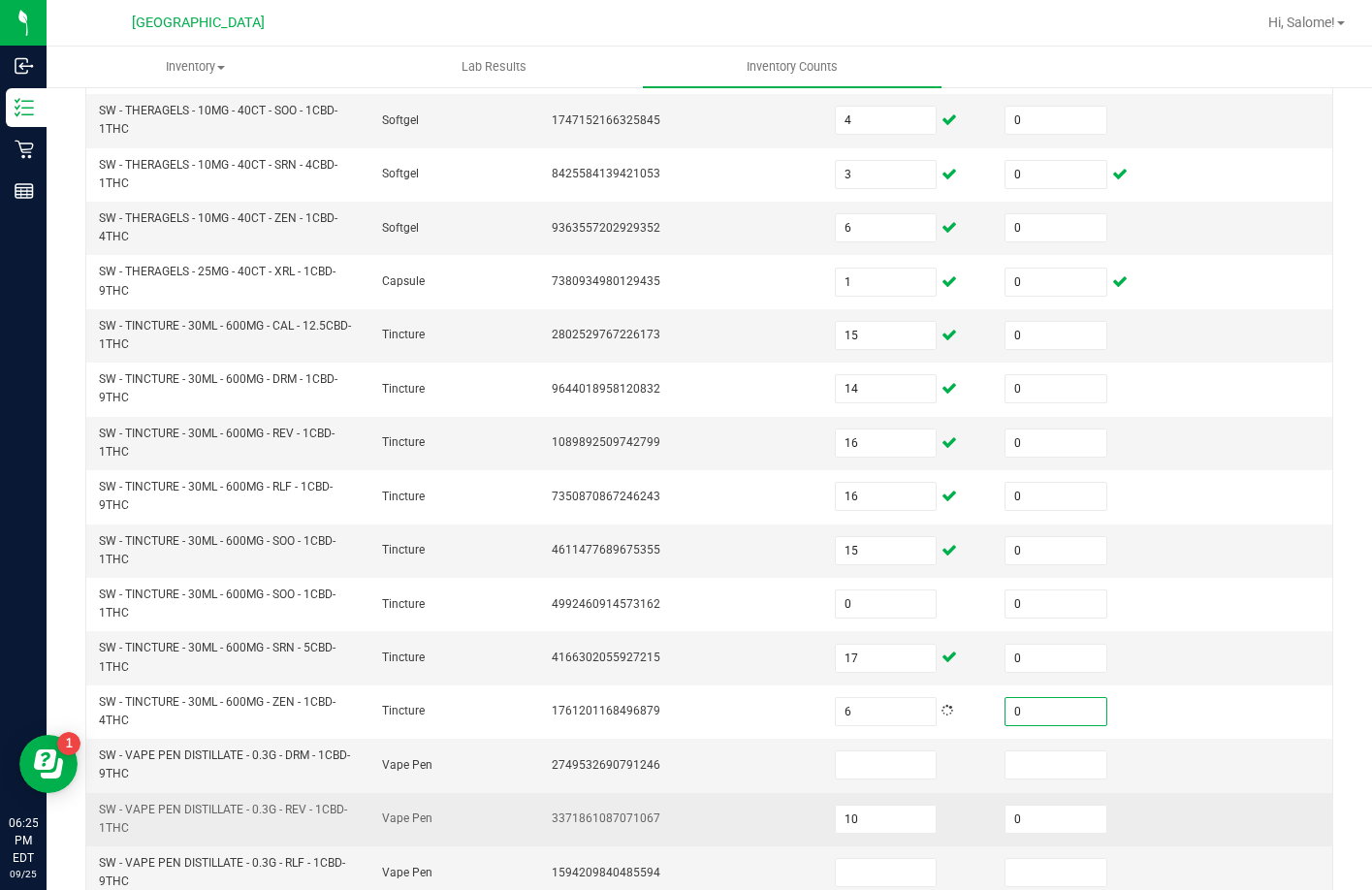
scroll to position [566, 0]
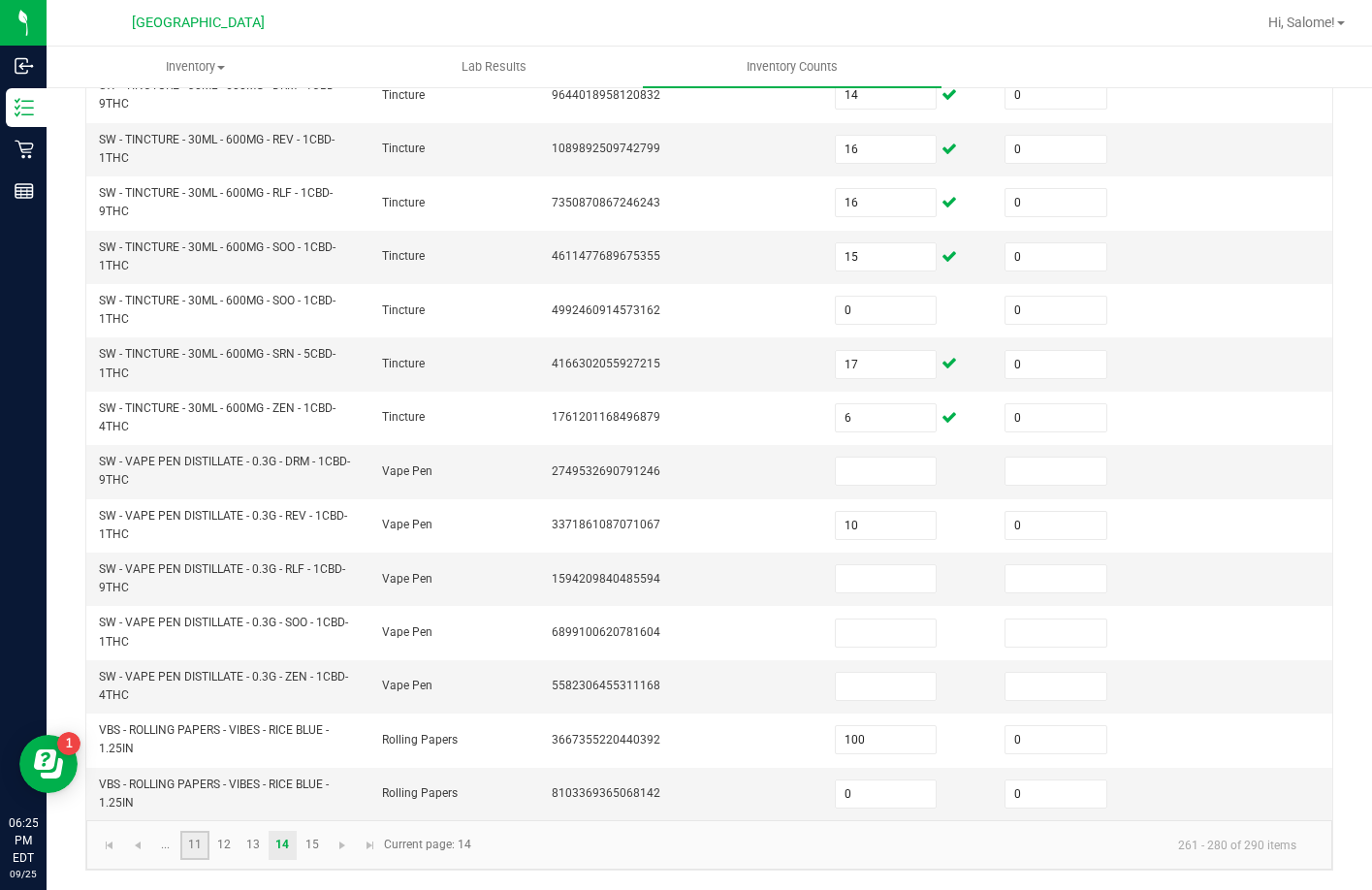
click at [205, 839] on link "11" at bounding box center [194, 845] width 28 height 29
type input "6"
type input "3"
type input "1"
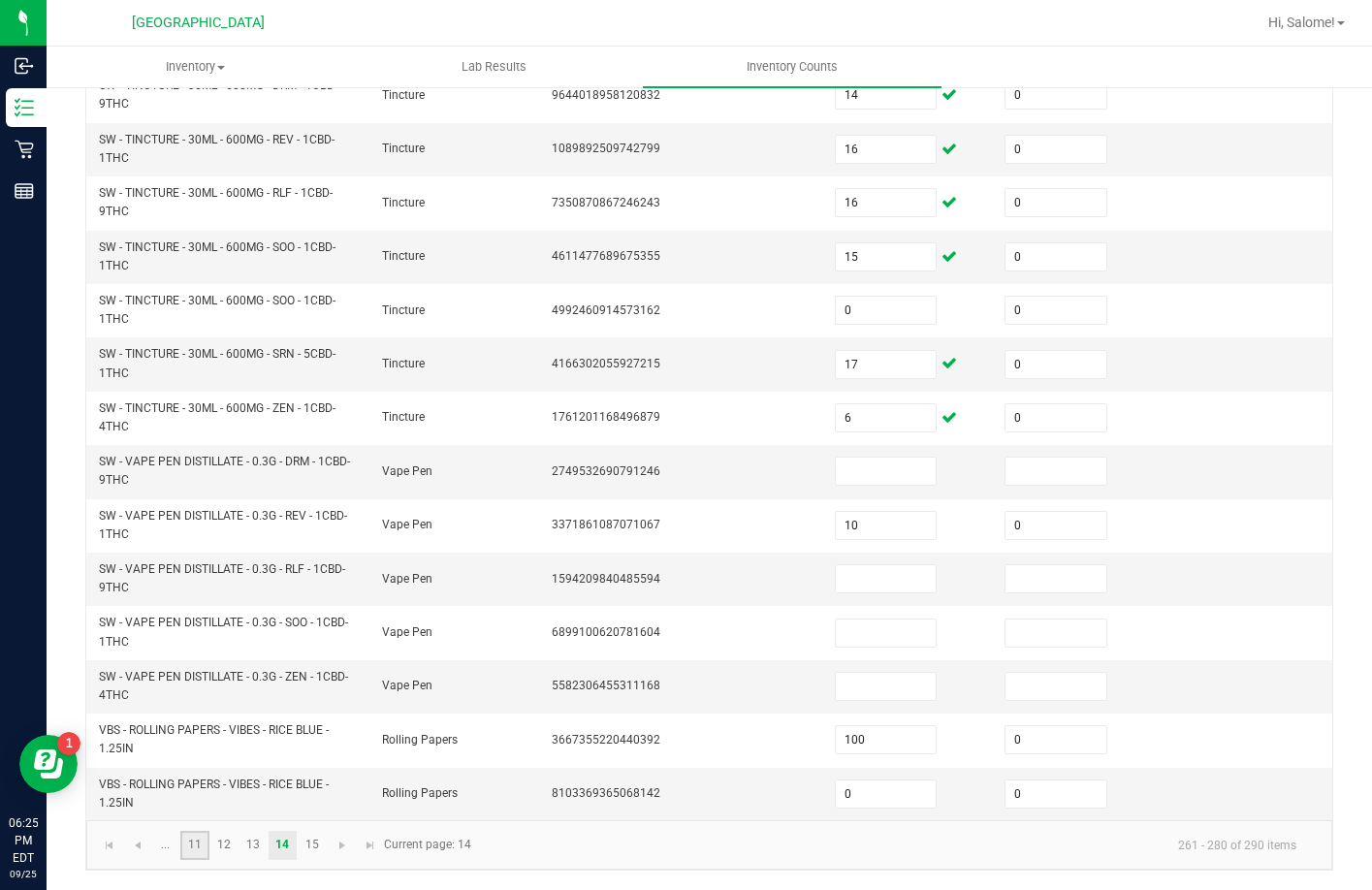
type input "8"
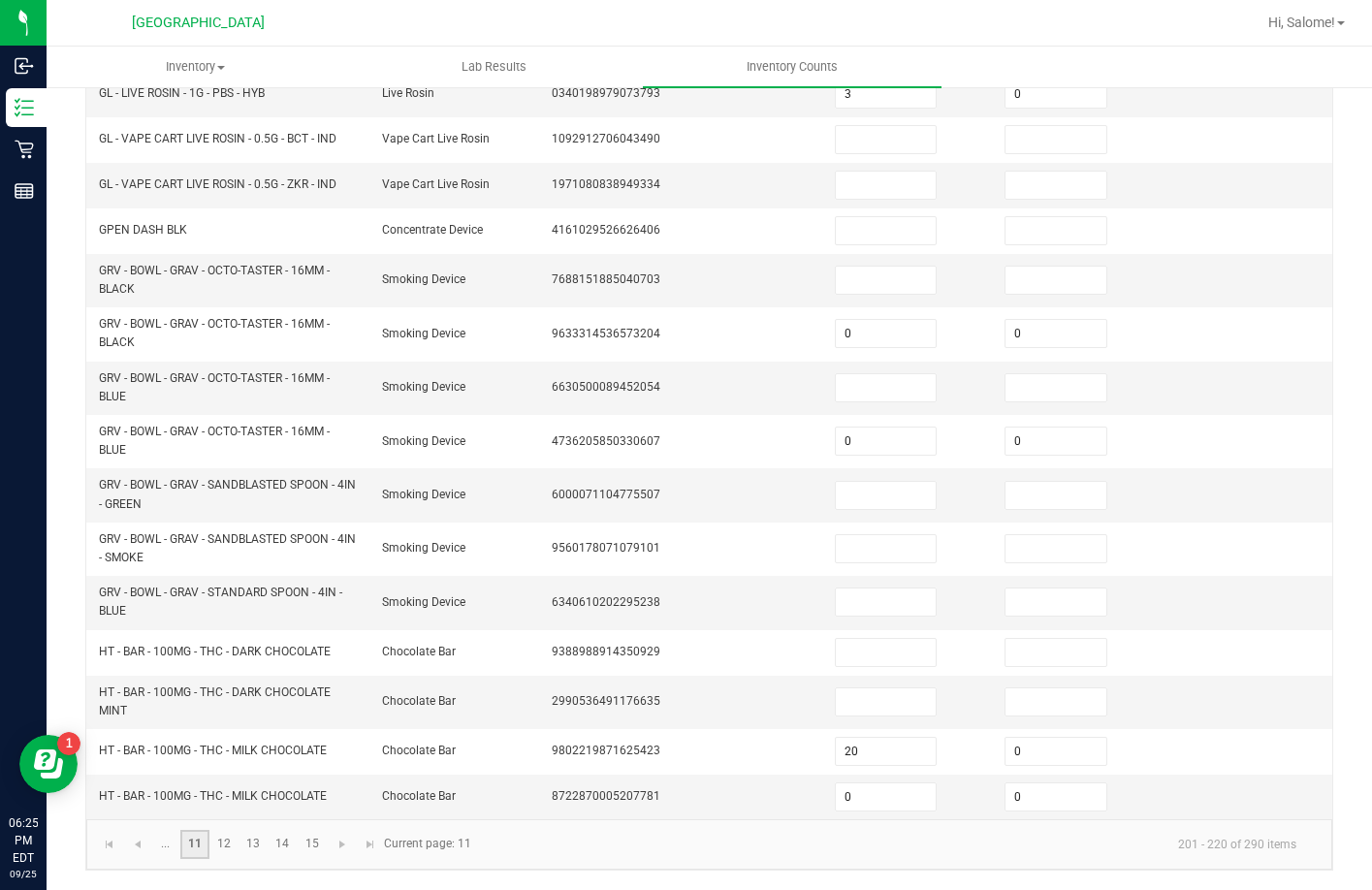
scroll to position [469, 0]
click at [218, 837] on link "12" at bounding box center [224, 844] width 28 height 29
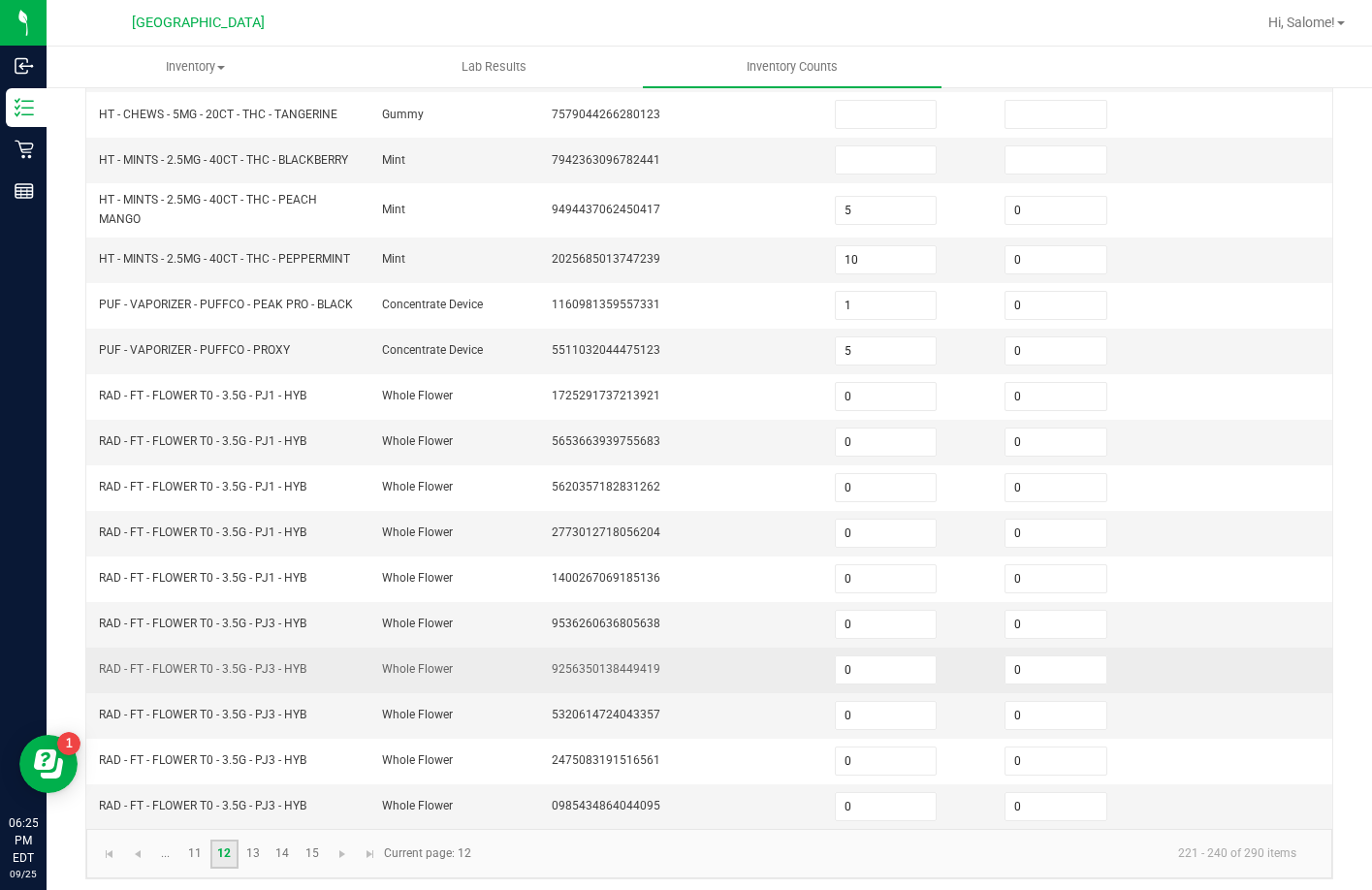
scroll to position [437, 0]
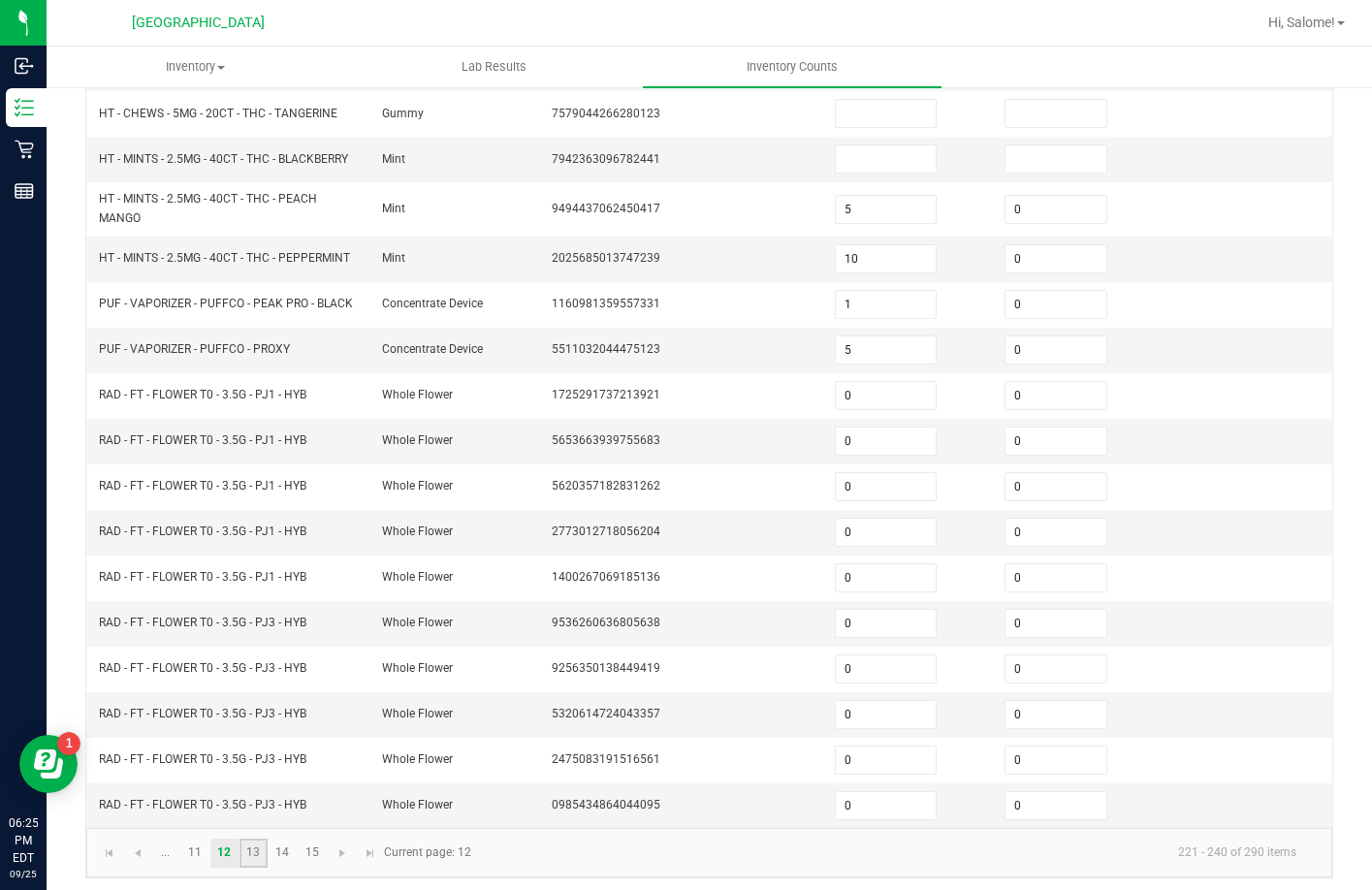
click at [251, 839] on link "13" at bounding box center [253, 853] width 28 height 29
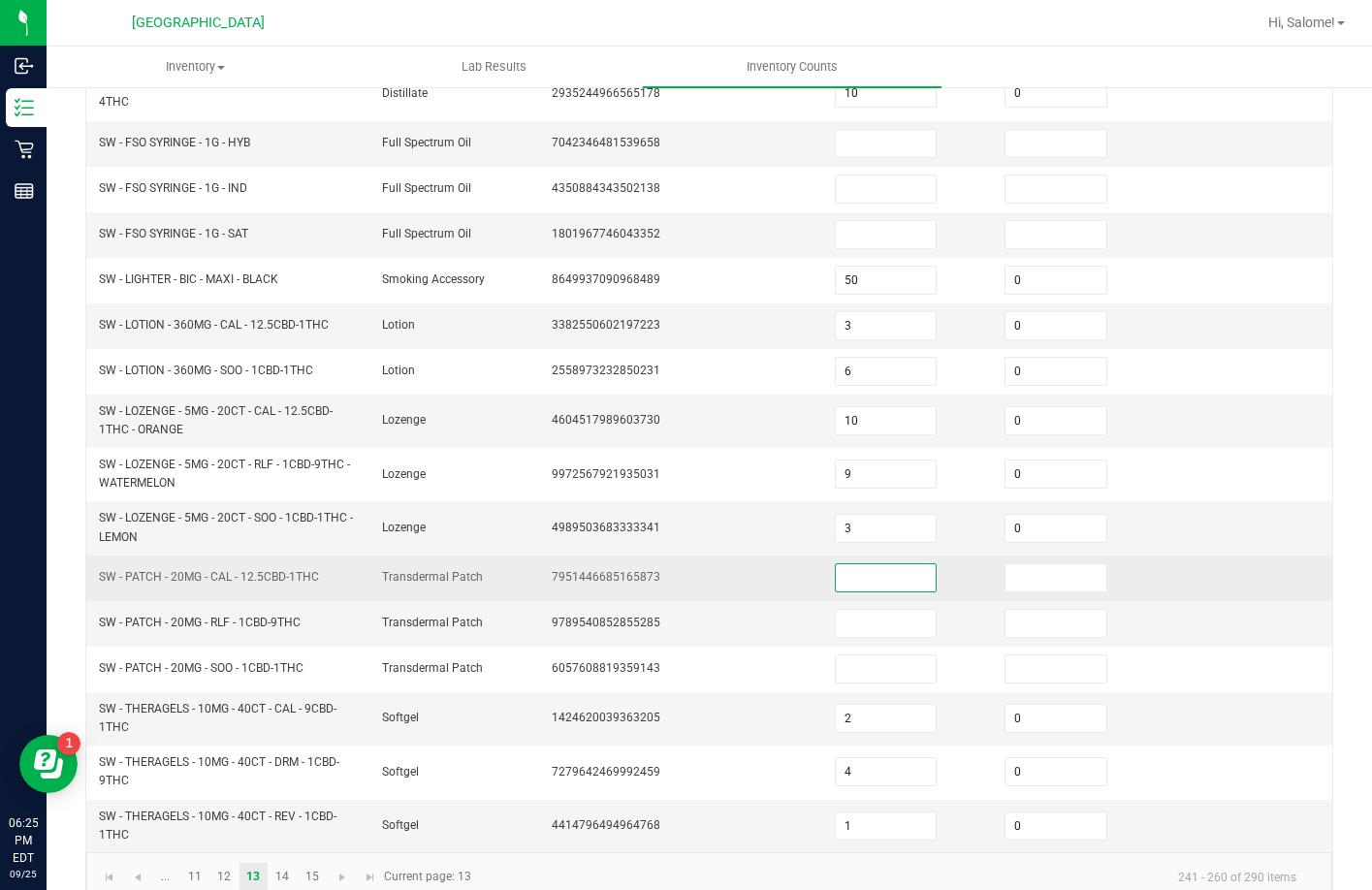
click at [876, 576] on input at bounding box center [886, 577] width 101 height 27
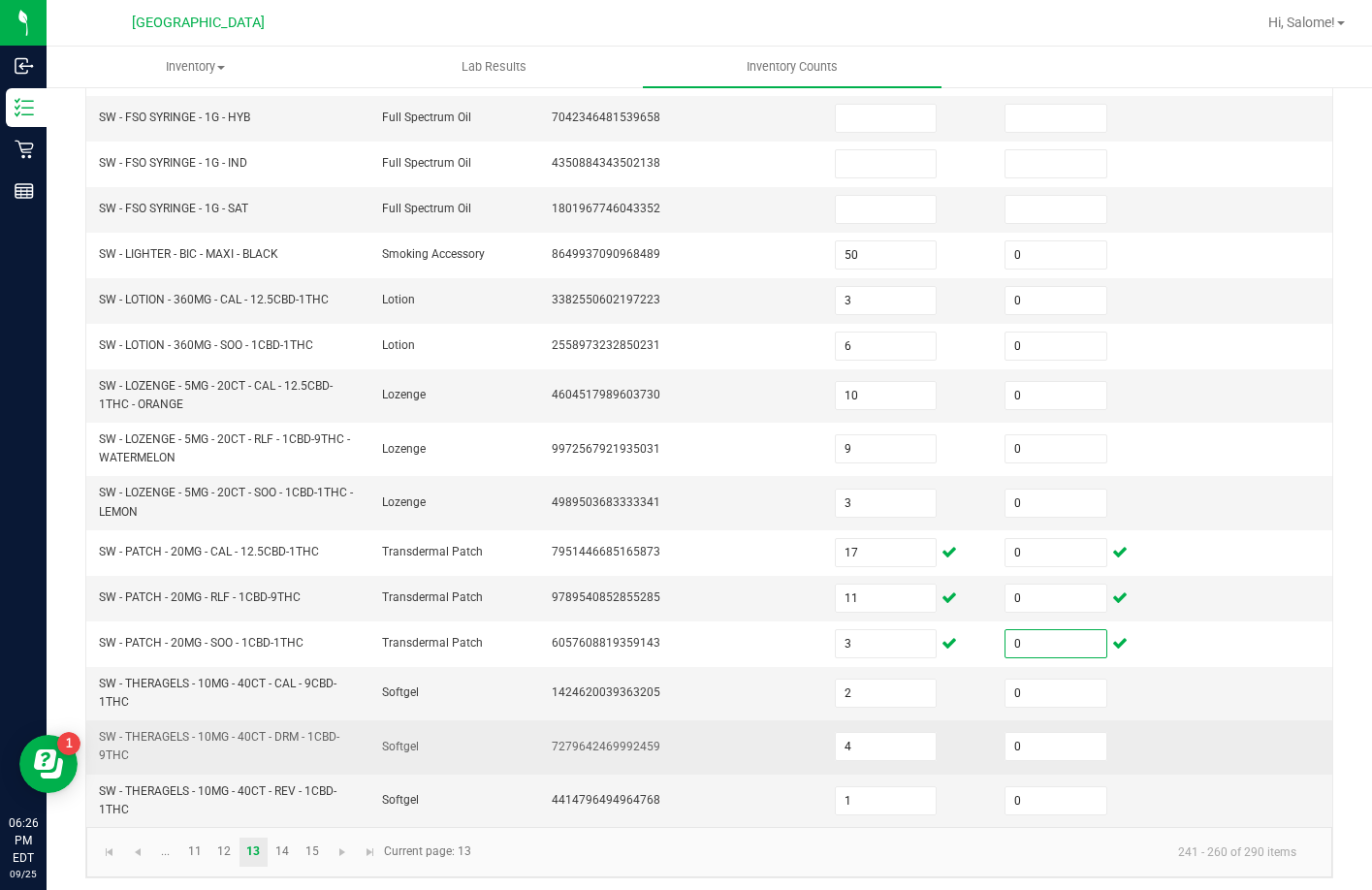
scroll to position [469, 0]
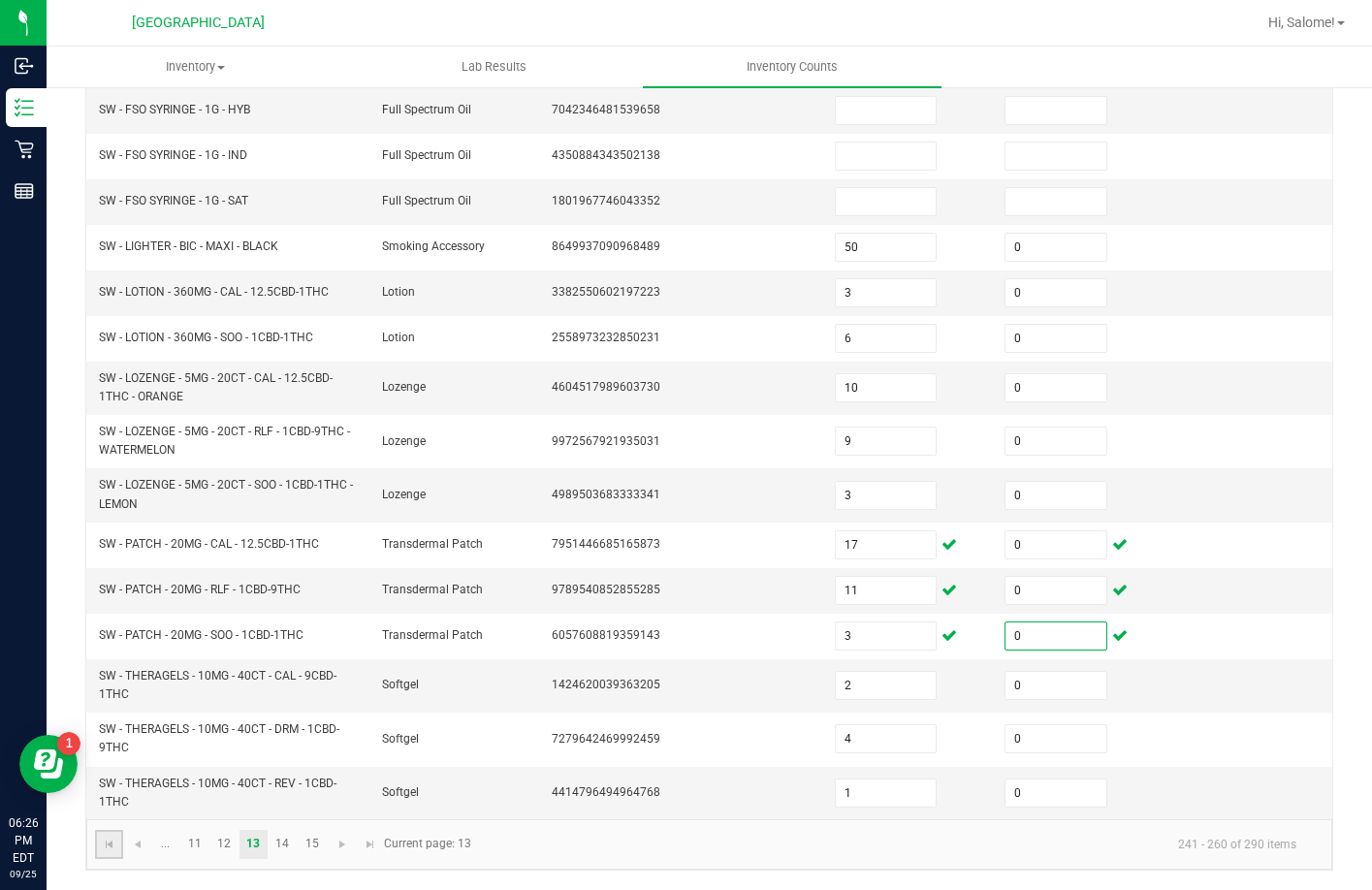
click at [107, 853] on link at bounding box center [109, 844] width 28 height 29
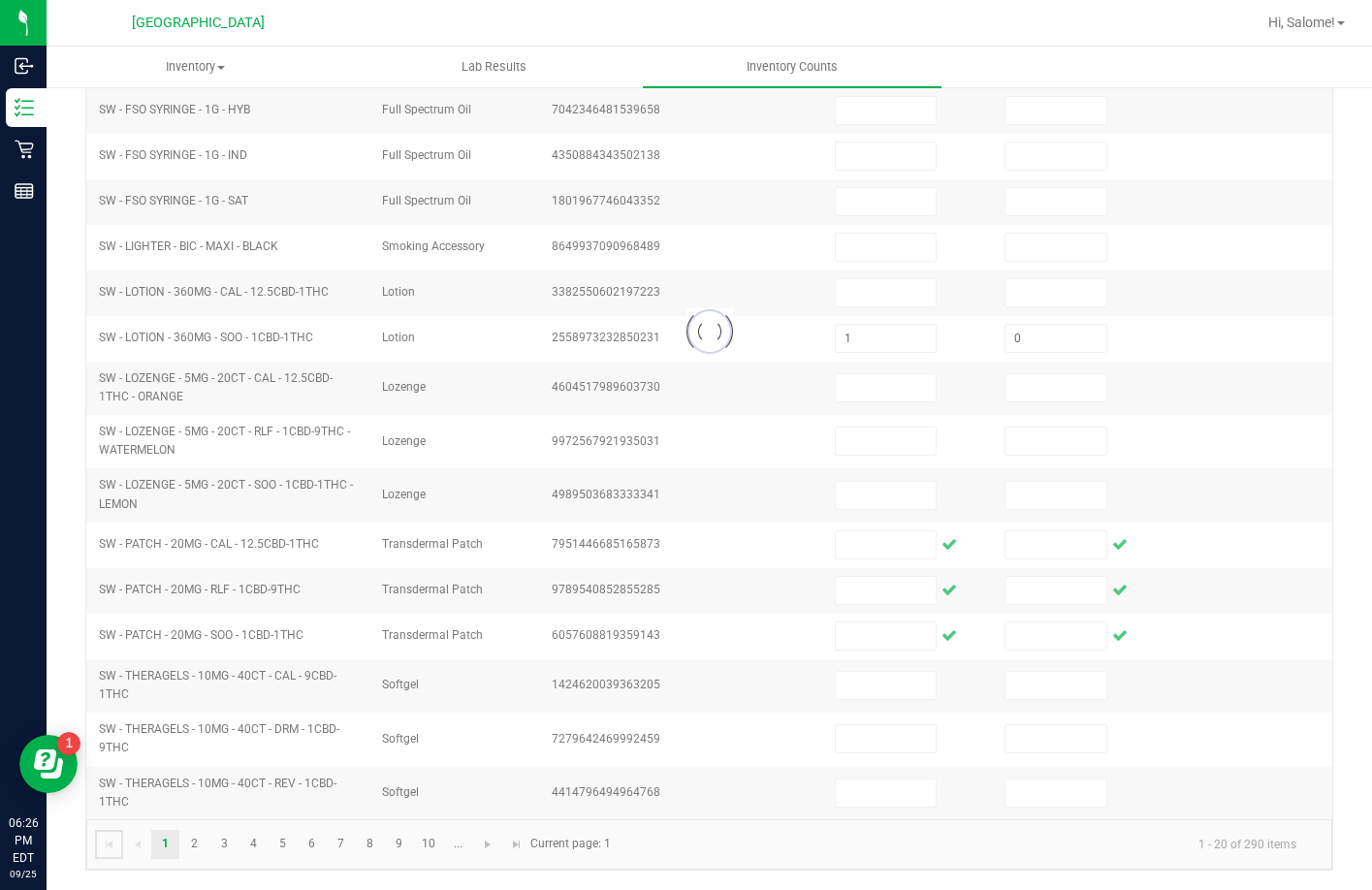
scroll to position [404, 0]
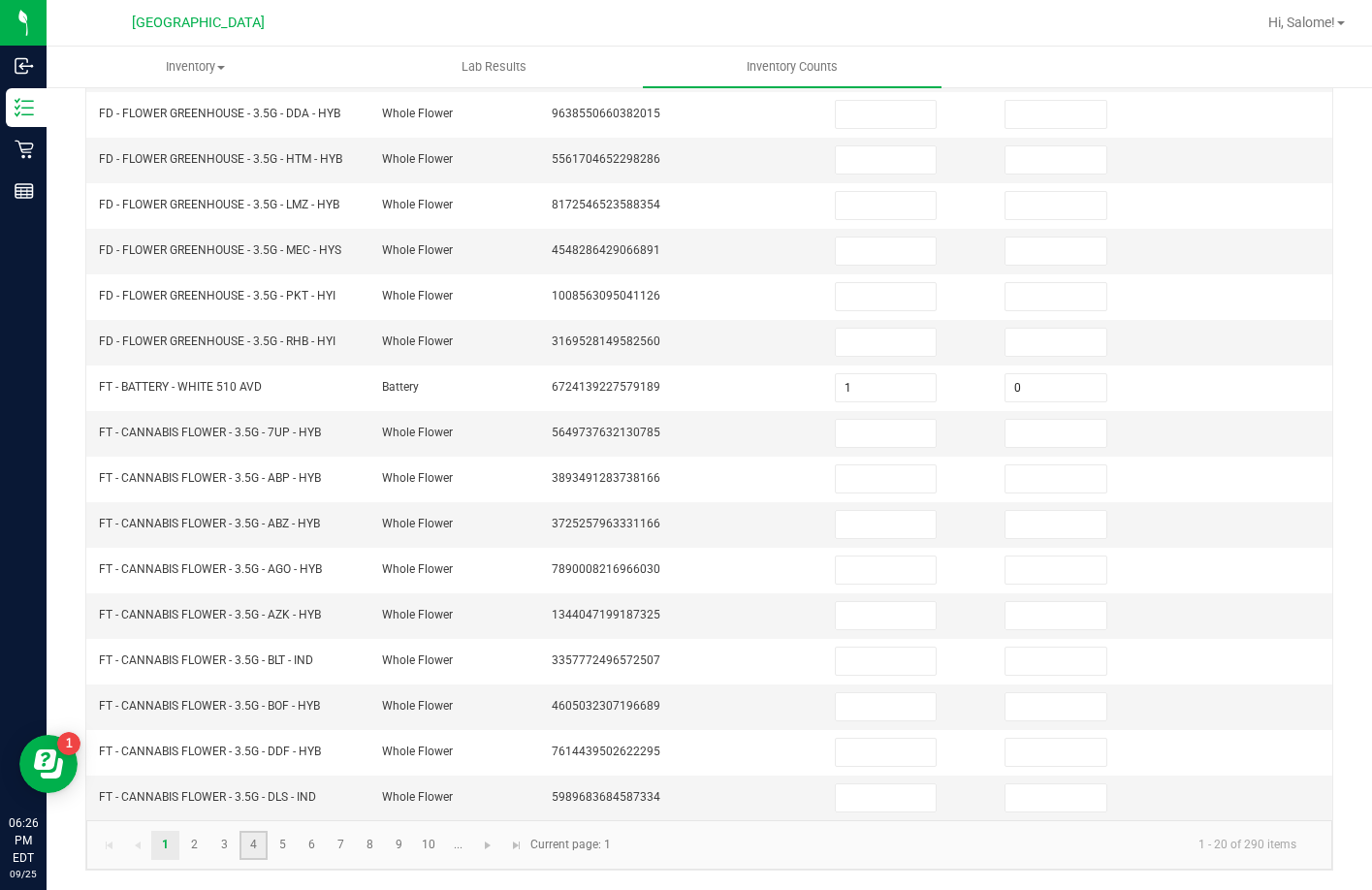
click at [250, 847] on link "4" at bounding box center [253, 845] width 28 height 29
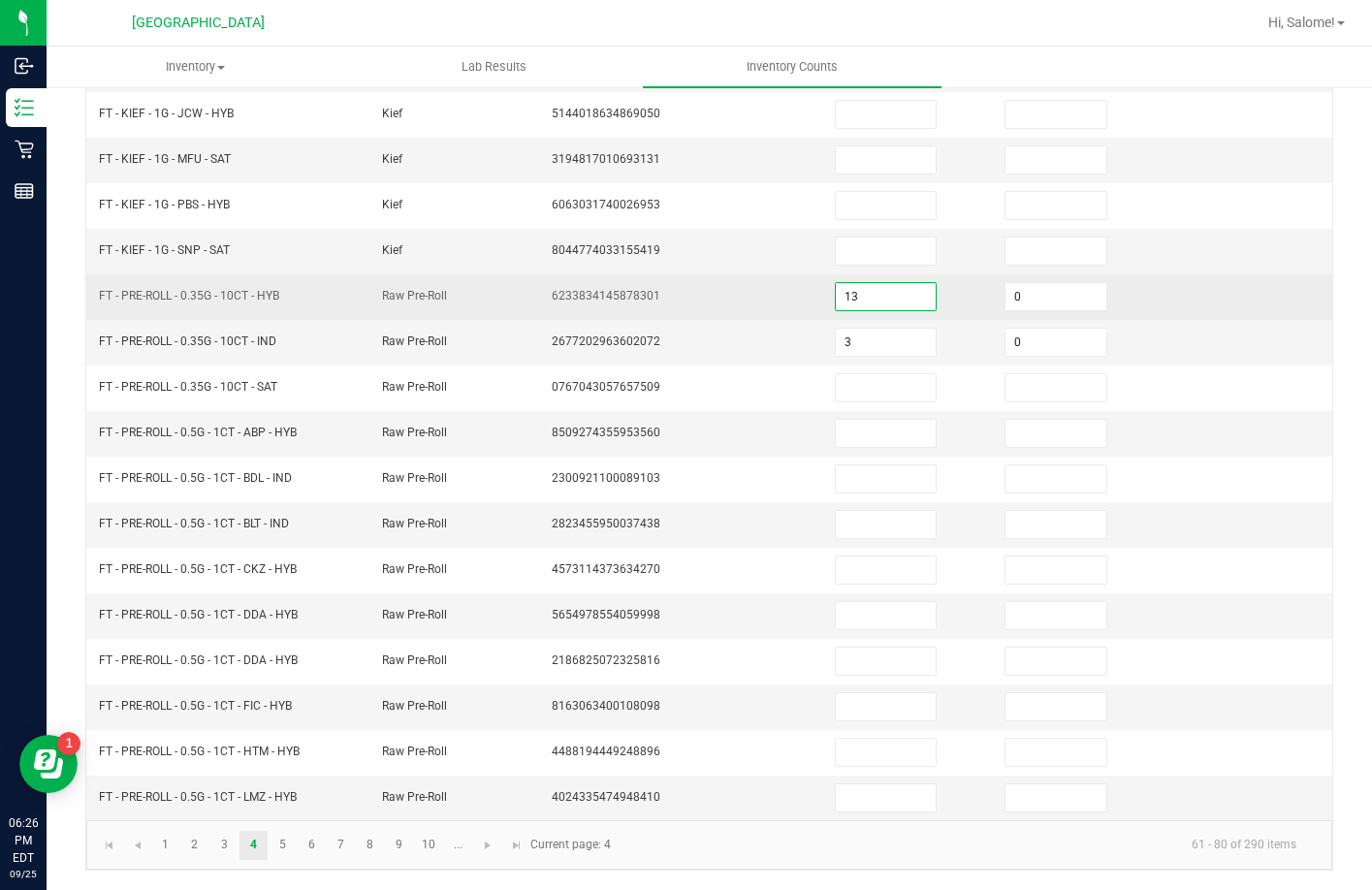
click at [905, 303] on input "13" at bounding box center [886, 296] width 101 height 27
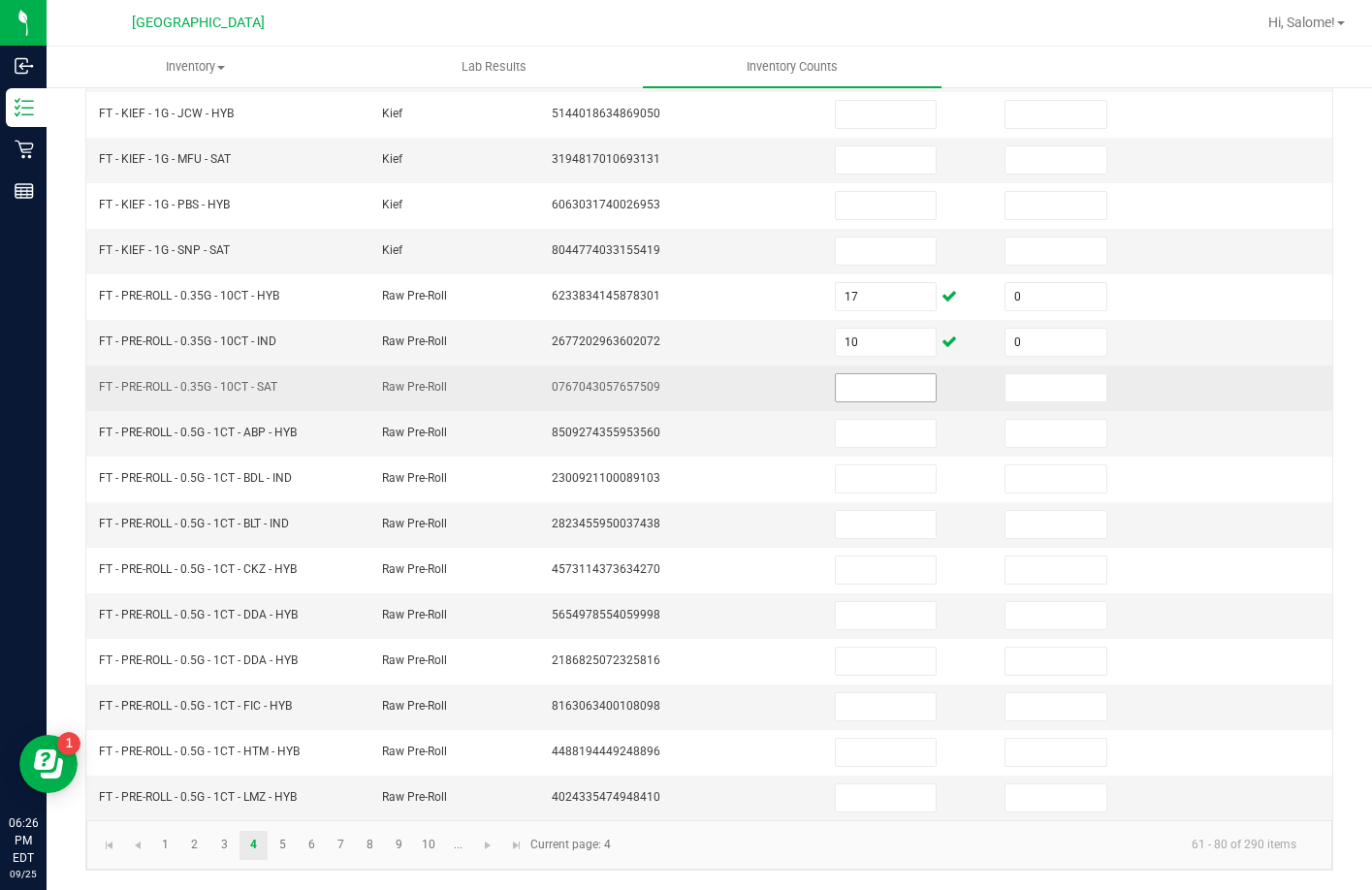
drag, startPoint x: 568, startPoint y: 353, endPoint x: 912, endPoint y: 392, distance: 346.2
click at [912, 392] on input at bounding box center [886, 388] width 101 height 27
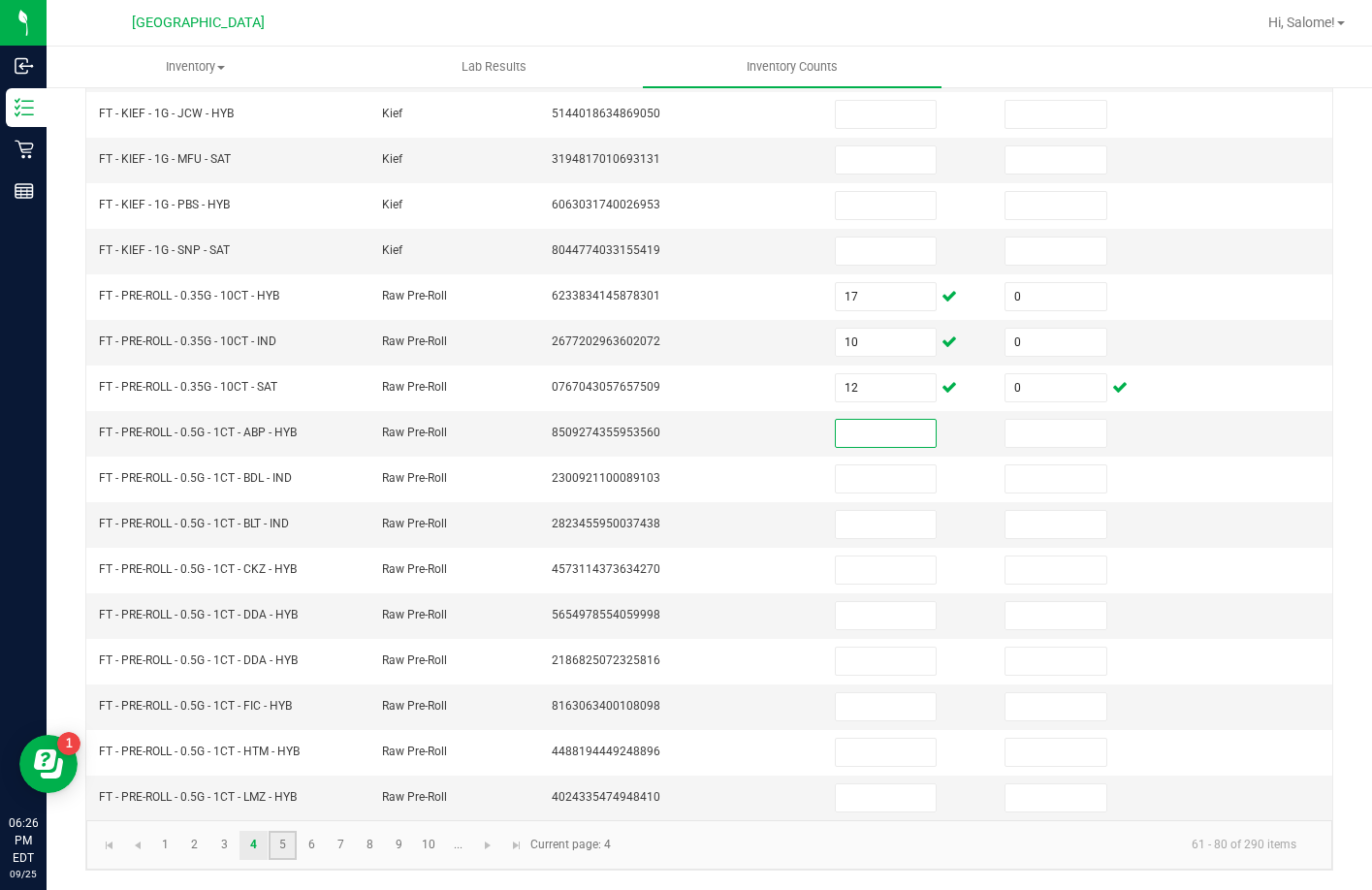
click at [277, 852] on link "5" at bounding box center [282, 845] width 28 height 29
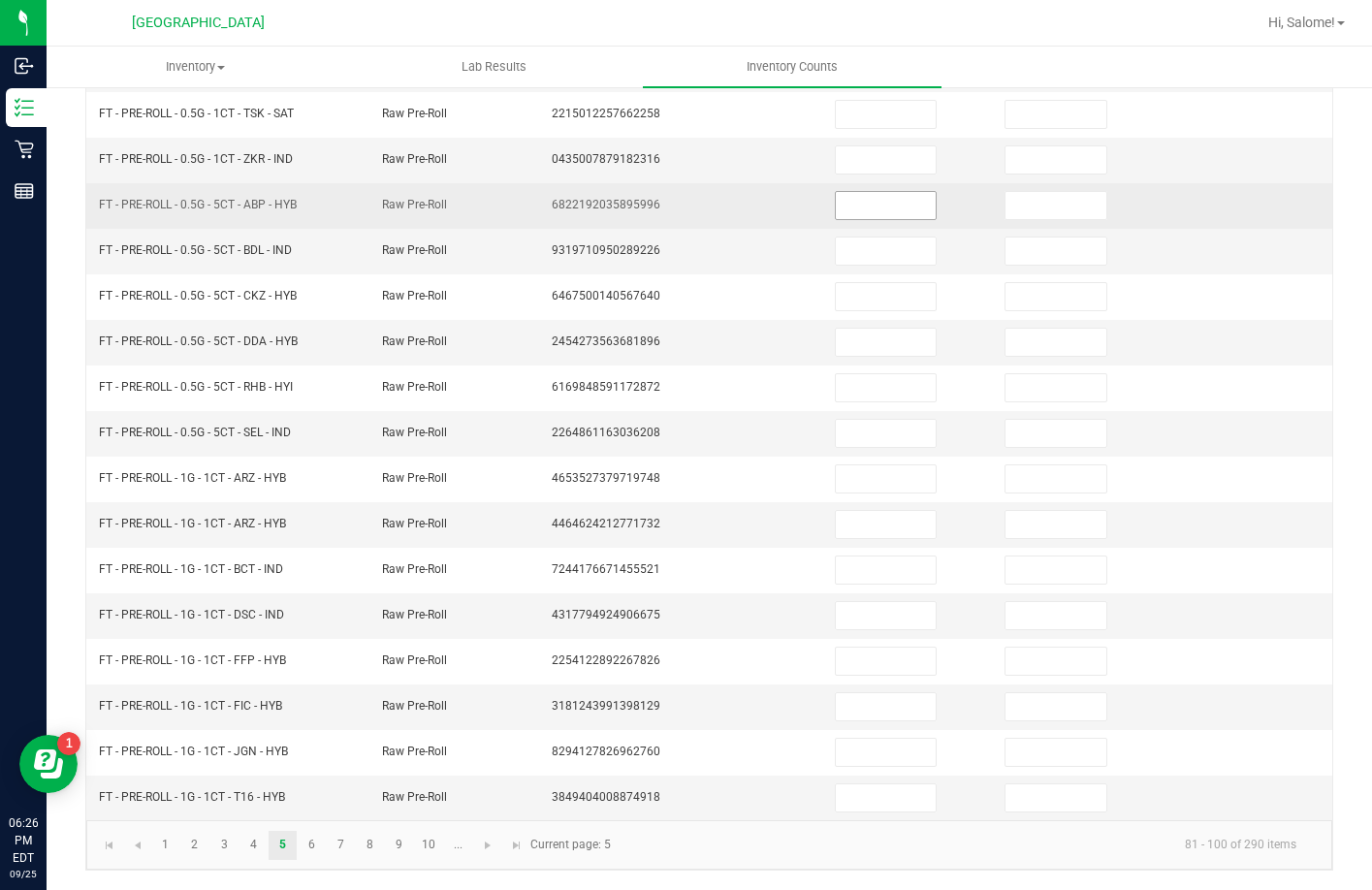
click at [884, 196] on input at bounding box center [886, 205] width 101 height 27
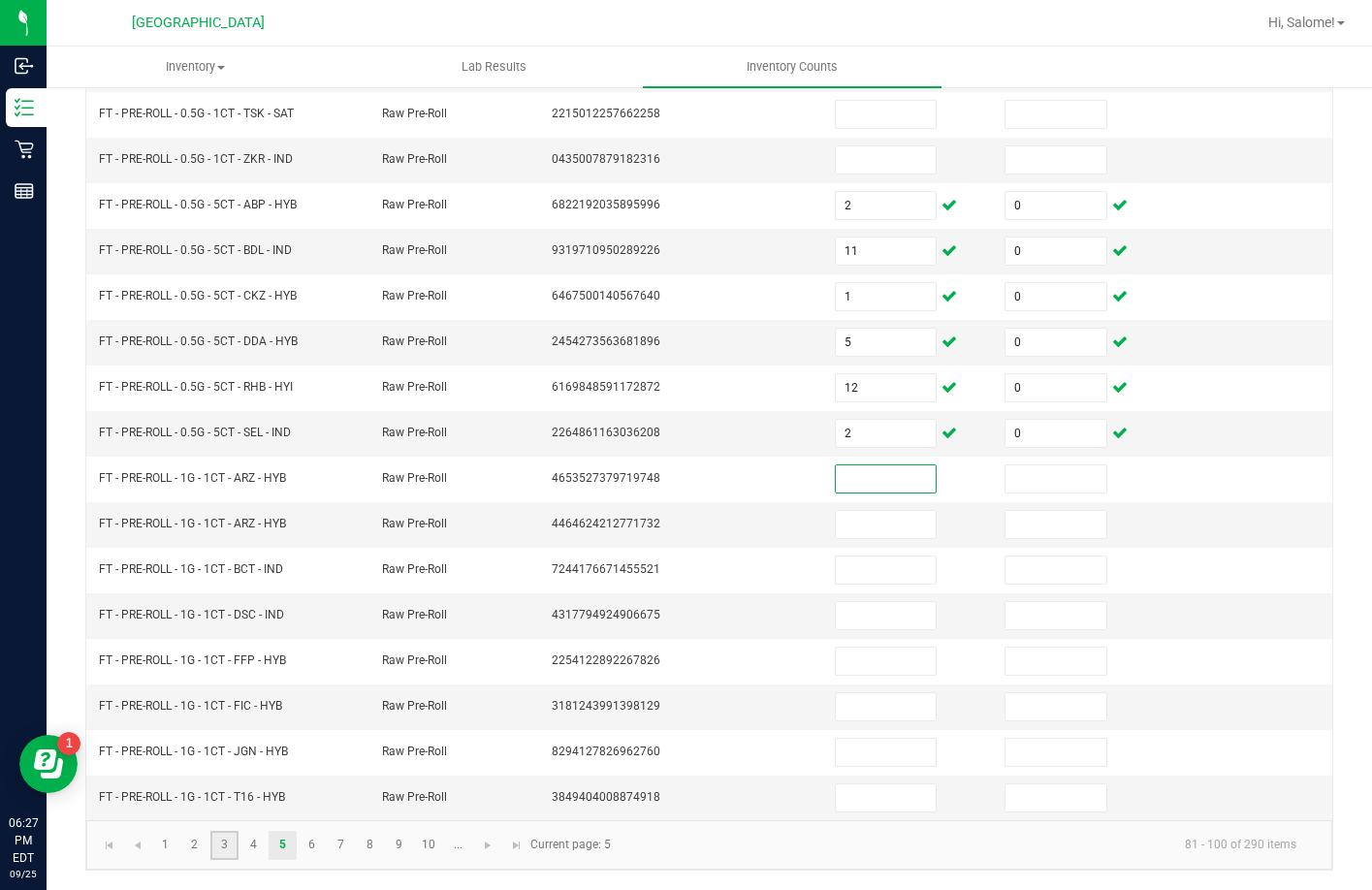
click at [220, 848] on link "3" at bounding box center [224, 845] width 28 height 29
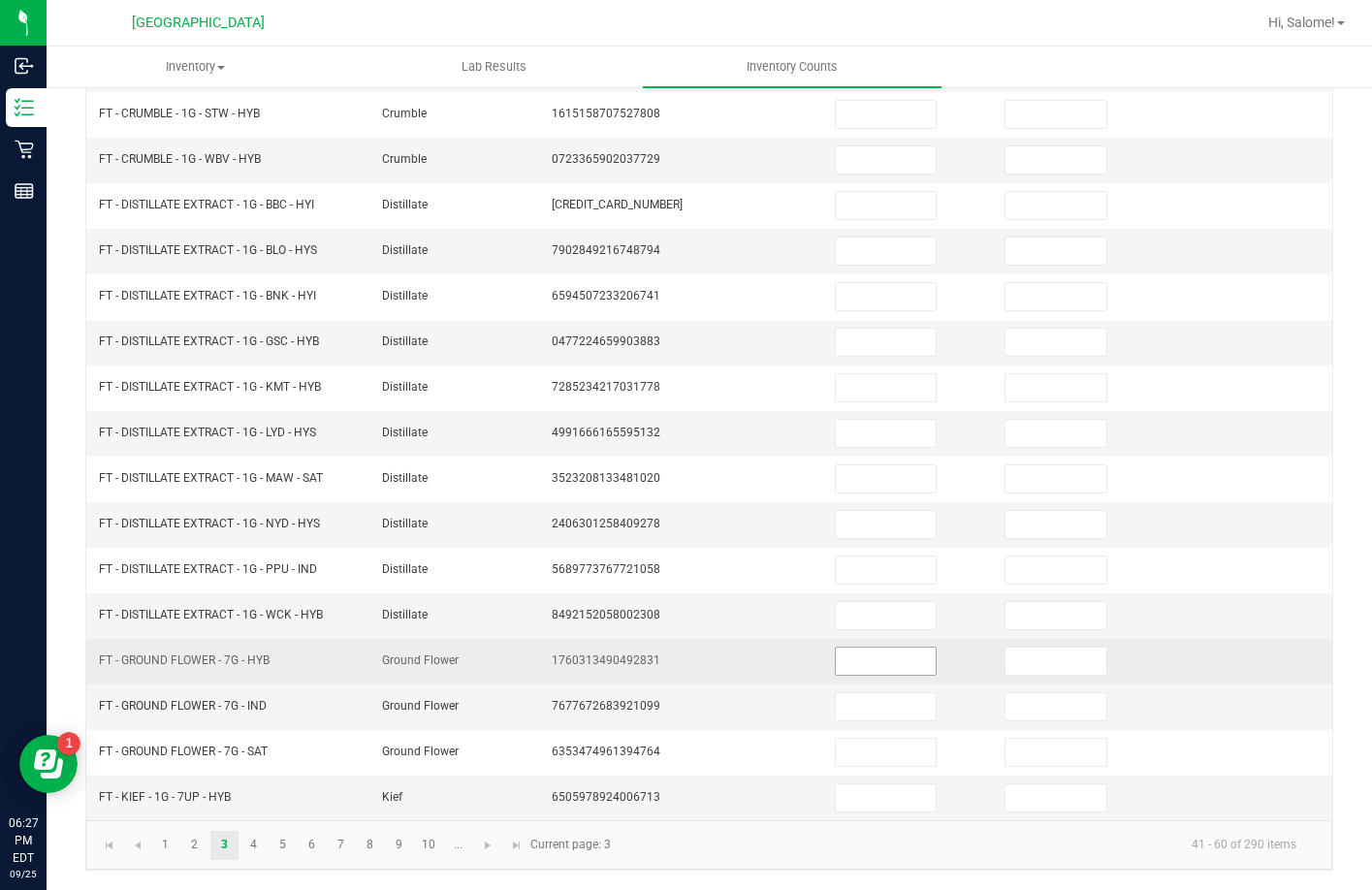
click at [858, 660] on input at bounding box center [886, 661] width 101 height 27
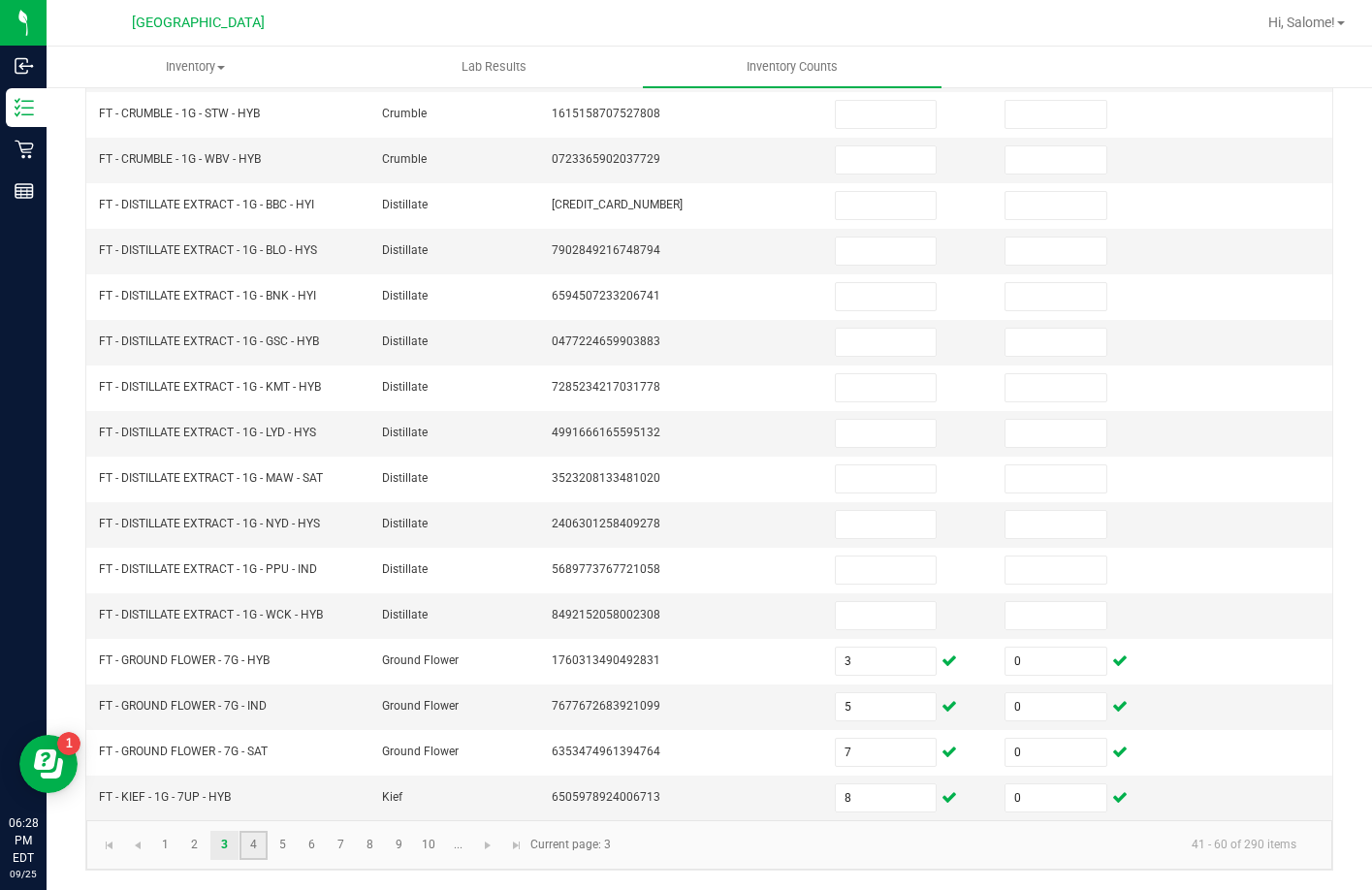
click at [252, 832] on link "4" at bounding box center [253, 845] width 28 height 29
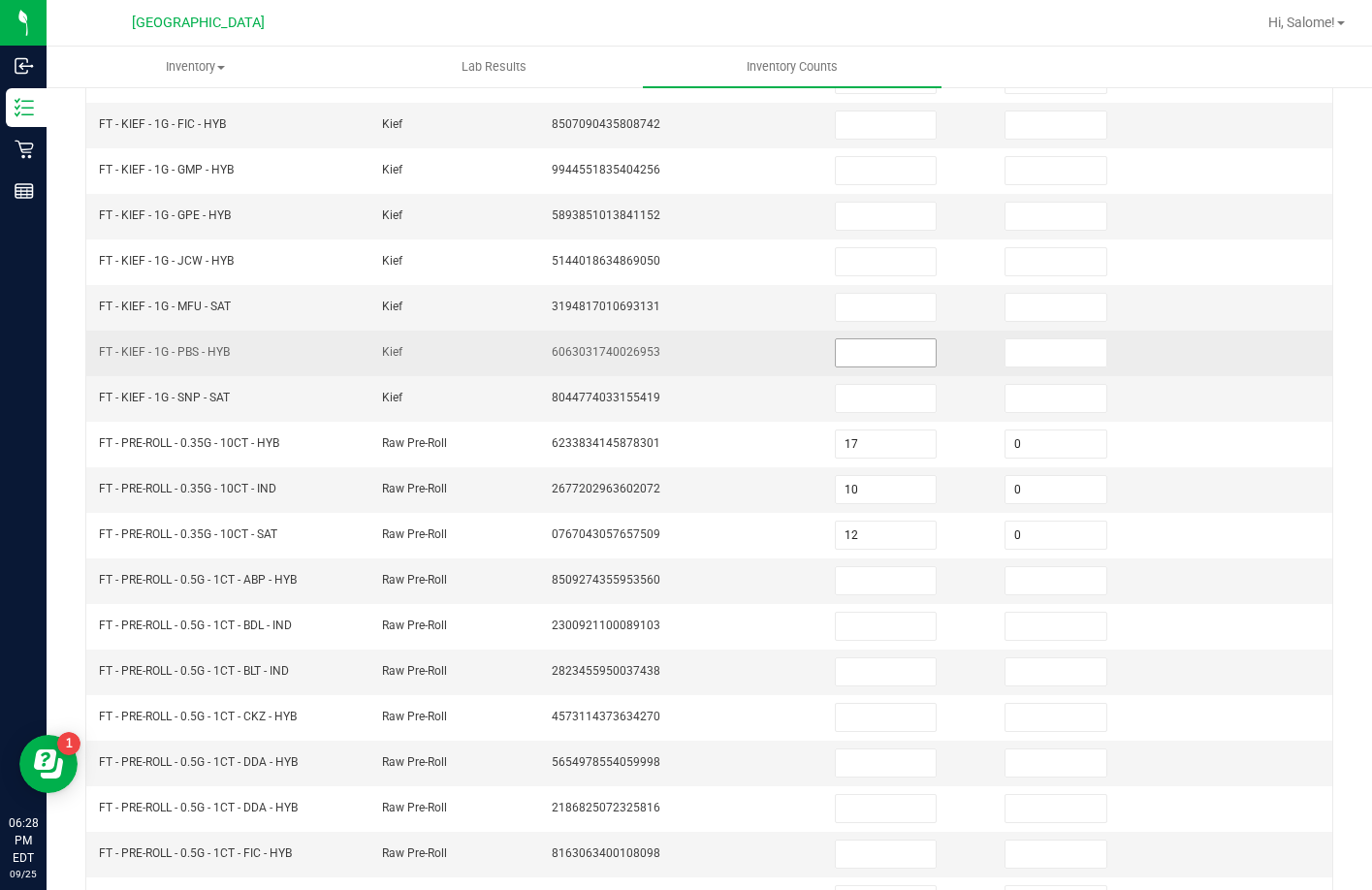
scroll to position [113, 0]
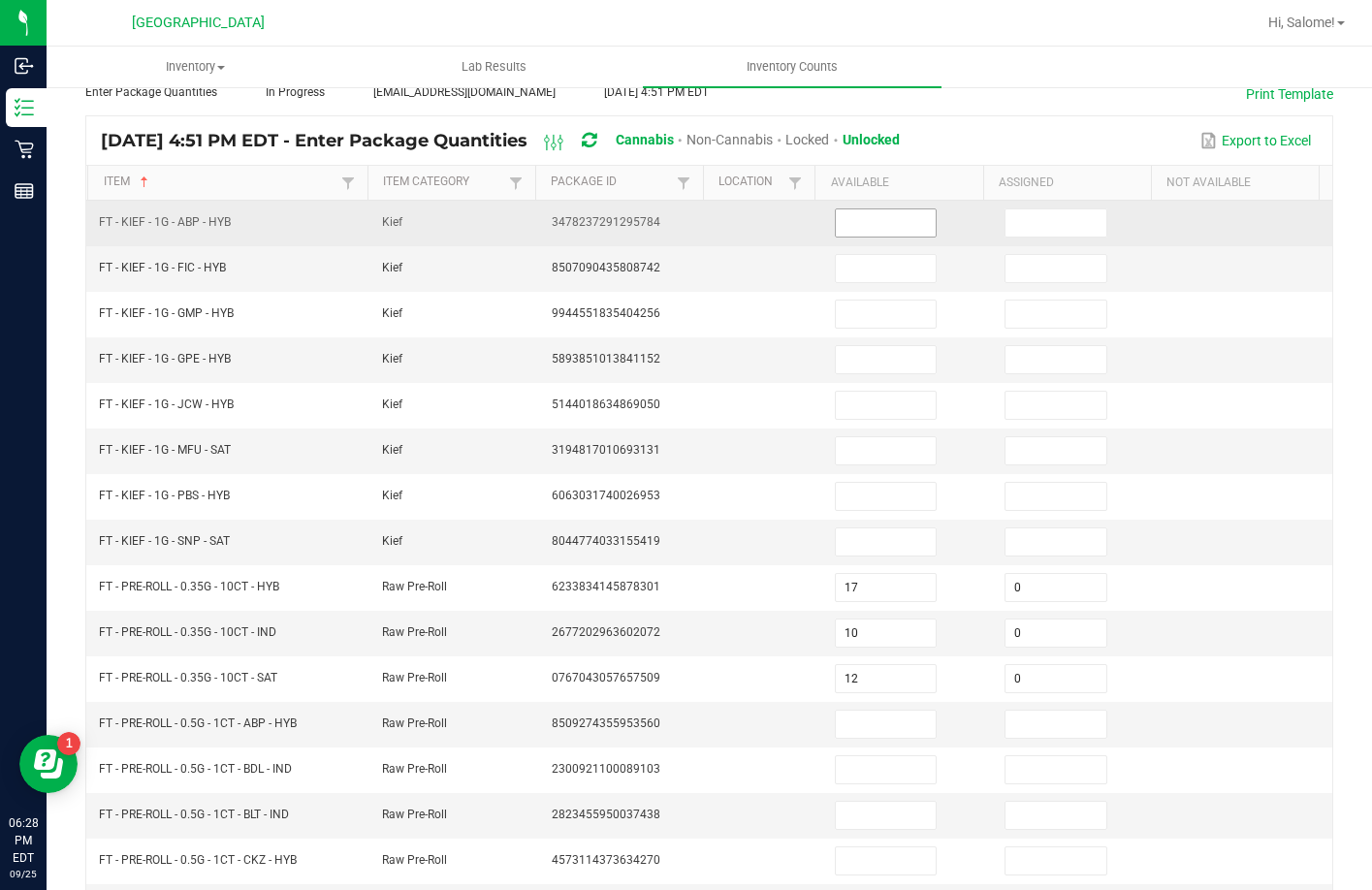
click at [878, 222] on input at bounding box center [886, 222] width 101 height 27
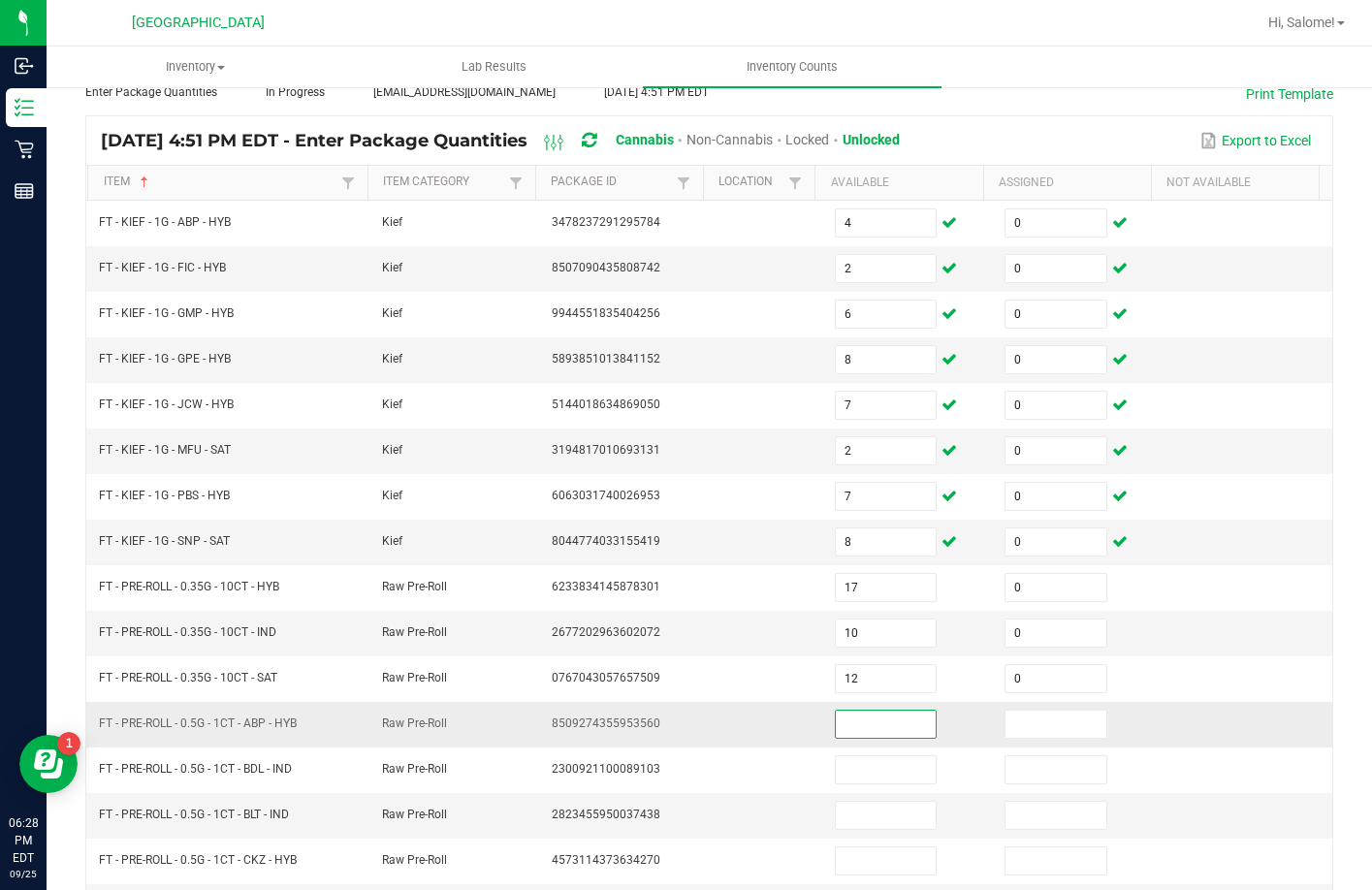
click at [879, 726] on input at bounding box center [886, 724] width 101 height 27
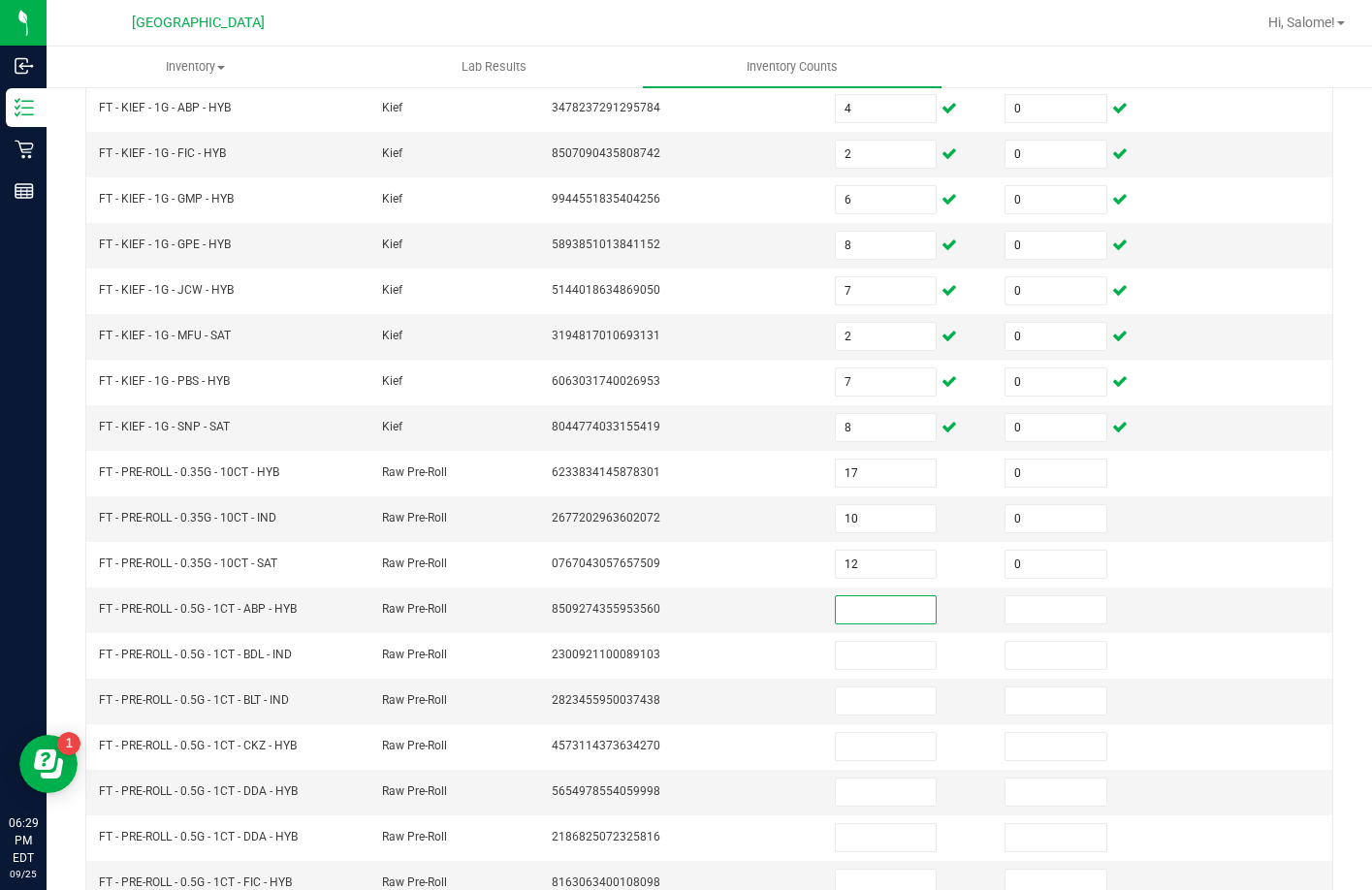
scroll to position [404, 0]
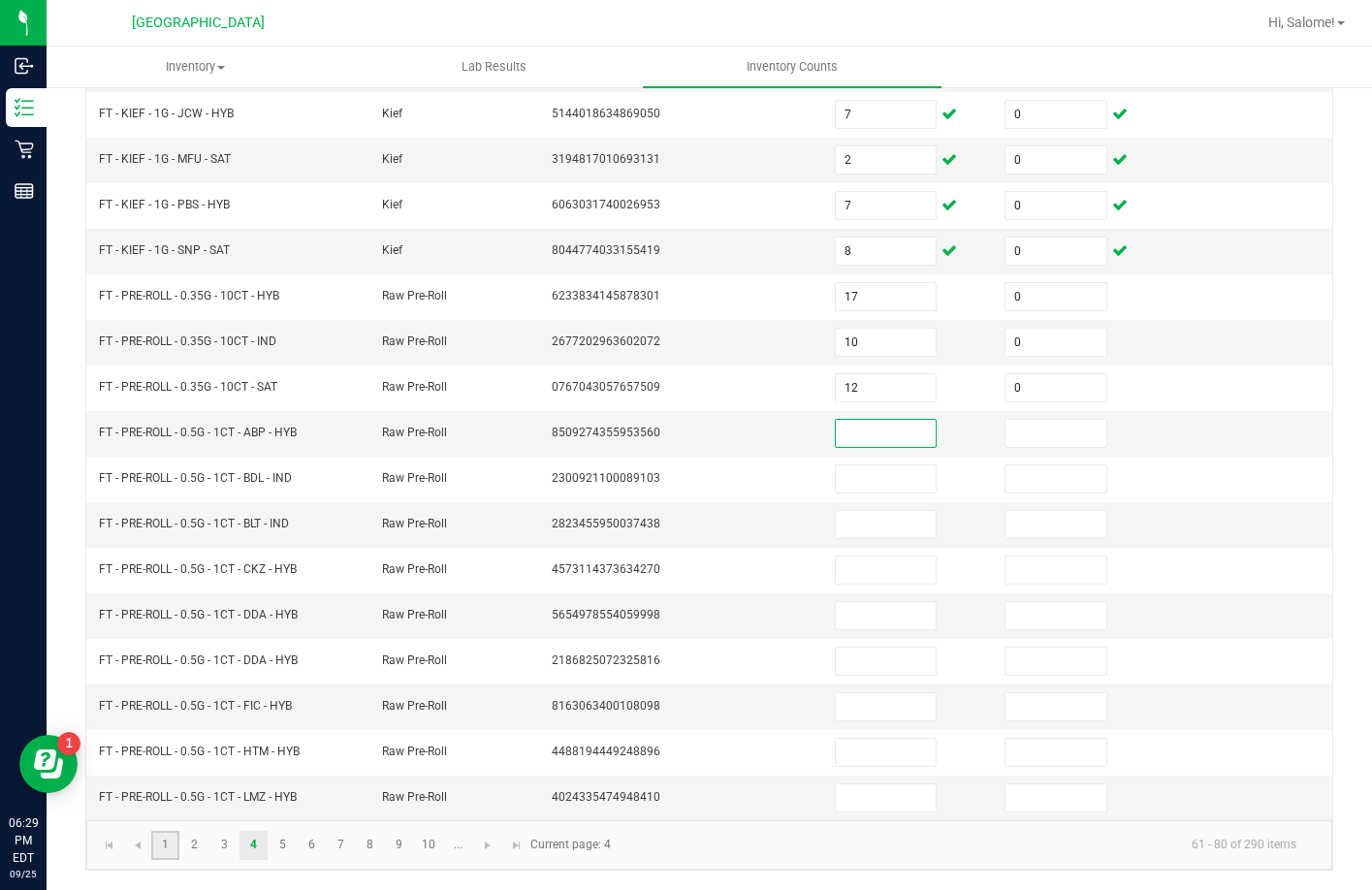
click at [161, 843] on link "1" at bounding box center [165, 845] width 28 height 29
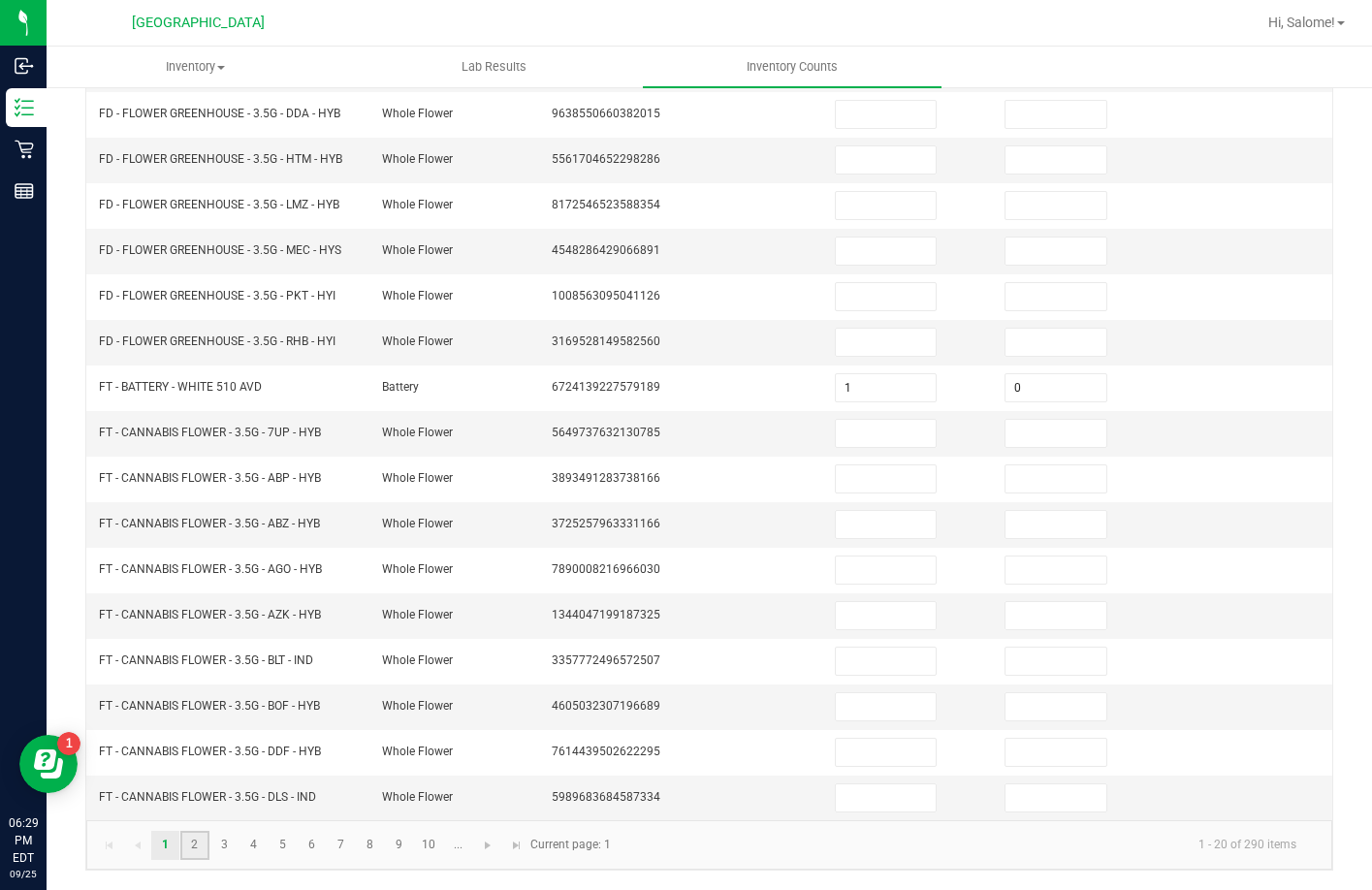
click at [196, 852] on link "2" at bounding box center [194, 845] width 28 height 29
click at [216, 842] on link "3" at bounding box center [224, 845] width 28 height 29
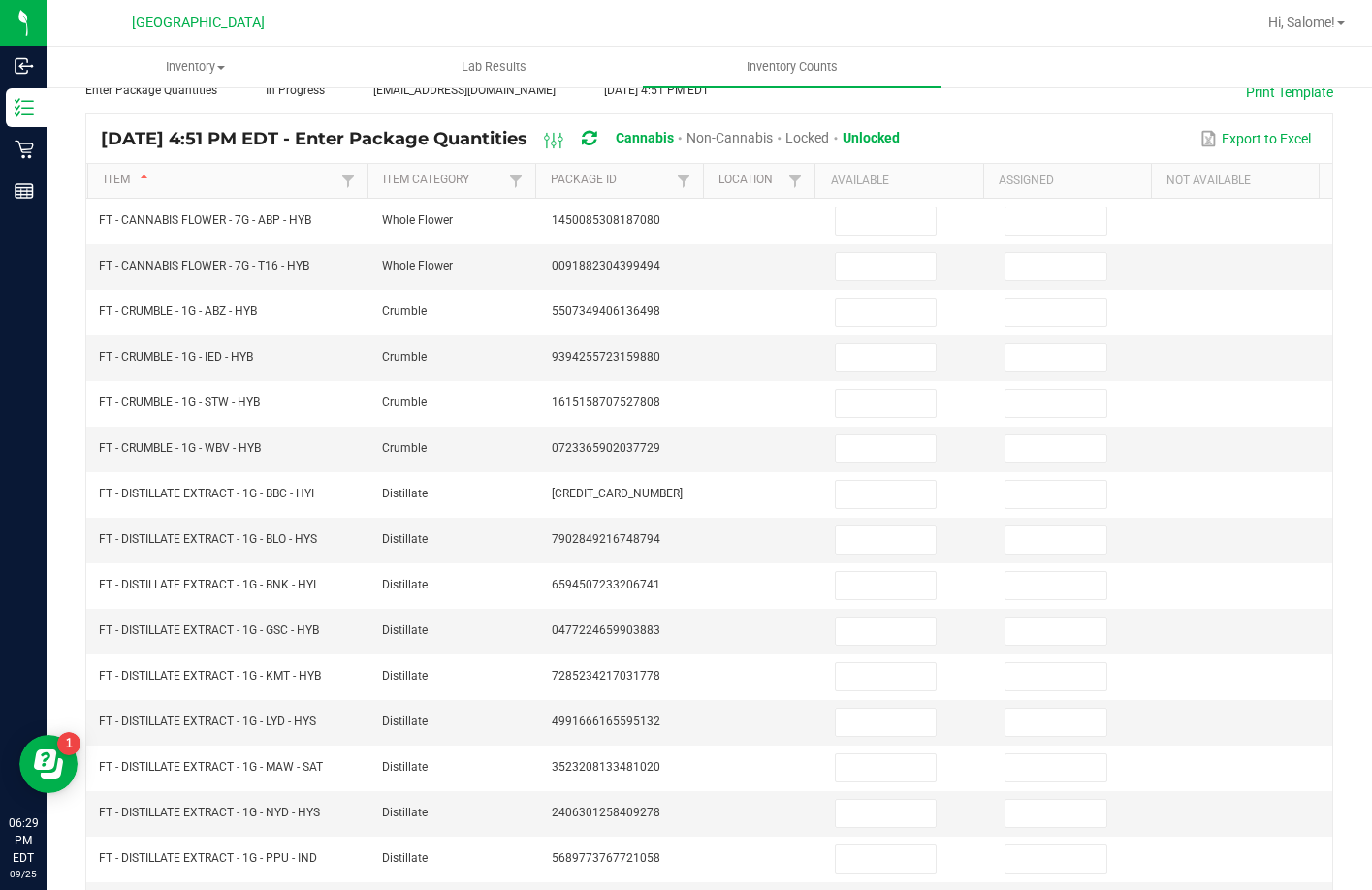
scroll to position [113, 0]
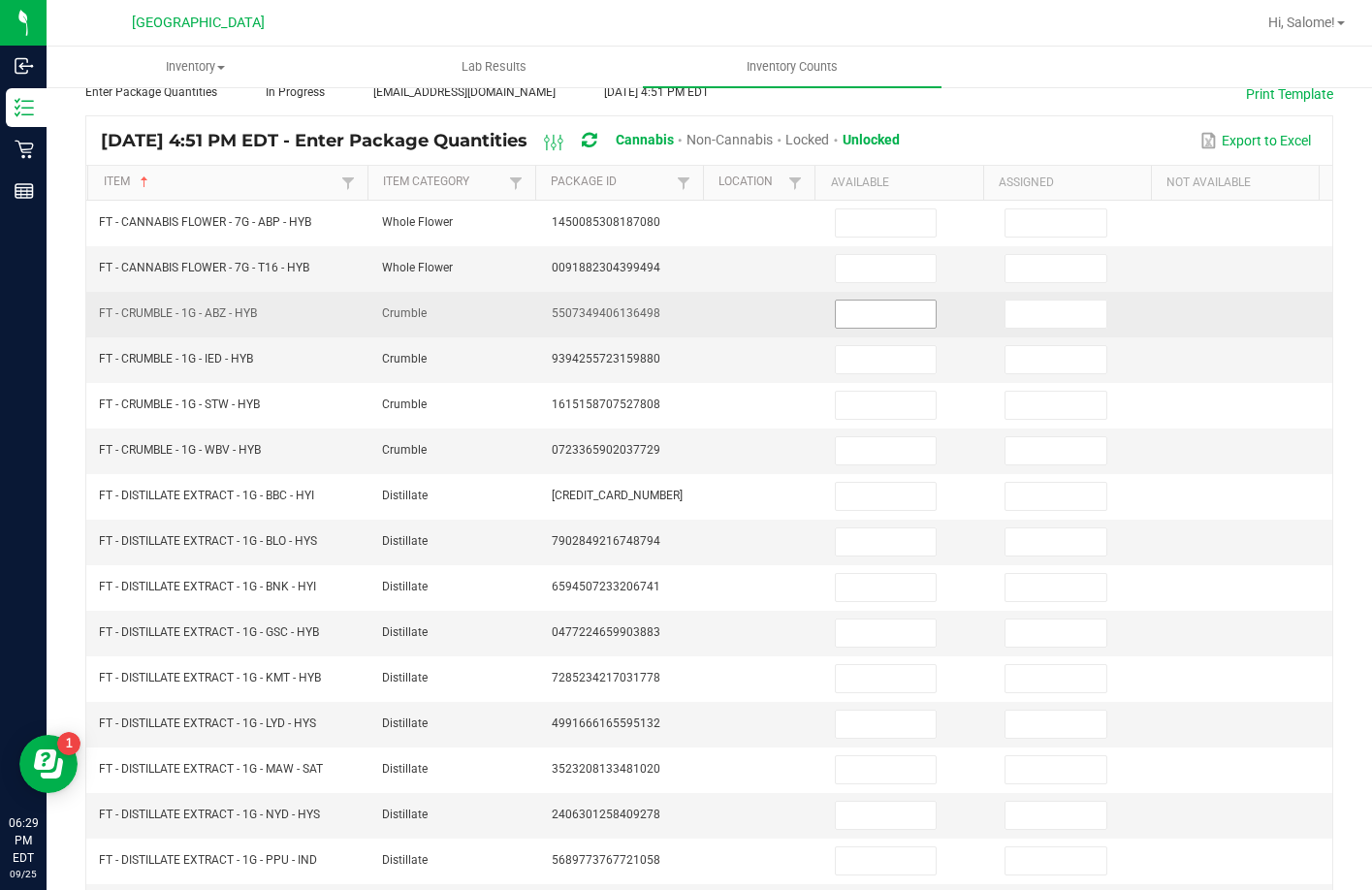
click at [902, 319] on input at bounding box center [886, 314] width 101 height 27
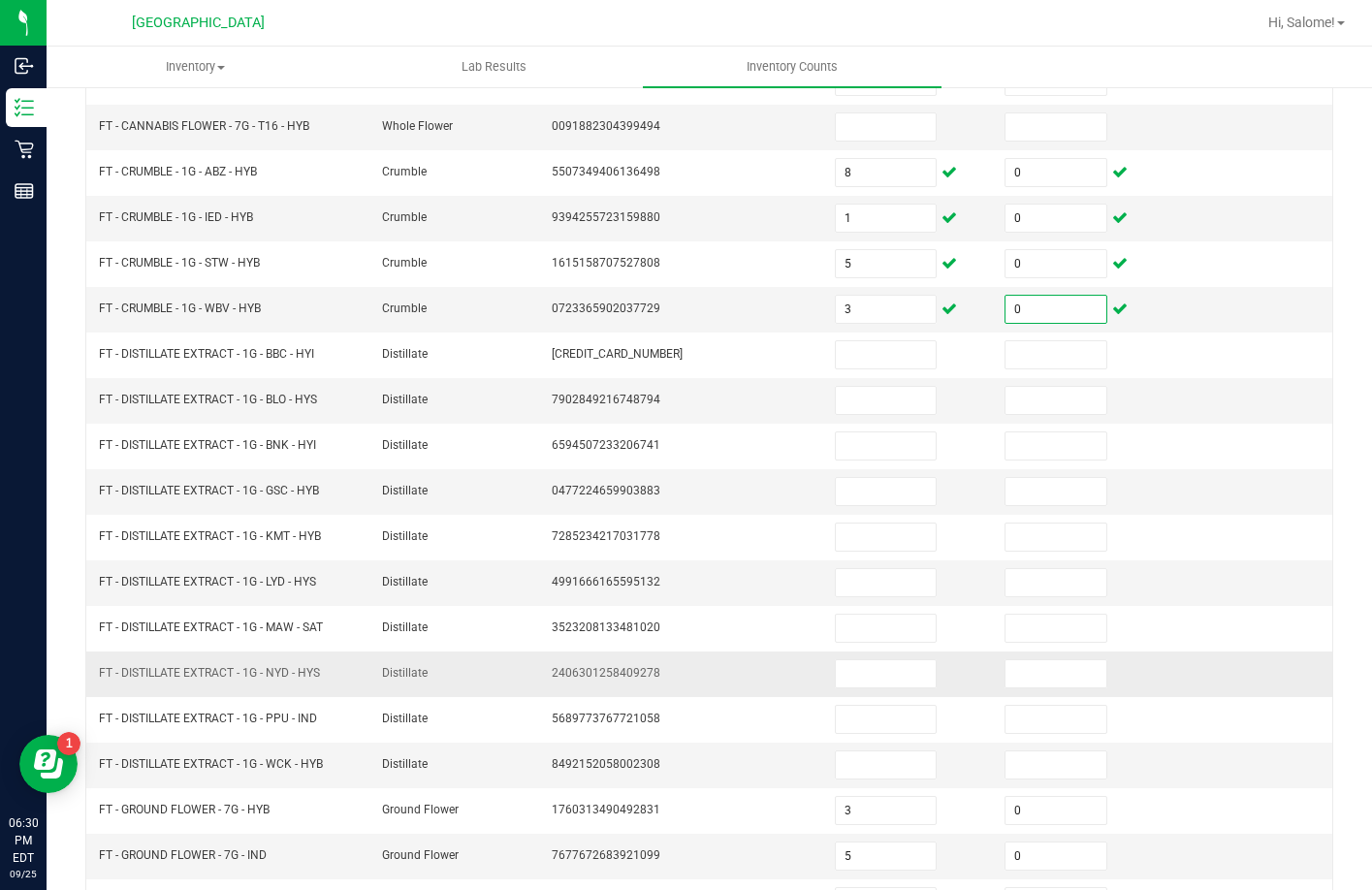
scroll to position [404, 0]
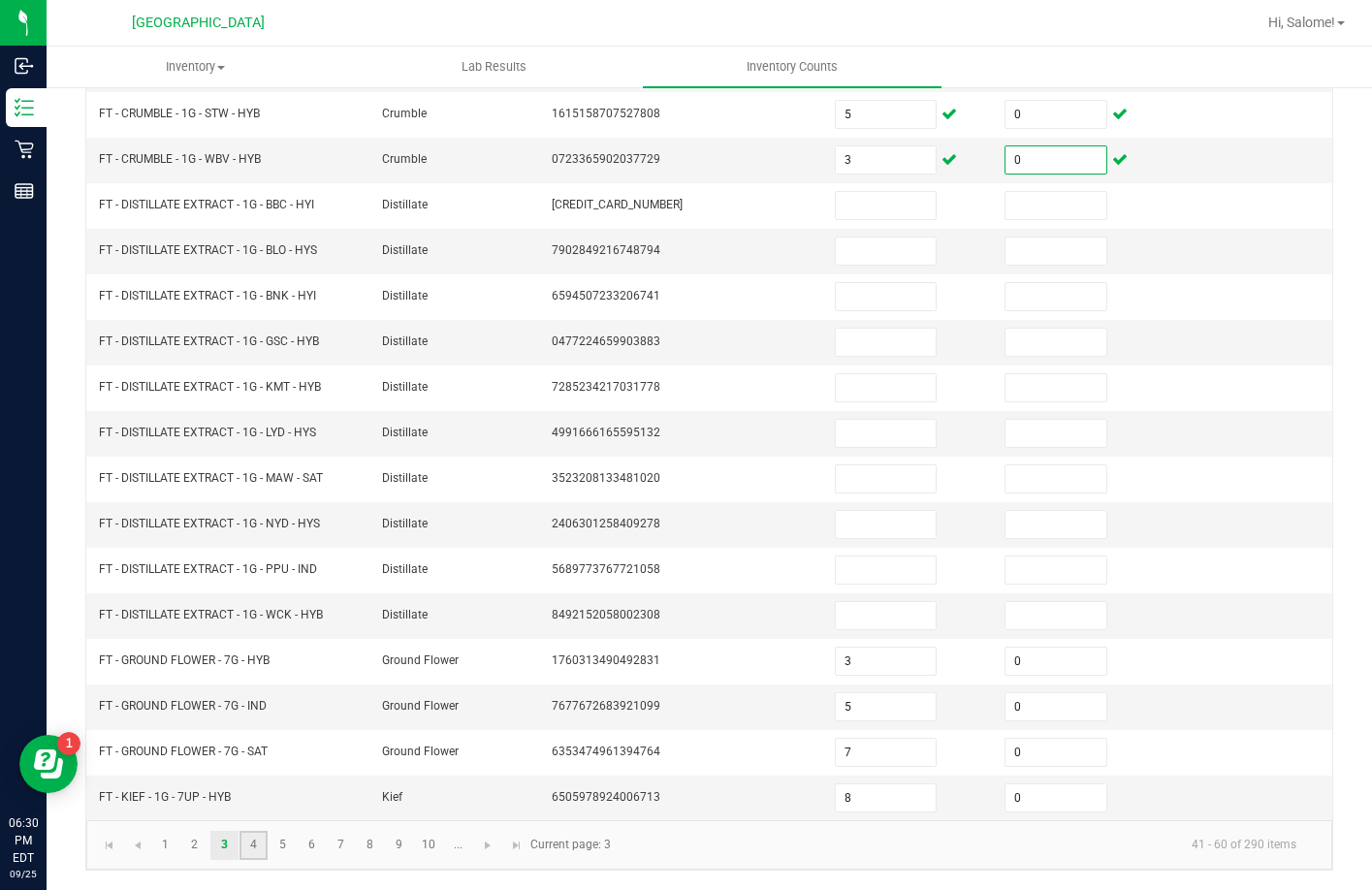
click at [263, 840] on link "4" at bounding box center [253, 845] width 28 height 29
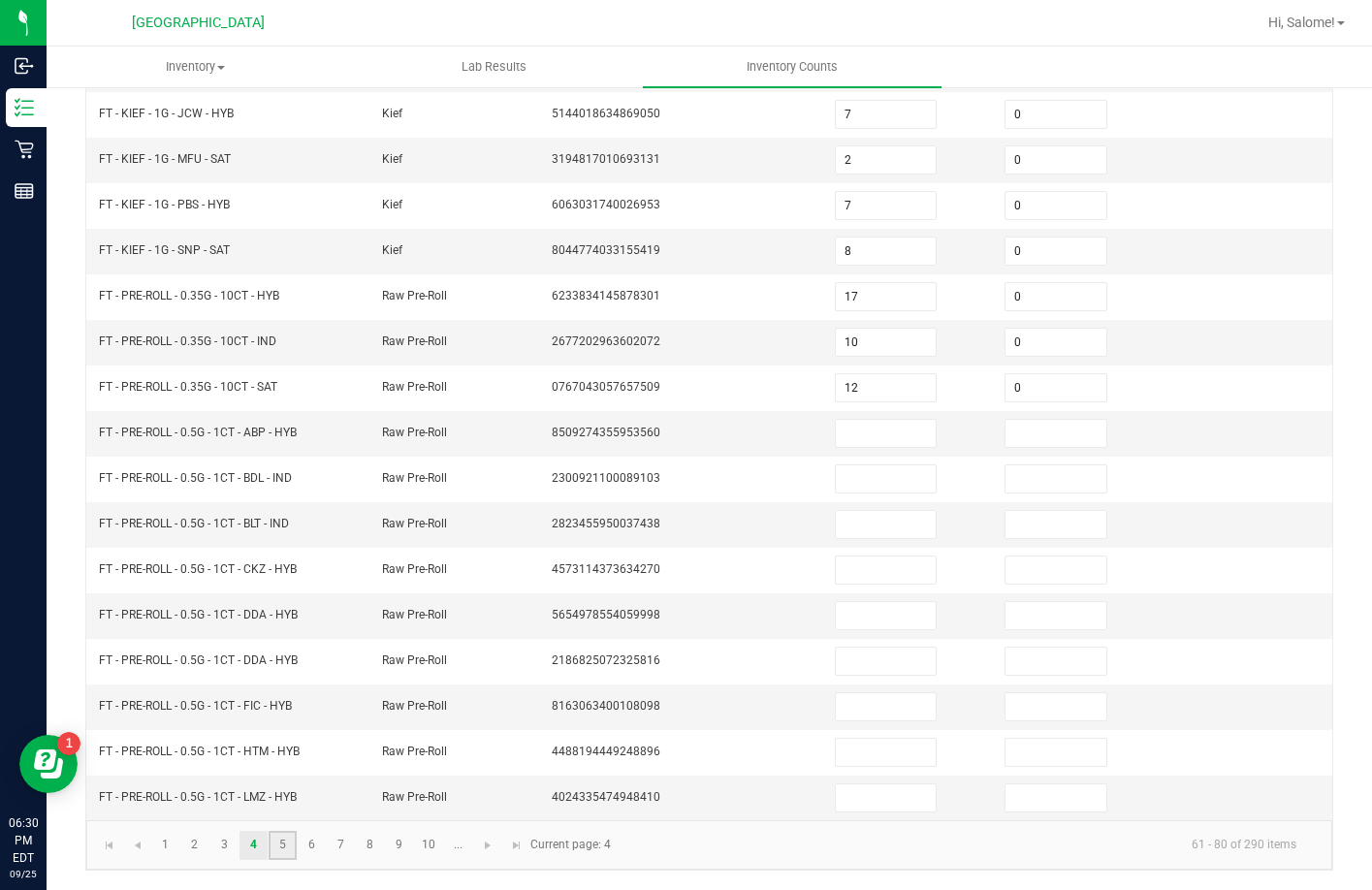
click at [271, 847] on link "5" at bounding box center [282, 845] width 28 height 29
click at [307, 849] on link "6" at bounding box center [312, 845] width 28 height 29
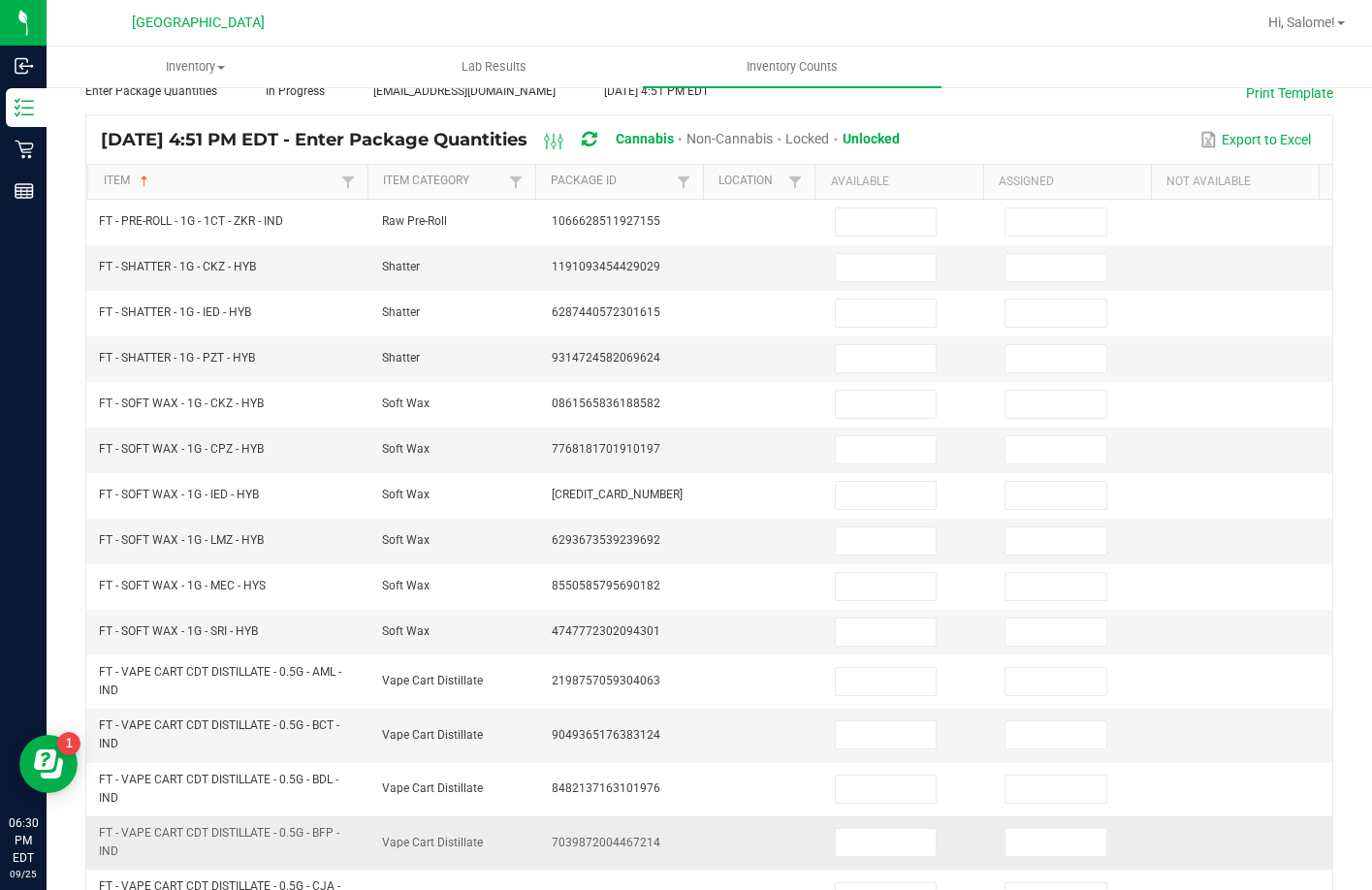
scroll to position [113, 0]
click at [881, 274] on input at bounding box center [886, 268] width 101 height 27
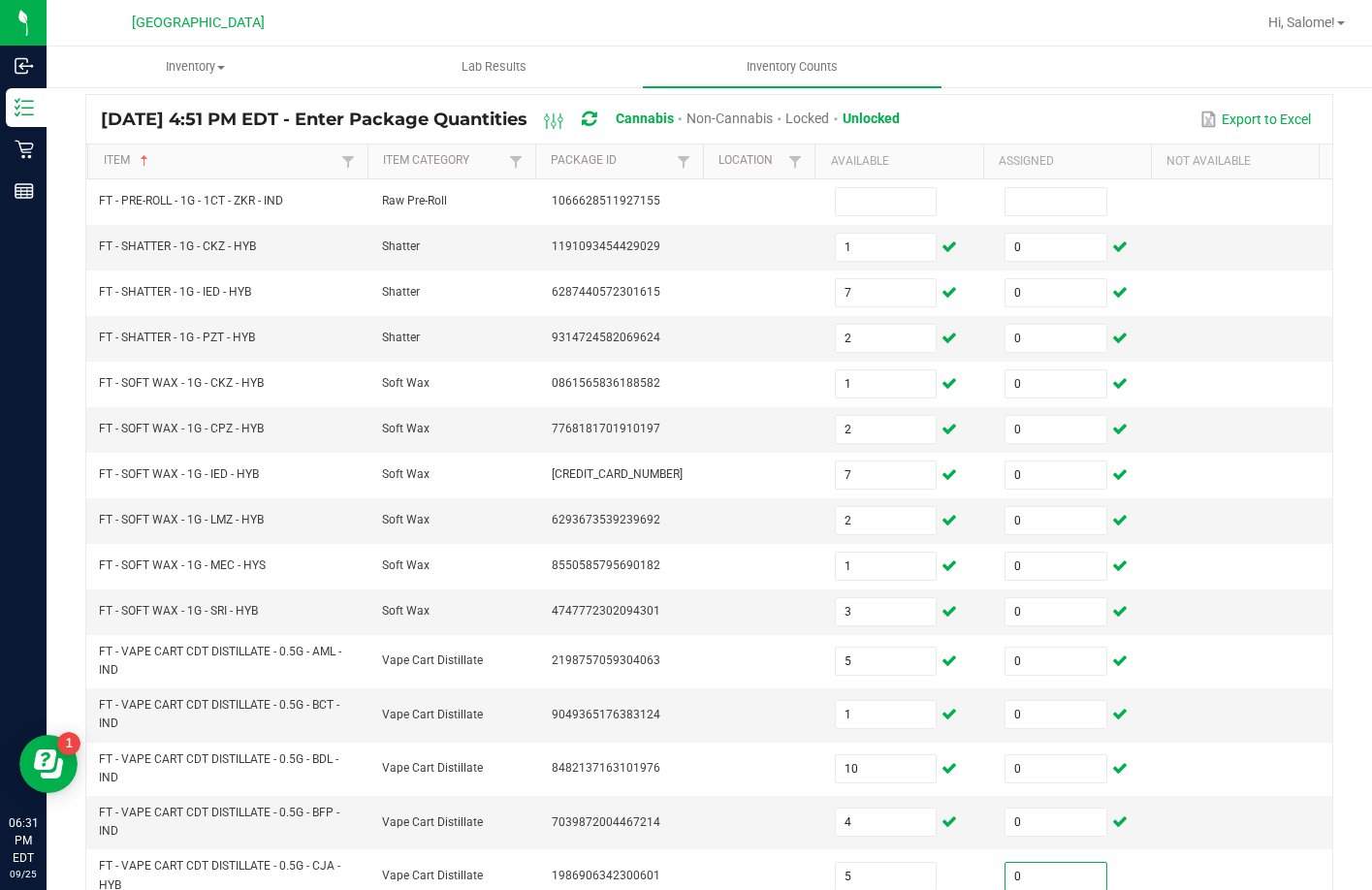
scroll to position [484, 0]
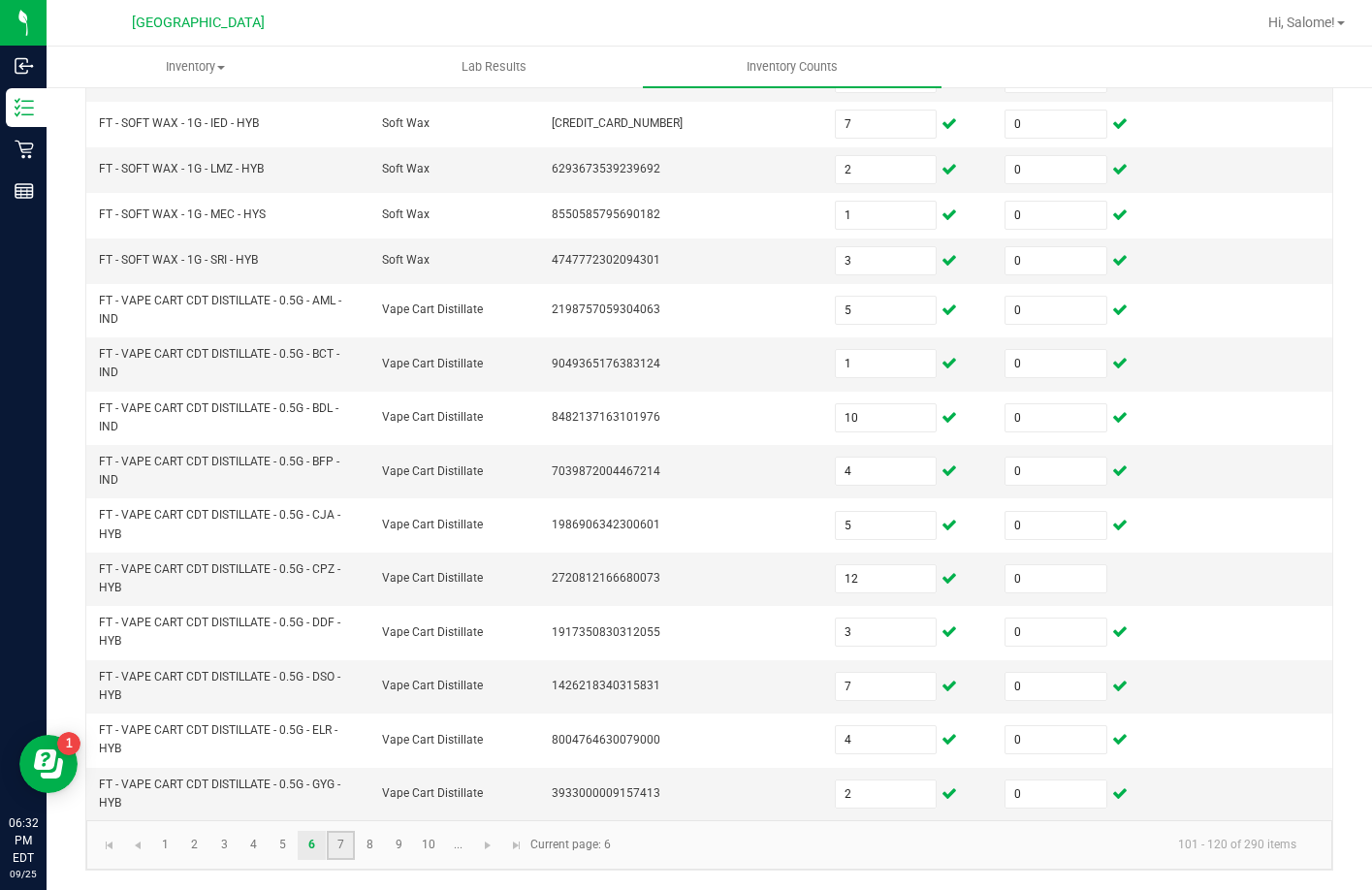
click at [352, 839] on link "7" at bounding box center [341, 845] width 28 height 29
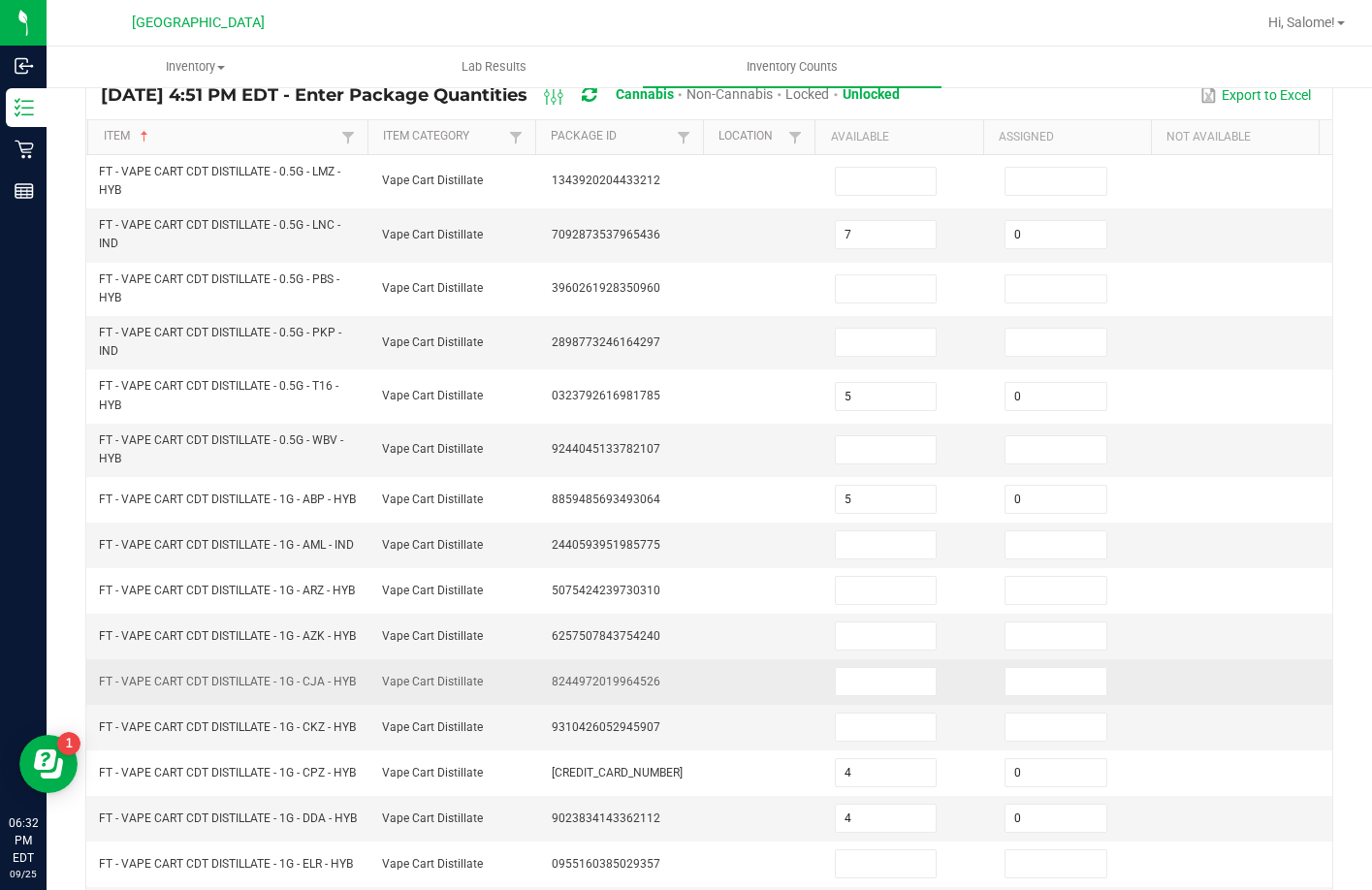
scroll to position [97, 0]
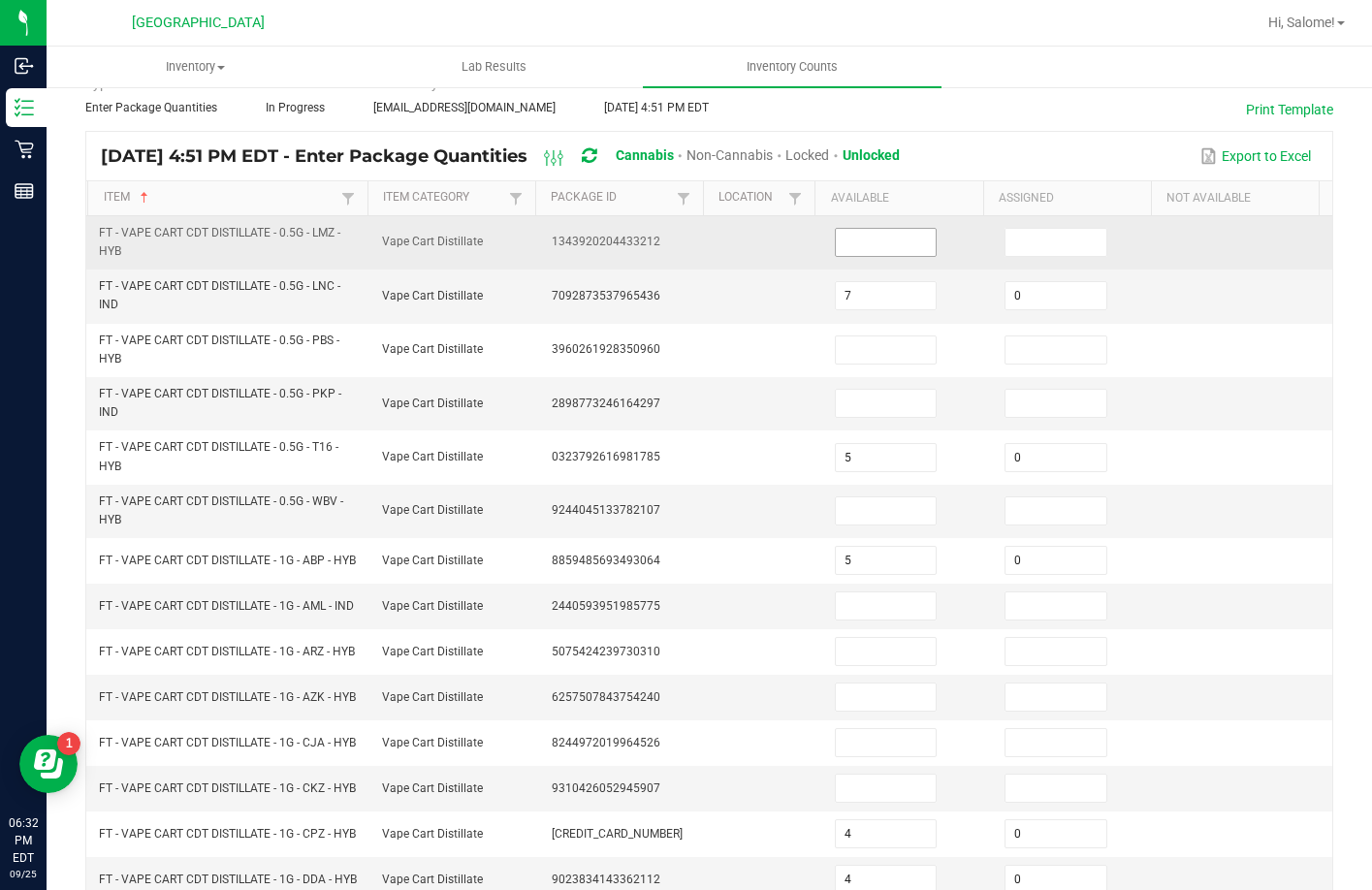
click at [874, 242] on input at bounding box center [886, 242] width 101 height 27
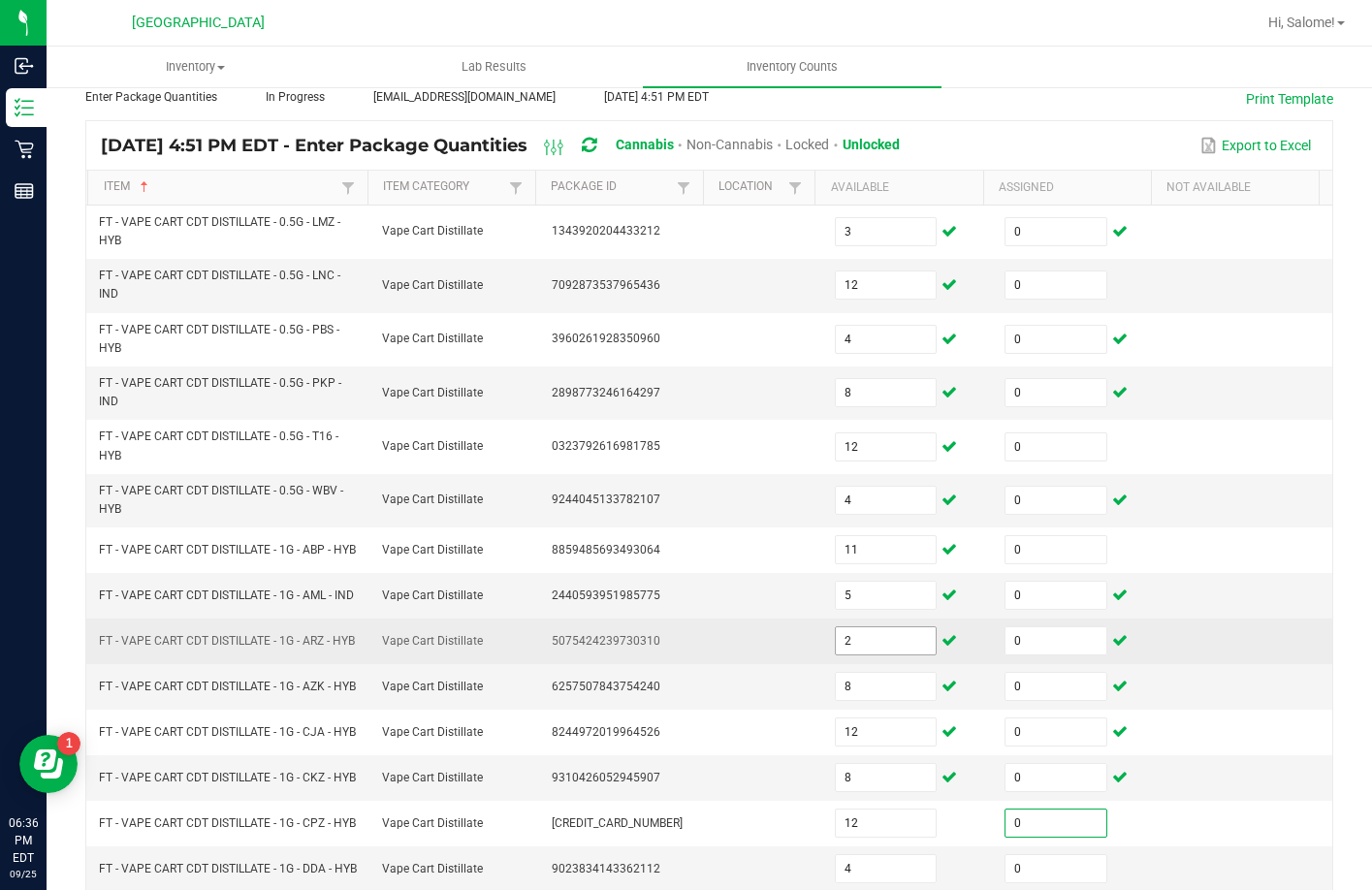
scroll to position [566, 0]
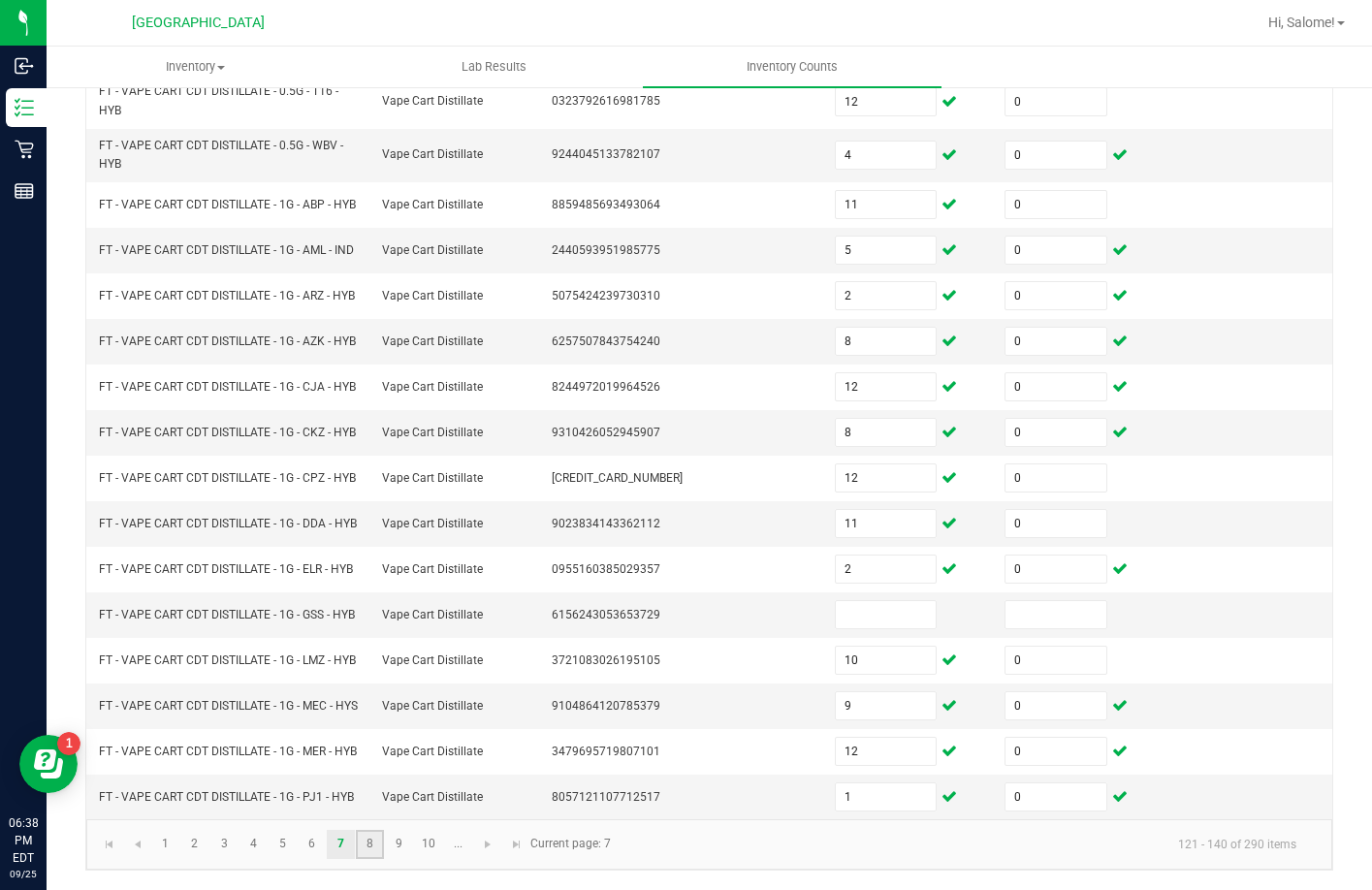
click at [382, 851] on link "8" at bounding box center [370, 844] width 28 height 29
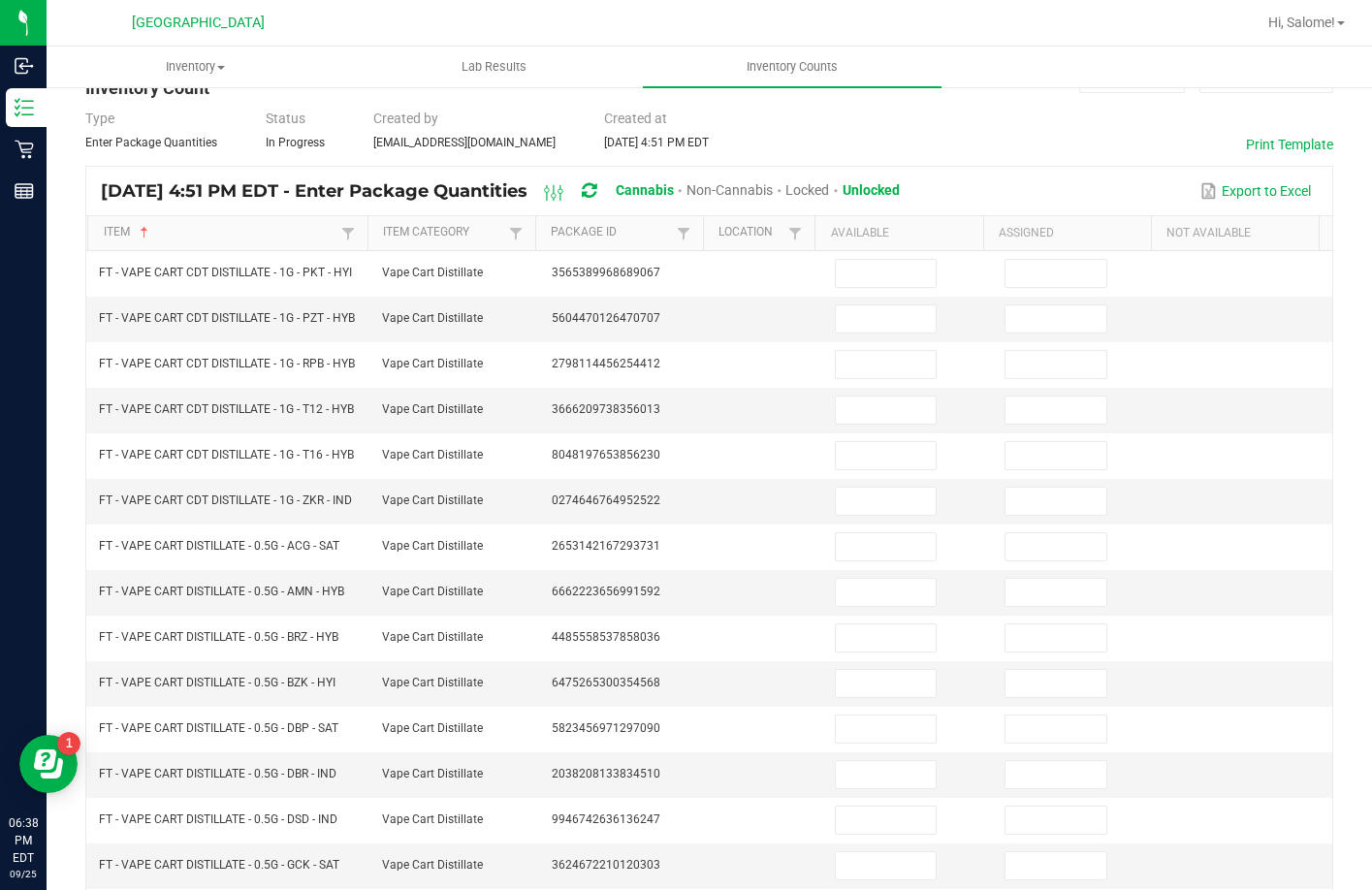
scroll to position [49, 0]
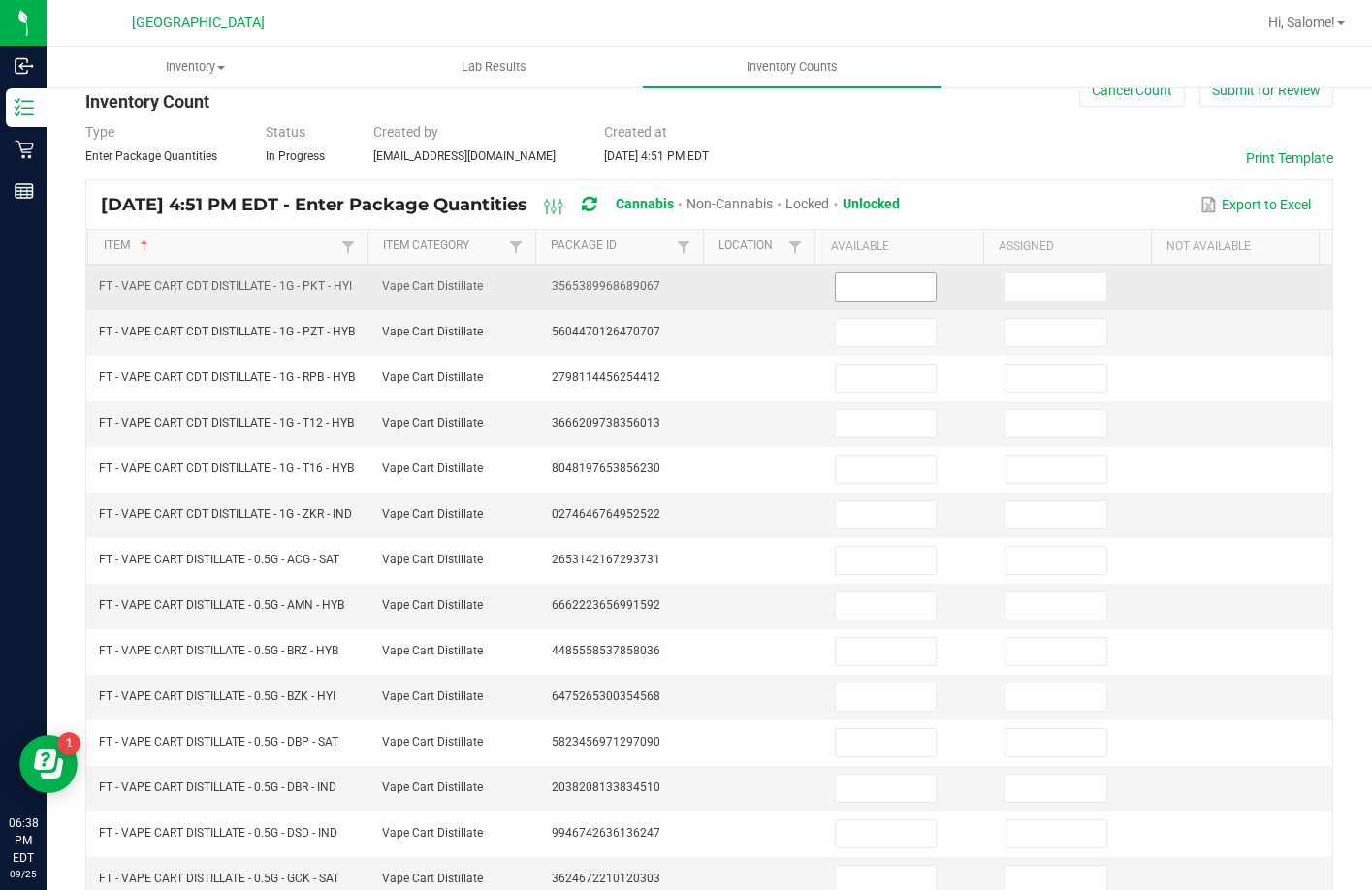
click at [868, 285] on input at bounding box center [886, 286] width 101 height 27
click at [848, 287] on input at bounding box center [886, 286] width 101 height 27
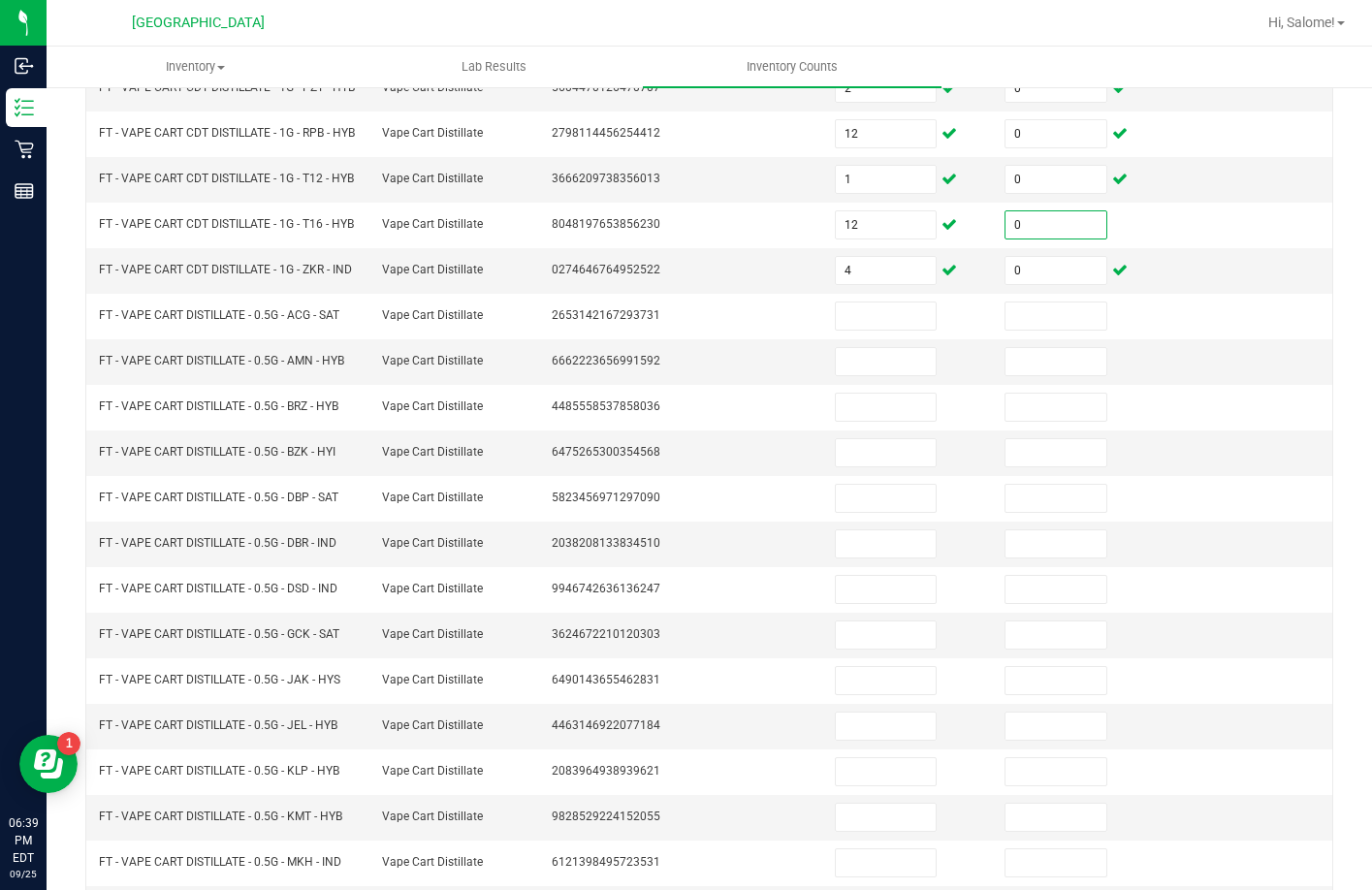
scroll to position [437, 0]
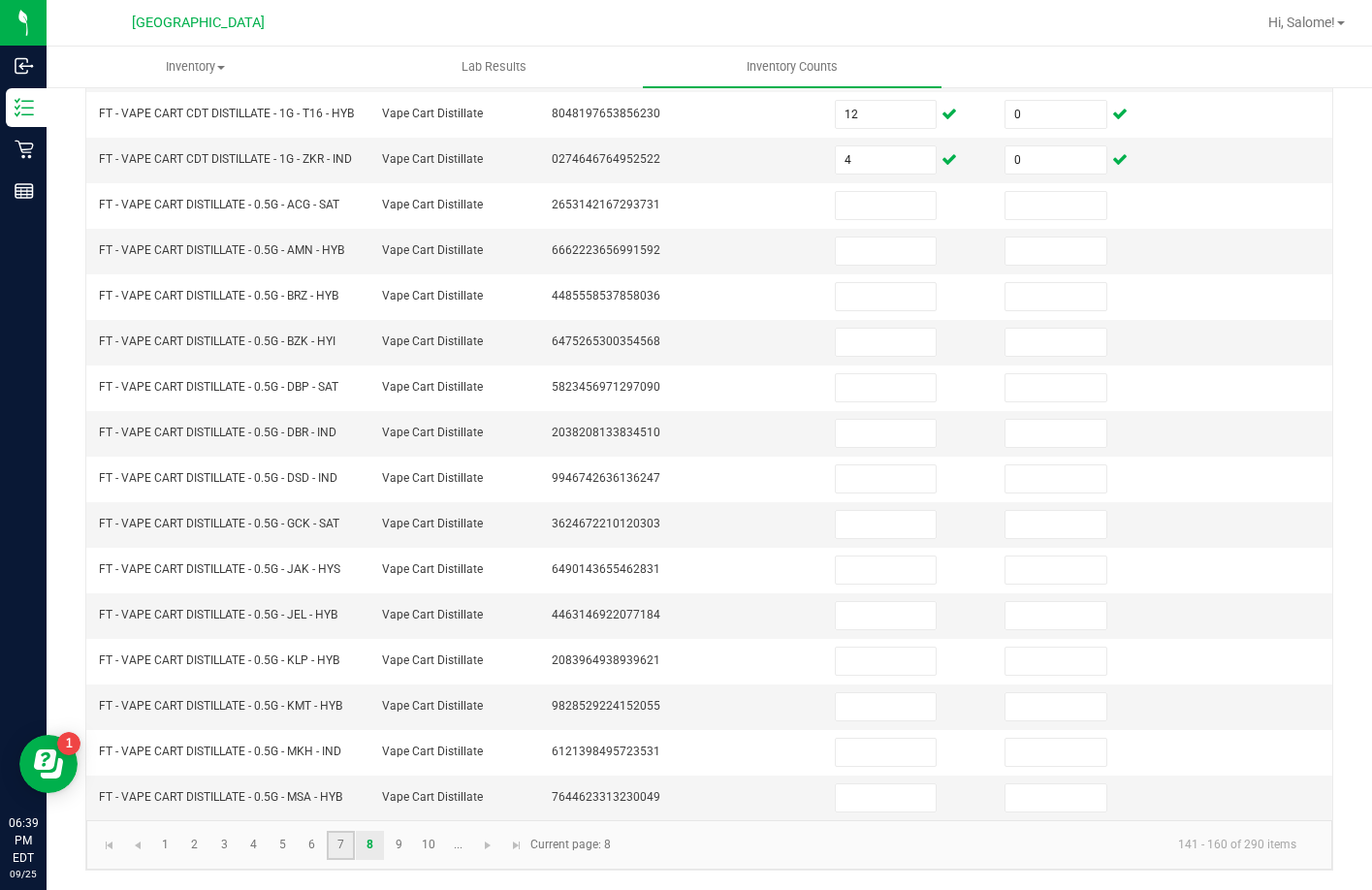
click at [349, 852] on link "7" at bounding box center [341, 845] width 28 height 29
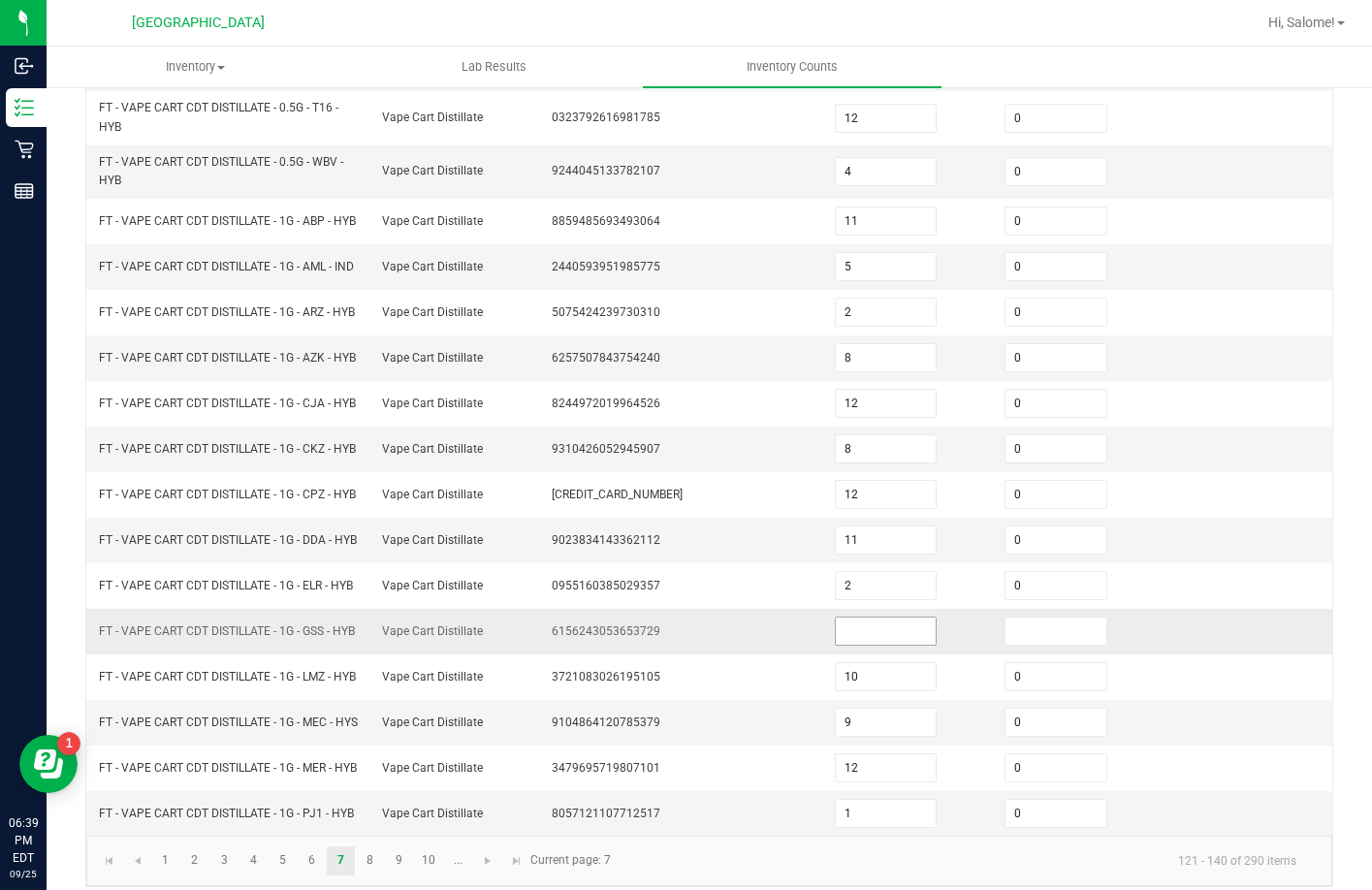
click at [882, 645] on input at bounding box center [886, 631] width 101 height 27
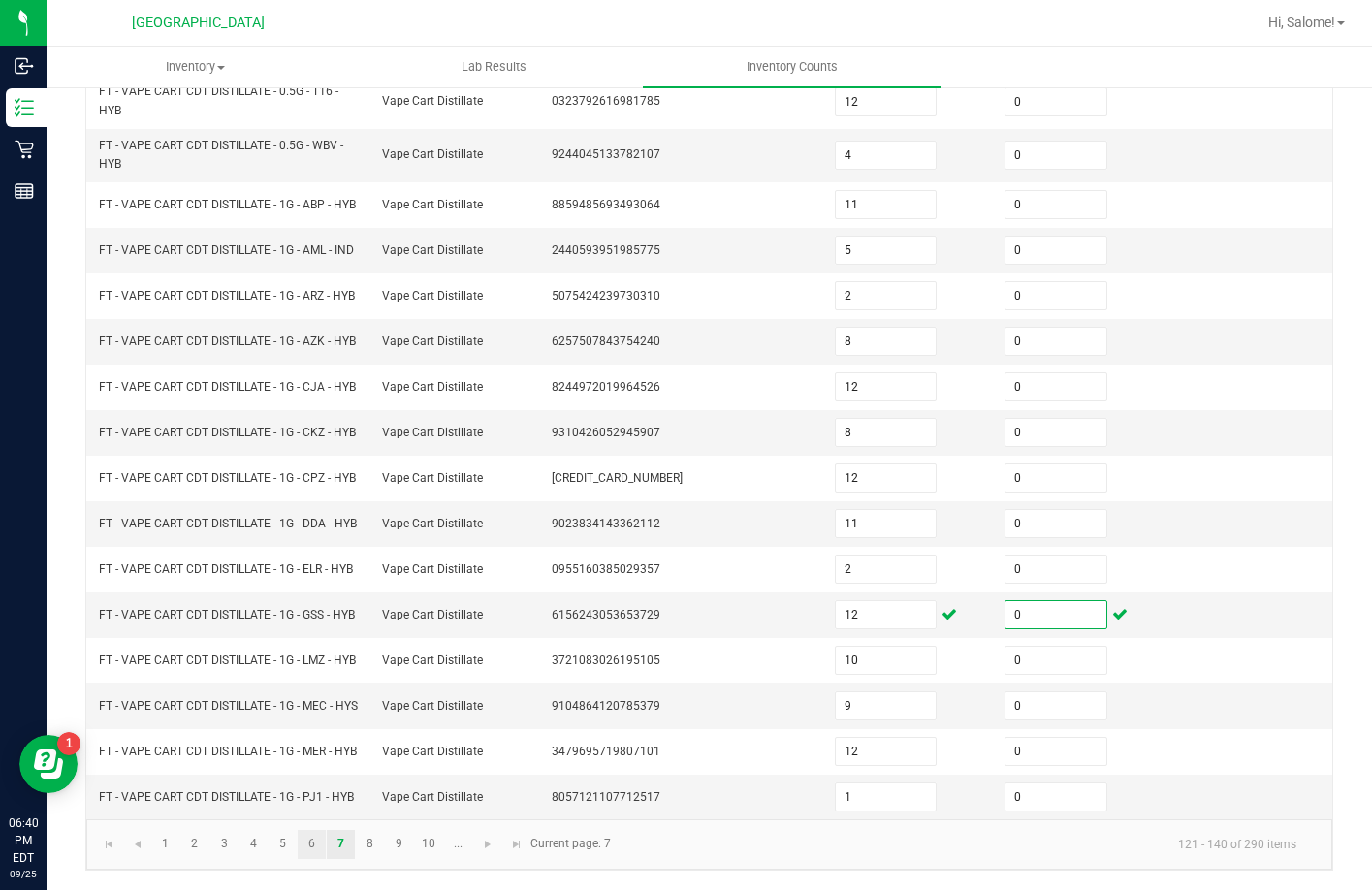
scroll to position [566, 0]
click at [381, 842] on link "8" at bounding box center [370, 844] width 28 height 29
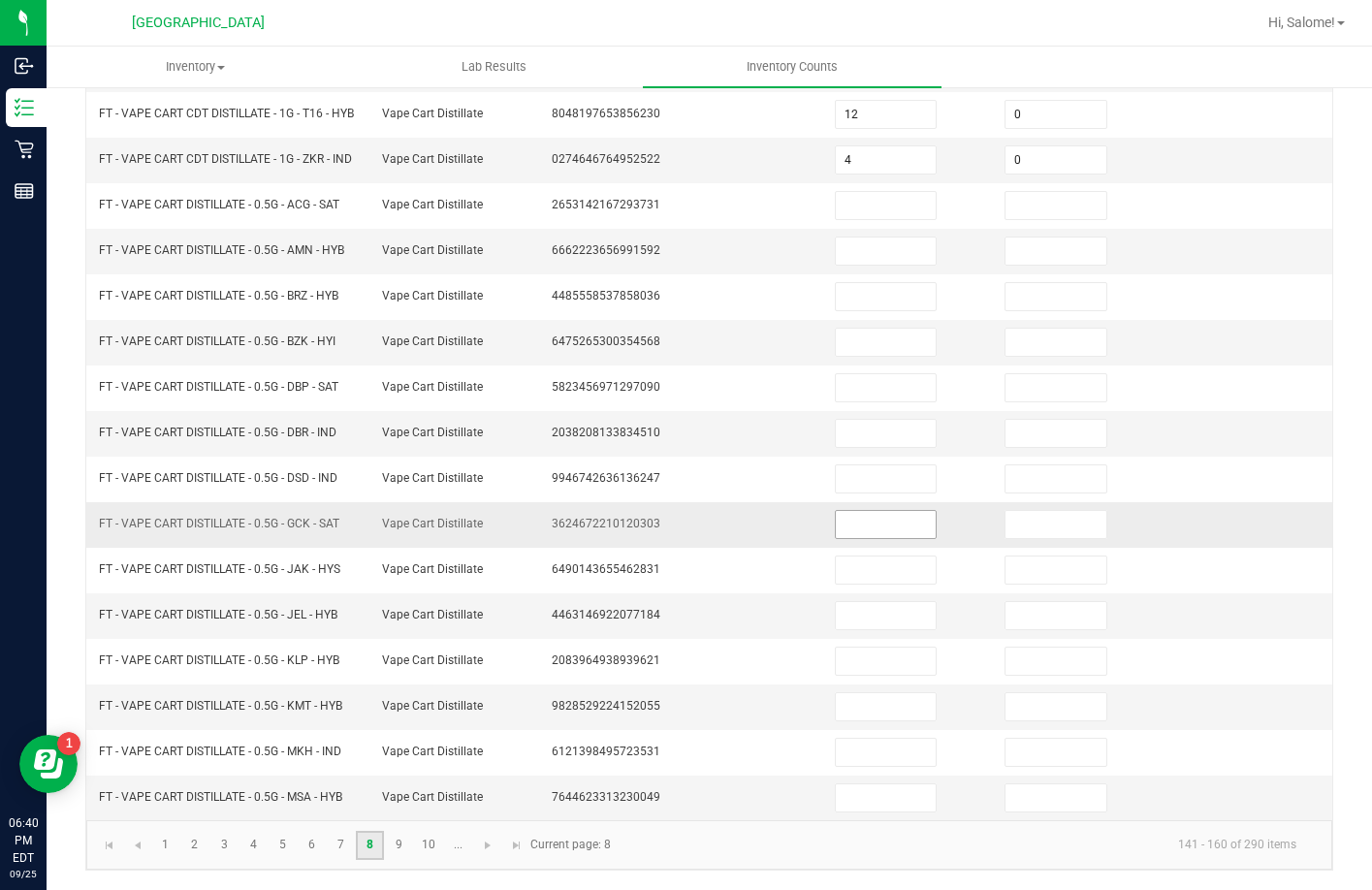
scroll to position [339, 0]
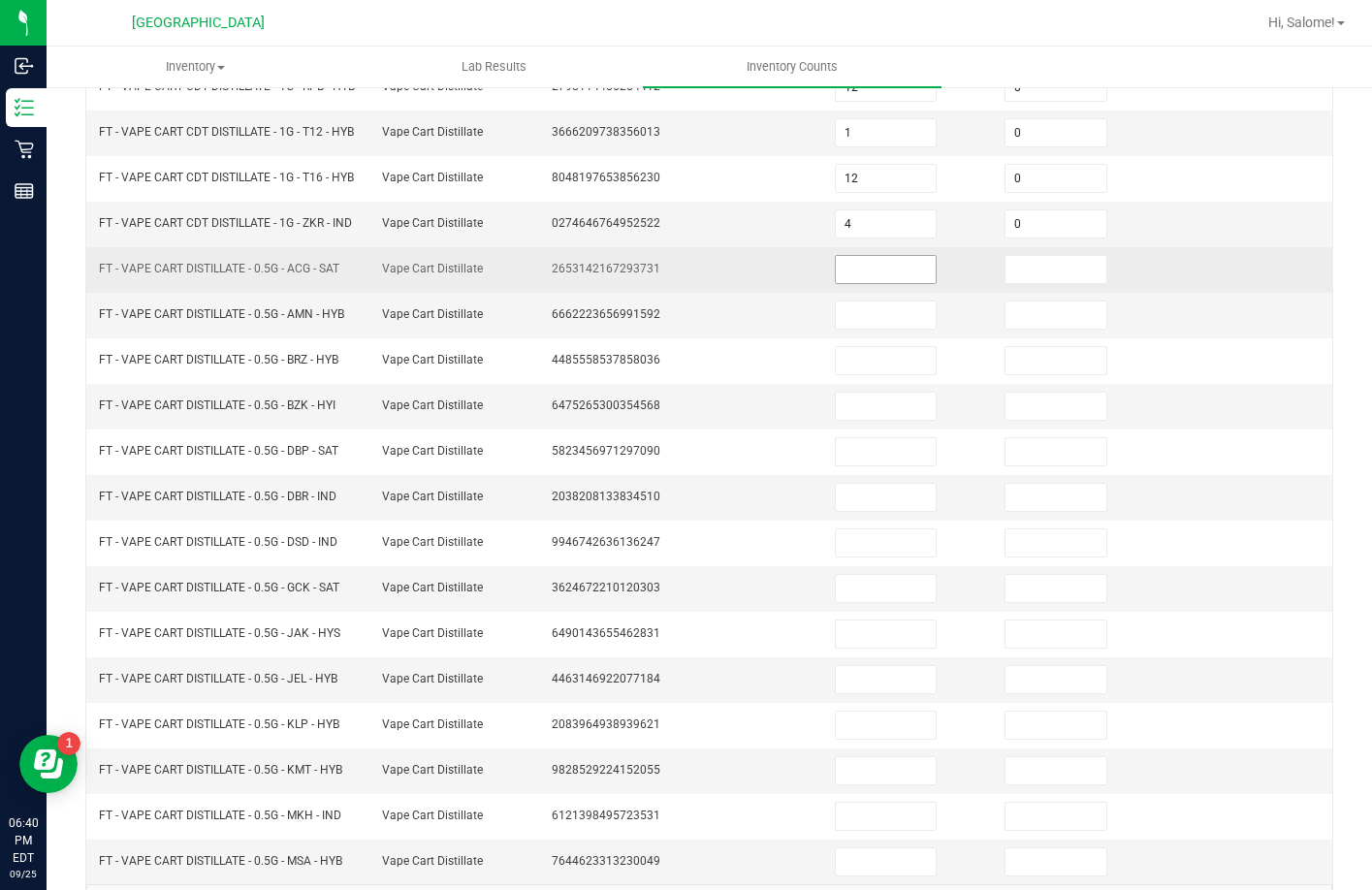
click at [902, 283] on input at bounding box center [886, 269] width 101 height 27
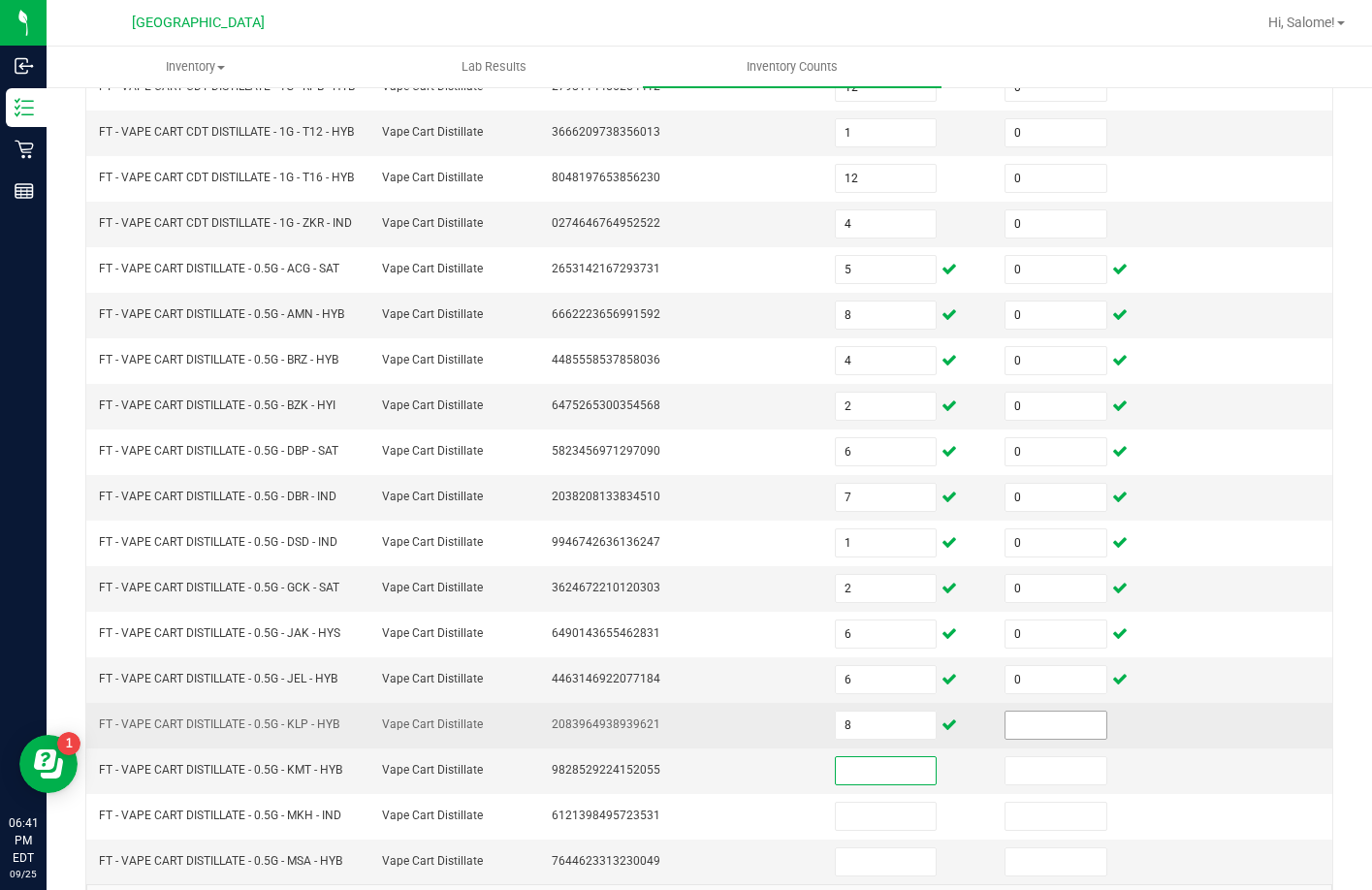
click at [1052, 739] on input at bounding box center [1055, 725] width 101 height 27
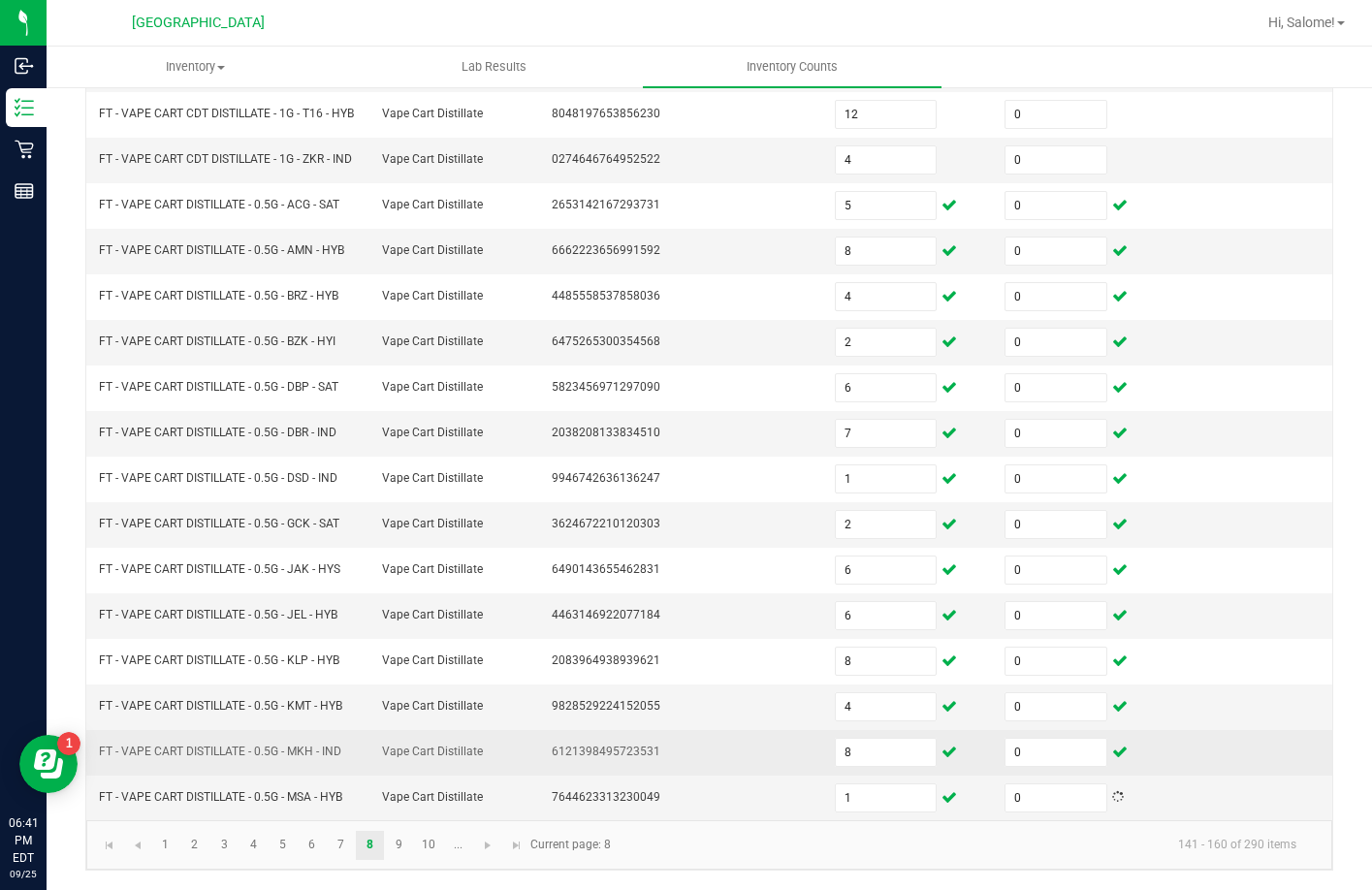
scroll to position [437, 0]
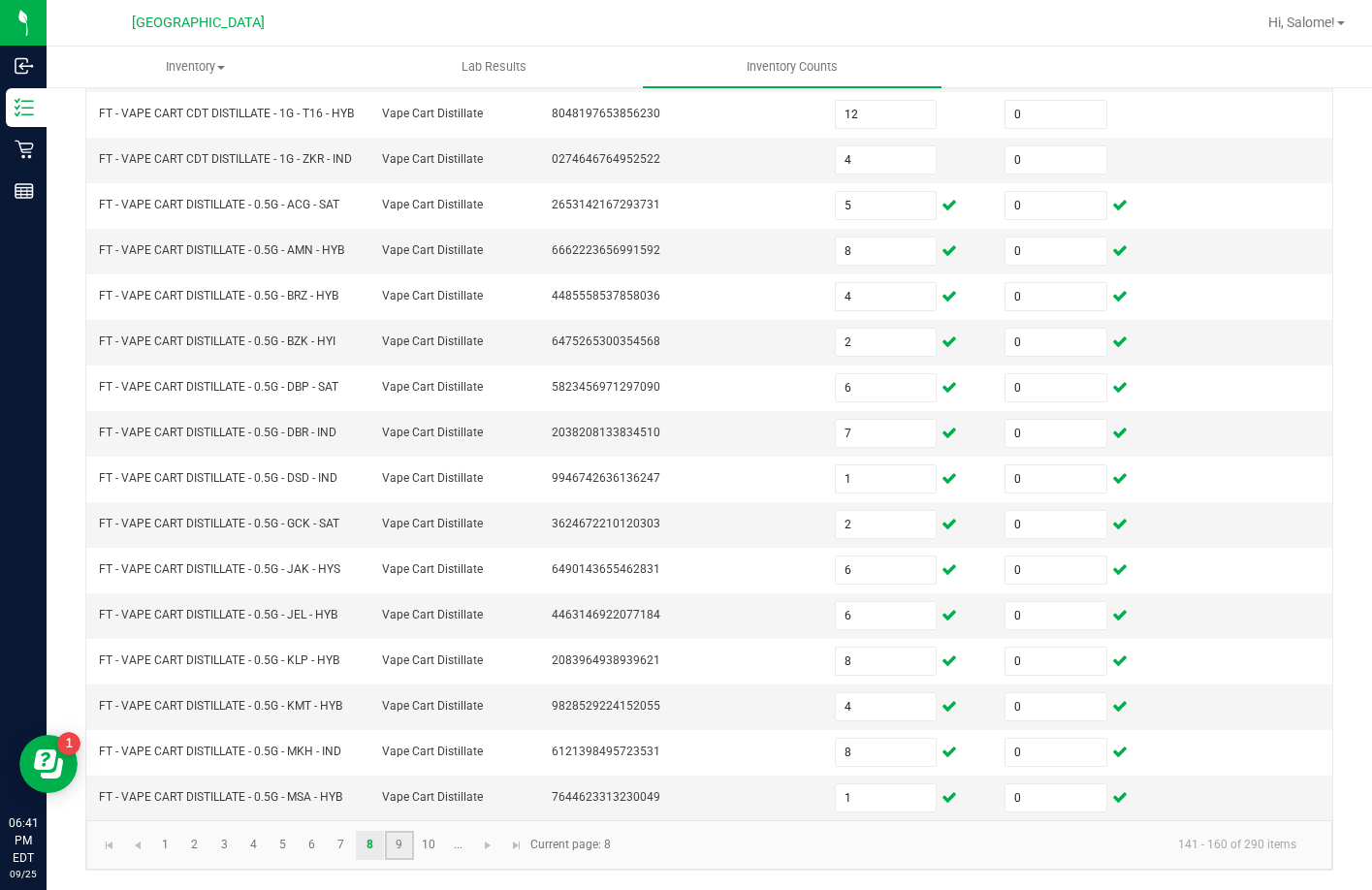
click at [400, 853] on link "9" at bounding box center [399, 845] width 28 height 29
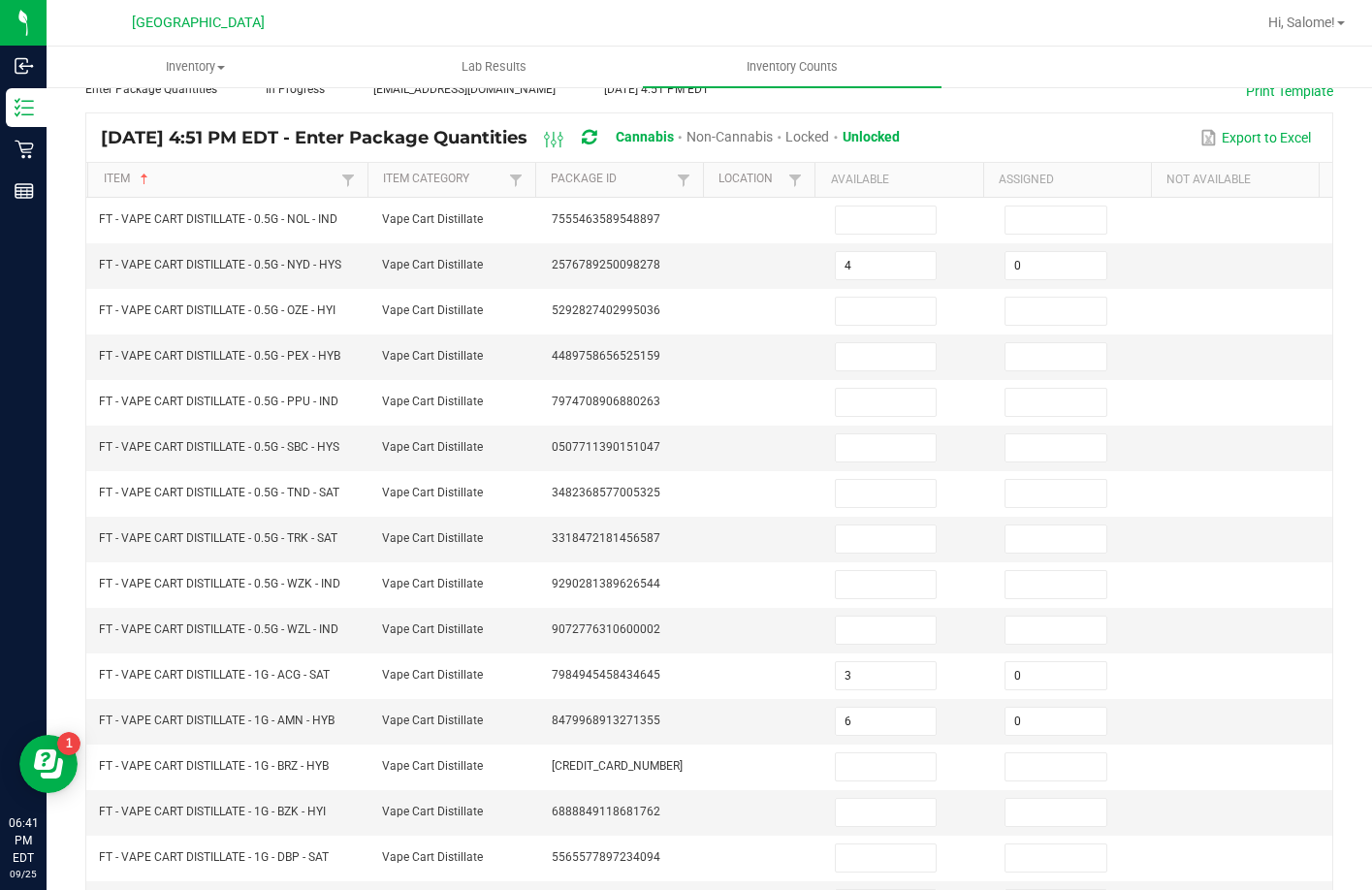
scroll to position [113, 0]
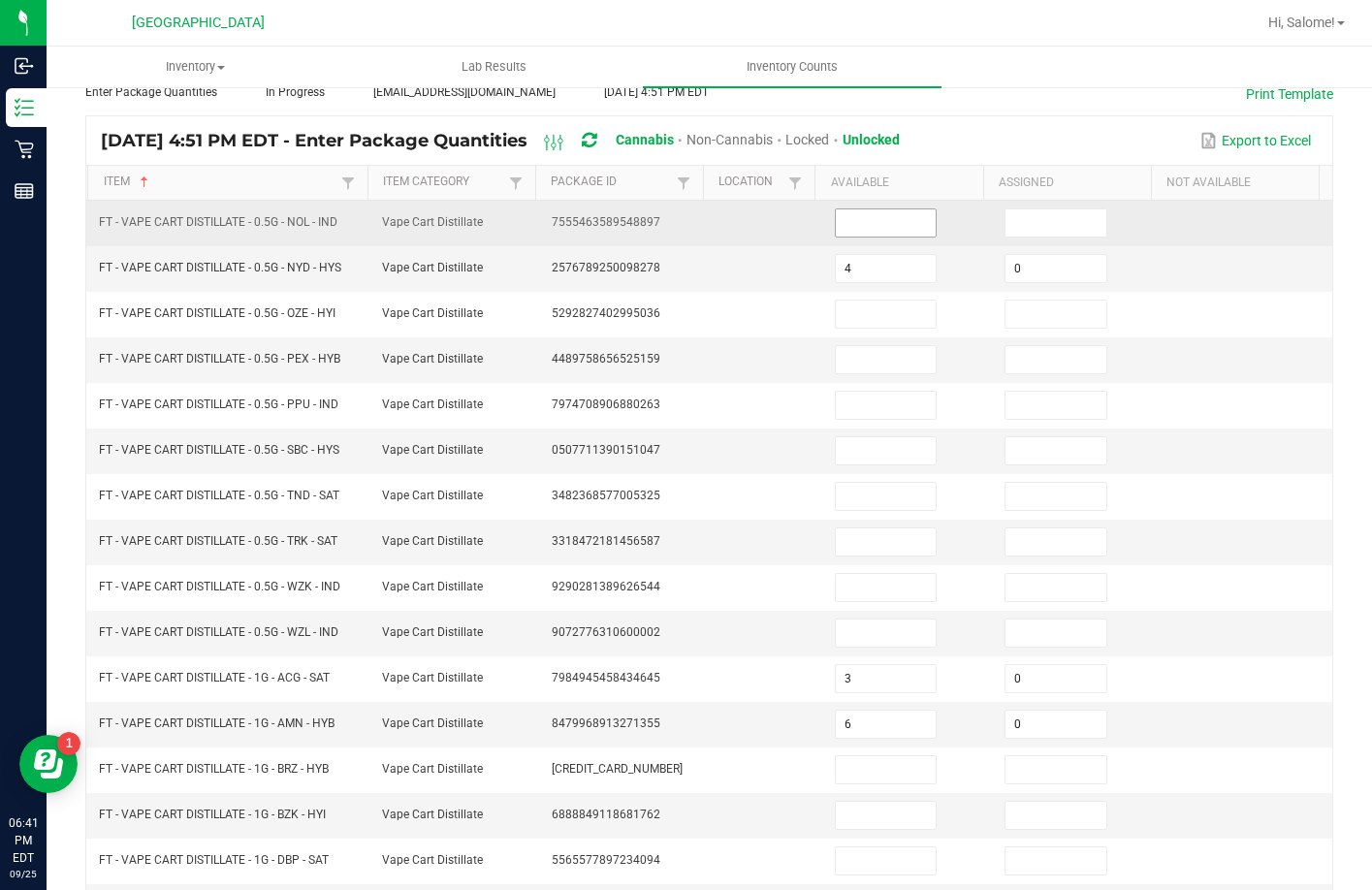
click at [896, 211] on input at bounding box center [886, 222] width 101 height 27
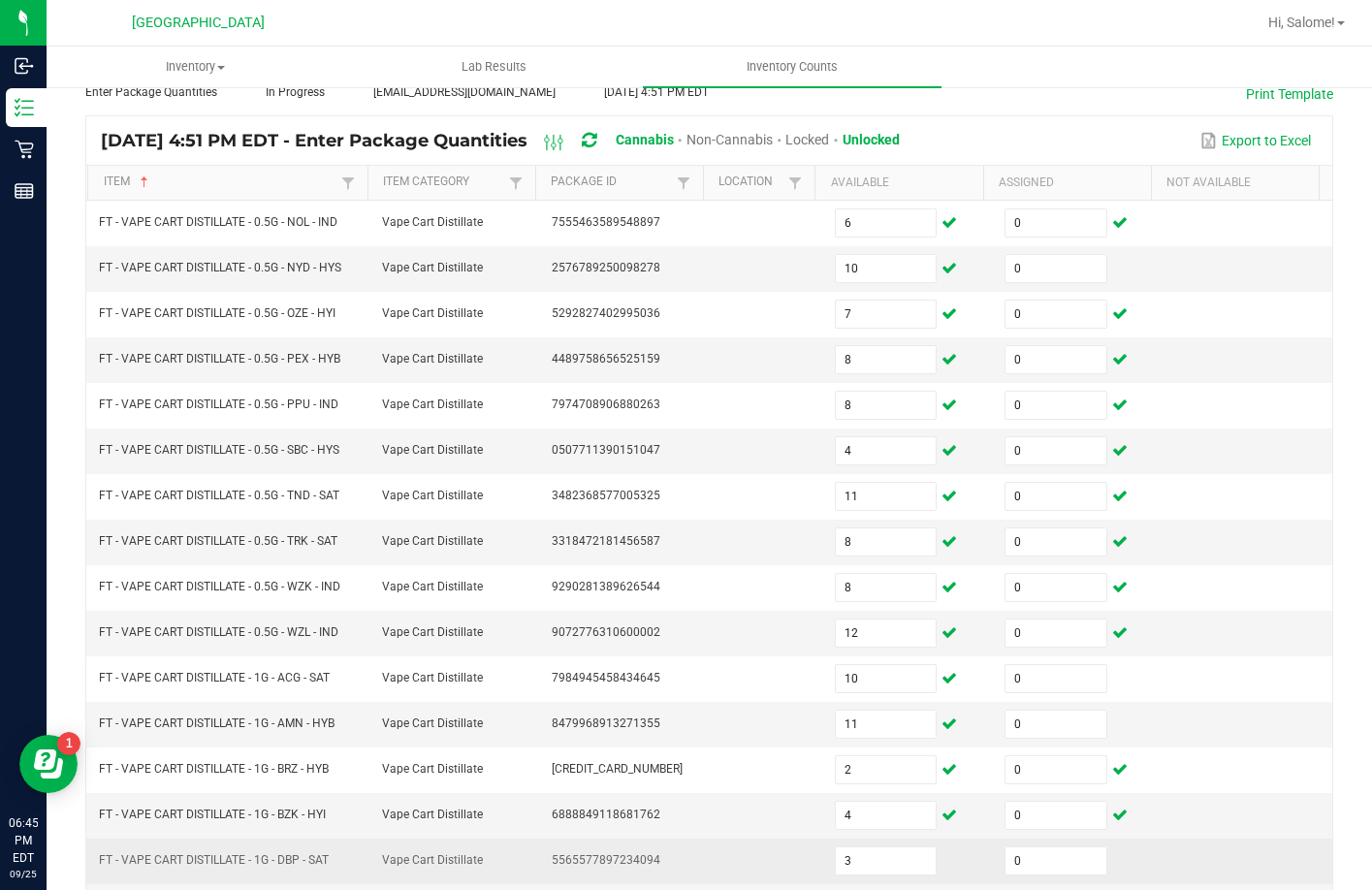
scroll to position [404, 0]
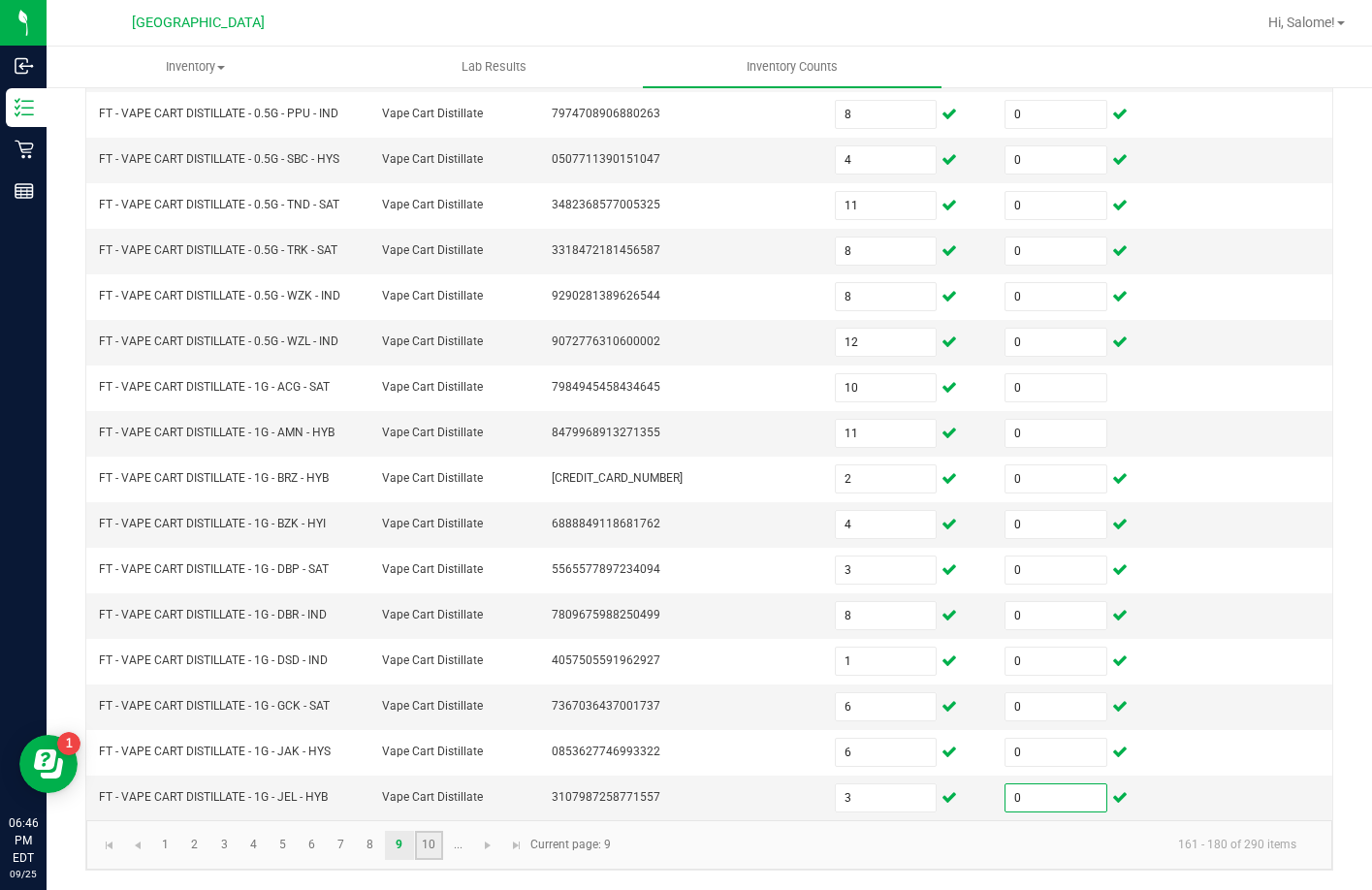
click at [441, 838] on link "10" at bounding box center [428, 845] width 28 height 29
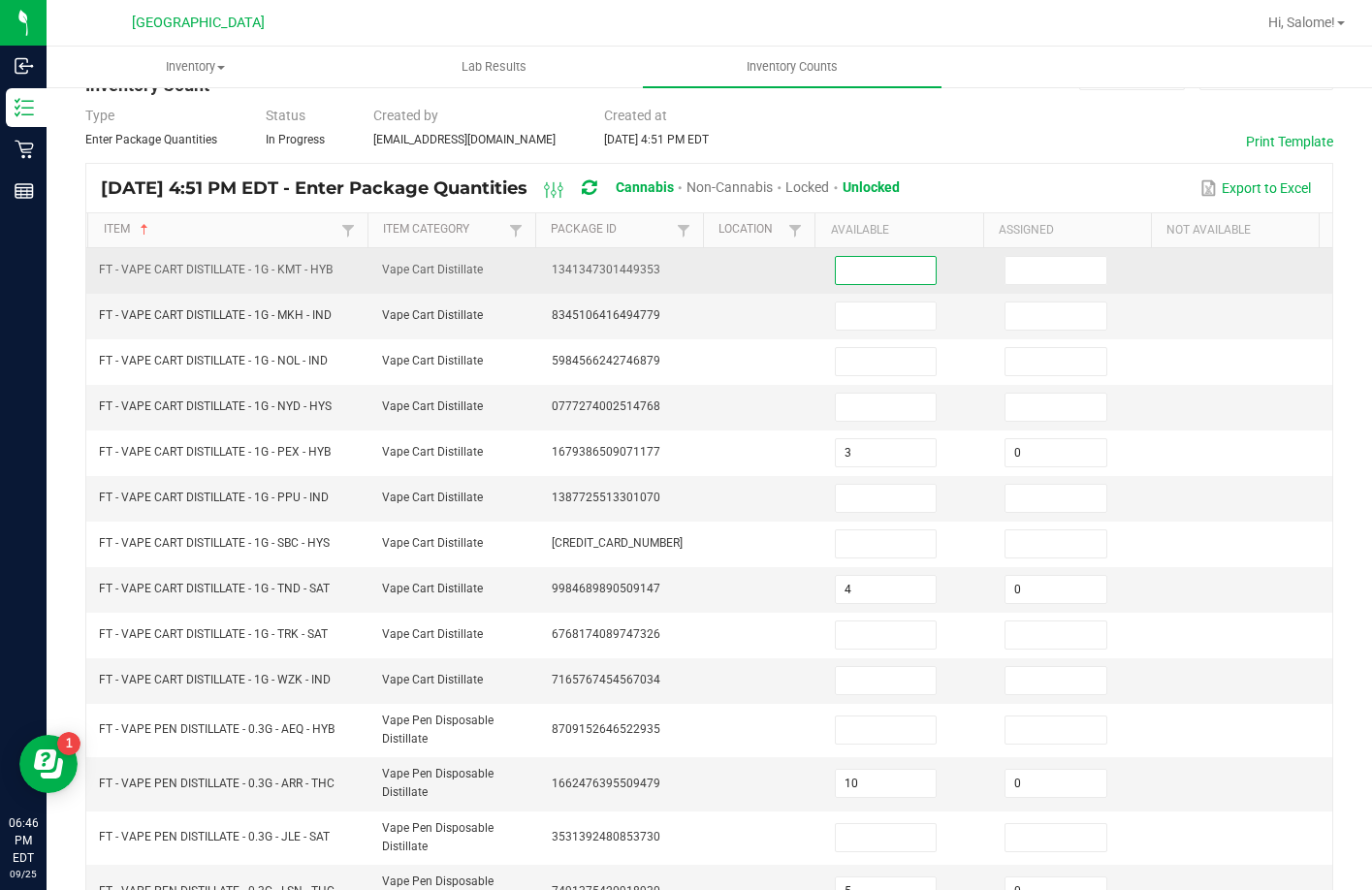
click at [844, 260] on input at bounding box center [886, 270] width 101 height 27
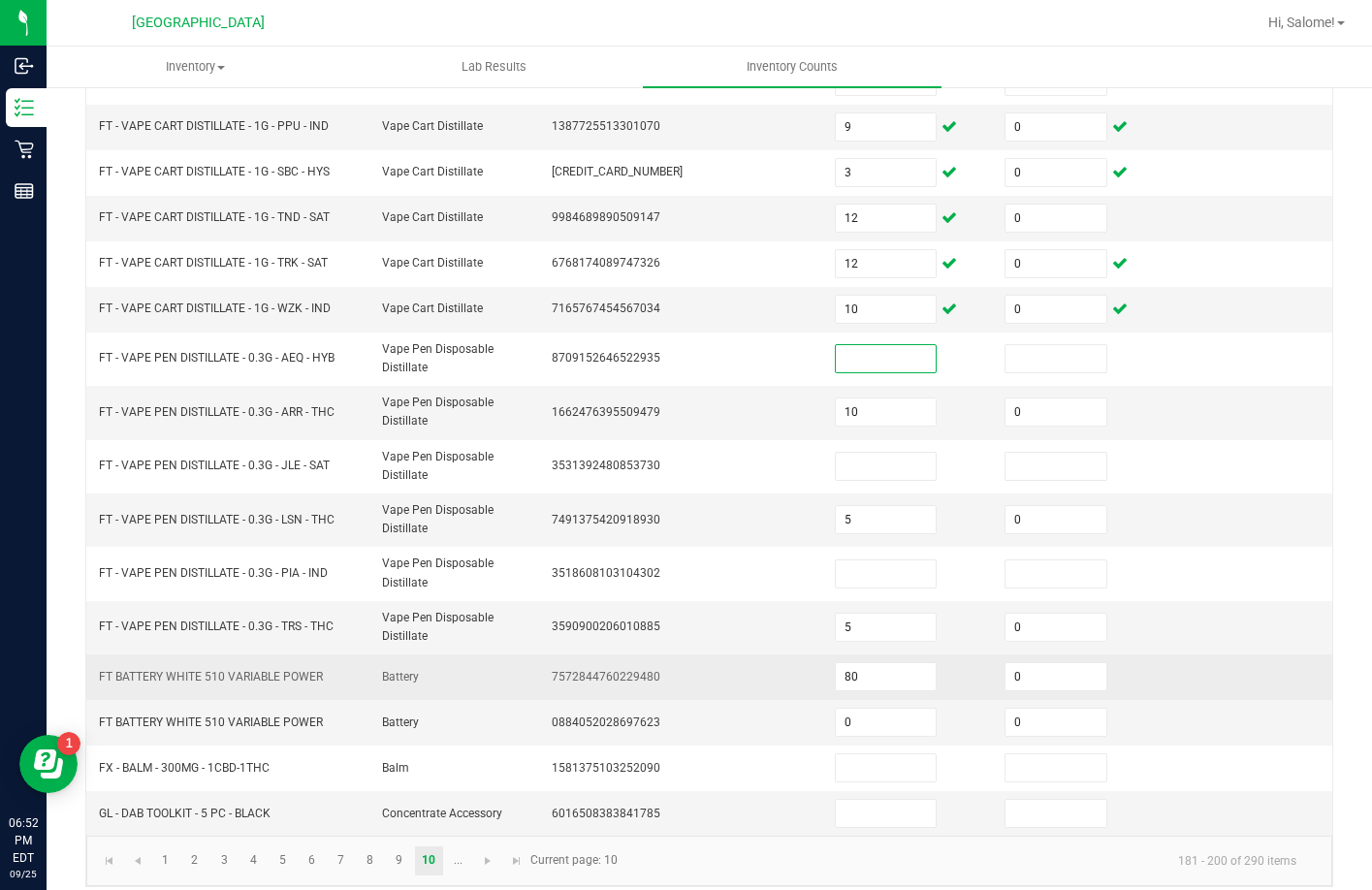
scroll to position [452, 0]
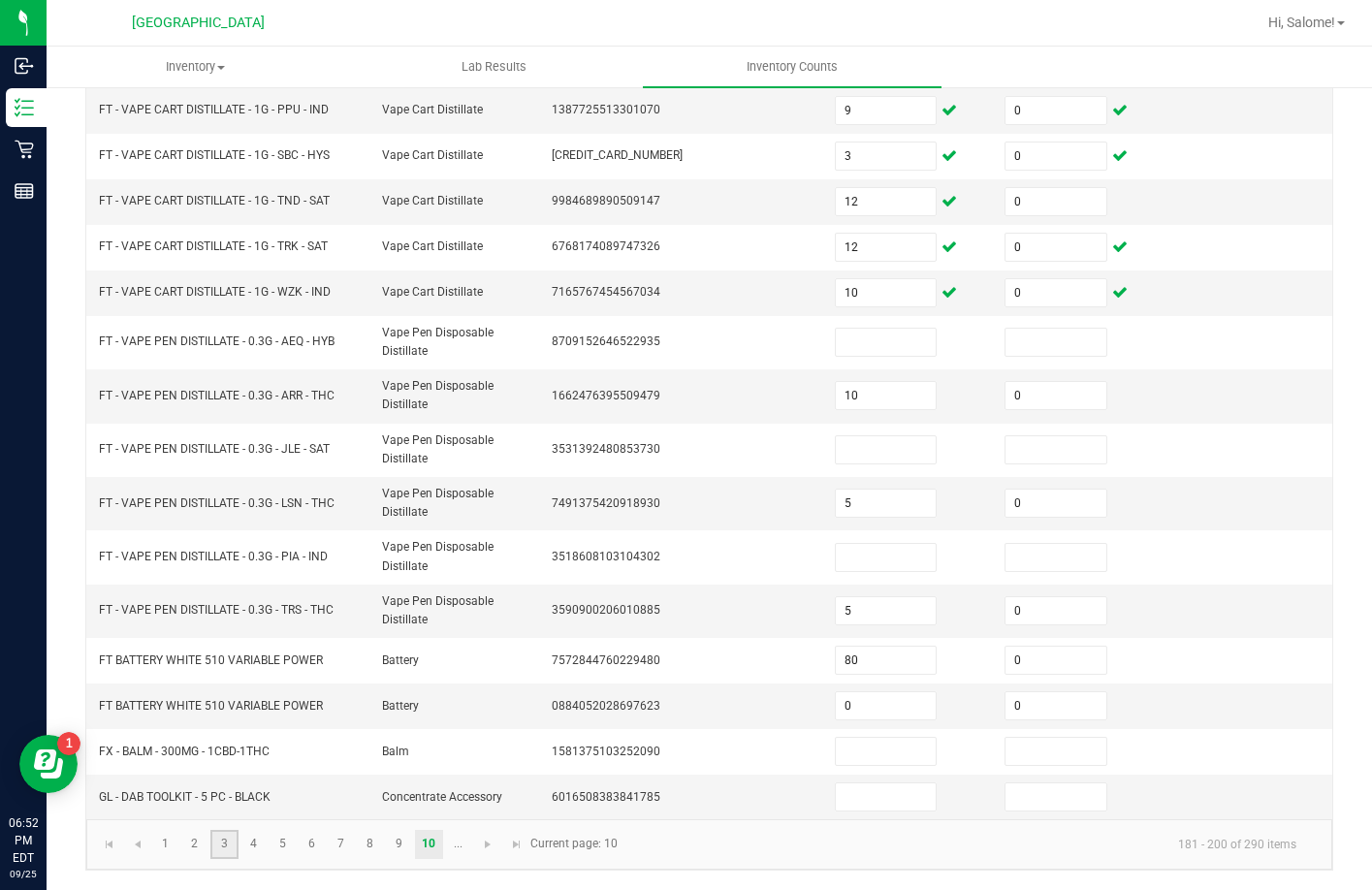
click at [230, 841] on link "3" at bounding box center [224, 844] width 28 height 29
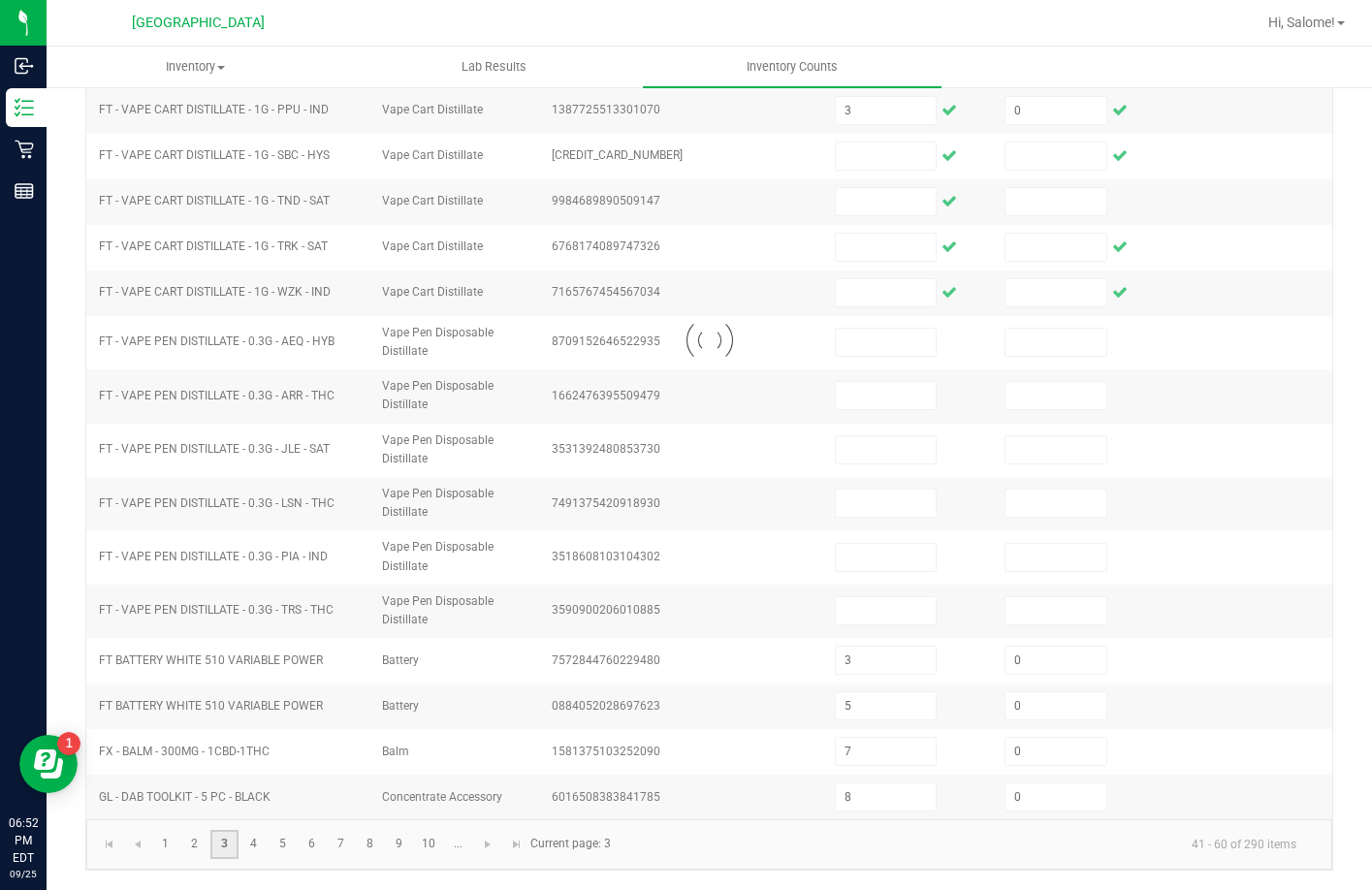
scroll to position [404, 0]
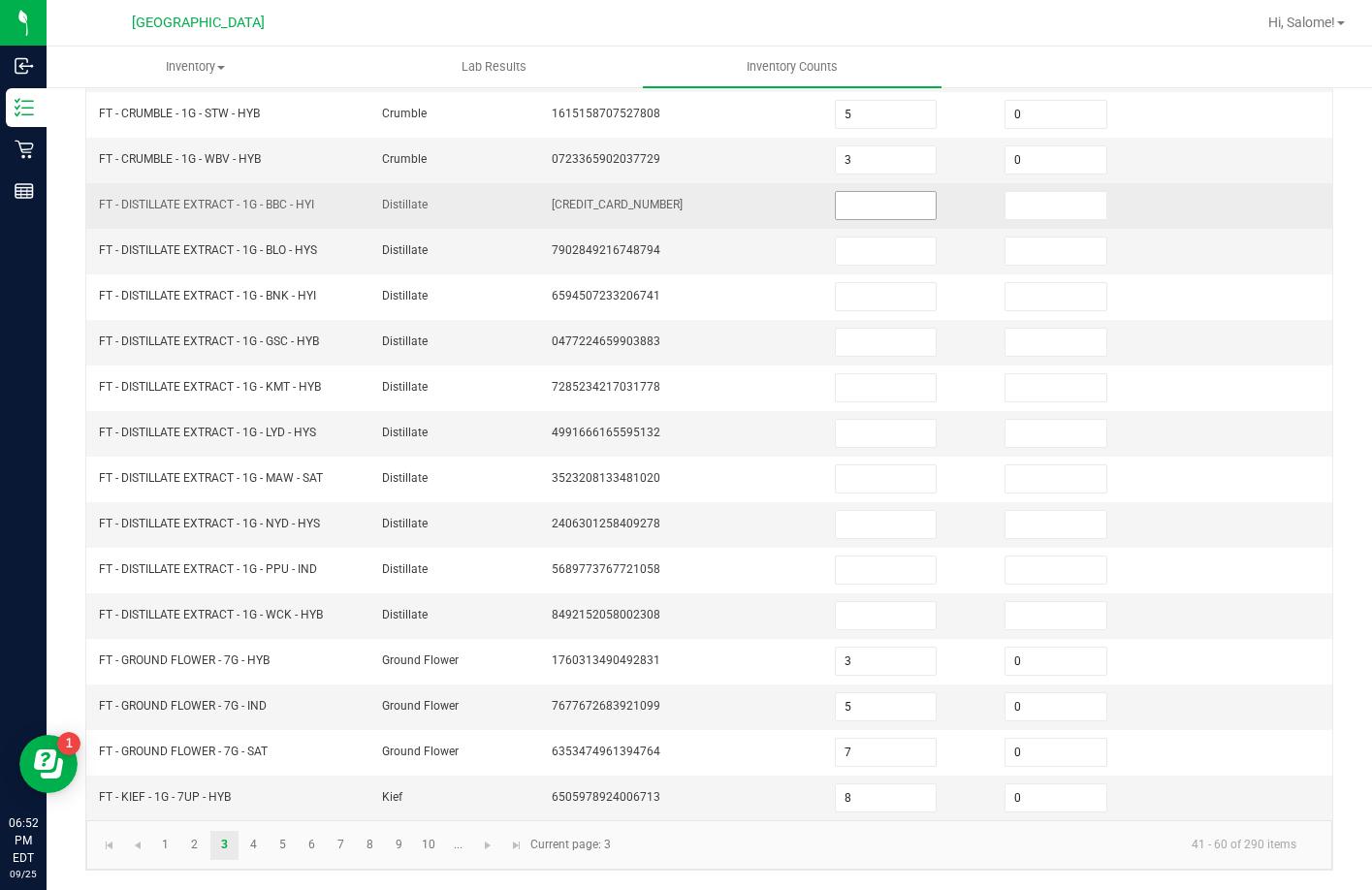
click at [903, 205] on input at bounding box center [886, 205] width 101 height 27
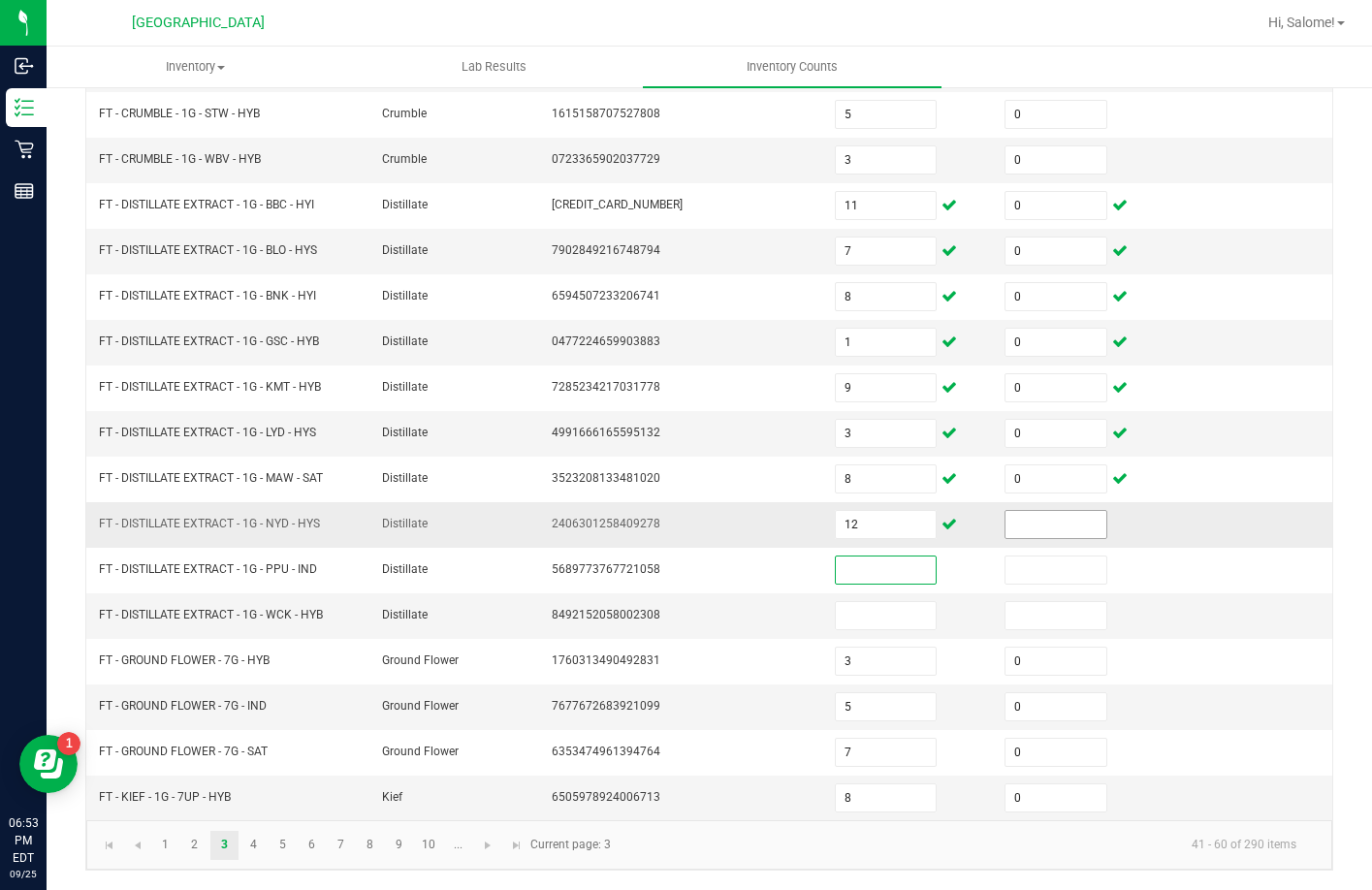
click at [1005, 526] on input at bounding box center [1055, 524] width 101 height 27
click at [428, 838] on link "10" at bounding box center [428, 845] width 28 height 29
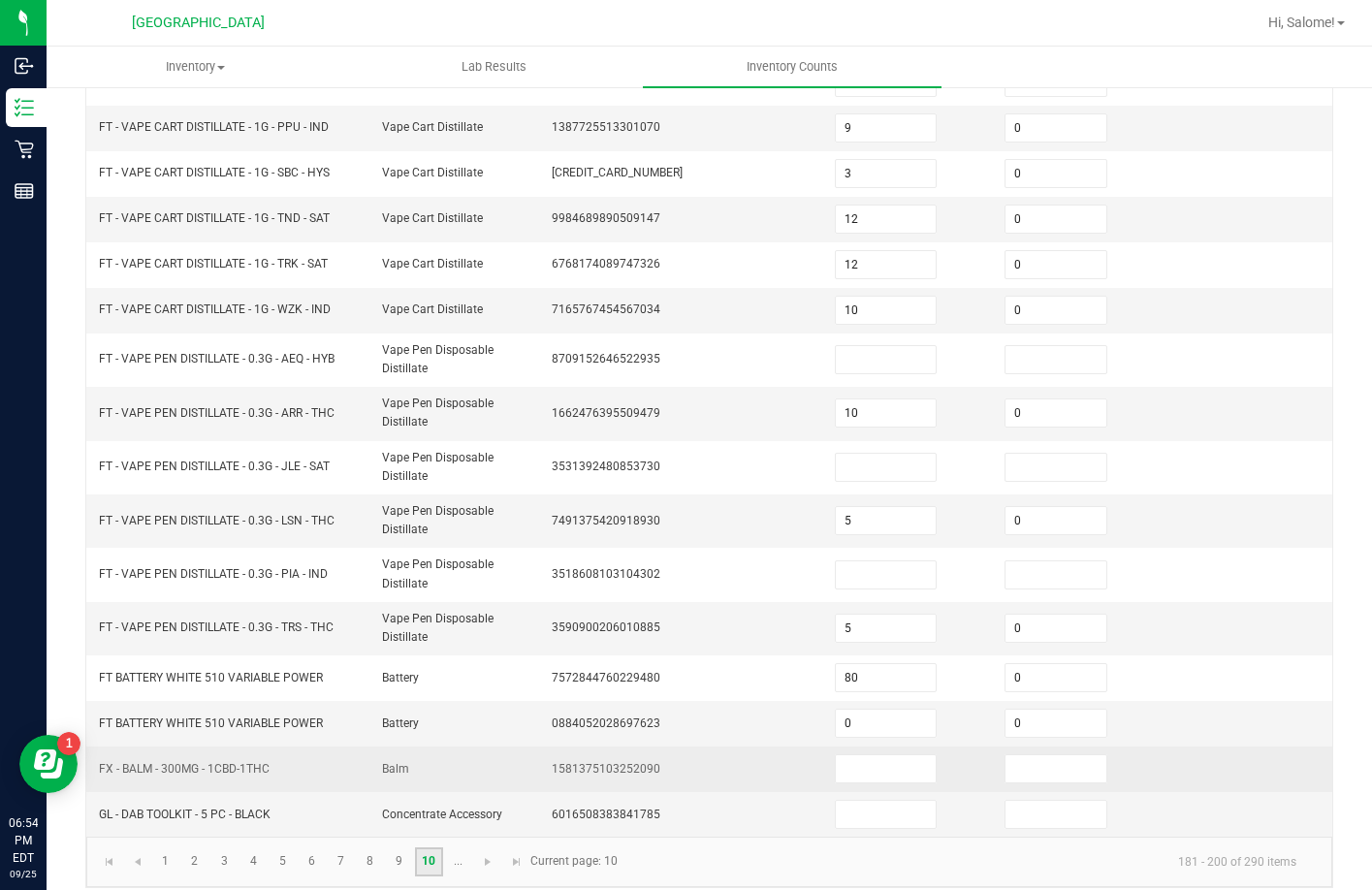
scroll to position [452, 0]
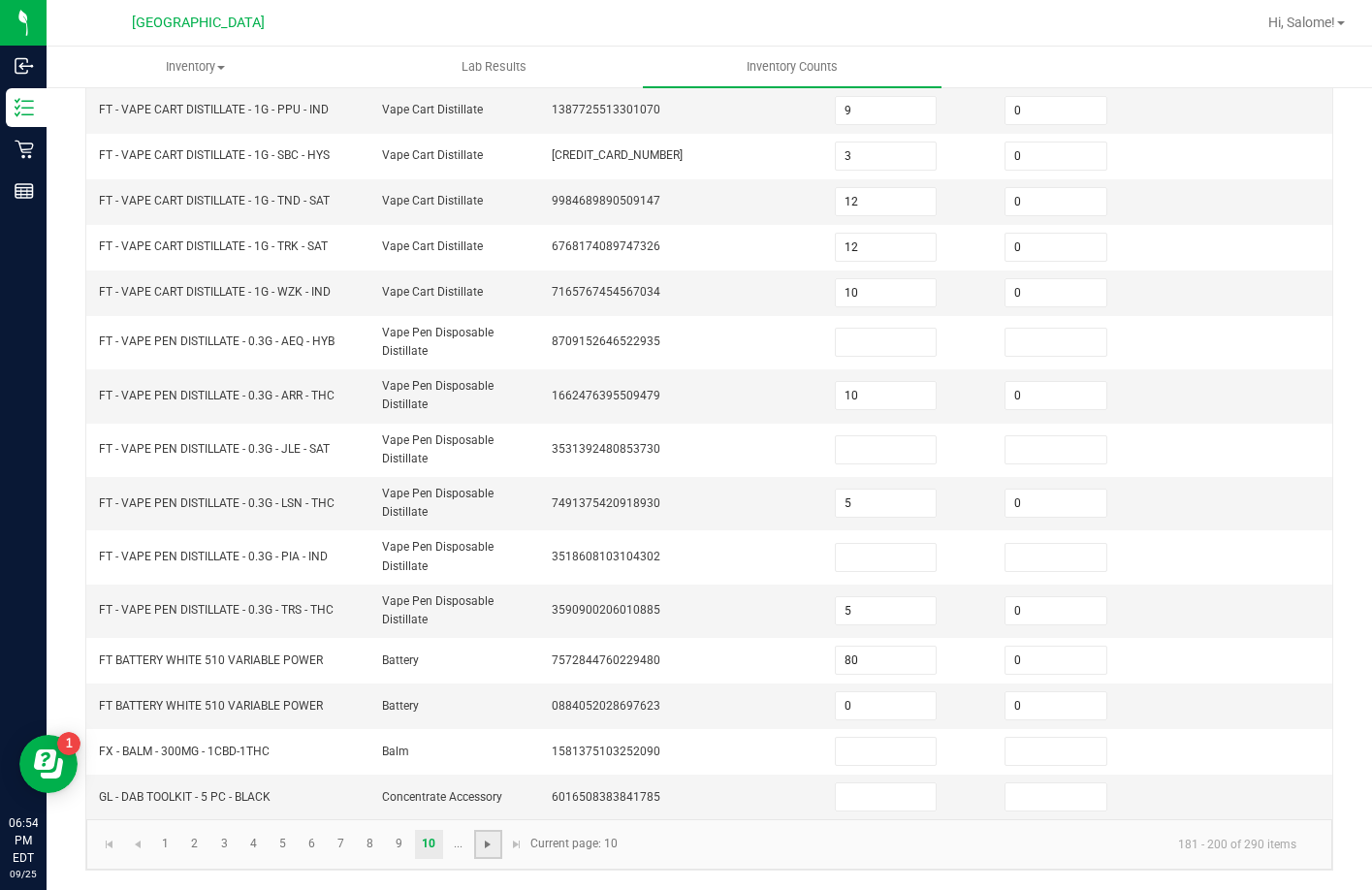
click at [489, 844] on span "Go to the next page" at bounding box center [488, 845] width 16 height 16
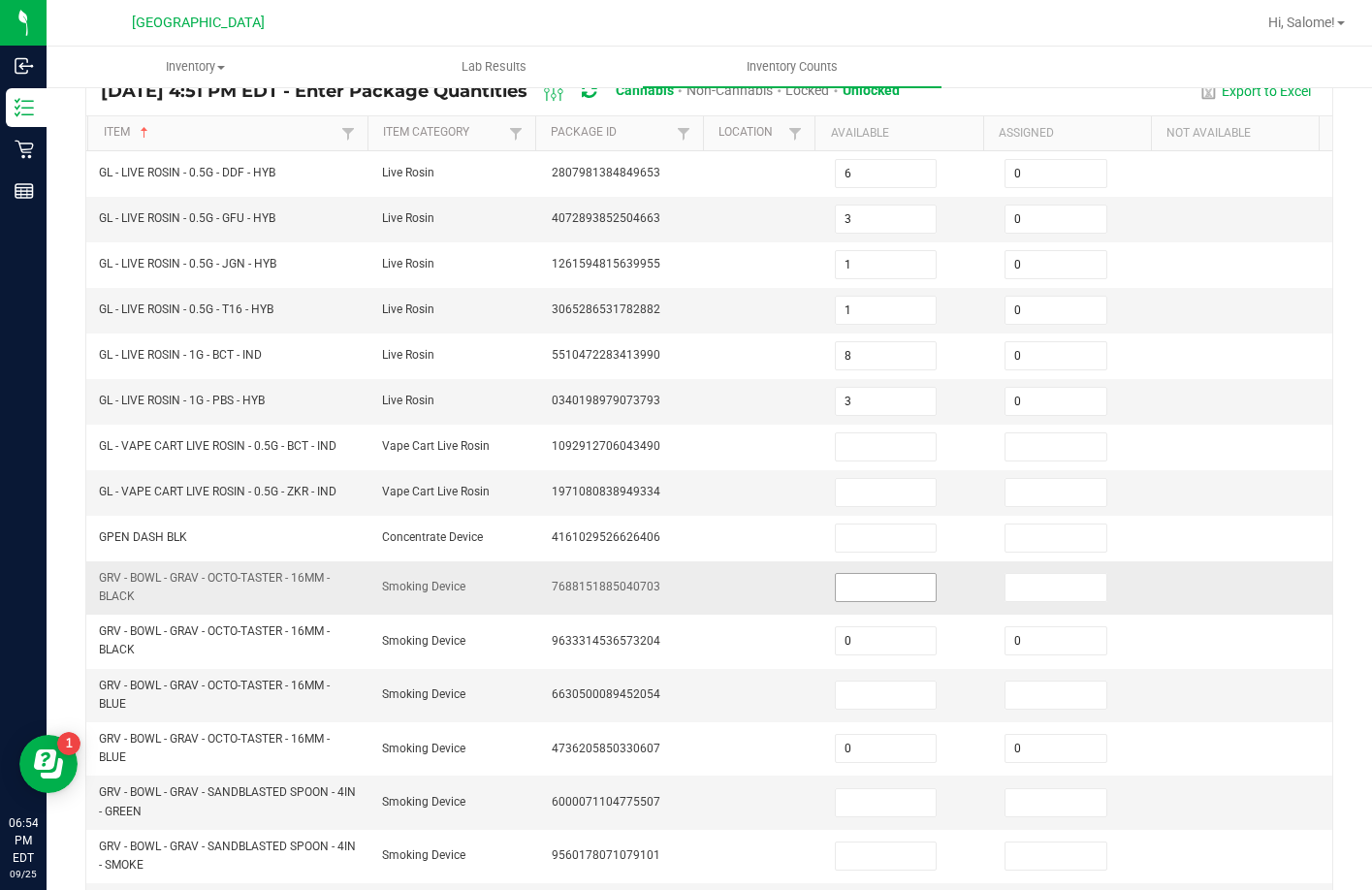
scroll to position [469, 0]
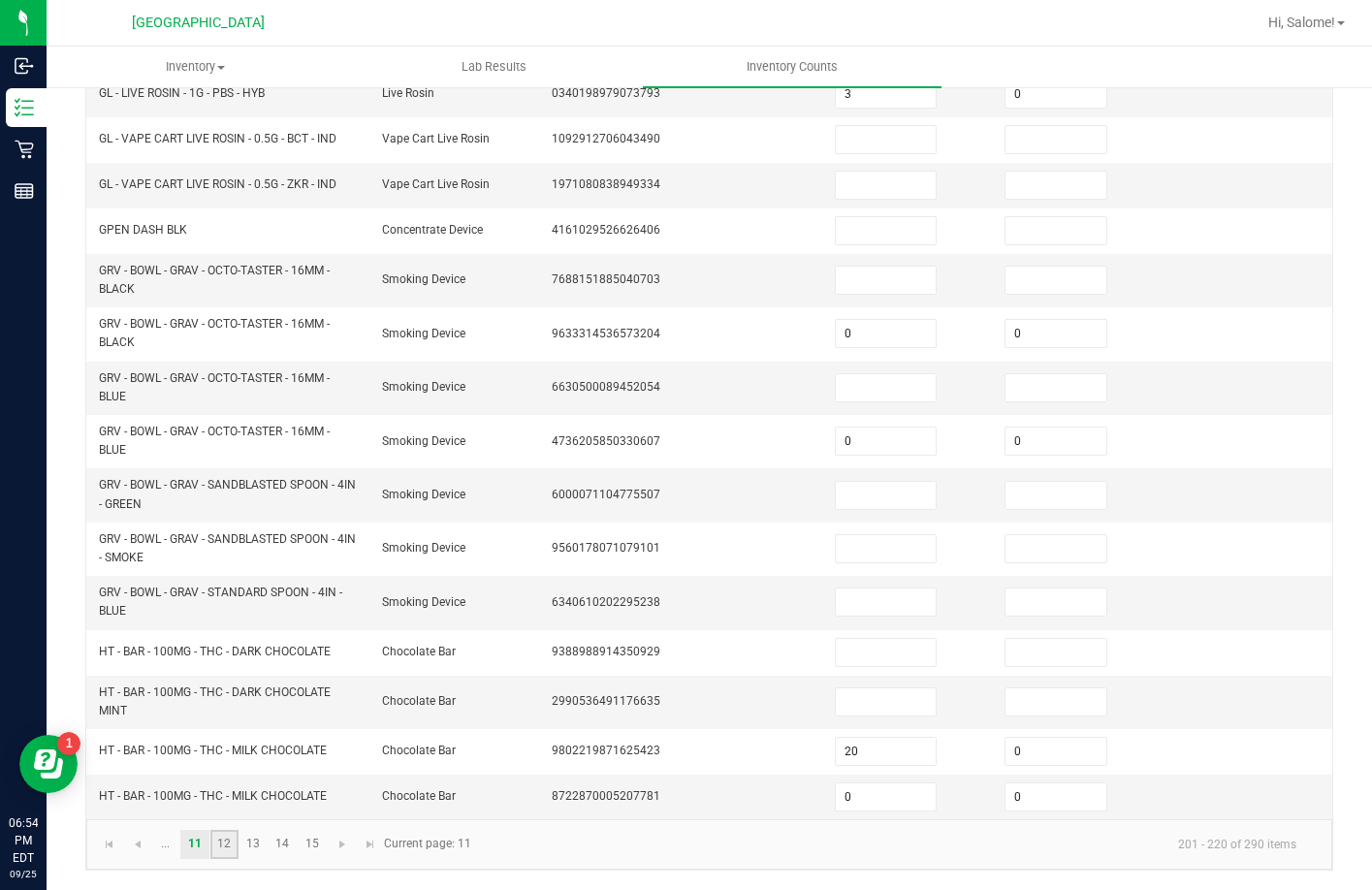
click at [222, 848] on link "12" at bounding box center [224, 844] width 28 height 29
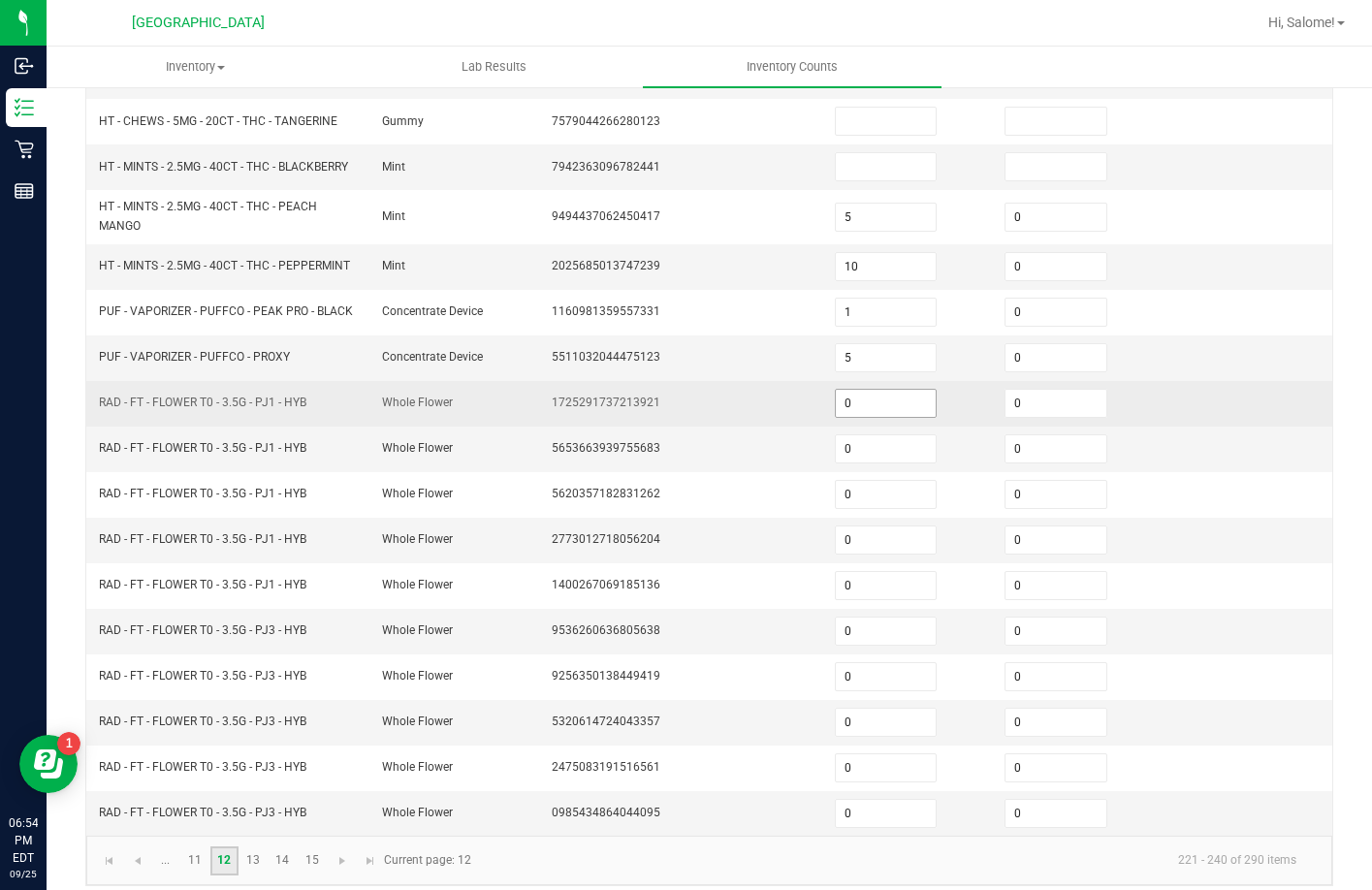
scroll to position [437, 0]
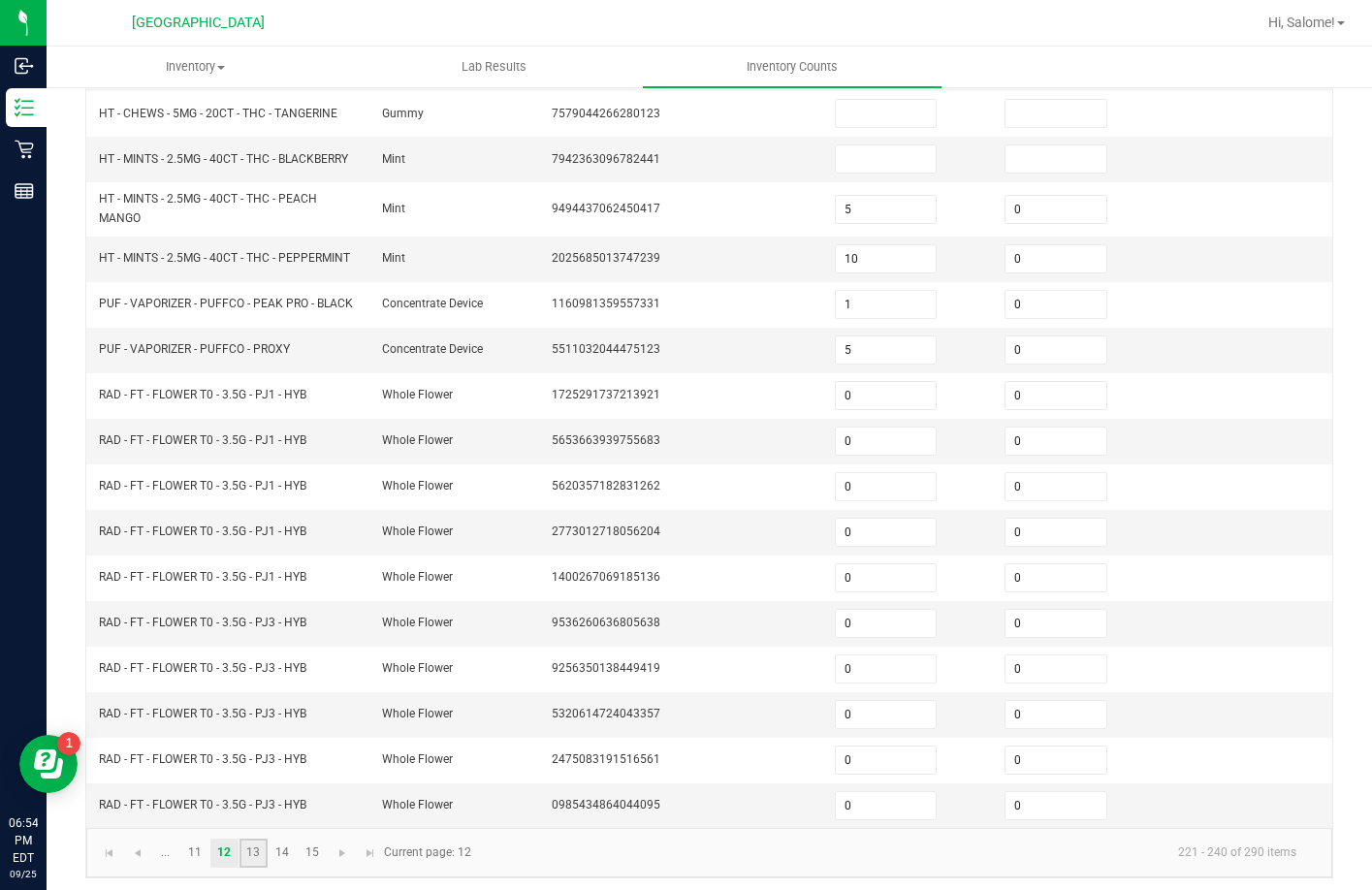
click at [254, 839] on link "13" at bounding box center [253, 853] width 28 height 29
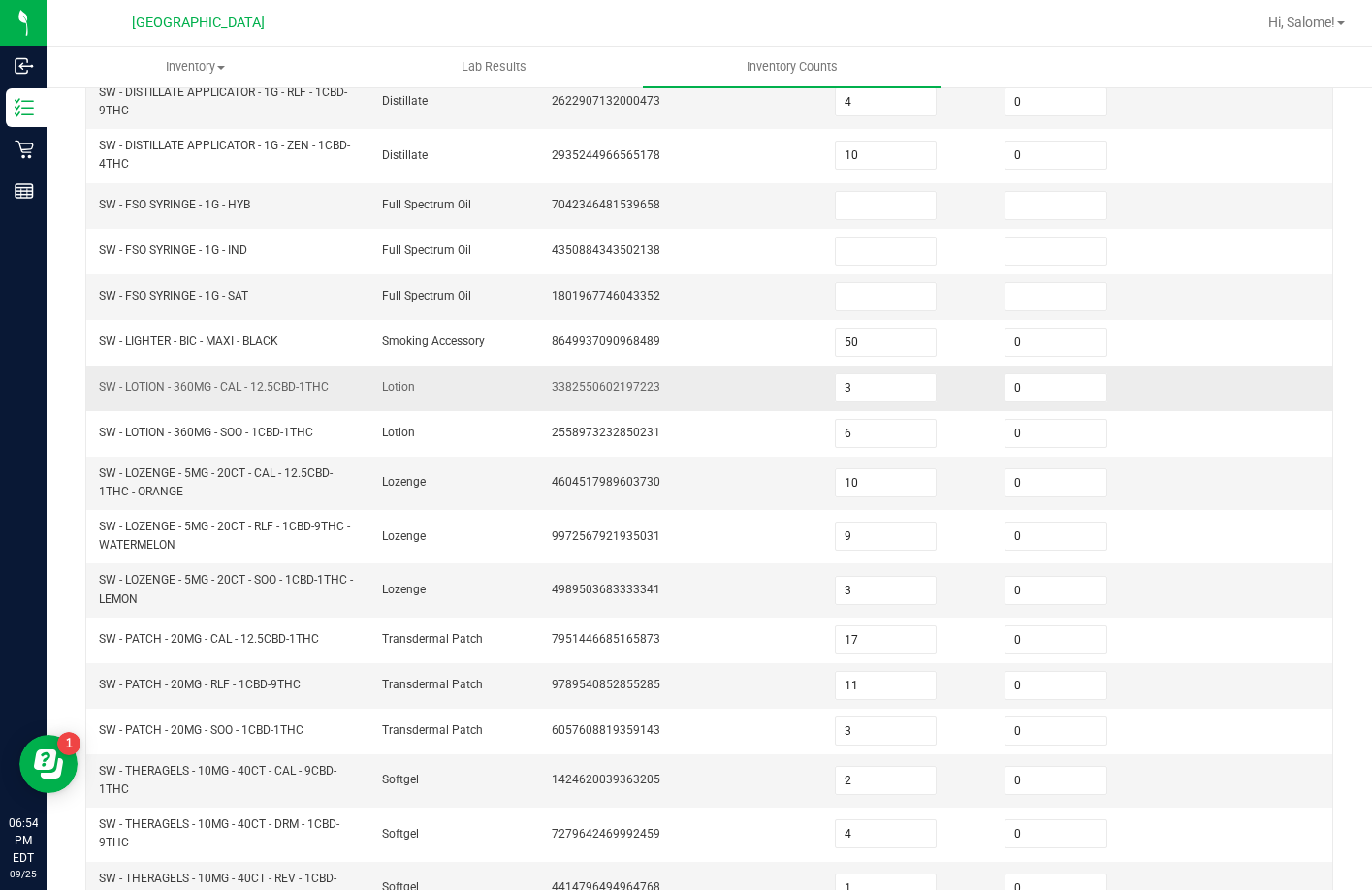
scroll to position [339, 0]
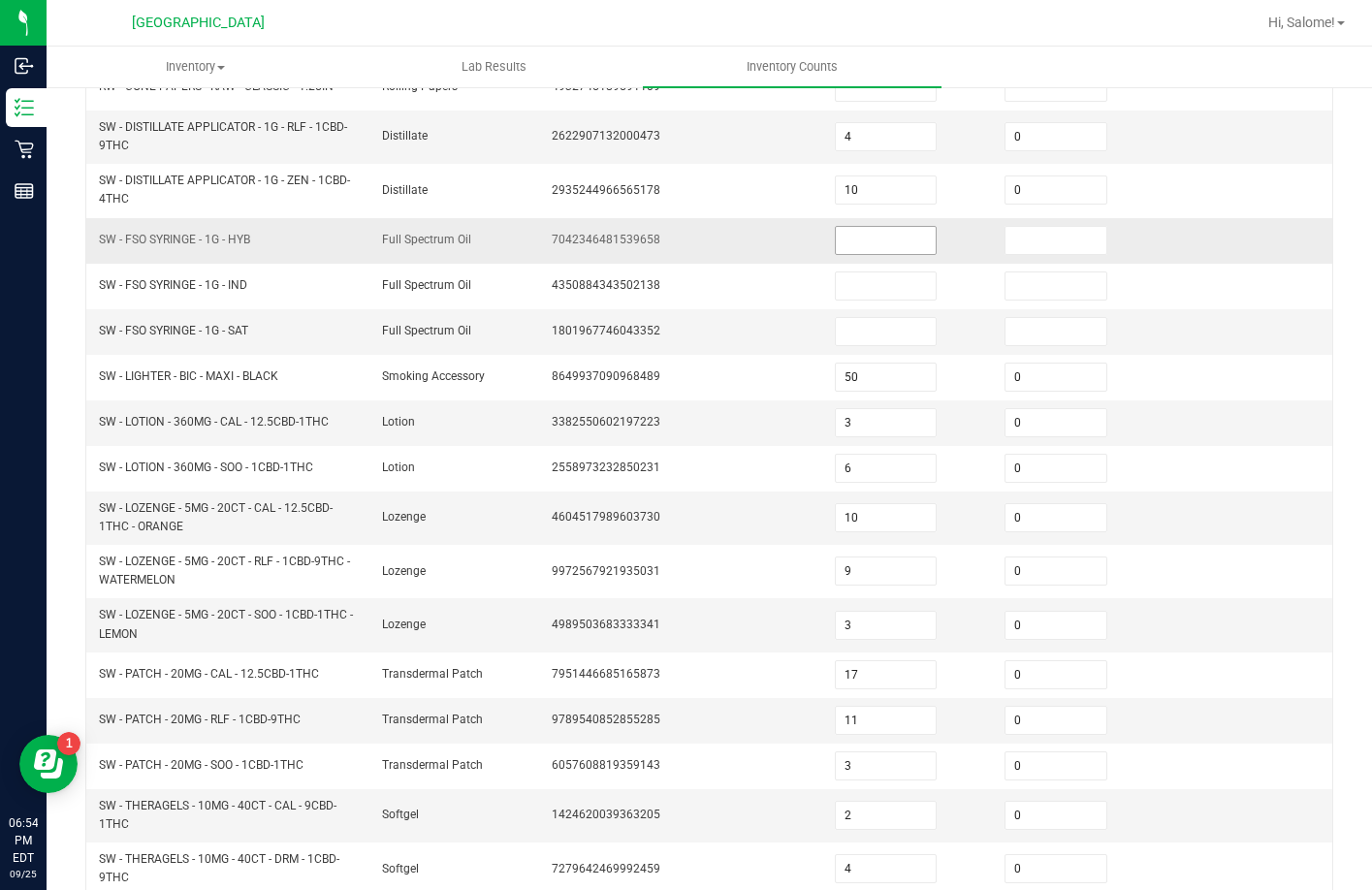
click at [852, 239] on input at bounding box center [886, 240] width 101 height 27
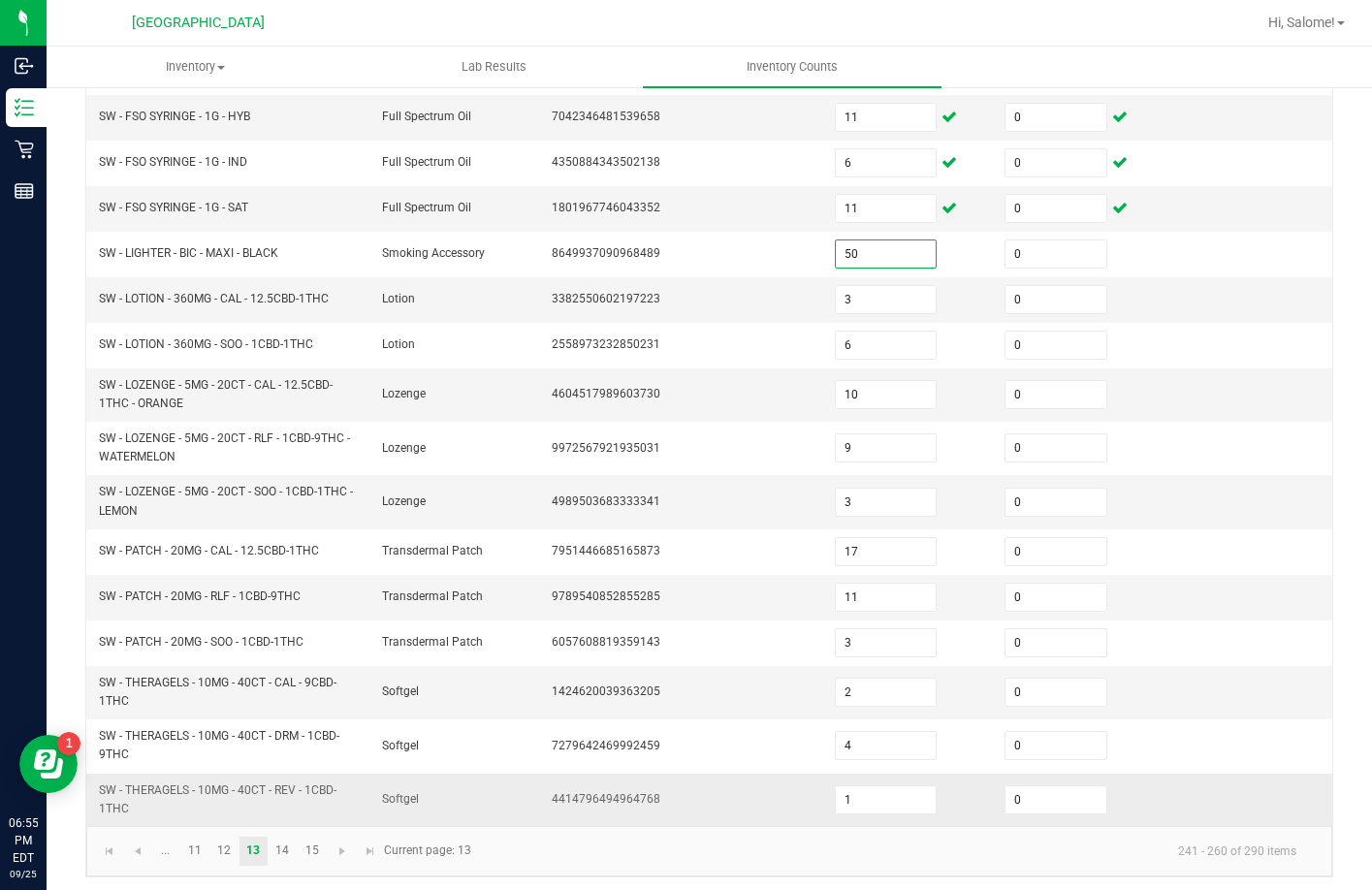
scroll to position [469, 0]
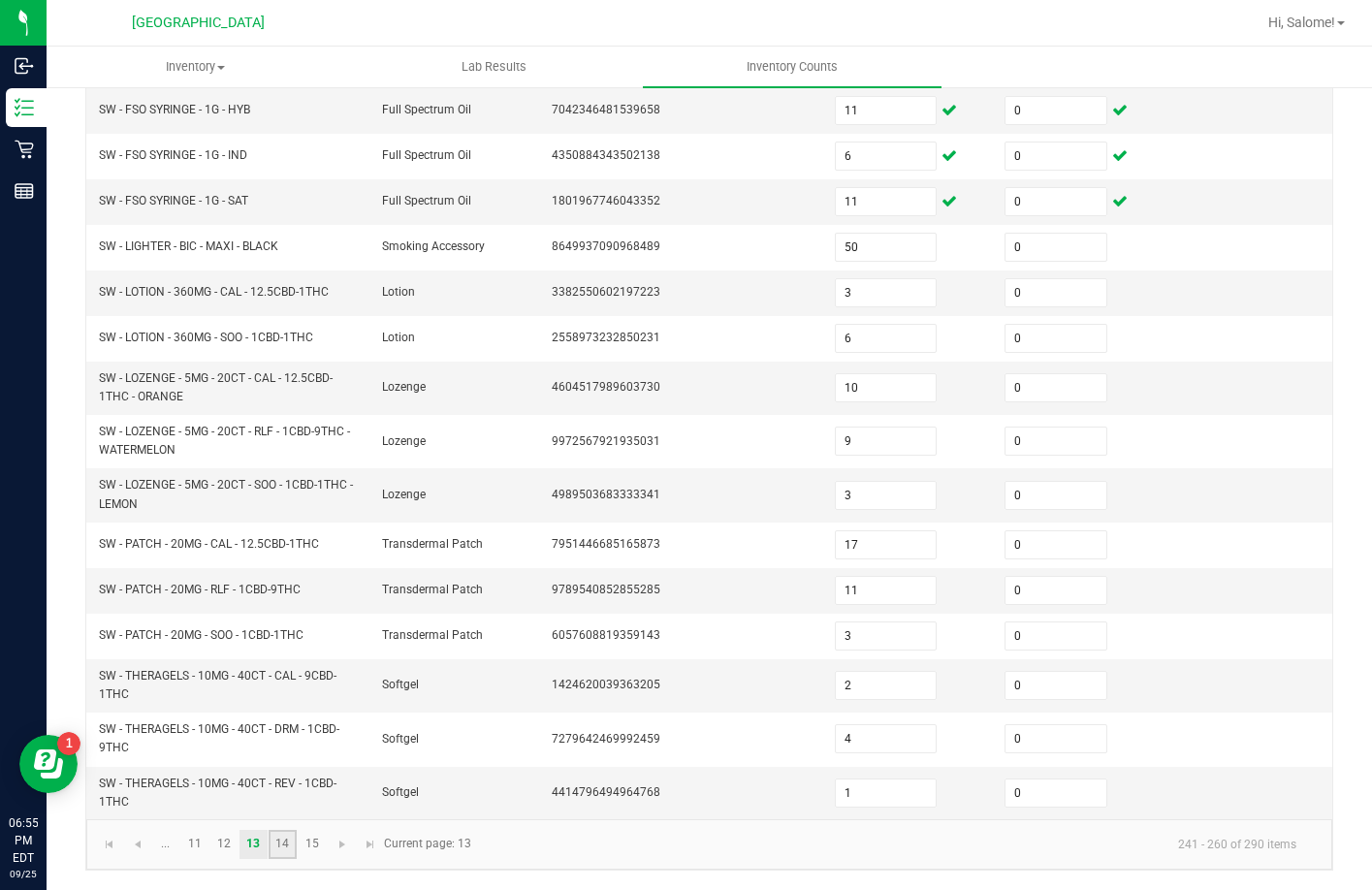
click at [281, 850] on link "14" at bounding box center [282, 844] width 28 height 29
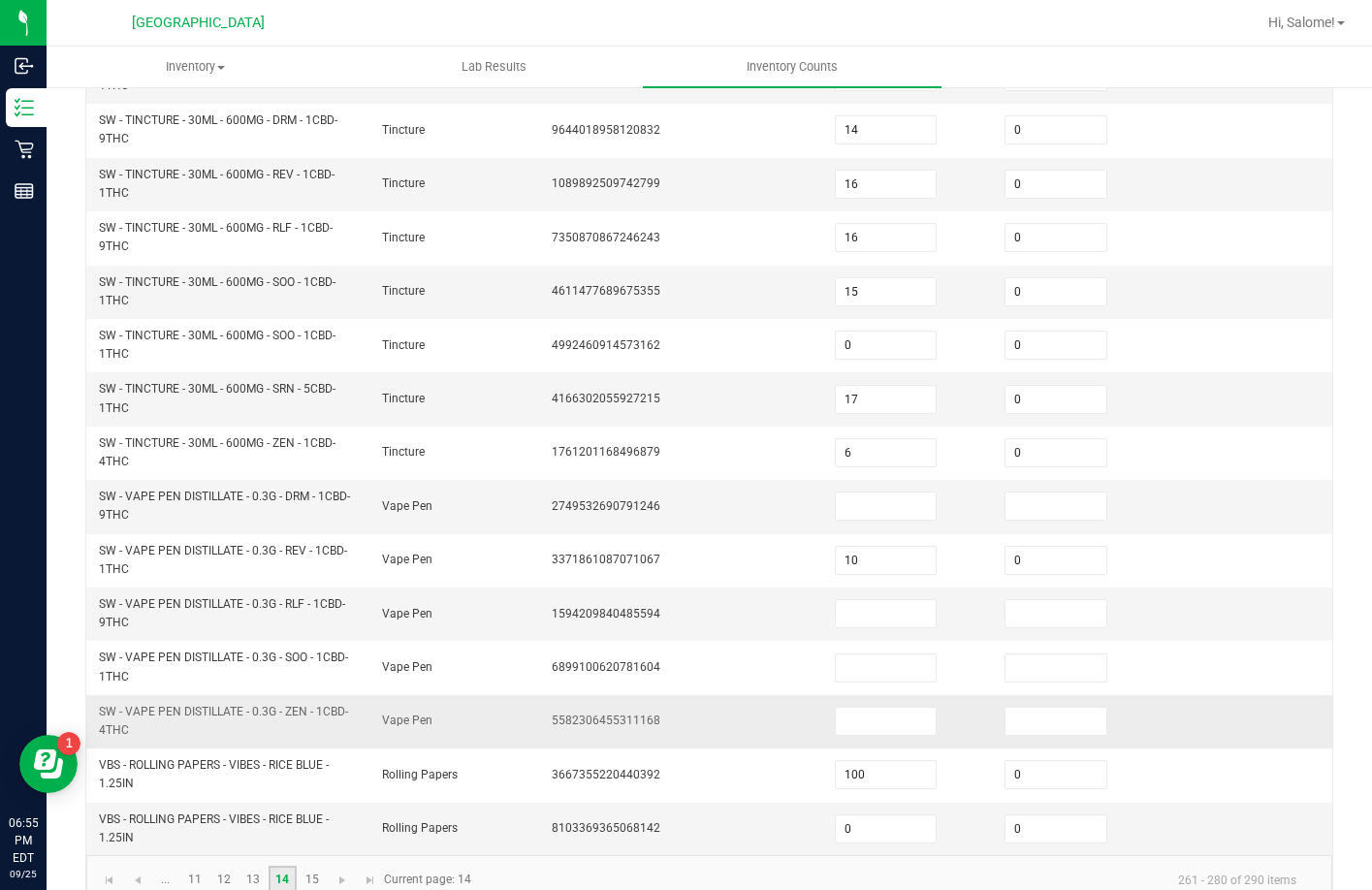
scroll to position [566, 0]
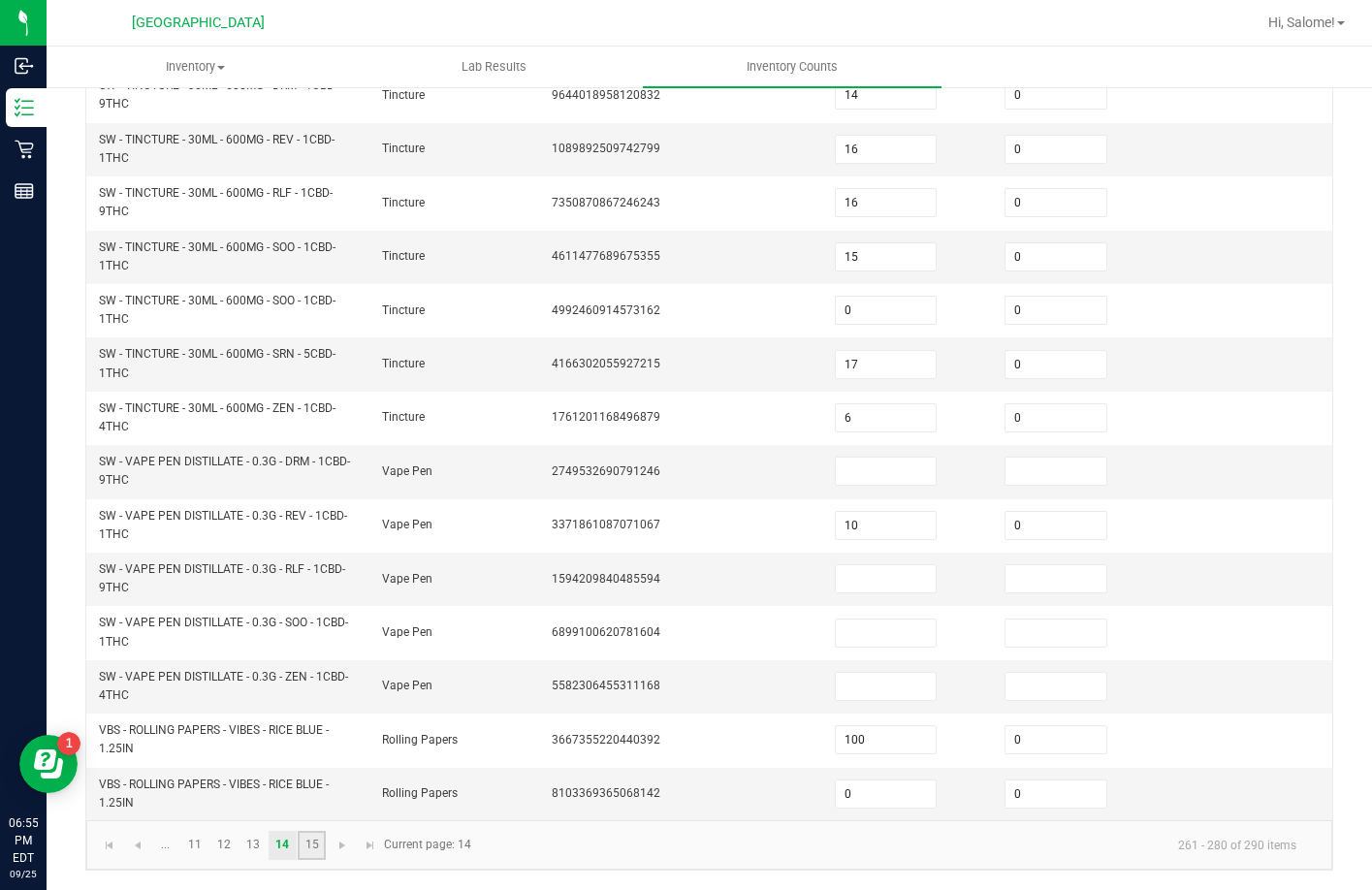
click at [308, 846] on link "15" at bounding box center [312, 845] width 28 height 29
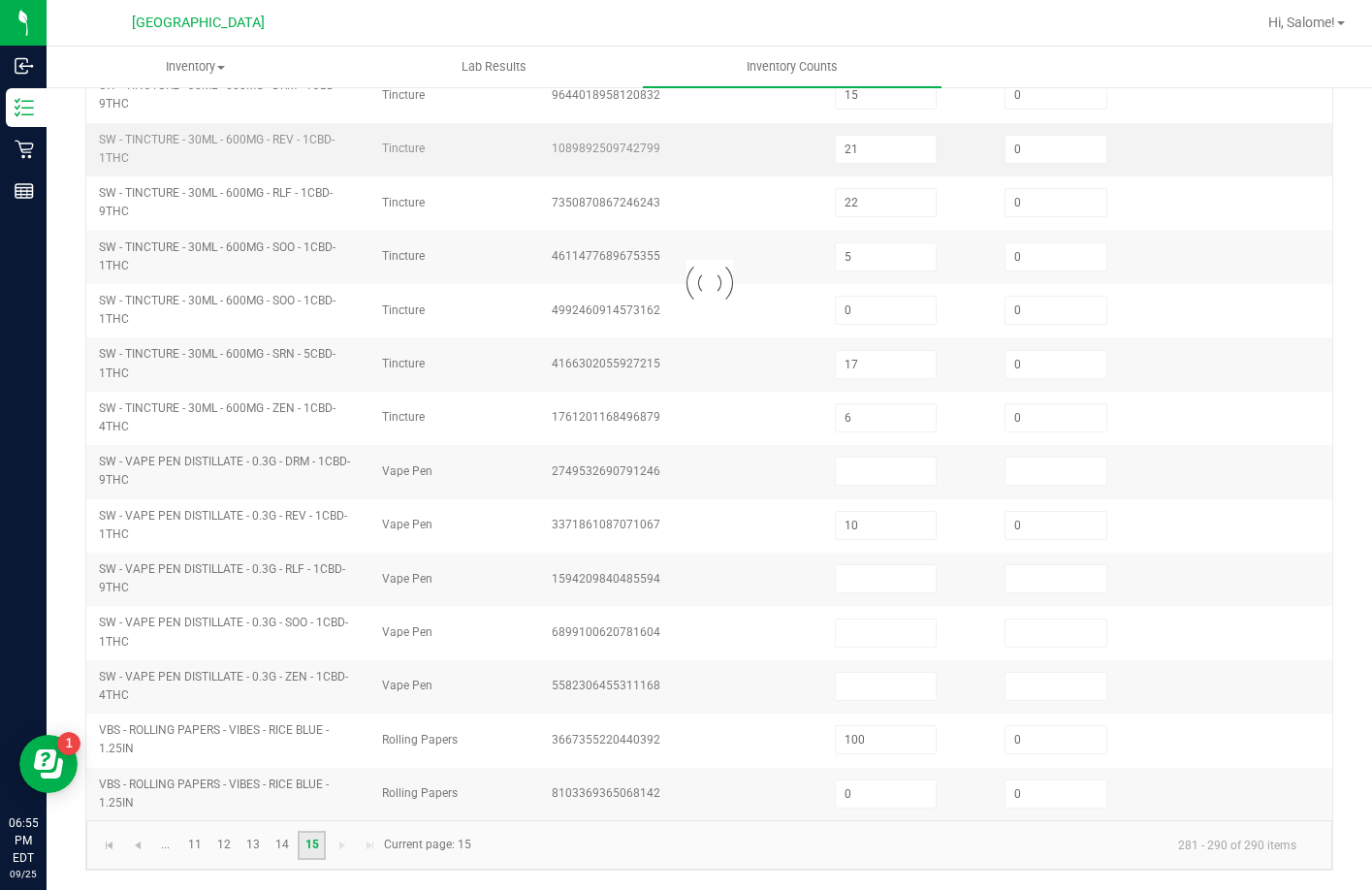
scroll to position [29, 0]
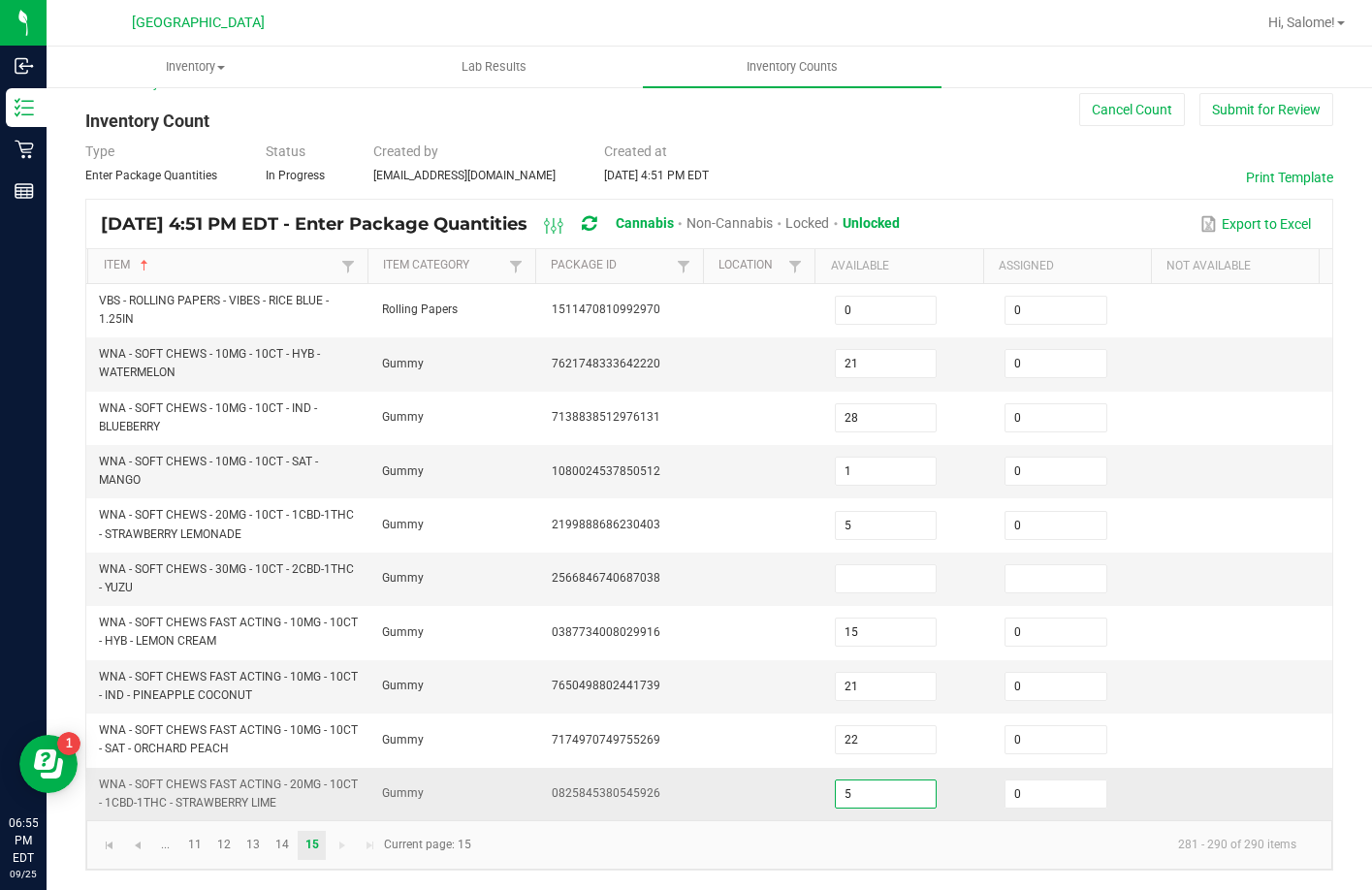
click at [857, 792] on input "5" at bounding box center [886, 793] width 101 height 27
click at [869, 674] on input "21" at bounding box center [886, 686] width 101 height 27
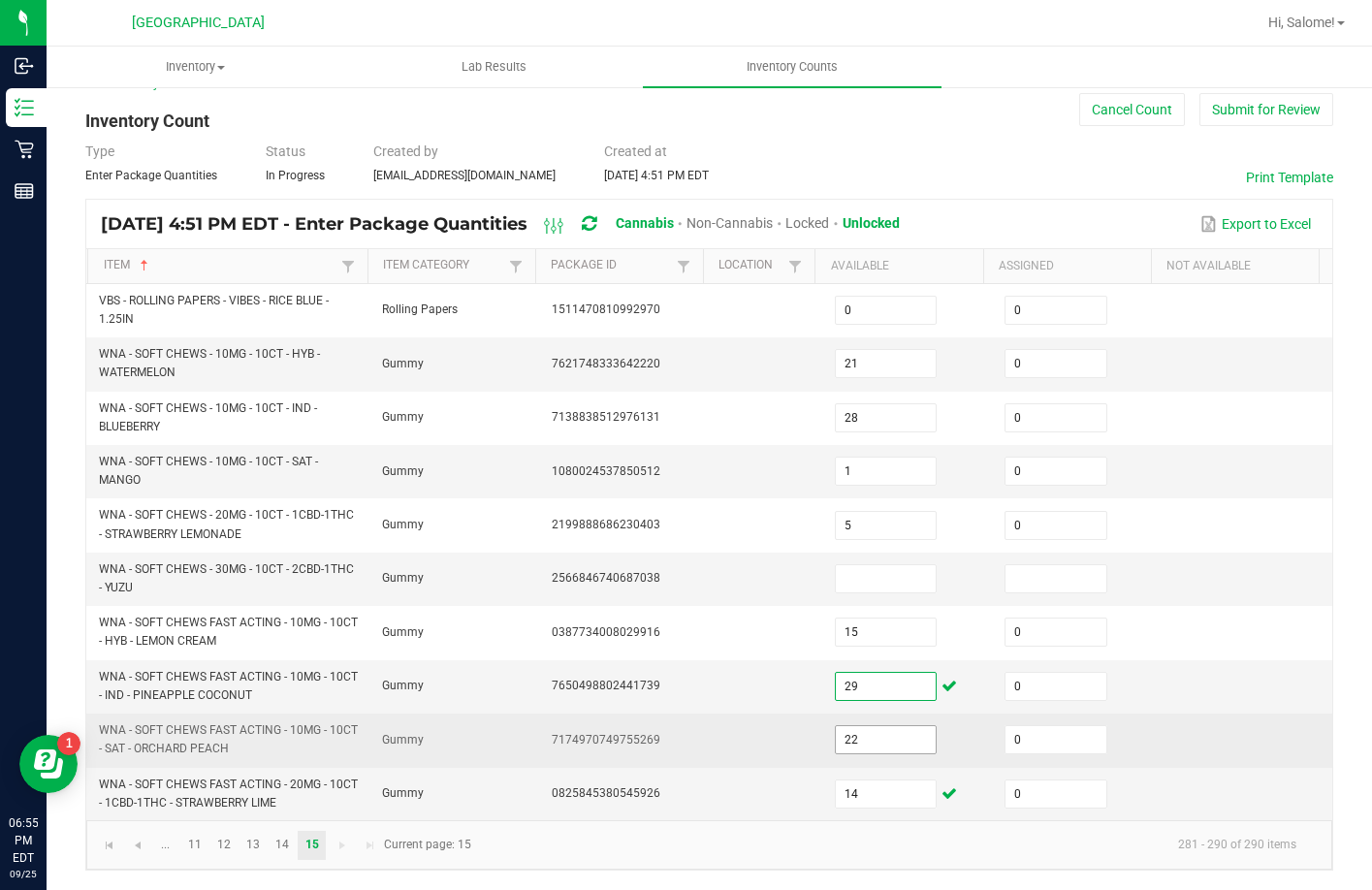
click at [868, 732] on input "22" at bounding box center [886, 740] width 101 height 27
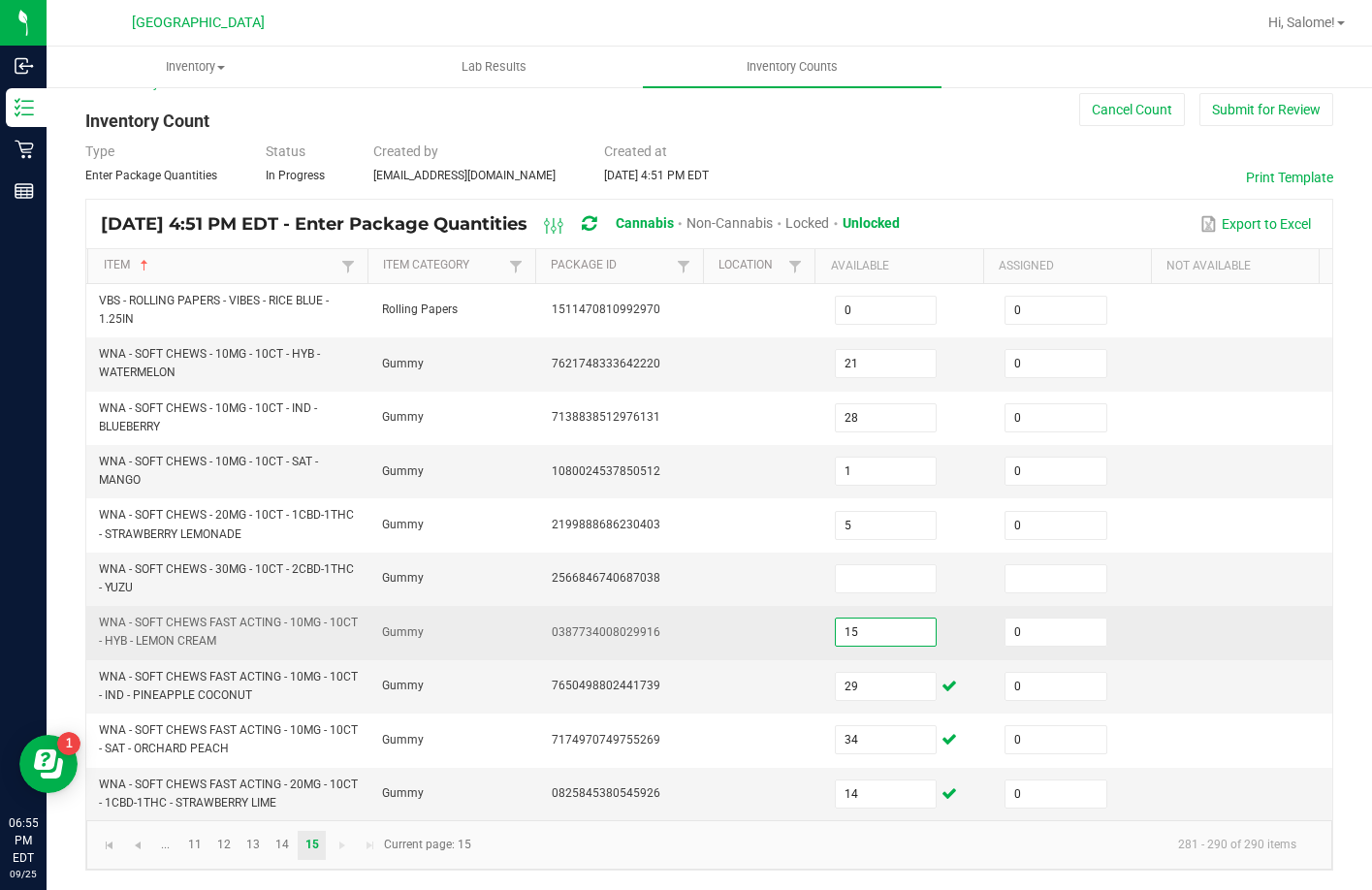
click at [859, 641] on input "15" at bounding box center [886, 632] width 101 height 27
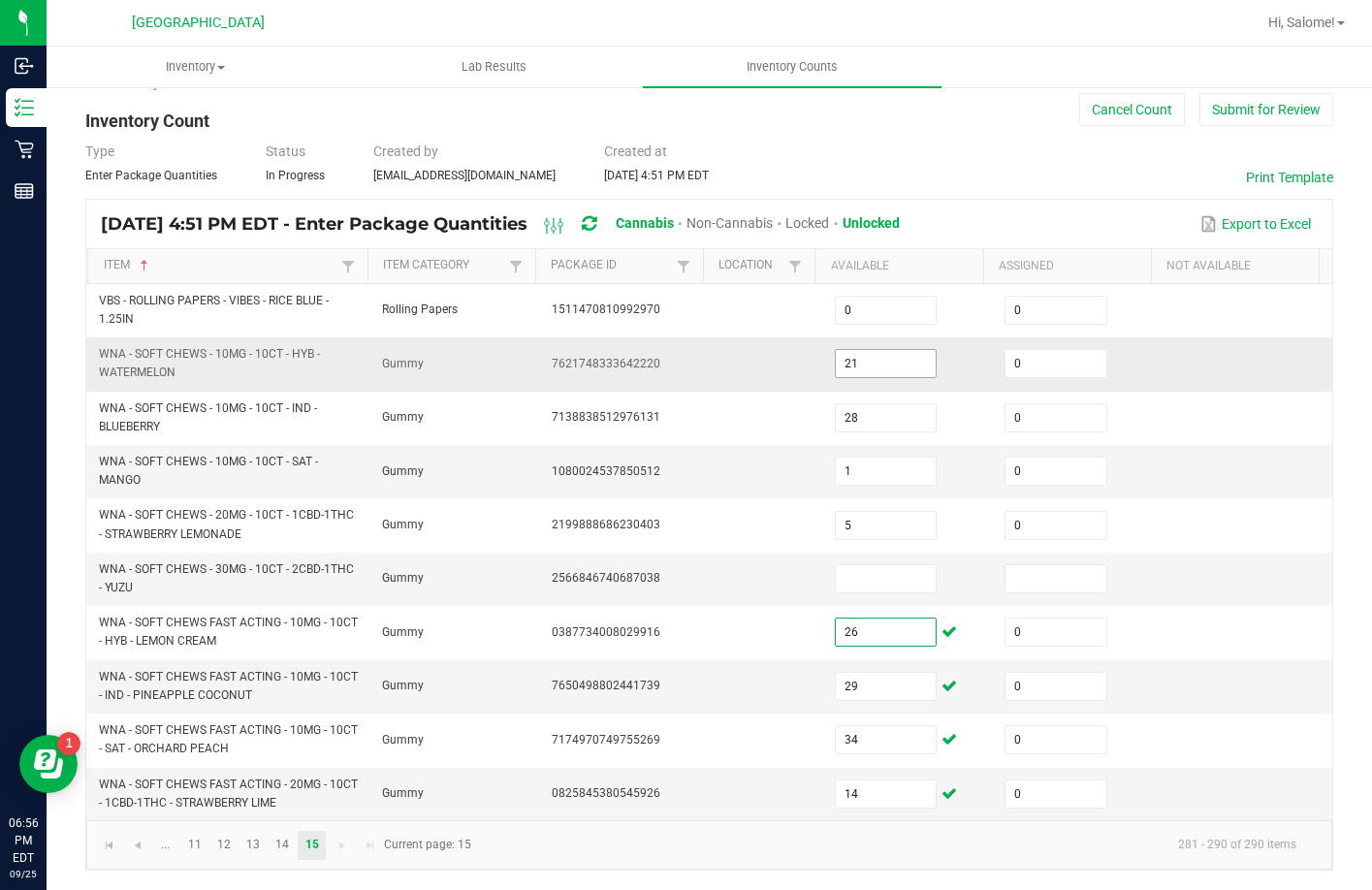
click at [868, 375] on input "21" at bounding box center [886, 363] width 101 height 27
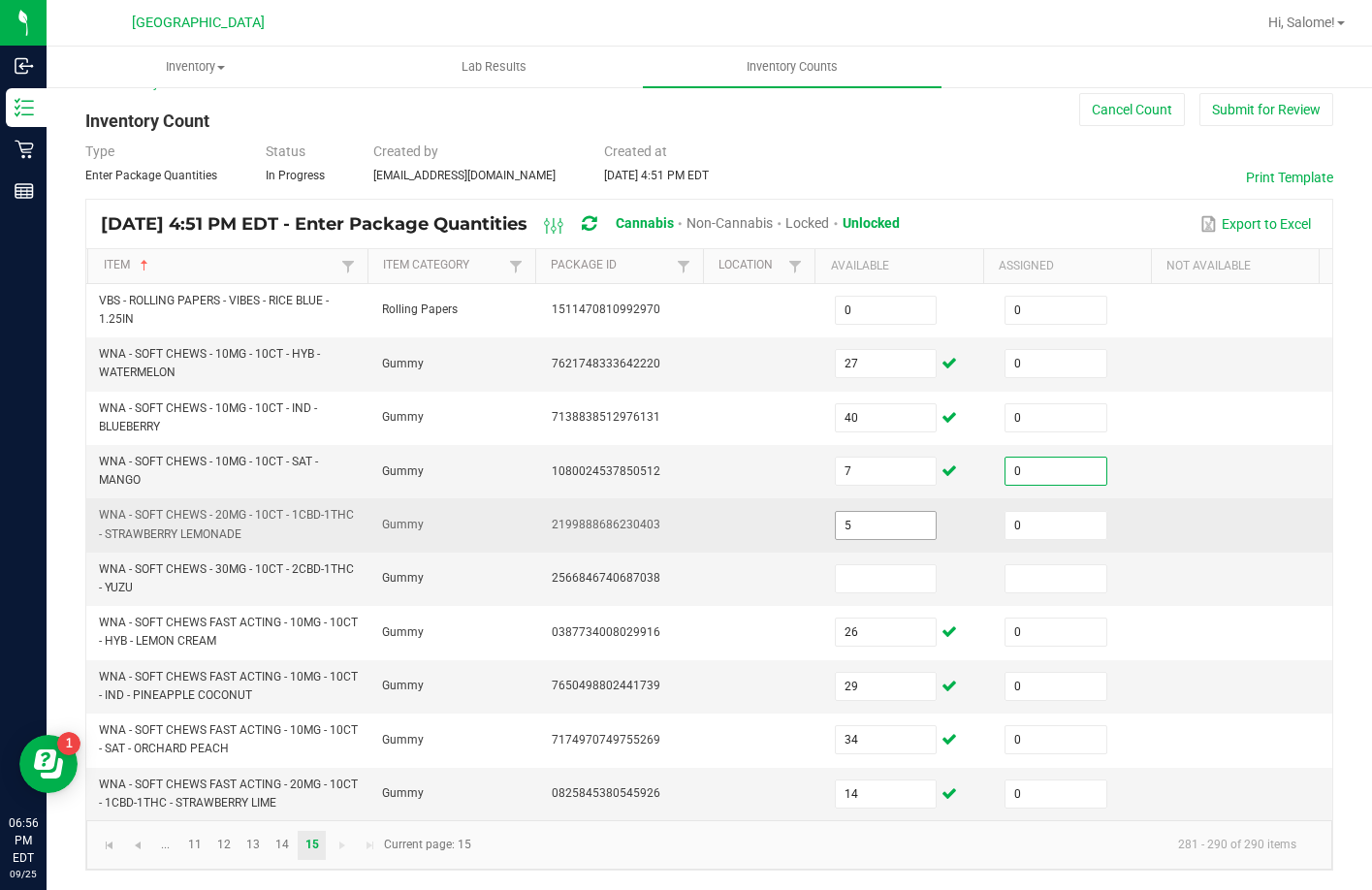
click at [892, 514] on input "5" at bounding box center [886, 525] width 101 height 27
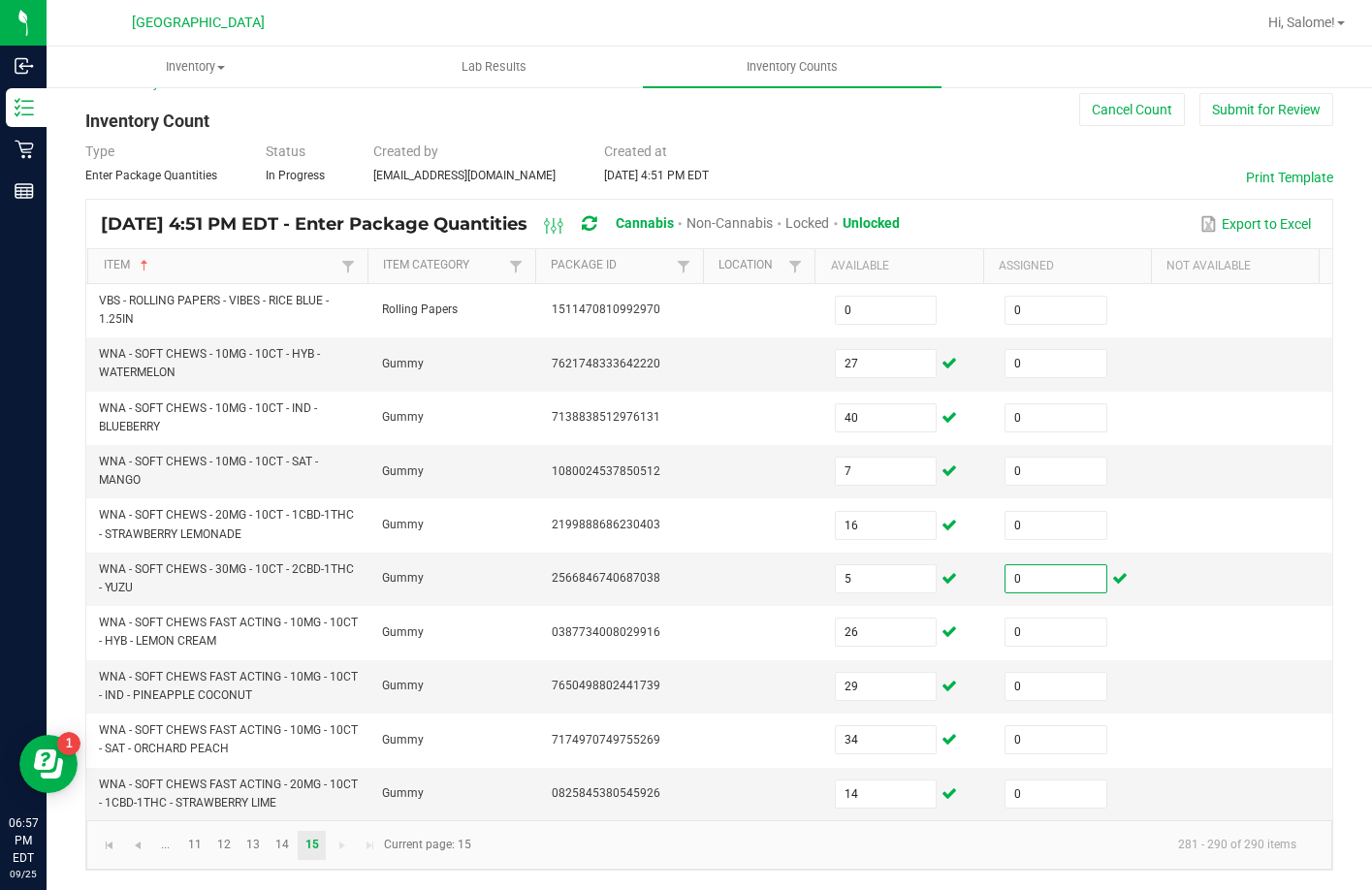
click at [230, 829] on kendo-pager "... 11 12 13 14 15 281 - 290 of 290 items Current page: 15" at bounding box center [709, 845] width 1245 height 50
click at [229, 842] on link "12" at bounding box center [224, 845] width 28 height 29
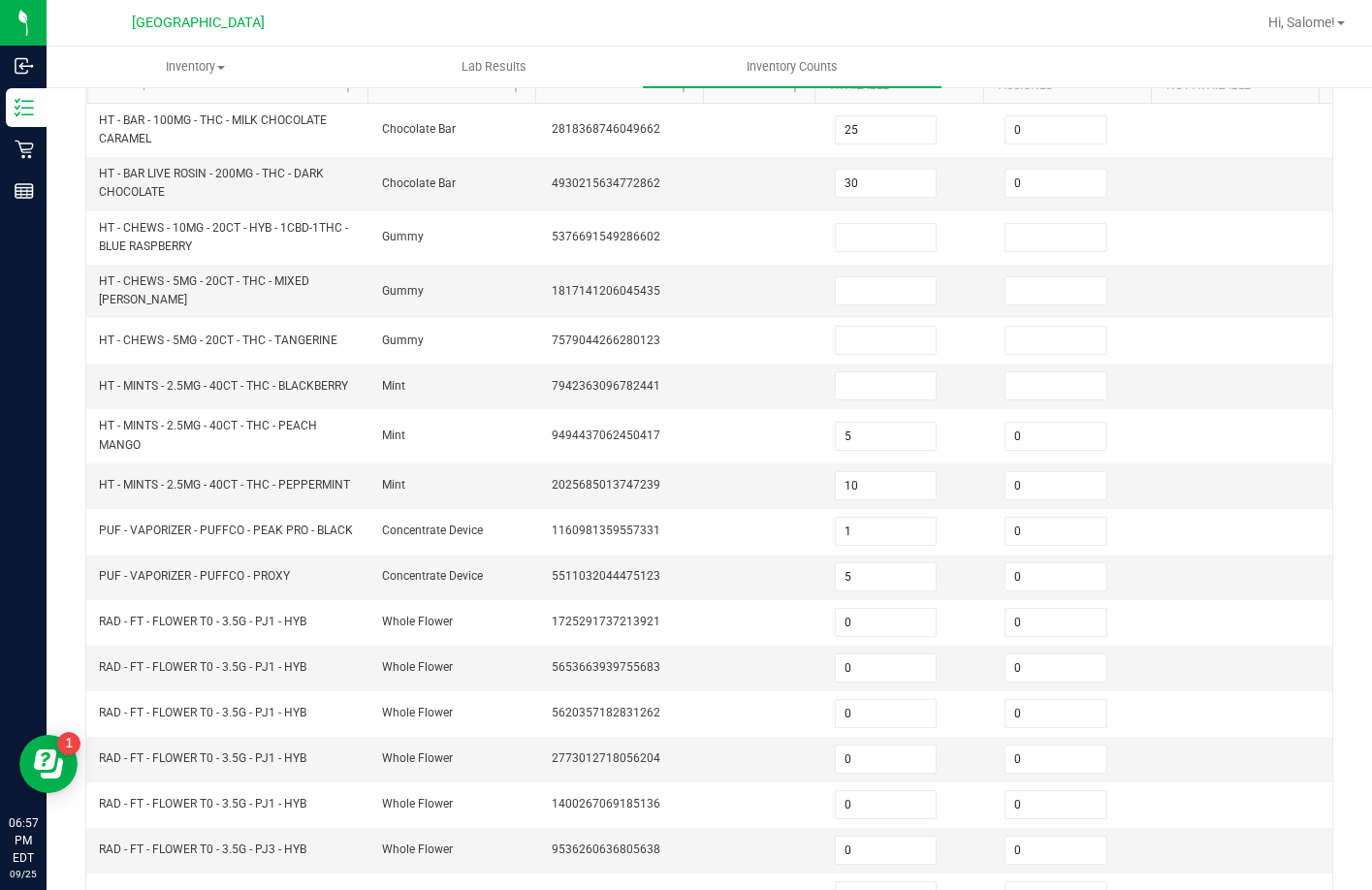
scroll to position [437, 0]
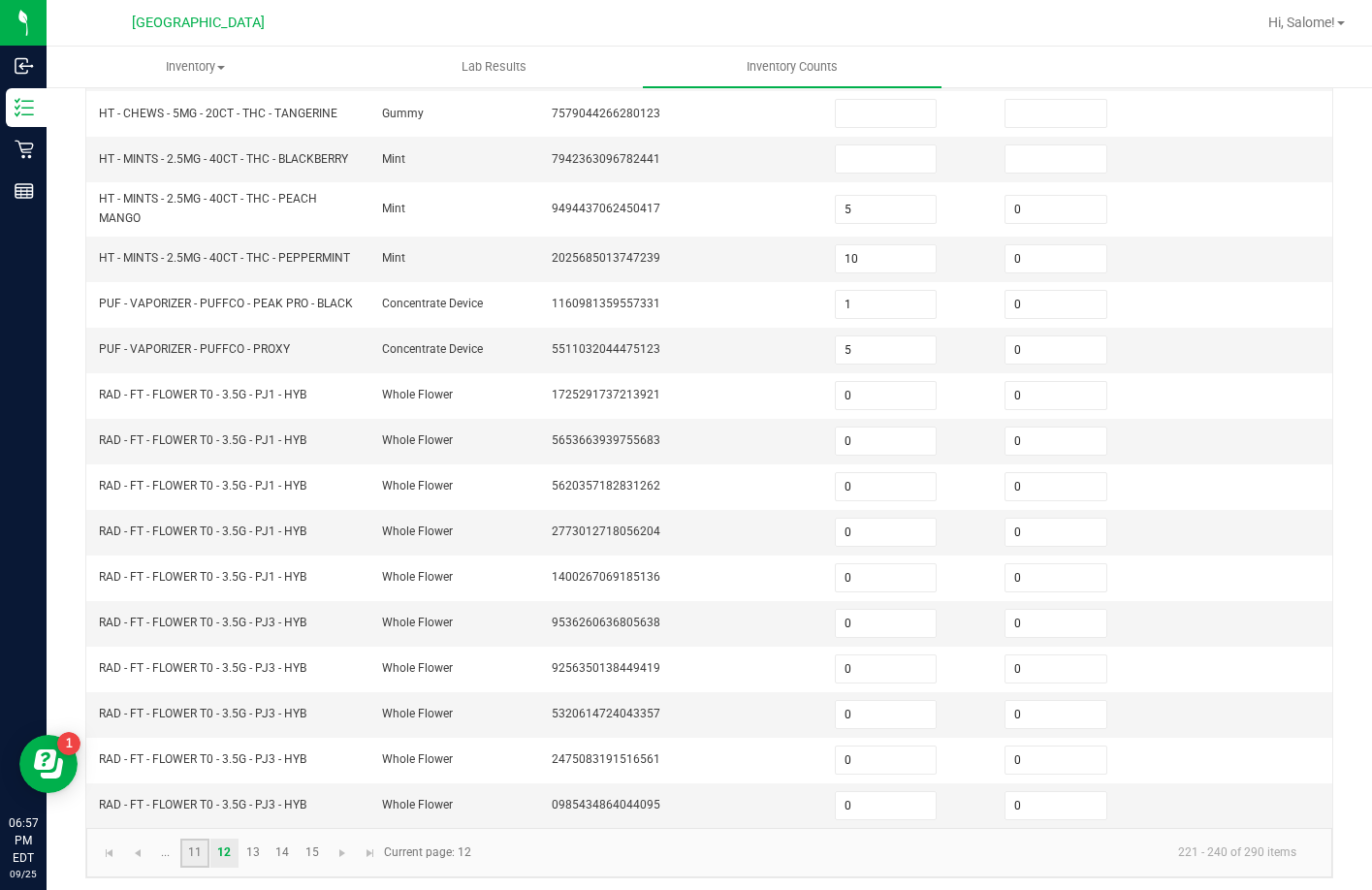
click at [188, 855] on link "11" at bounding box center [194, 853] width 28 height 29
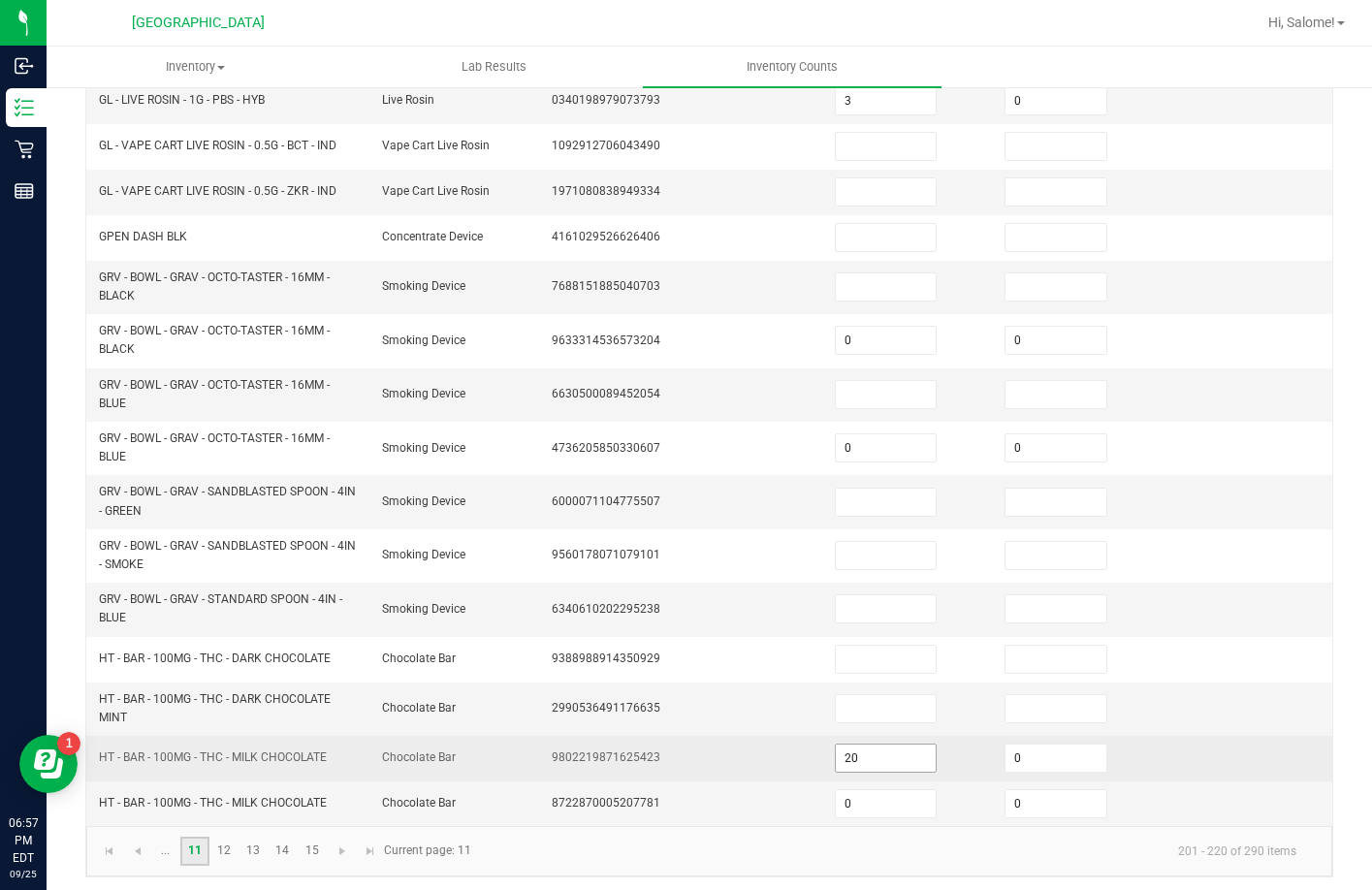
scroll to position [469, 0]
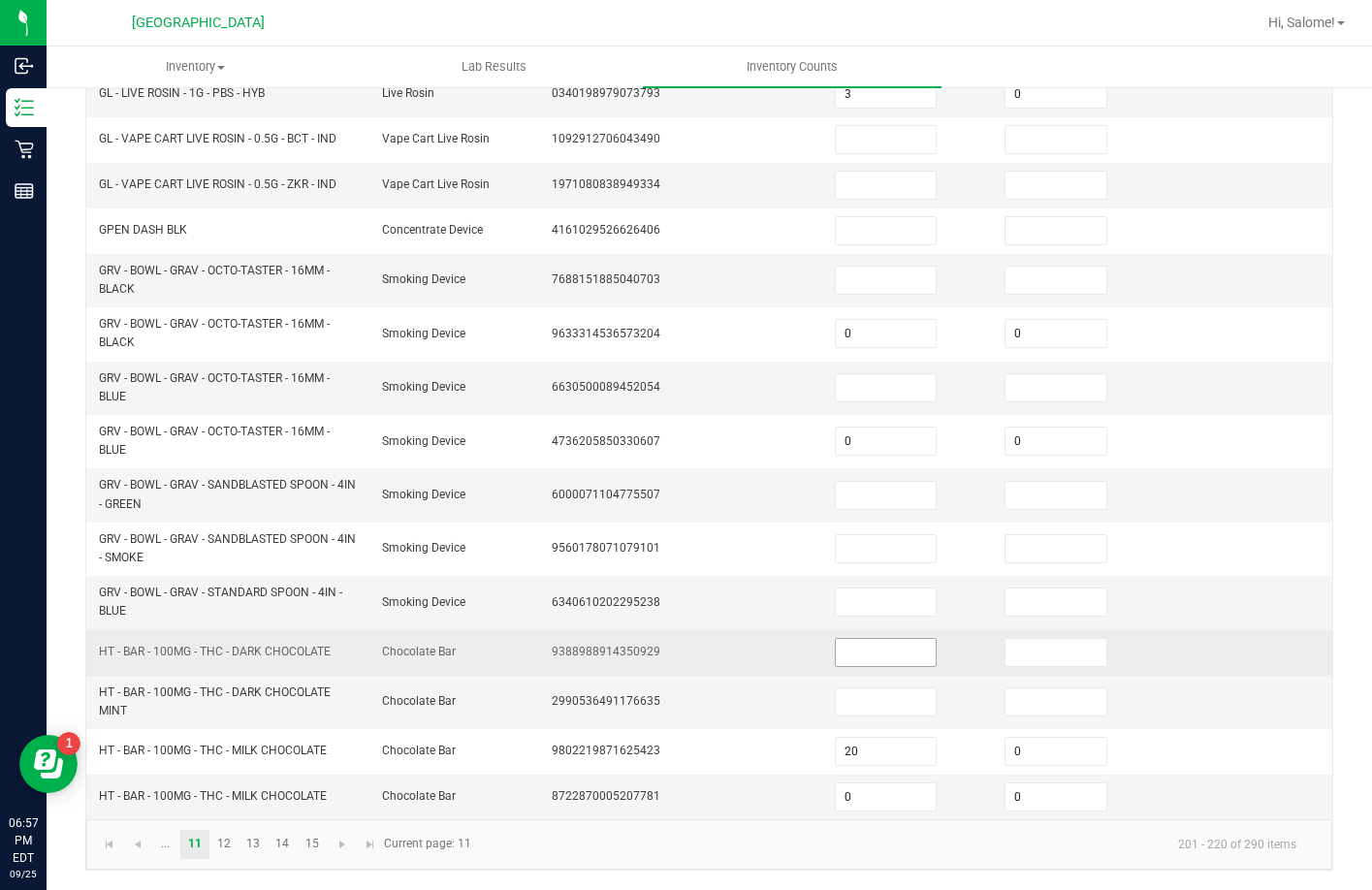
click at [894, 648] on input at bounding box center [886, 652] width 101 height 27
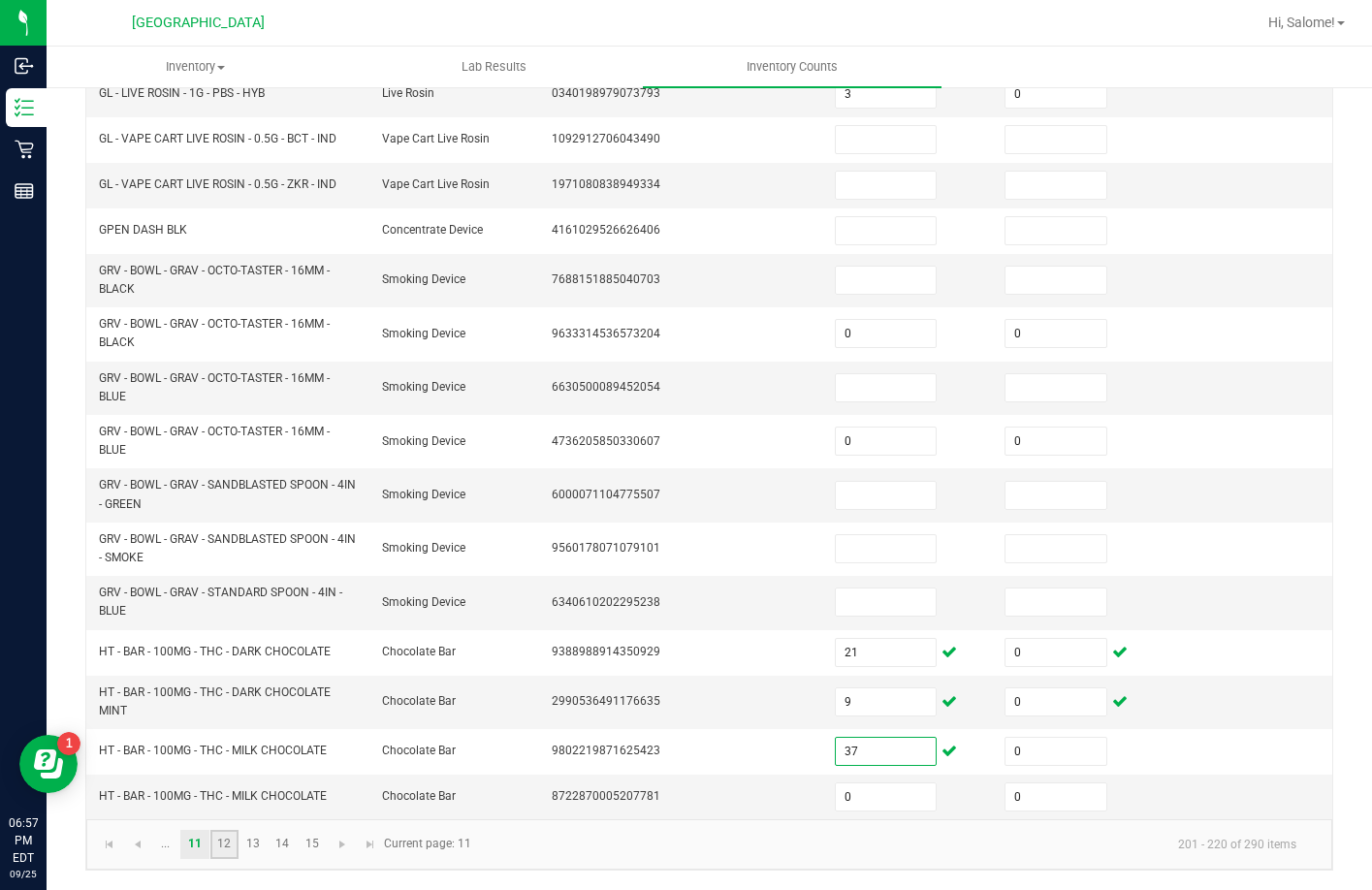
click at [212, 839] on link "12" at bounding box center [224, 844] width 28 height 29
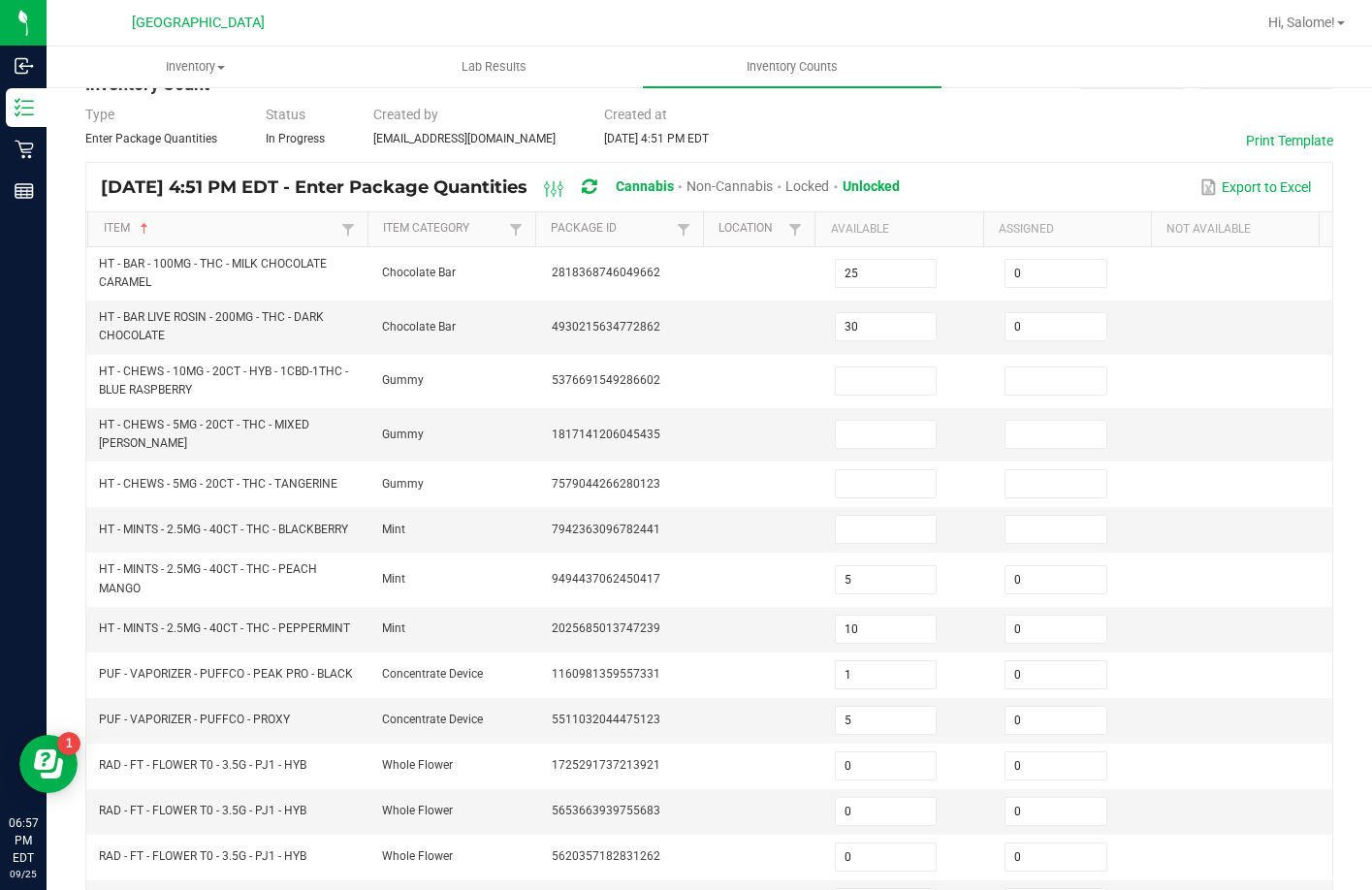
scroll to position [49, 0]
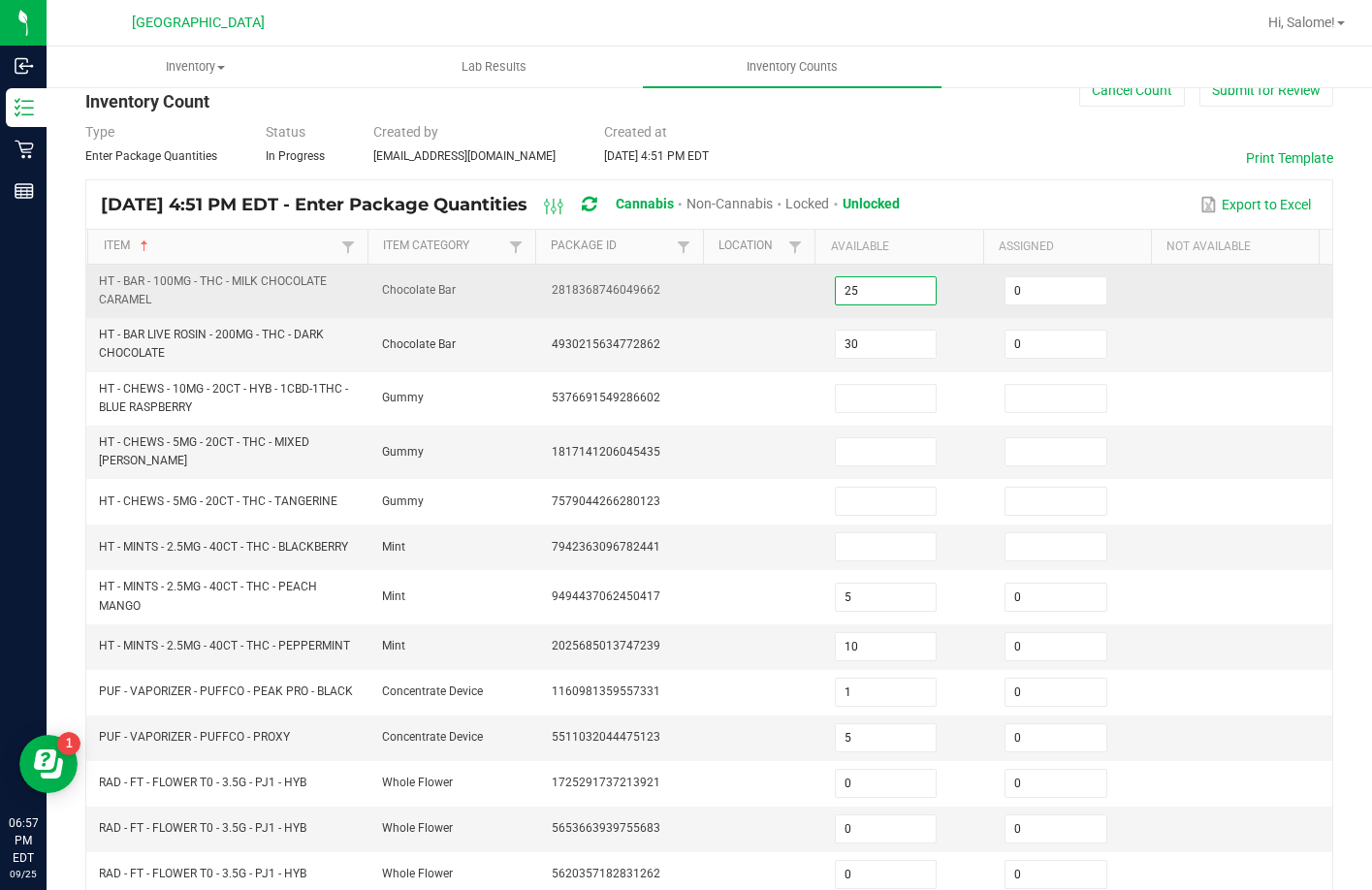
click at [861, 287] on input "25" at bounding box center [886, 290] width 101 height 27
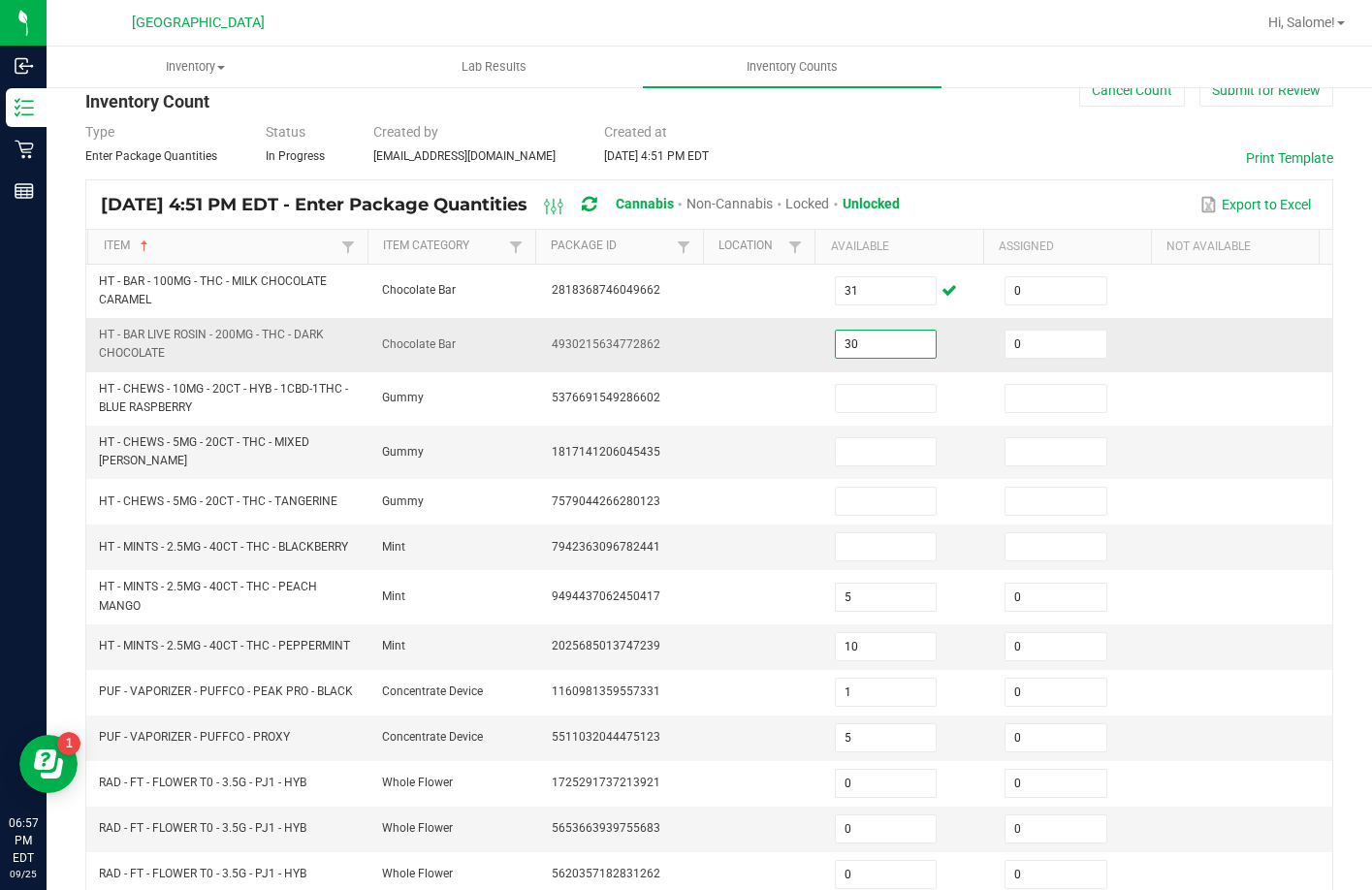
click at [885, 346] on input "30" at bounding box center [886, 344] width 101 height 27
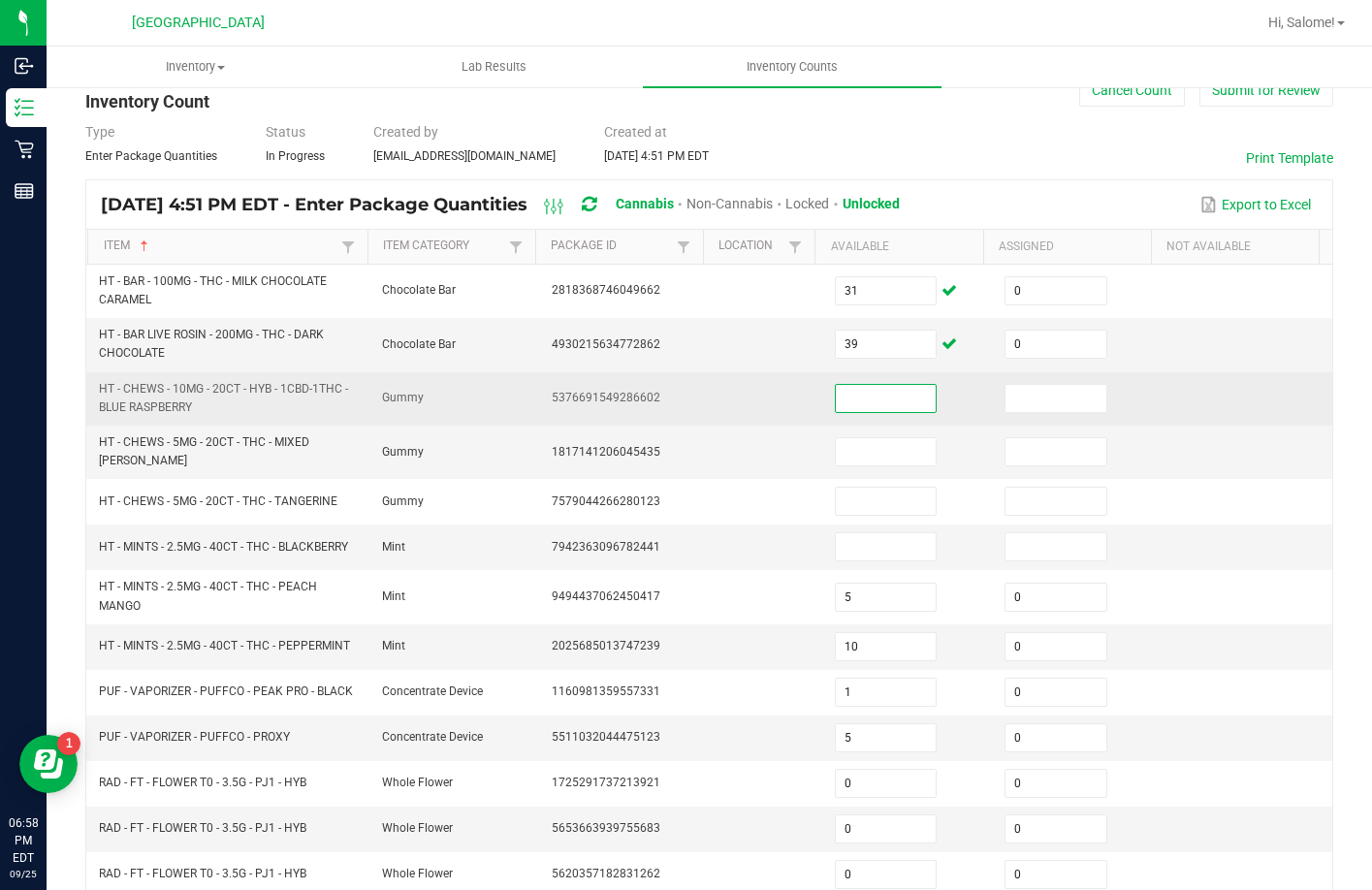
click at [862, 407] on input at bounding box center [886, 398] width 101 height 27
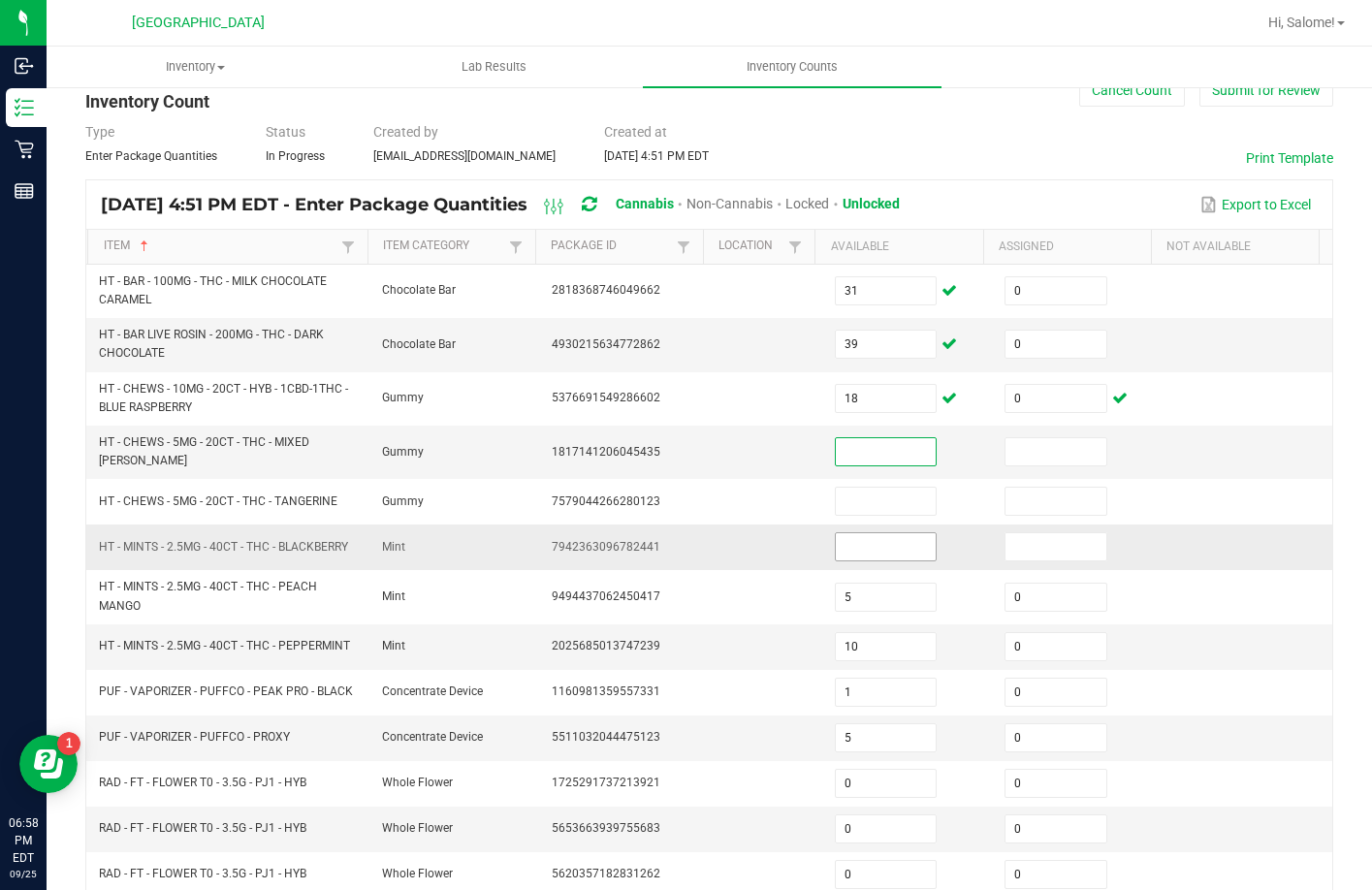
click at [881, 549] on input at bounding box center [886, 546] width 101 height 27
click at [860, 446] on input at bounding box center [886, 451] width 101 height 27
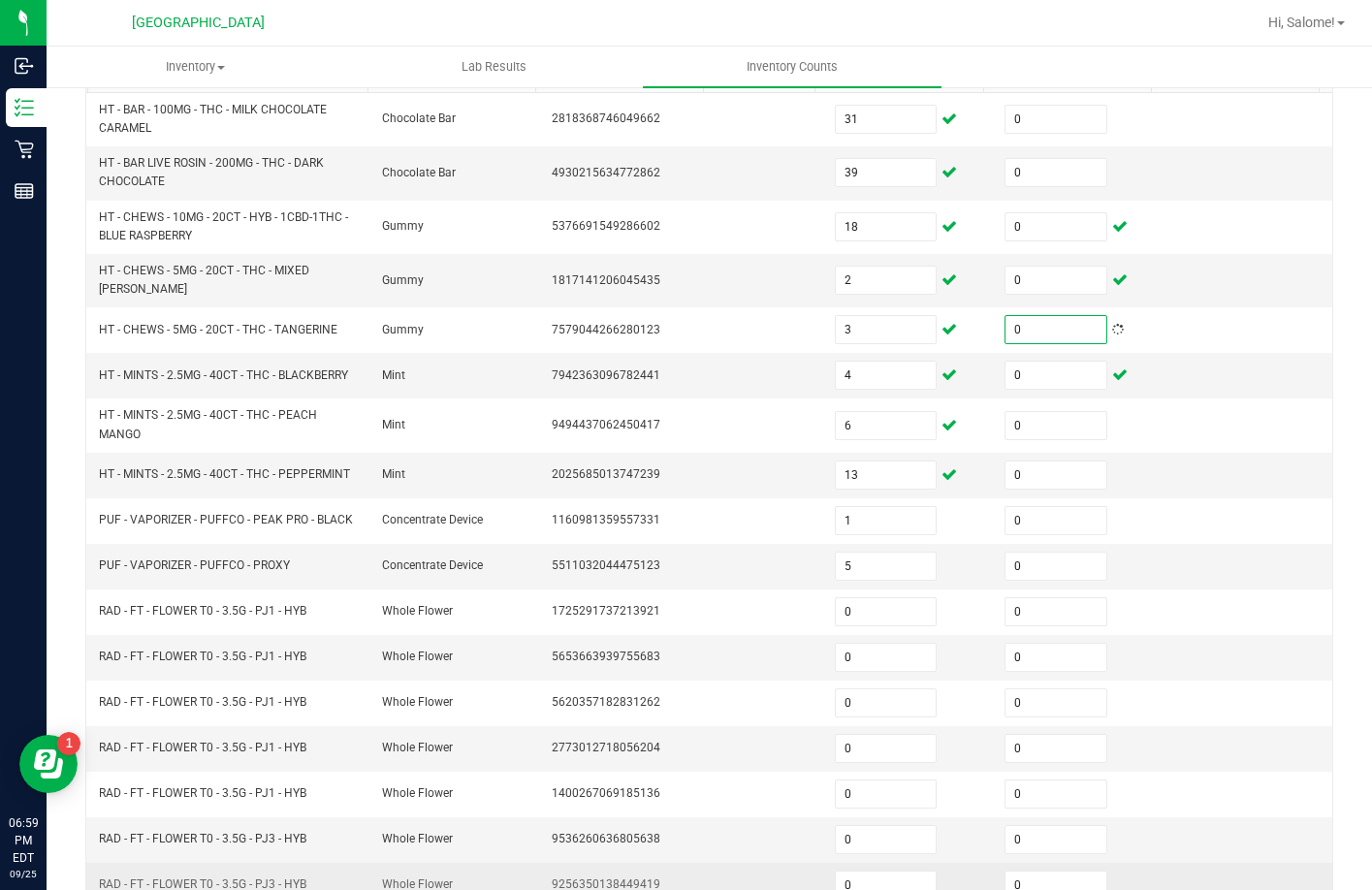
scroll to position [437, 0]
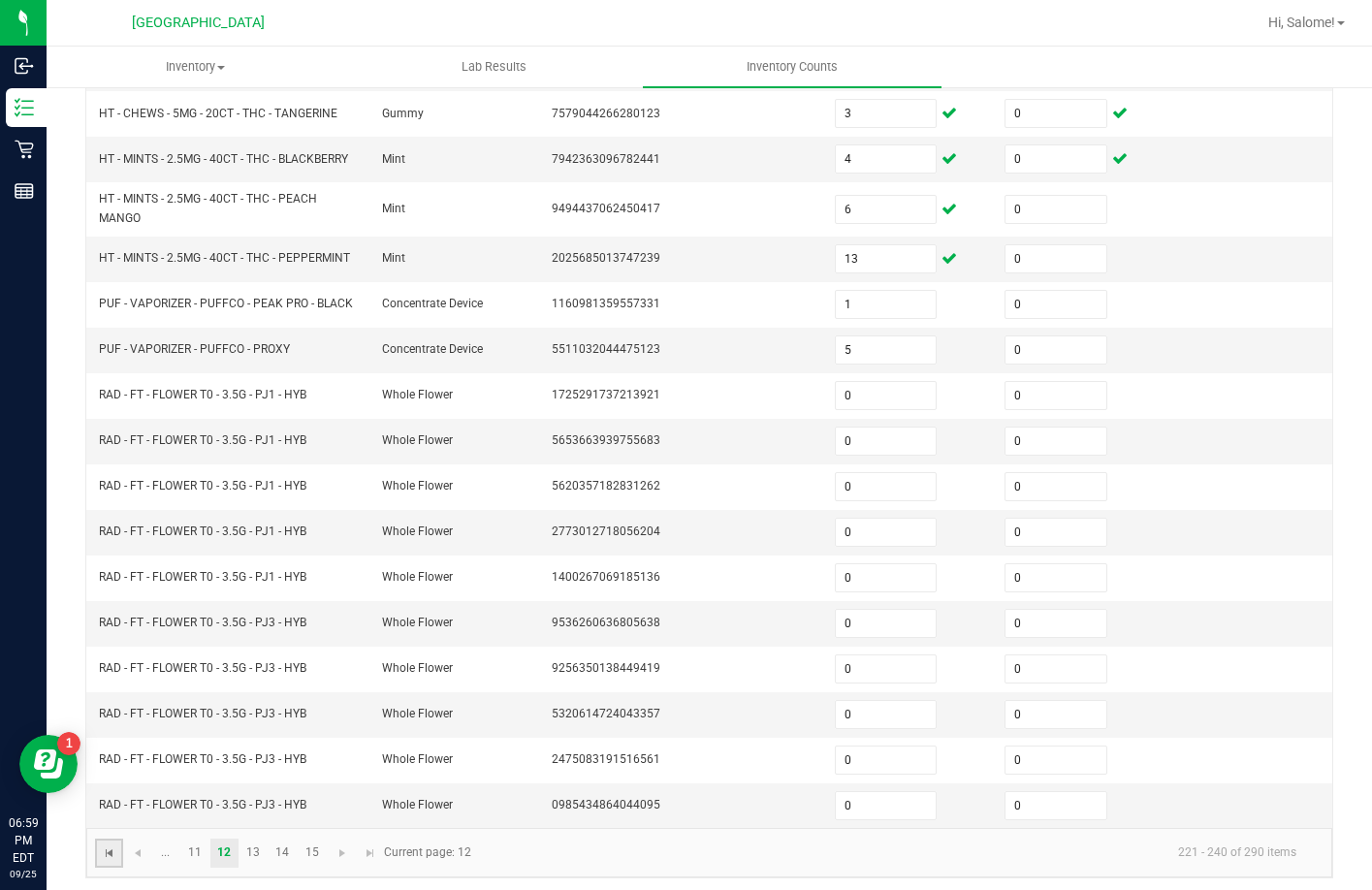
click at [110, 845] on span "Go to the first page" at bounding box center [110, 853] width 16 height 16
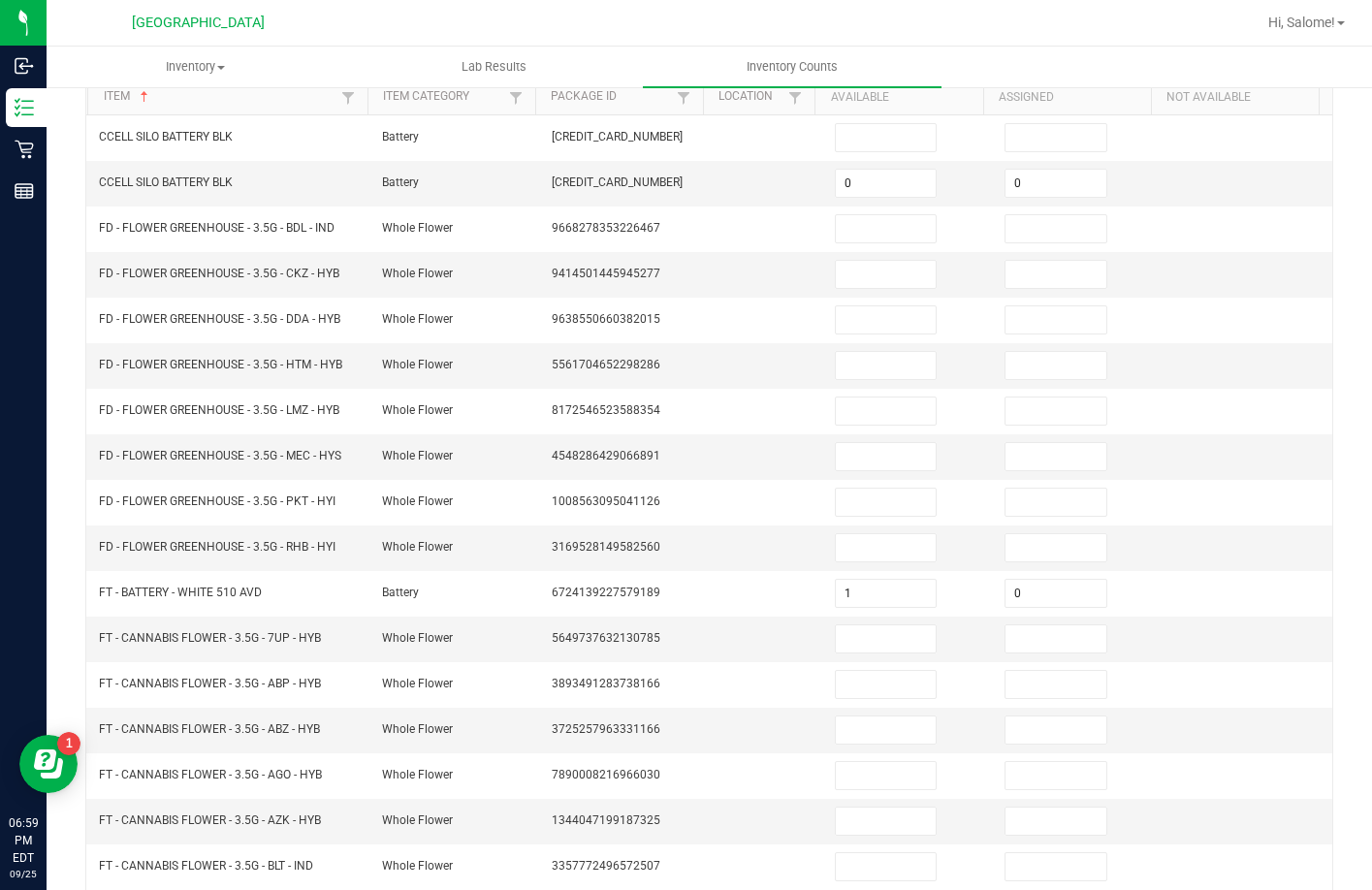
scroll to position [16, 0]
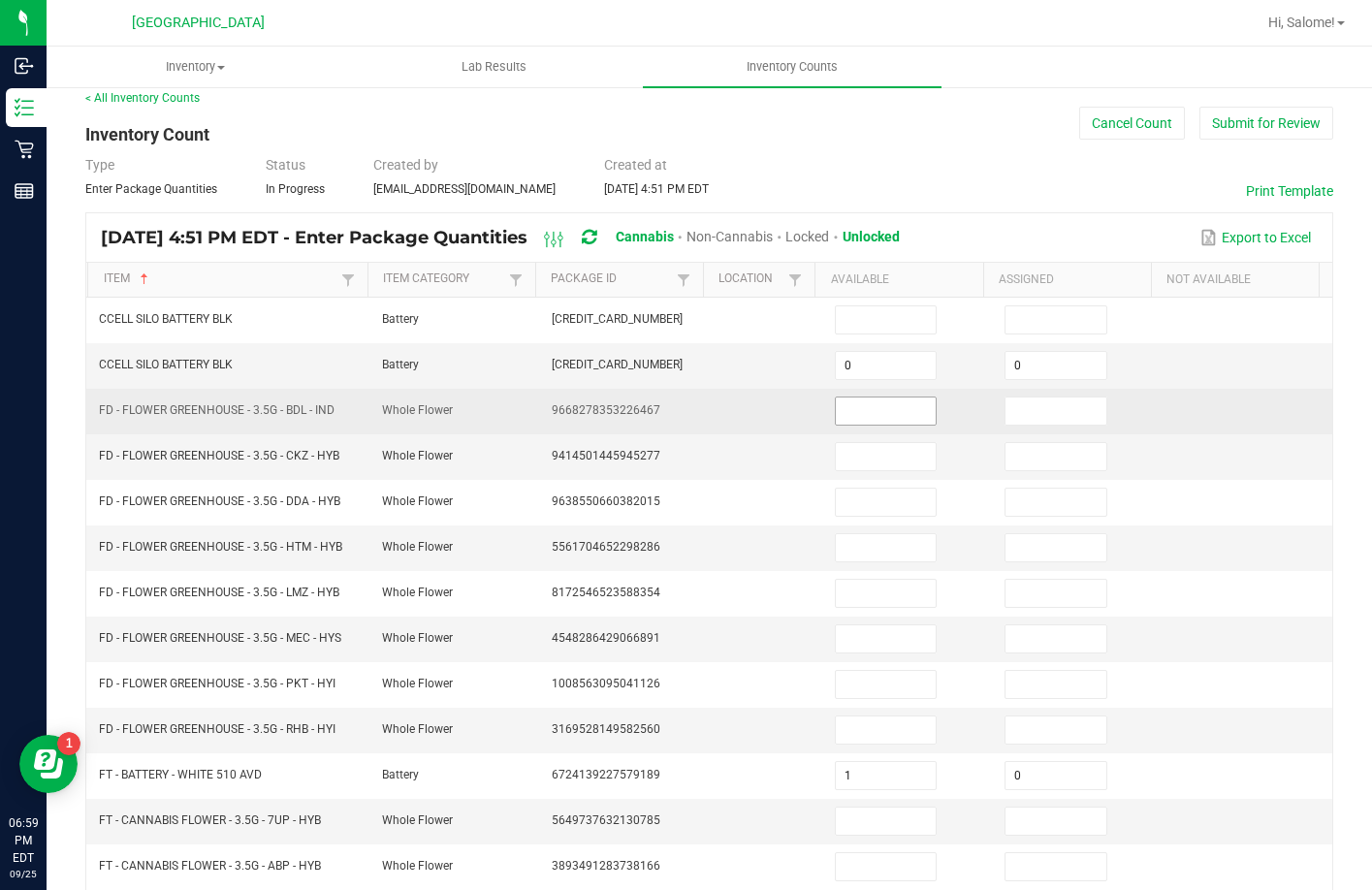
click at [874, 419] on input at bounding box center [886, 411] width 101 height 27
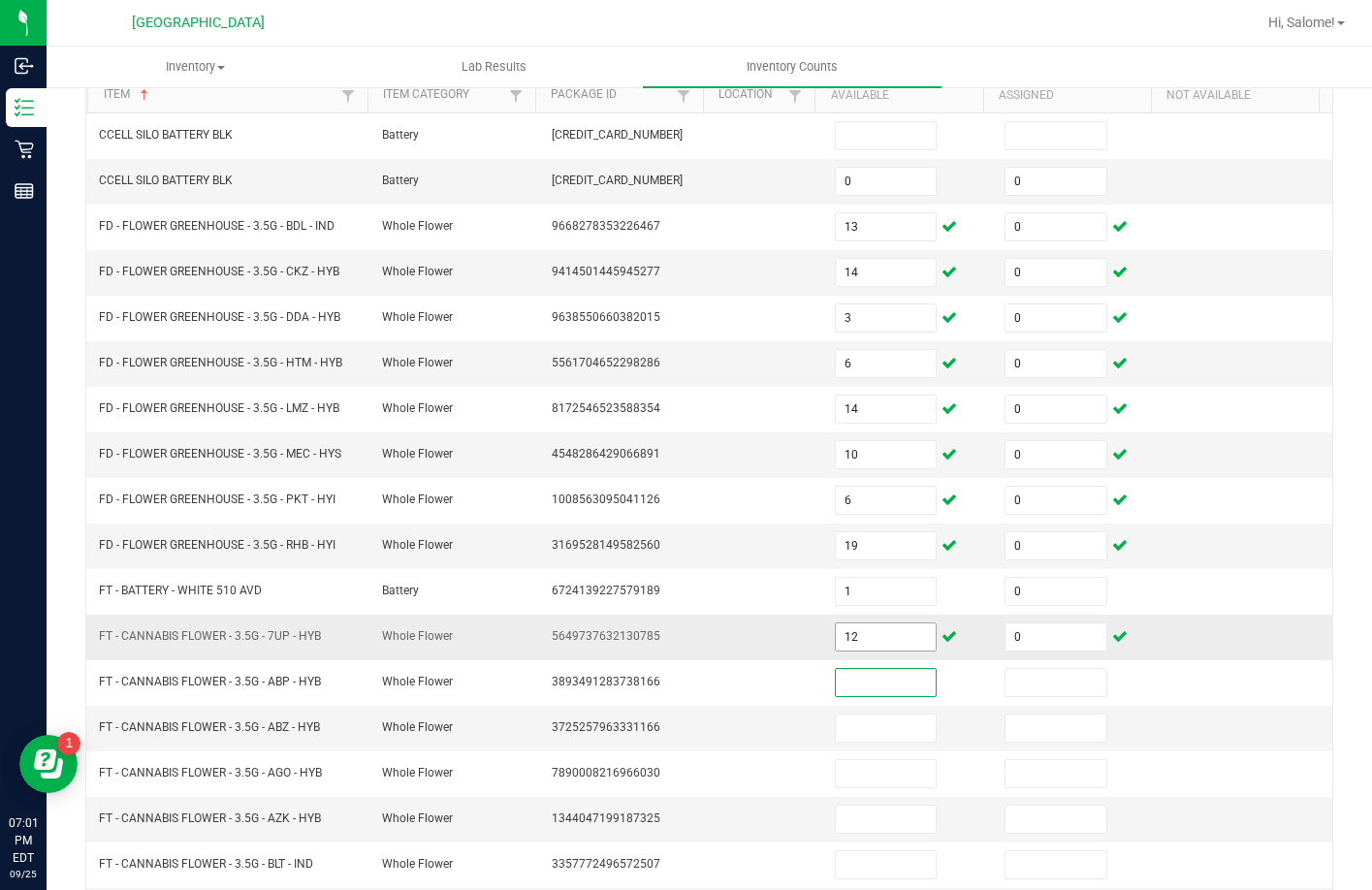
scroll to position [209, 0]
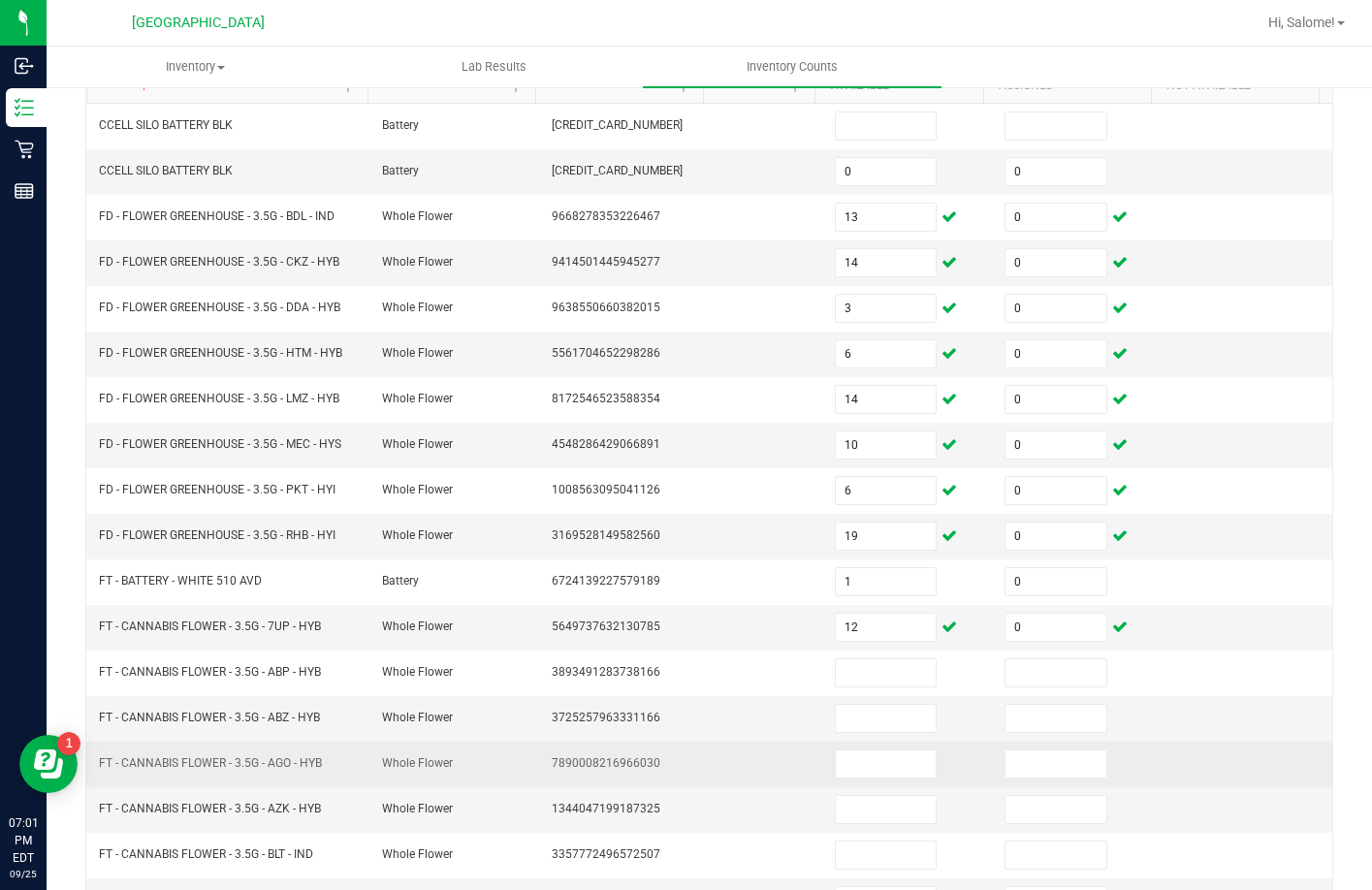
click at [866, 779] on td at bounding box center [908, 764] width 169 height 46
click at [877, 758] on input at bounding box center [886, 763] width 101 height 27
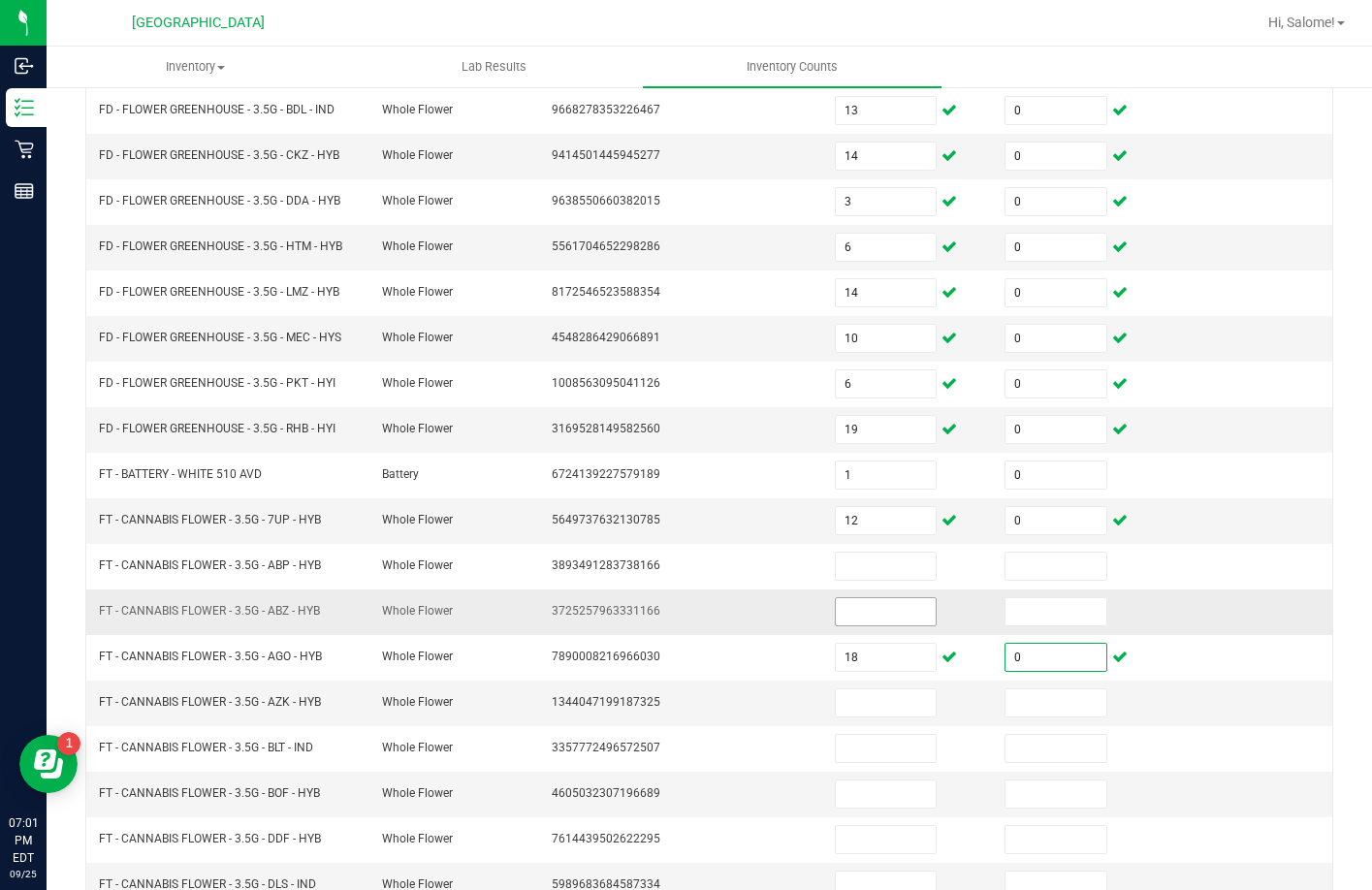
scroll to position [404, 0]
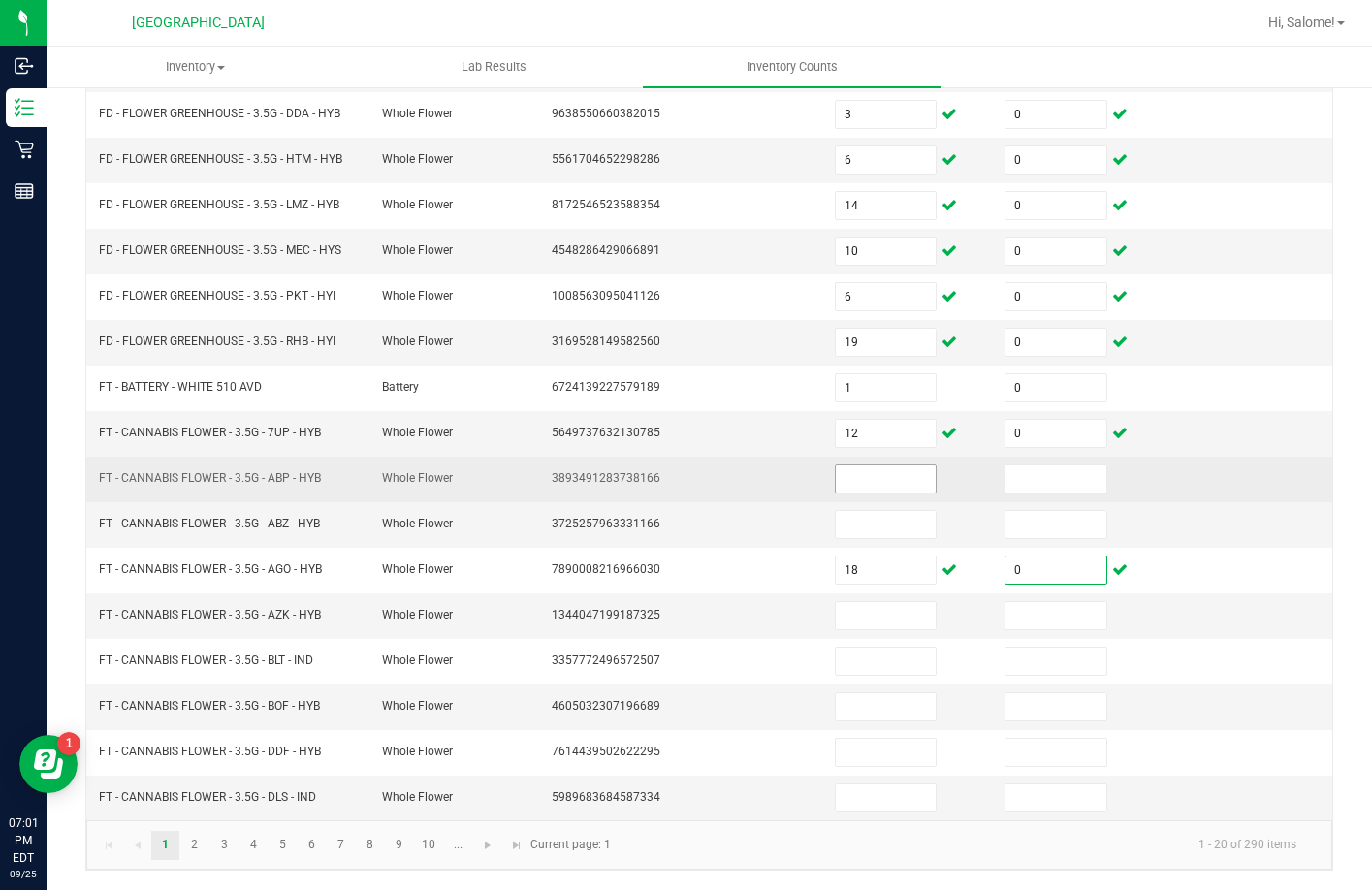
click at [877, 478] on input at bounding box center [886, 478] width 101 height 27
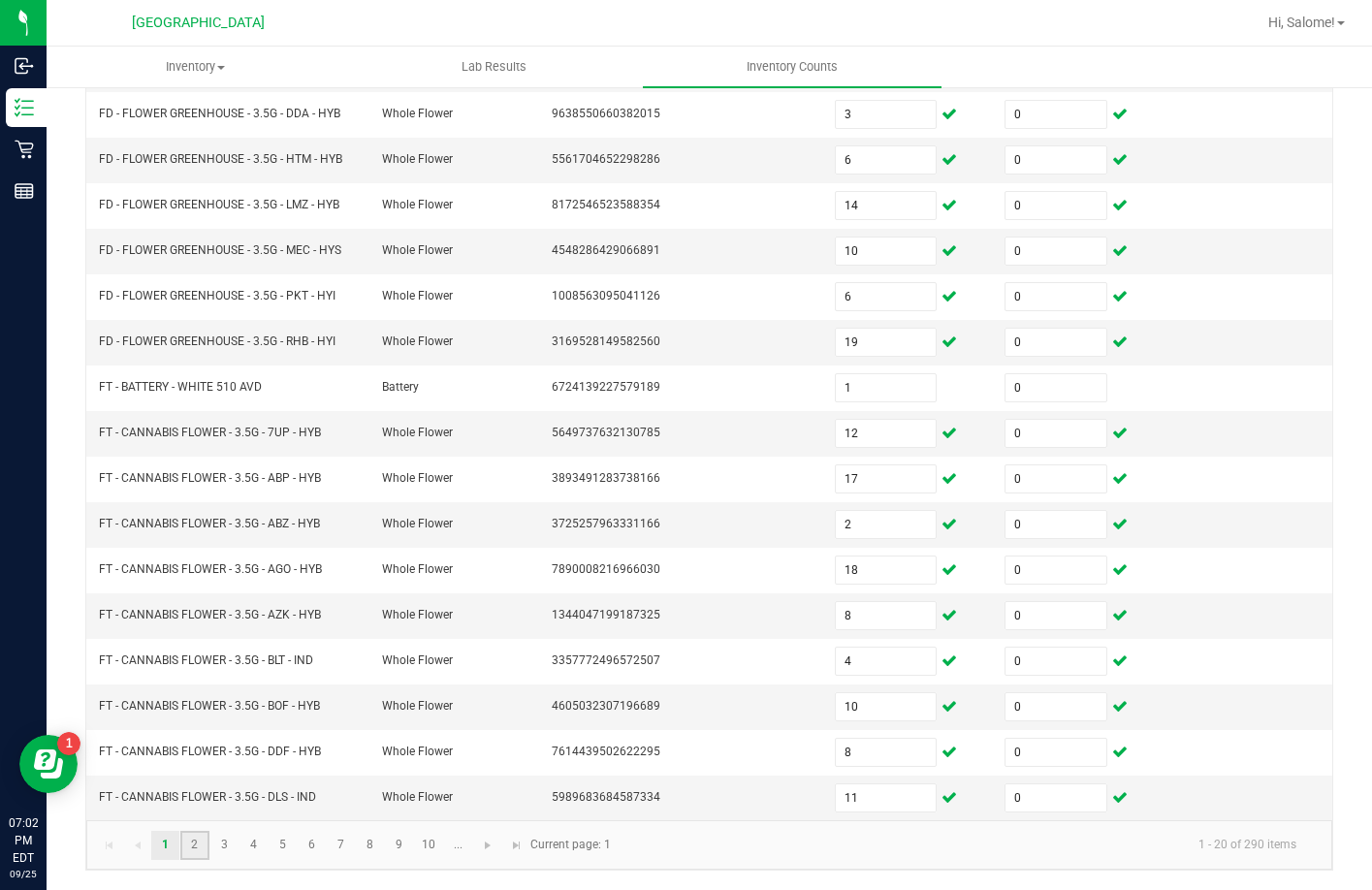
click at [192, 846] on link "2" at bounding box center [194, 845] width 28 height 29
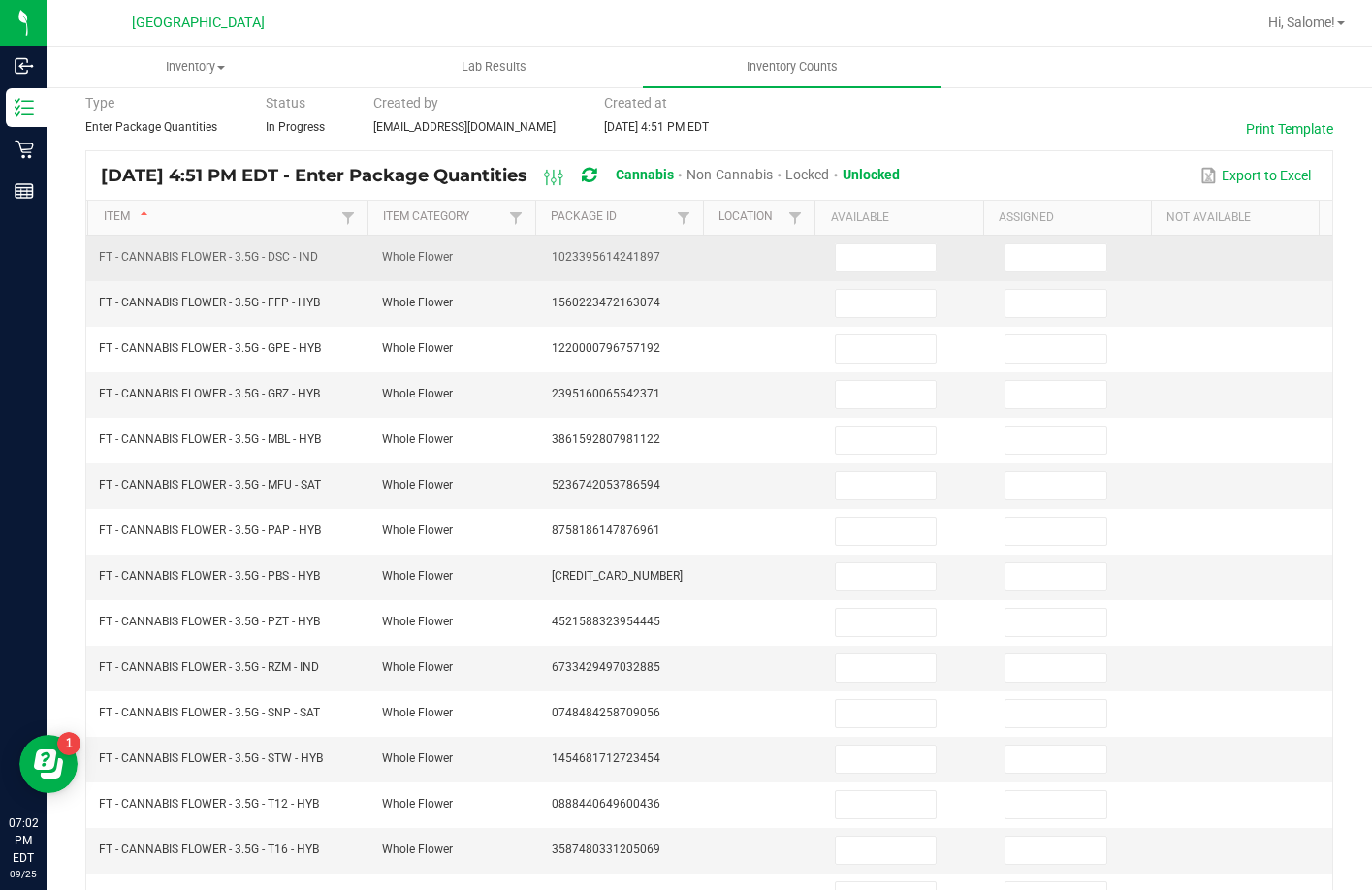
scroll to position [113, 0]
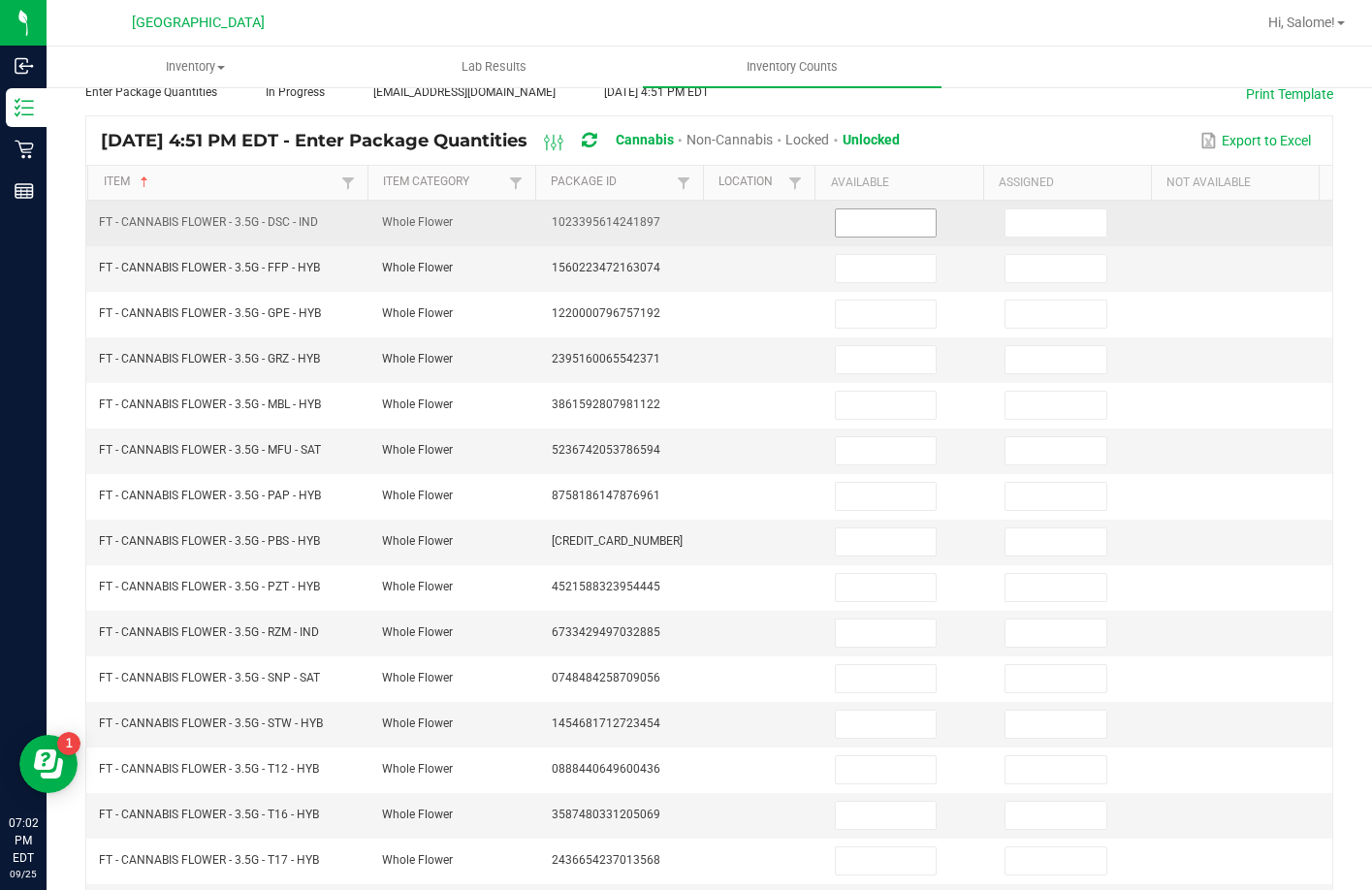
click at [909, 219] on input at bounding box center [886, 222] width 101 height 27
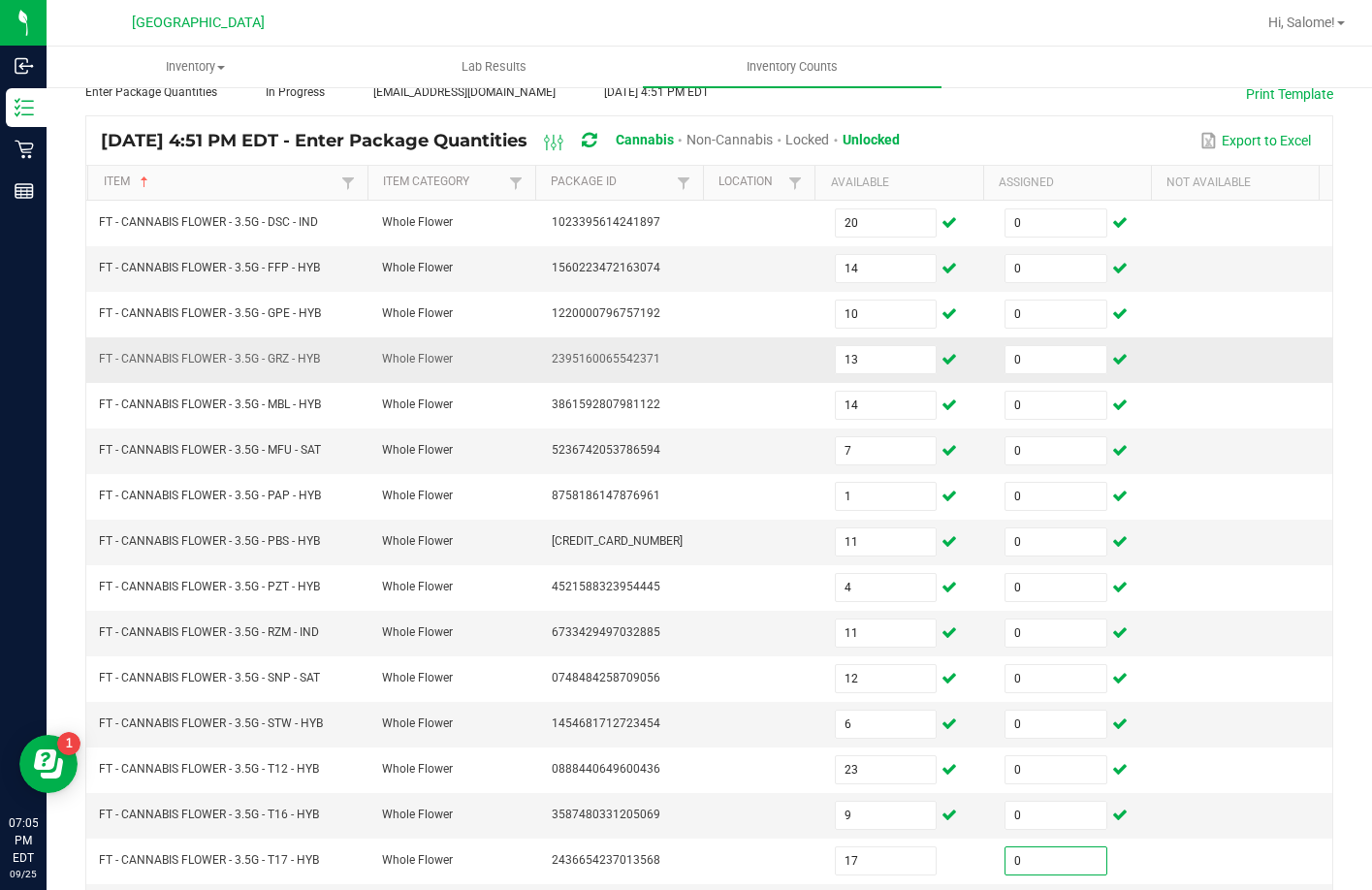
scroll to position [404, 0]
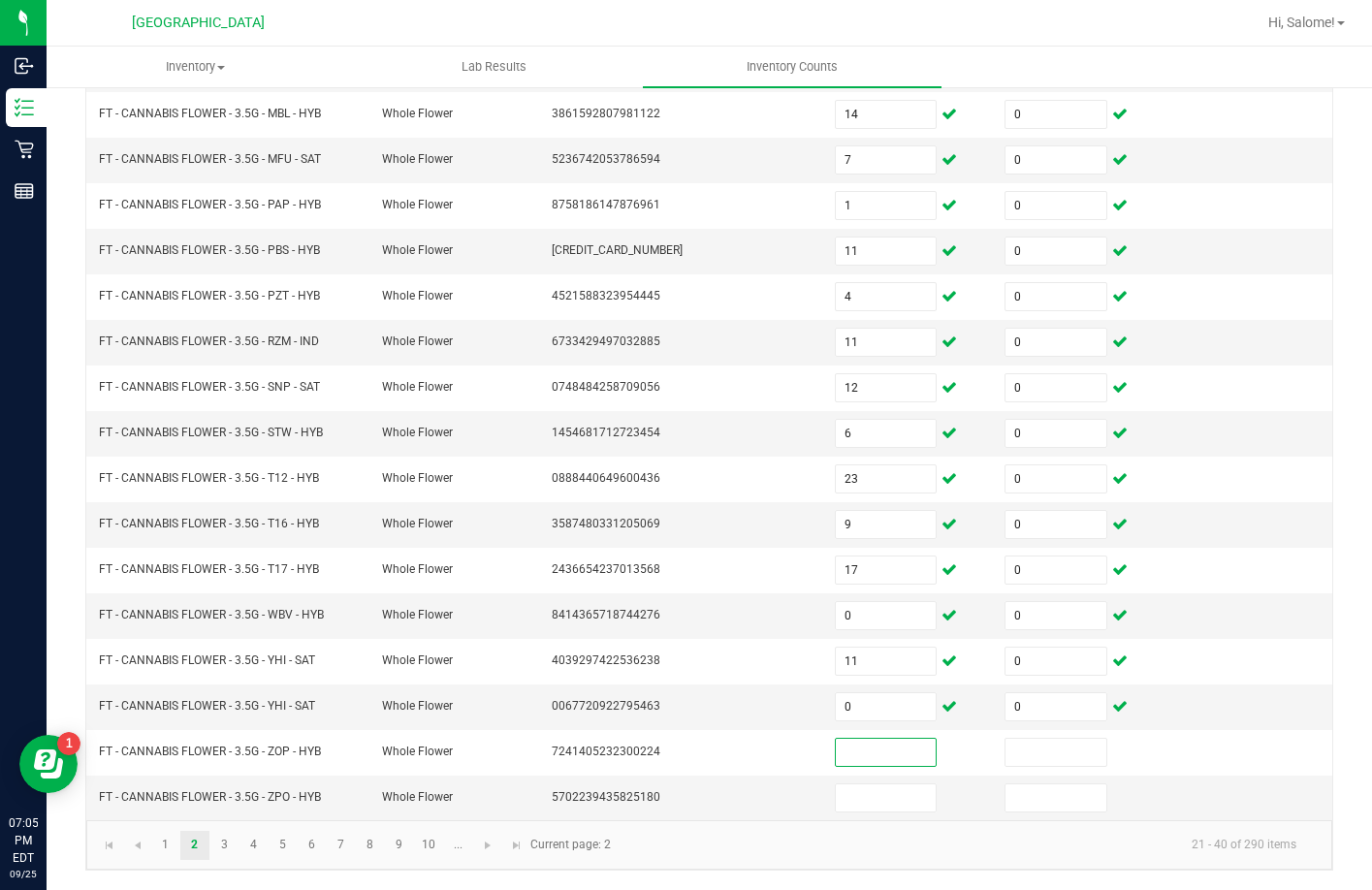
click at [1155, 55] on ul "Inventory All packages All inventory Waste log Create inventory Lab Results Inv…" at bounding box center [732, 68] width 1372 height 42
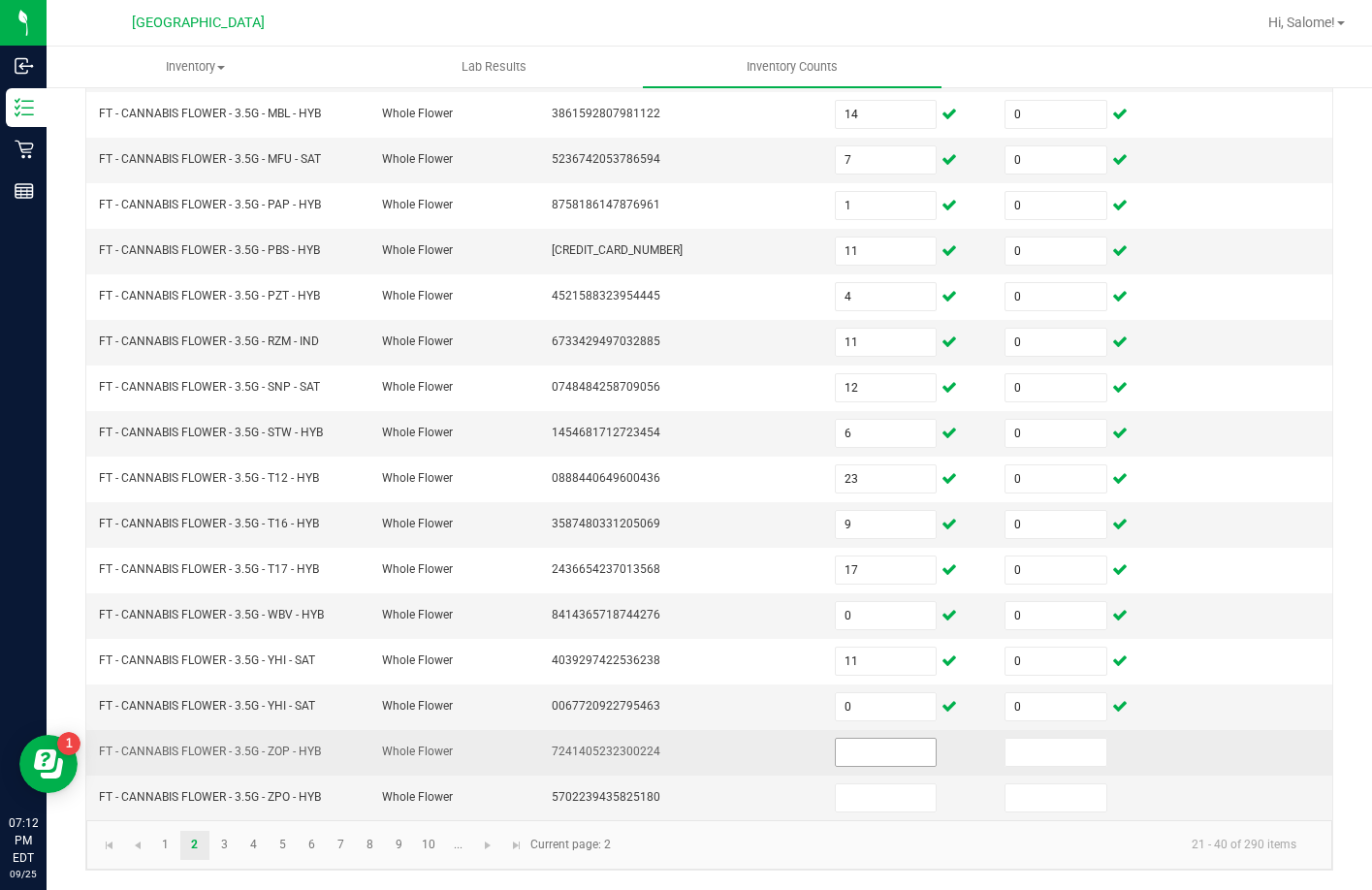
click at [844, 743] on input at bounding box center [886, 751] width 101 height 27
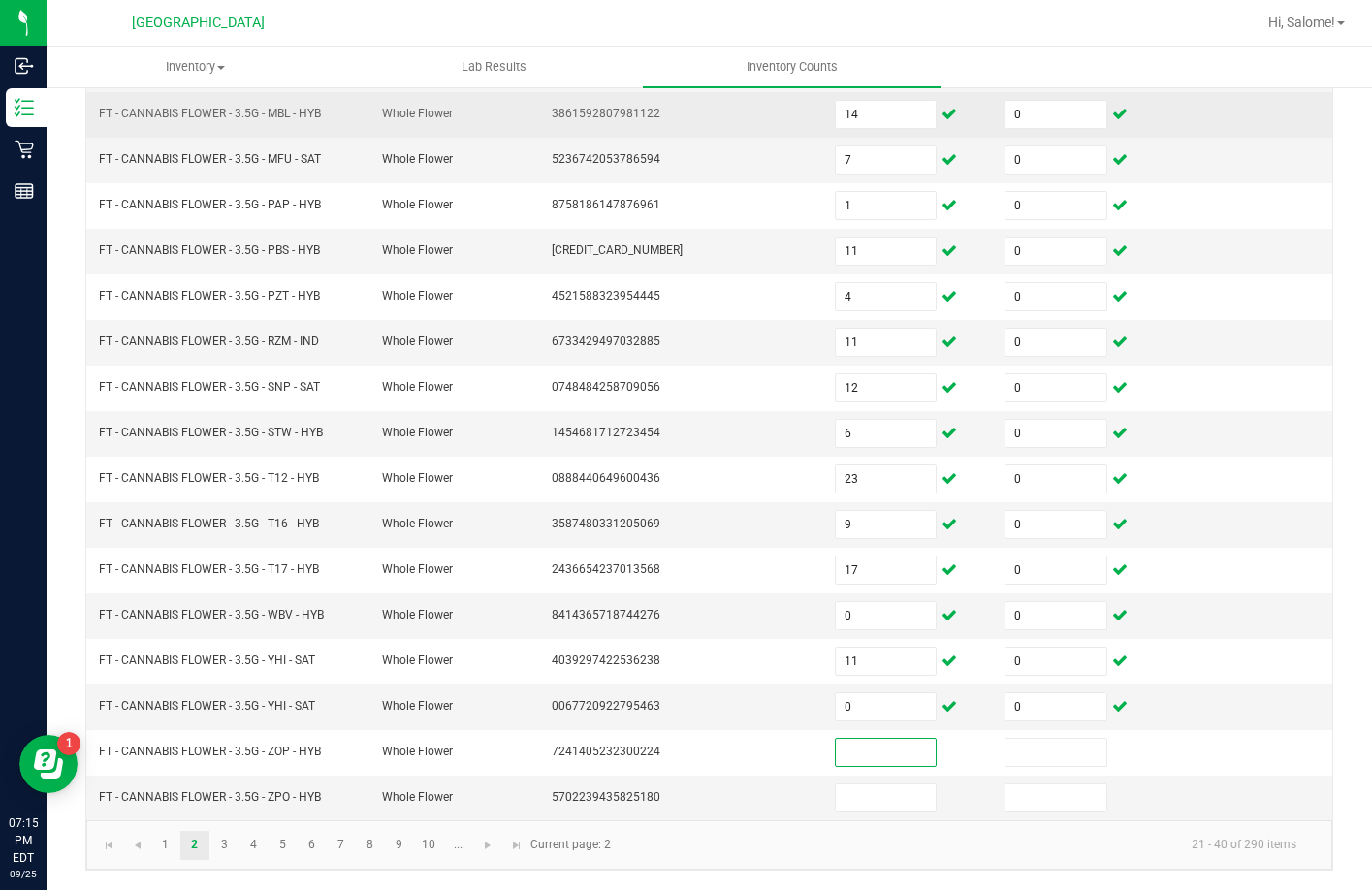
scroll to position [0, 0]
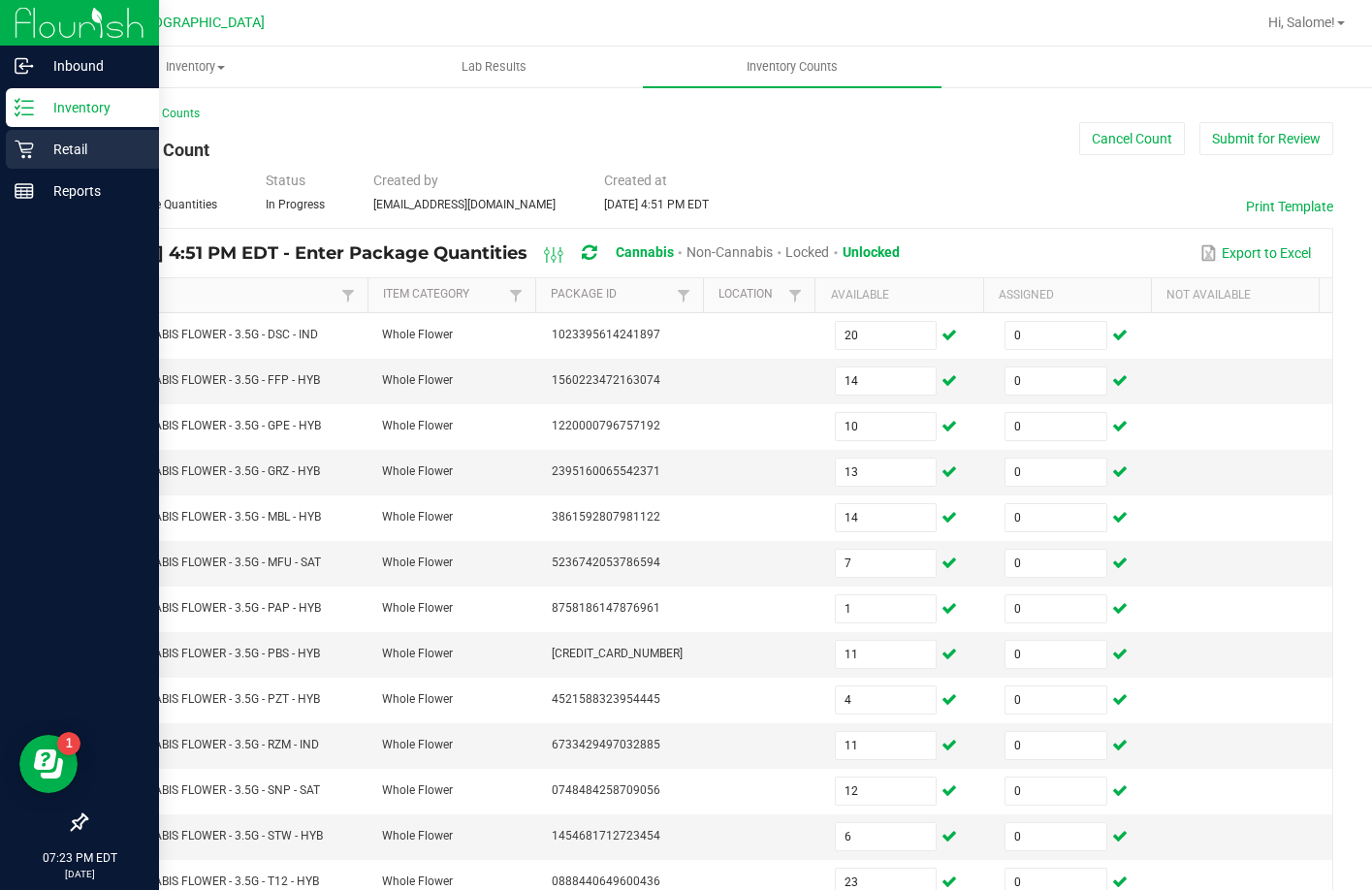
click at [61, 147] on p "Retail" at bounding box center [92, 148] width 117 height 23
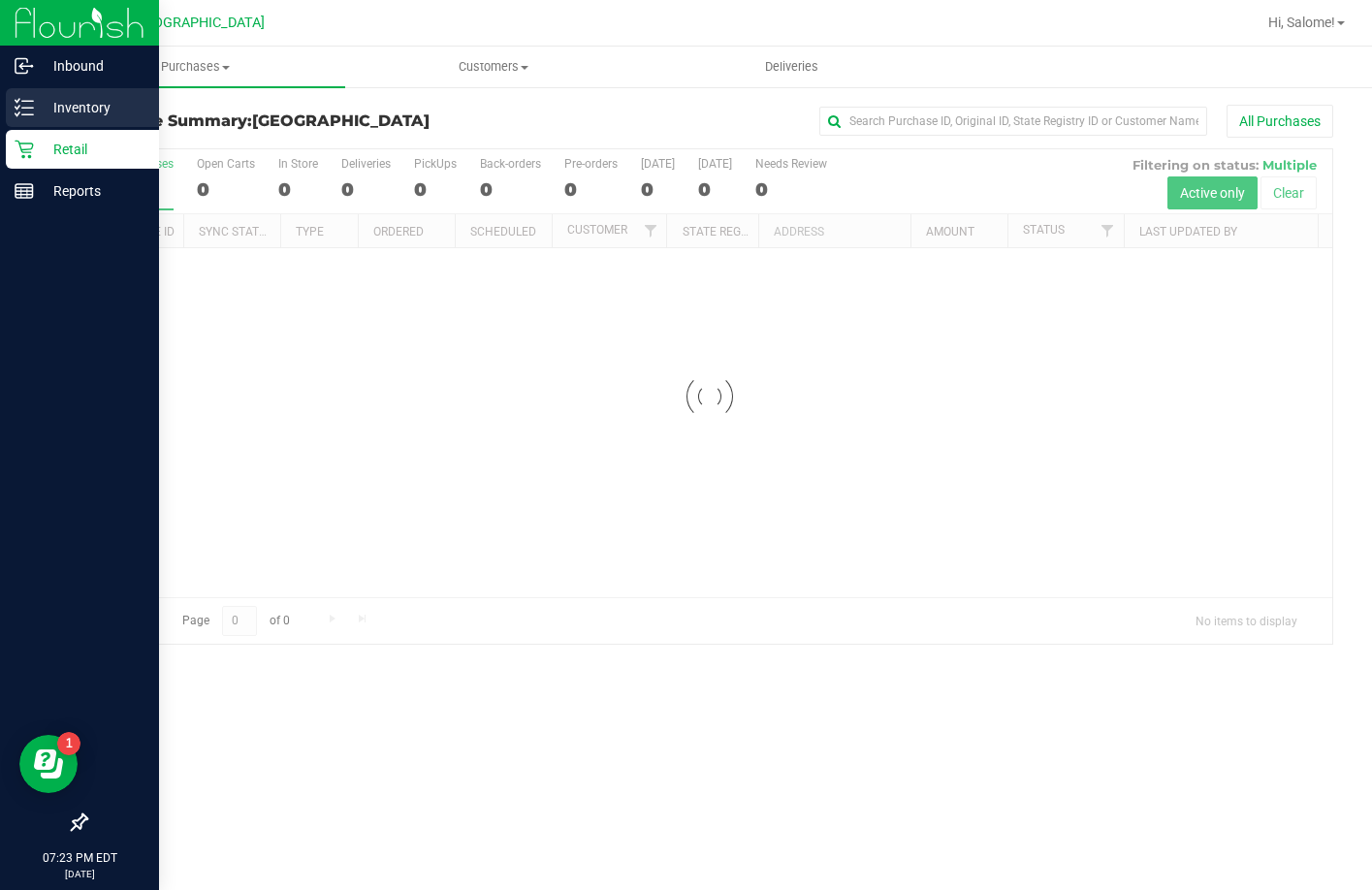
click at [52, 98] on p "Inventory" at bounding box center [92, 107] width 117 height 23
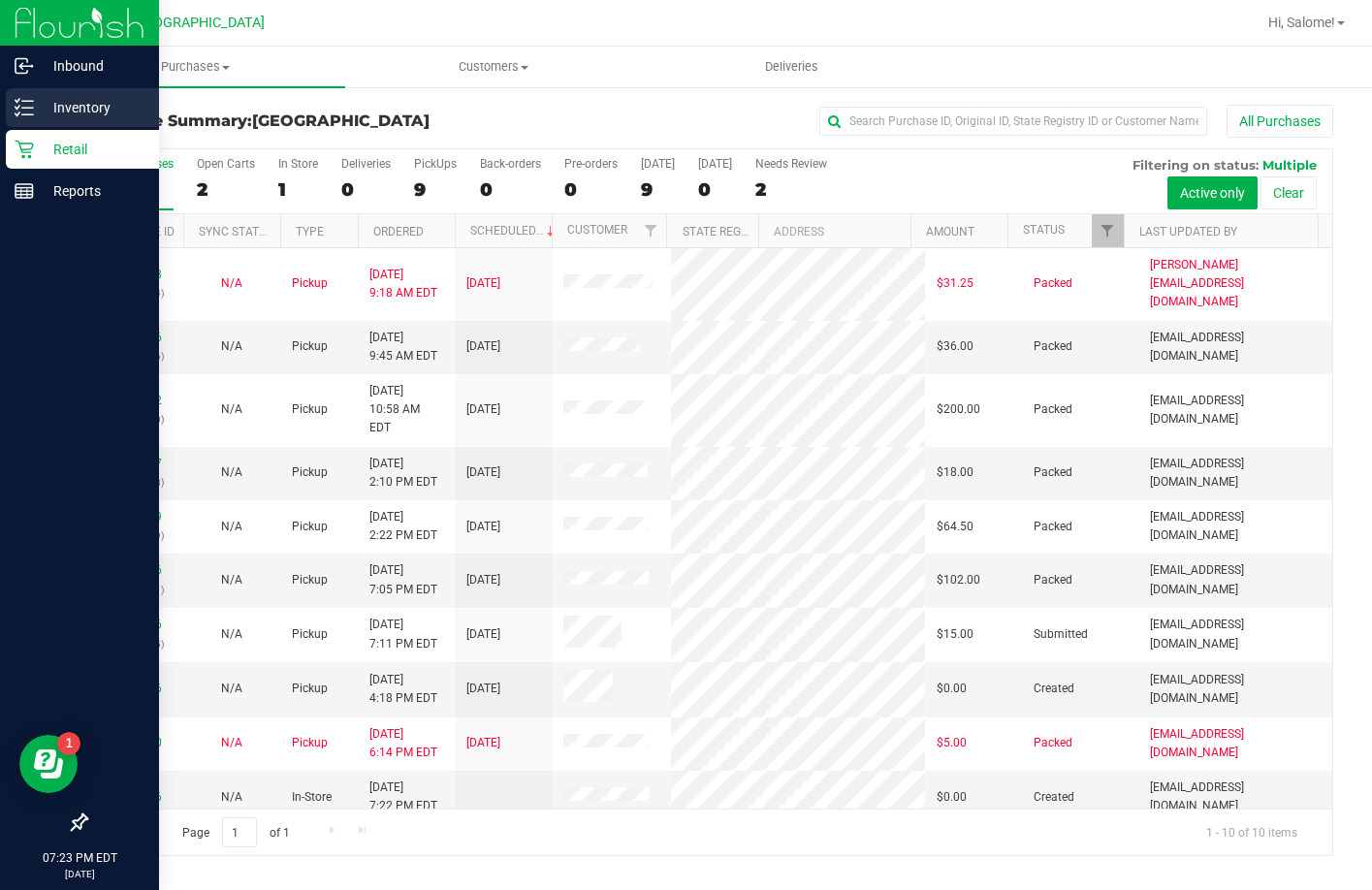
click at [75, 104] on p "Inventory" at bounding box center [92, 107] width 117 height 23
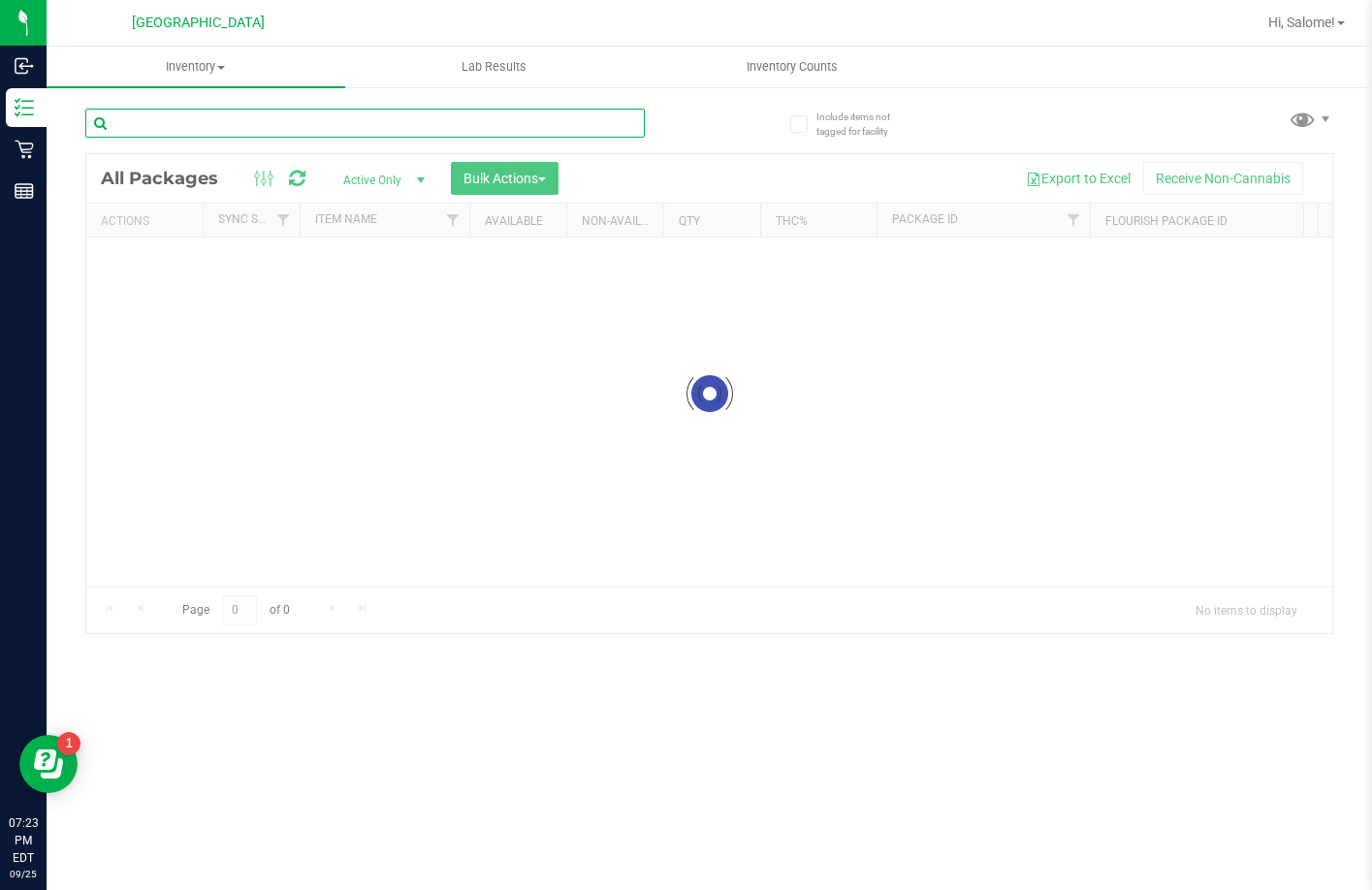
click at [301, 121] on input "text" at bounding box center [365, 123] width 559 height 29
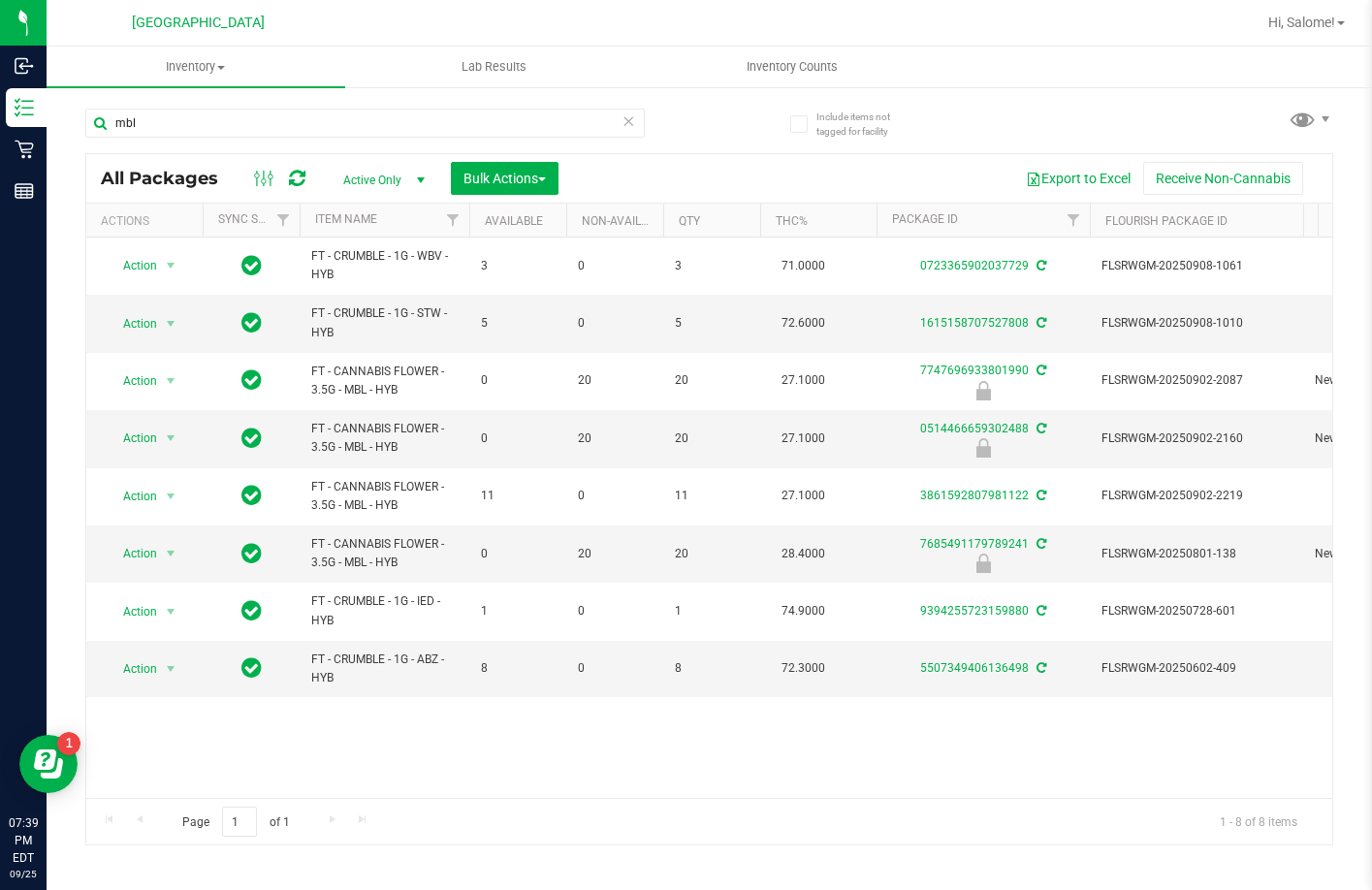
click at [1190, 52] on ul "Inventory All packages All inventory Waste log Create inventory Lab Results Inv…" at bounding box center [732, 68] width 1372 height 42
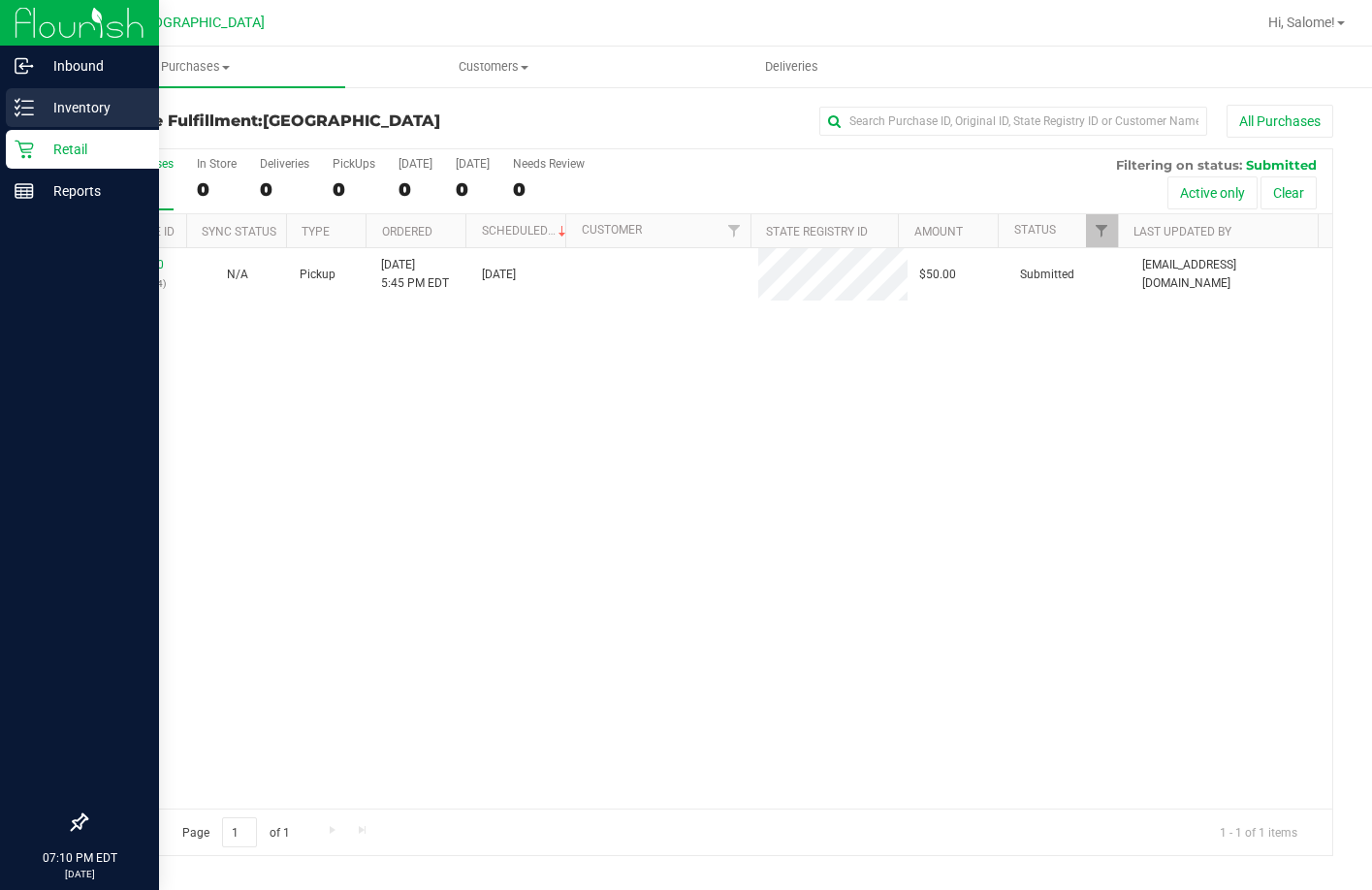
click at [20, 108] on icon at bounding box center [24, 107] width 19 height 19
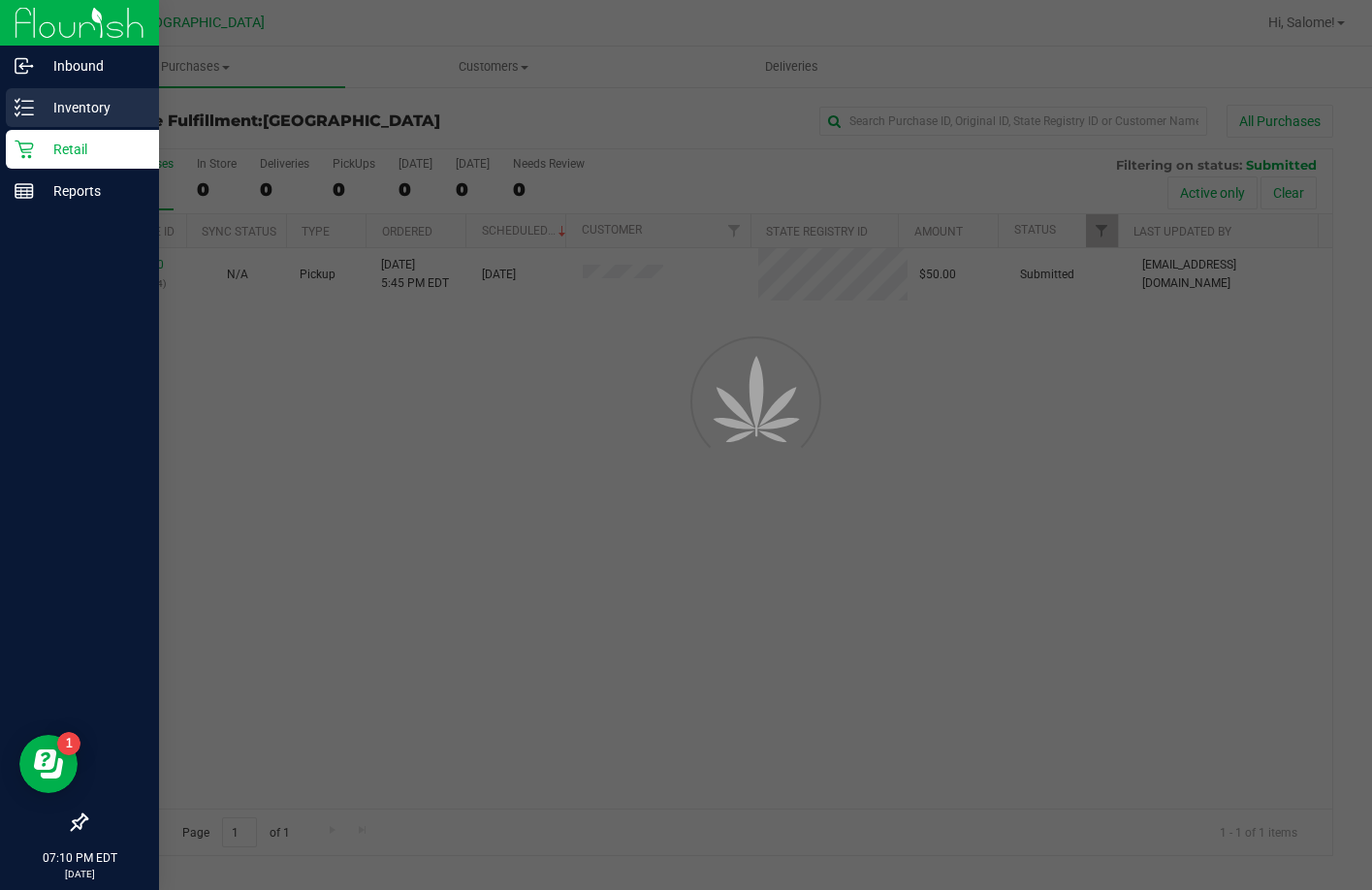
click at [22, 114] on icon at bounding box center [24, 107] width 19 height 19
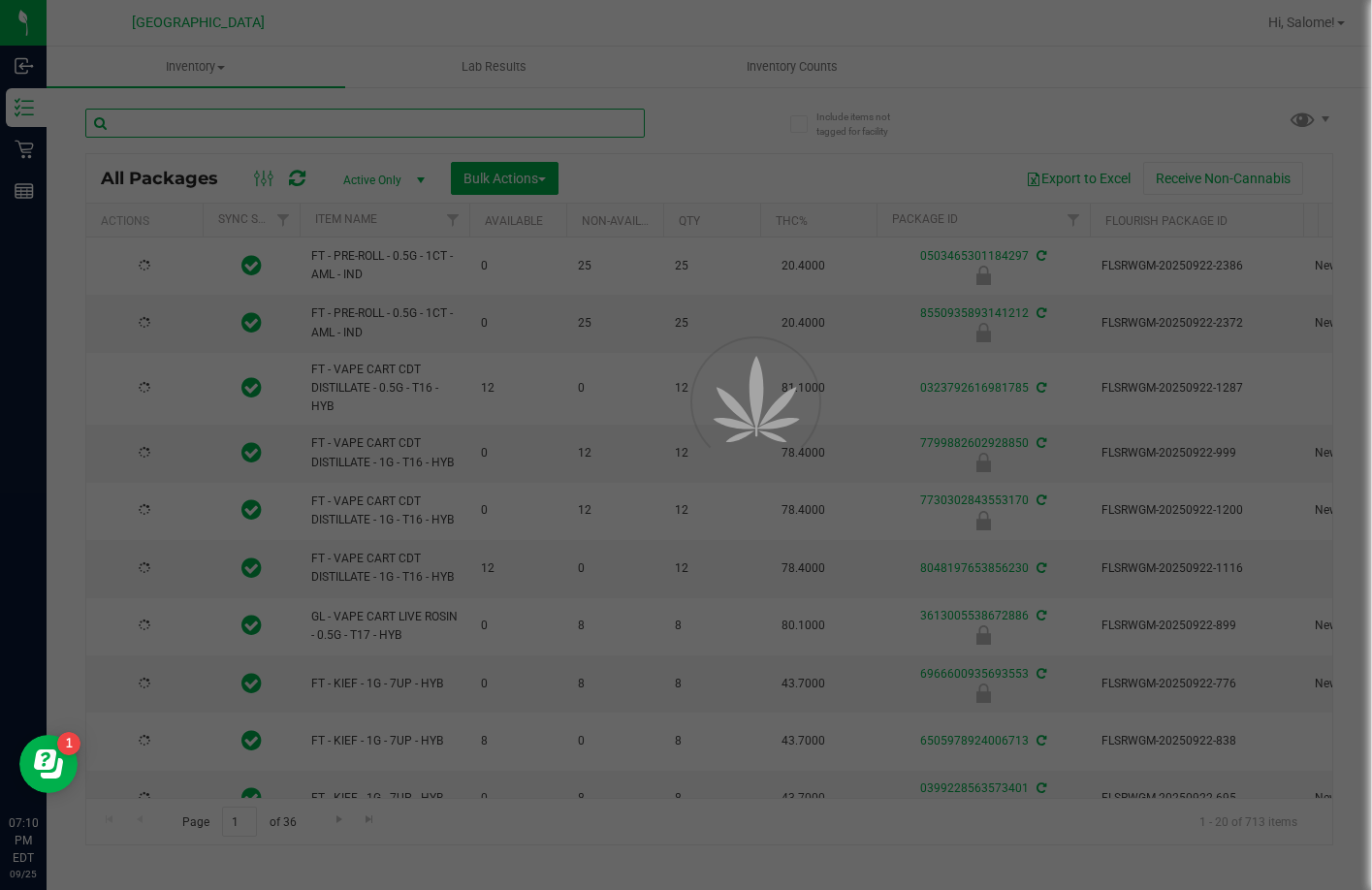
click at [307, 117] on input "text" at bounding box center [365, 123] width 559 height 29
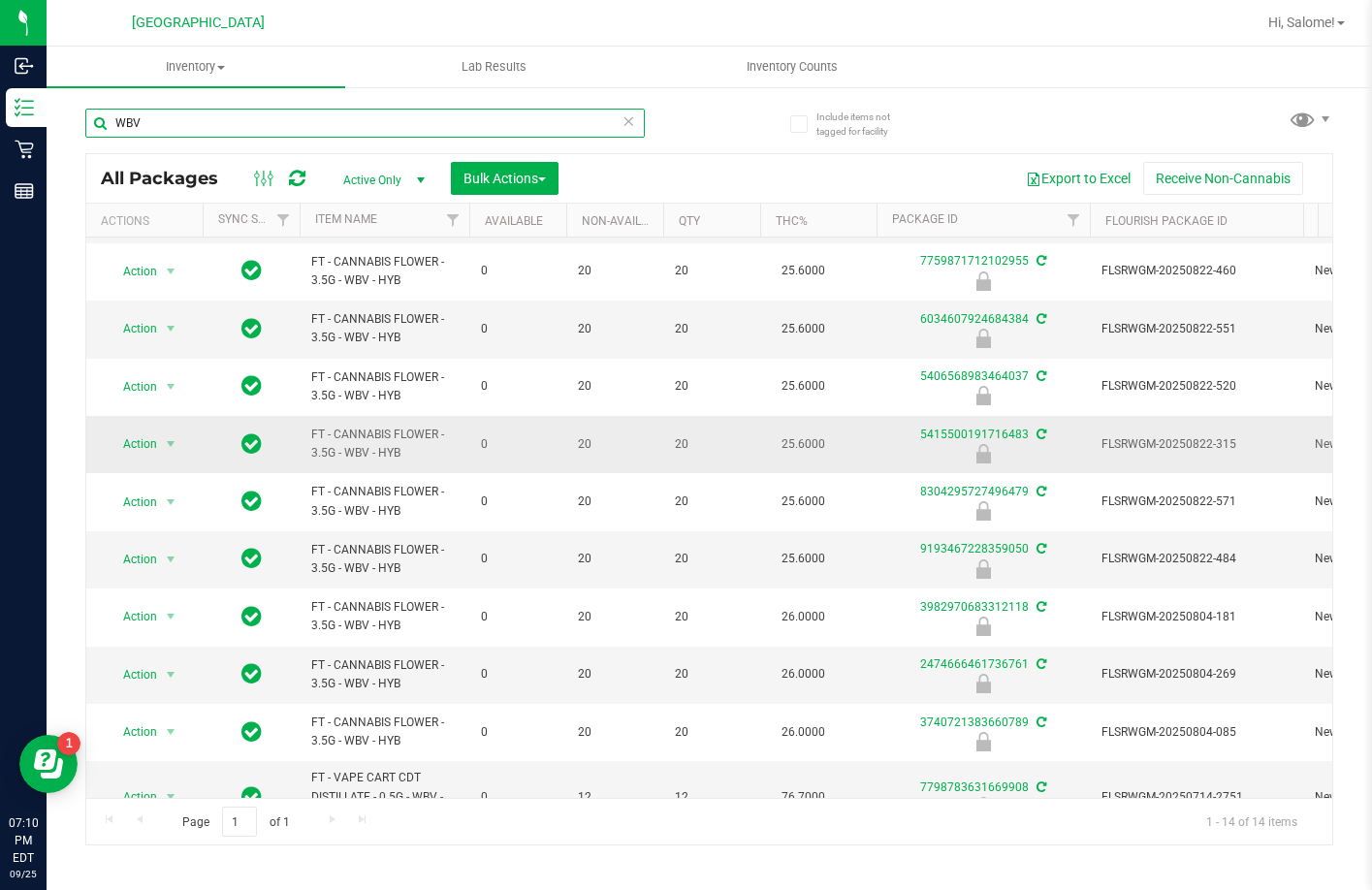
scroll to position [303, 0]
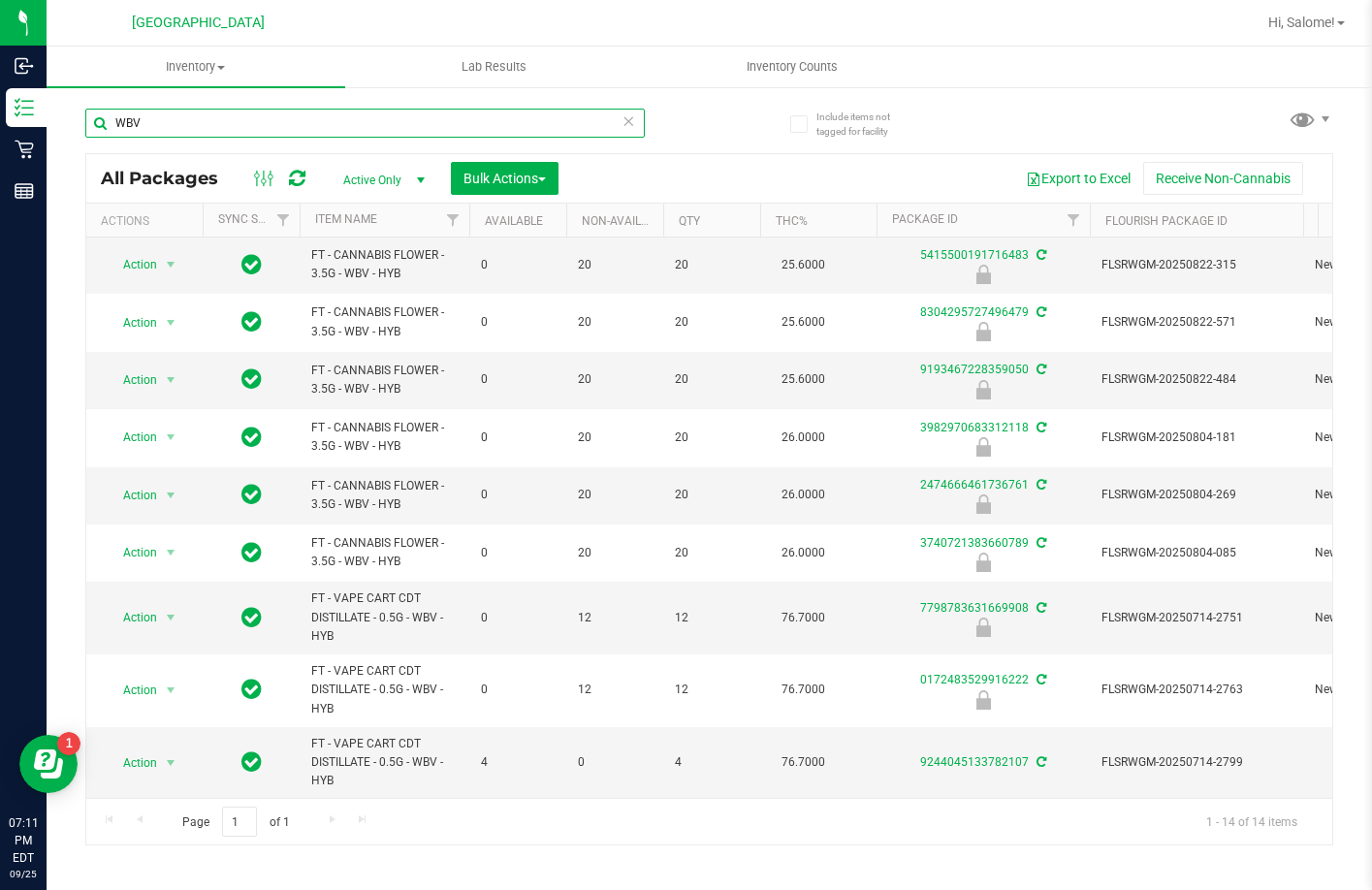
click at [370, 118] on input "WBV" at bounding box center [365, 123] width 559 height 29
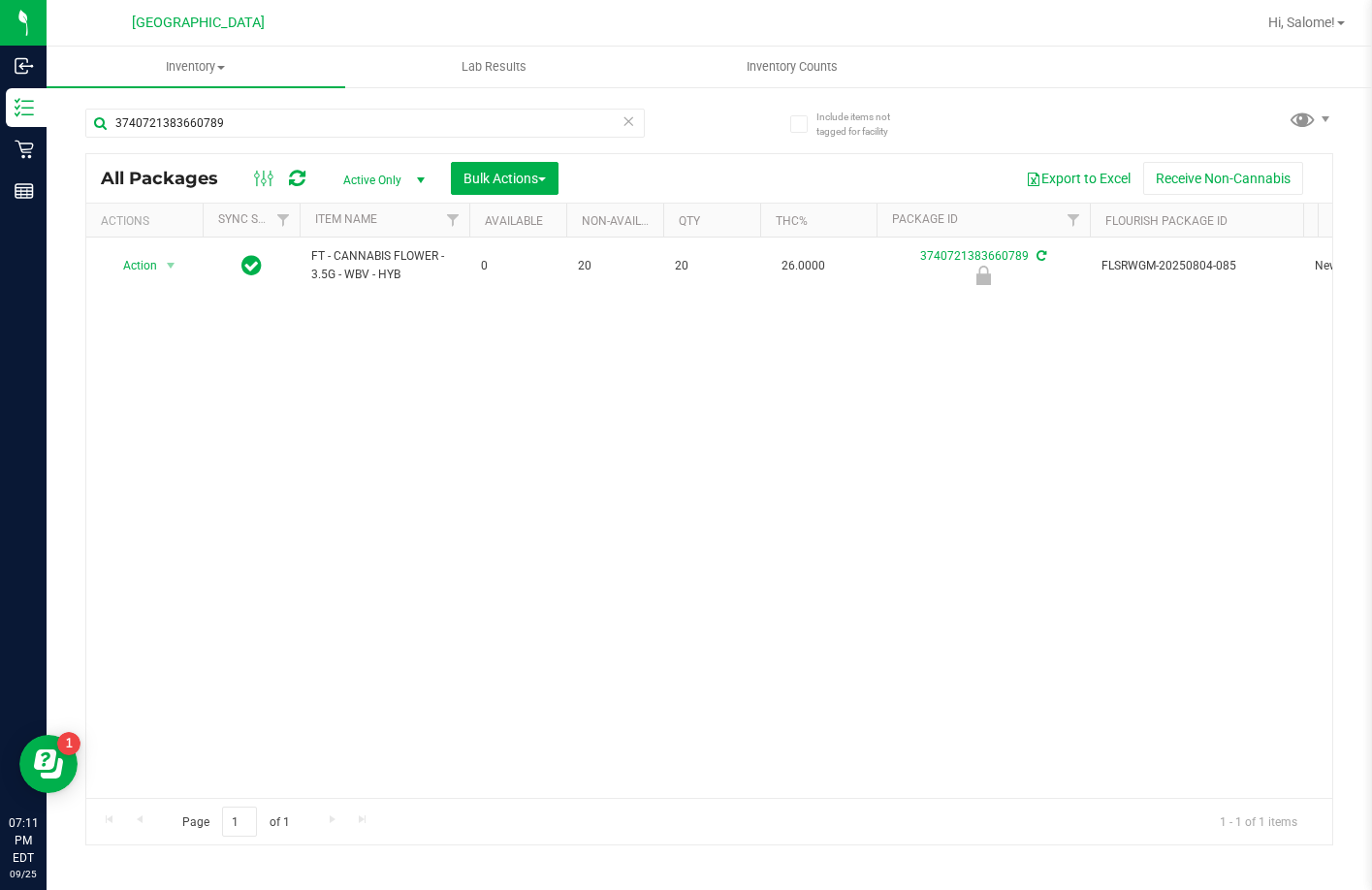
click at [396, 256] on span "FT - CANNABIS FLOWER - 3.5G - WBV - HYB" at bounding box center [384, 265] width 146 height 37
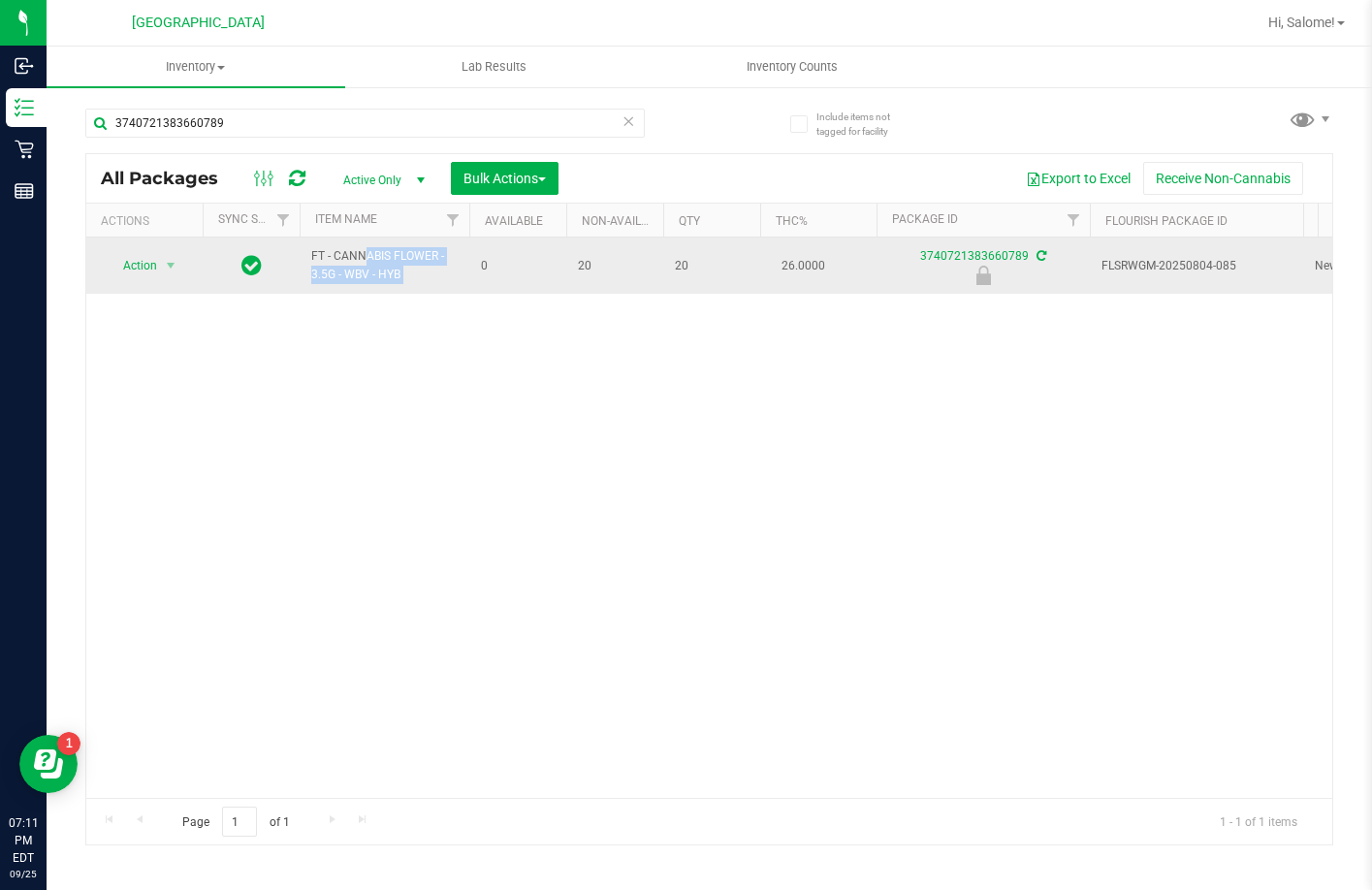
click at [396, 255] on span "FT - CANNABIS FLOWER - 3.5G - WBV - HYB" at bounding box center [384, 265] width 146 height 37
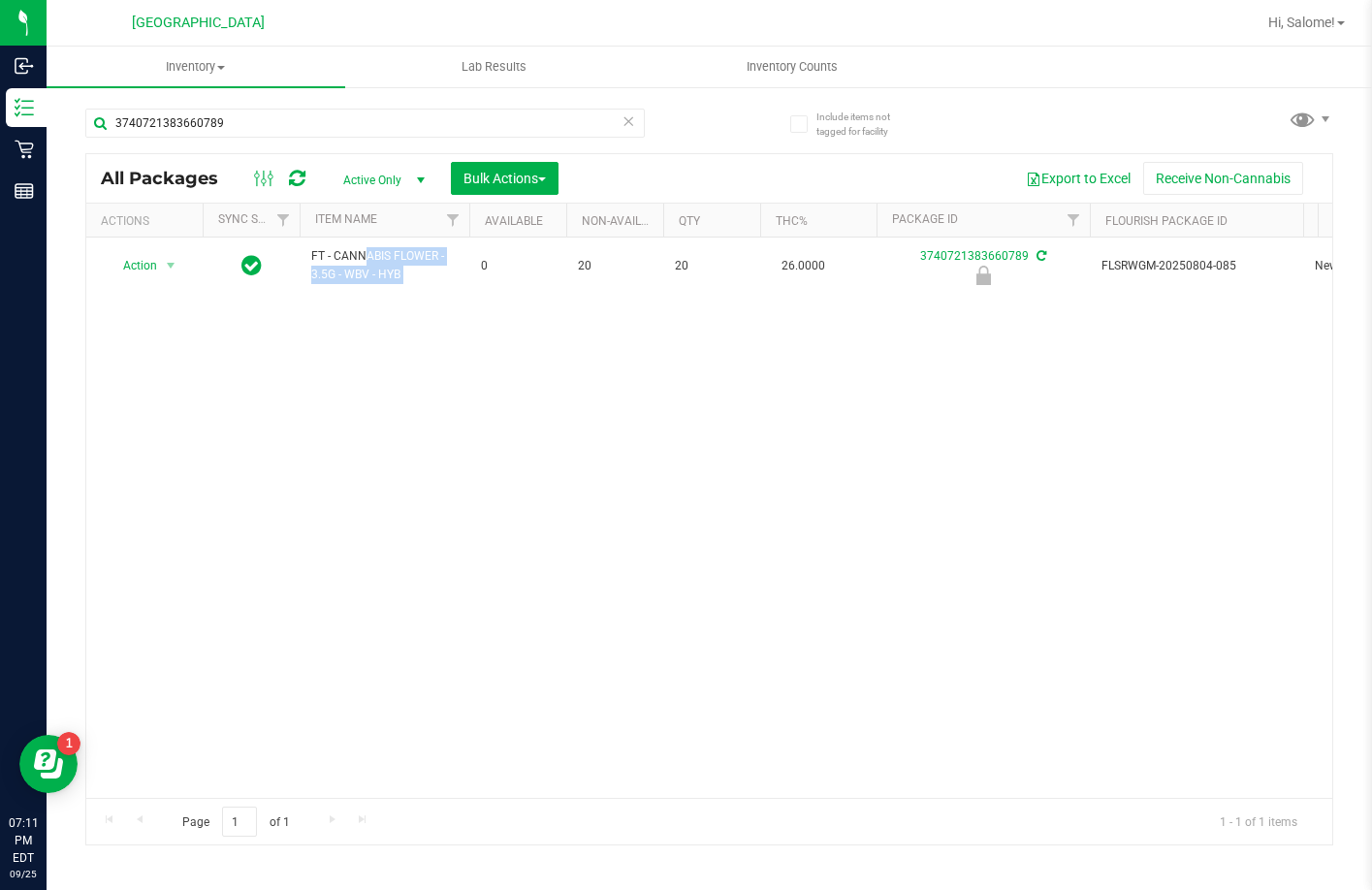
copy tr "FT - CANNABIS FLOWER - 3.5G - WBV - HYB"
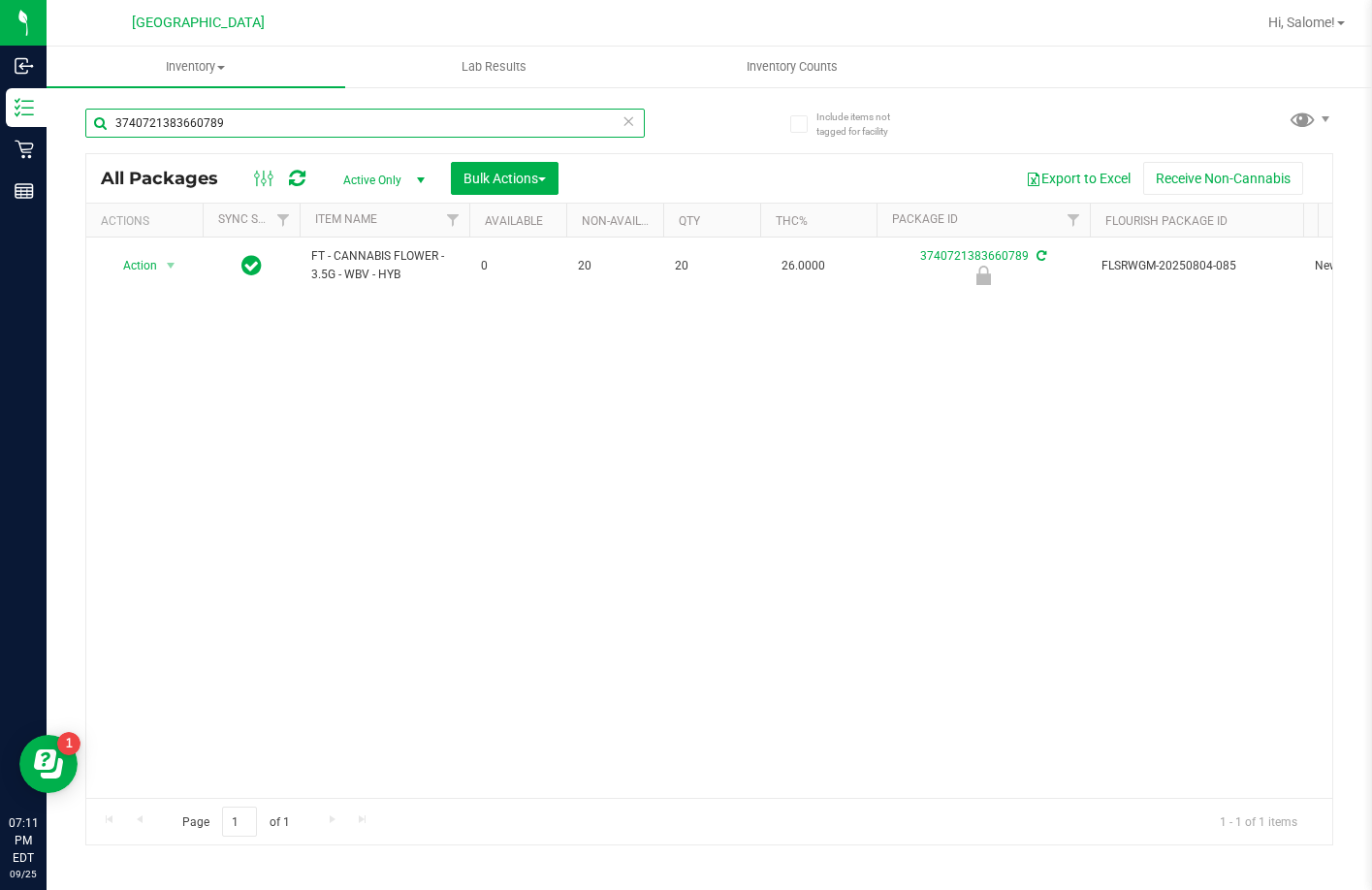
click at [442, 121] on input "3740721383660789" at bounding box center [365, 123] width 559 height 29
paste input "FT - CANNABIS FLOWER - 3.5G - WBV - HYB"
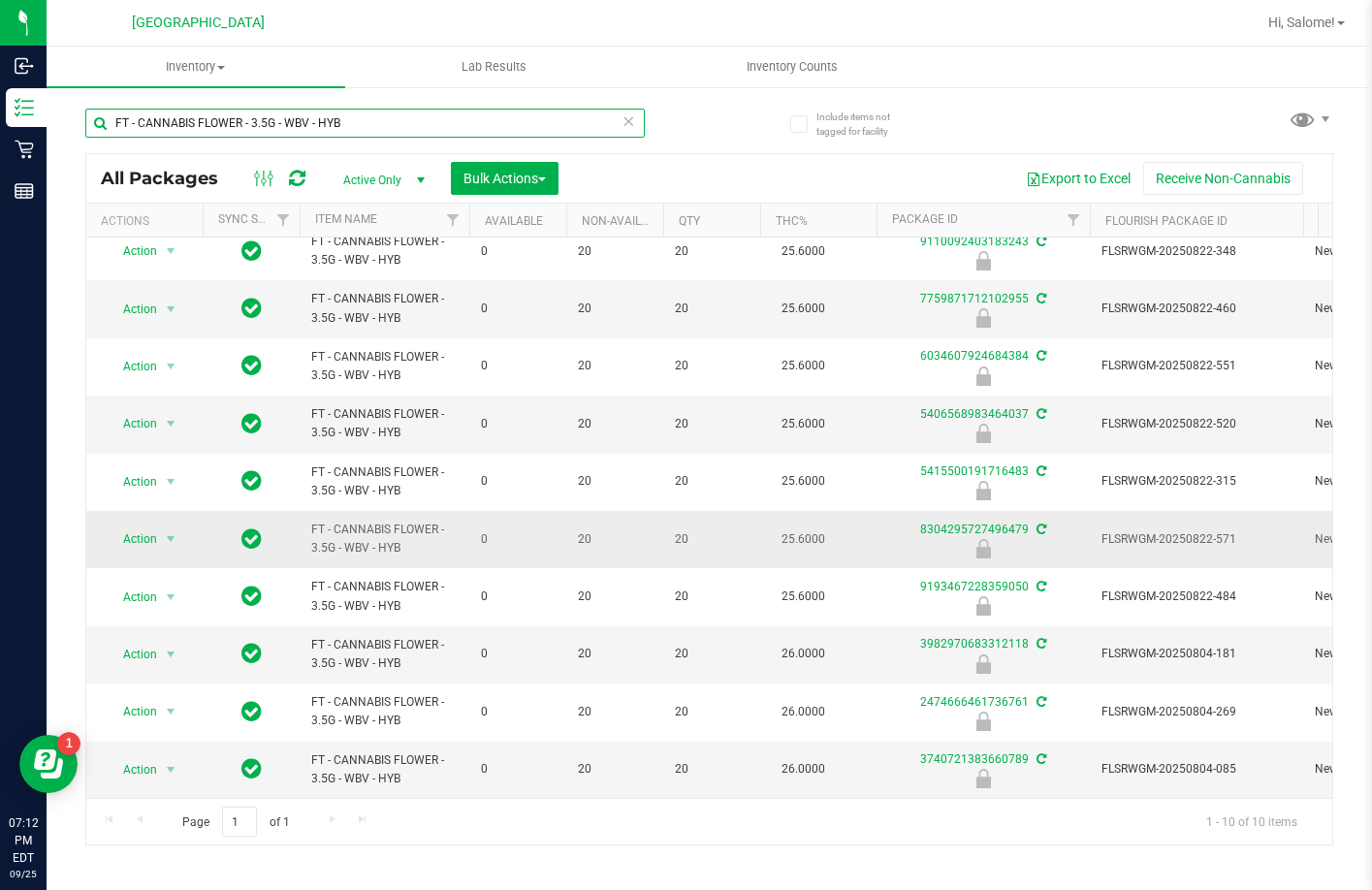
scroll to position [29, 0]
type input "FT - CANNABIS FLOWER - 3.5G - WBV - HYB"
click at [153, 756] on span "Action" at bounding box center [132, 769] width 53 height 27
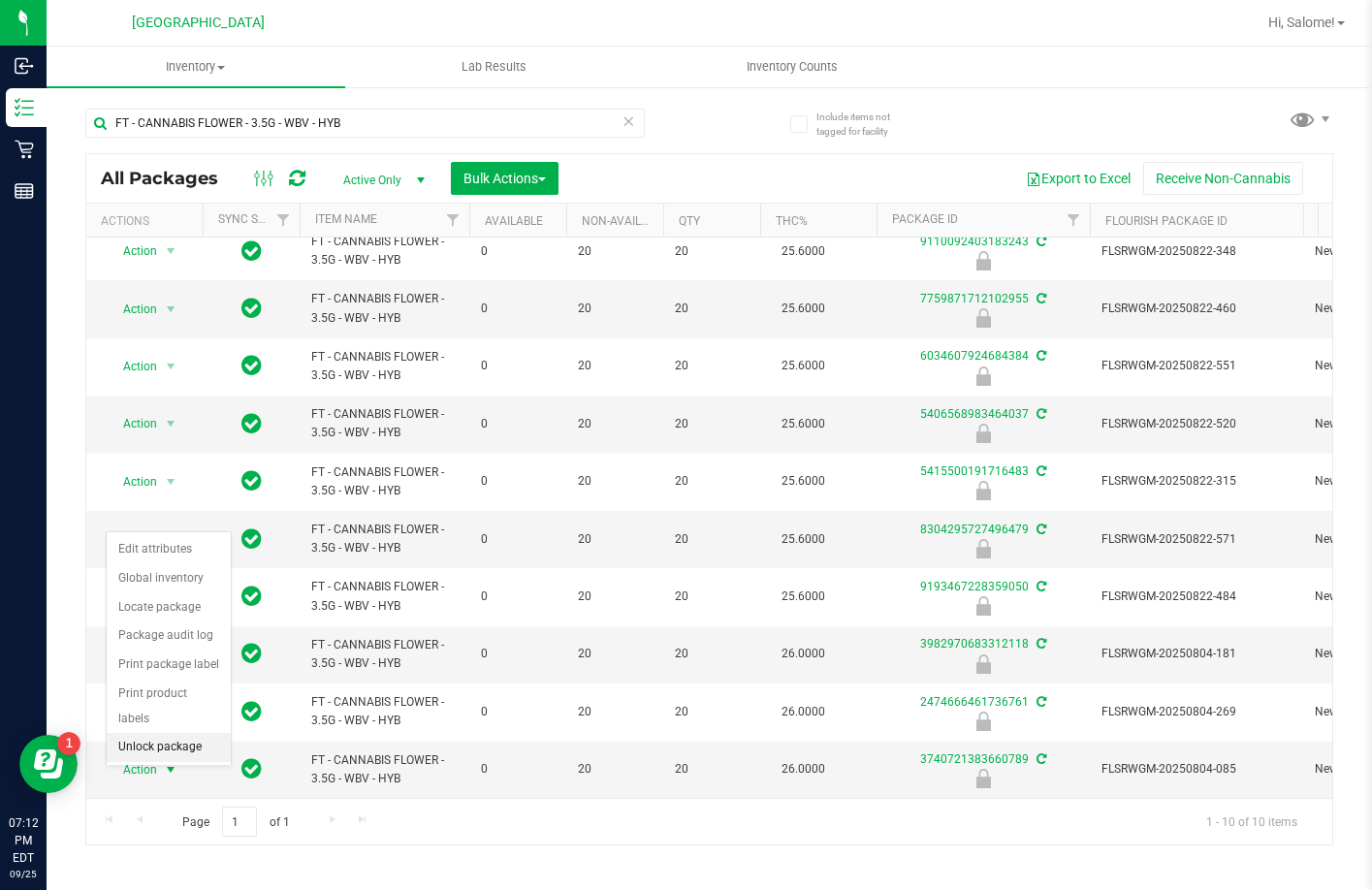
click at [186, 733] on li "Unlock package" at bounding box center [168, 746] width 125 height 29
